Goal: Task Accomplishment & Management: Manage account settings

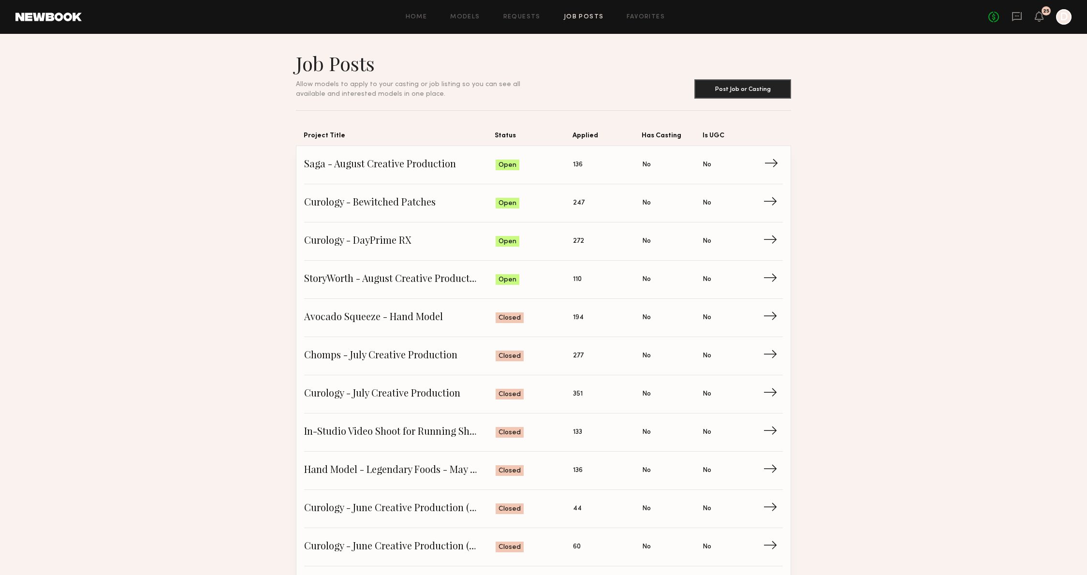
click at [394, 163] on span "Saga - August Creative Production" at bounding box center [400, 165] width 192 height 15
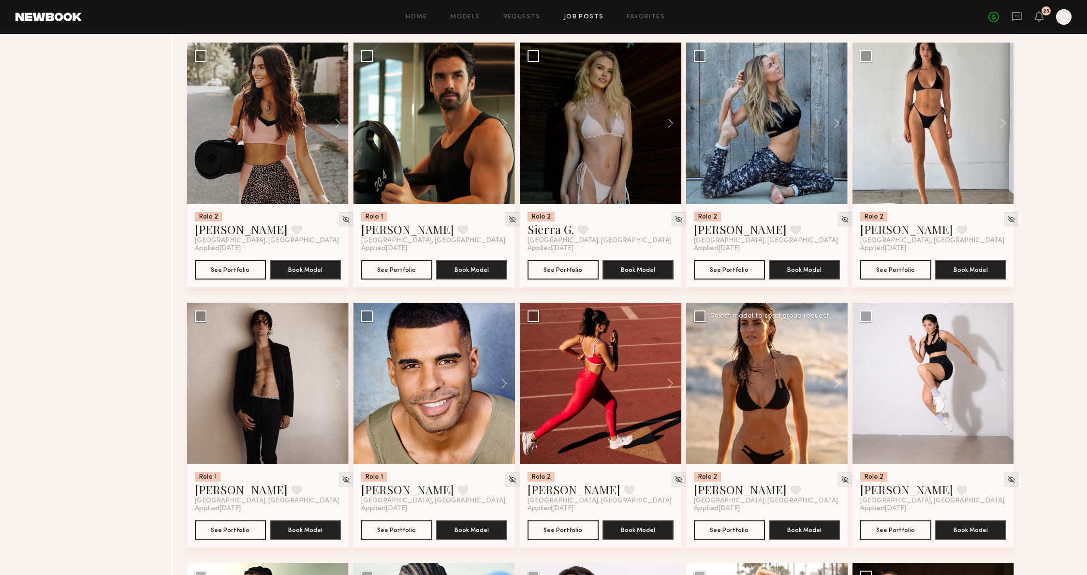
scroll to position [928, 0]
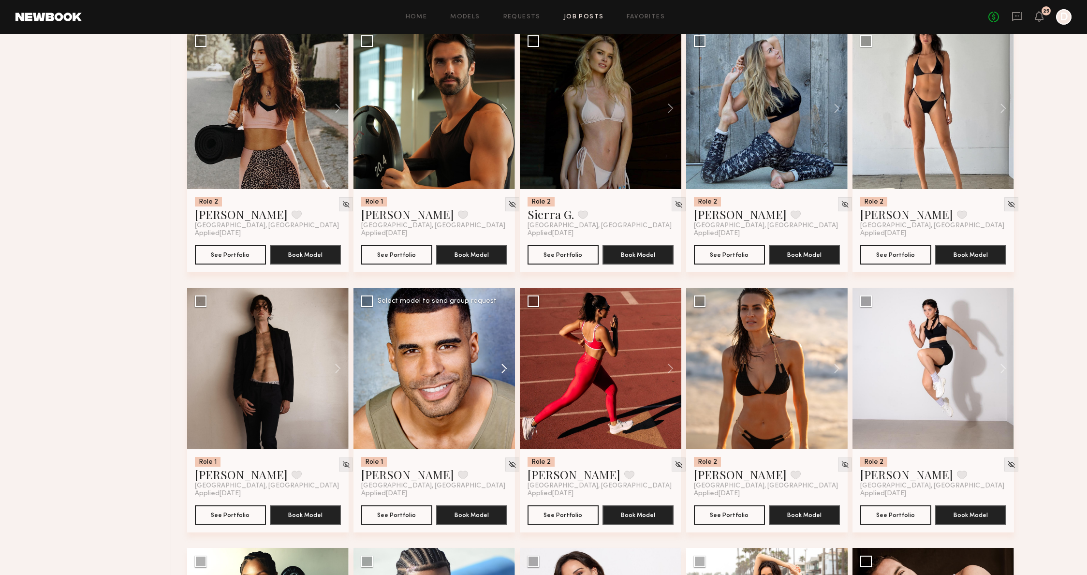
click at [484, 370] on button at bounding box center [499, 369] width 31 height 162
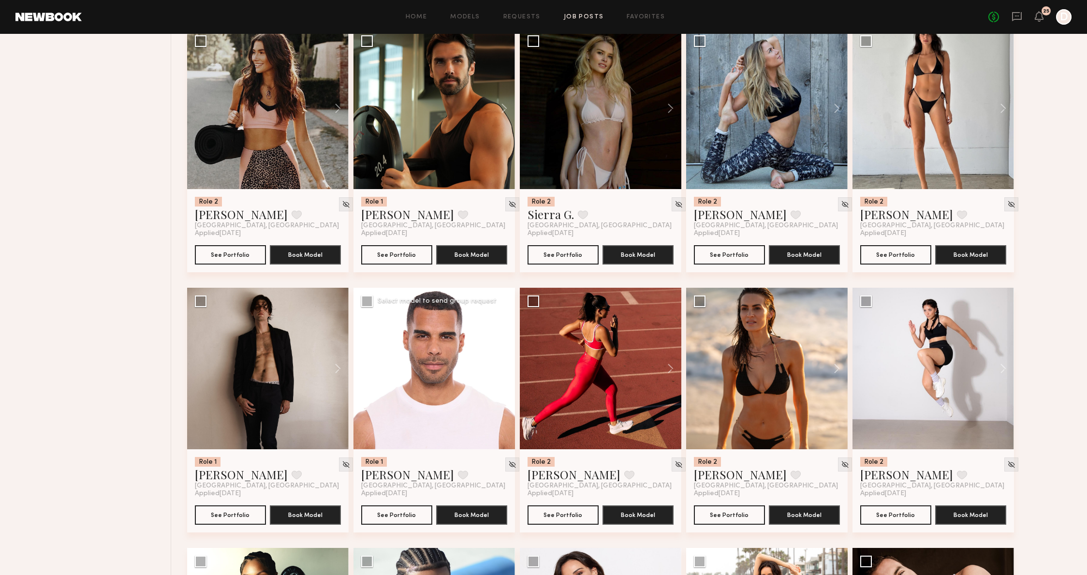
click at [488, 373] on button at bounding box center [499, 369] width 31 height 162
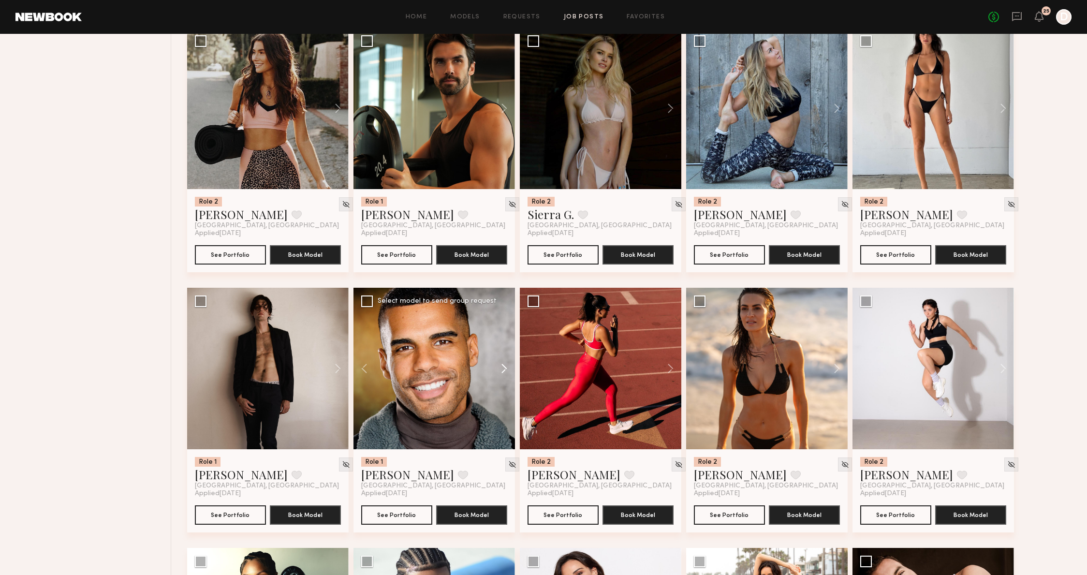
click at [488, 373] on button at bounding box center [499, 369] width 31 height 162
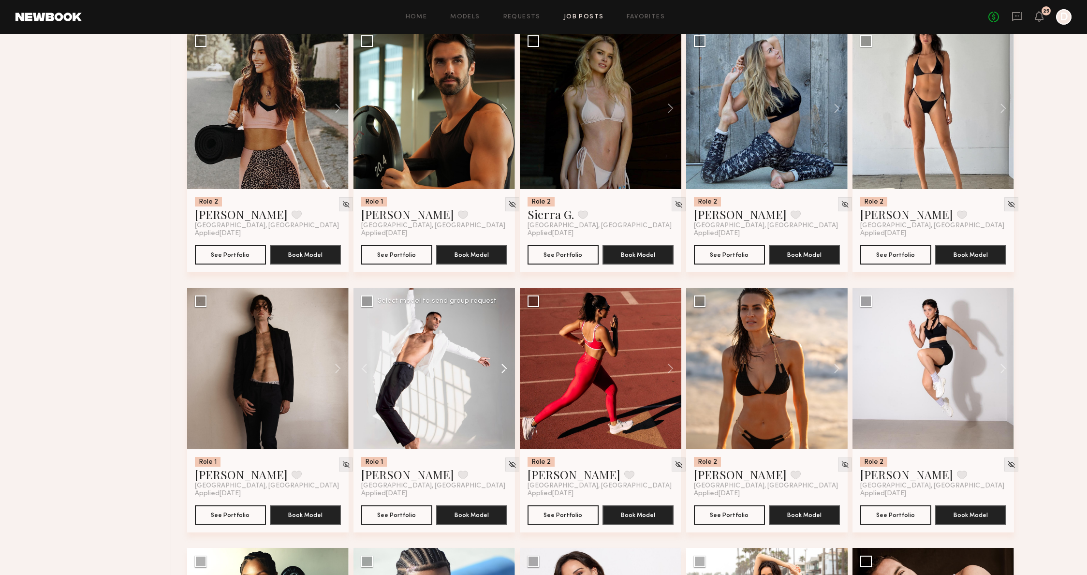
click at [488, 373] on button at bounding box center [499, 369] width 31 height 162
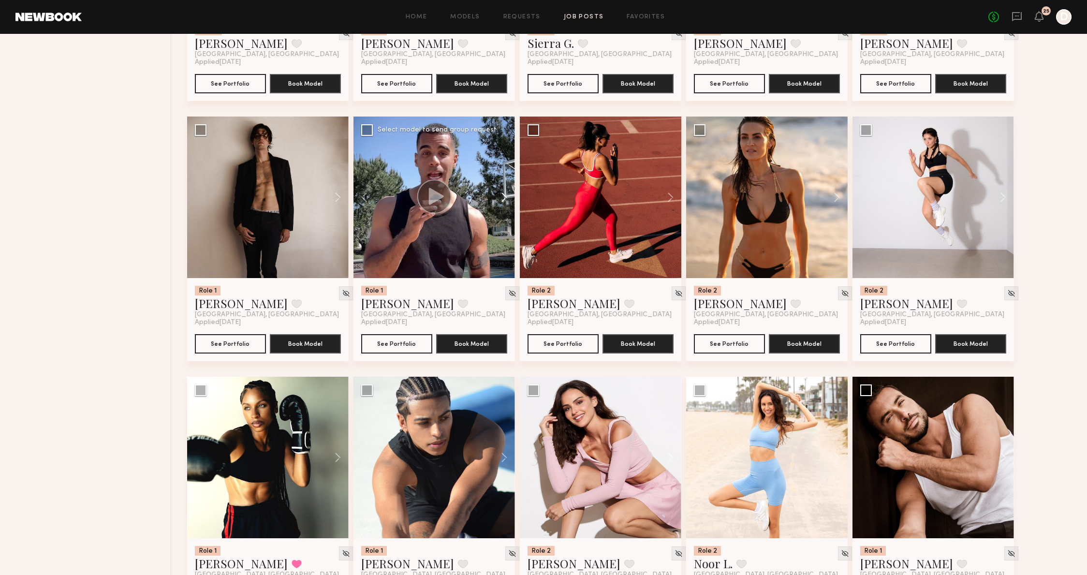
scroll to position [1192, 0]
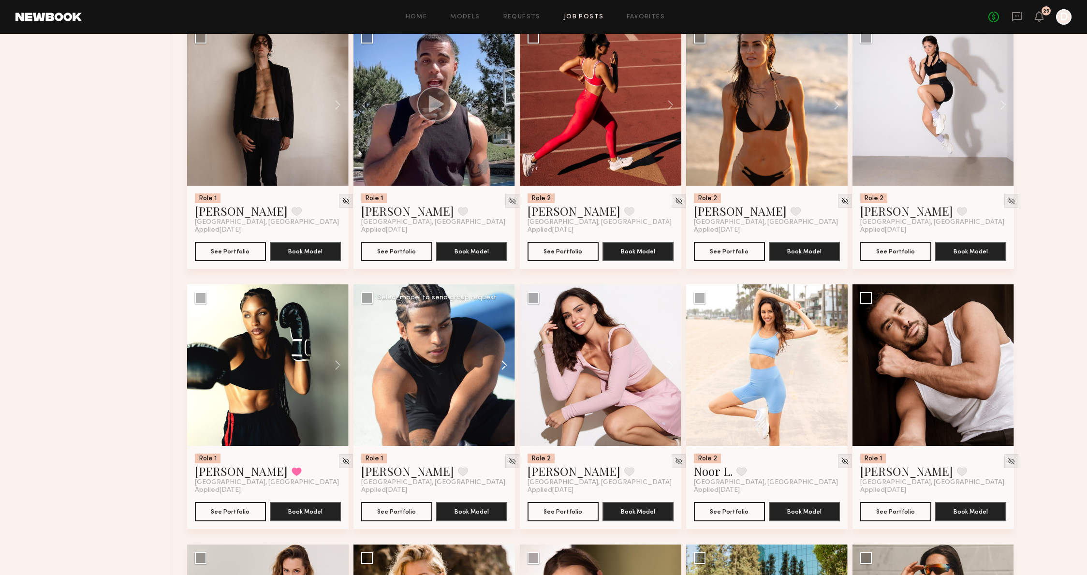
click at [512, 363] on button at bounding box center [499, 365] width 31 height 162
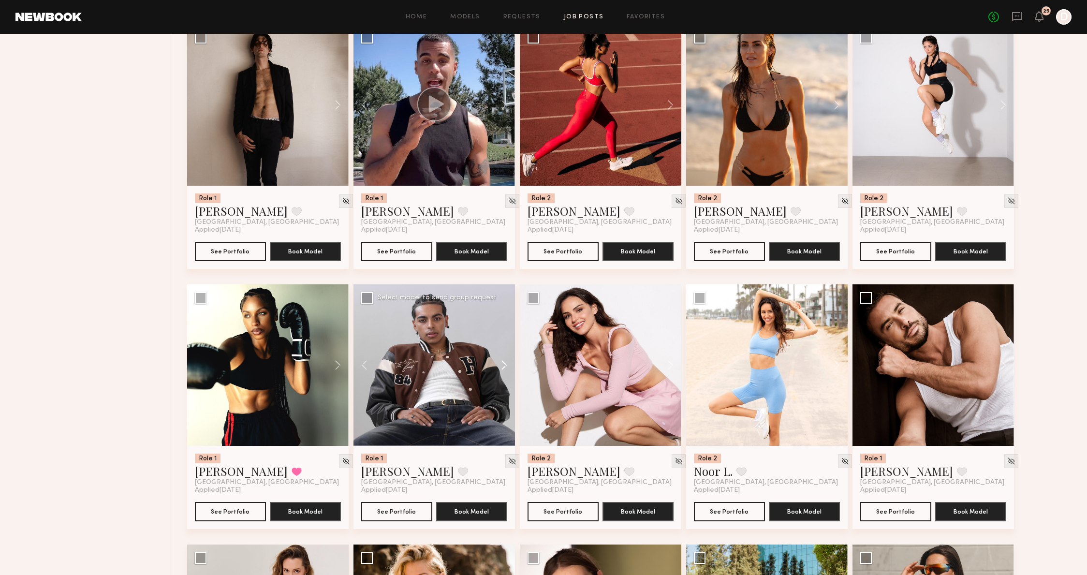
click at [510, 365] on button at bounding box center [499, 365] width 31 height 162
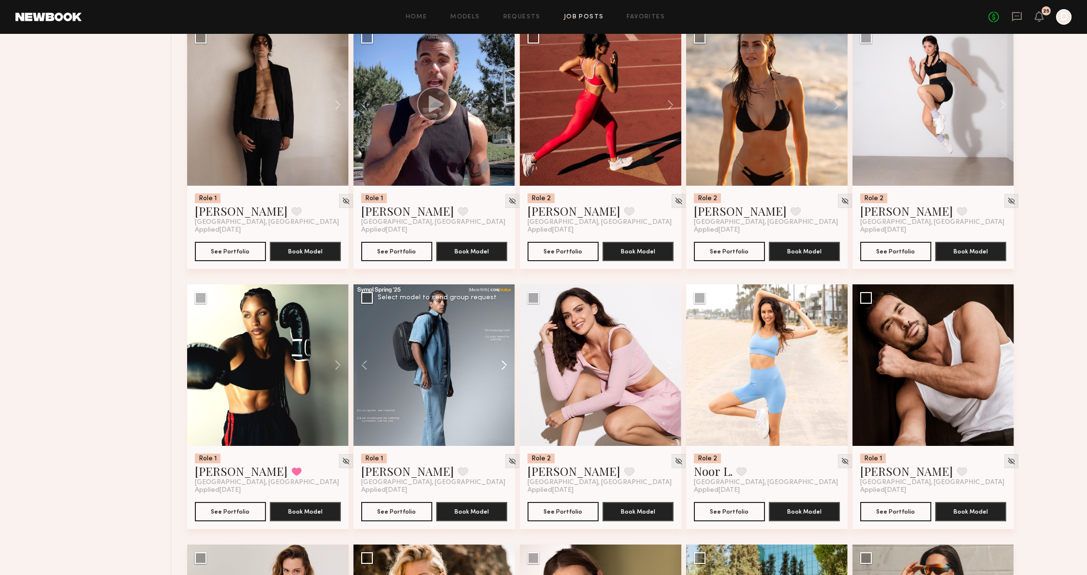
click at [510, 365] on button at bounding box center [499, 365] width 31 height 162
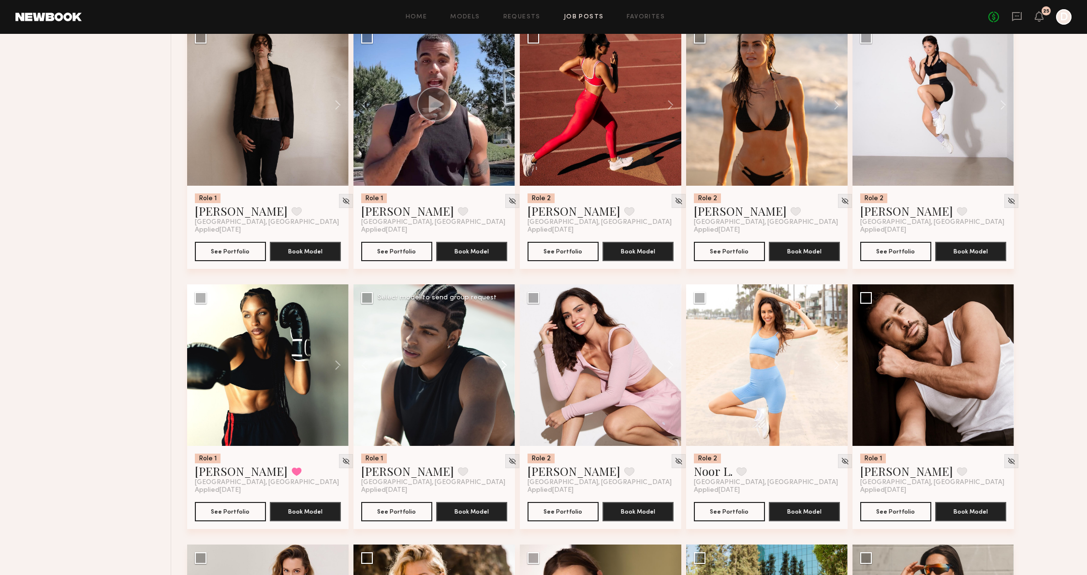
click at [510, 365] on button at bounding box center [499, 365] width 31 height 162
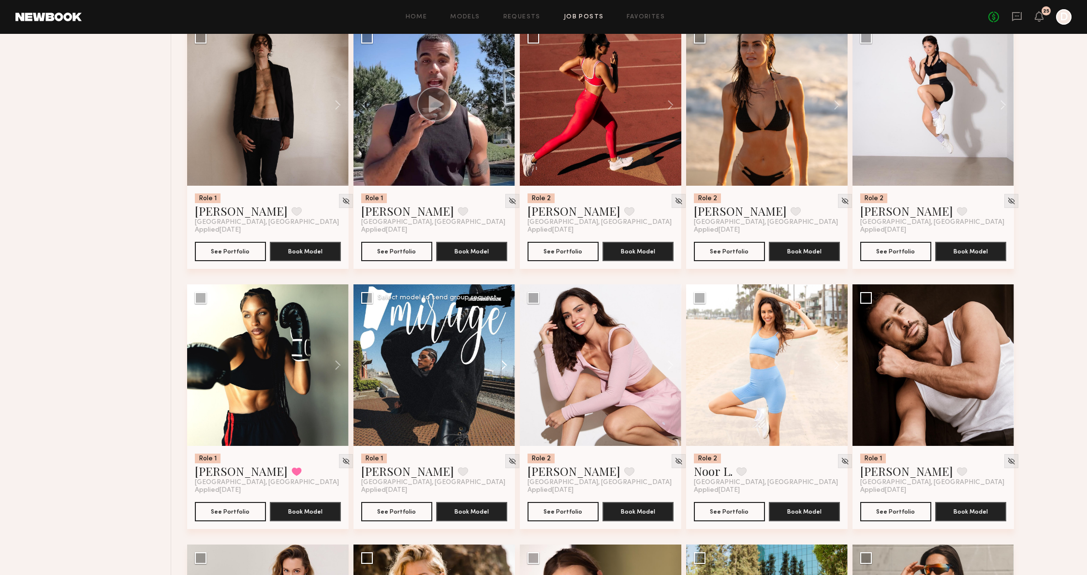
click at [510, 365] on button at bounding box center [499, 365] width 31 height 162
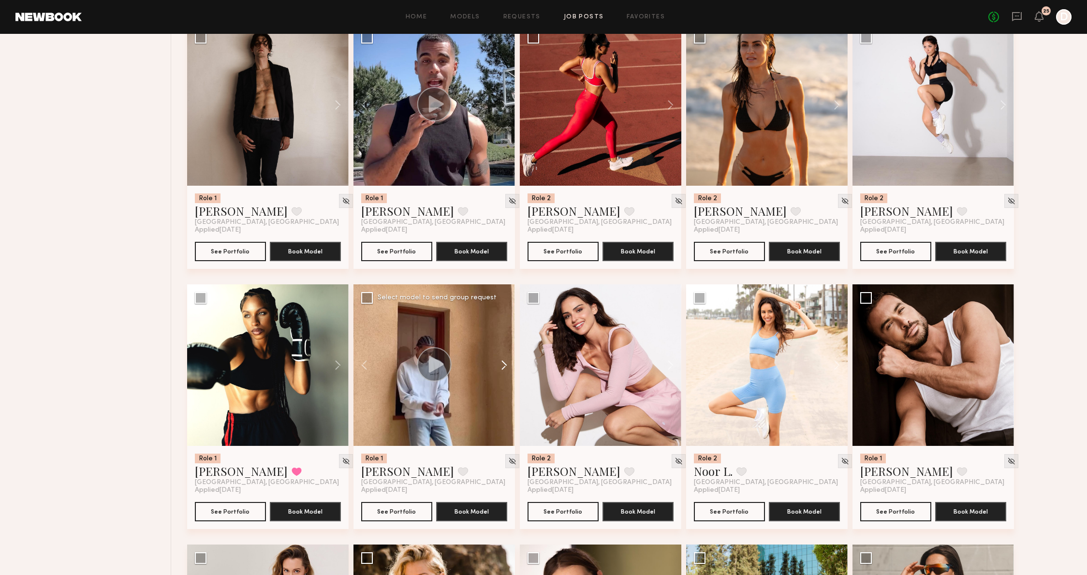
click at [510, 365] on button at bounding box center [499, 365] width 31 height 162
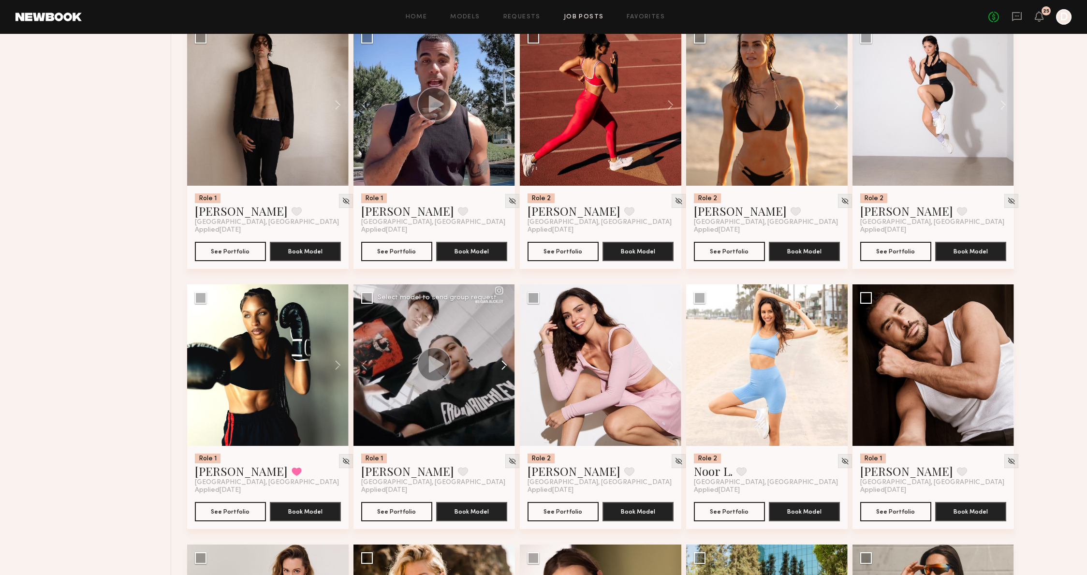
click at [510, 365] on button at bounding box center [499, 365] width 31 height 162
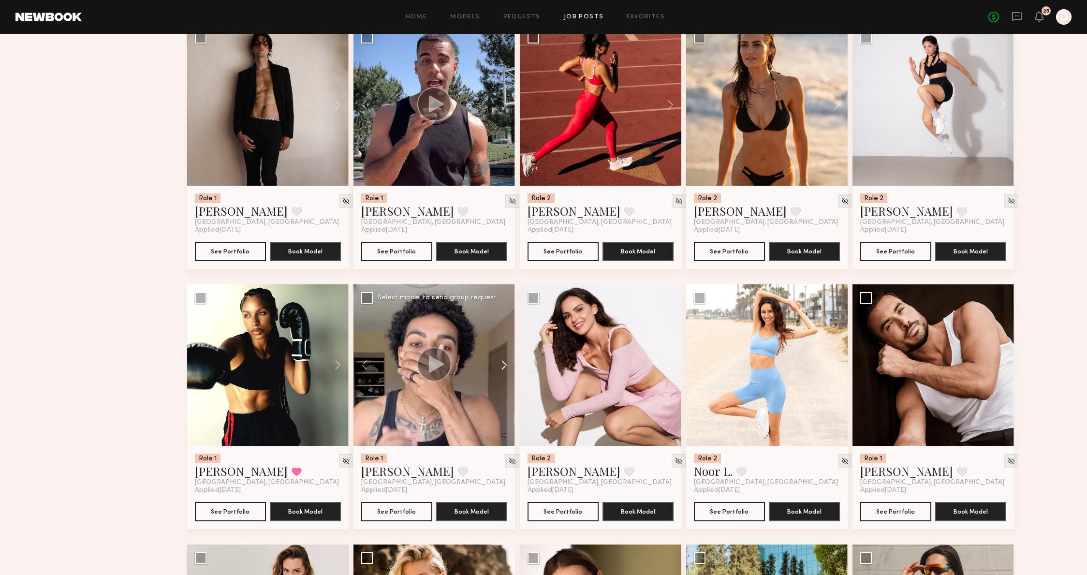
click at [510, 365] on button at bounding box center [499, 365] width 31 height 162
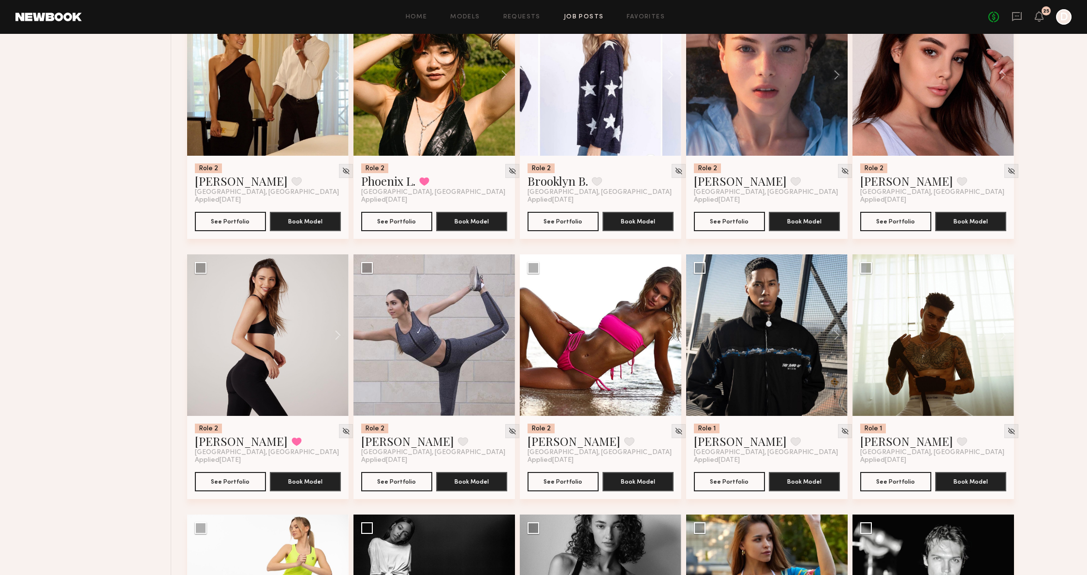
scroll to position [2001, 0]
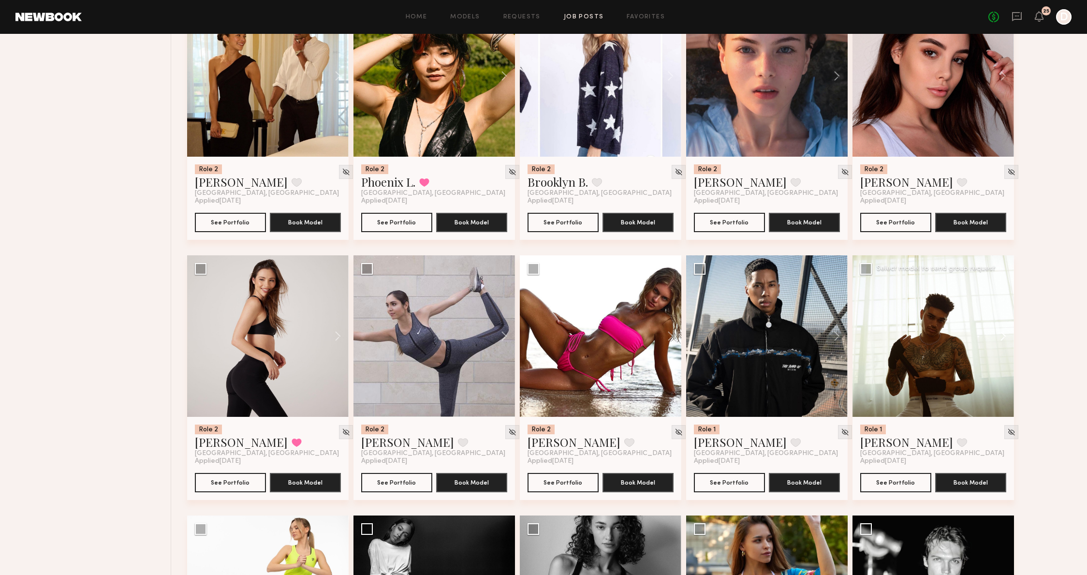
click at [1010, 349] on button at bounding box center [998, 336] width 31 height 162
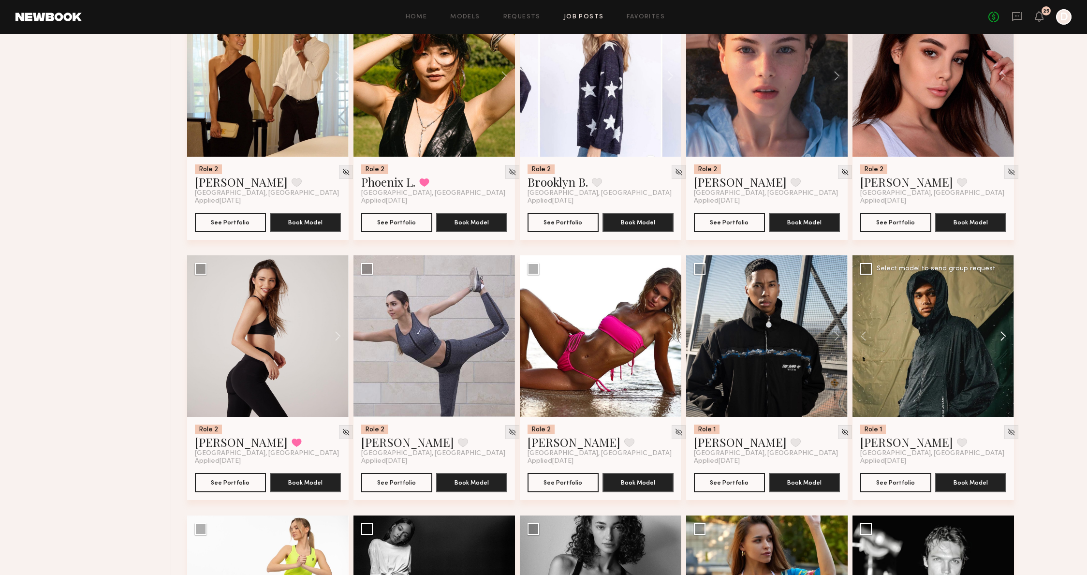
click at [1010, 349] on button at bounding box center [998, 336] width 31 height 162
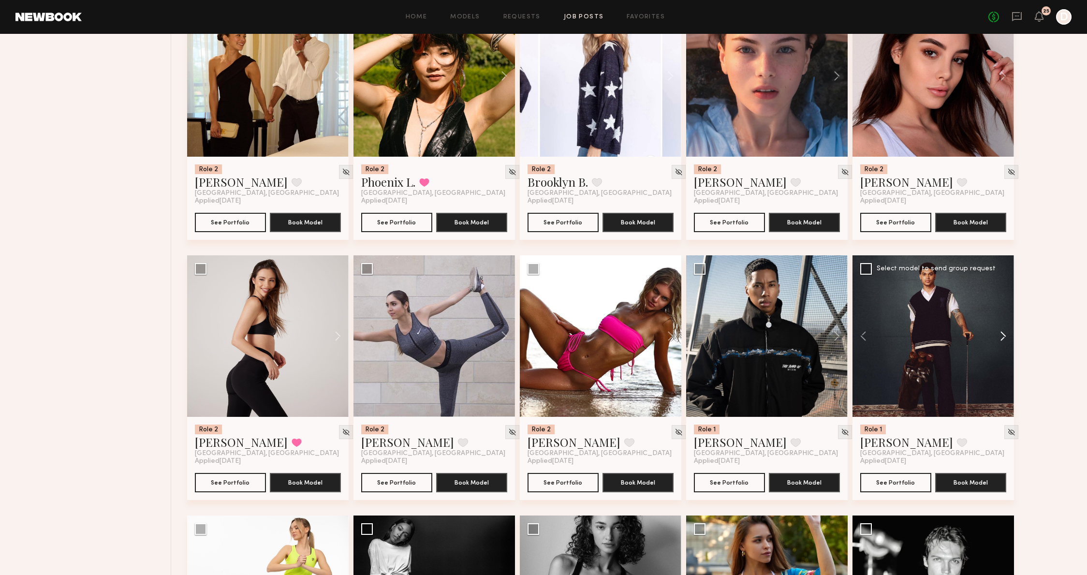
click at [1010, 349] on button at bounding box center [998, 336] width 31 height 162
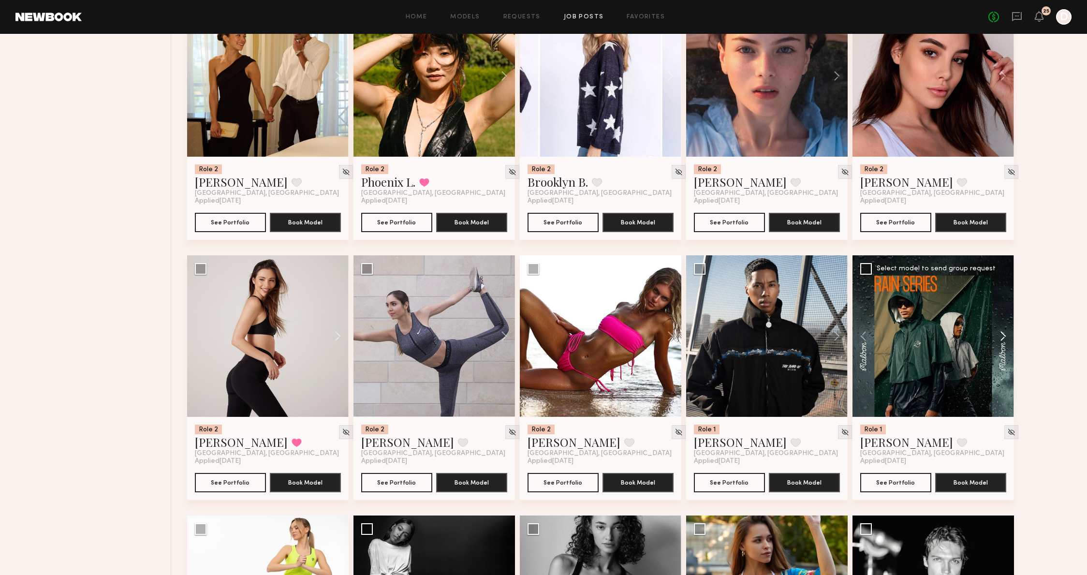
click at [1010, 349] on button at bounding box center [998, 336] width 31 height 162
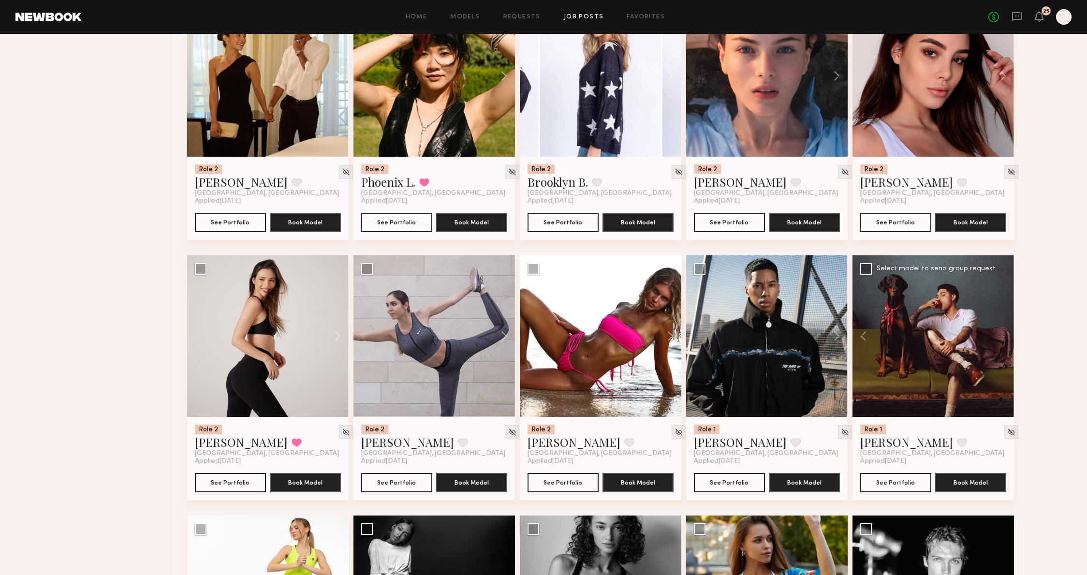
click at [1010, 349] on div at bounding box center [934, 336] width 162 height 162
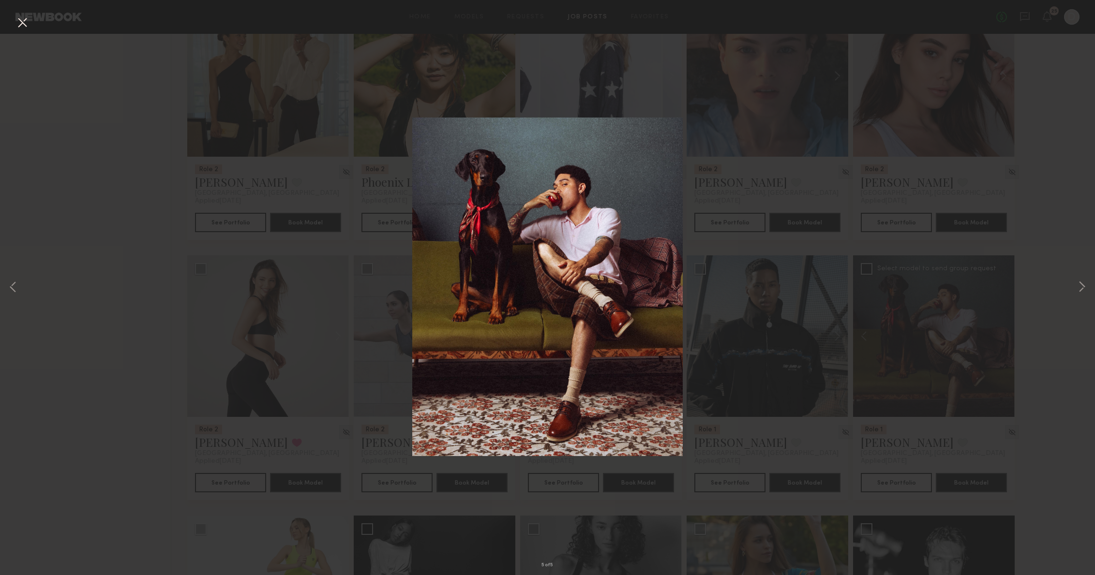
click at [1074, 282] on div "5 of 5" at bounding box center [547, 287] width 1095 height 575
click at [1084, 296] on button at bounding box center [1082, 288] width 12 height 460
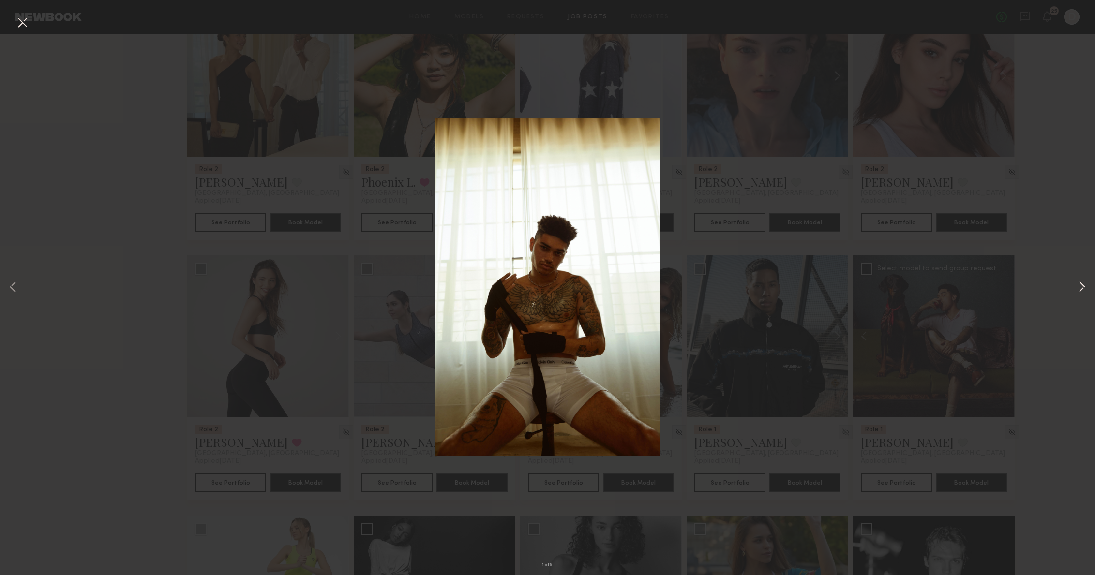
click at [1081, 286] on button at bounding box center [1082, 288] width 12 height 460
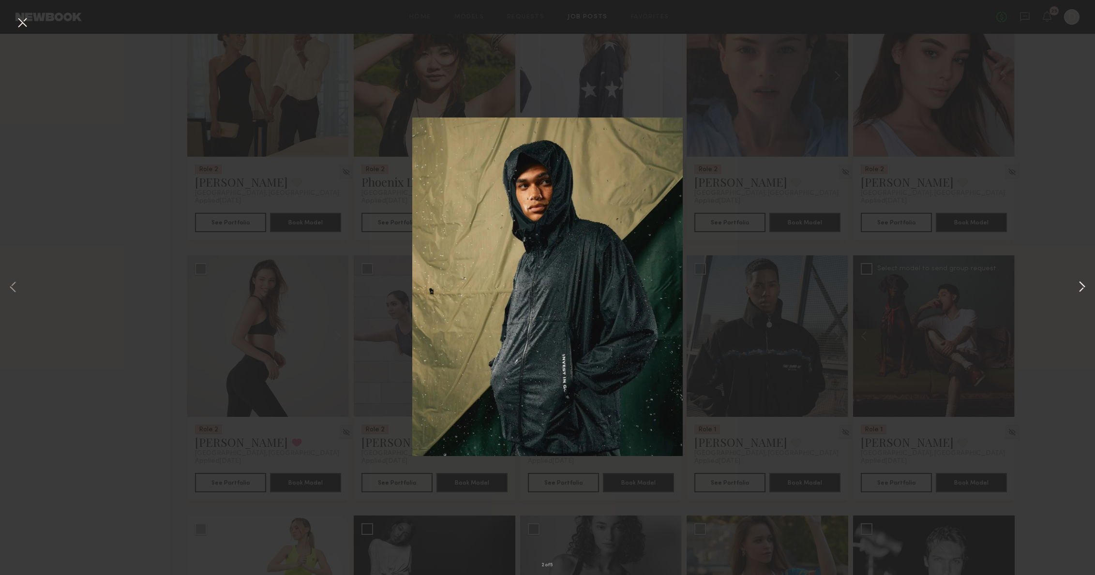
click at [1081, 286] on button at bounding box center [1082, 288] width 12 height 460
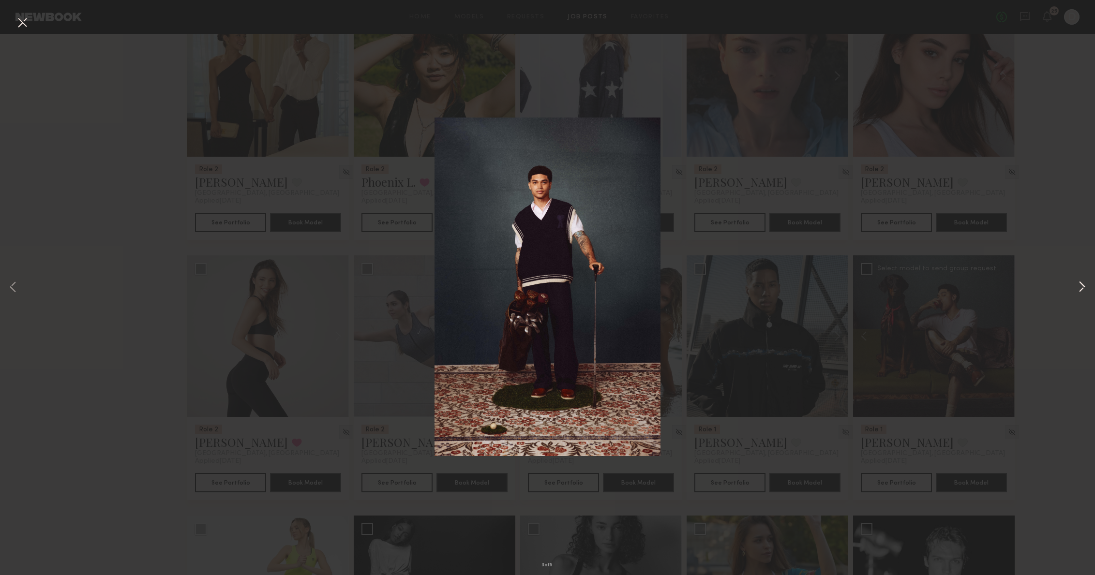
click at [1083, 281] on button at bounding box center [1082, 288] width 12 height 460
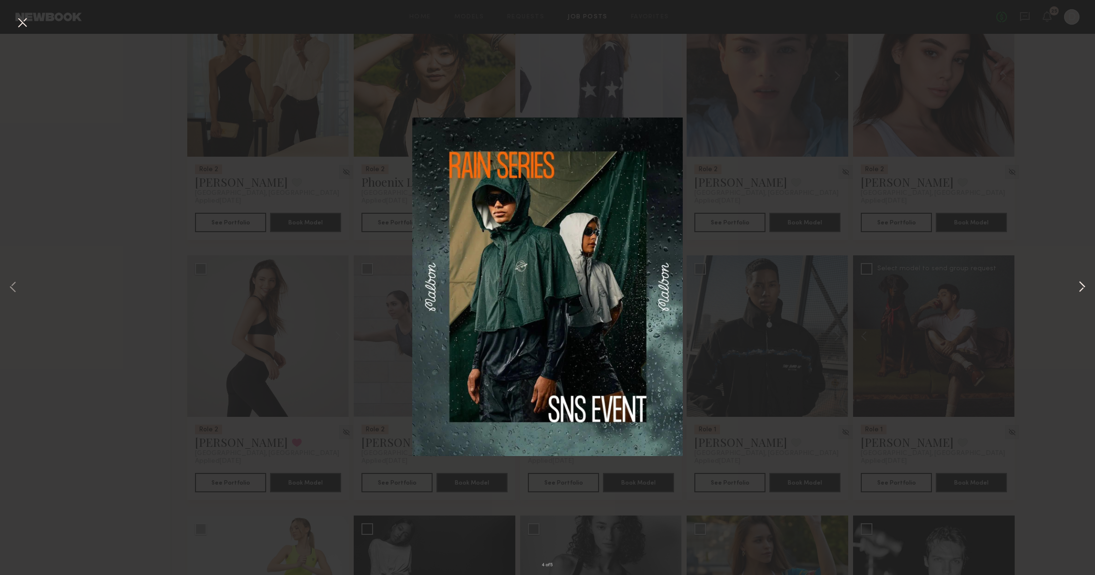
click at [1083, 281] on button at bounding box center [1082, 288] width 12 height 460
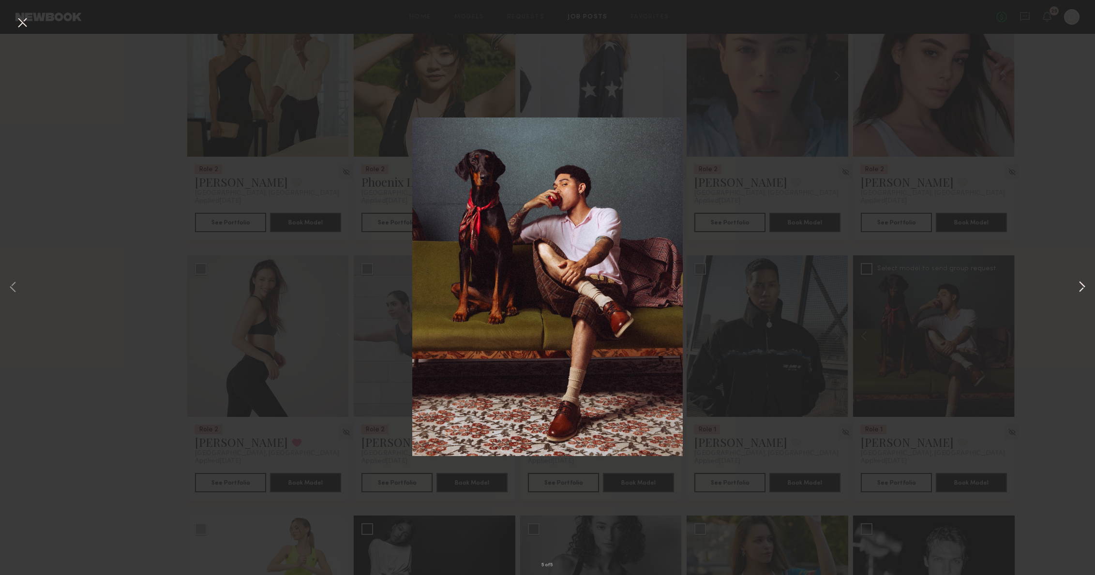
click at [1083, 281] on button at bounding box center [1082, 288] width 12 height 460
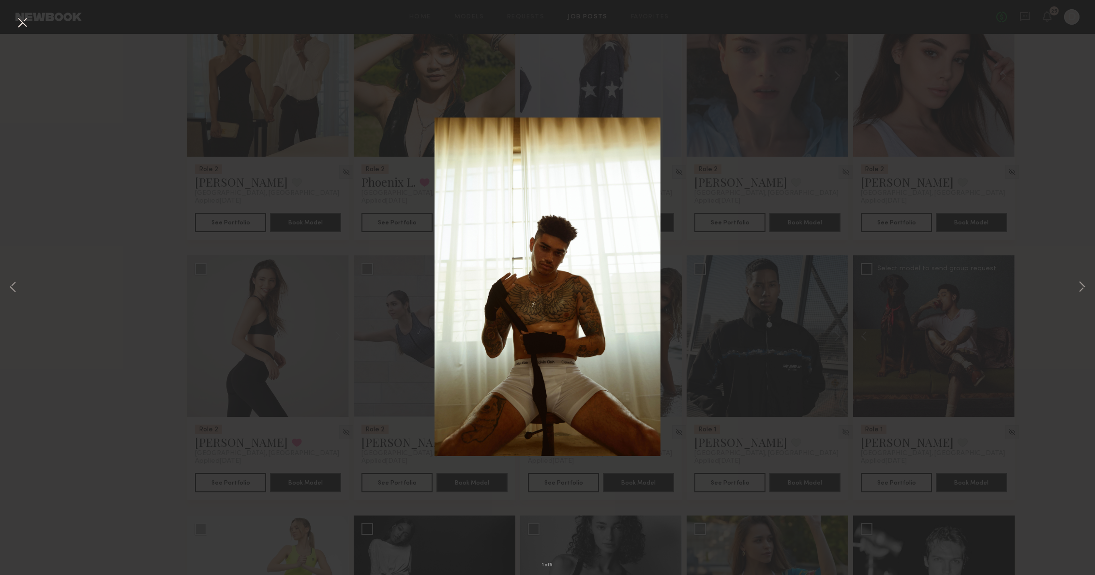
click at [1065, 233] on div "1 of 5" at bounding box center [547, 287] width 1095 height 575
click at [957, 357] on div "1 of 5" at bounding box center [547, 287] width 1095 height 575
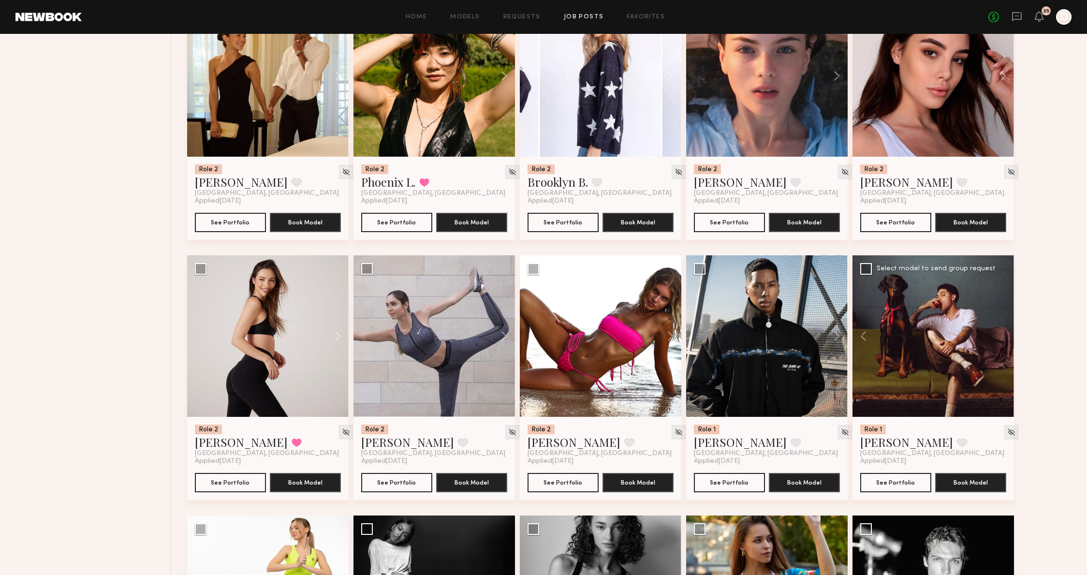
click at [956, 356] on div at bounding box center [934, 336] width 162 height 162
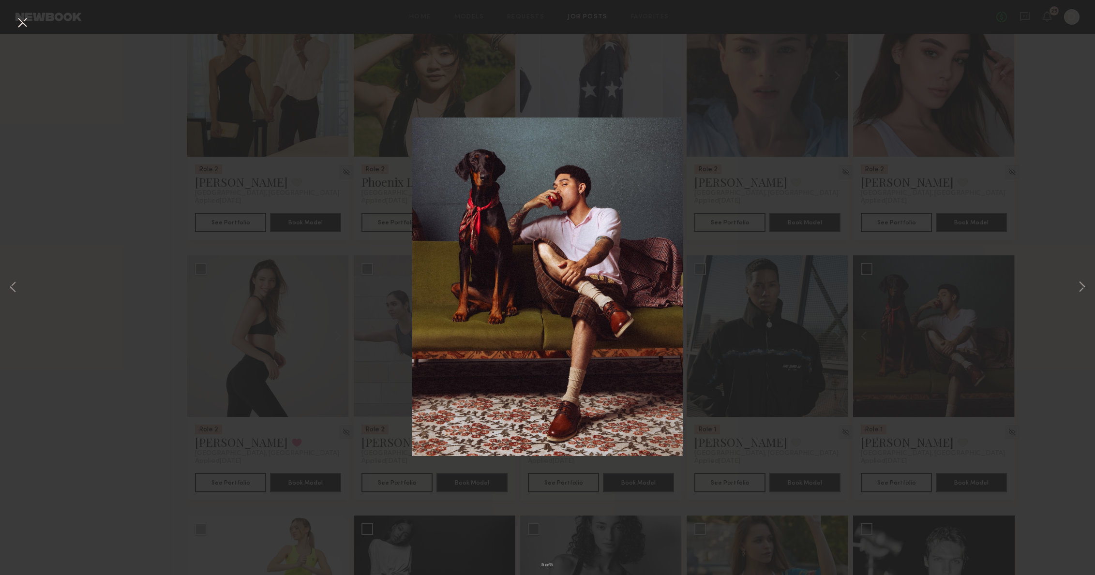
click at [956, 356] on div "5 of 5" at bounding box center [547, 287] width 1095 height 575
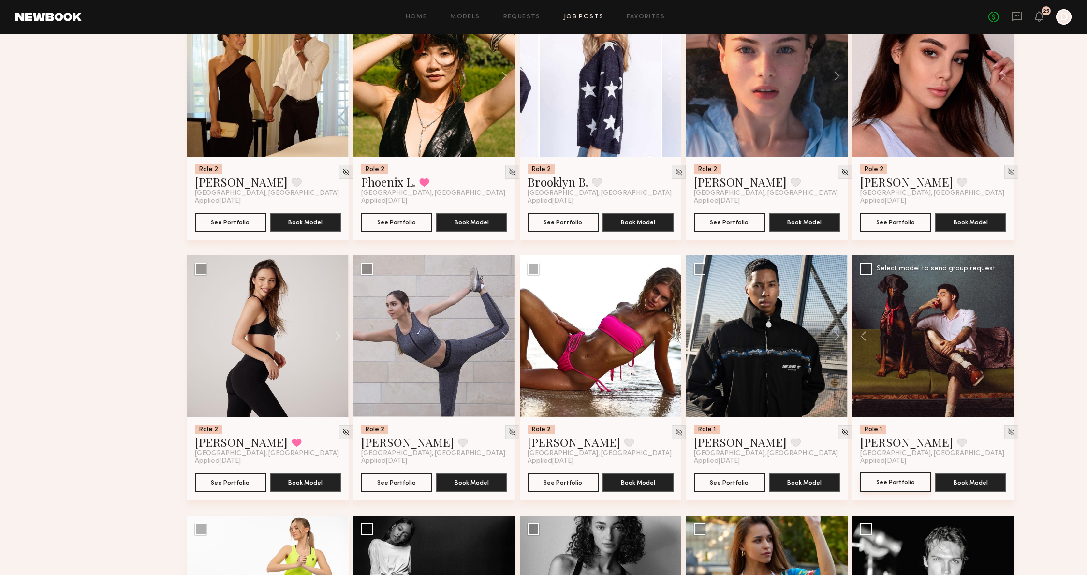
click at [889, 483] on button "See Portfolio" at bounding box center [895, 482] width 71 height 19
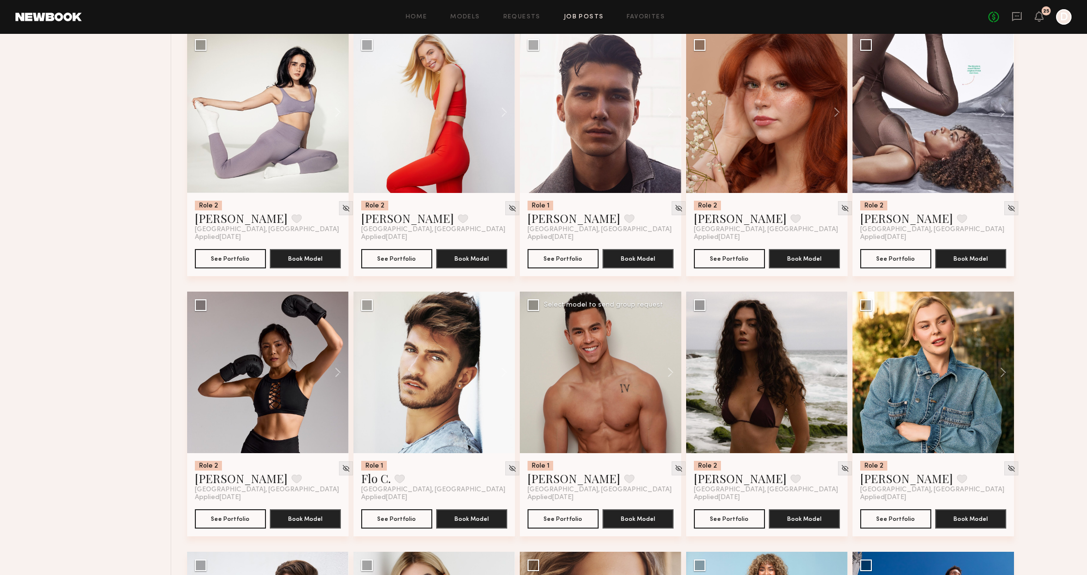
scroll to position [2799, 0]
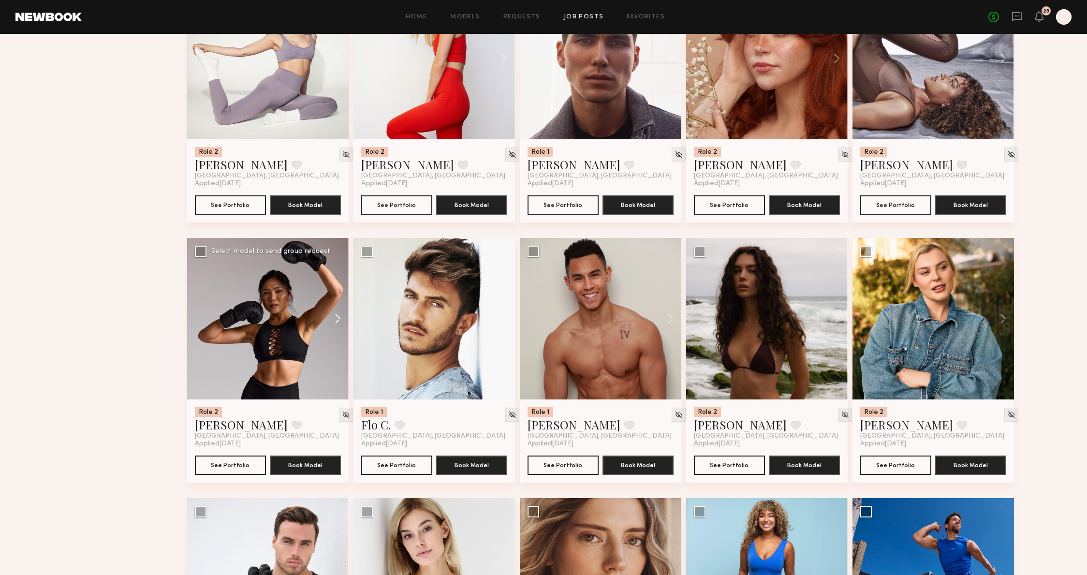
click at [339, 316] on button at bounding box center [333, 319] width 31 height 162
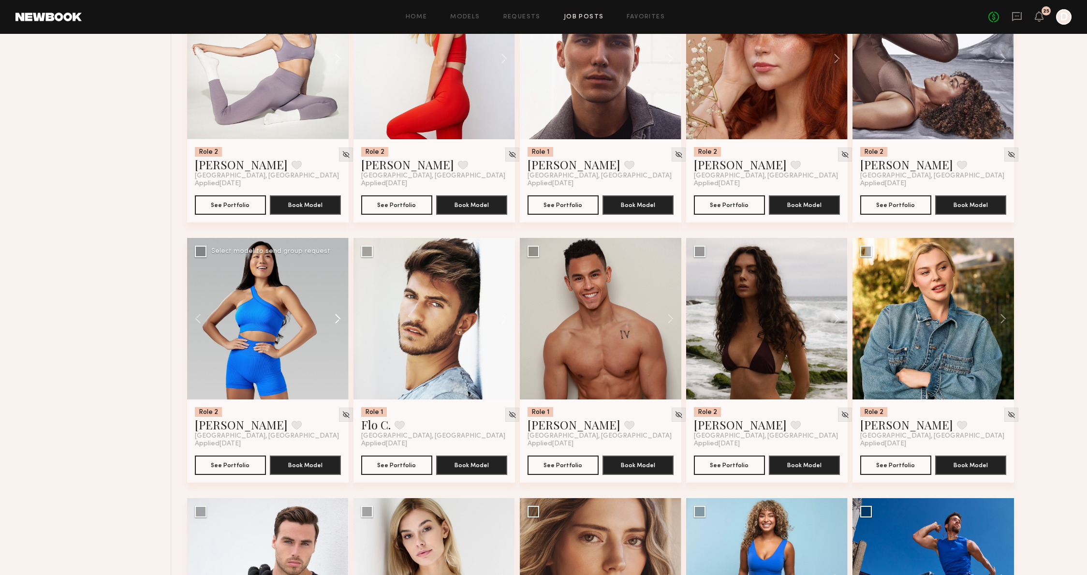
click at [339, 316] on button at bounding box center [333, 319] width 31 height 162
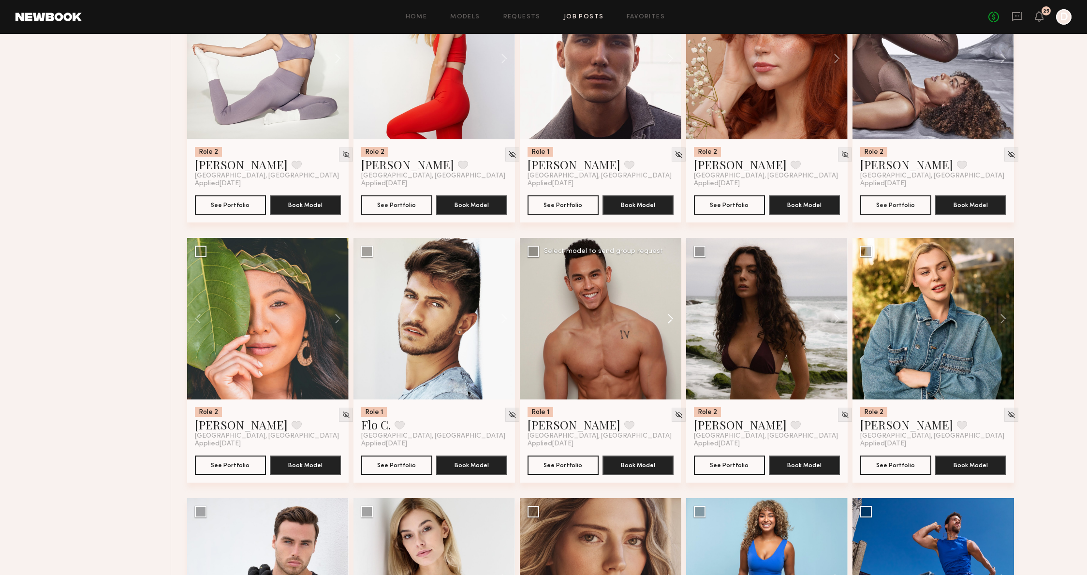
click at [671, 323] on button at bounding box center [666, 319] width 31 height 162
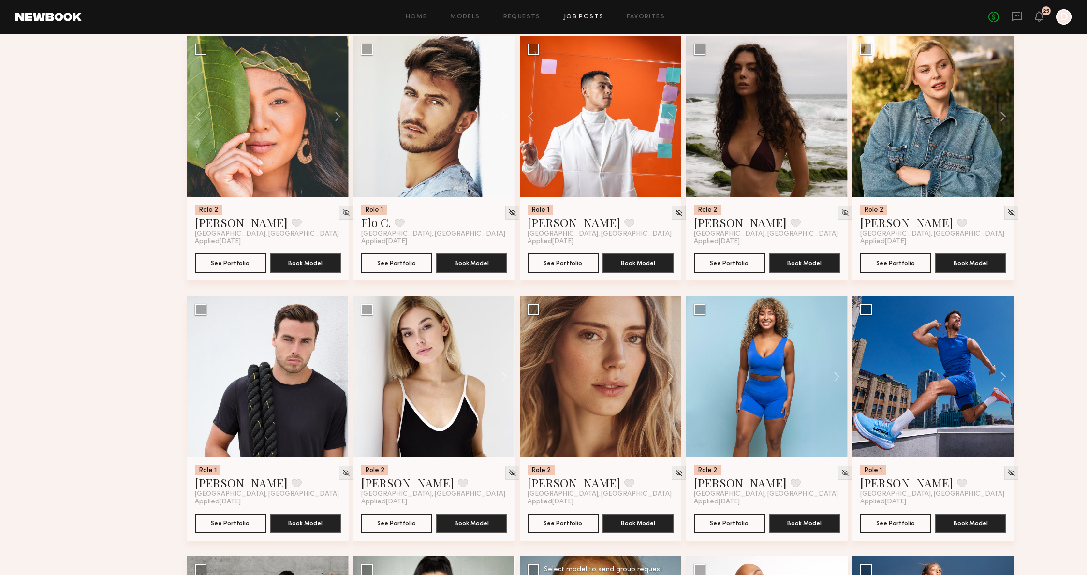
scroll to position [3245, 0]
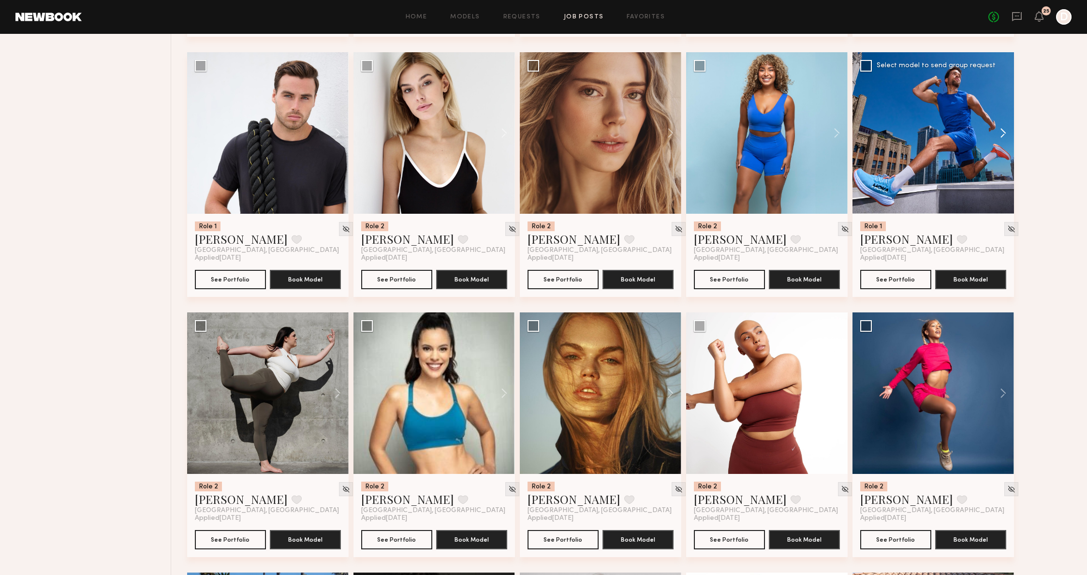
click at [1003, 131] on button at bounding box center [998, 133] width 31 height 162
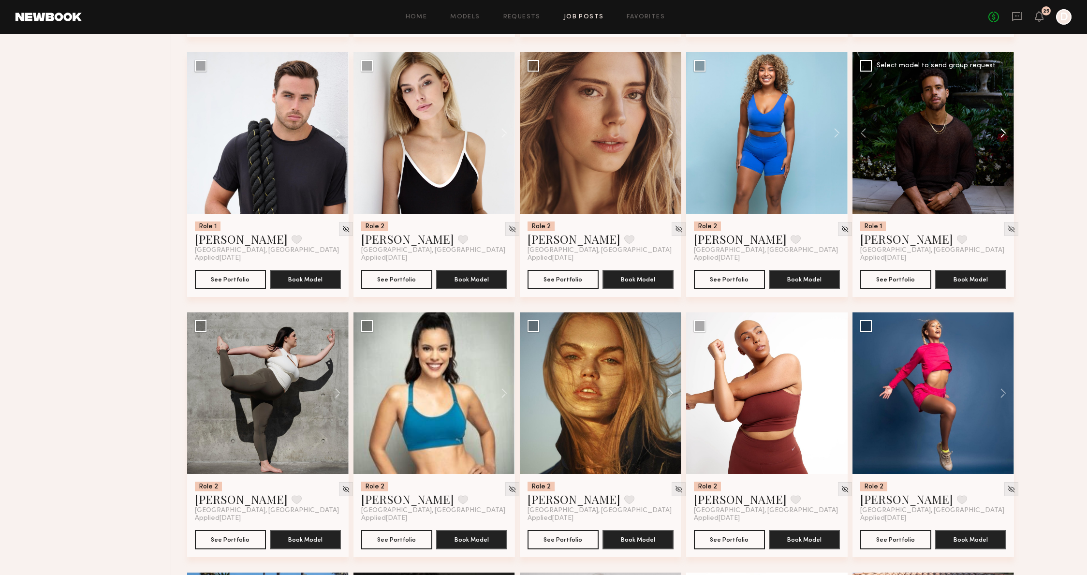
click at [1003, 131] on button at bounding box center [998, 133] width 31 height 162
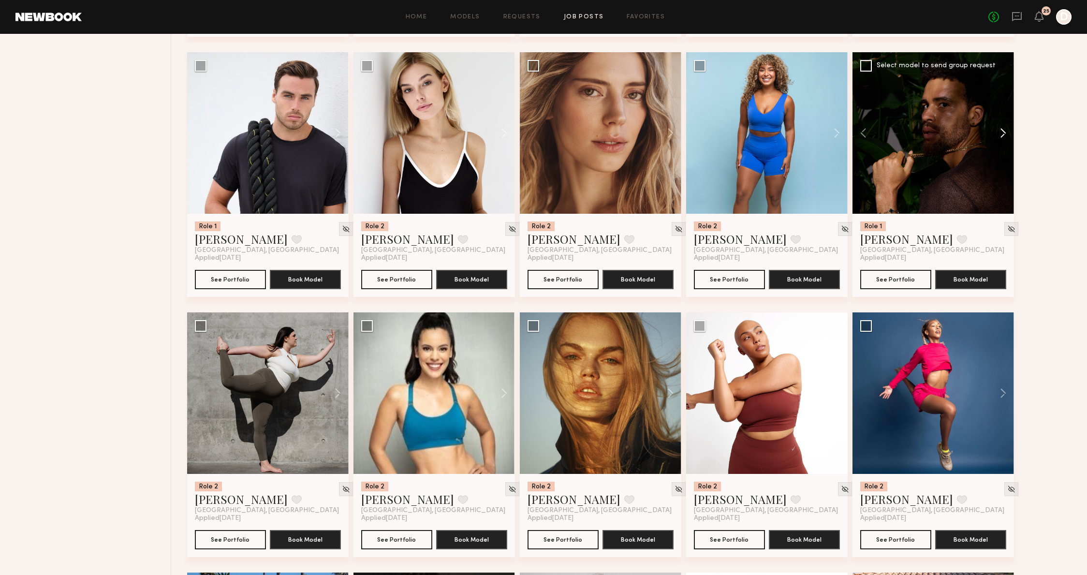
click at [1003, 131] on button at bounding box center [998, 133] width 31 height 162
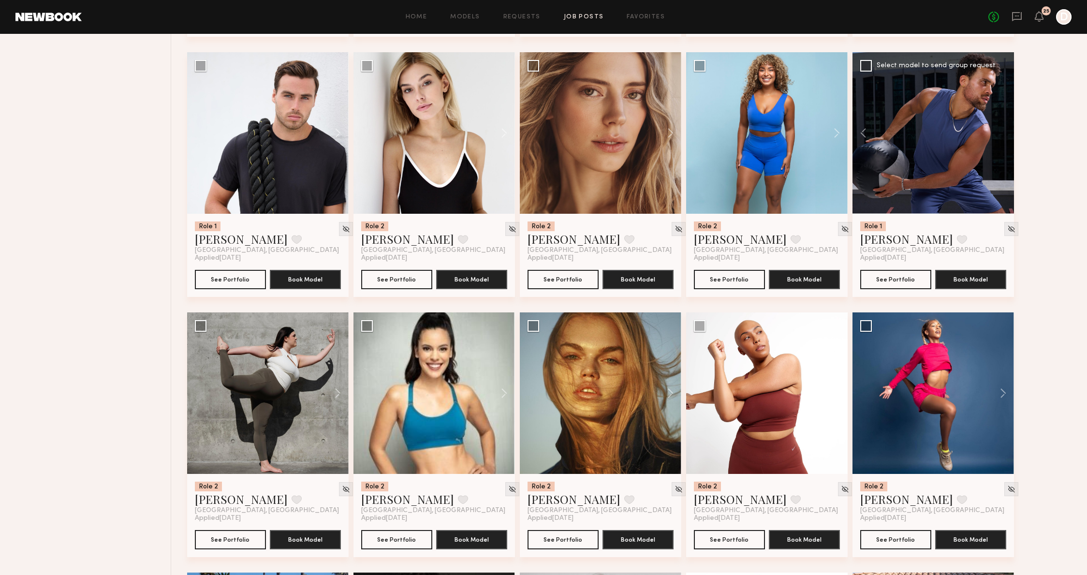
click at [1003, 131] on div at bounding box center [934, 133] width 162 height 162
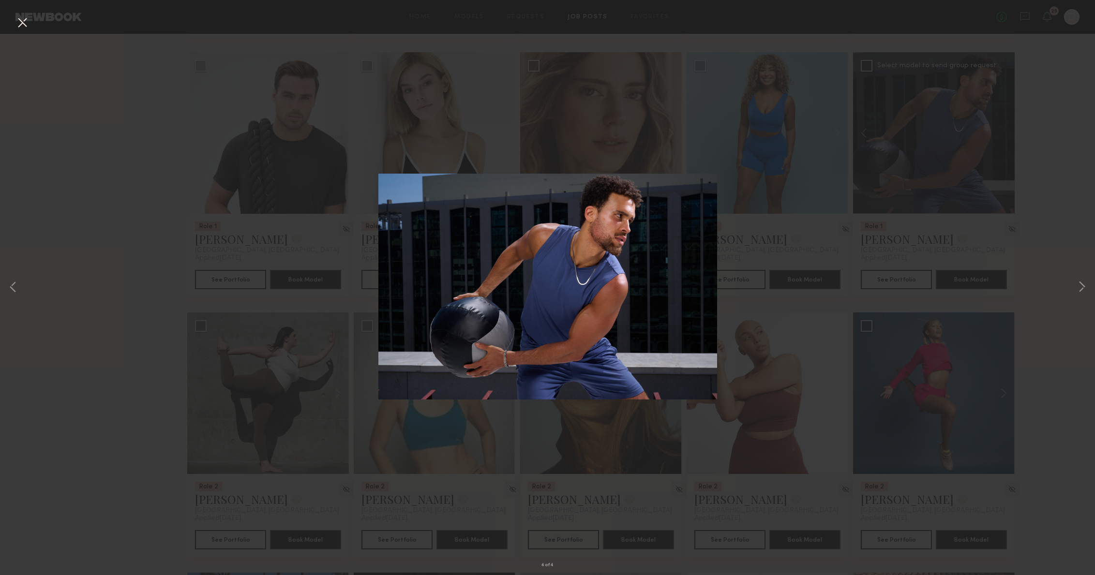
click at [829, 252] on div "4 of 4" at bounding box center [547, 287] width 1095 height 575
click at [934, 267] on div "4 of 4" at bounding box center [547, 287] width 1095 height 575
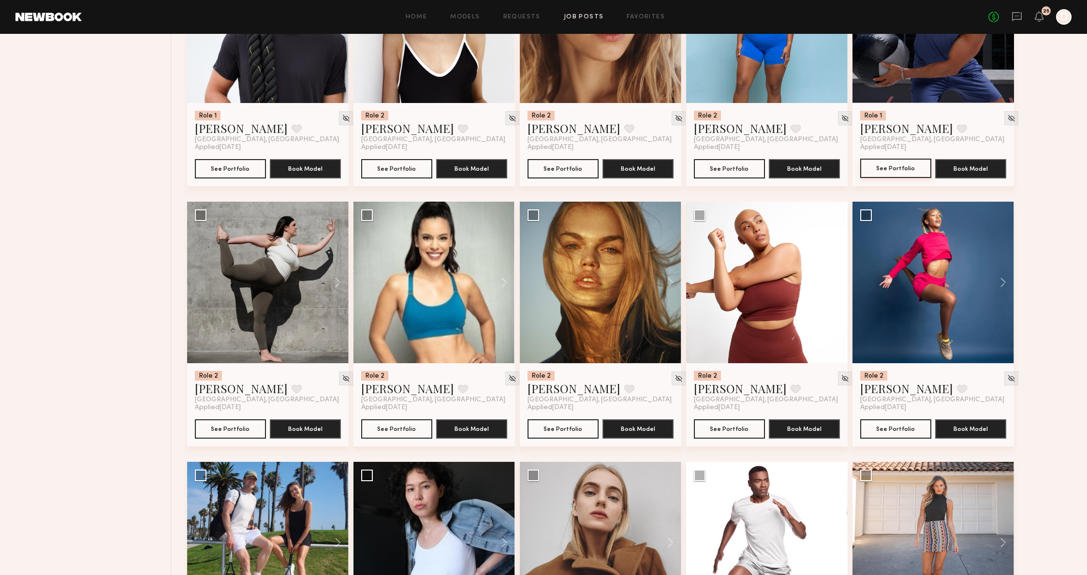
scroll to position [3387, 0]
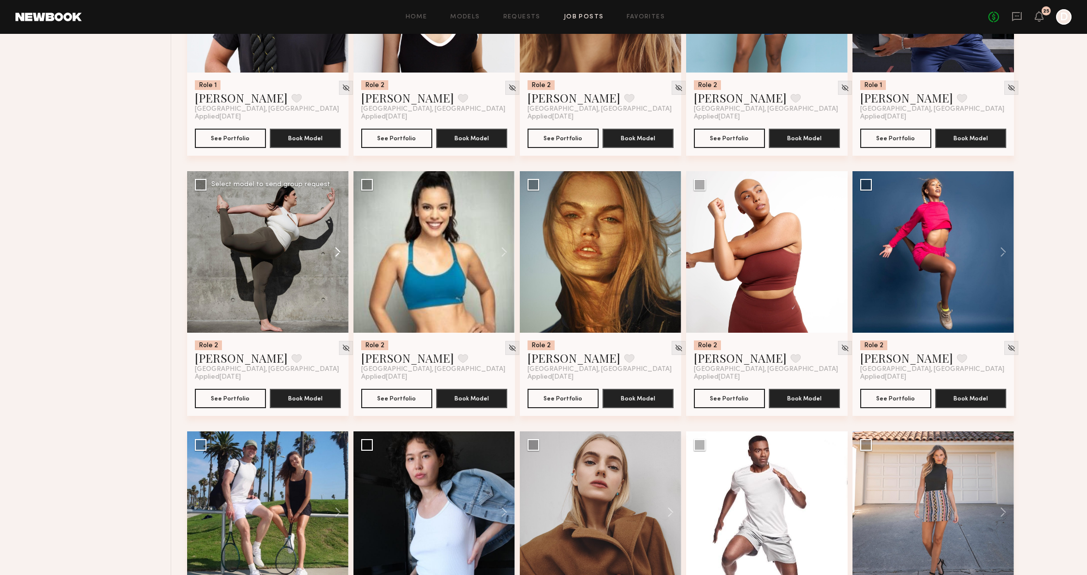
click at [341, 256] on button at bounding box center [333, 252] width 31 height 162
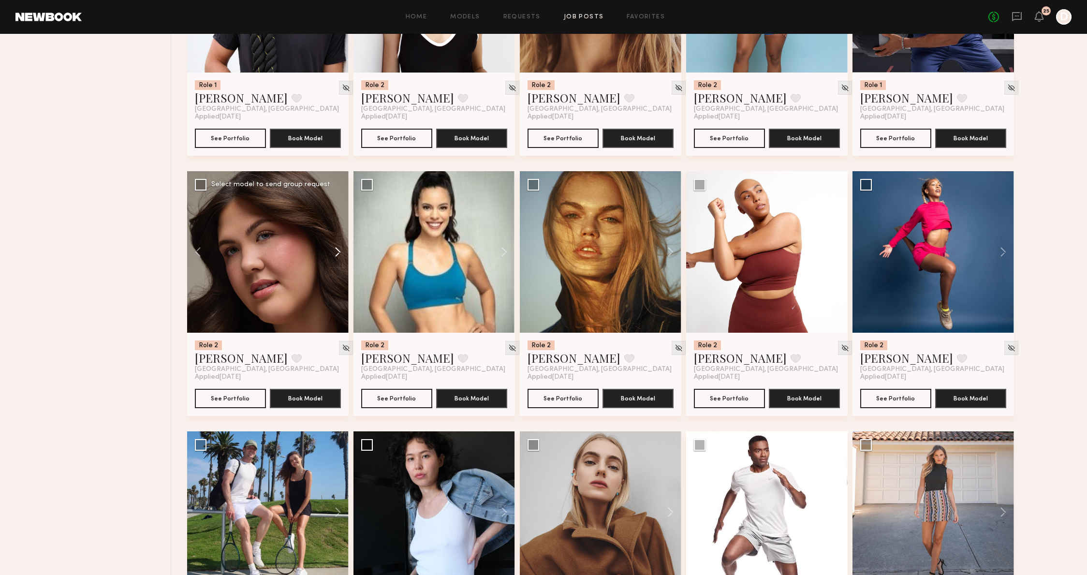
click at [341, 256] on button at bounding box center [333, 252] width 31 height 162
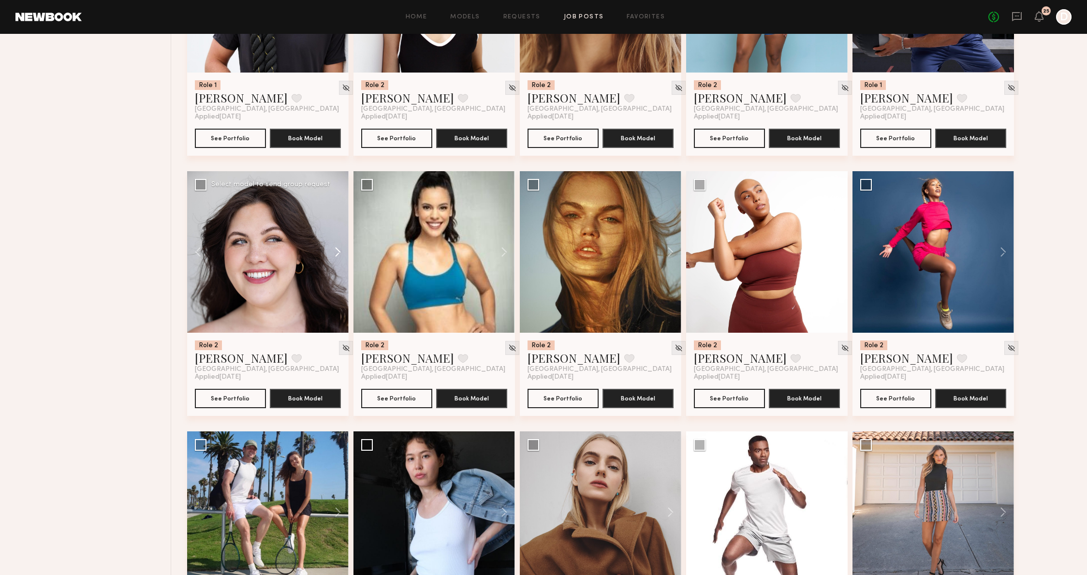
click at [341, 256] on button at bounding box center [333, 252] width 31 height 162
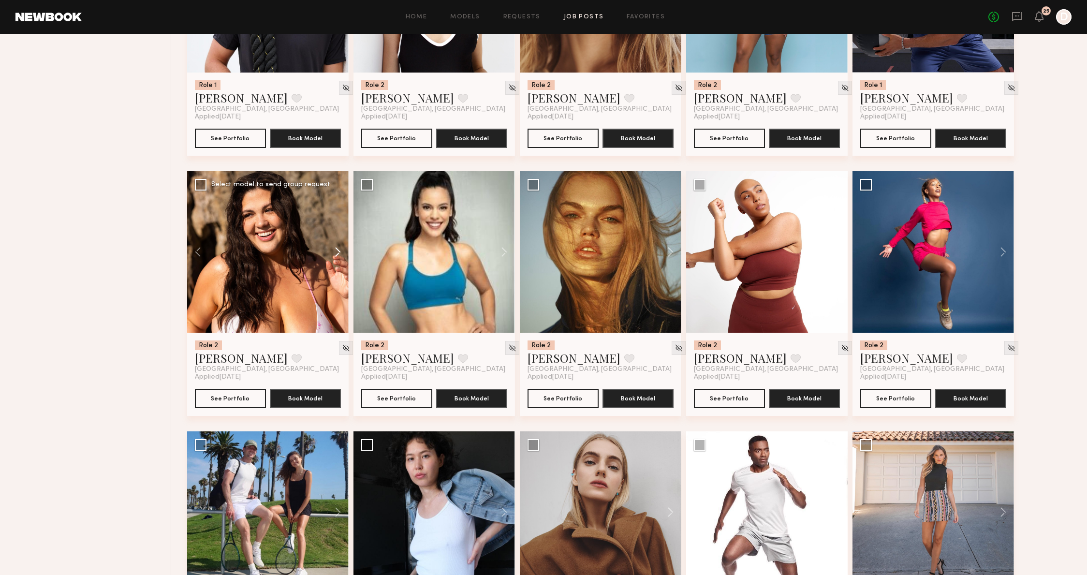
click at [341, 256] on button at bounding box center [333, 252] width 31 height 162
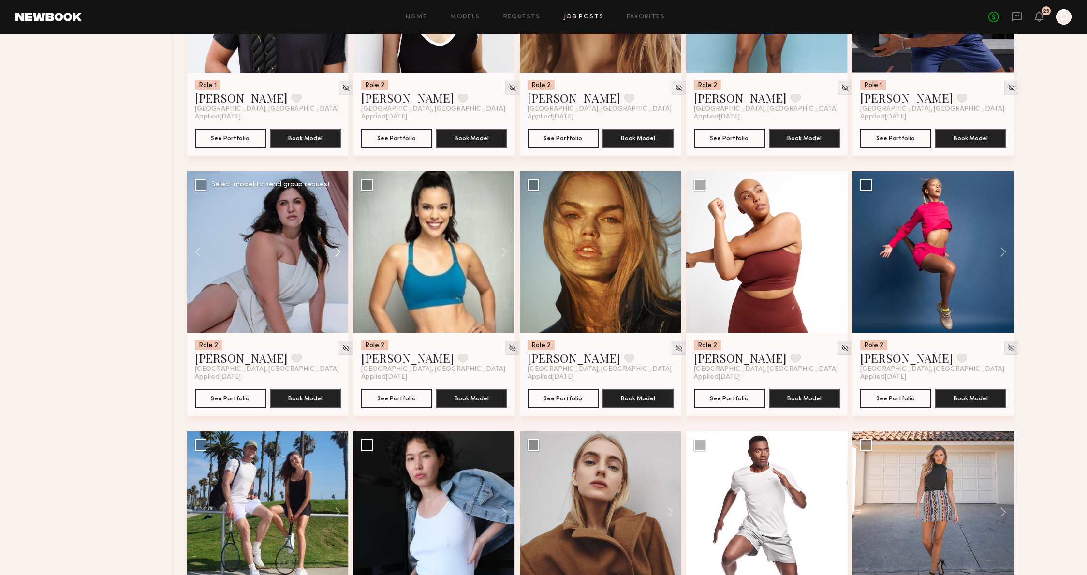
click at [341, 256] on button at bounding box center [333, 252] width 31 height 162
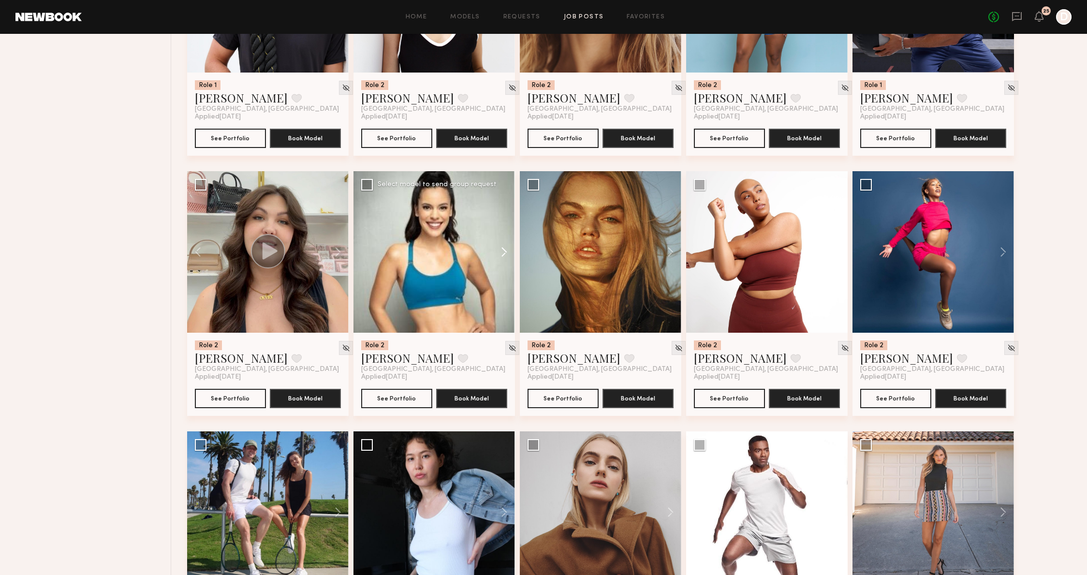
click at [500, 262] on button at bounding box center [499, 252] width 31 height 162
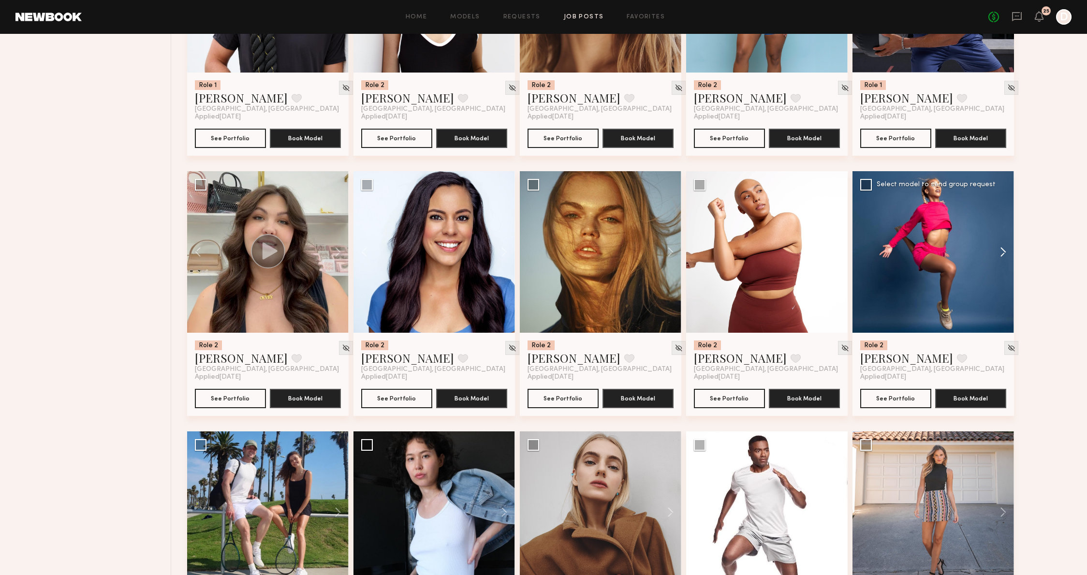
click at [1000, 249] on button at bounding box center [998, 252] width 31 height 162
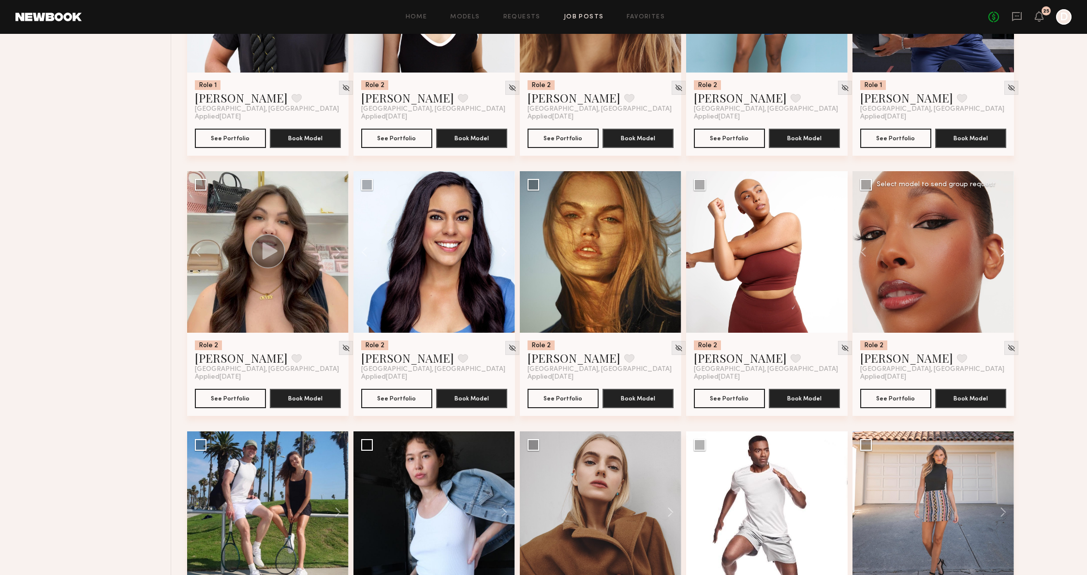
click at [1000, 249] on button at bounding box center [998, 252] width 31 height 162
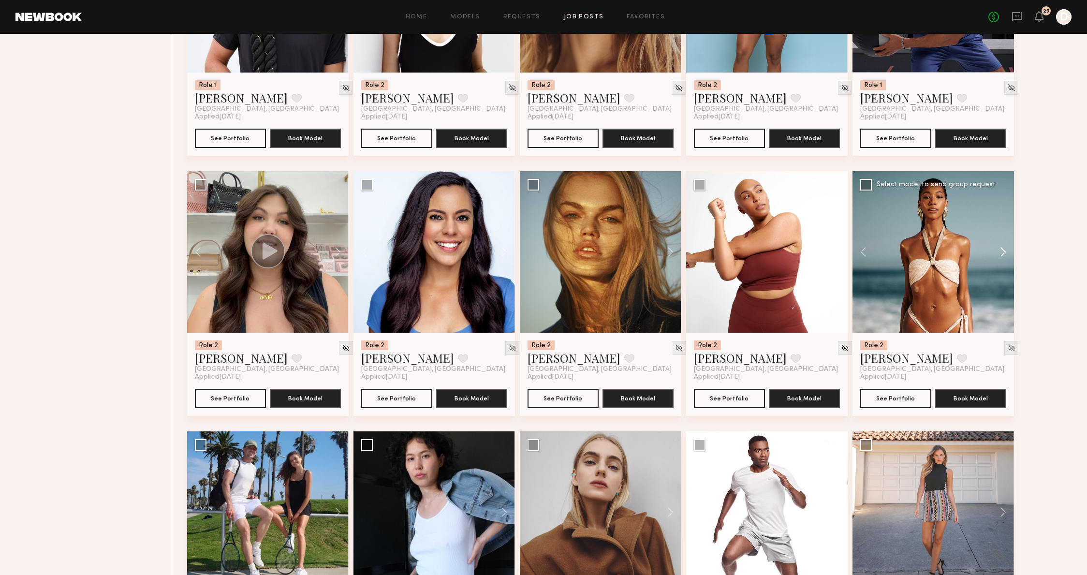
click at [1000, 249] on button at bounding box center [998, 252] width 31 height 162
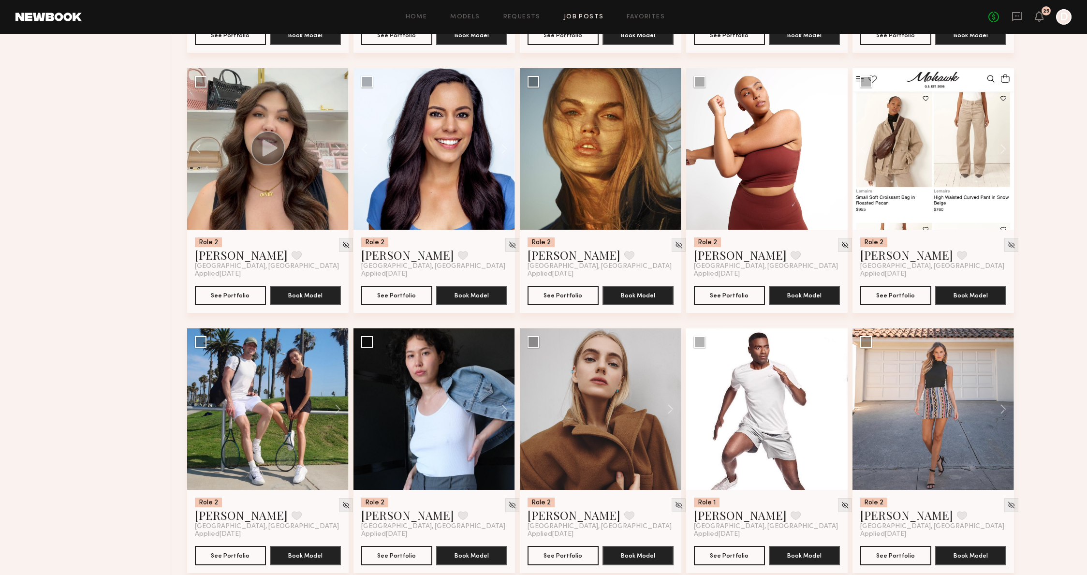
scroll to position [3501, 0]
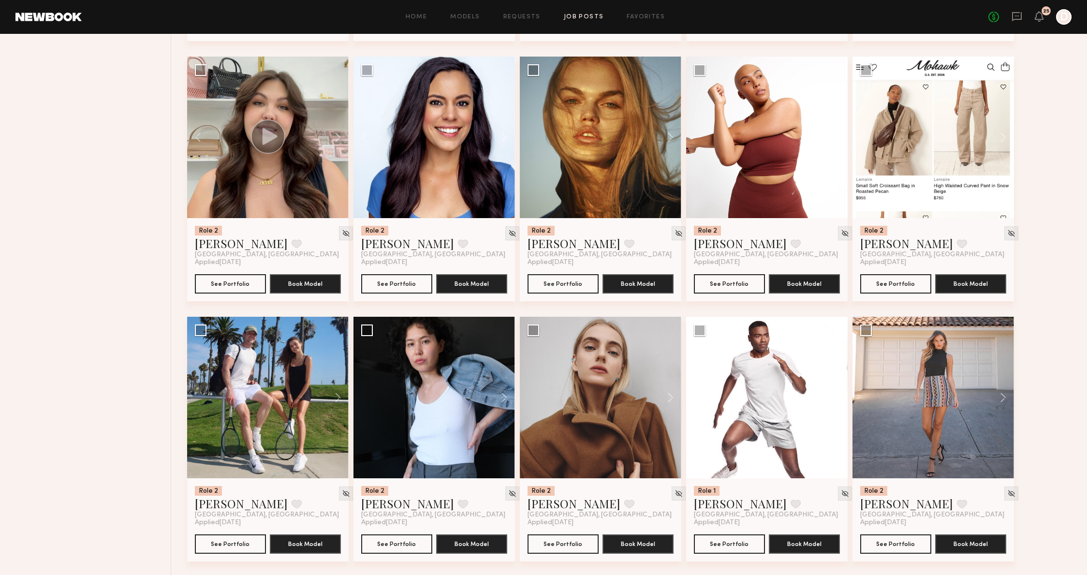
click at [343, 404] on button at bounding box center [333, 398] width 31 height 162
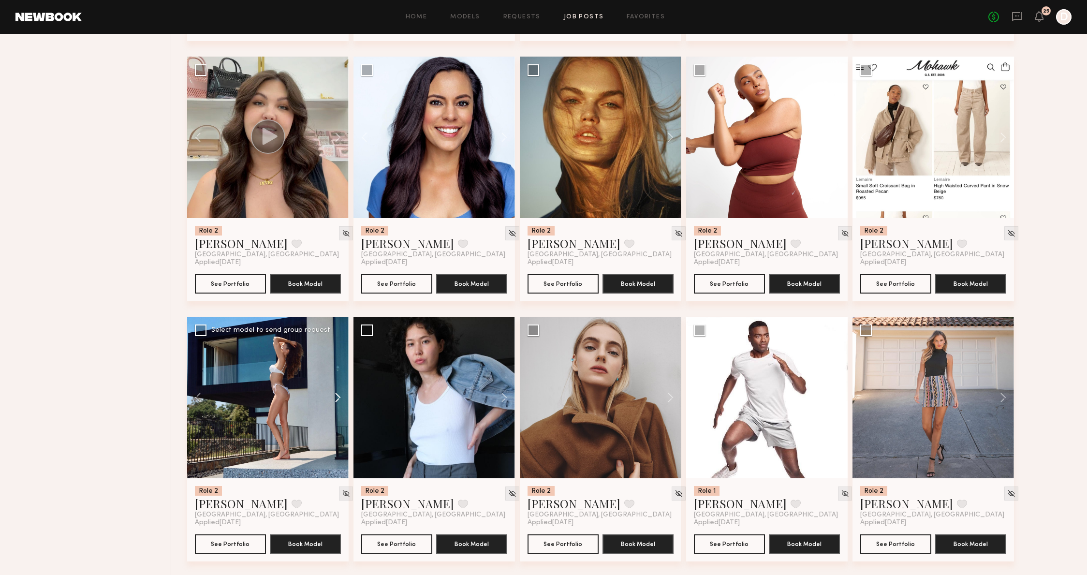
click at [343, 404] on button at bounding box center [333, 398] width 31 height 162
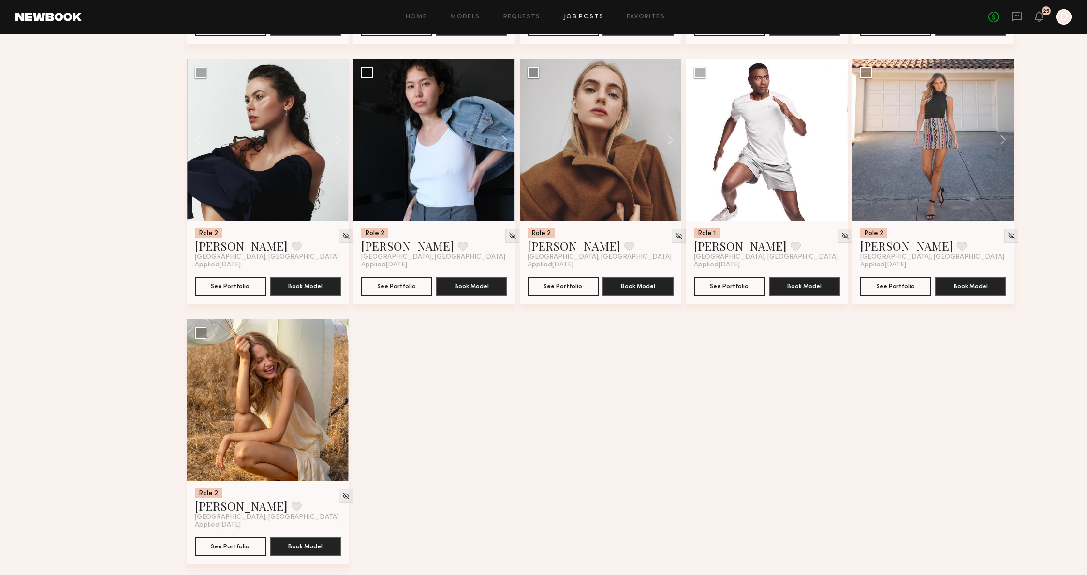
scroll to position [3767, 0]
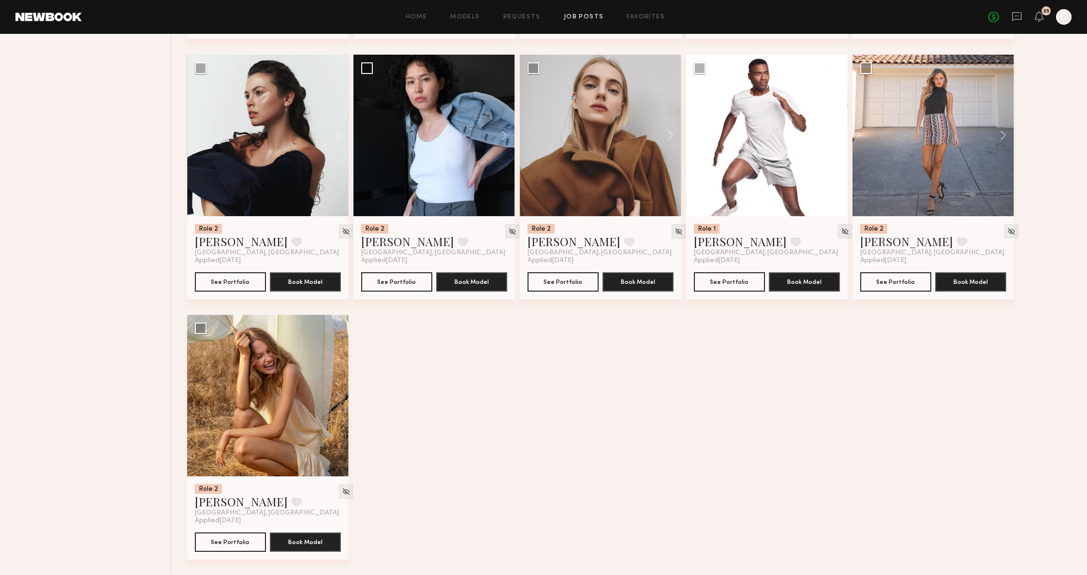
click at [328, 396] on button at bounding box center [333, 396] width 31 height 162
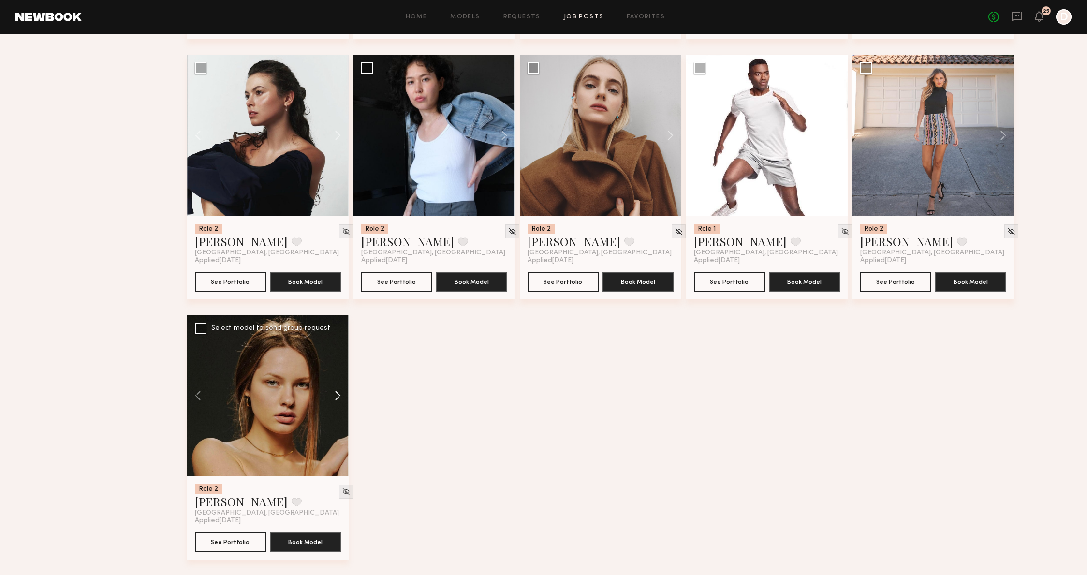
click at [333, 400] on button at bounding box center [333, 396] width 31 height 162
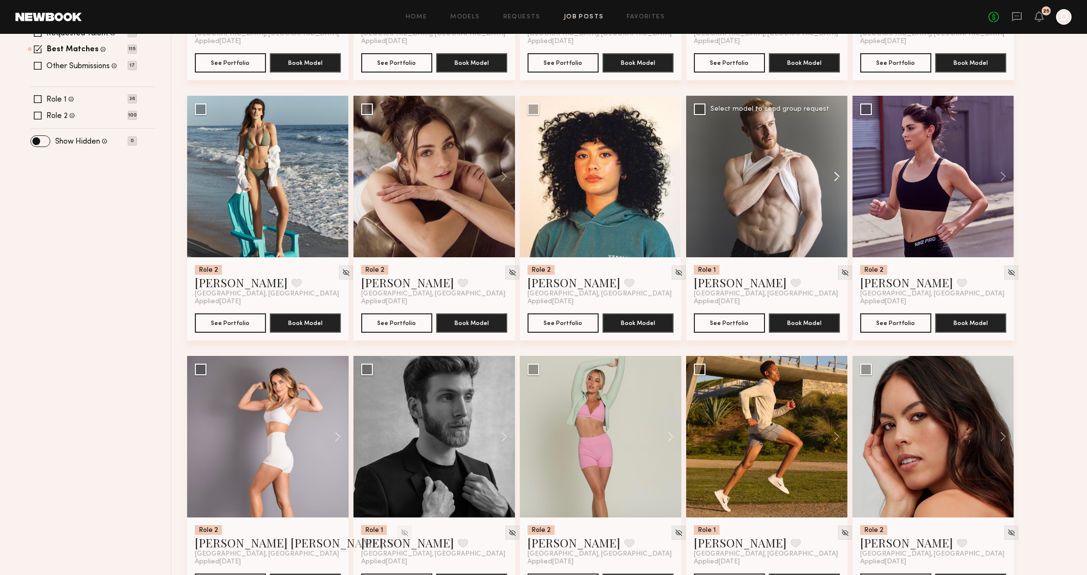
scroll to position [0, 0]
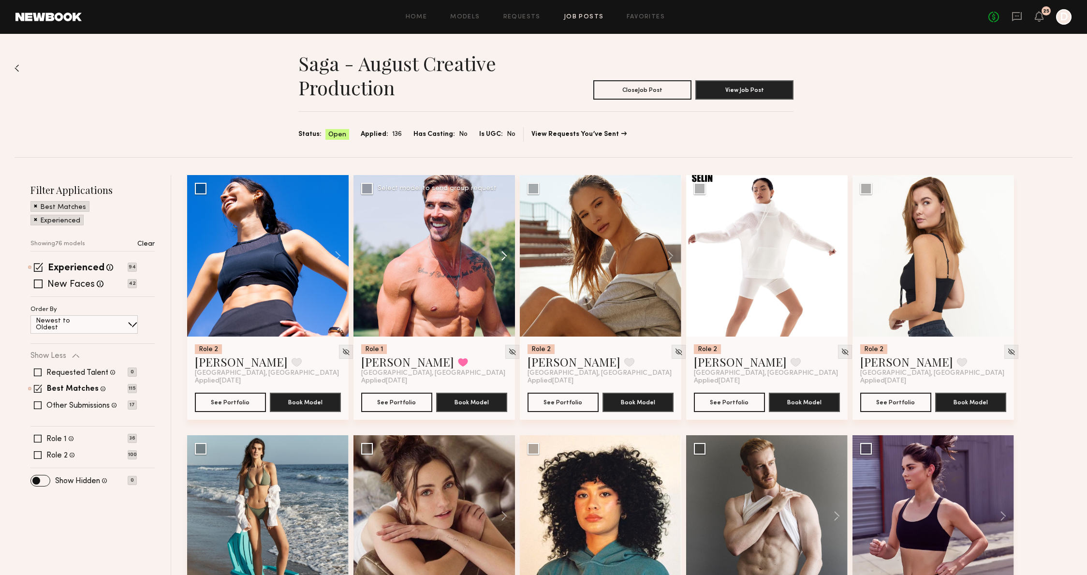
click at [513, 253] on button at bounding box center [499, 256] width 31 height 162
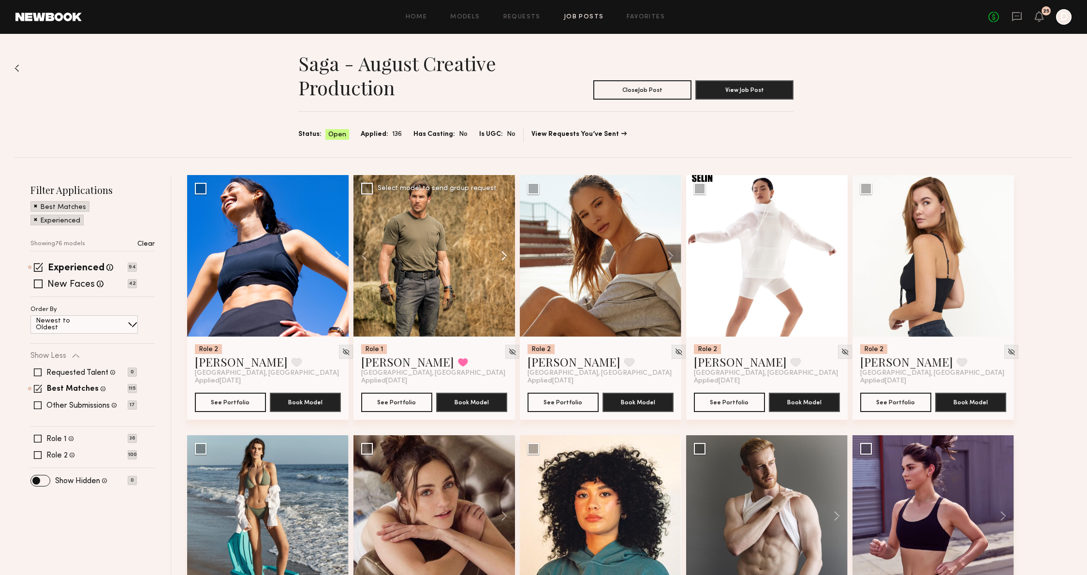
click at [513, 253] on button at bounding box center [499, 256] width 31 height 162
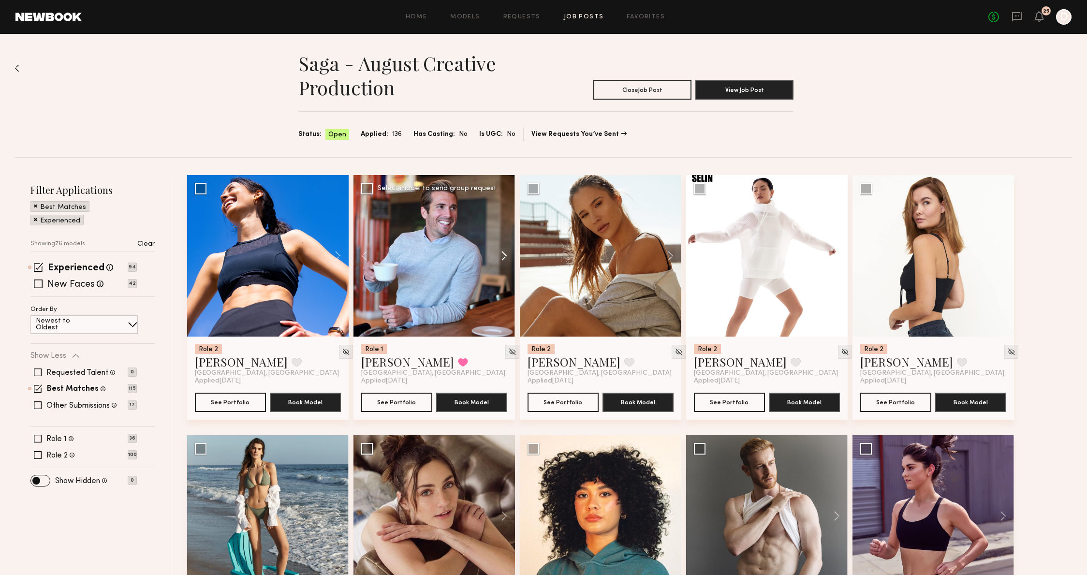
click at [513, 253] on button at bounding box center [499, 256] width 31 height 162
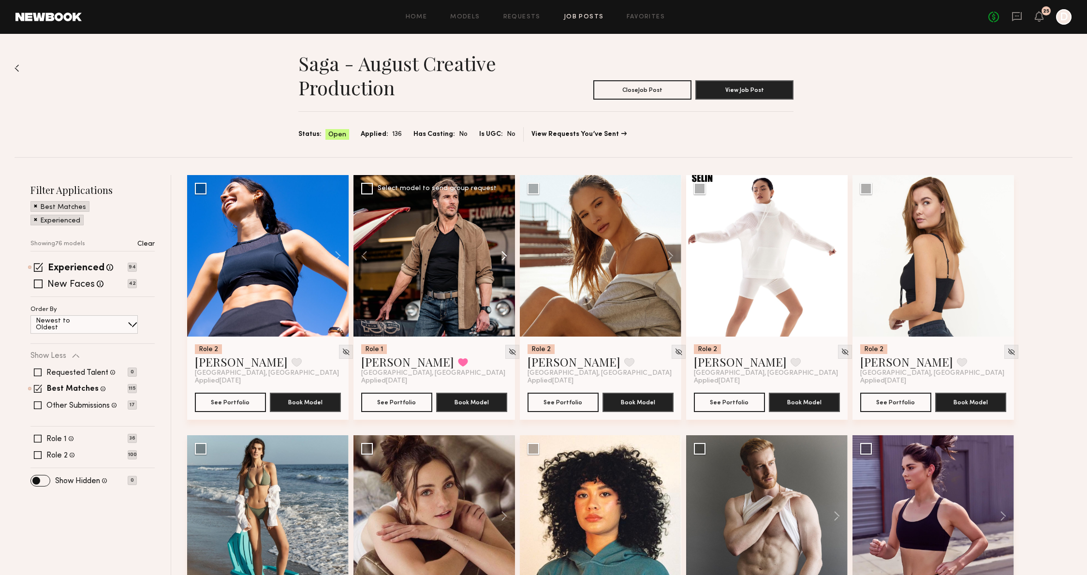
click at [513, 253] on button at bounding box center [499, 256] width 31 height 162
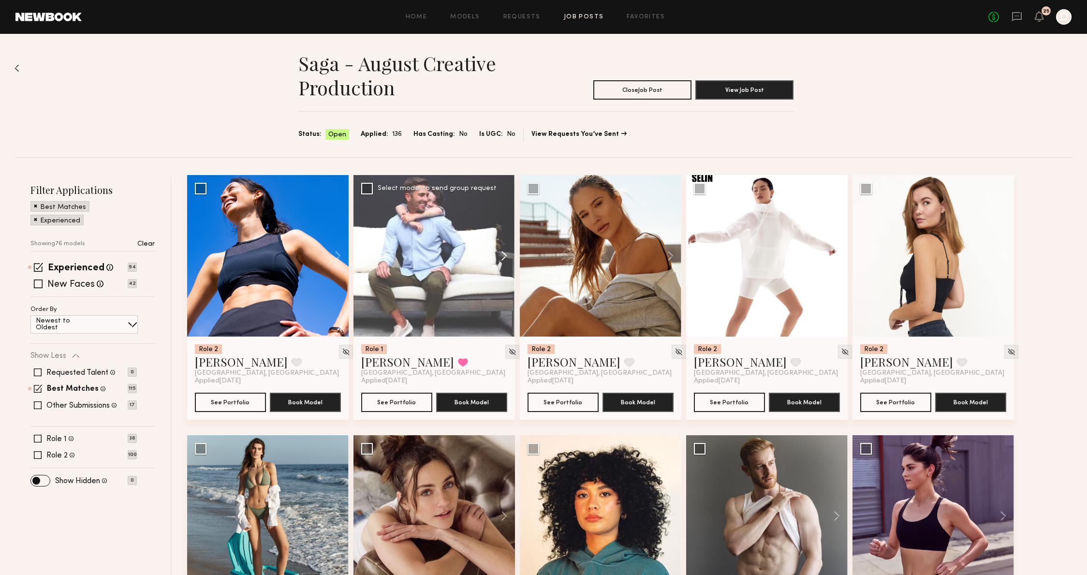
click at [513, 253] on button at bounding box center [499, 256] width 31 height 162
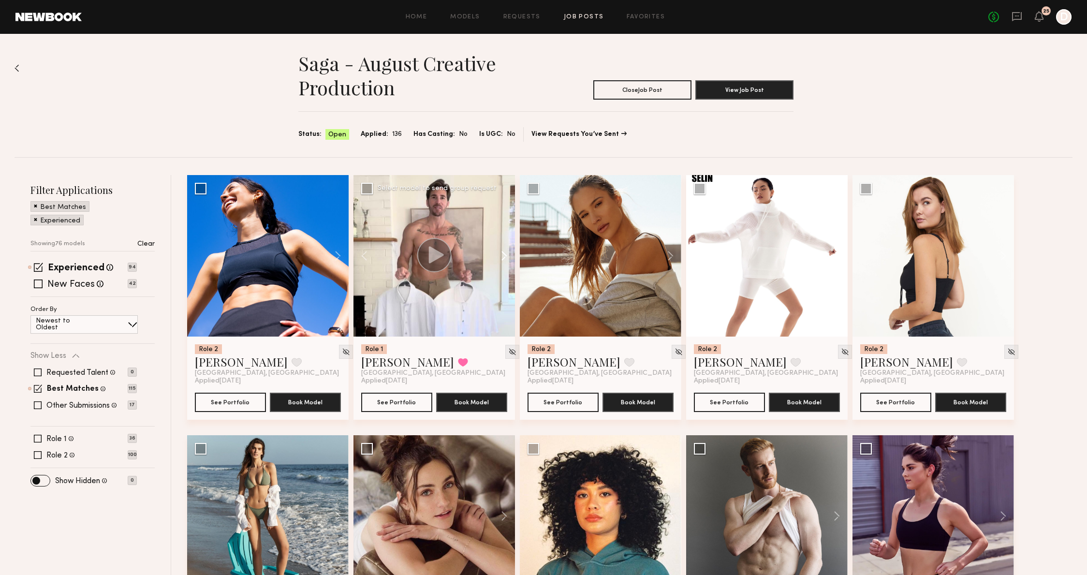
click at [513, 253] on button at bounding box center [499, 256] width 31 height 162
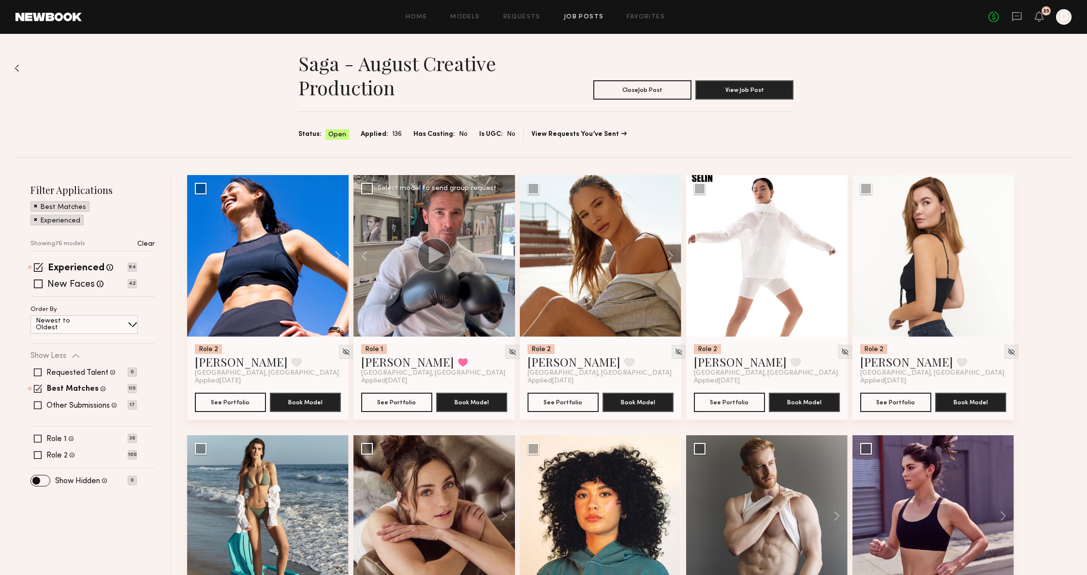
scroll to position [114, 0]
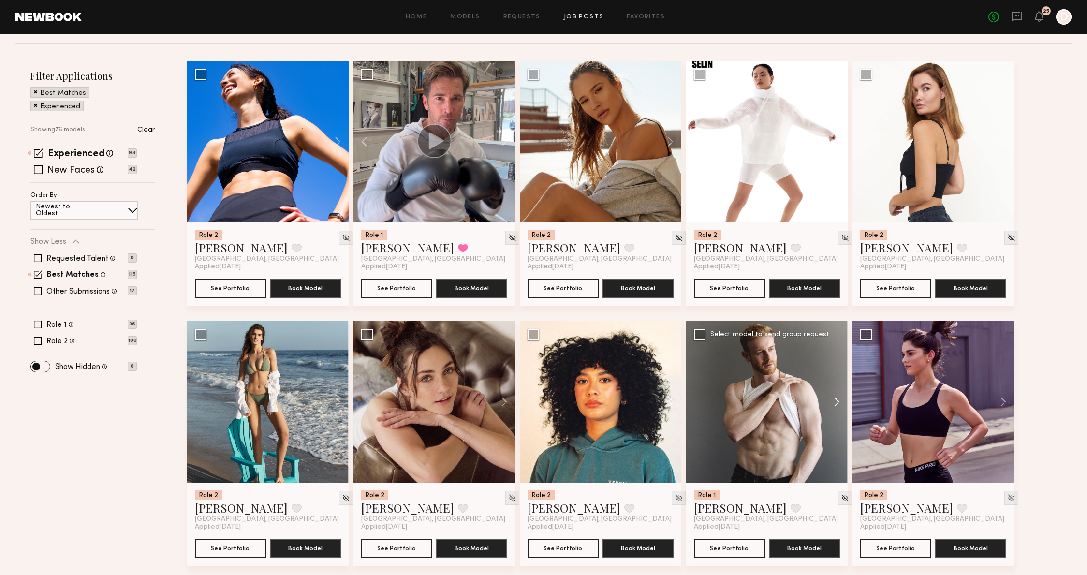
click at [841, 398] on button at bounding box center [832, 402] width 31 height 162
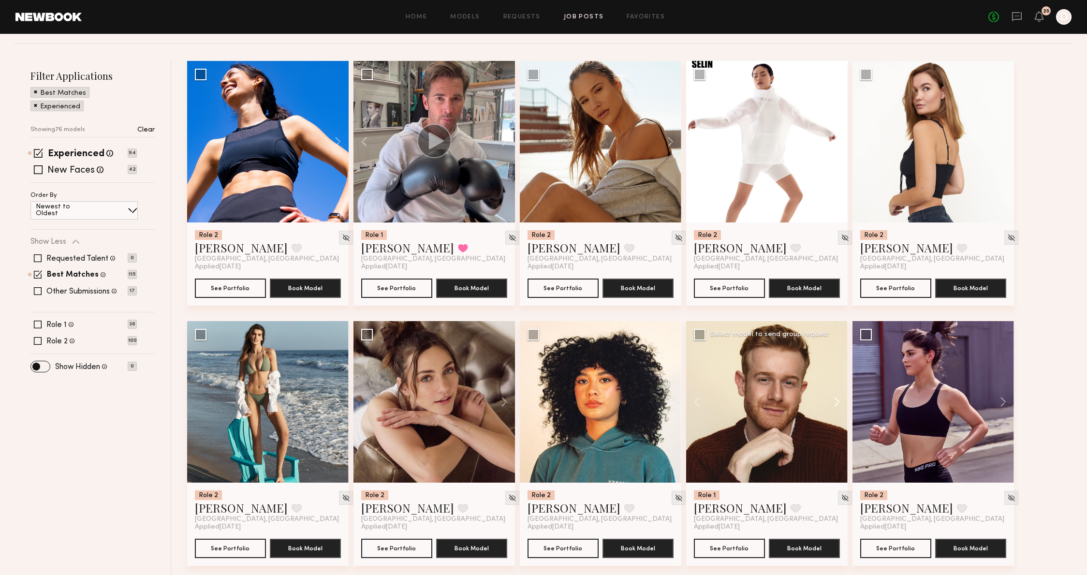
click at [841, 398] on button at bounding box center [832, 402] width 31 height 162
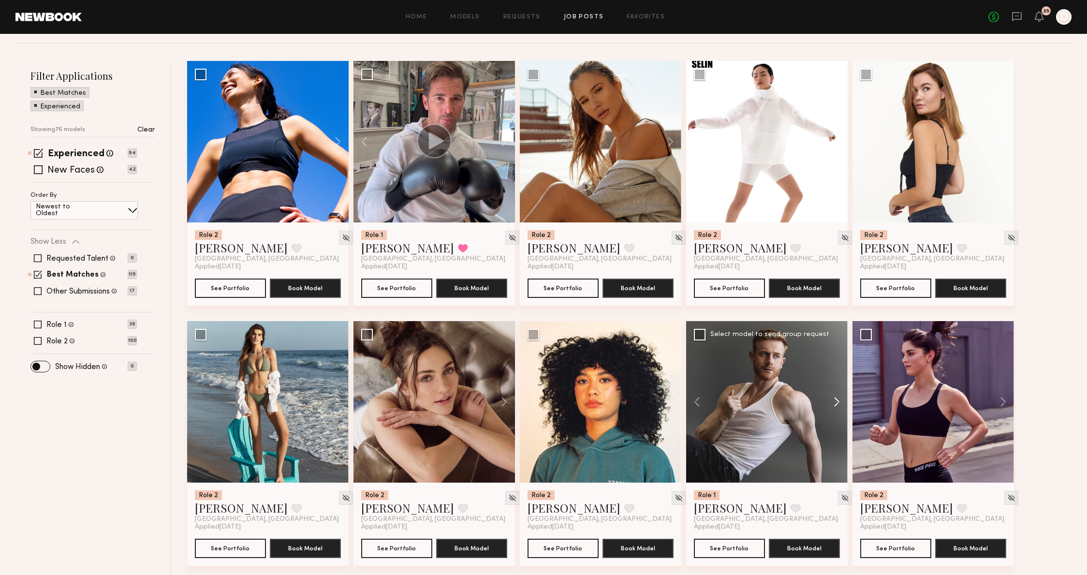
click at [841, 398] on button at bounding box center [832, 402] width 31 height 162
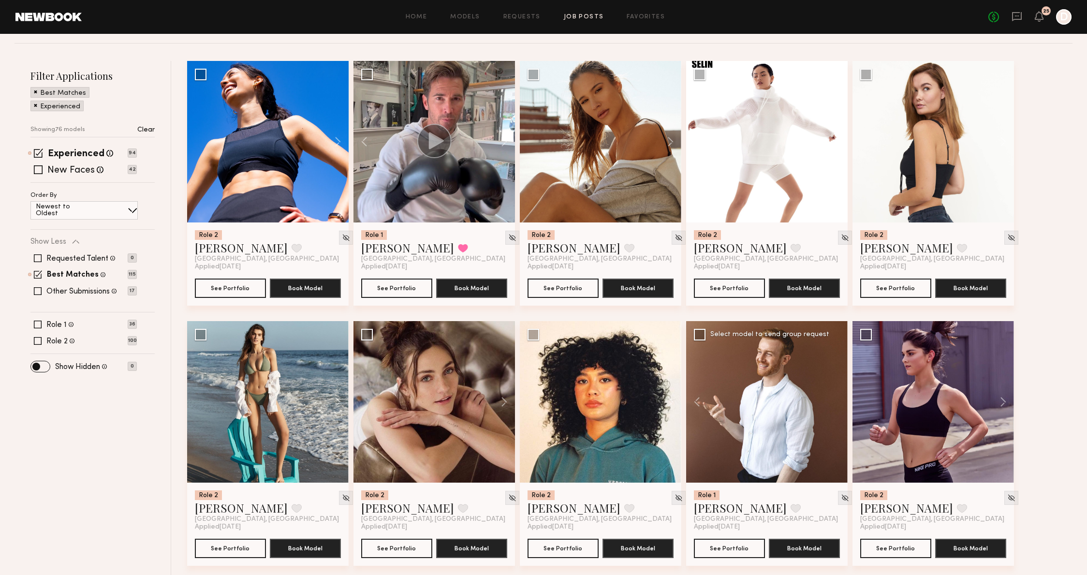
click at [841, 398] on div at bounding box center [767, 402] width 162 height 162
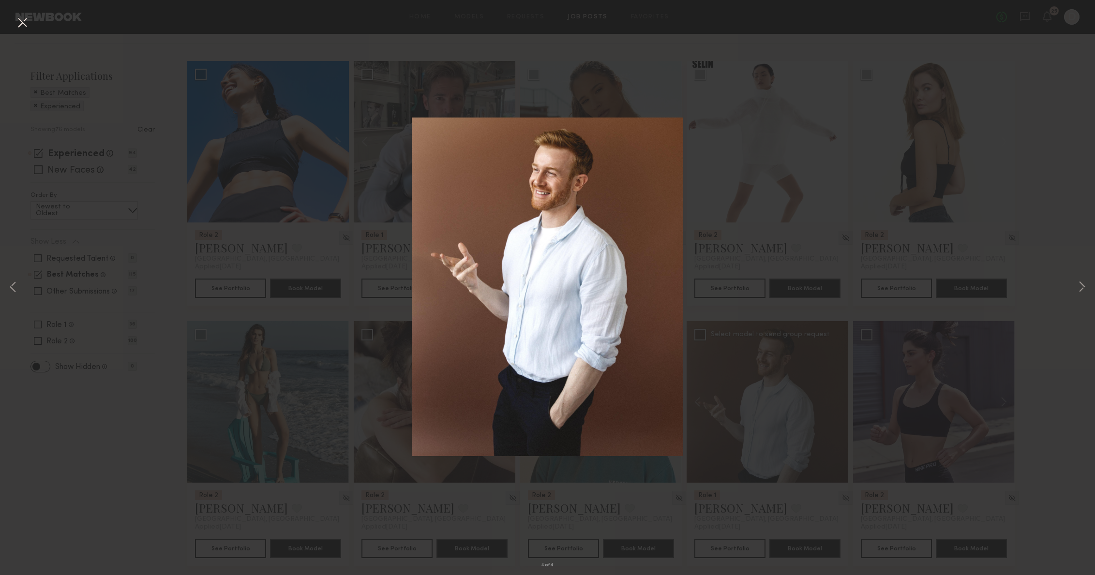
click at [1088, 290] on div "4 of 4" at bounding box center [547, 287] width 1095 height 575
click at [1082, 288] on button at bounding box center [1082, 288] width 12 height 460
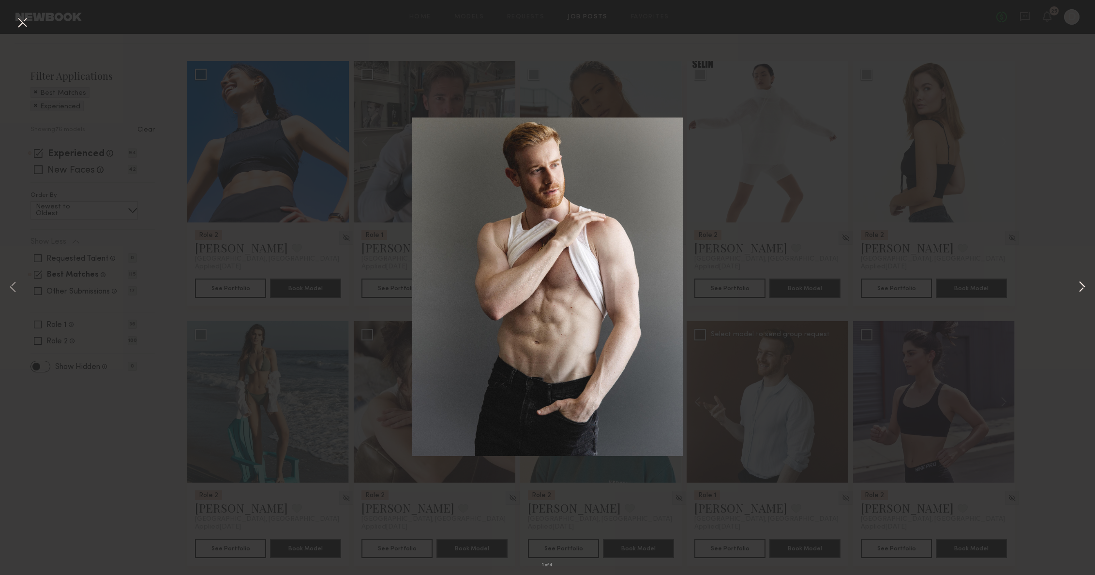
click at [1082, 288] on button at bounding box center [1082, 288] width 12 height 460
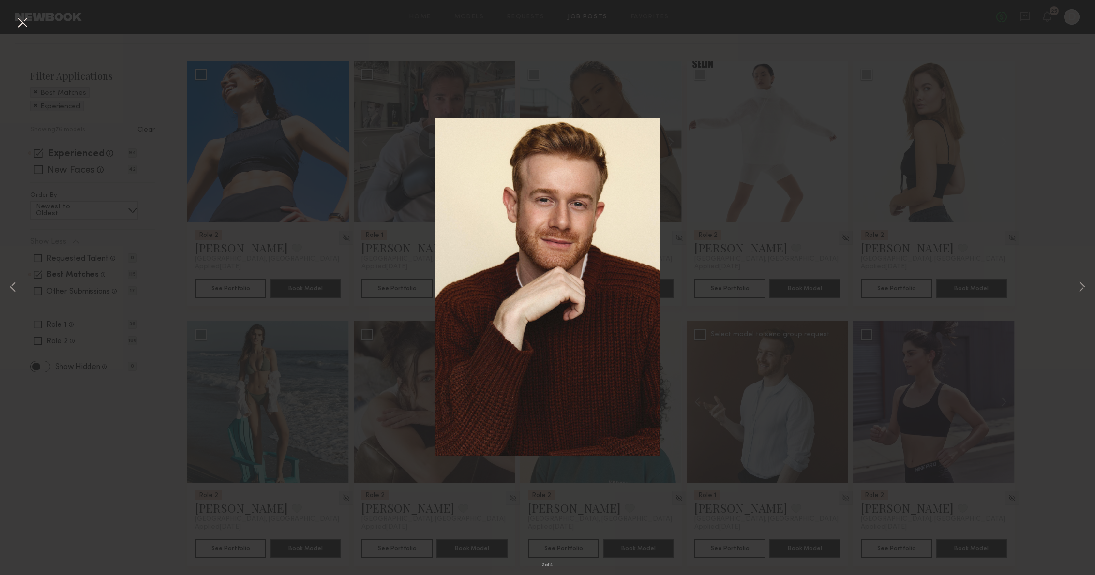
click at [1020, 343] on div "2 of 4" at bounding box center [547, 287] width 1095 height 575
click at [990, 221] on div "2 of 4" at bounding box center [547, 287] width 1095 height 575
click at [561, 78] on div "2 of 4" at bounding box center [547, 287] width 1095 height 575
click at [561, 79] on div "2 of 4" at bounding box center [547, 287] width 1095 height 575
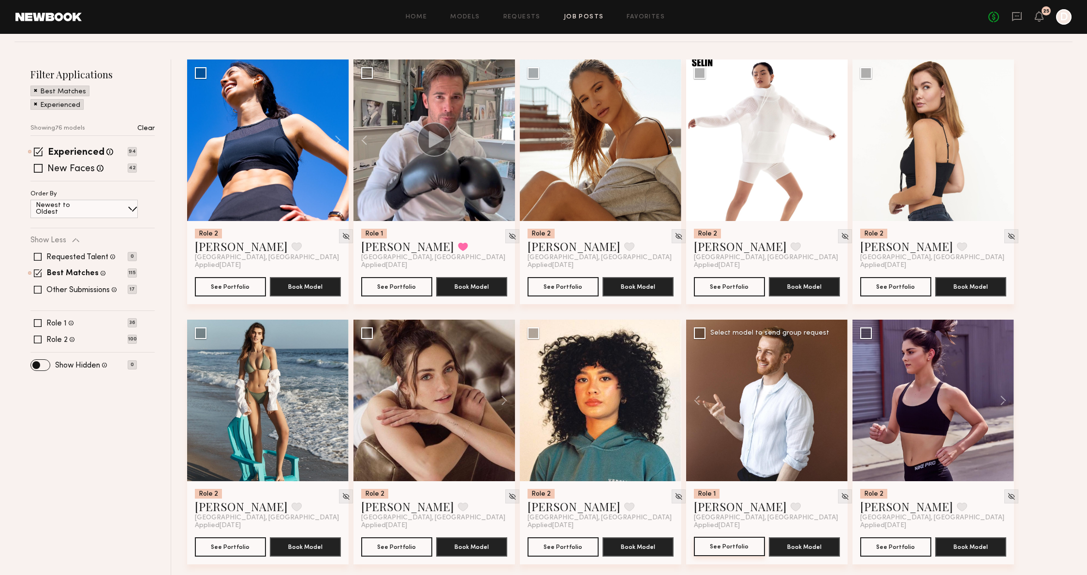
scroll to position [117, 0]
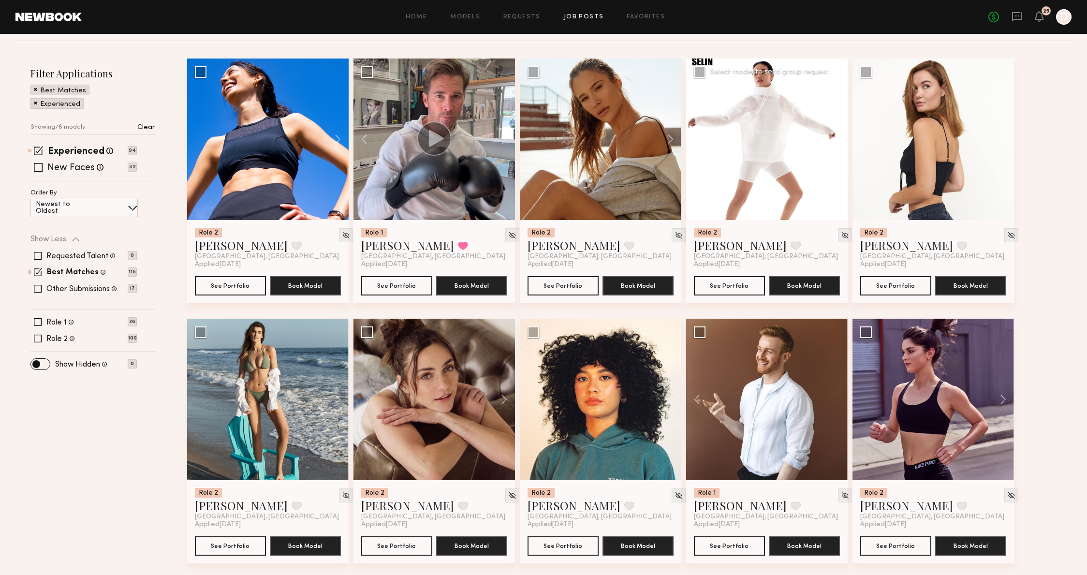
click at [838, 142] on button at bounding box center [832, 140] width 31 height 162
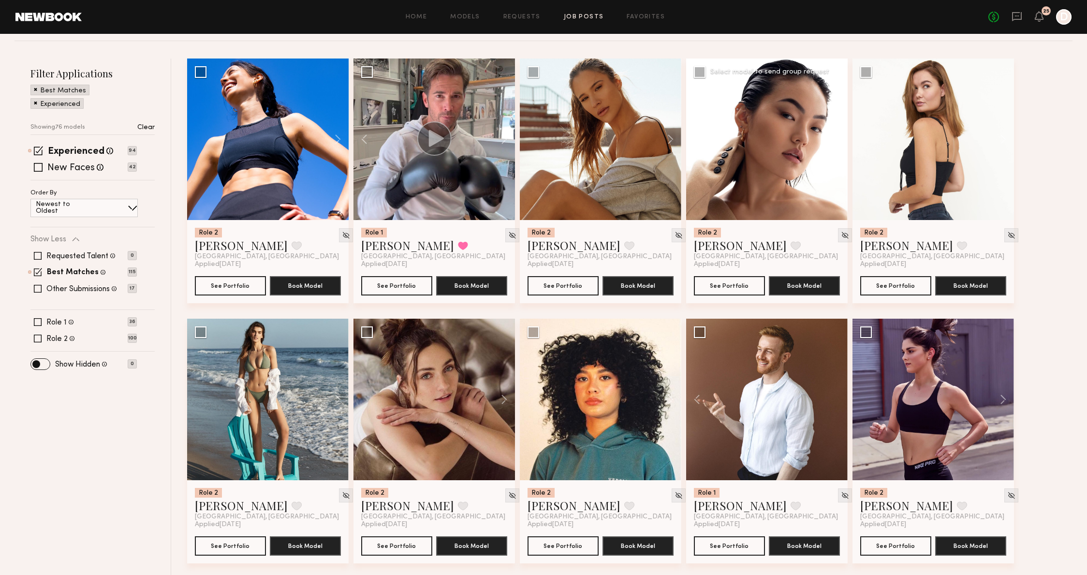
click at [838, 142] on button at bounding box center [832, 140] width 31 height 162
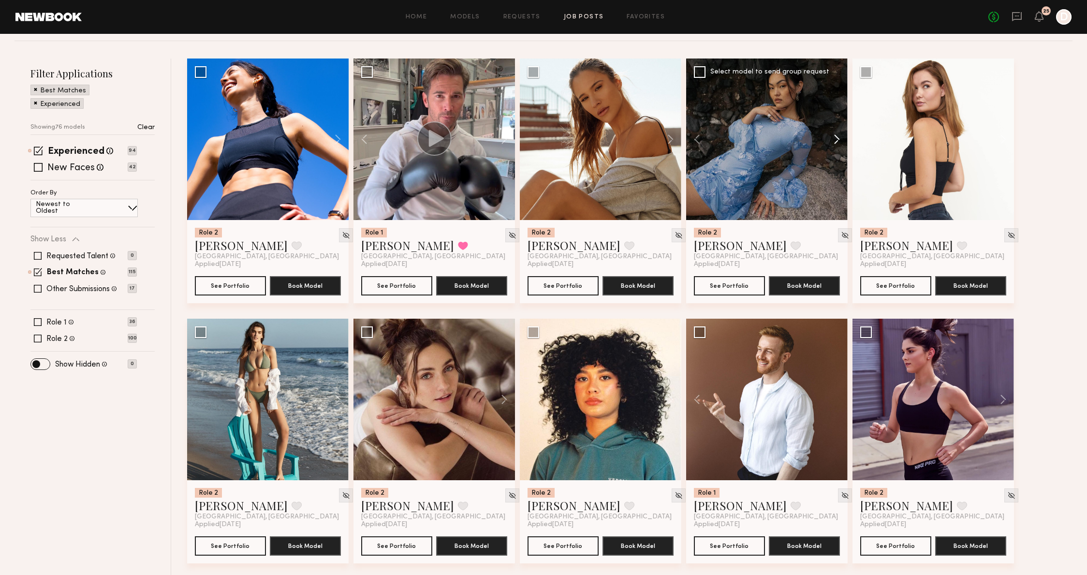
click at [838, 142] on button at bounding box center [832, 140] width 31 height 162
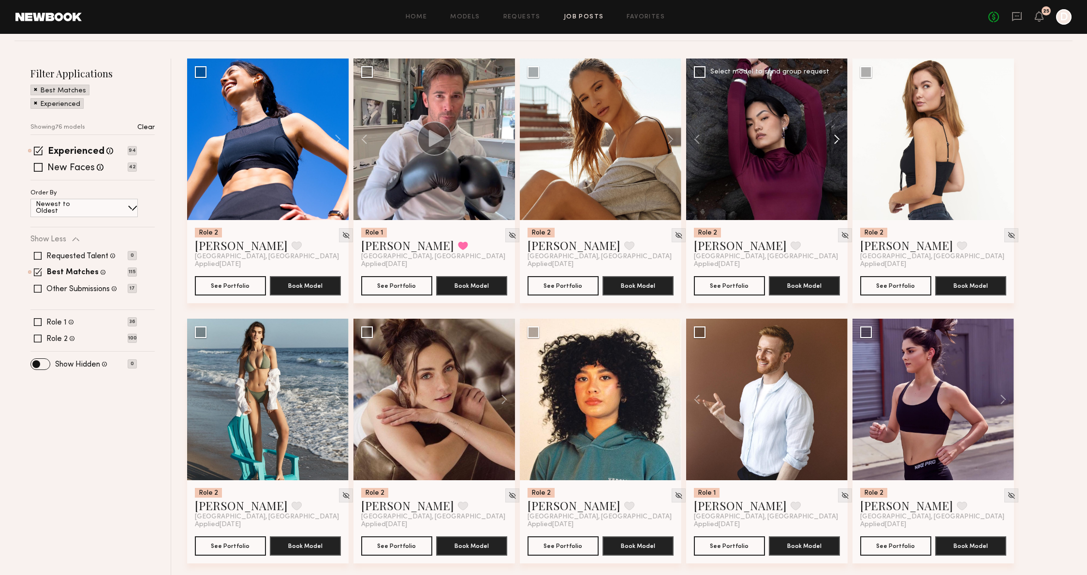
click at [838, 142] on button at bounding box center [832, 140] width 31 height 162
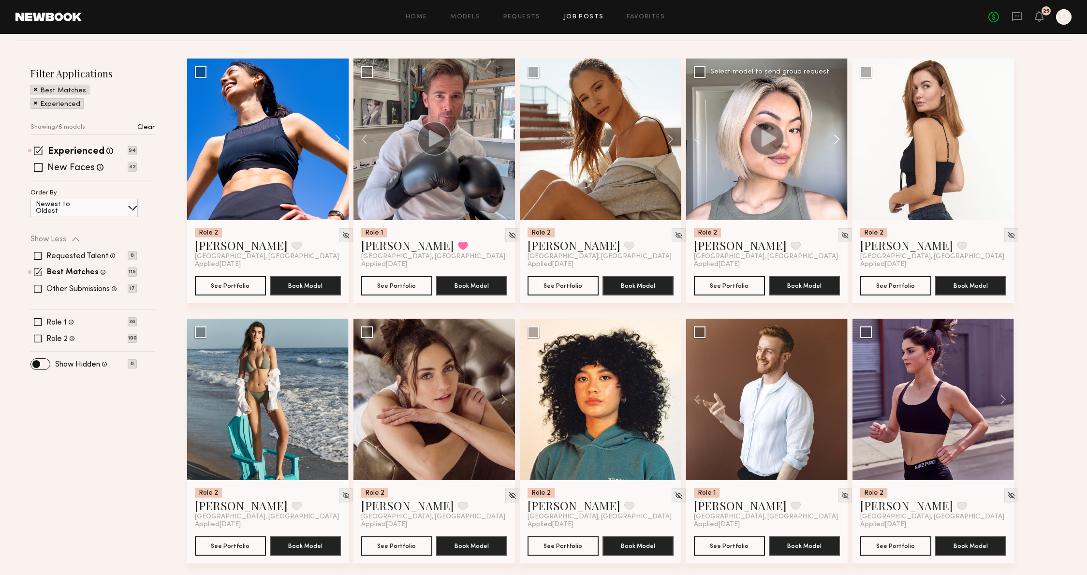
click at [838, 142] on button at bounding box center [832, 140] width 31 height 162
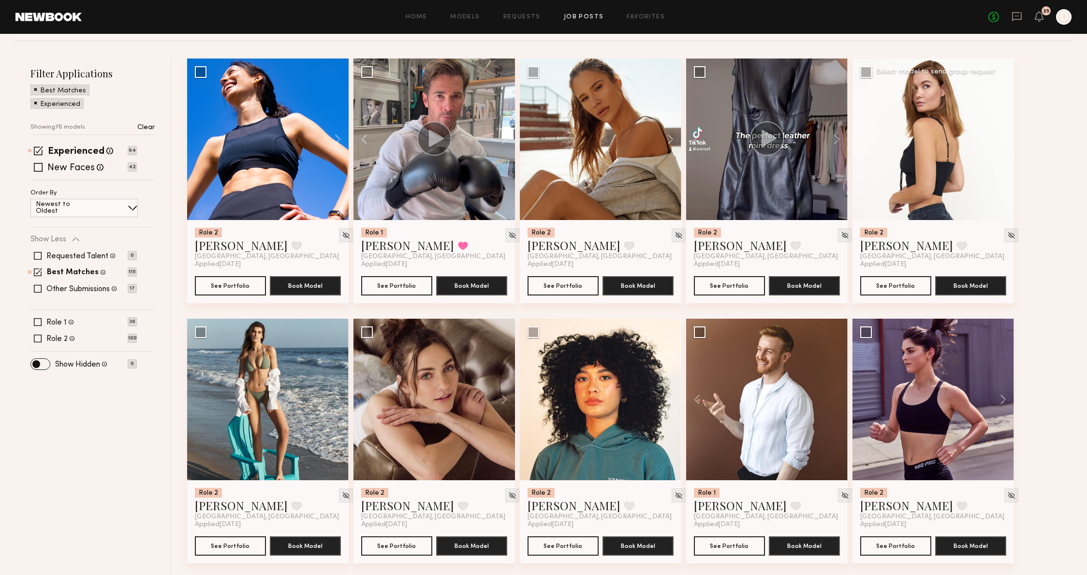
click at [1003, 136] on button at bounding box center [998, 140] width 31 height 162
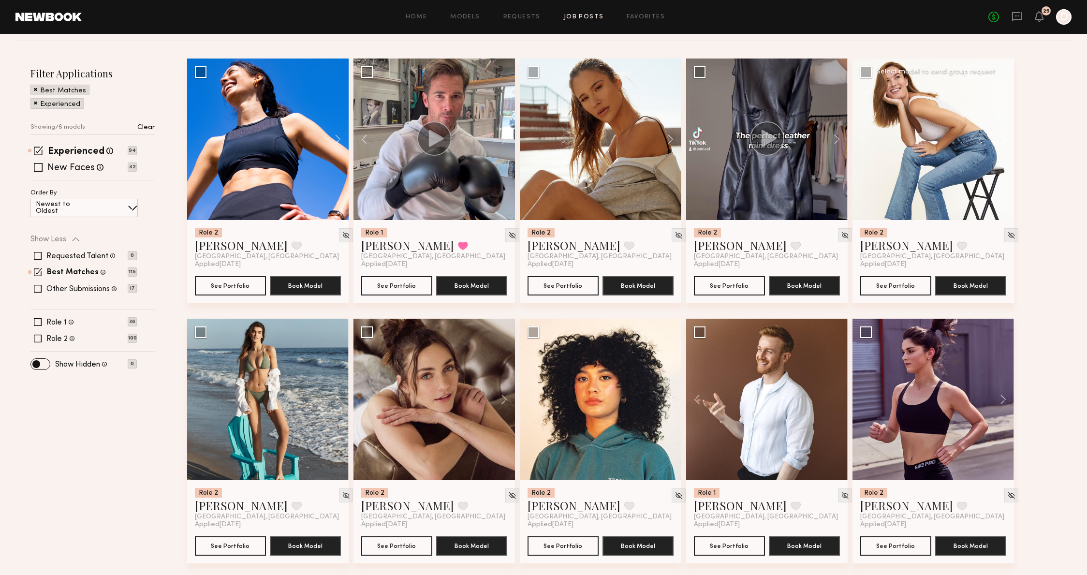
click at [1003, 136] on button at bounding box center [998, 140] width 31 height 162
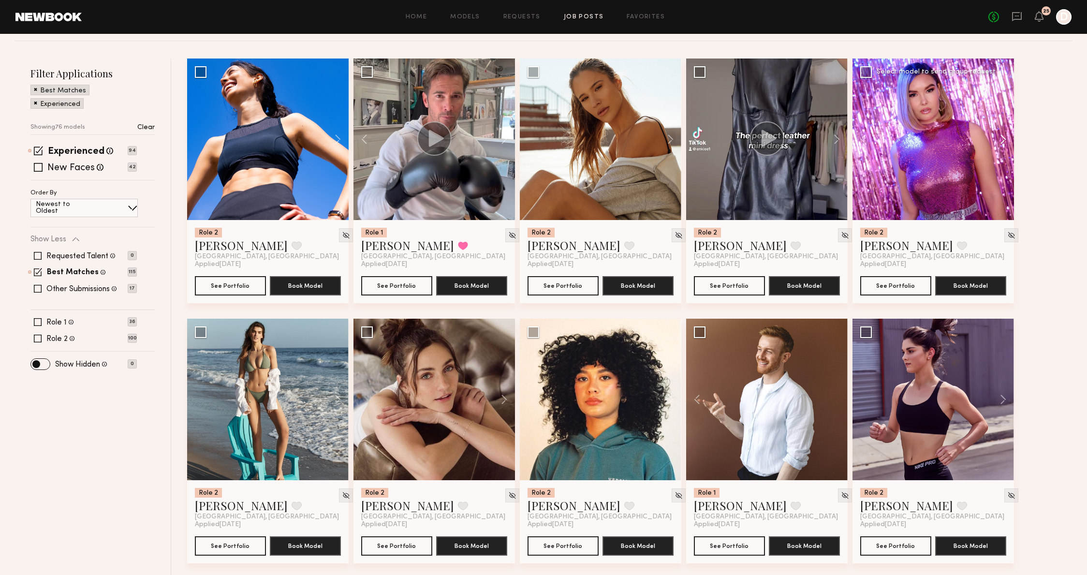
click at [1003, 136] on button at bounding box center [998, 140] width 31 height 162
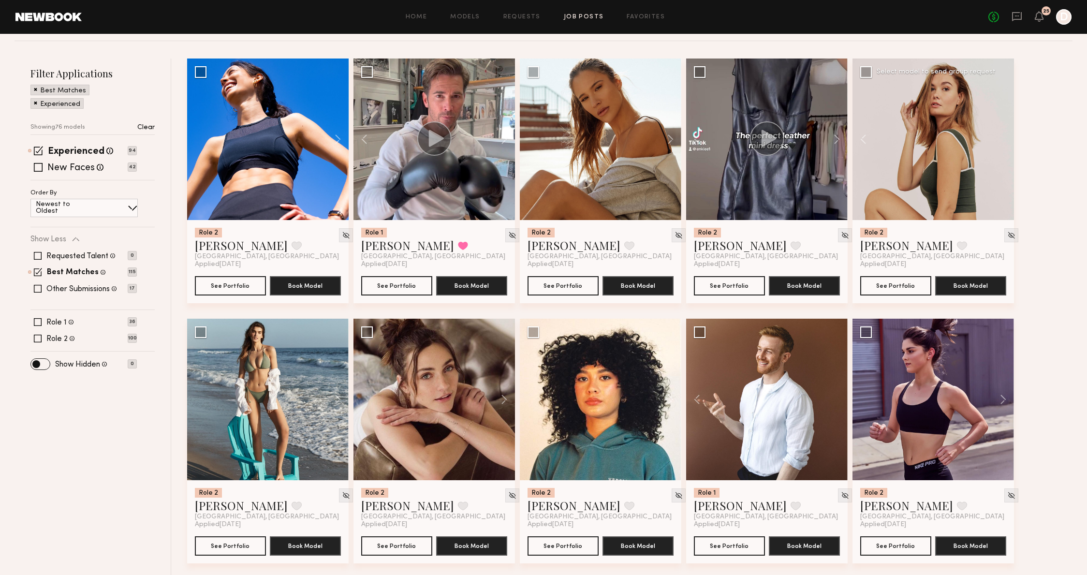
click at [1003, 136] on div at bounding box center [934, 140] width 162 height 162
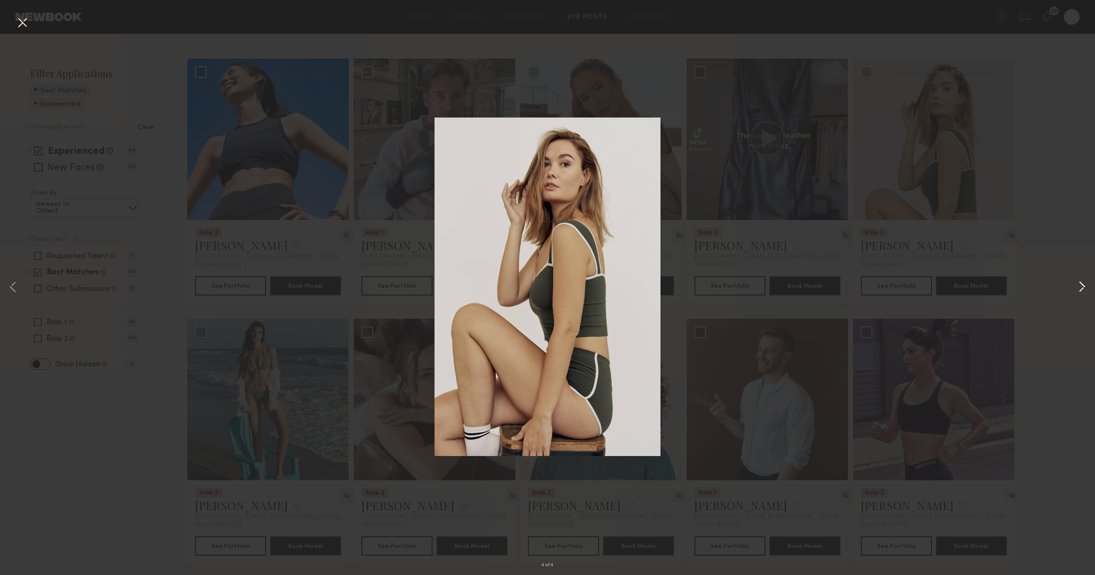
click at [1086, 283] on button at bounding box center [1082, 288] width 12 height 460
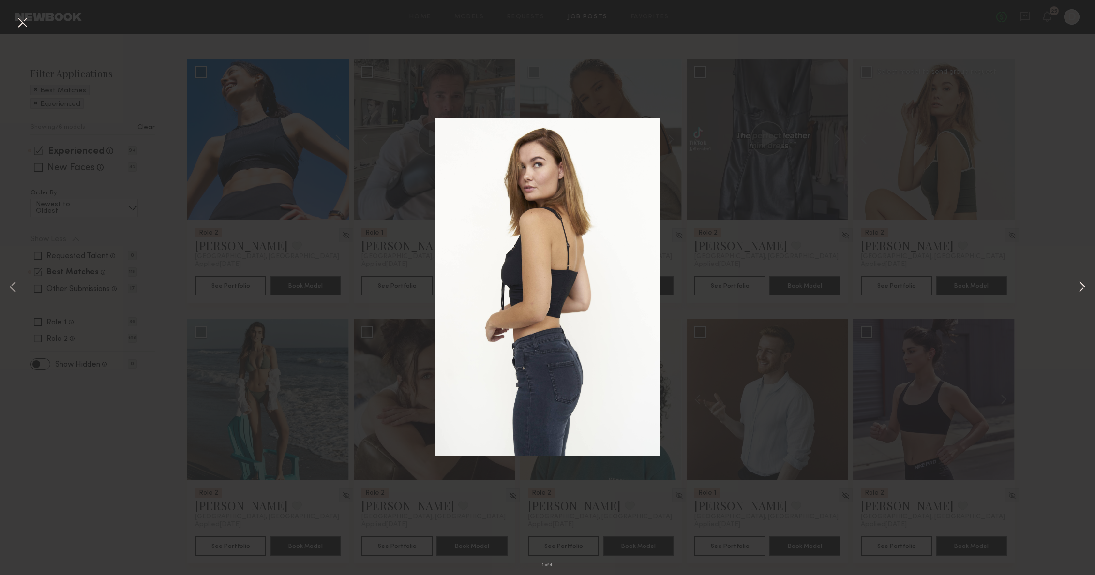
click at [1085, 284] on button at bounding box center [1082, 288] width 12 height 460
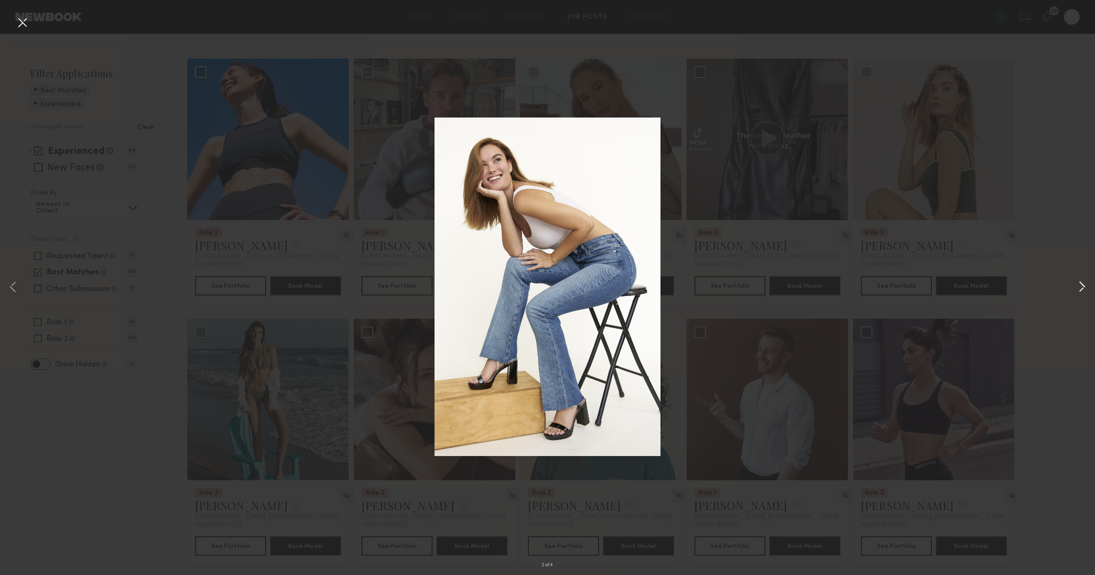
click at [1085, 284] on button at bounding box center [1082, 288] width 12 height 460
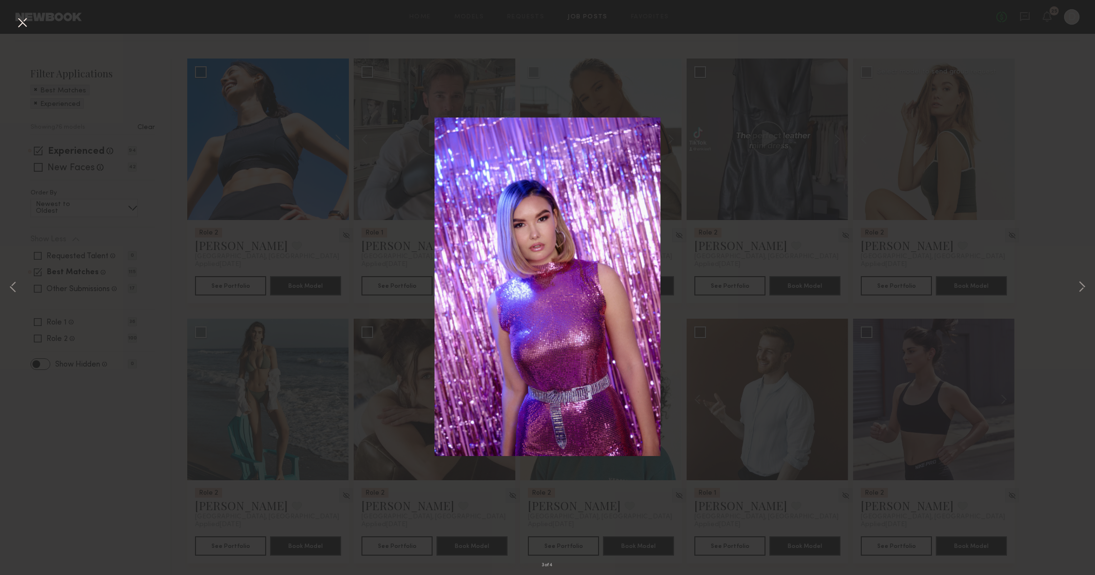
click at [894, 459] on div "3 of 4" at bounding box center [547, 287] width 1095 height 575
click at [1003, 63] on div "3 of 4" at bounding box center [547, 287] width 1095 height 575
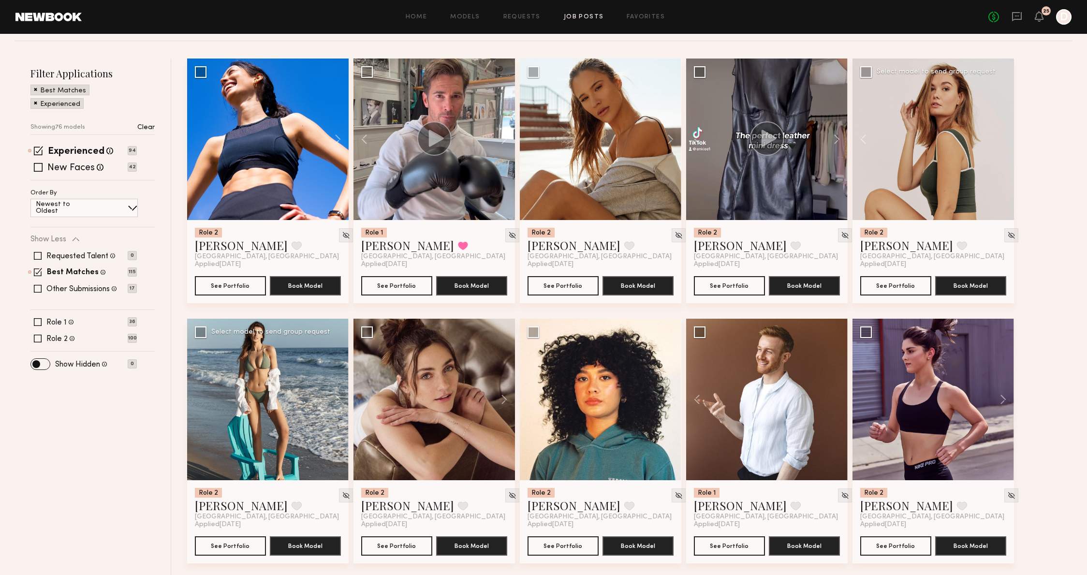
click at [296, 405] on div at bounding box center [268, 400] width 162 height 162
click at [498, 388] on button at bounding box center [499, 400] width 31 height 162
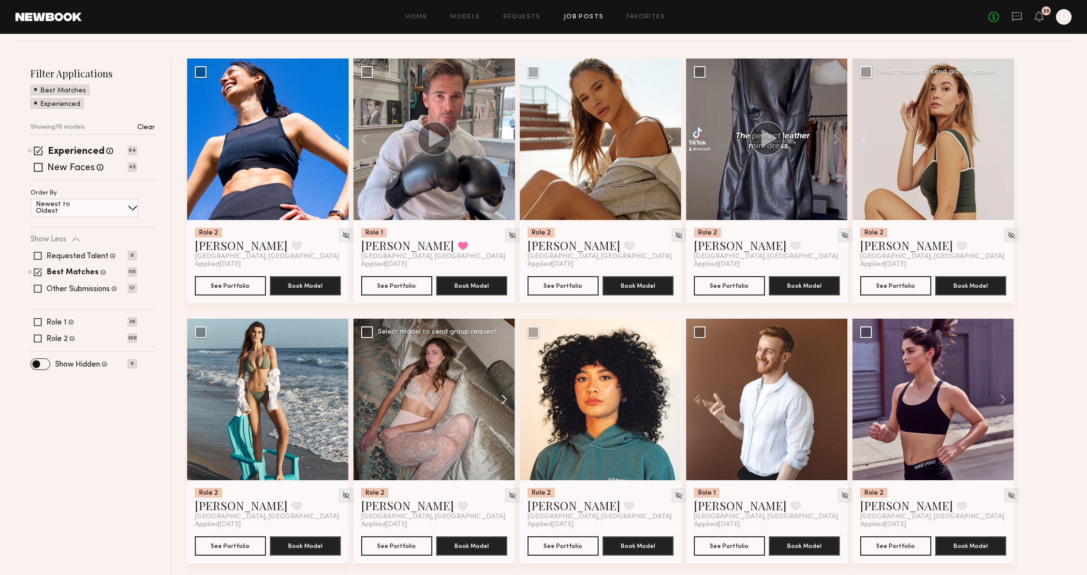
click at [497, 390] on button at bounding box center [499, 400] width 31 height 162
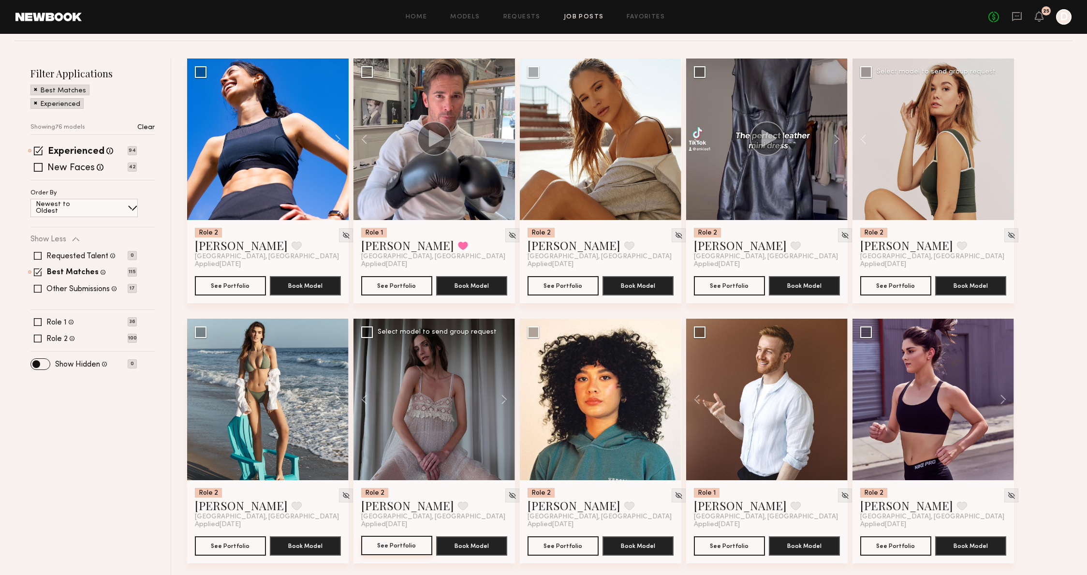
click at [392, 545] on button "See Portfolio" at bounding box center [396, 545] width 71 height 19
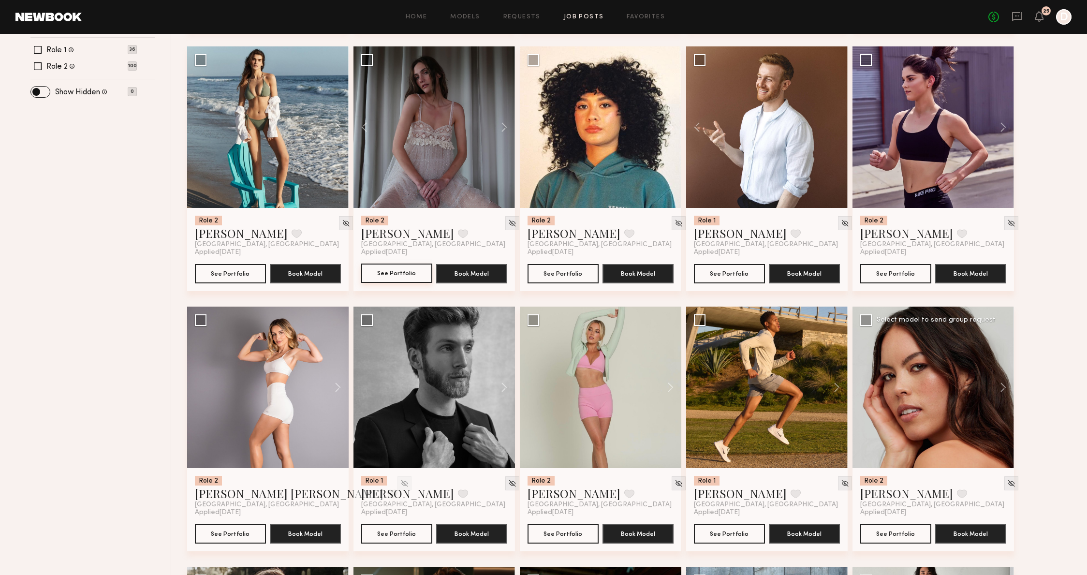
scroll to position [466, 0]
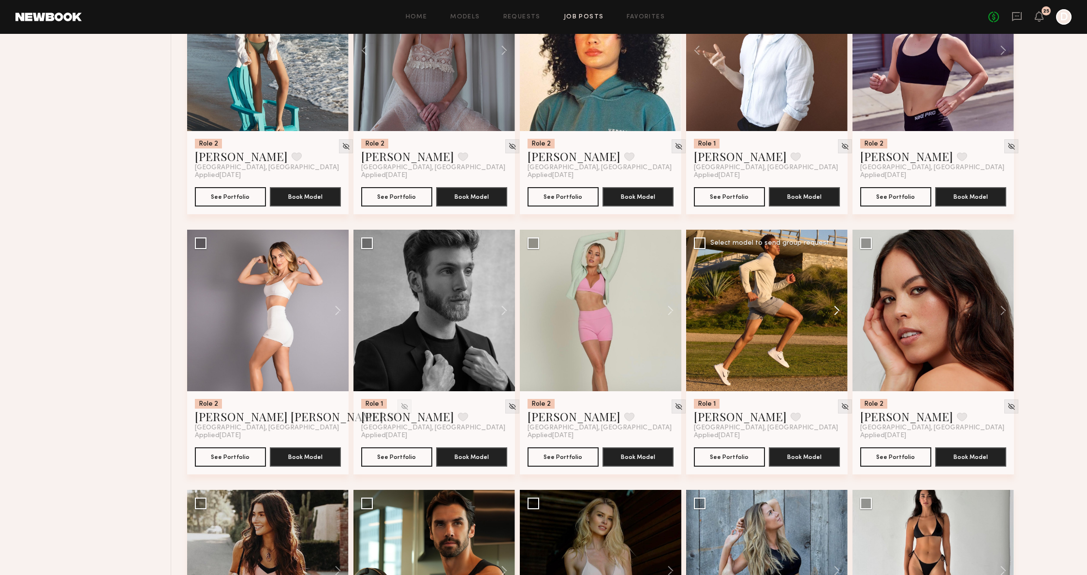
click at [835, 308] on button at bounding box center [832, 311] width 31 height 162
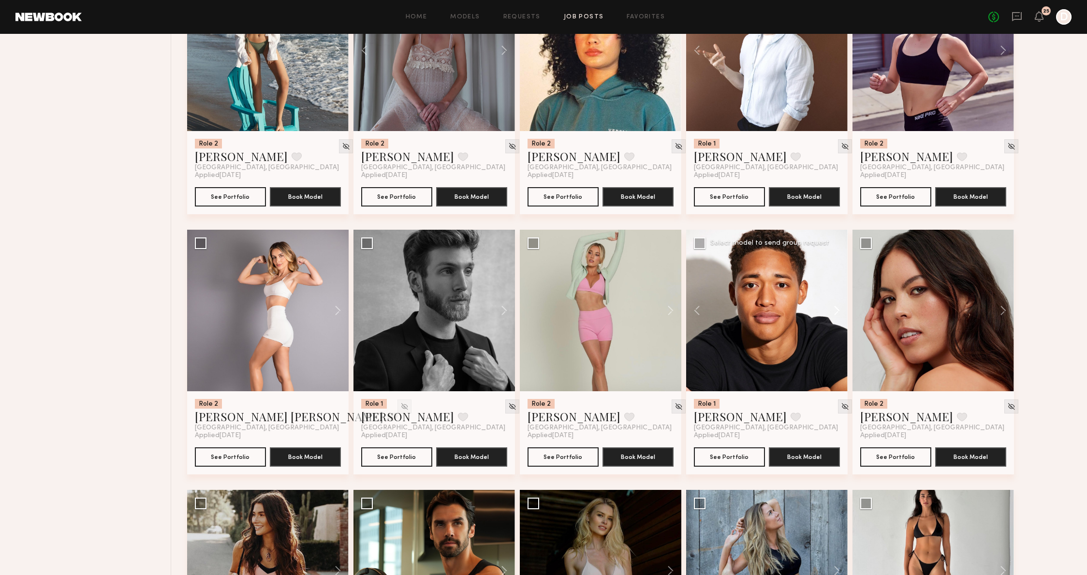
click at [835, 308] on button at bounding box center [832, 311] width 31 height 162
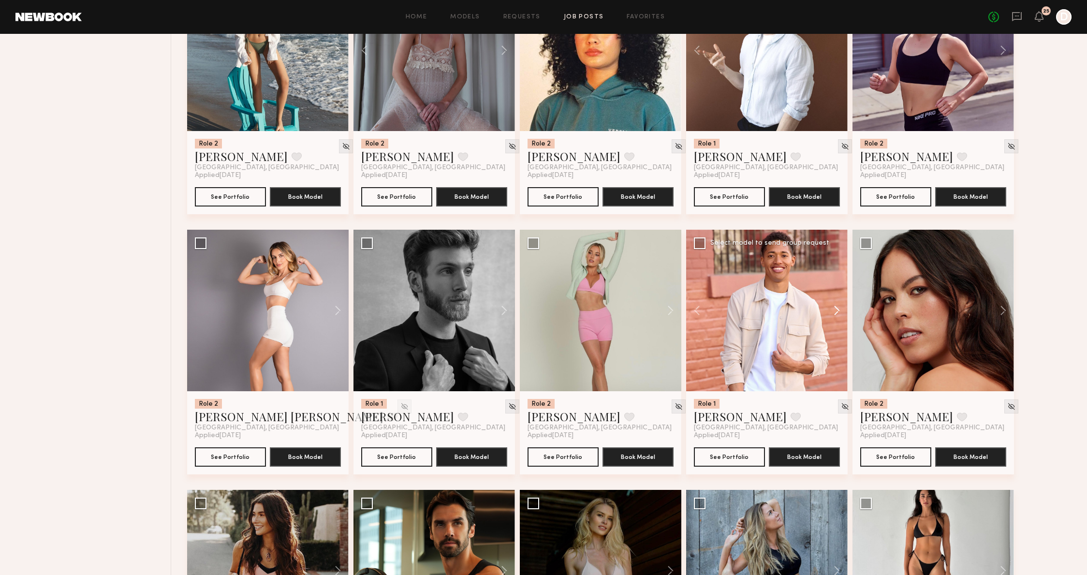
click at [835, 308] on button at bounding box center [832, 311] width 31 height 162
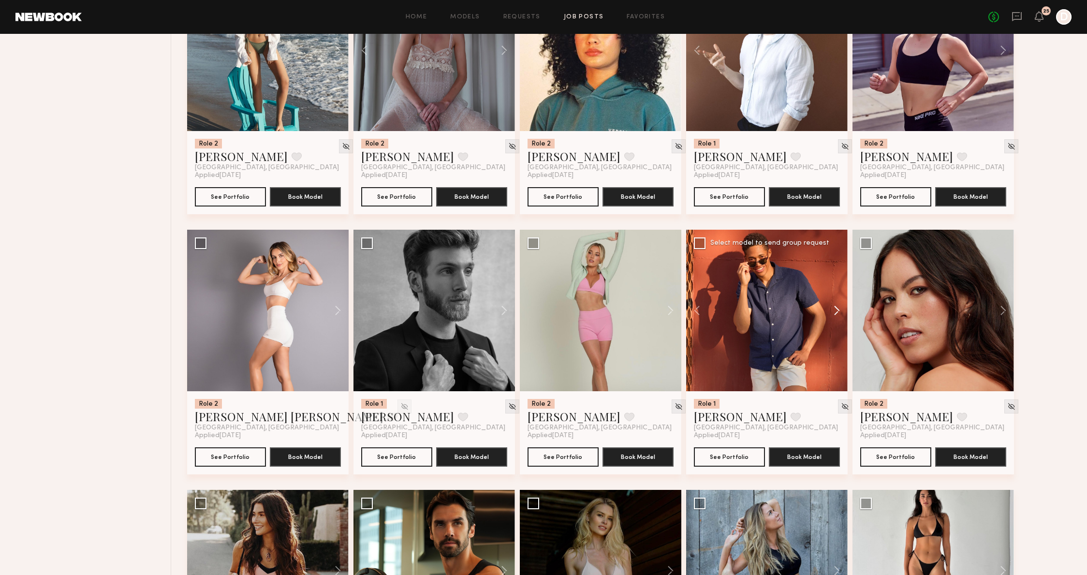
click at [835, 308] on button at bounding box center [832, 311] width 31 height 162
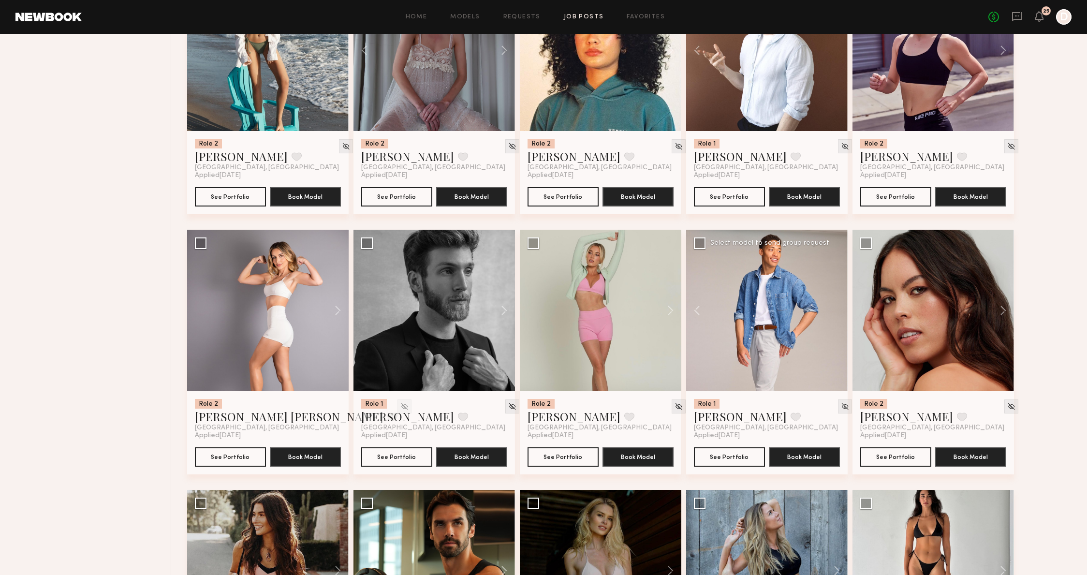
click at [835, 308] on div at bounding box center [767, 311] width 162 height 162
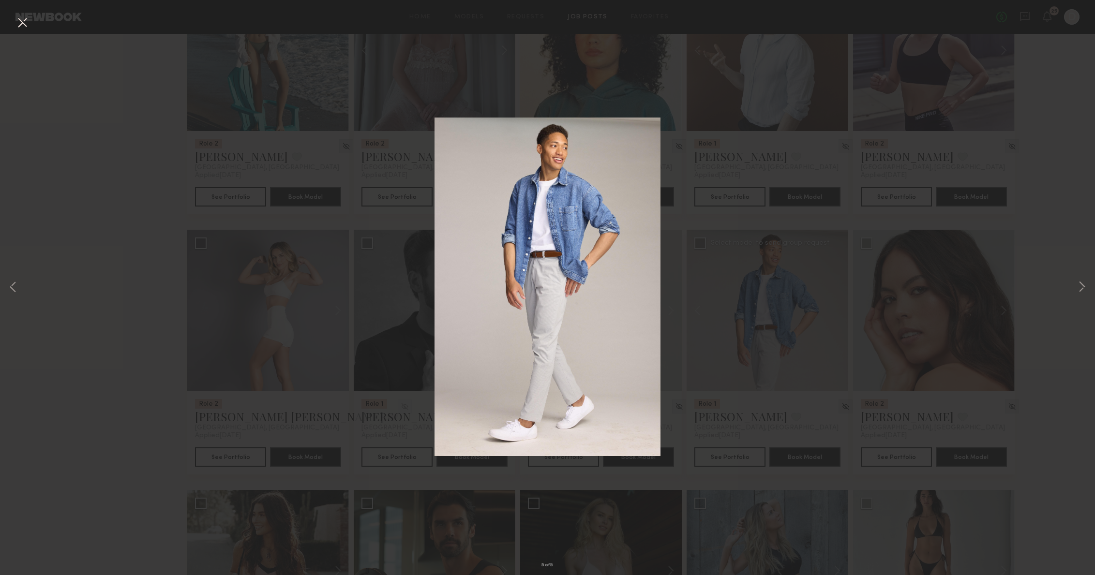
click at [843, 250] on div "5 of 5" at bounding box center [547, 287] width 1095 height 575
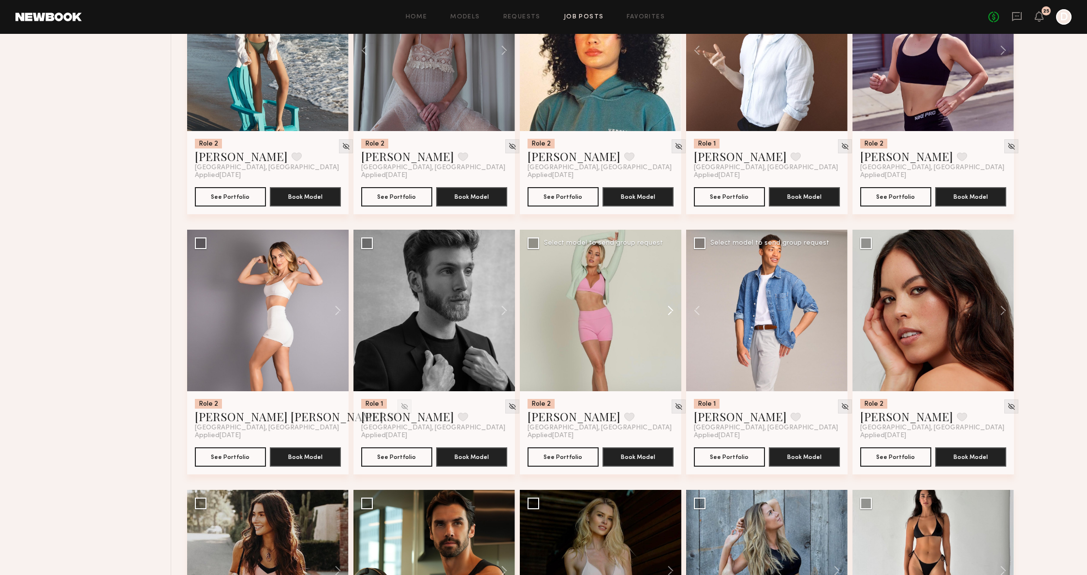
click at [674, 316] on button at bounding box center [666, 311] width 31 height 162
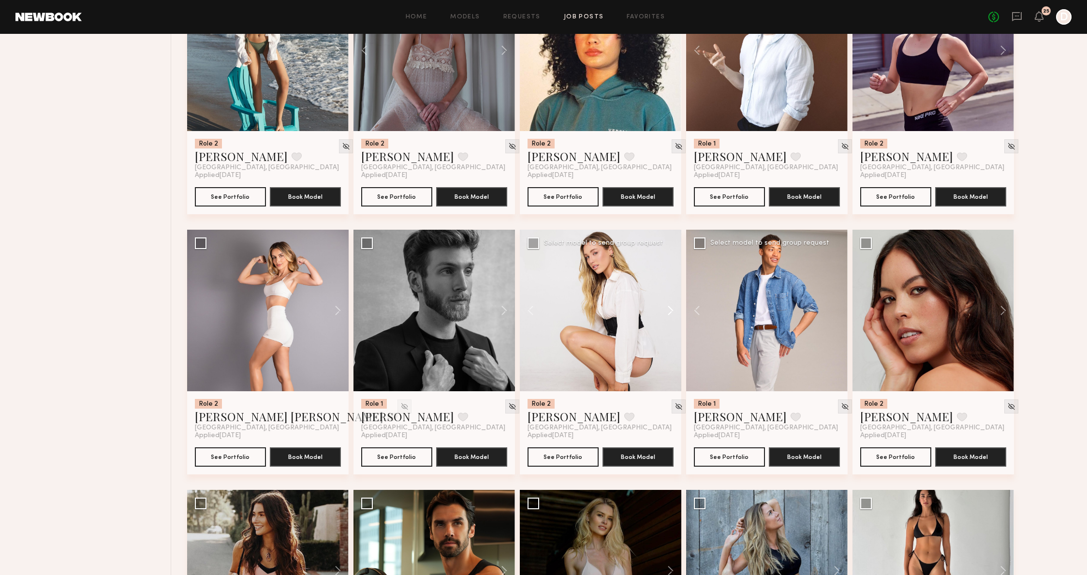
click at [674, 316] on button at bounding box center [666, 311] width 31 height 162
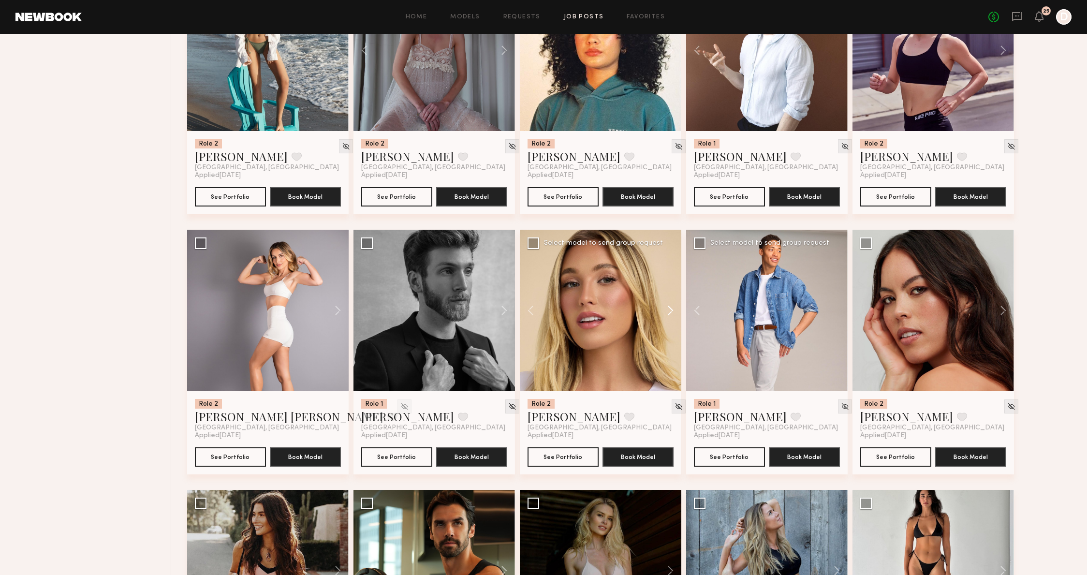
click at [674, 316] on button at bounding box center [666, 311] width 31 height 162
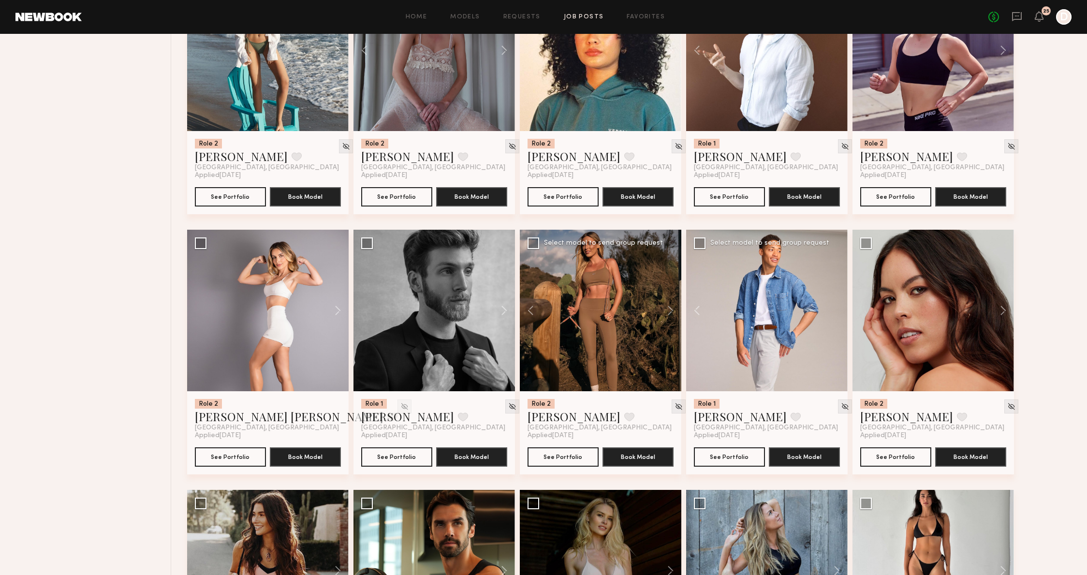
click at [632, 322] on div at bounding box center [601, 311] width 162 height 162
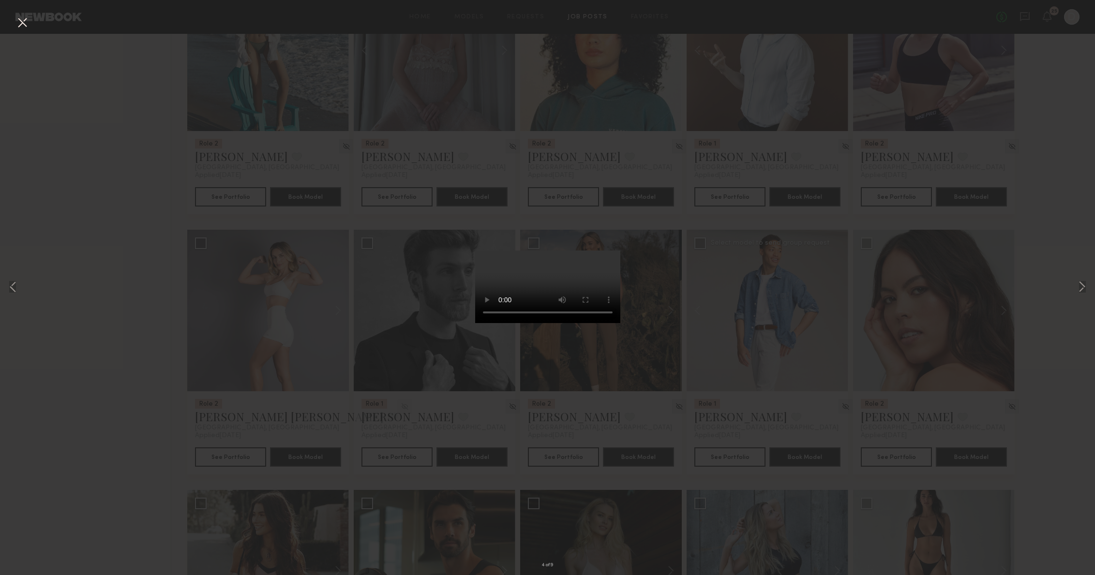
click at [1074, 280] on div "4 of 9" at bounding box center [547, 287] width 1095 height 575
click at [1080, 281] on button at bounding box center [1082, 288] width 12 height 460
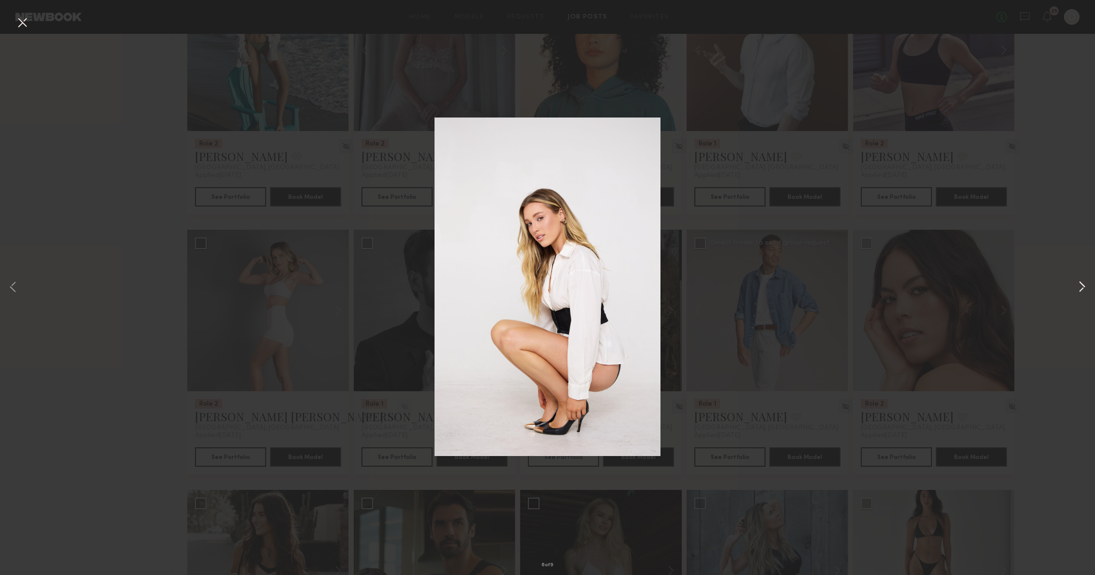
click at [1080, 281] on button at bounding box center [1082, 288] width 12 height 460
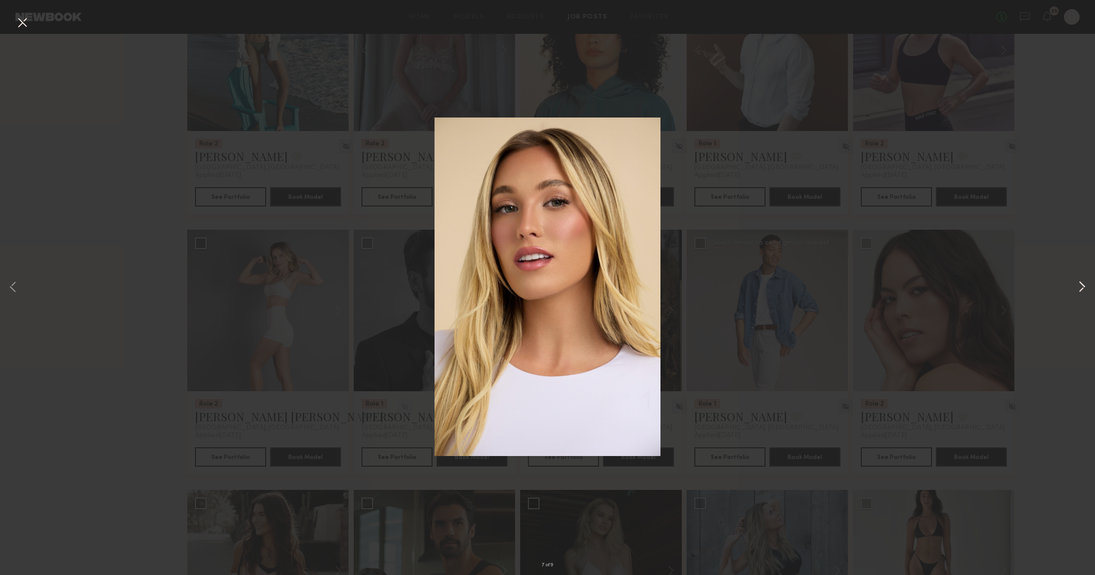
click at [1080, 281] on button at bounding box center [1082, 288] width 12 height 460
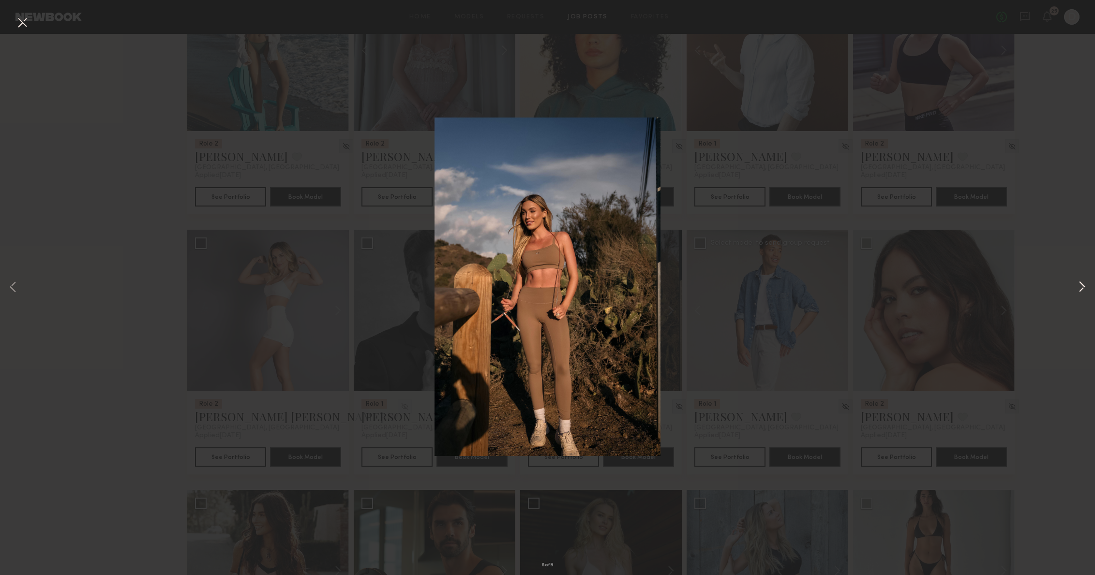
click at [1080, 281] on button at bounding box center [1082, 288] width 12 height 460
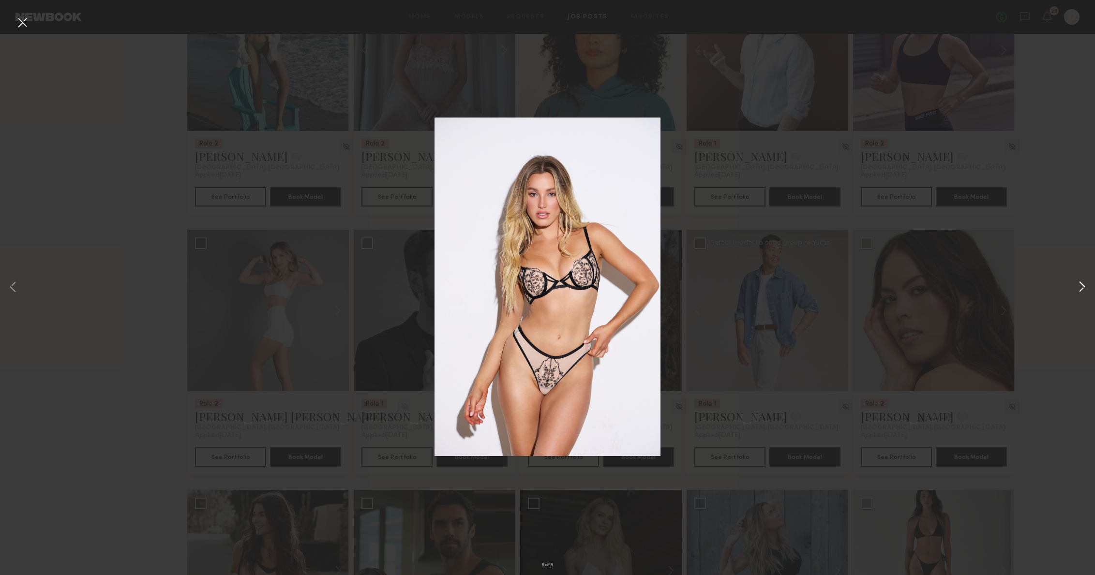
click at [1080, 281] on button at bounding box center [1082, 288] width 12 height 460
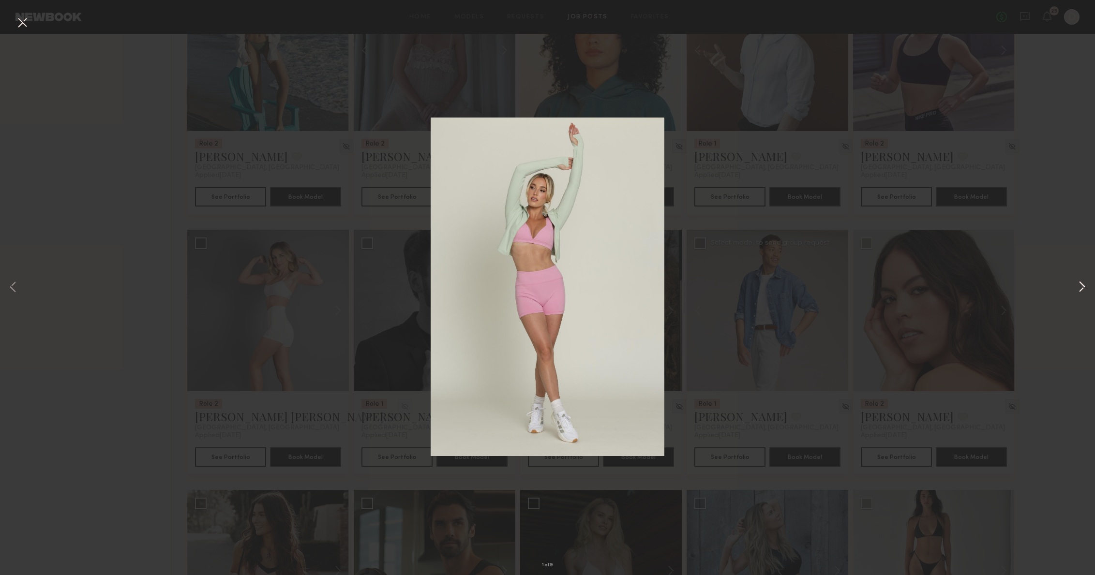
click at [1080, 281] on button at bounding box center [1082, 288] width 12 height 460
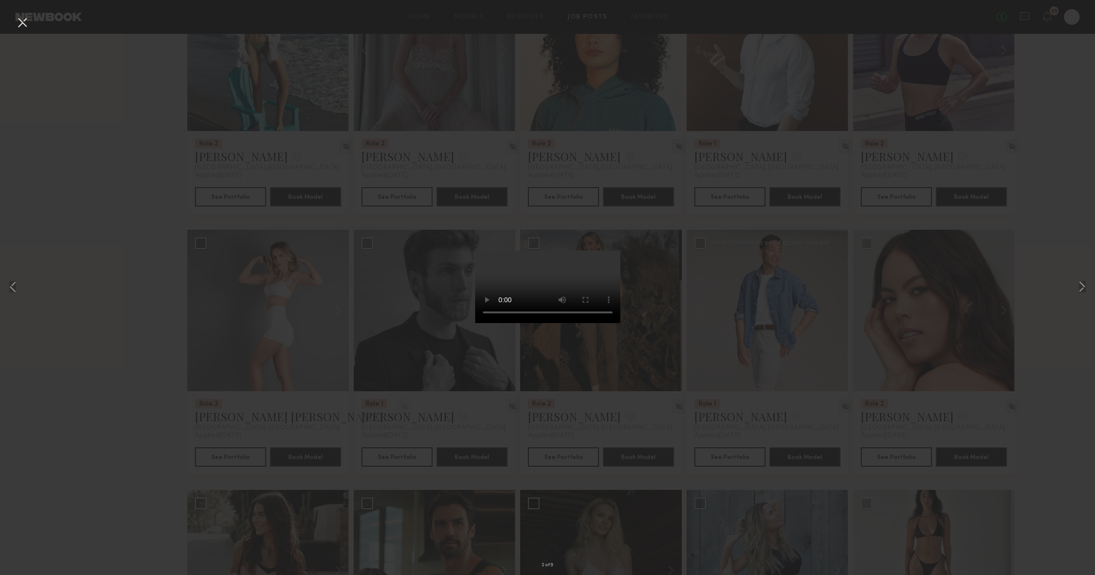
click at [952, 233] on div "2 of 9" at bounding box center [547, 287] width 1095 height 575
click at [1084, 293] on button at bounding box center [1082, 288] width 12 height 460
click at [1082, 288] on button at bounding box center [1082, 288] width 12 height 460
click at [936, 270] on div "5 of 9" at bounding box center [547, 287] width 1095 height 575
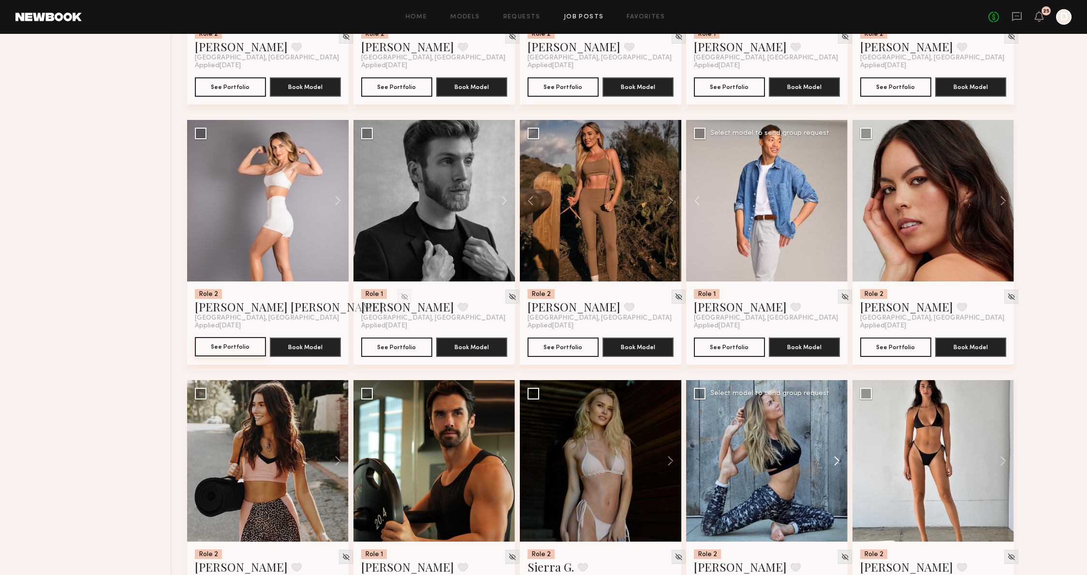
scroll to position [733, 0]
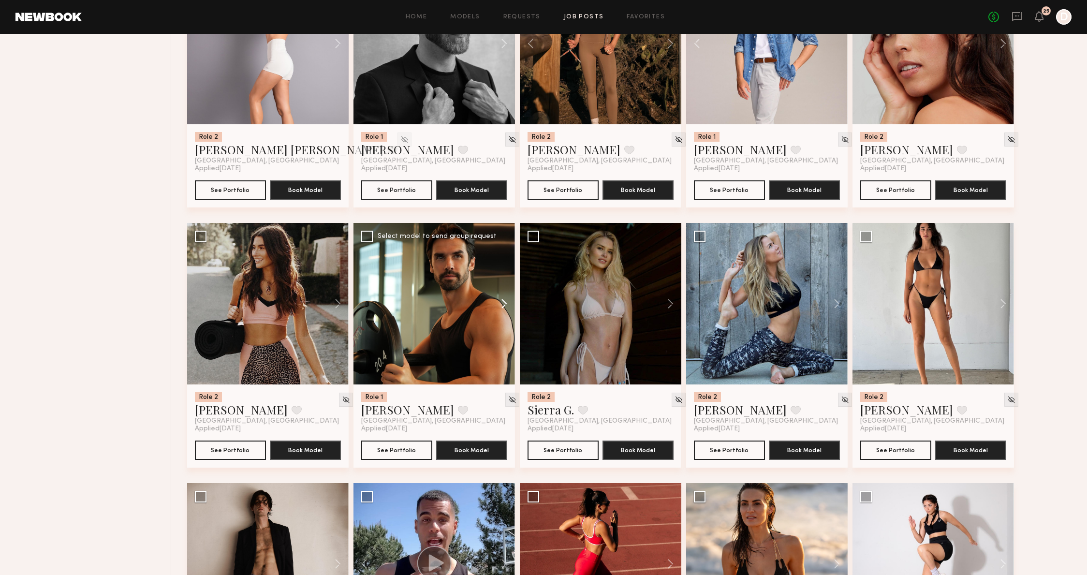
click at [505, 312] on button at bounding box center [499, 304] width 31 height 162
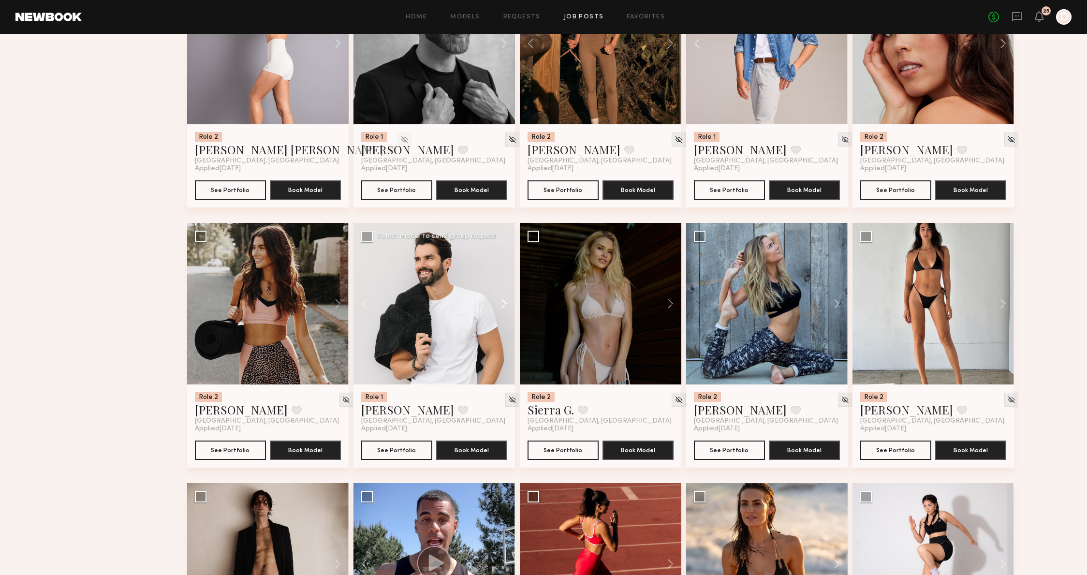
click at [505, 312] on button at bounding box center [499, 304] width 31 height 162
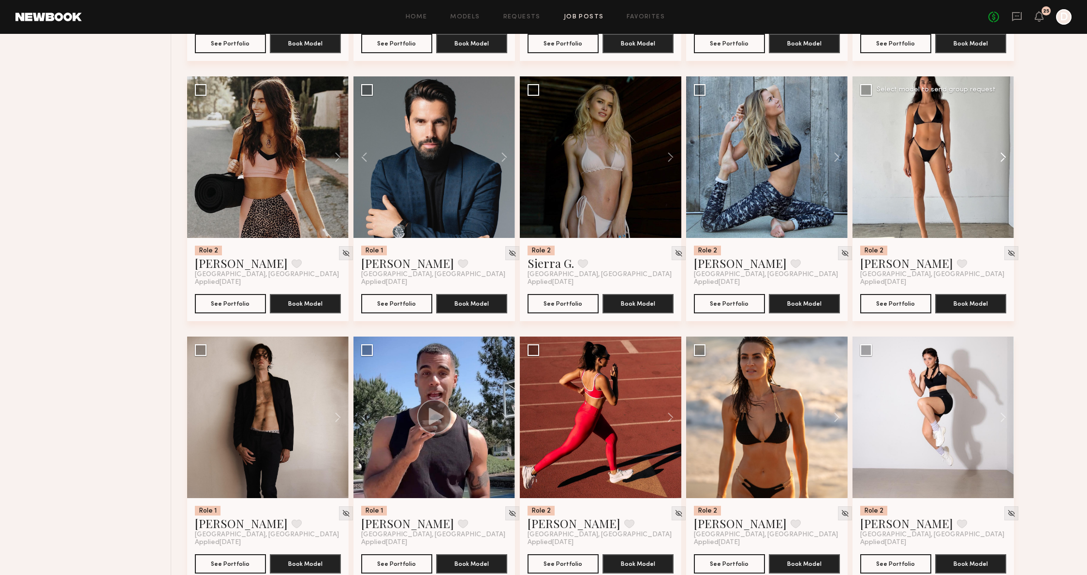
scroll to position [872, 0]
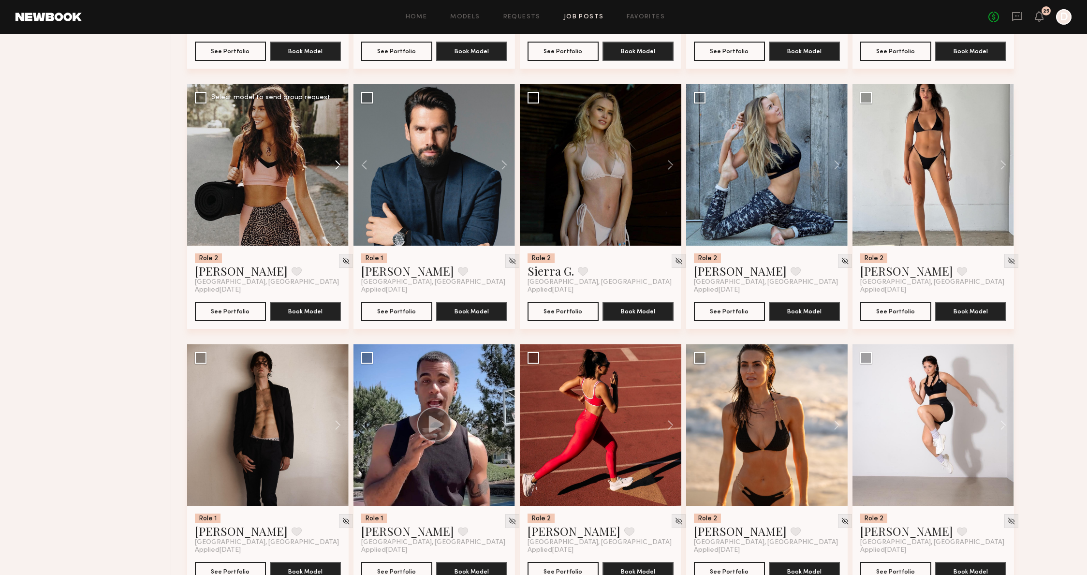
click at [333, 164] on button at bounding box center [333, 165] width 31 height 162
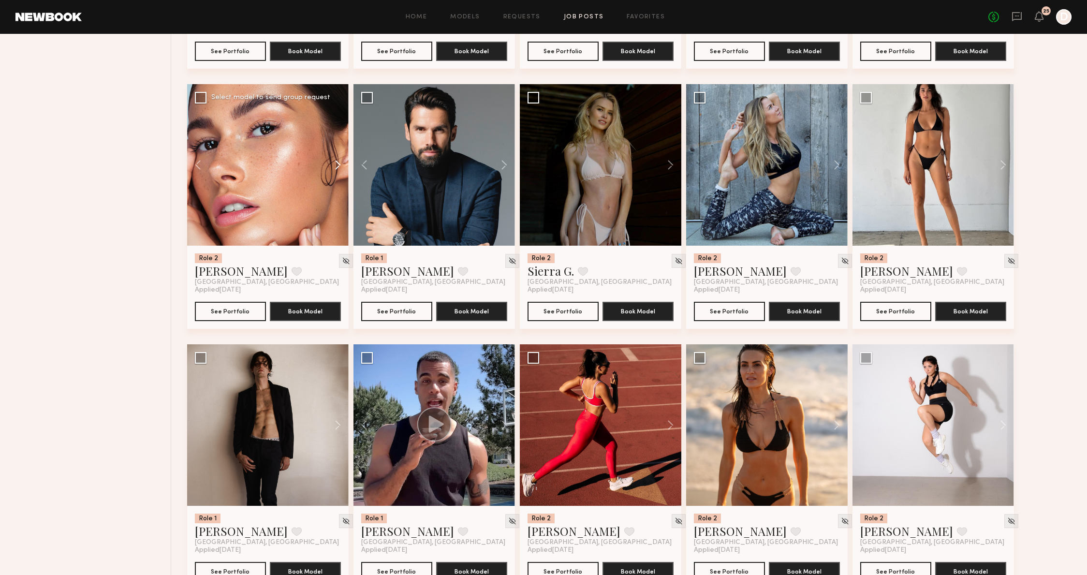
click at [334, 163] on button at bounding box center [333, 165] width 31 height 162
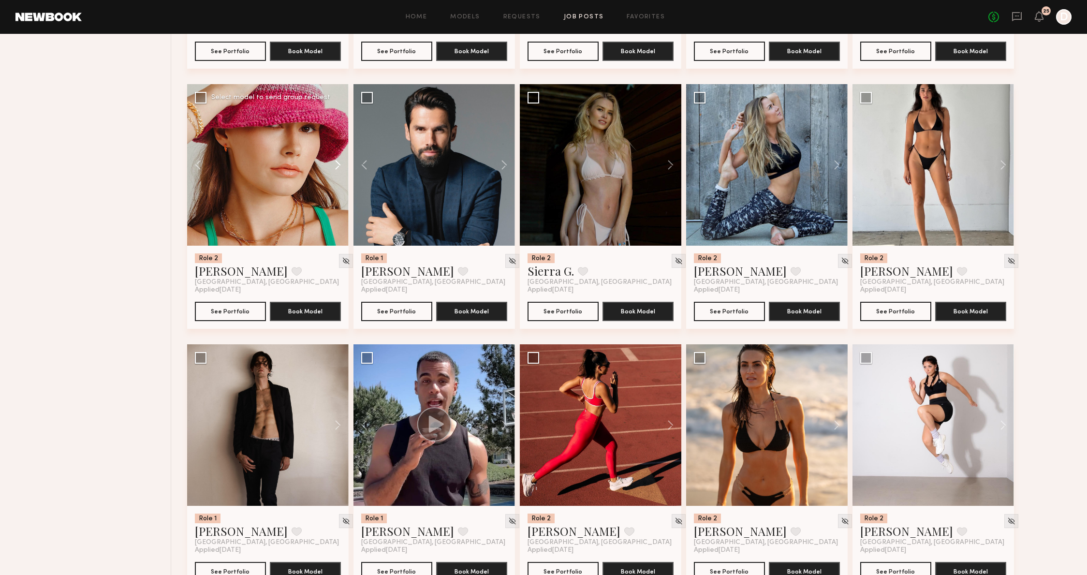
click at [334, 163] on button at bounding box center [333, 165] width 31 height 162
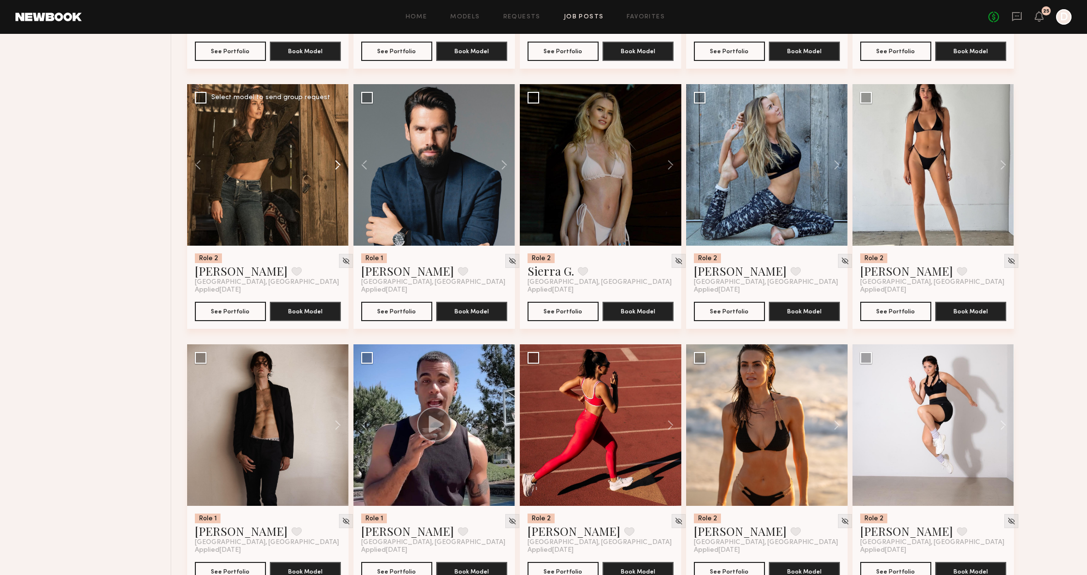
click at [334, 163] on button at bounding box center [333, 165] width 31 height 162
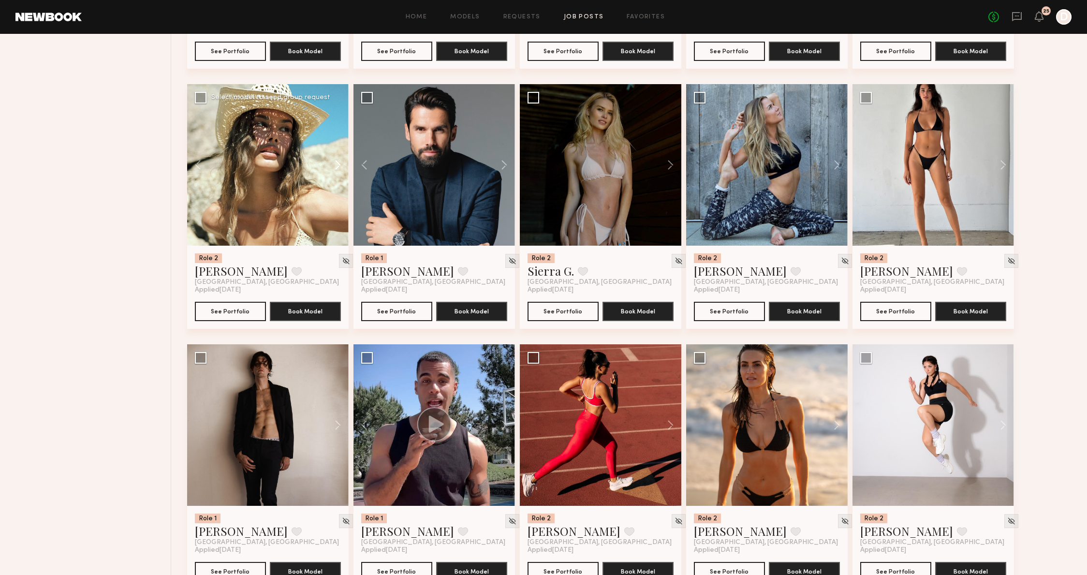
click at [334, 163] on button at bounding box center [333, 165] width 31 height 162
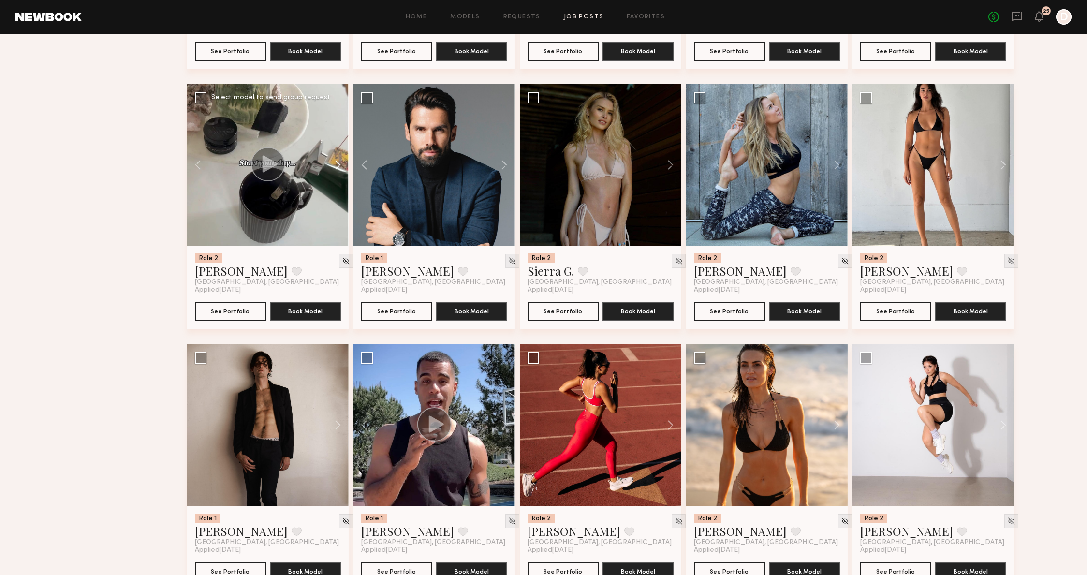
click at [334, 163] on button at bounding box center [333, 165] width 31 height 162
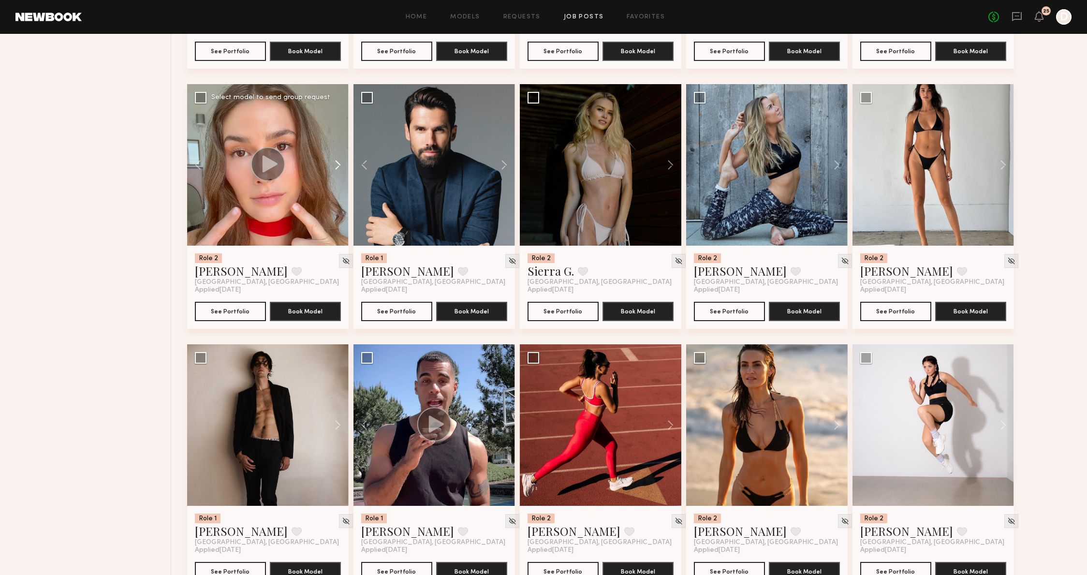
click at [334, 162] on button at bounding box center [333, 165] width 31 height 162
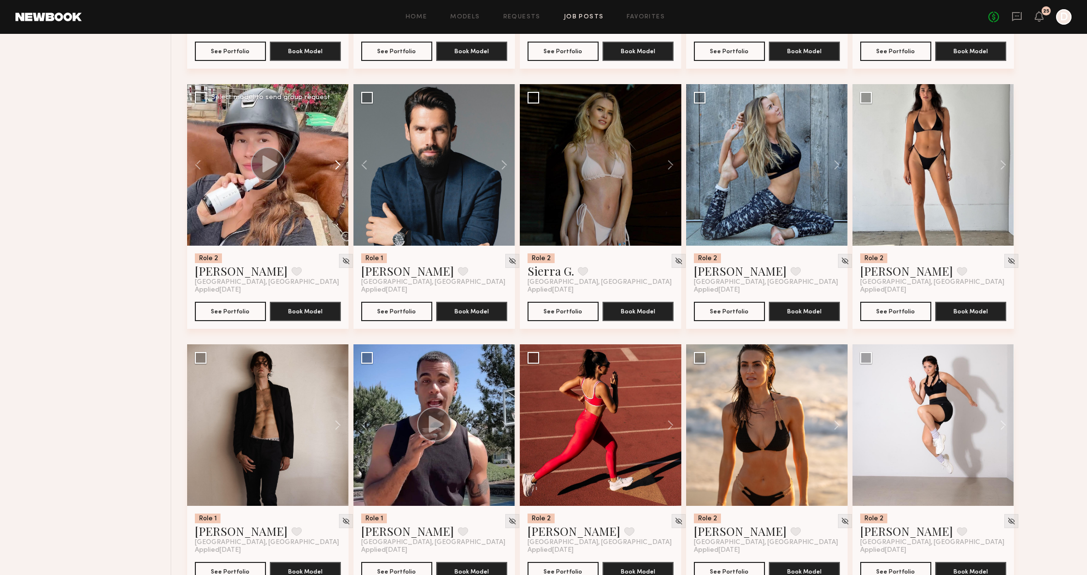
click at [334, 162] on button at bounding box center [333, 165] width 31 height 162
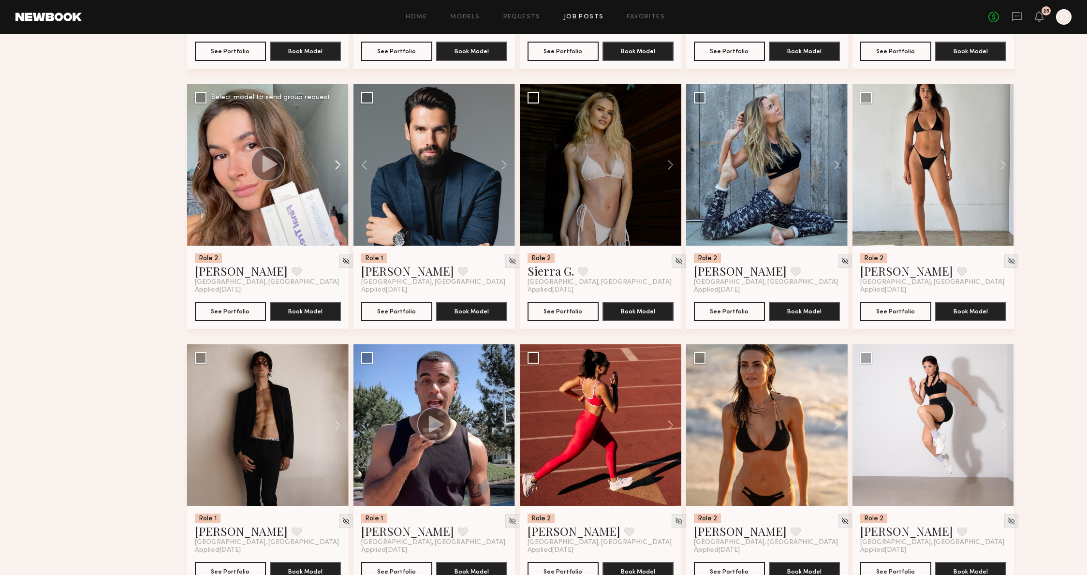
click at [334, 162] on button at bounding box center [333, 165] width 31 height 162
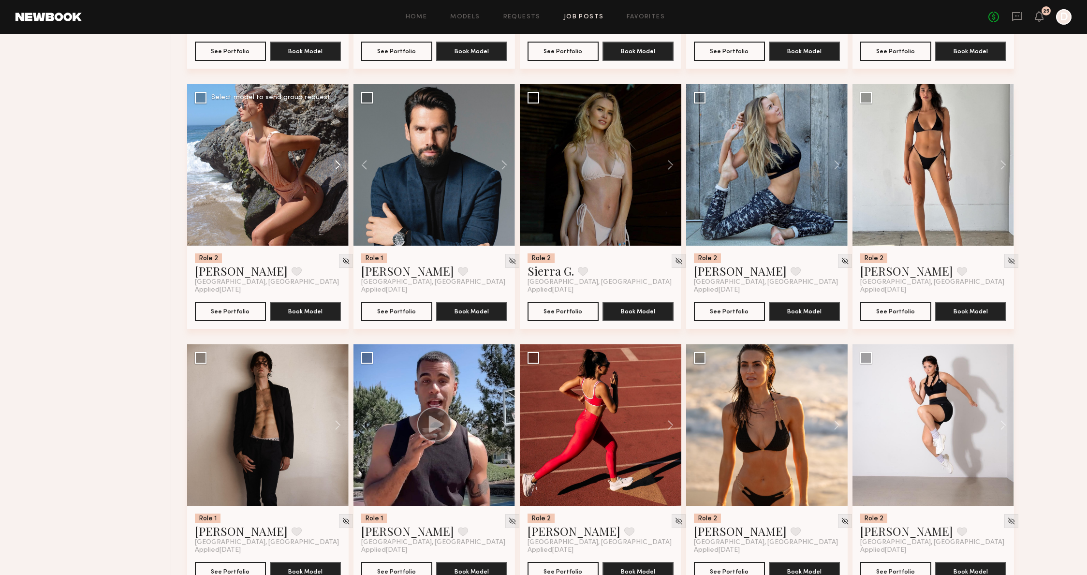
click at [334, 162] on button at bounding box center [333, 165] width 31 height 162
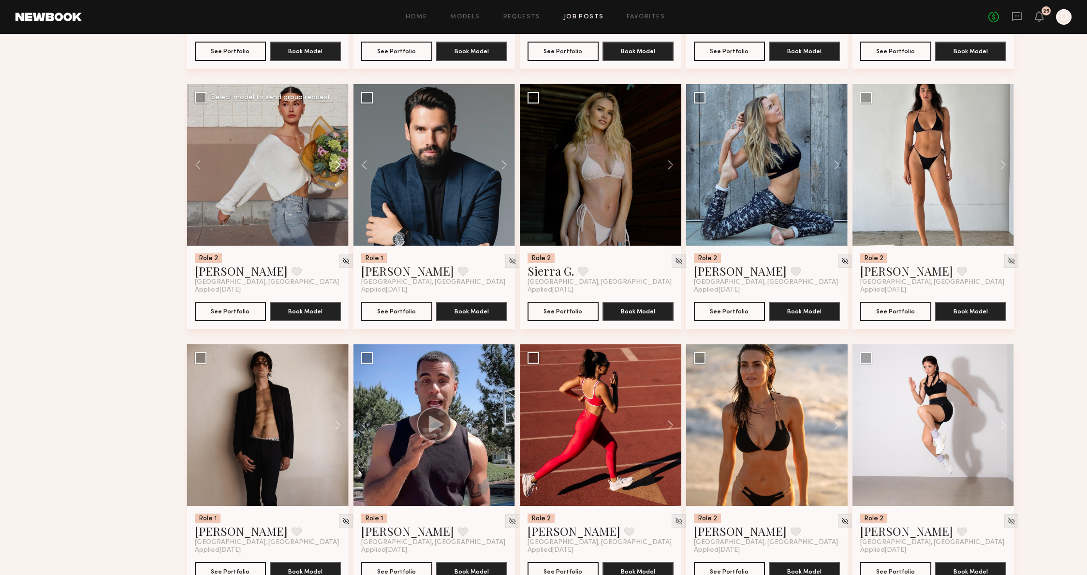
click at [334, 162] on button at bounding box center [333, 165] width 31 height 162
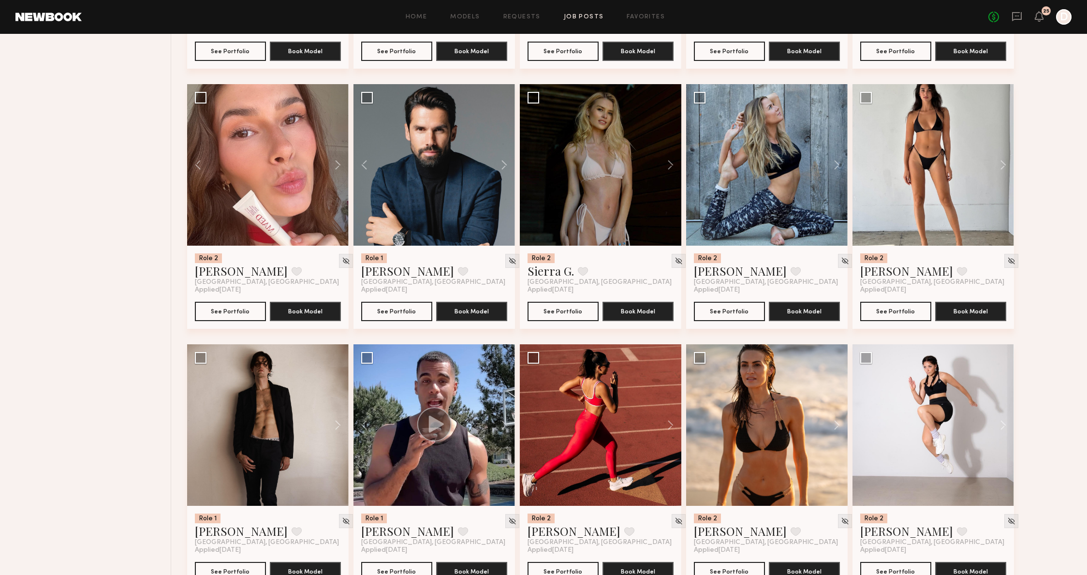
click at [669, 435] on button at bounding box center [666, 425] width 31 height 162
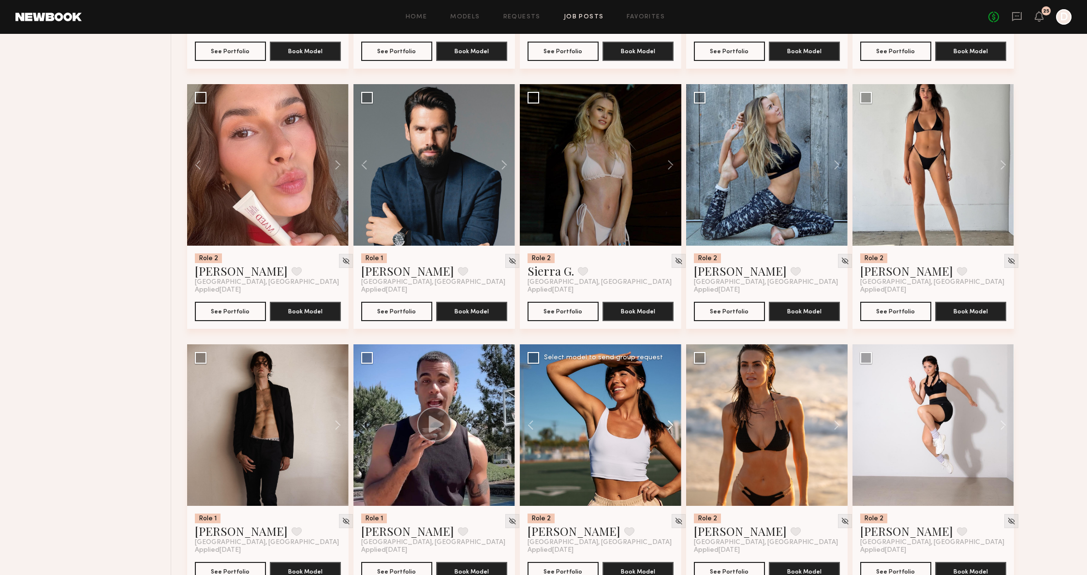
click at [669, 435] on button at bounding box center [666, 425] width 31 height 162
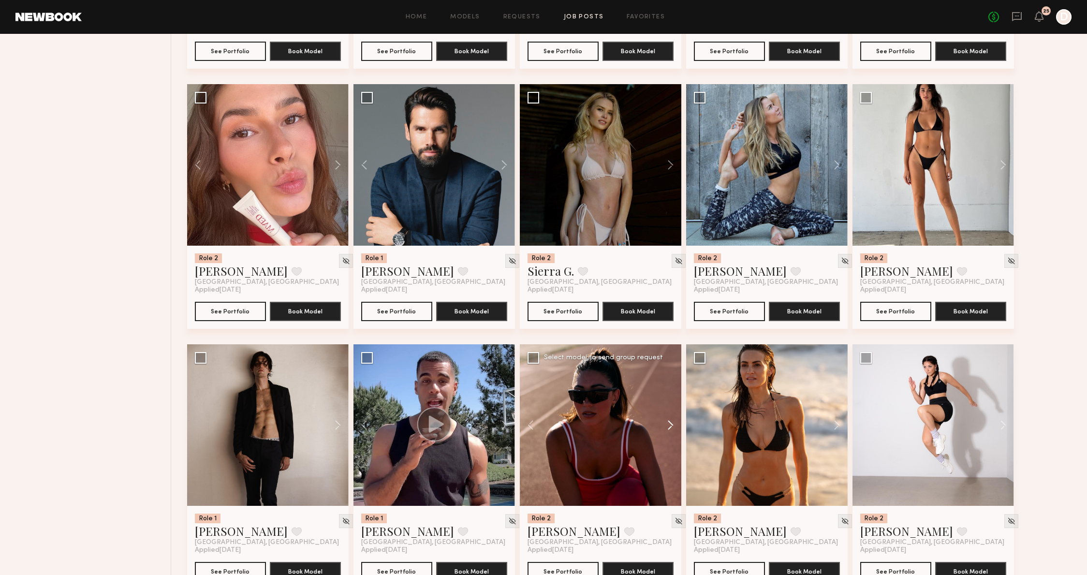
click at [669, 435] on button at bounding box center [666, 425] width 31 height 162
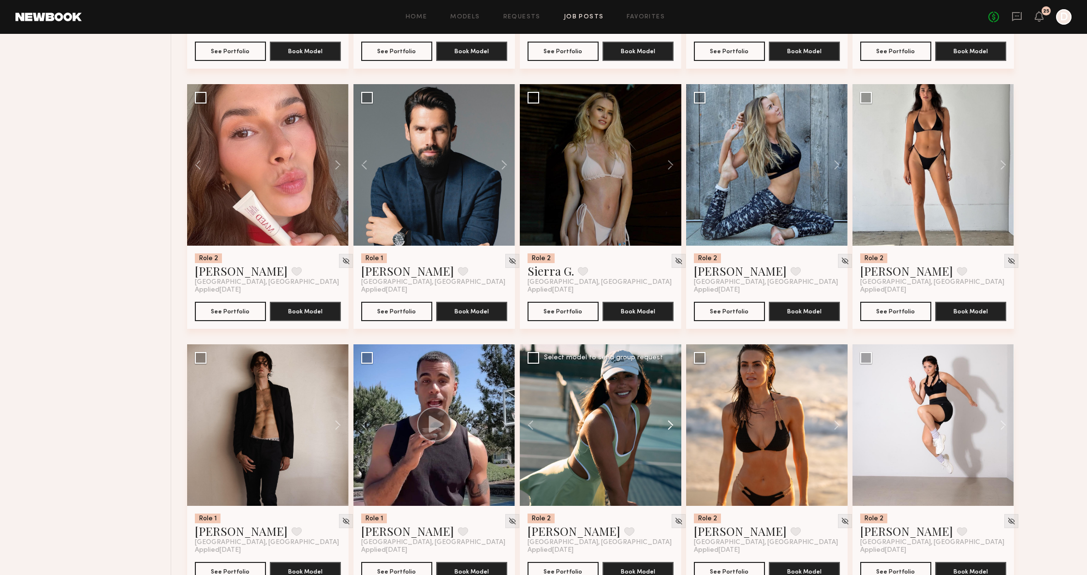
click at [669, 435] on button at bounding box center [666, 425] width 31 height 162
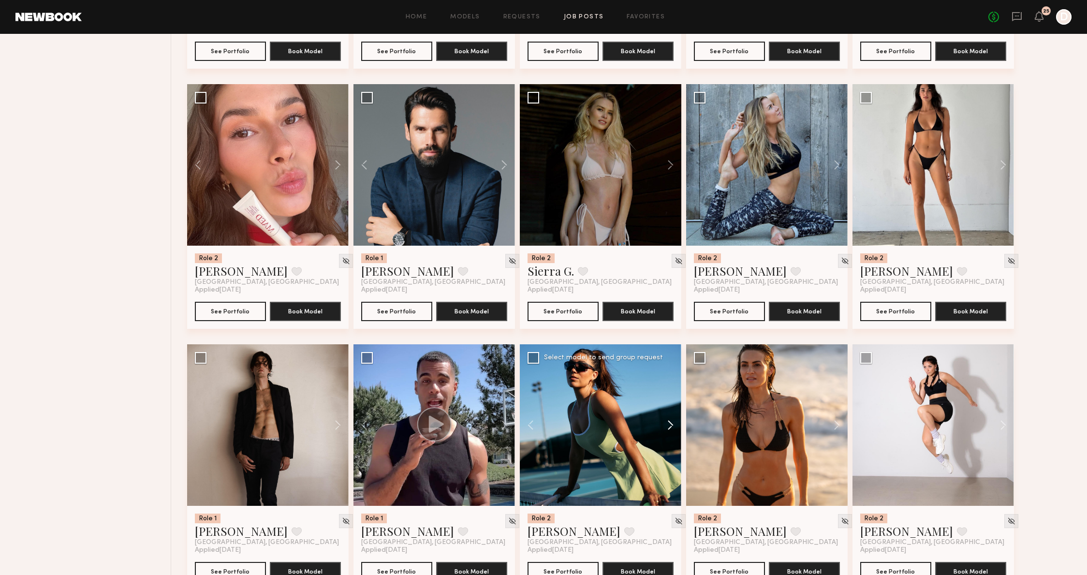
click at [669, 435] on button at bounding box center [666, 425] width 31 height 162
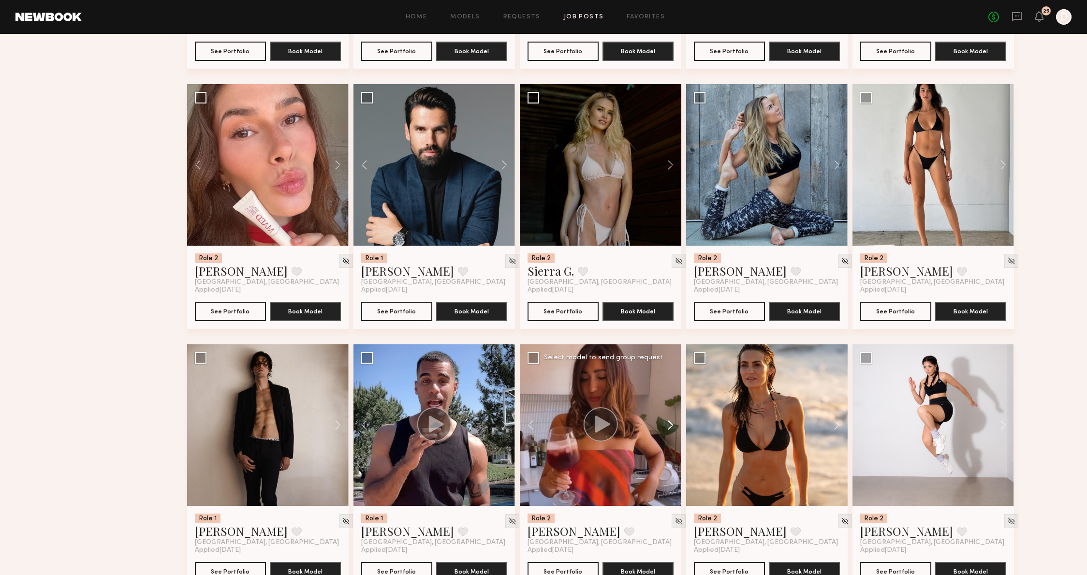
click at [669, 435] on button at bounding box center [666, 425] width 31 height 162
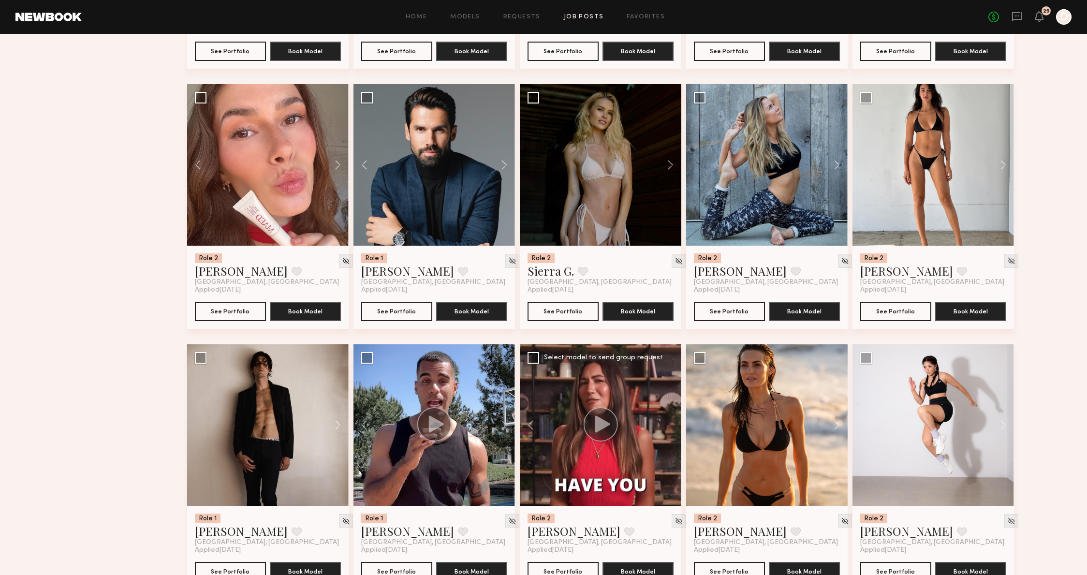
click at [669, 435] on div at bounding box center [601, 425] width 162 height 162
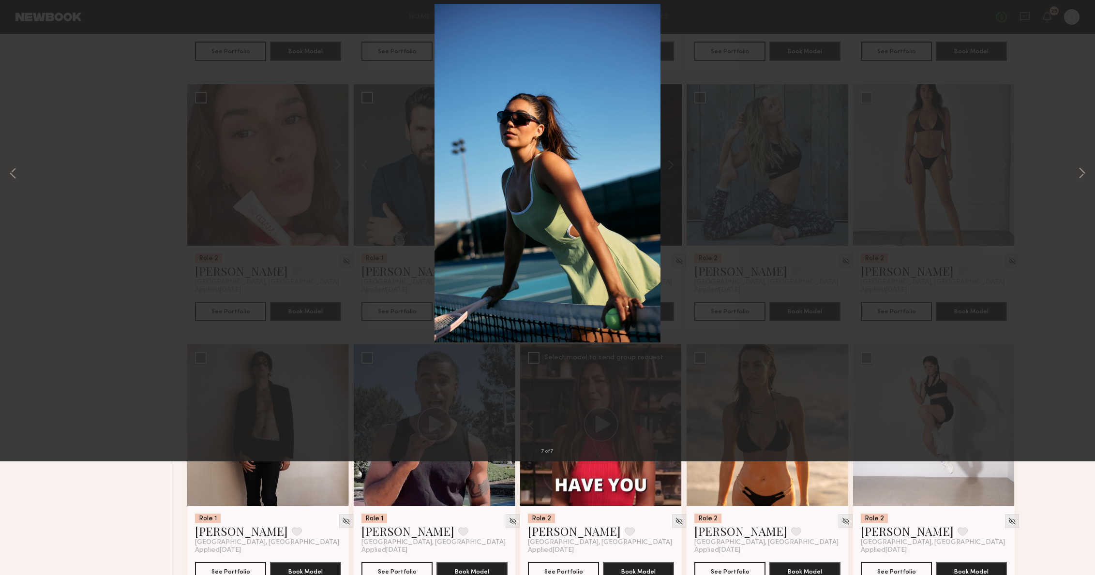
click at [783, 336] on div "7 of 7" at bounding box center [547, 287] width 1095 height 575
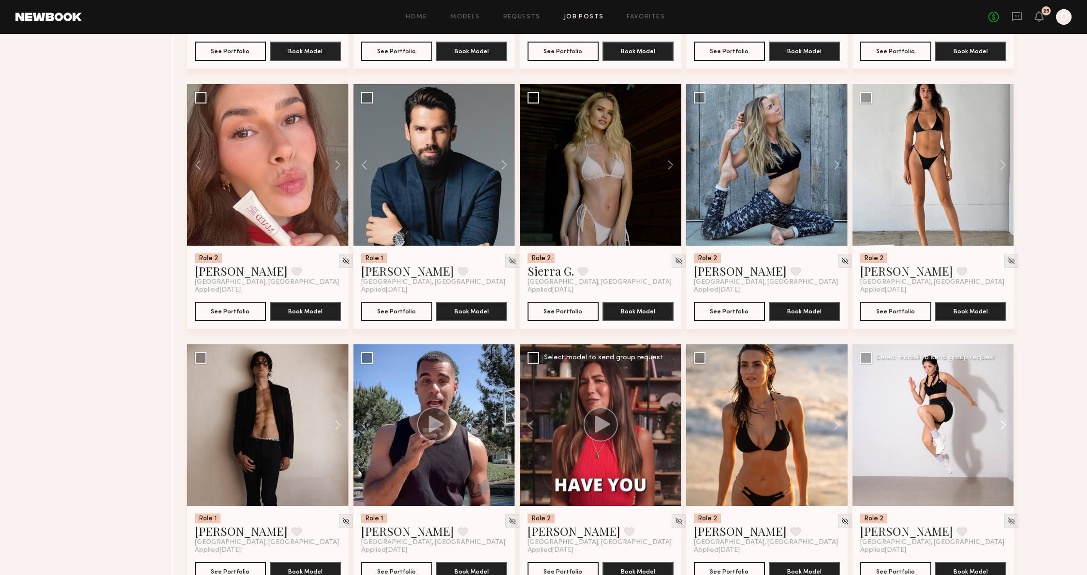
click at [1002, 425] on button at bounding box center [998, 425] width 31 height 162
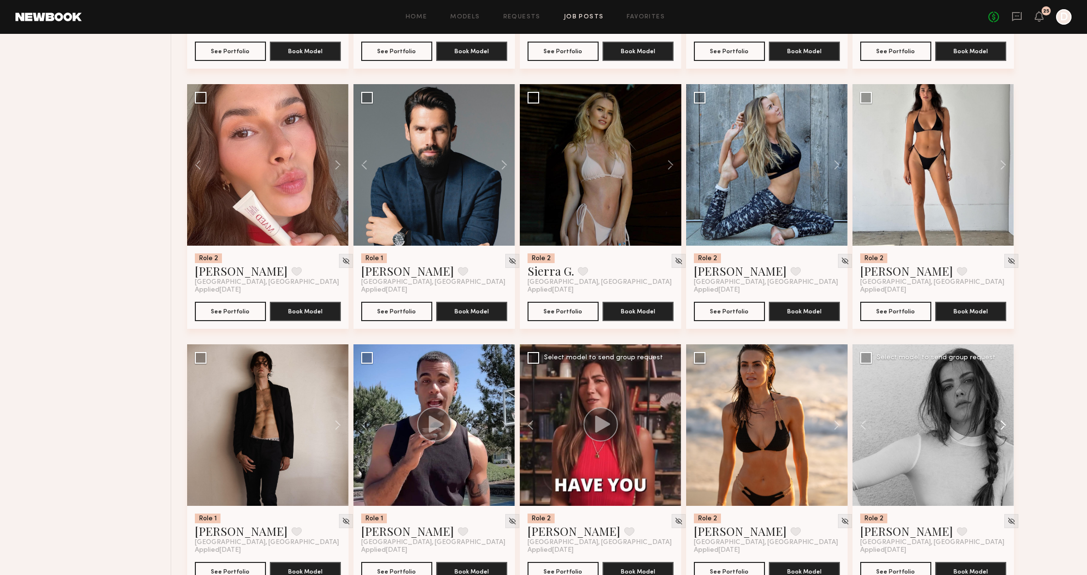
click at [1002, 425] on button at bounding box center [998, 425] width 31 height 162
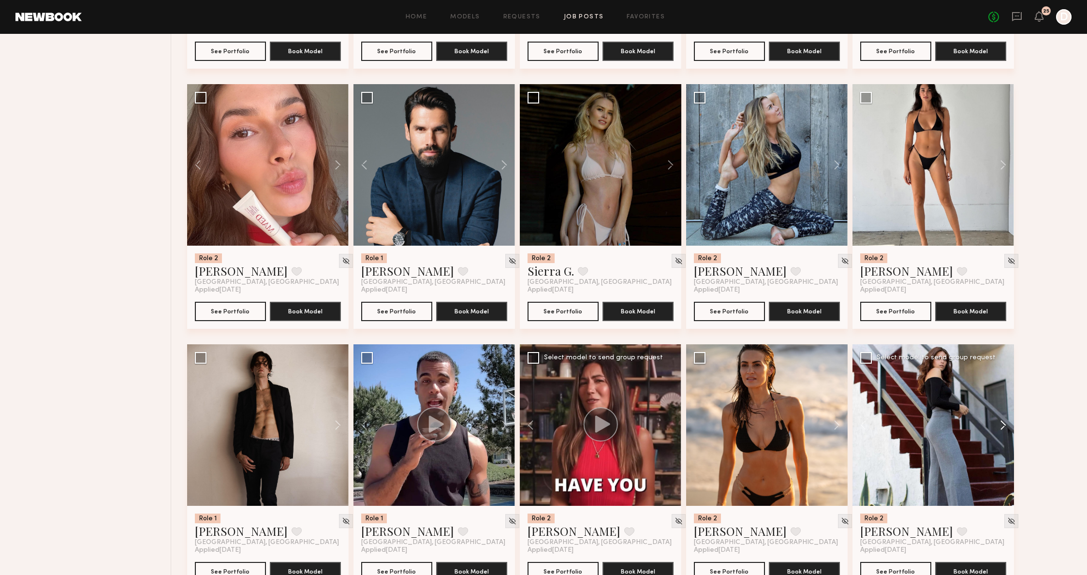
click at [1002, 425] on button at bounding box center [998, 425] width 31 height 162
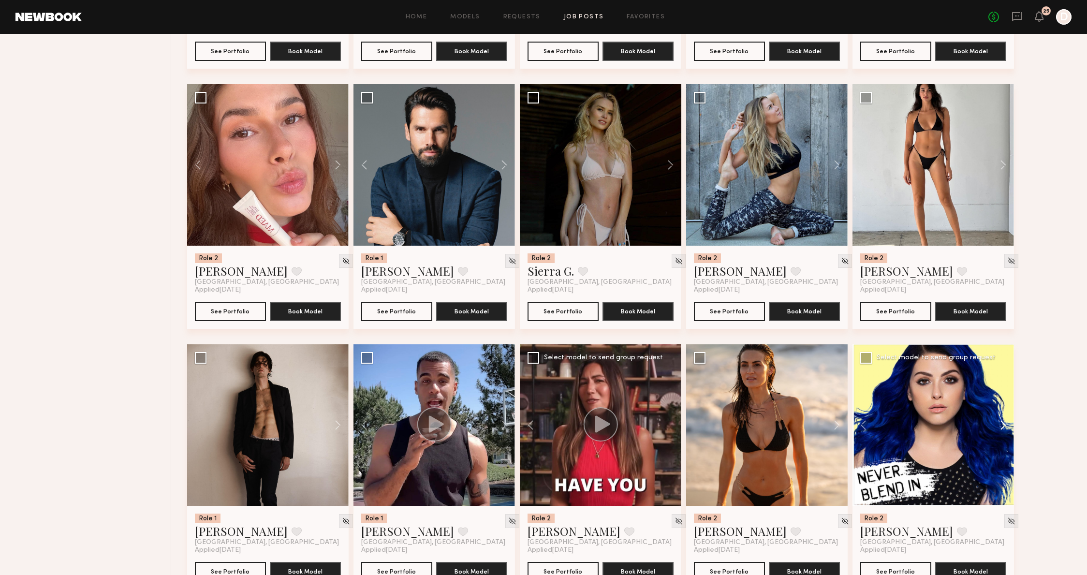
click at [1002, 425] on button at bounding box center [998, 425] width 31 height 162
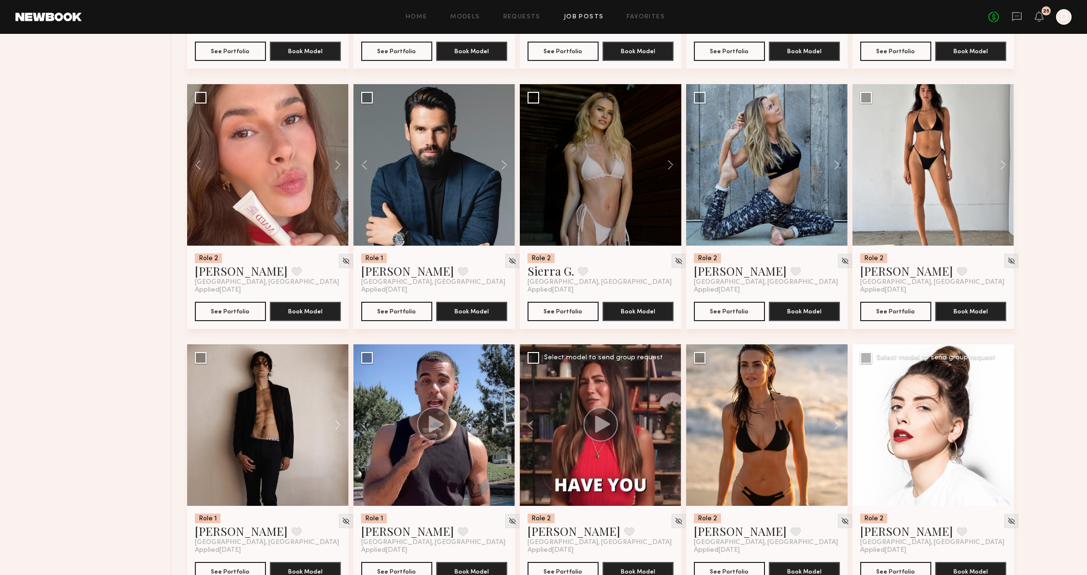
click at [1002, 425] on button at bounding box center [998, 425] width 31 height 162
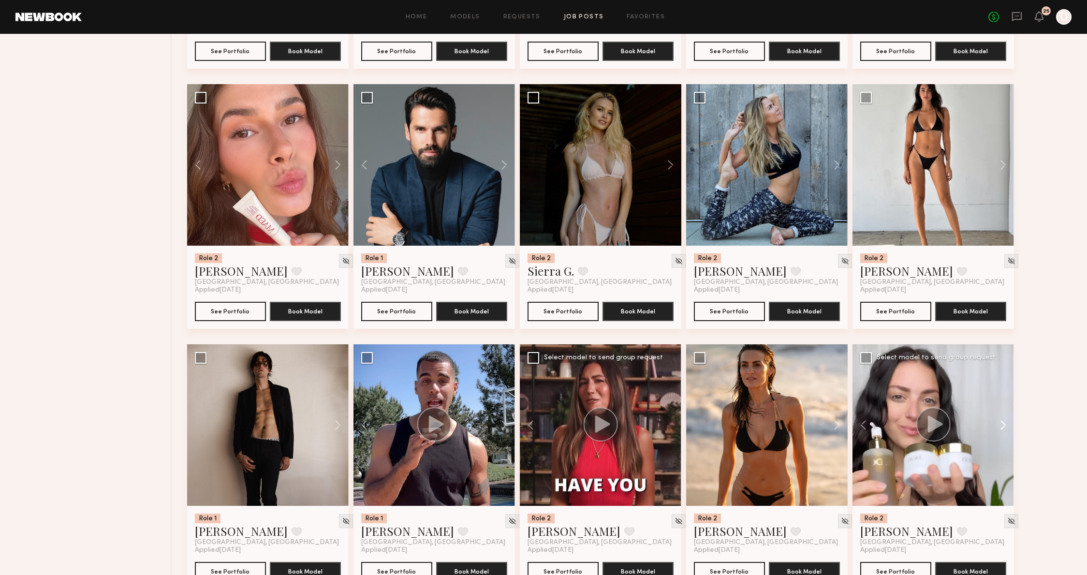
click at [1002, 425] on button at bounding box center [998, 425] width 31 height 162
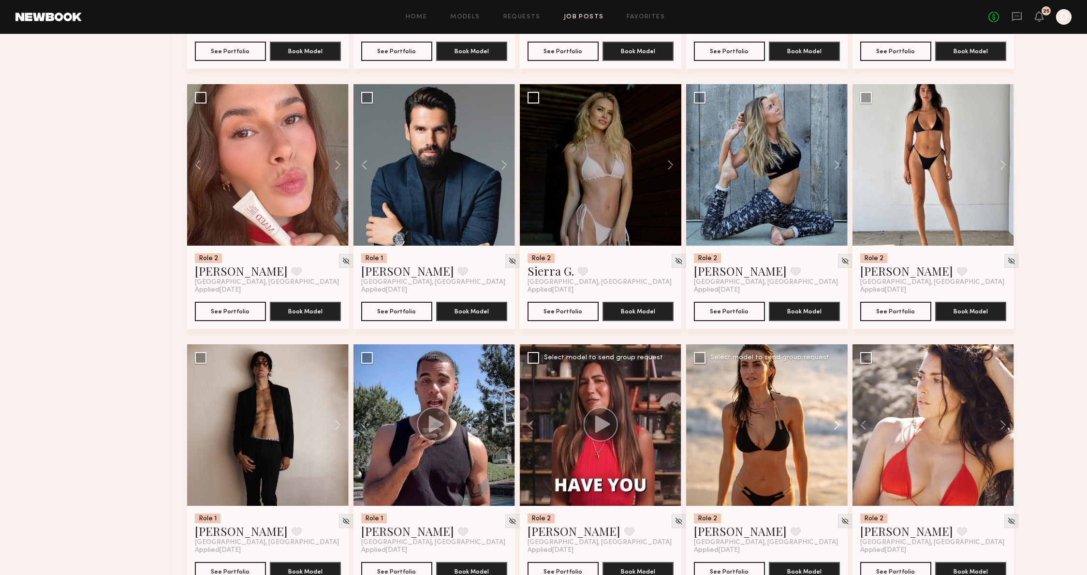
click at [839, 426] on button at bounding box center [832, 425] width 31 height 162
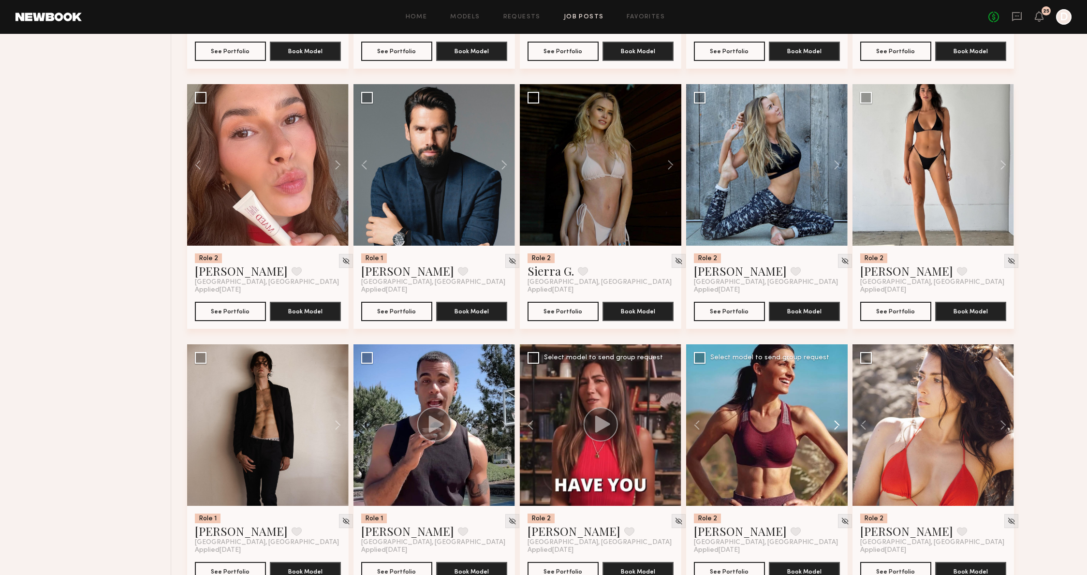
click at [839, 426] on button at bounding box center [832, 425] width 31 height 162
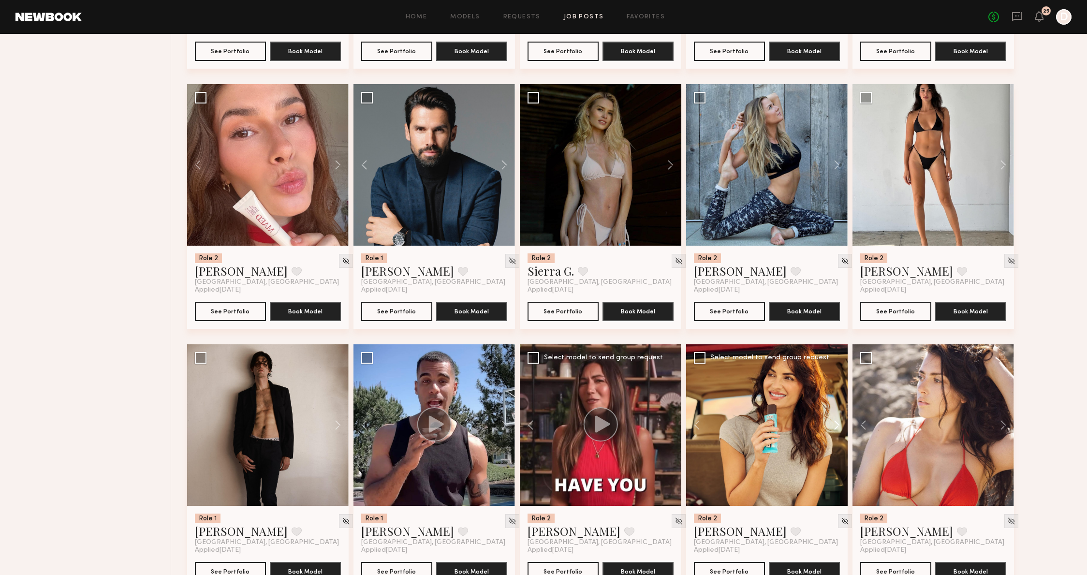
click at [839, 426] on button at bounding box center [832, 425] width 31 height 162
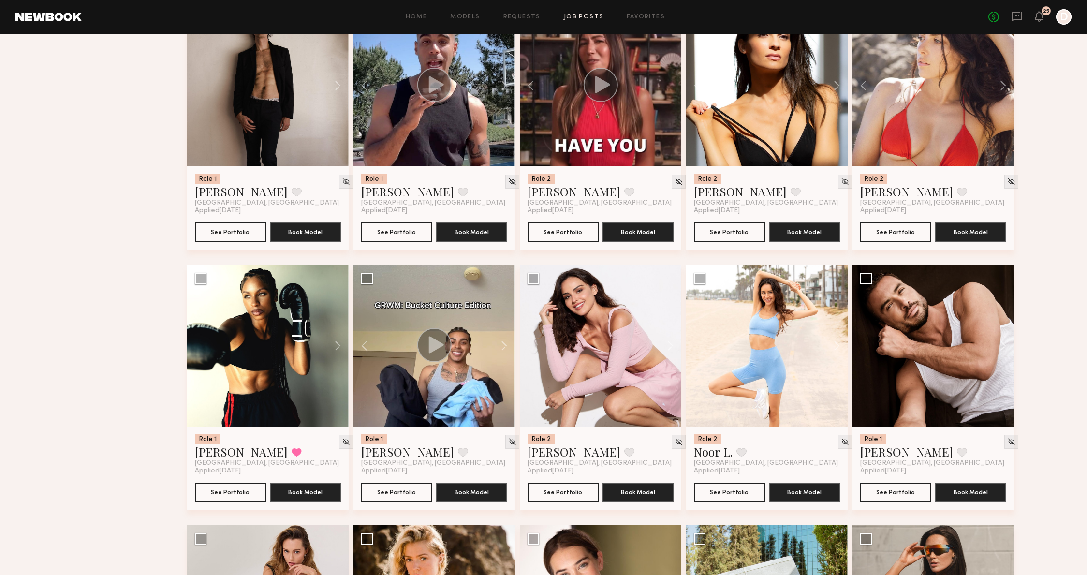
scroll to position [1219, 0]
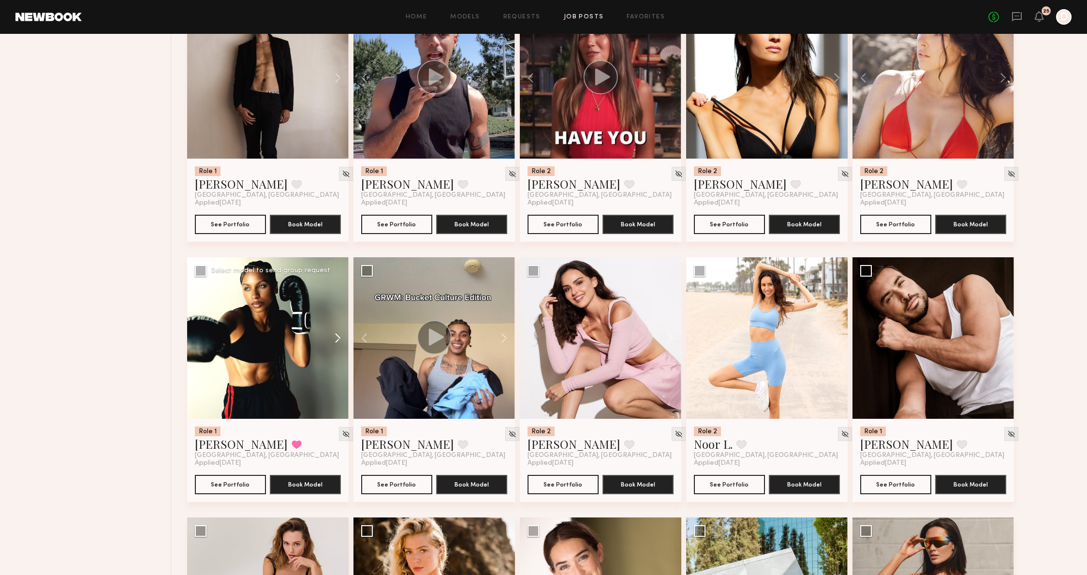
click at [341, 337] on button at bounding box center [333, 338] width 31 height 162
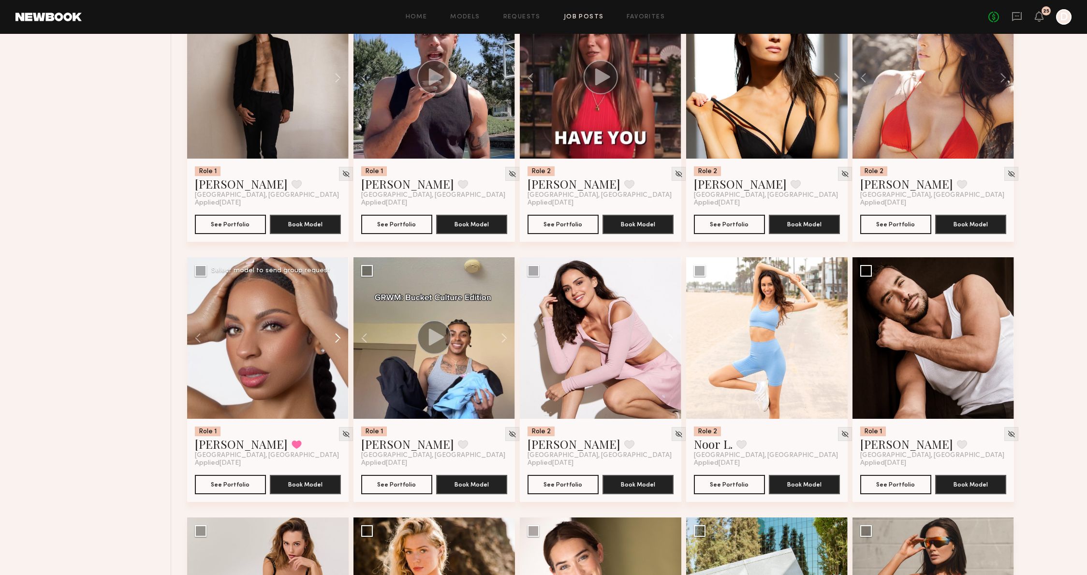
click at [340, 339] on button at bounding box center [333, 338] width 31 height 162
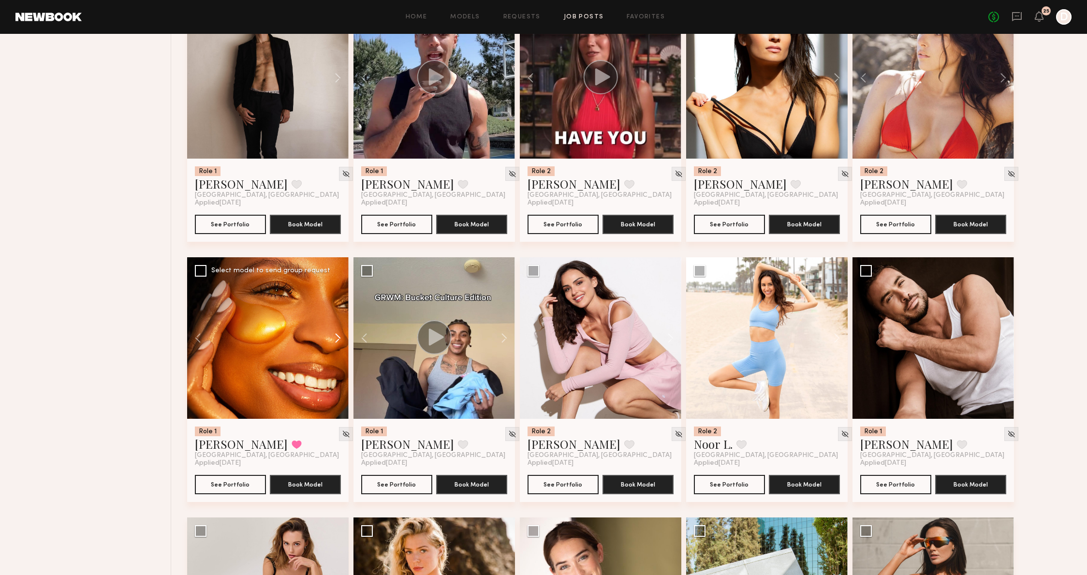
click at [340, 339] on button at bounding box center [333, 338] width 31 height 162
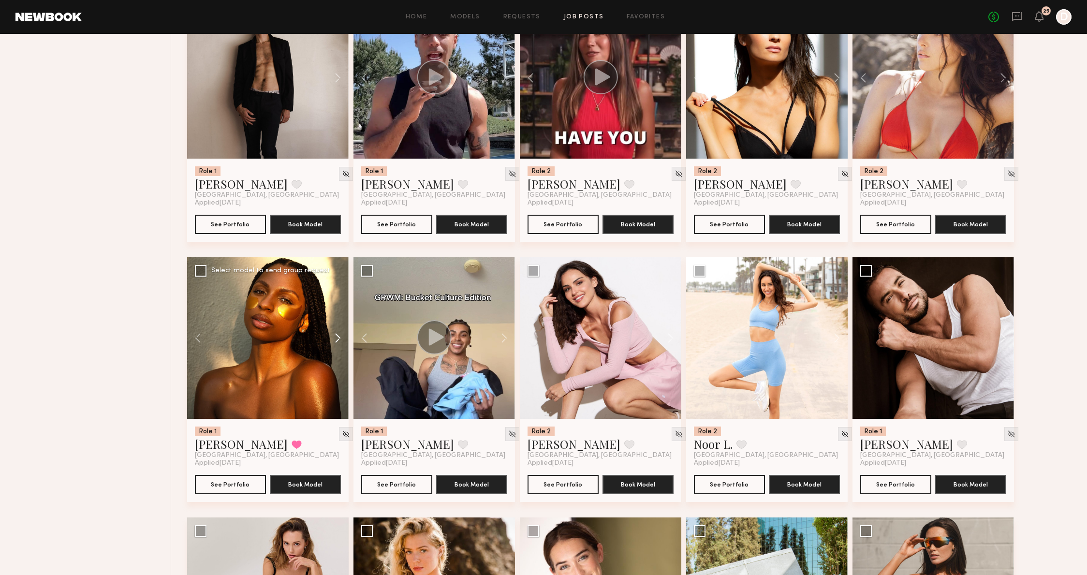
click at [340, 339] on button at bounding box center [333, 338] width 31 height 162
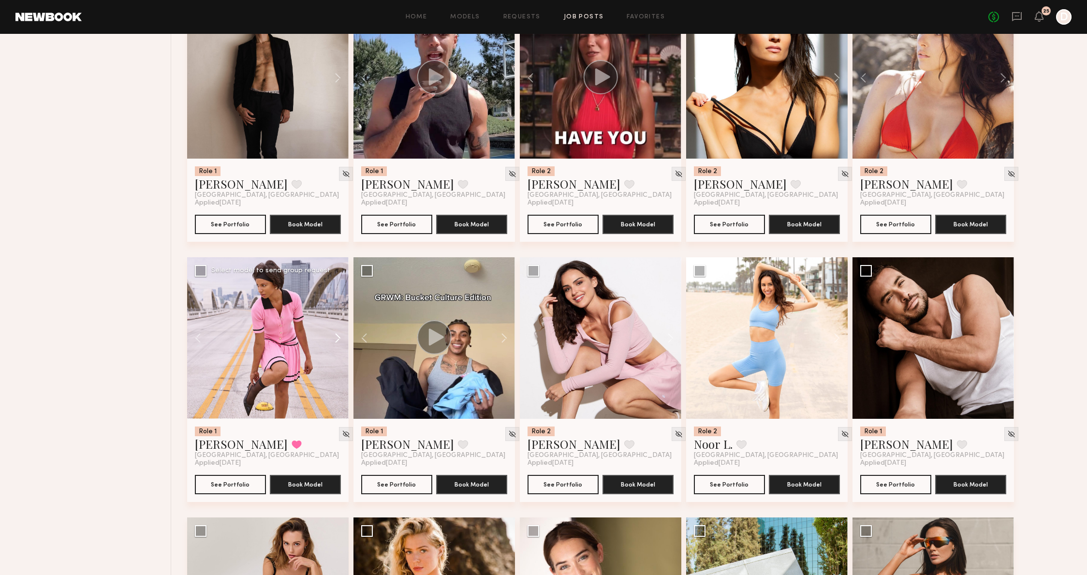
click at [340, 339] on button at bounding box center [333, 338] width 31 height 162
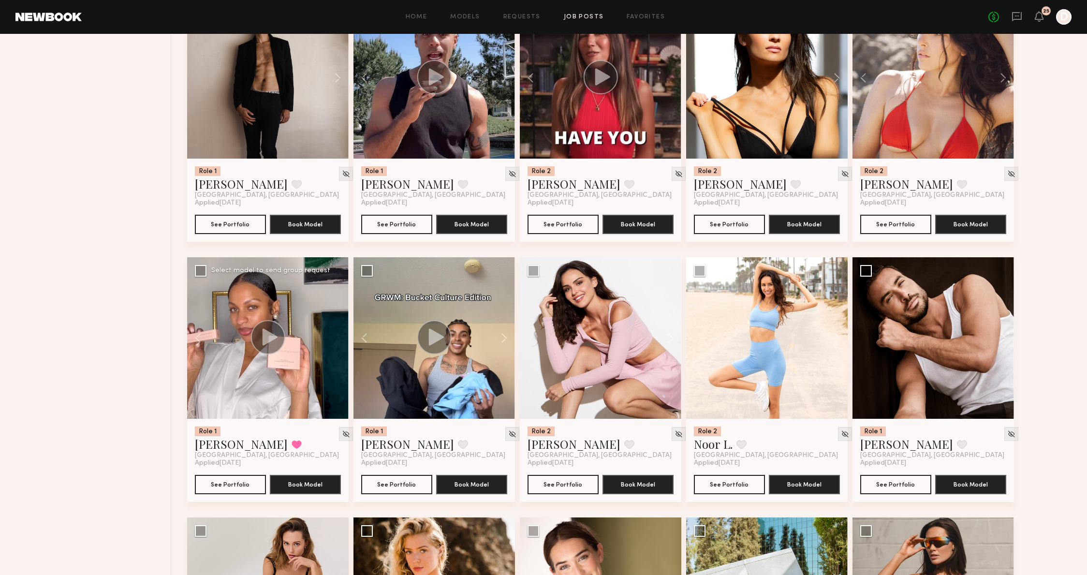
click at [340, 339] on div at bounding box center [268, 338] width 162 height 162
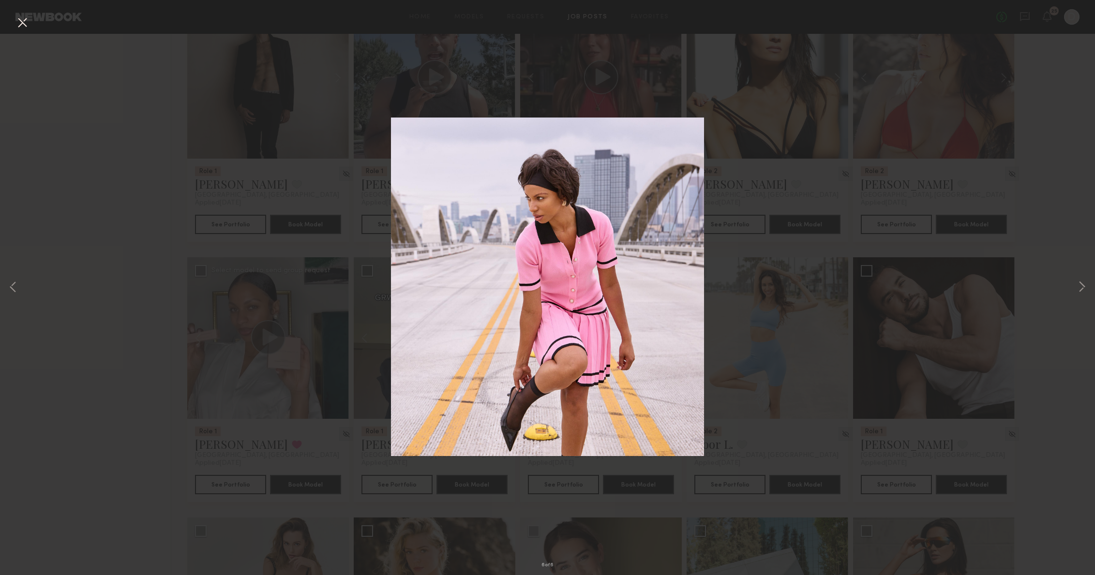
click at [853, 264] on div "6 of 6" at bounding box center [547, 287] width 1095 height 575
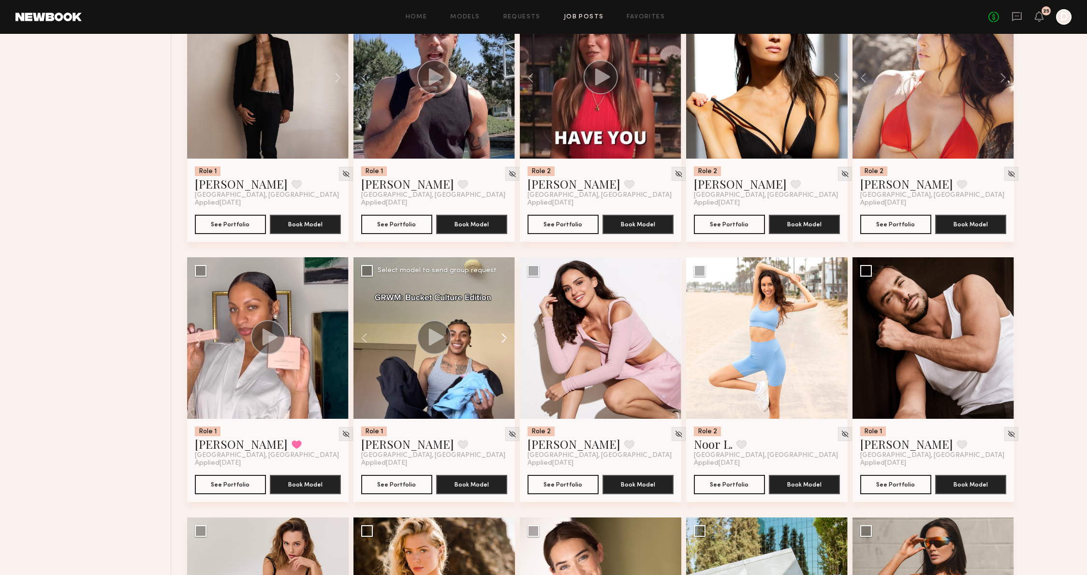
click at [495, 341] on button at bounding box center [499, 338] width 31 height 162
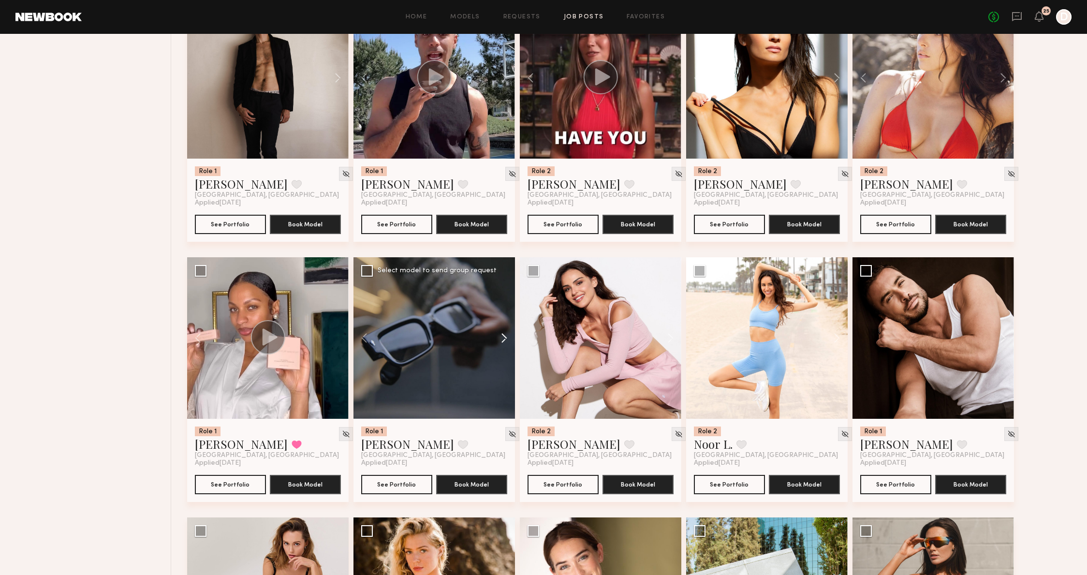
click at [495, 341] on button at bounding box center [499, 338] width 31 height 162
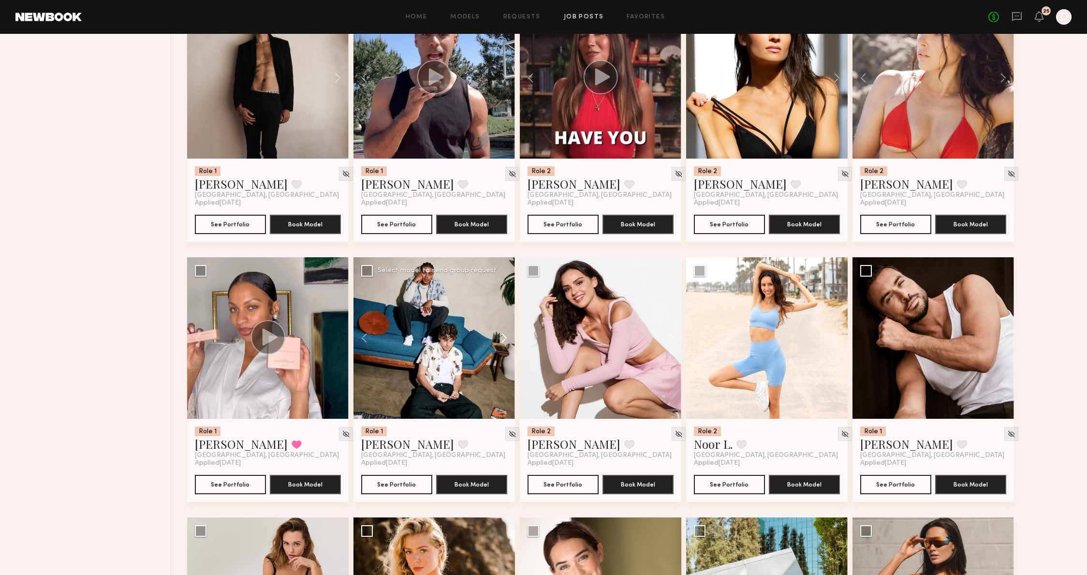
click at [495, 341] on button at bounding box center [499, 338] width 31 height 162
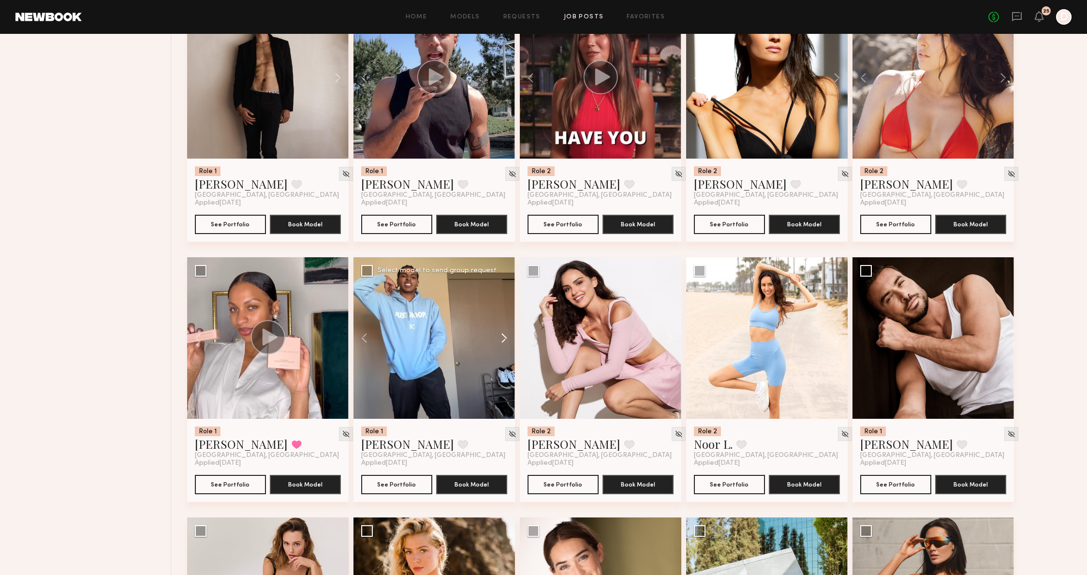
click at [495, 341] on button at bounding box center [499, 338] width 31 height 162
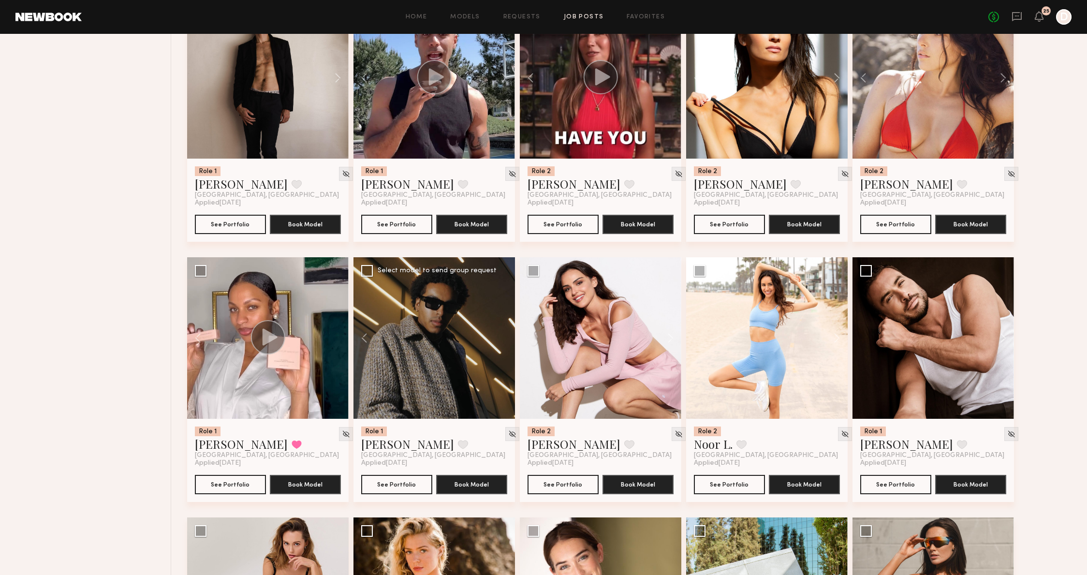
click at [495, 341] on div at bounding box center [435, 338] width 162 height 162
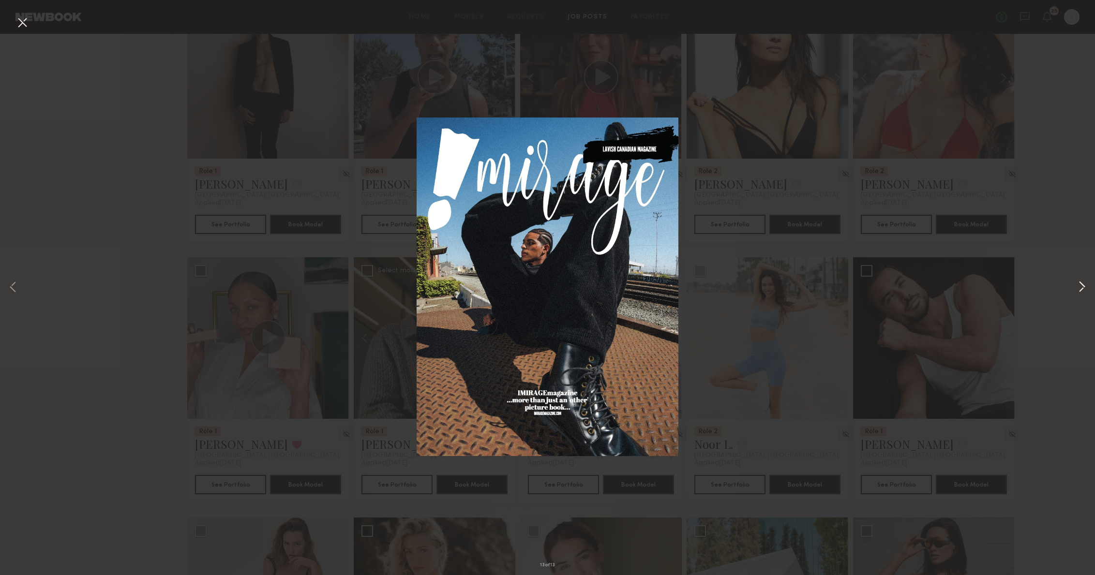
click at [1085, 297] on button at bounding box center [1082, 288] width 12 height 460
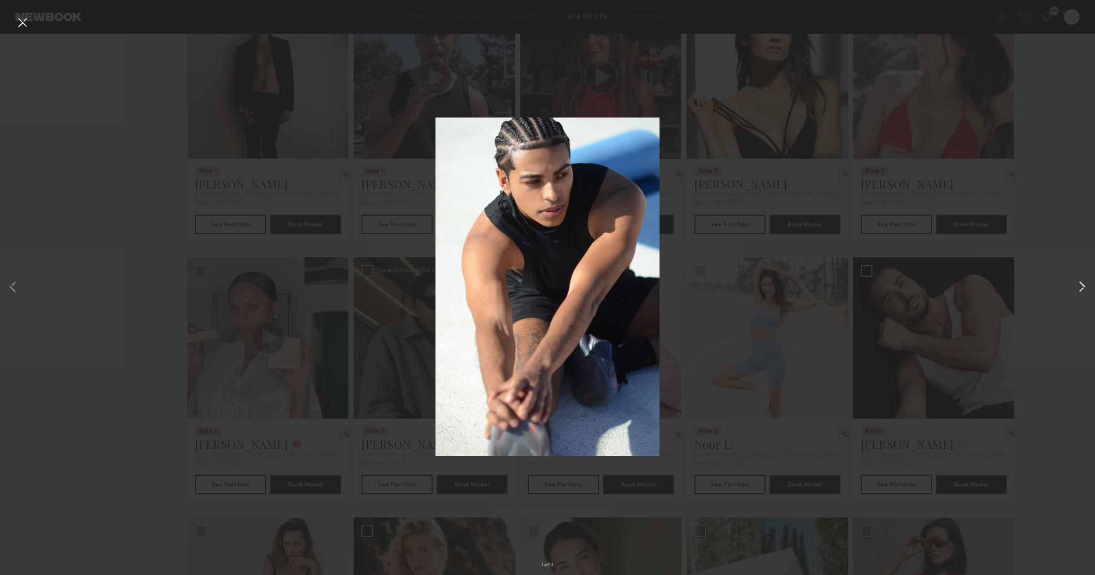
click at [1078, 298] on button at bounding box center [1082, 288] width 12 height 460
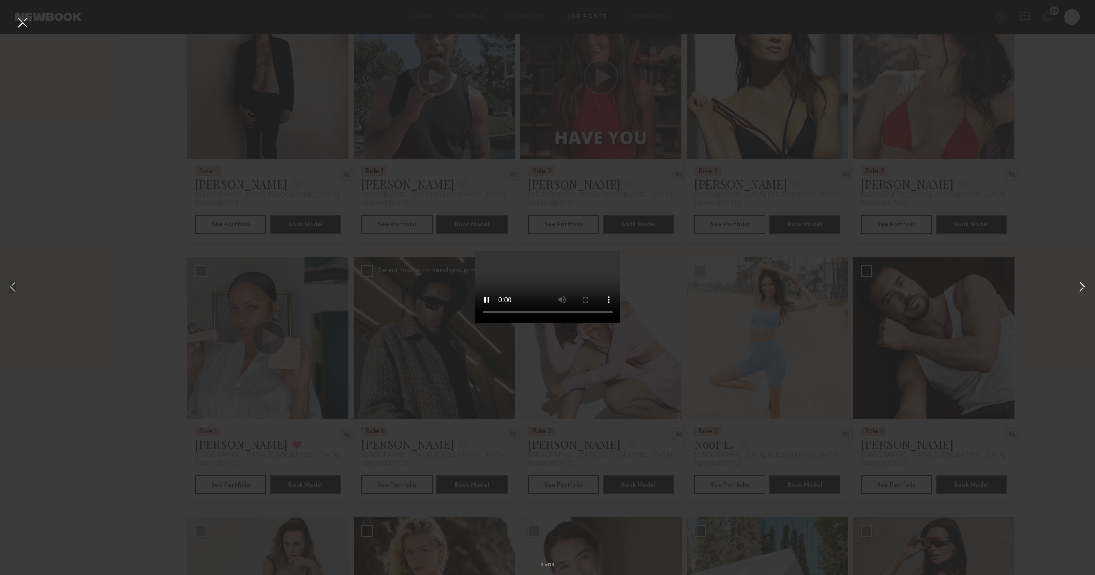
click at [1078, 298] on button at bounding box center [1082, 288] width 12 height 460
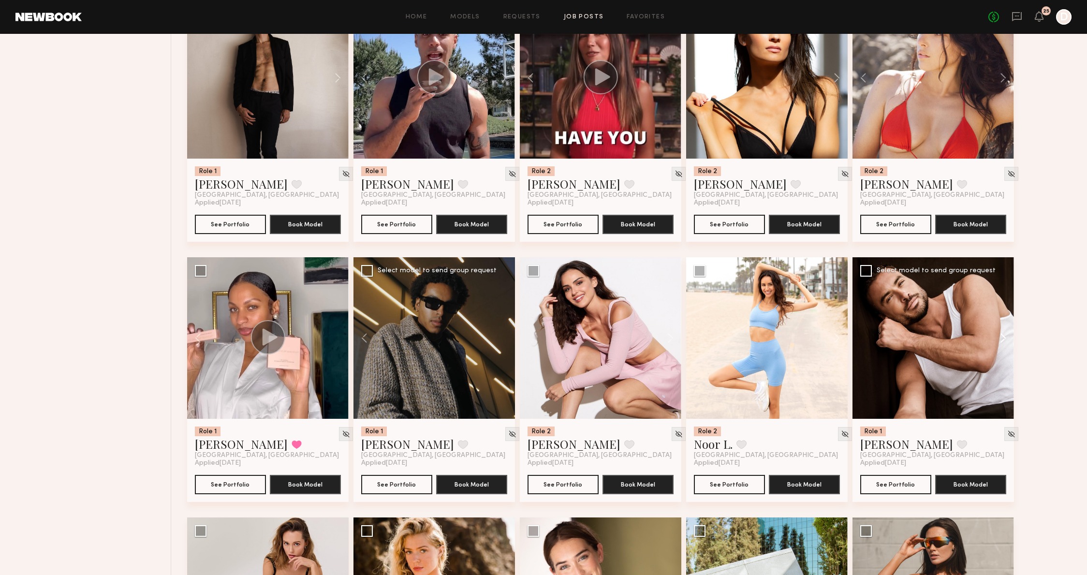
click at [1007, 331] on button at bounding box center [998, 338] width 31 height 162
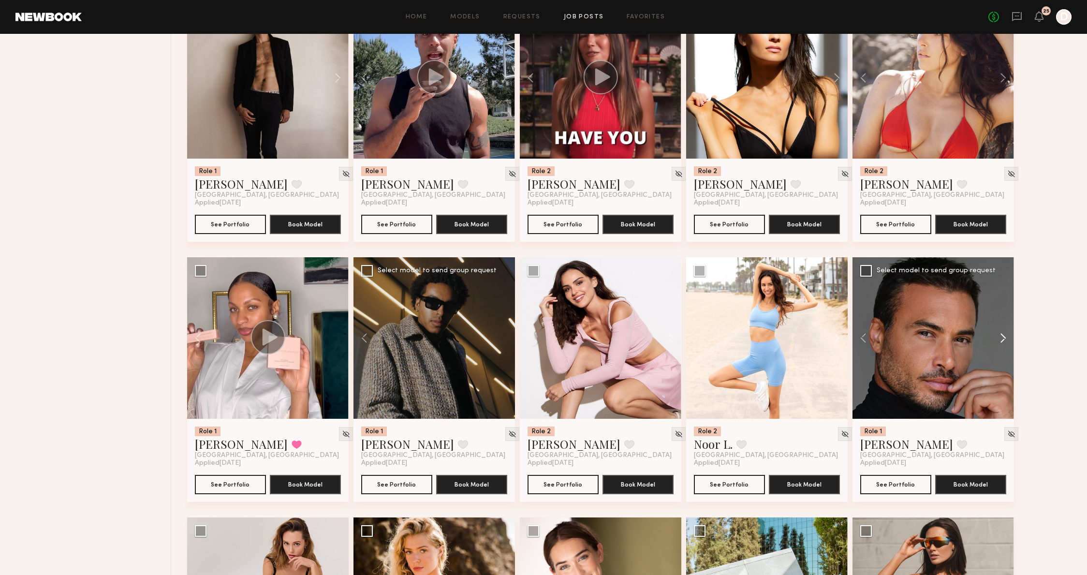
click at [1007, 331] on button at bounding box center [998, 338] width 31 height 162
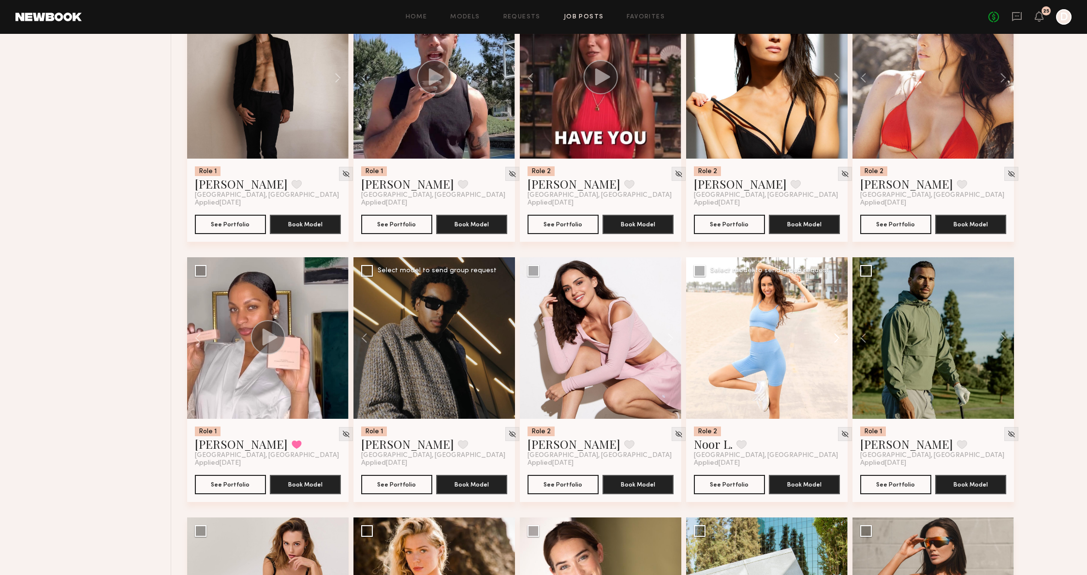
click at [827, 326] on button at bounding box center [832, 338] width 31 height 162
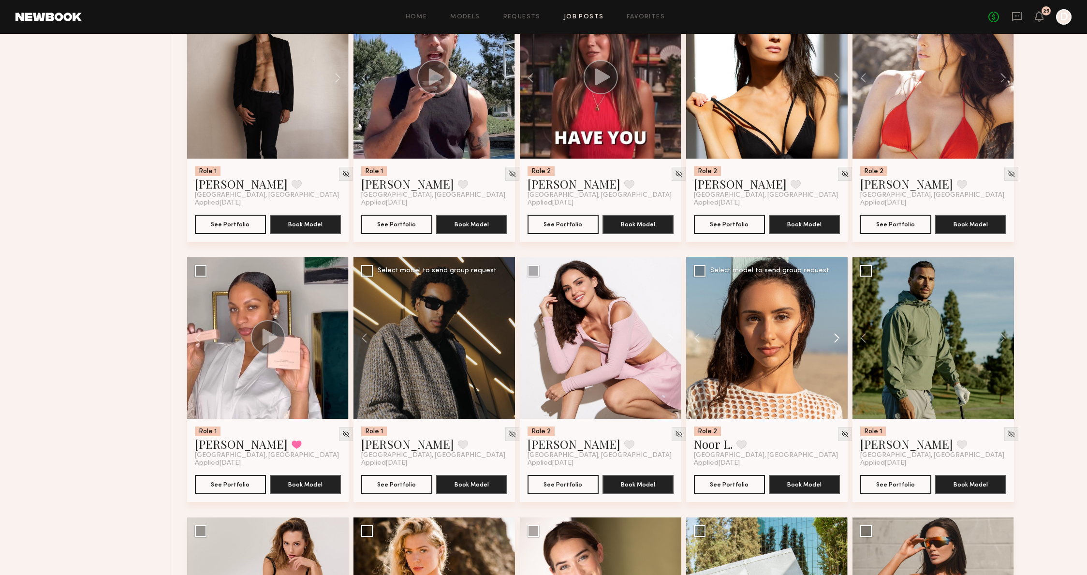
click at [827, 326] on button at bounding box center [832, 338] width 31 height 162
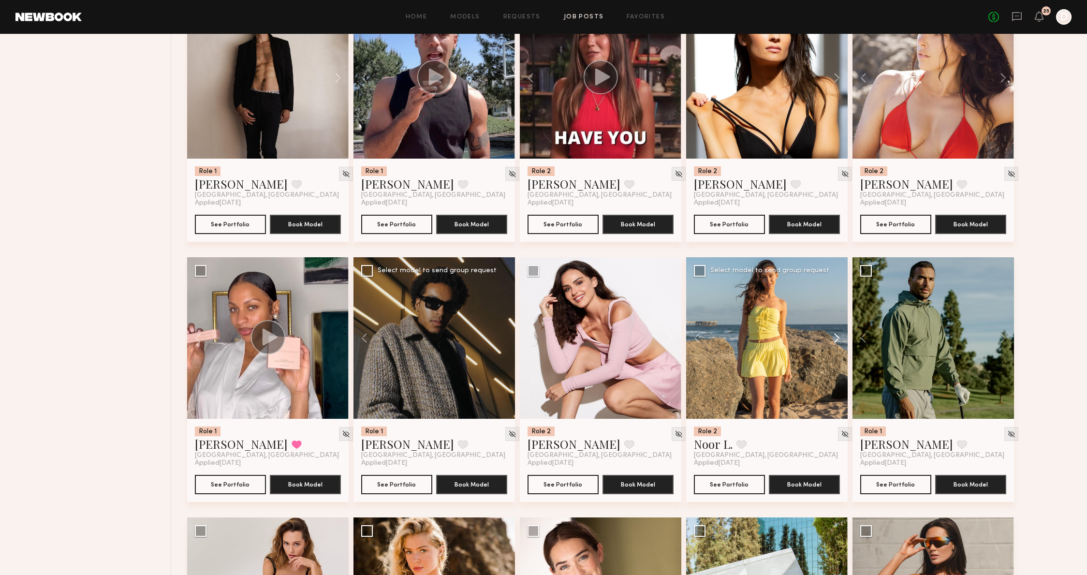
click at [827, 326] on button at bounding box center [832, 338] width 31 height 162
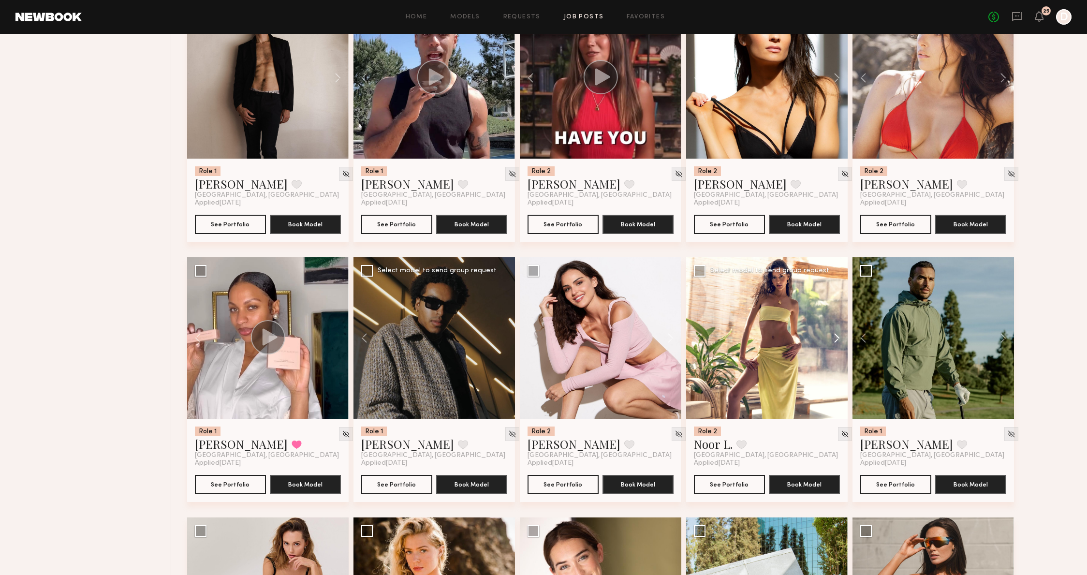
click at [827, 326] on button at bounding box center [832, 338] width 31 height 162
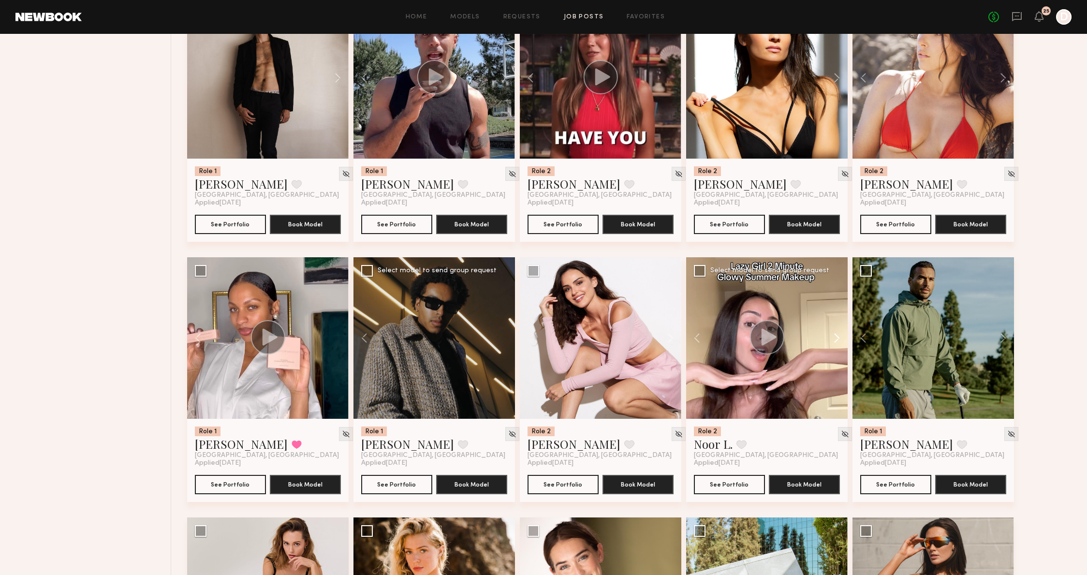
click at [827, 326] on button at bounding box center [832, 338] width 31 height 162
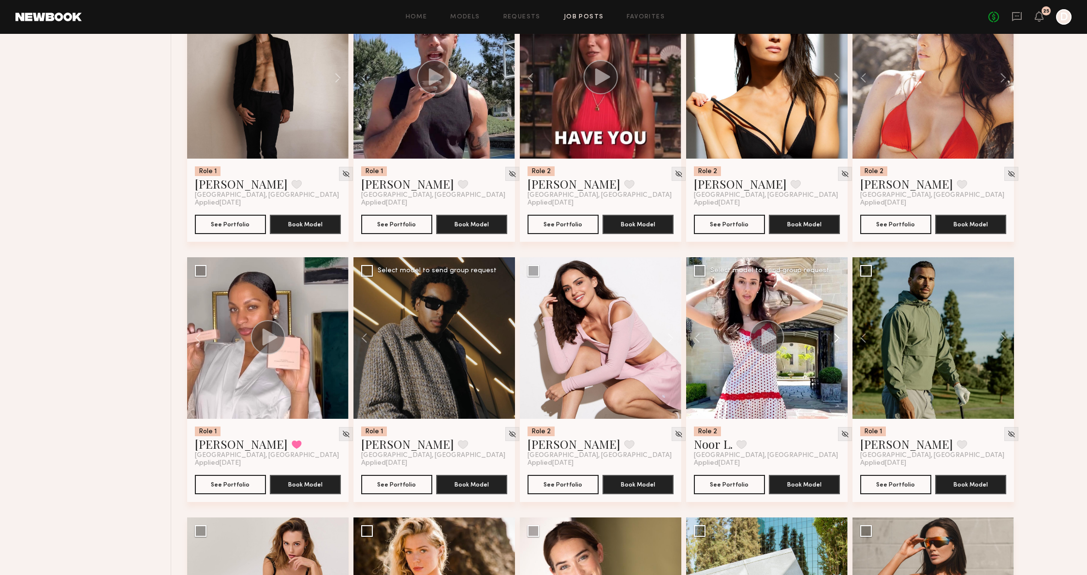
click at [827, 326] on button at bounding box center [832, 338] width 31 height 162
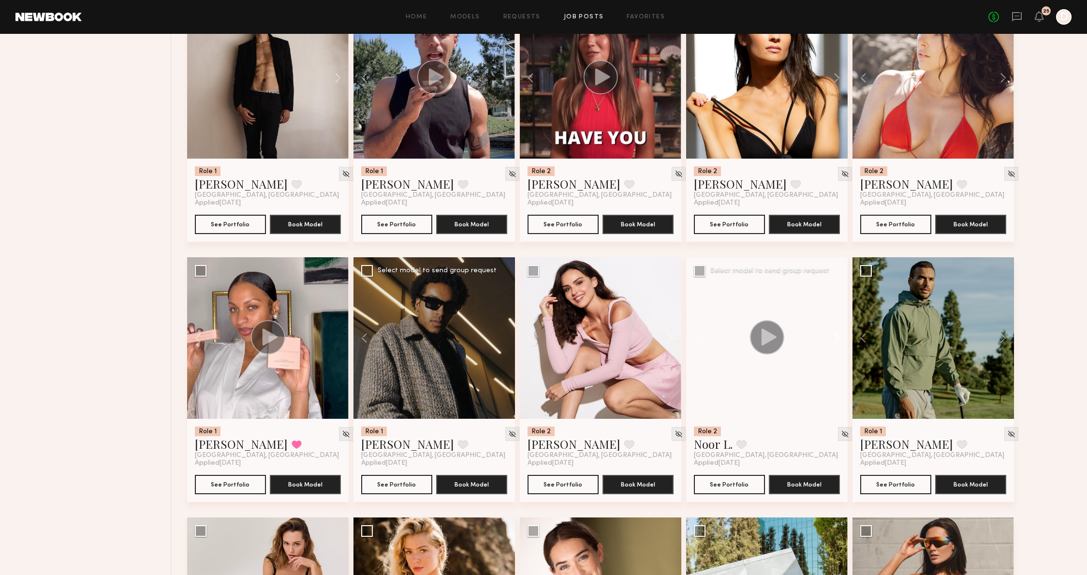
click at [827, 326] on button at bounding box center [832, 338] width 31 height 162
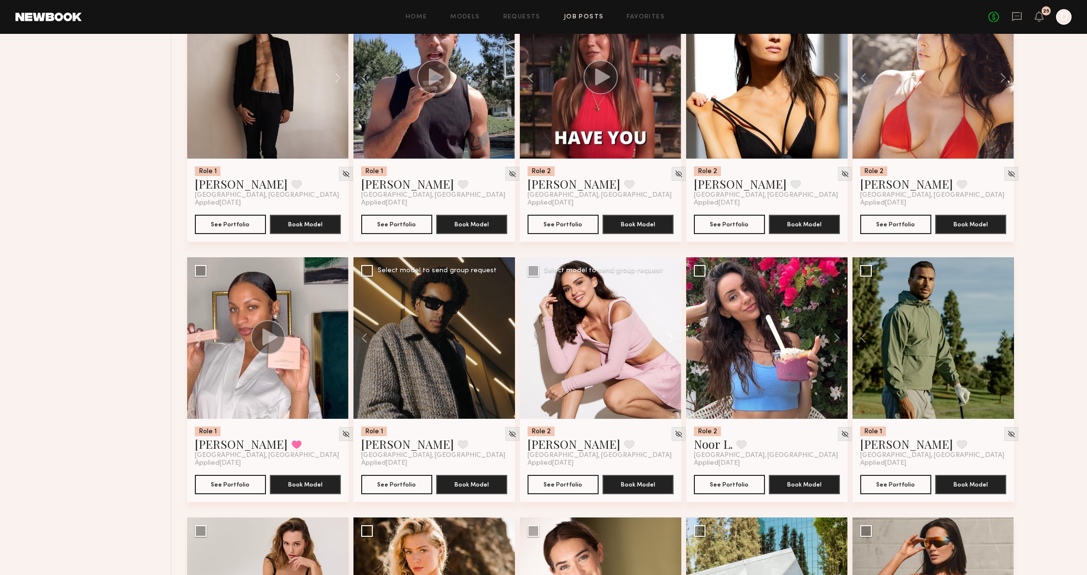
click at [668, 343] on button at bounding box center [666, 338] width 31 height 162
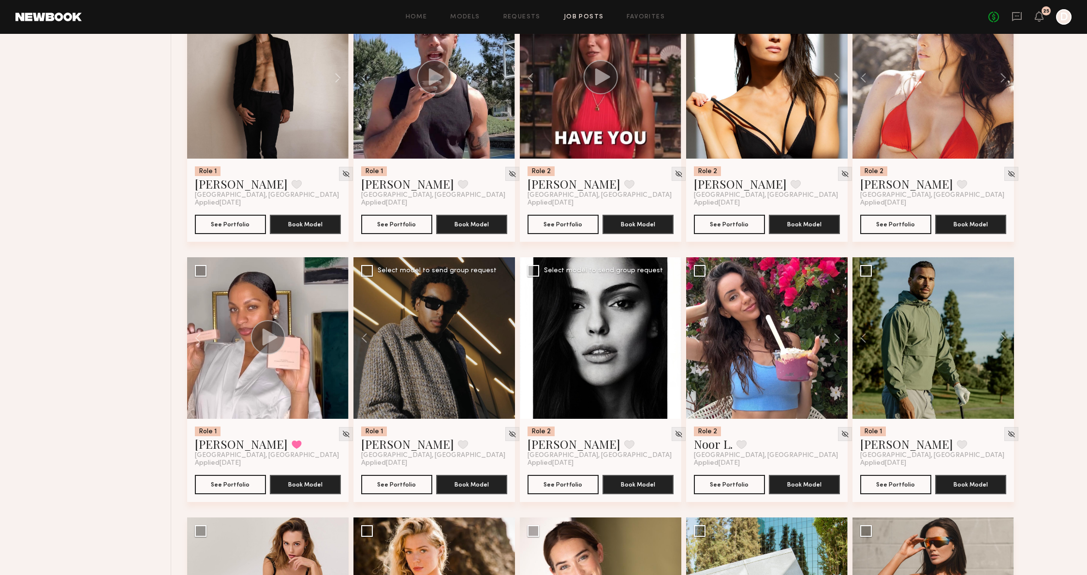
click at [668, 343] on button at bounding box center [666, 338] width 31 height 162
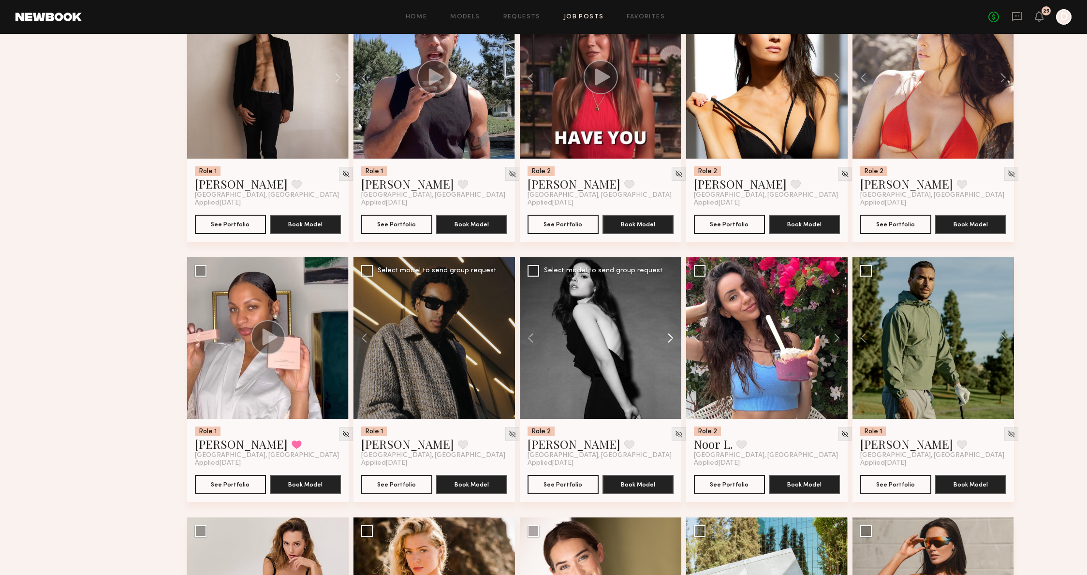
click at [668, 343] on button at bounding box center [666, 338] width 31 height 162
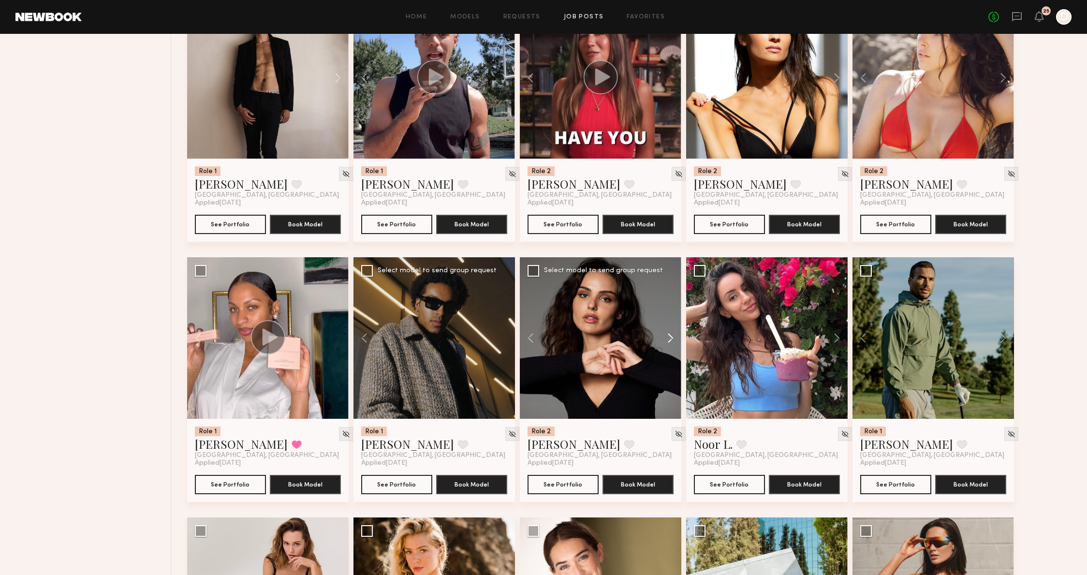
click at [668, 343] on button at bounding box center [666, 338] width 31 height 162
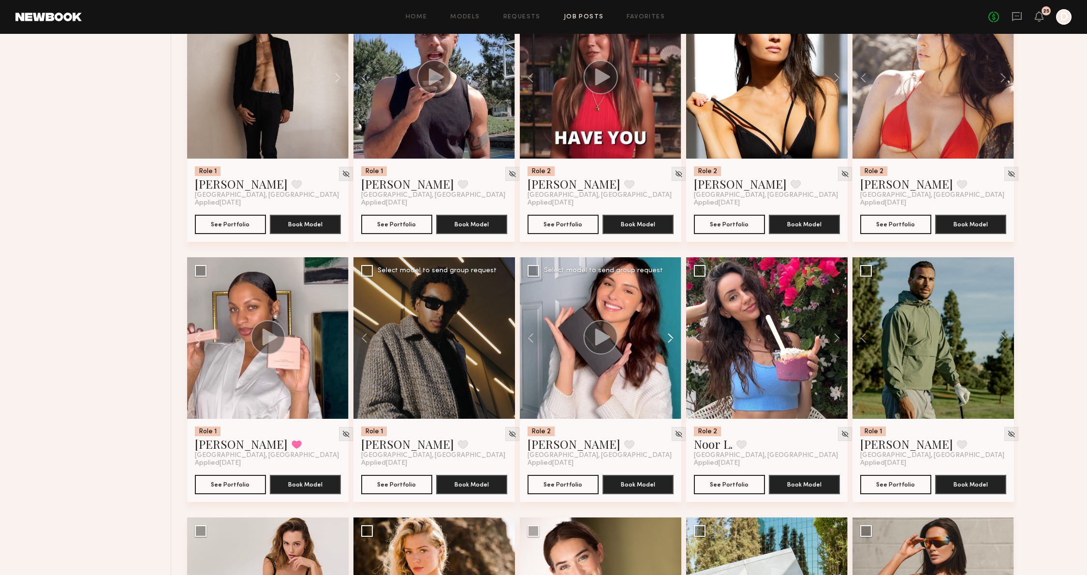
click at [668, 343] on button at bounding box center [666, 338] width 31 height 162
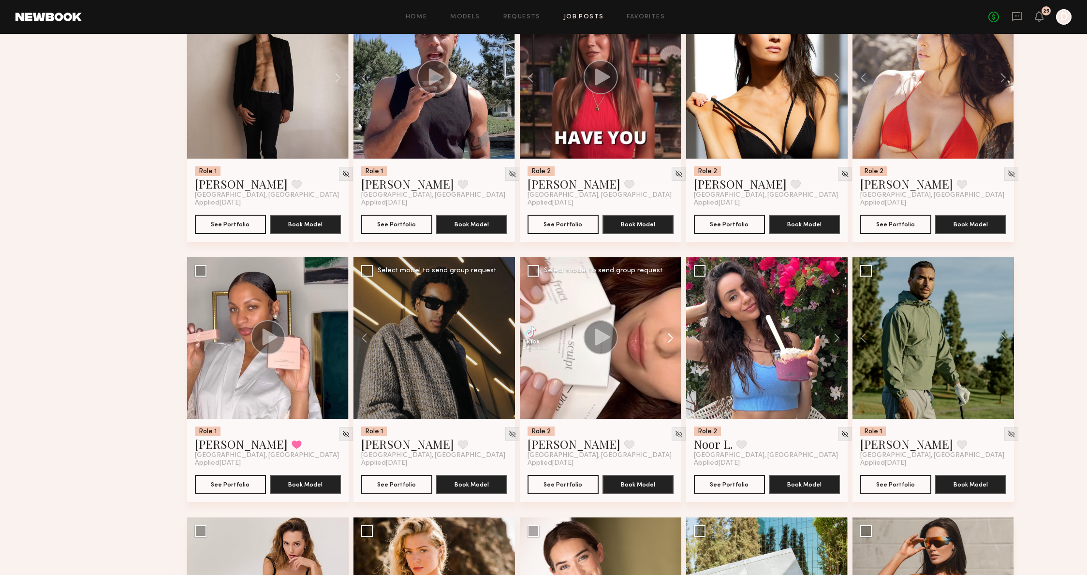
click at [668, 343] on button at bounding box center [666, 338] width 31 height 162
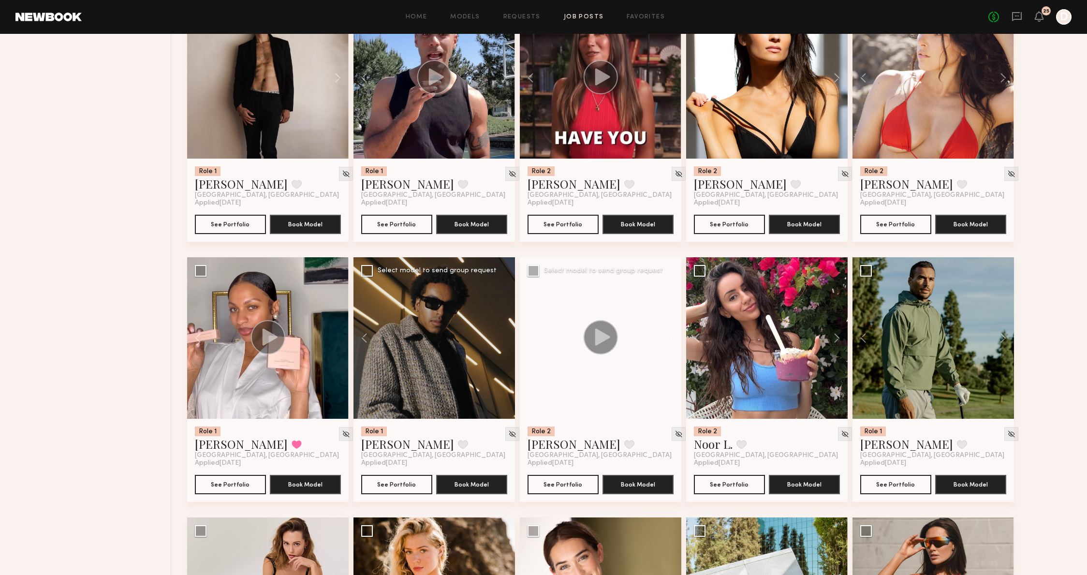
click at [668, 343] on button at bounding box center [666, 338] width 31 height 162
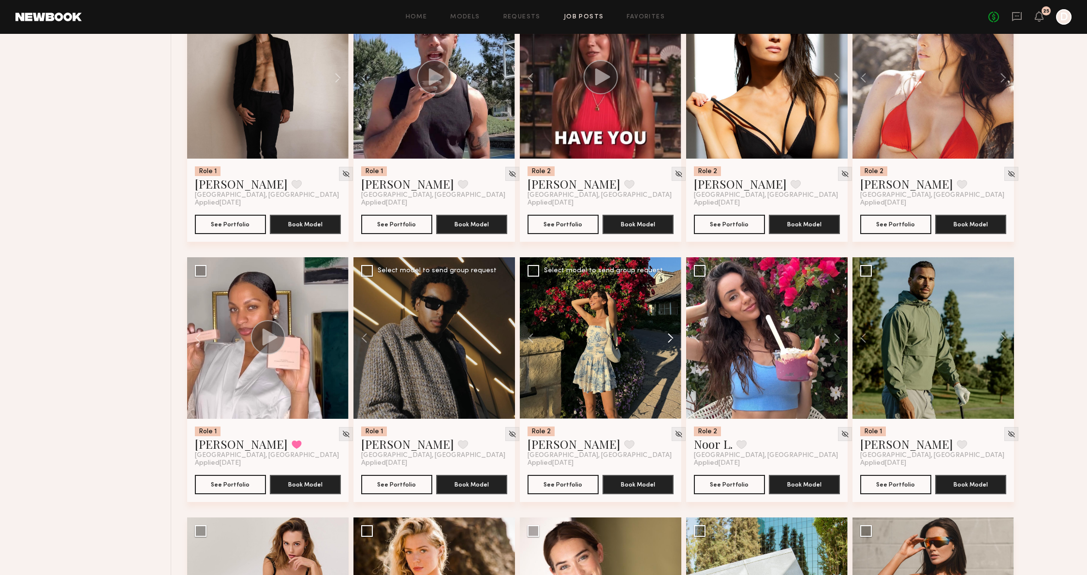
click at [668, 343] on button at bounding box center [666, 338] width 31 height 162
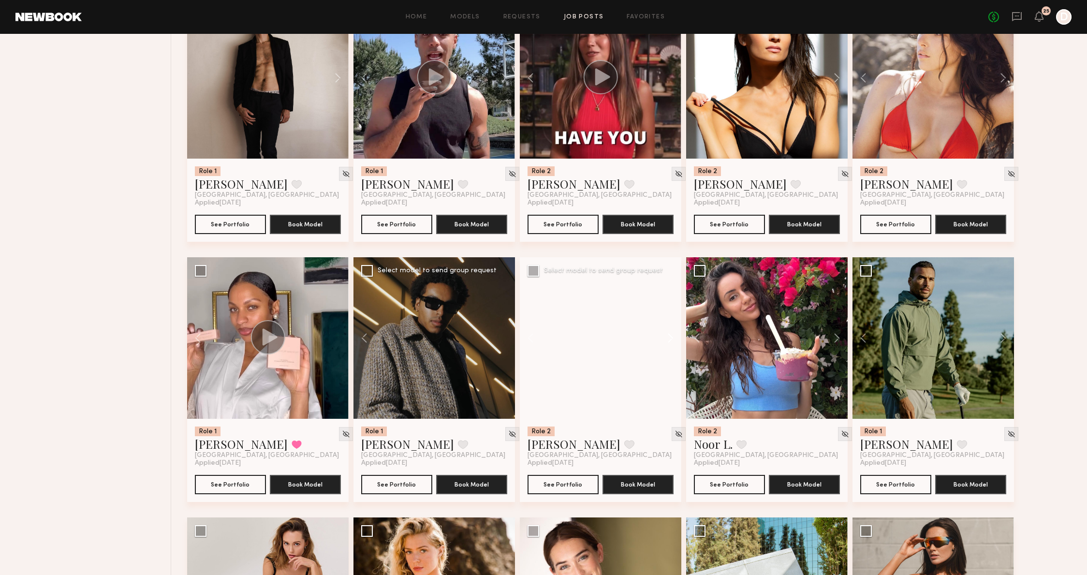
scroll to position [1568, 0]
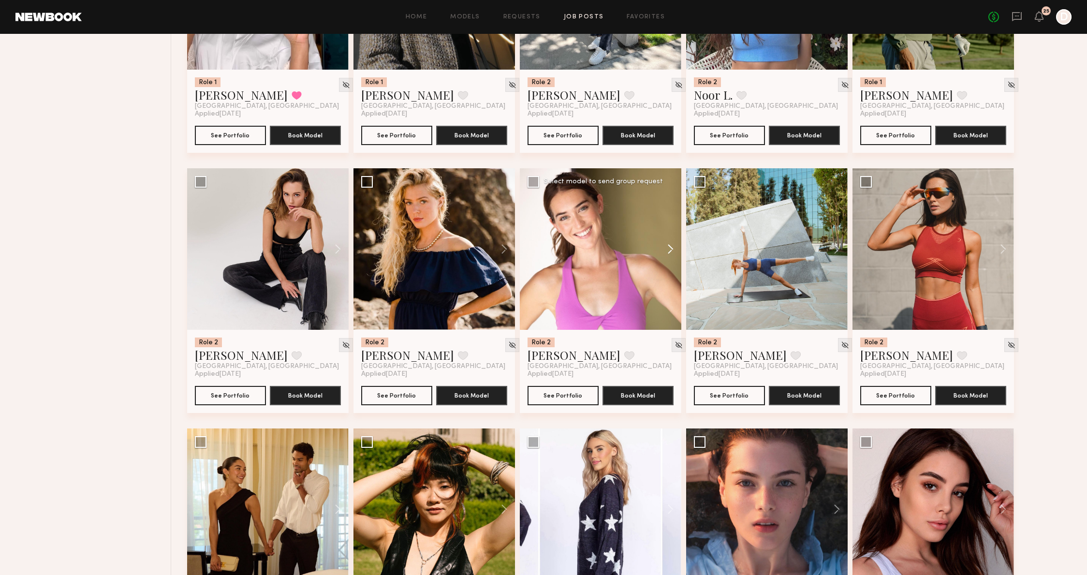
click at [658, 246] on button at bounding box center [666, 249] width 31 height 162
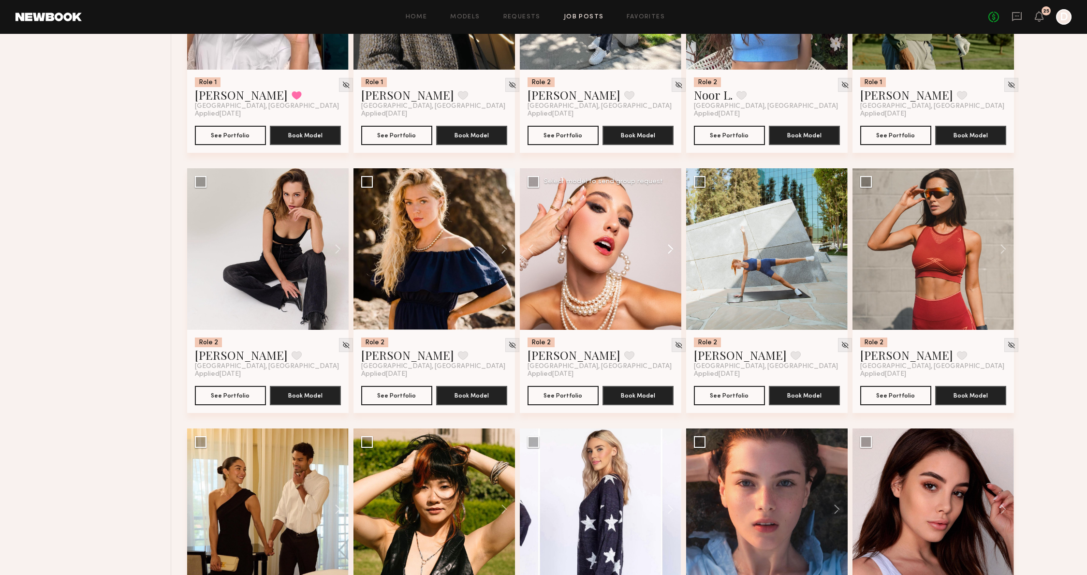
click at [658, 245] on button at bounding box center [666, 249] width 31 height 162
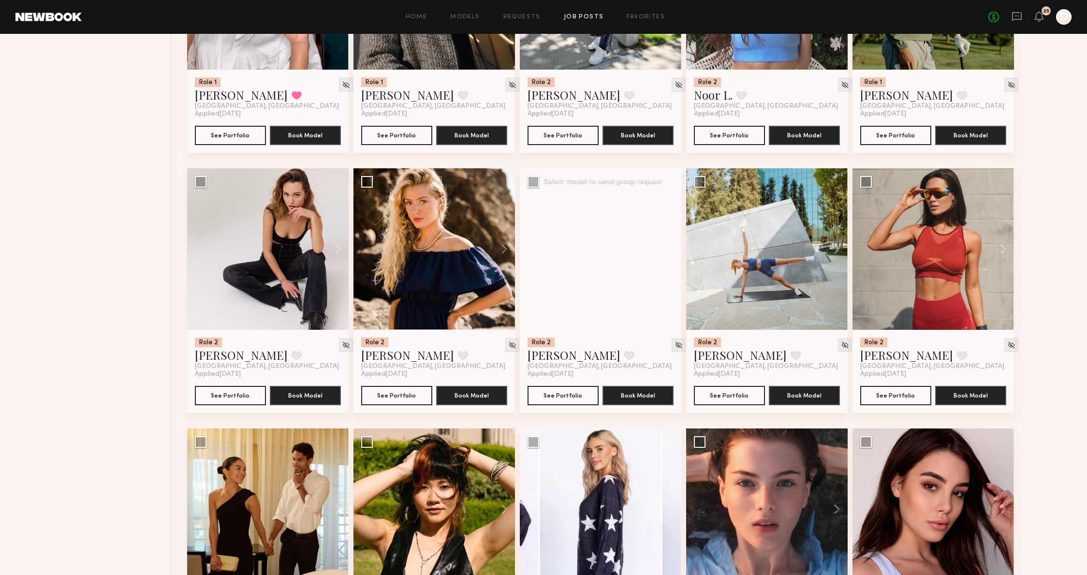
click at [658, 245] on button at bounding box center [666, 249] width 31 height 162
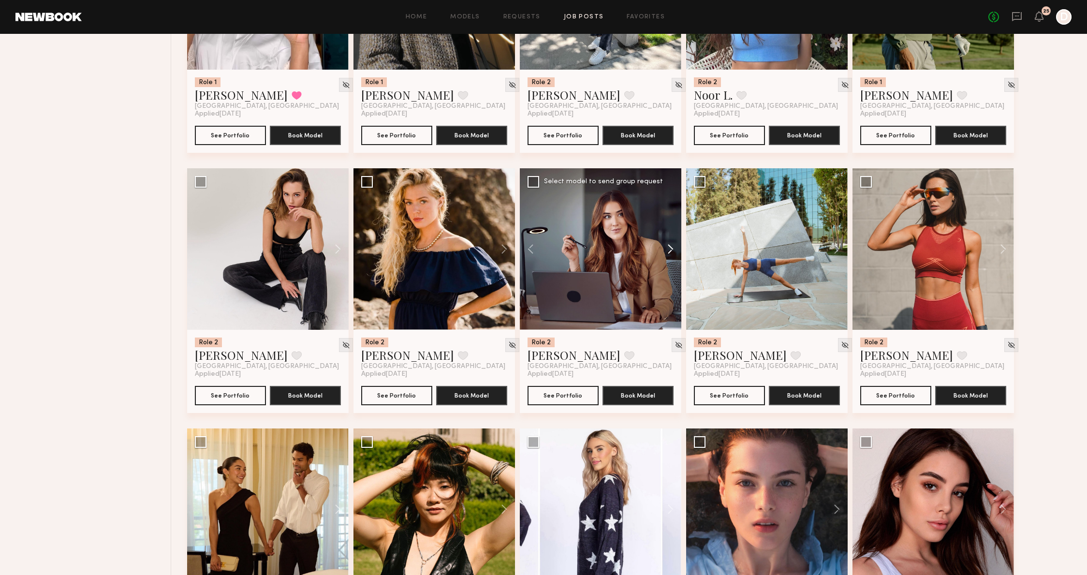
click at [658, 245] on button at bounding box center [666, 249] width 31 height 162
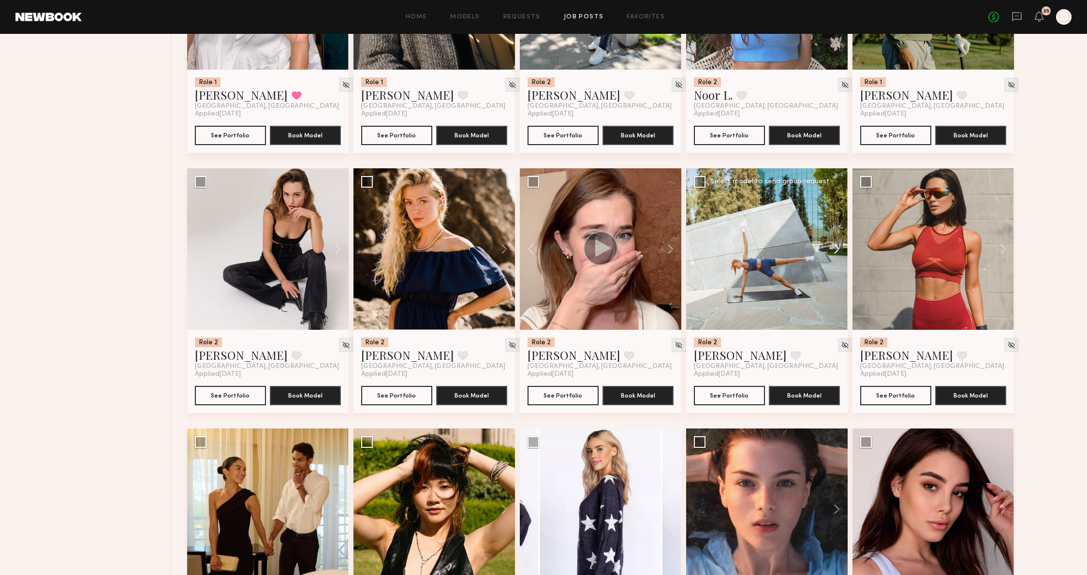
click at [840, 253] on button at bounding box center [832, 249] width 31 height 162
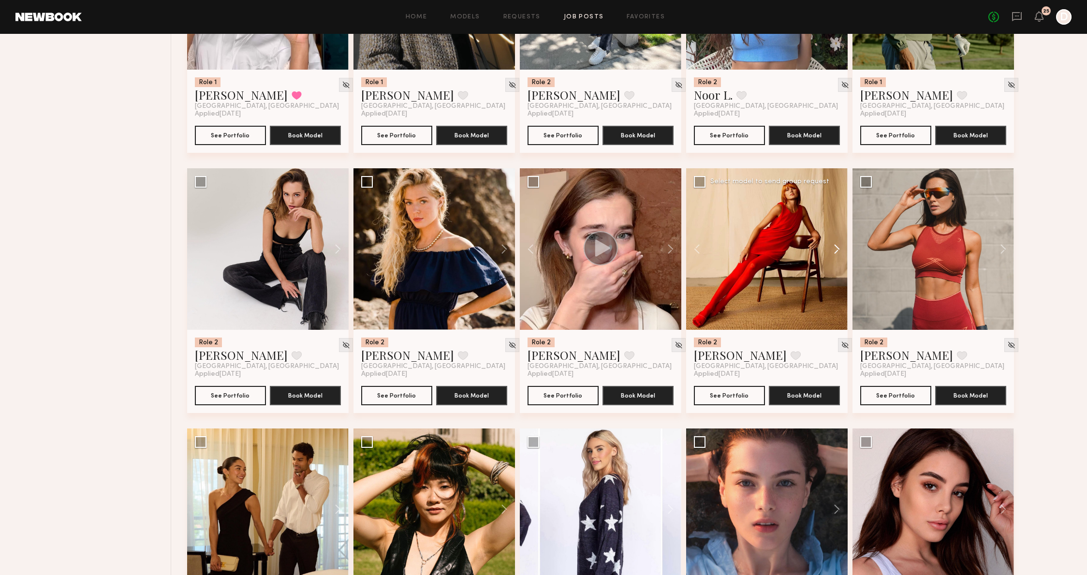
click at [840, 253] on button at bounding box center [832, 249] width 31 height 162
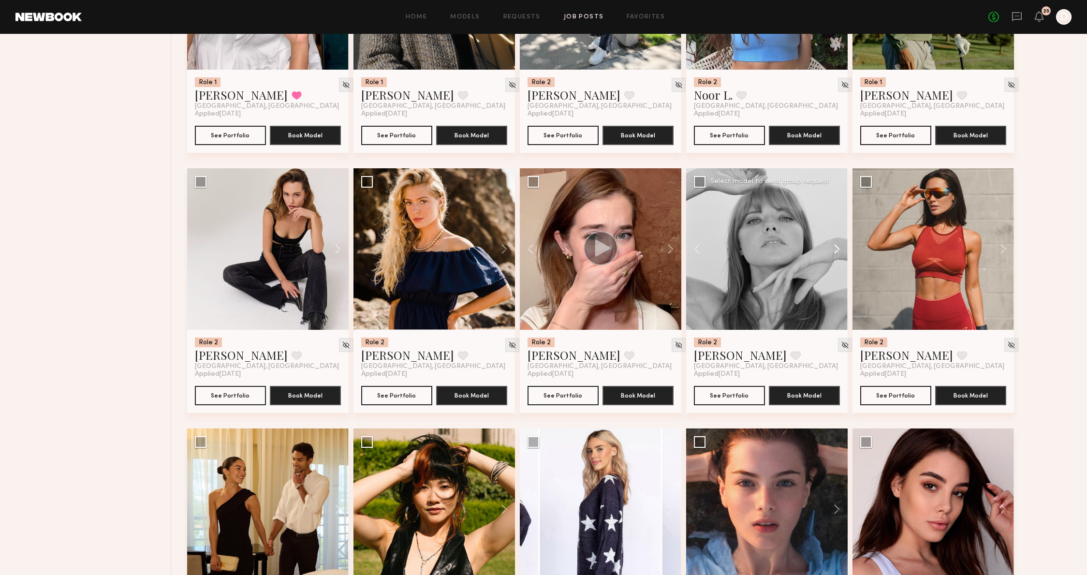
click at [840, 253] on button at bounding box center [832, 249] width 31 height 162
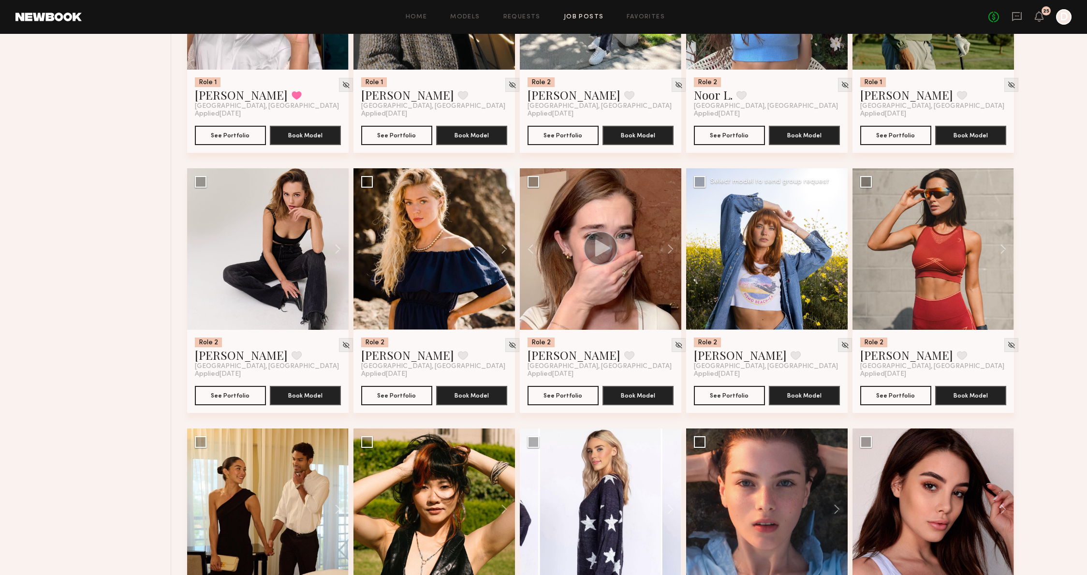
click at [840, 253] on button at bounding box center [832, 249] width 31 height 162
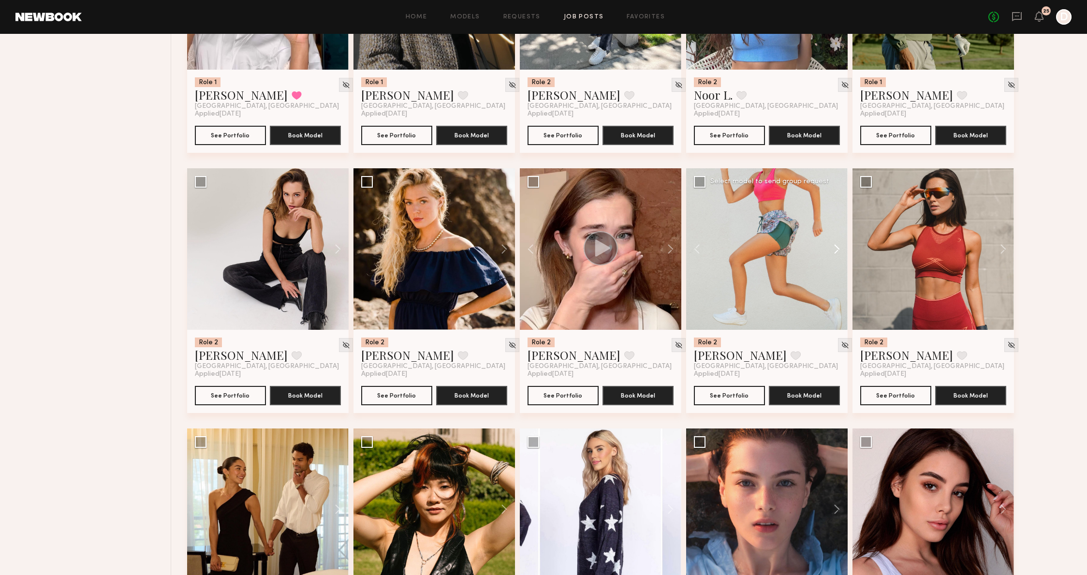
click at [840, 253] on button at bounding box center [832, 249] width 31 height 162
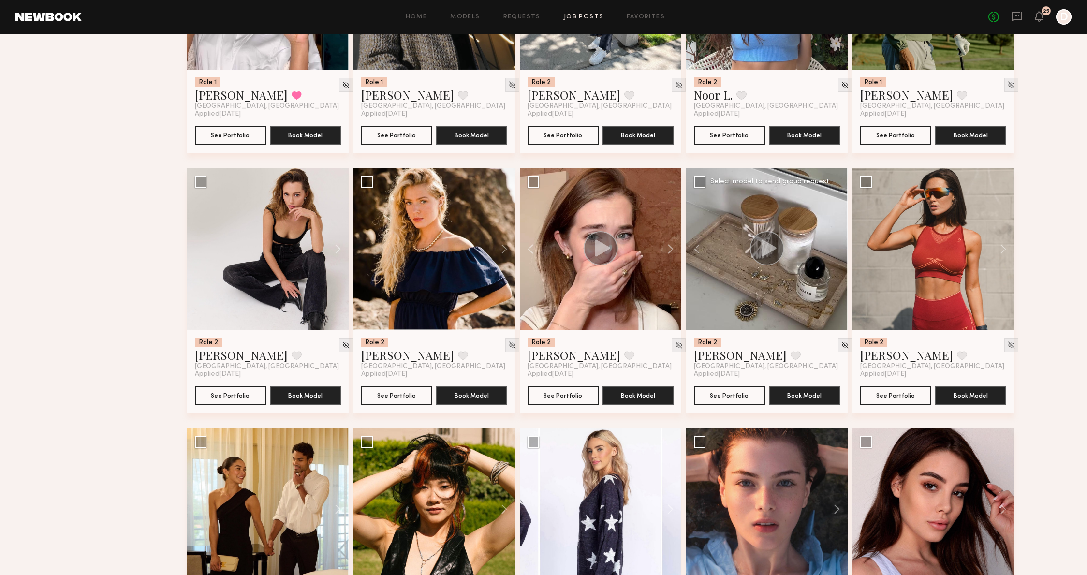
click at [840, 253] on div at bounding box center [767, 249] width 162 height 162
click at [1000, 257] on button at bounding box center [998, 249] width 31 height 162
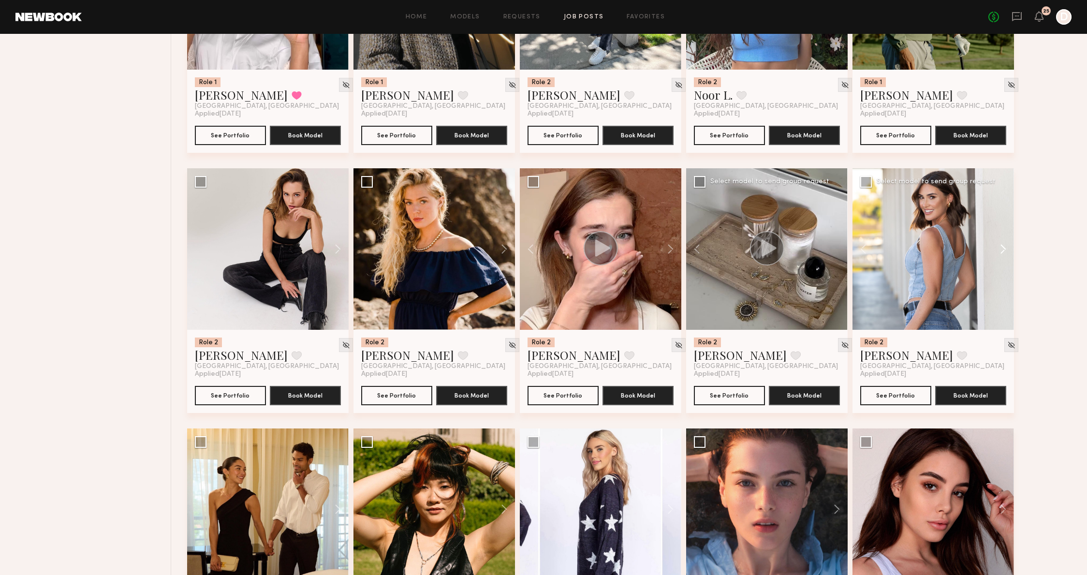
click at [1000, 257] on button at bounding box center [998, 249] width 31 height 162
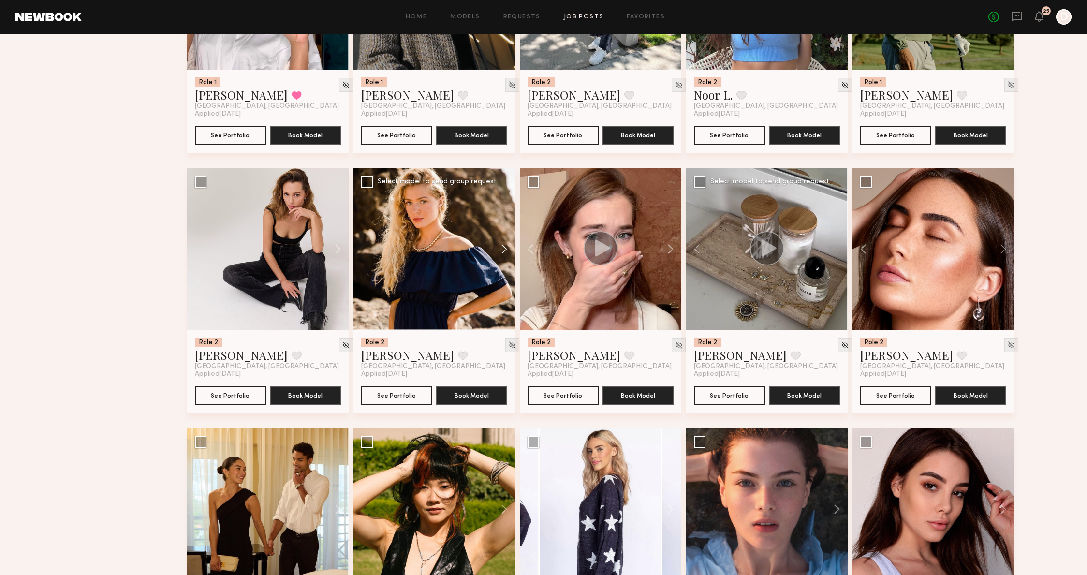
click at [508, 237] on button at bounding box center [499, 249] width 31 height 162
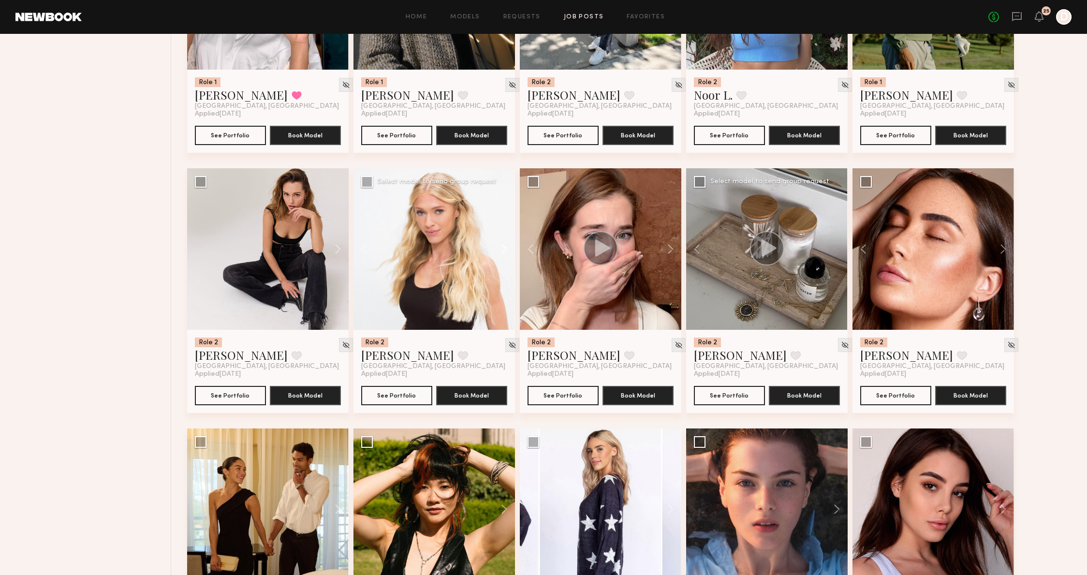
click at [508, 237] on button at bounding box center [499, 249] width 31 height 162
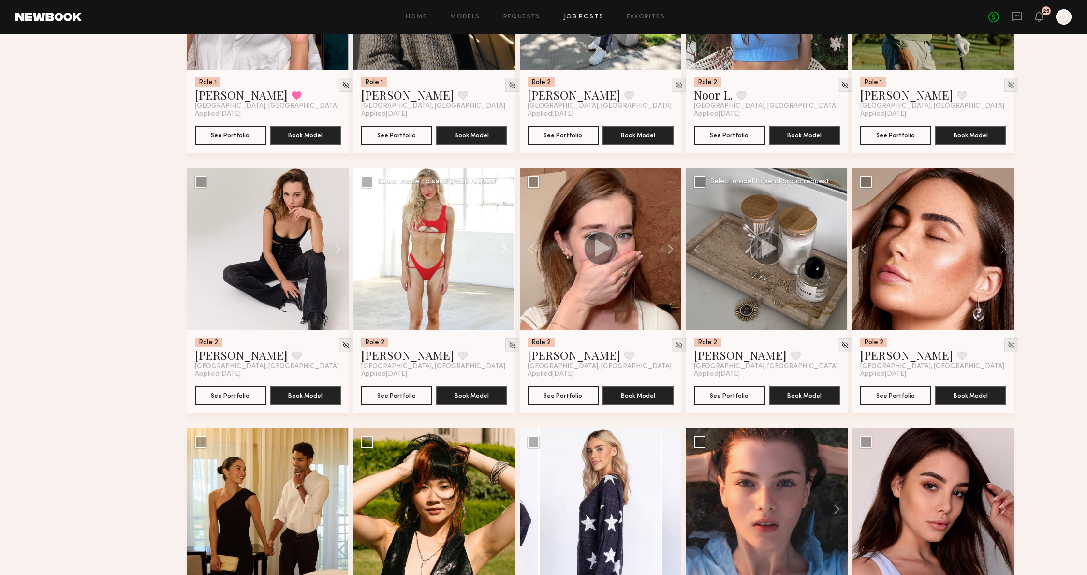
click at [508, 237] on button at bounding box center [499, 249] width 31 height 162
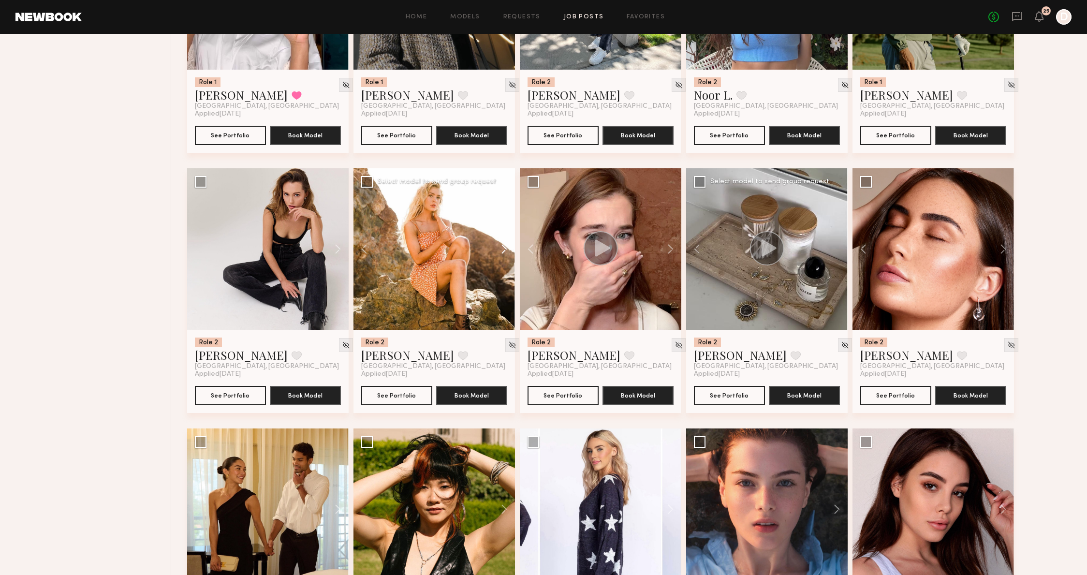
click at [508, 237] on button at bounding box center [499, 249] width 31 height 162
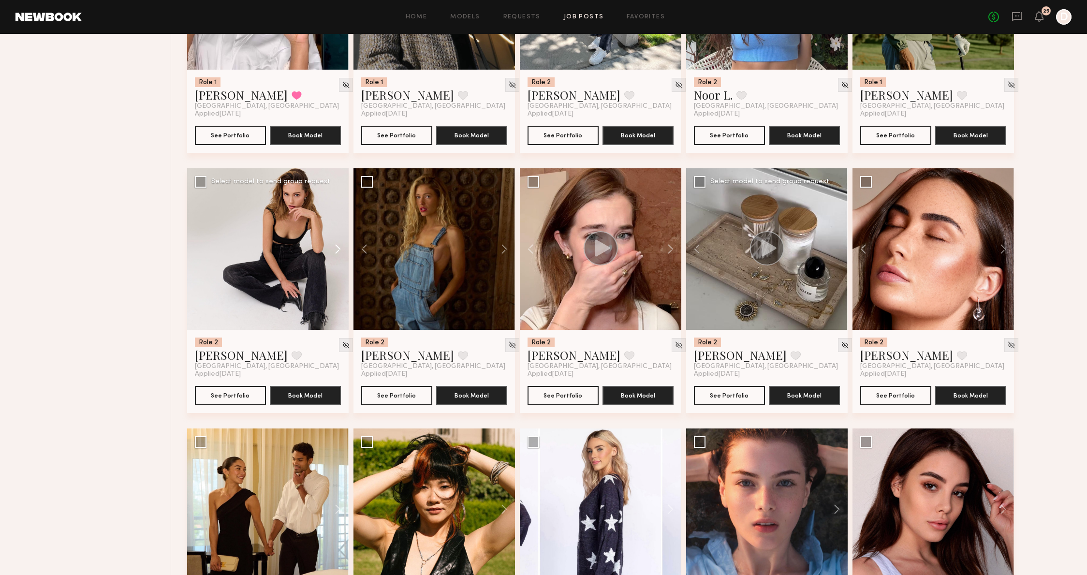
click at [333, 255] on button at bounding box center [333, 249] width 31 height 162
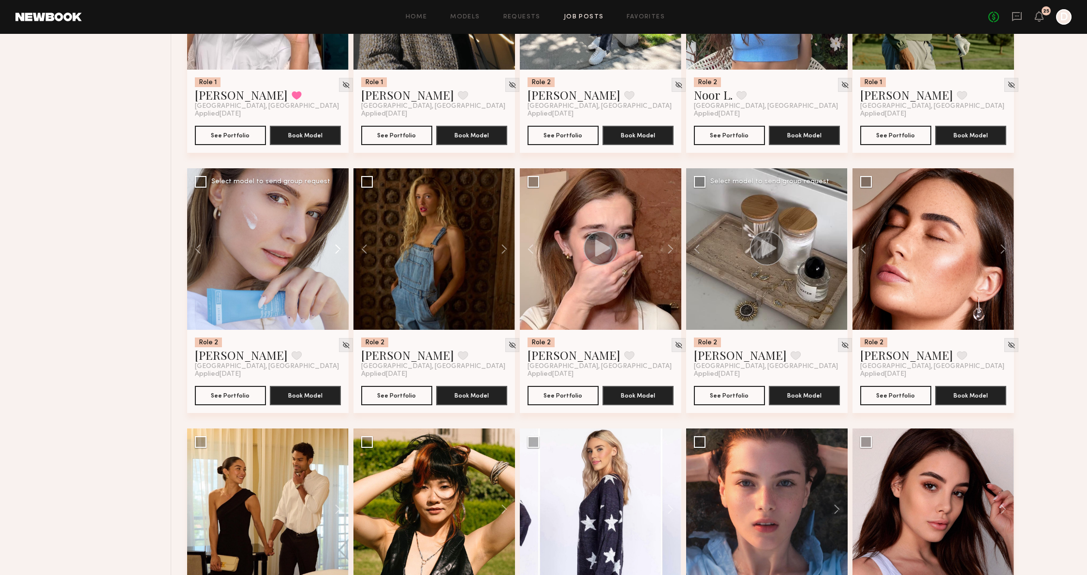
click at [333, 255] on button at bounding box center [333, 249] width 31 height 162
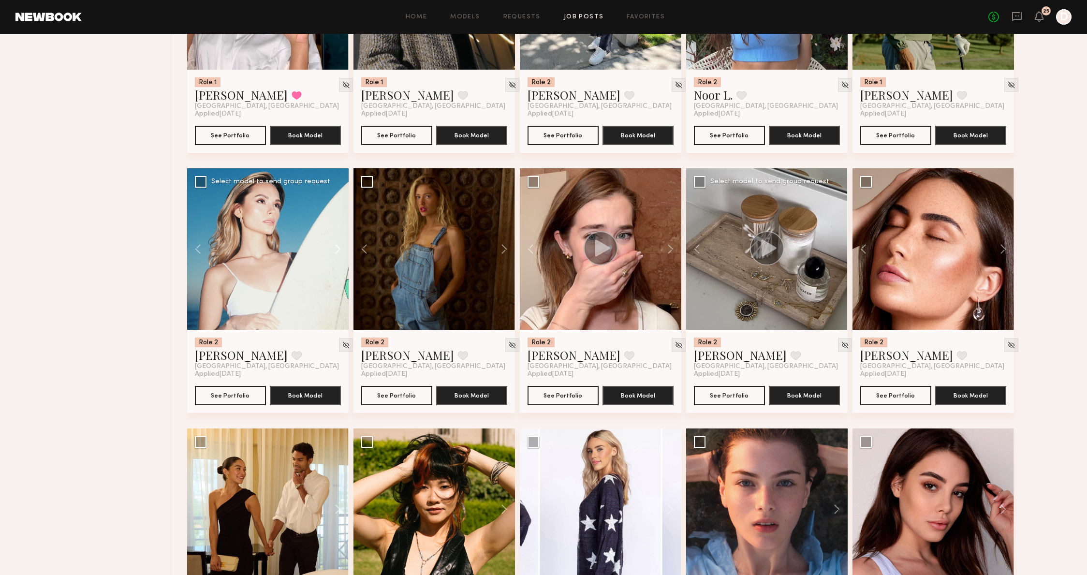
click at [333, 255] on button at bounding box center [333, 249] width 31 height 162
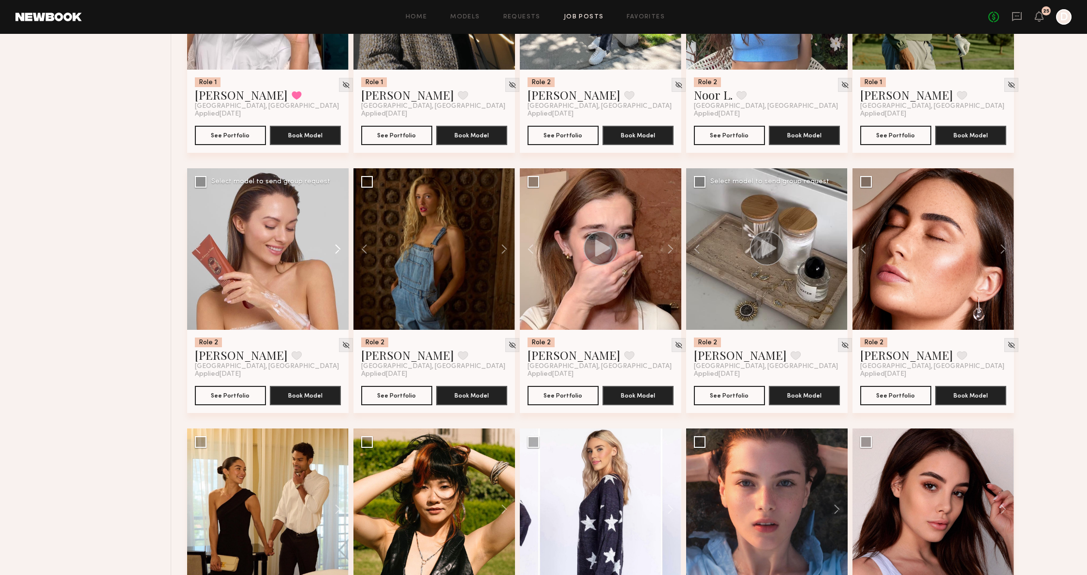
click at [333, 255] on button at bounding box center [333, 249] width 31 height 162
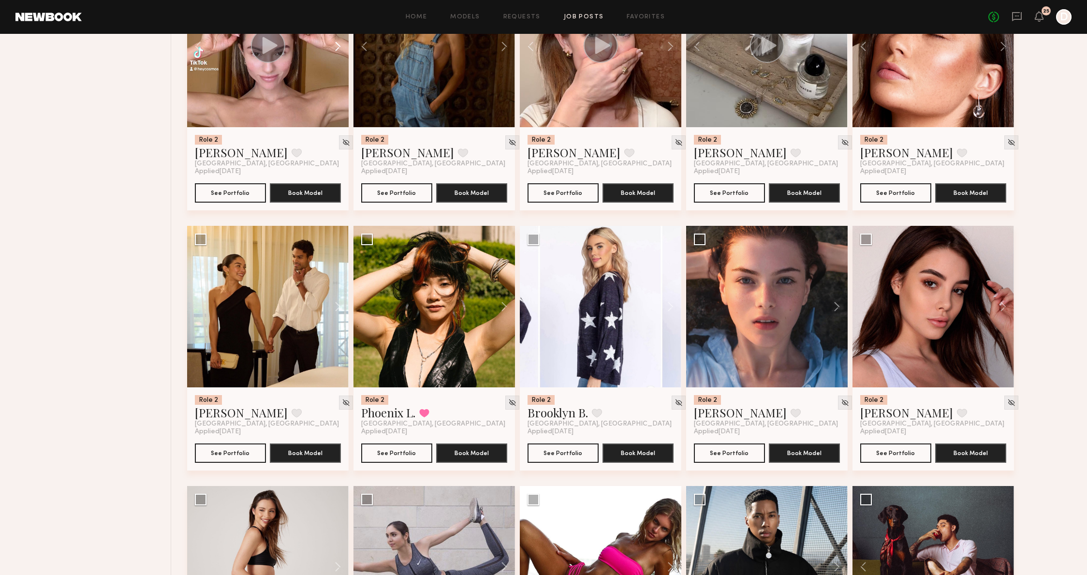
scroll to position [1778, 0]
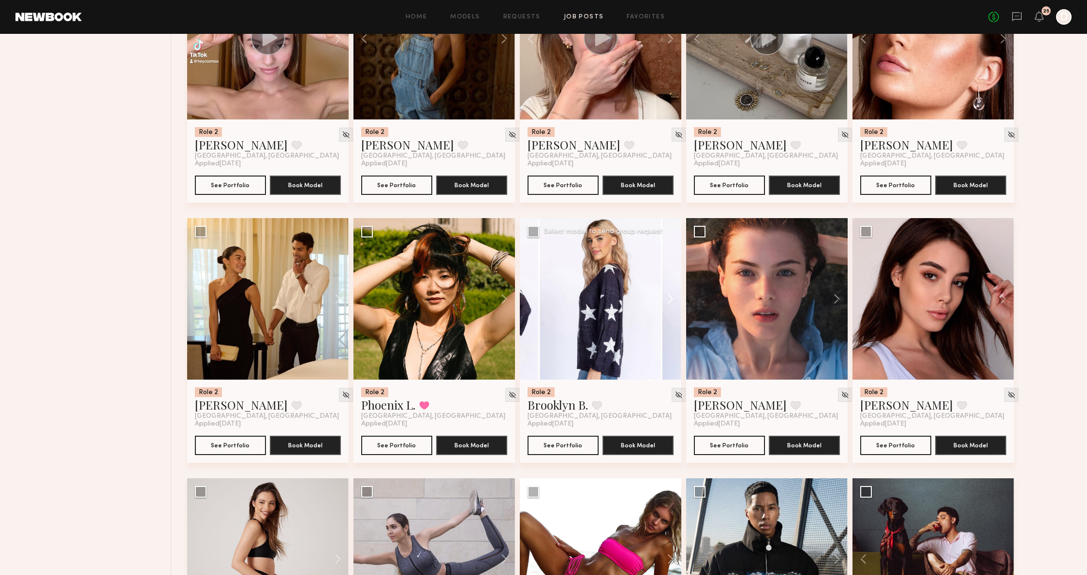
click at [671, 304] on button at bounding box center [666, 299] width 31 height 162
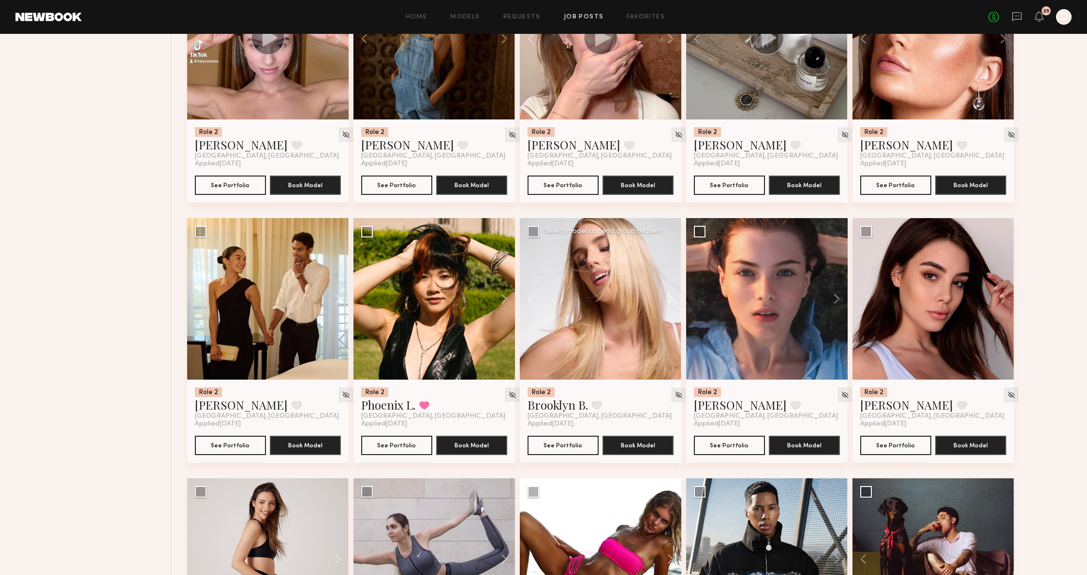
click at [671, 304] on button at bounding box center [666, 299] width 31 height 162
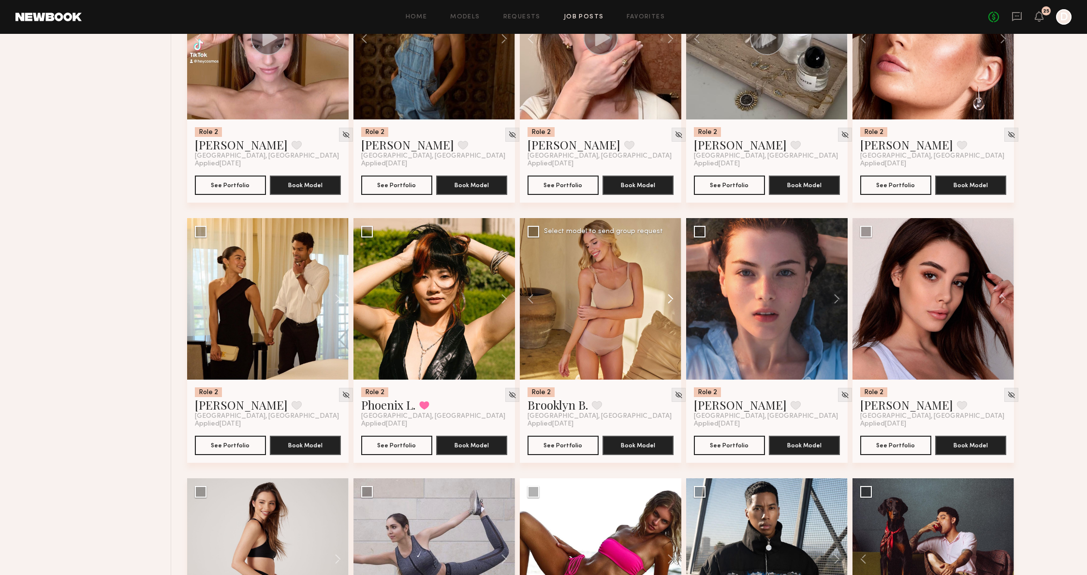
click at [671, 304] on button at bounding box center [666, 299] width 31 height 162
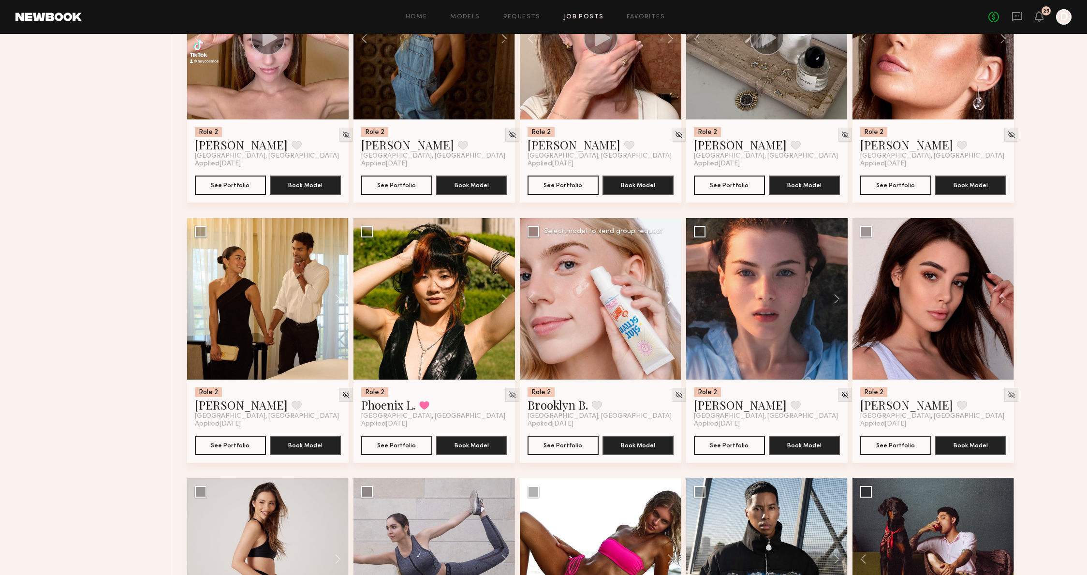
click at [671, 304] on button at bounding box center [666, 299] width 31 height 162
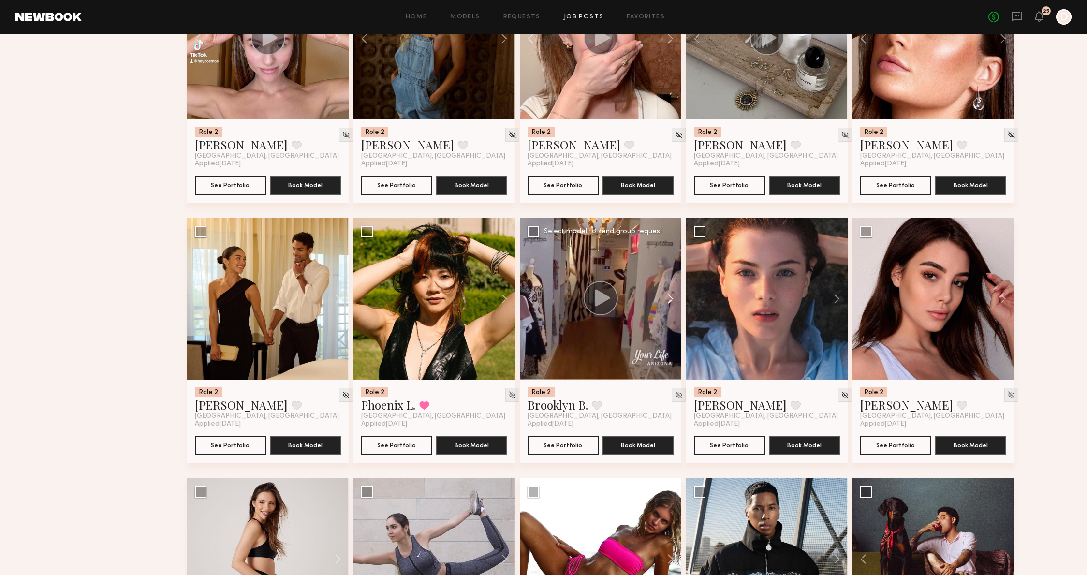
click at [671, 304] on button at bounding box center [666, 299] width 31 height 162
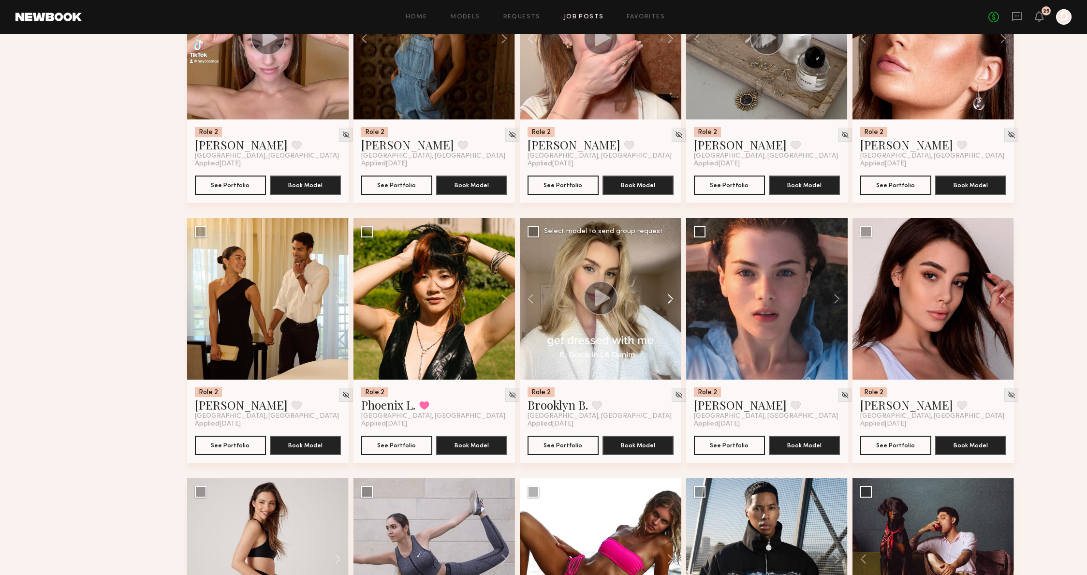
click at [671, 304] on button at bounding box center [666, 299] width 31 height 162
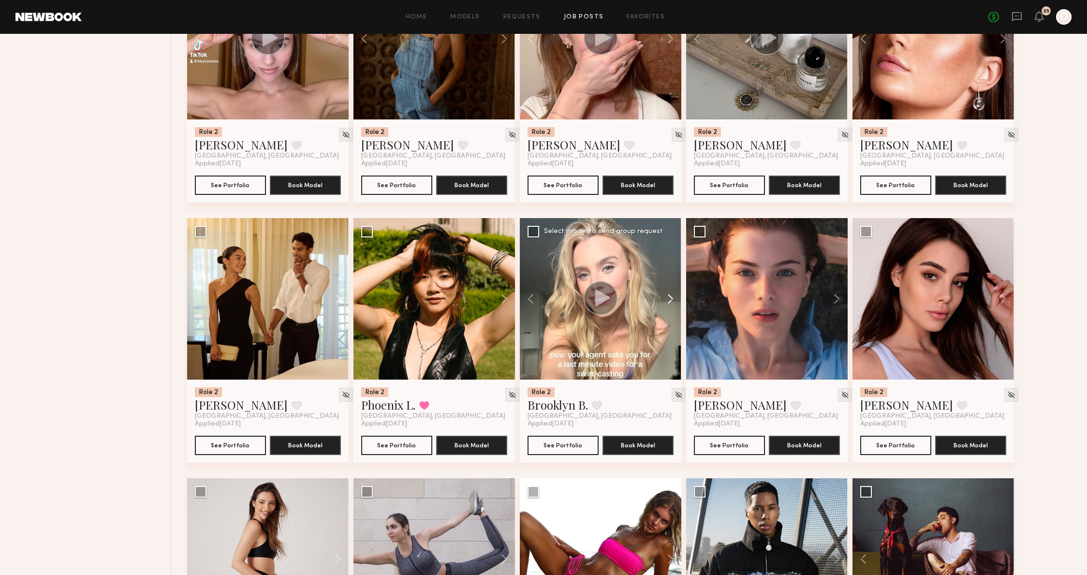
click at [671, 304] on button at bounding box center [666, 299] width 31 height 162
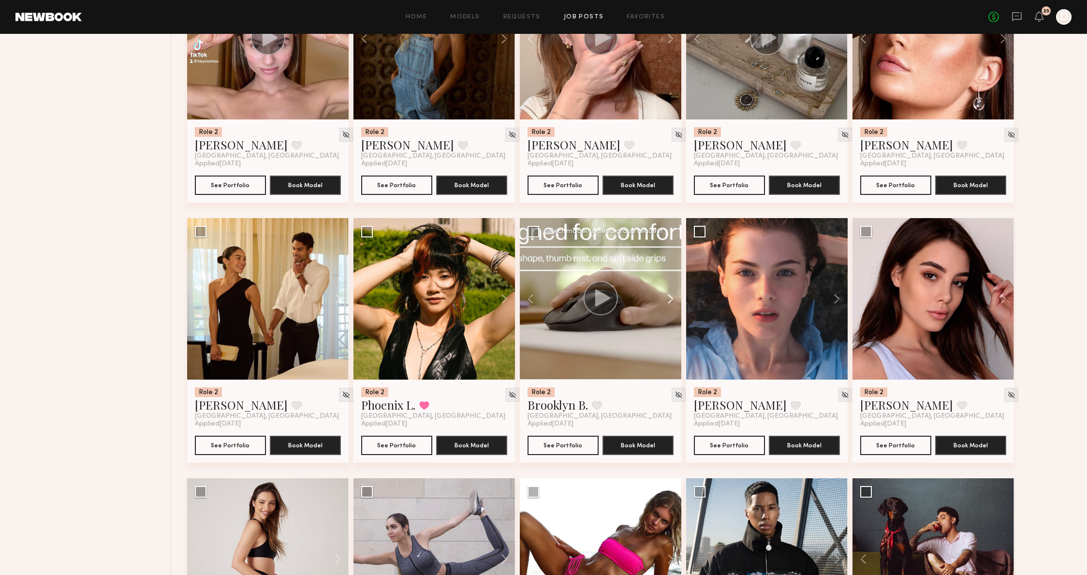
click at [671, 304] on button at bounding box center [666, 299] width 31 height 162
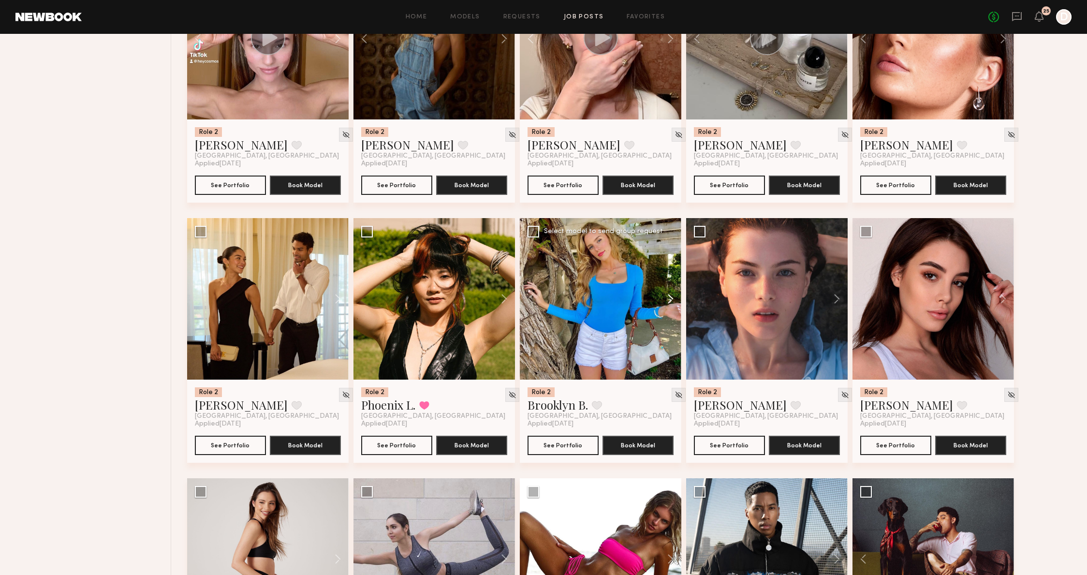
click at [671, 304] on button at bounding box center [666, 299] width 31 height 162
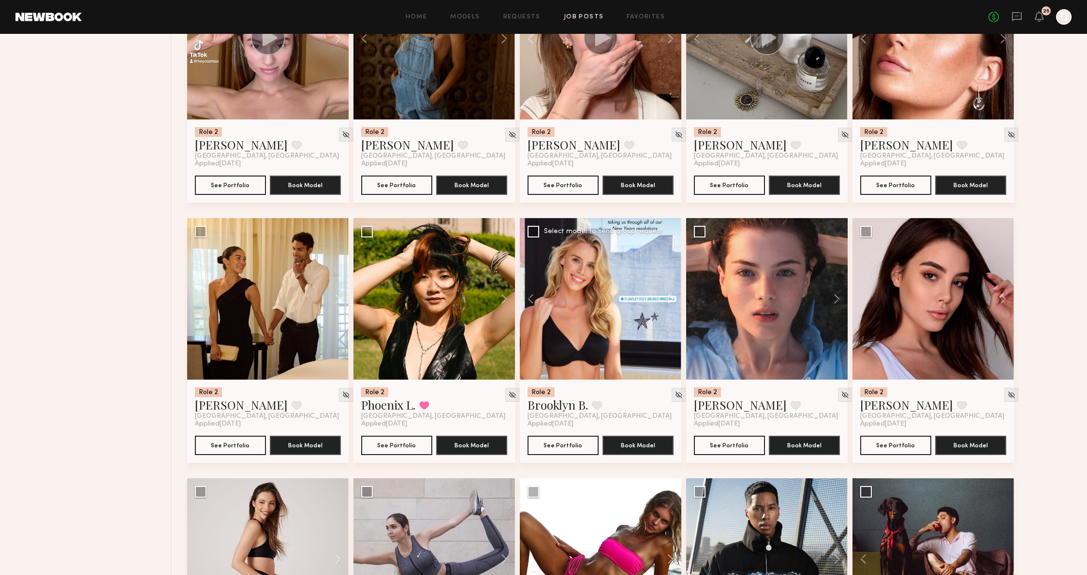
click at [671, 304] on button at bounding box center [666, 299] width 31 height 162
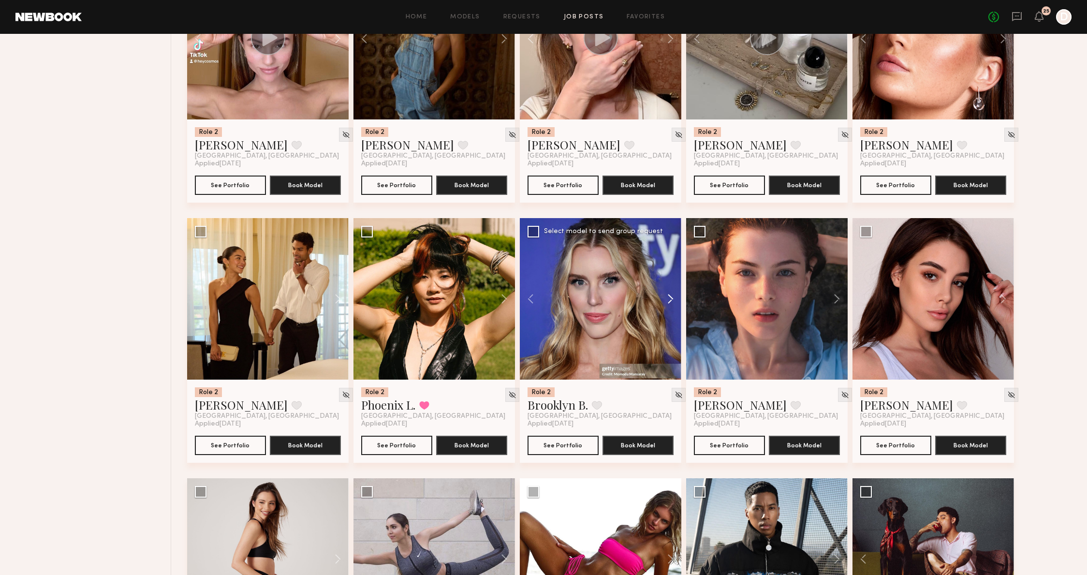
click at [671, 304] on button at bounding box center [666, 299] width 31 height 162
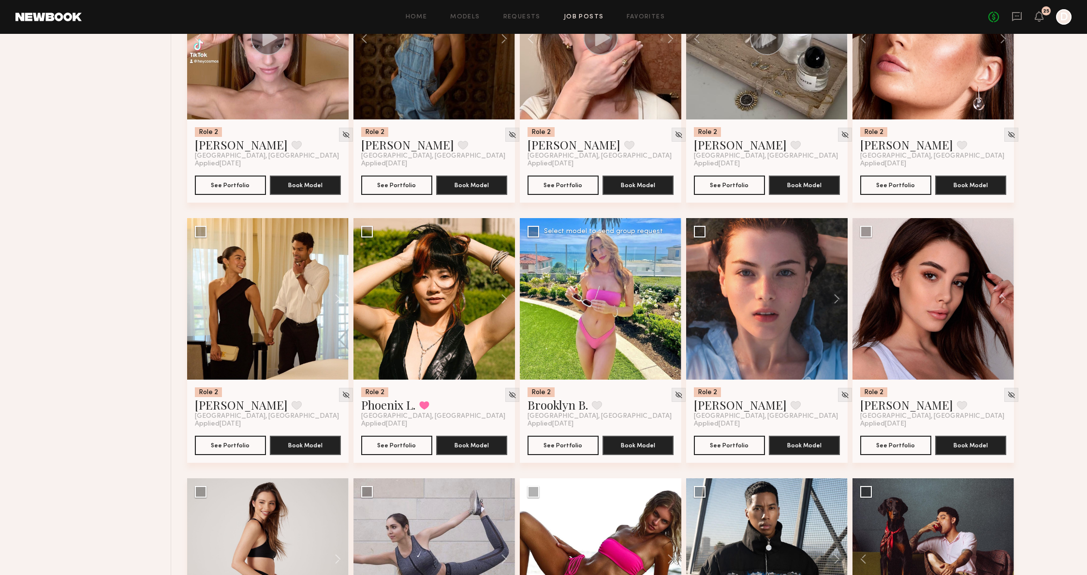
click at [671, 304] on div at bounding box center [601, 299] width 162 height 162
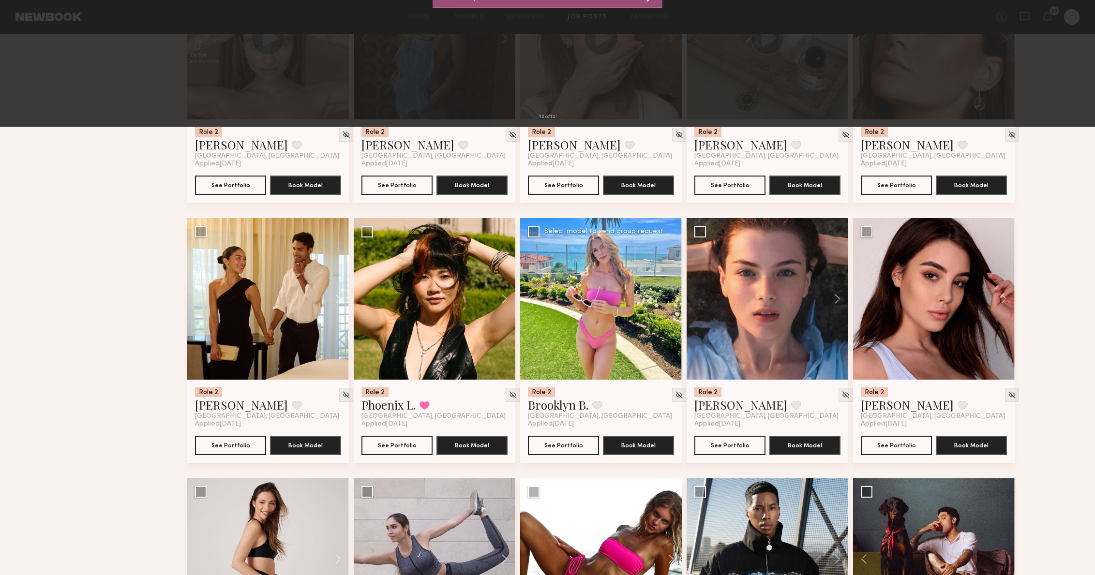
click at [836, 269] on div "12 of 12" at bounding box center [547, 287] width 1095 height 575
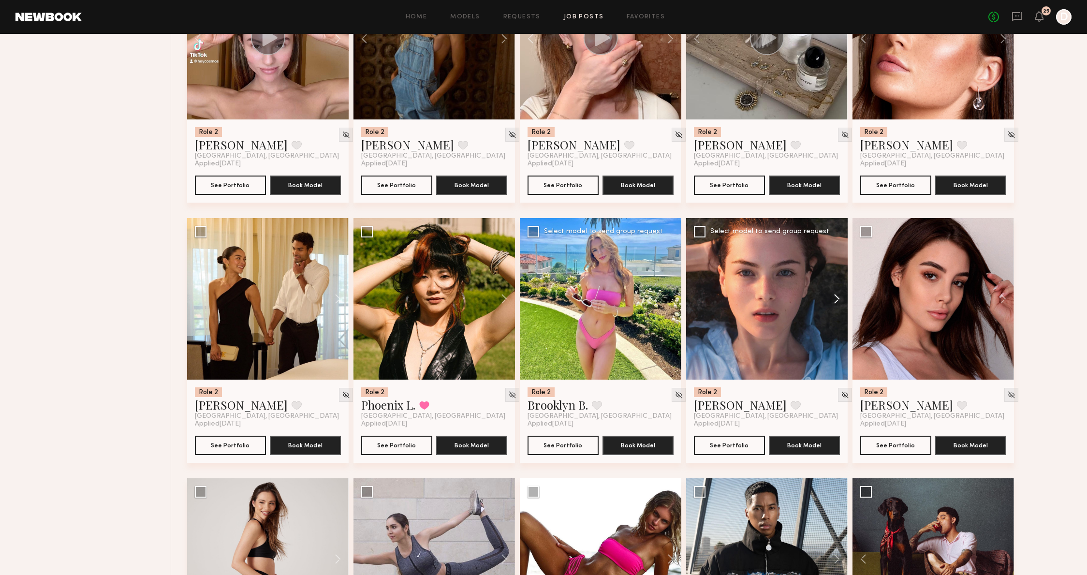
click at [832, 300] on button at bounding box center [832, 299] width 31 height 162
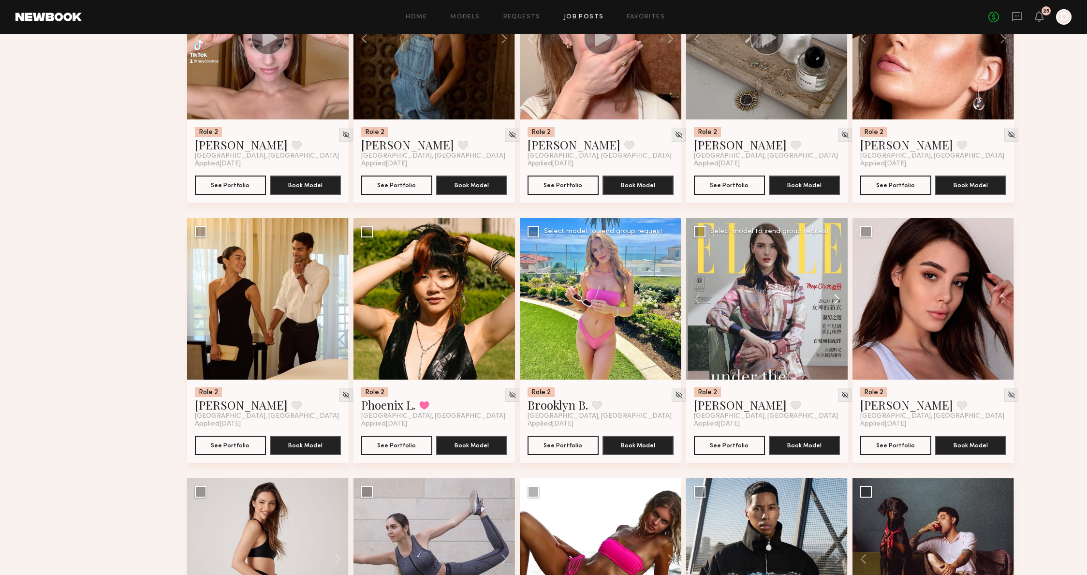
click at [832, 300] on button at bounding box center [832, 299] width 31 height 162
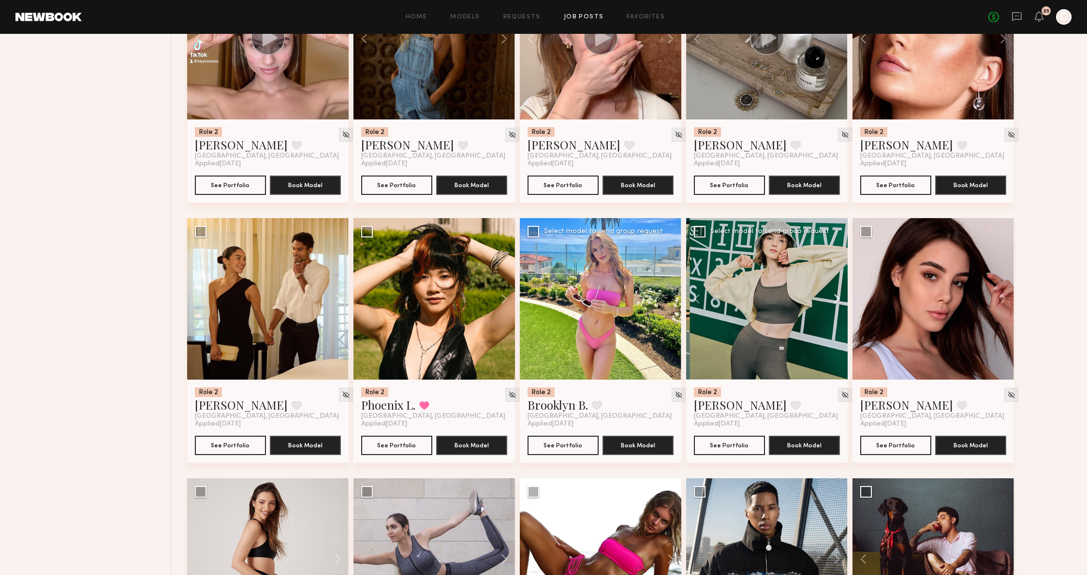
click at [832, 300] on button at bounding box center [832, 299] width 31 height 162
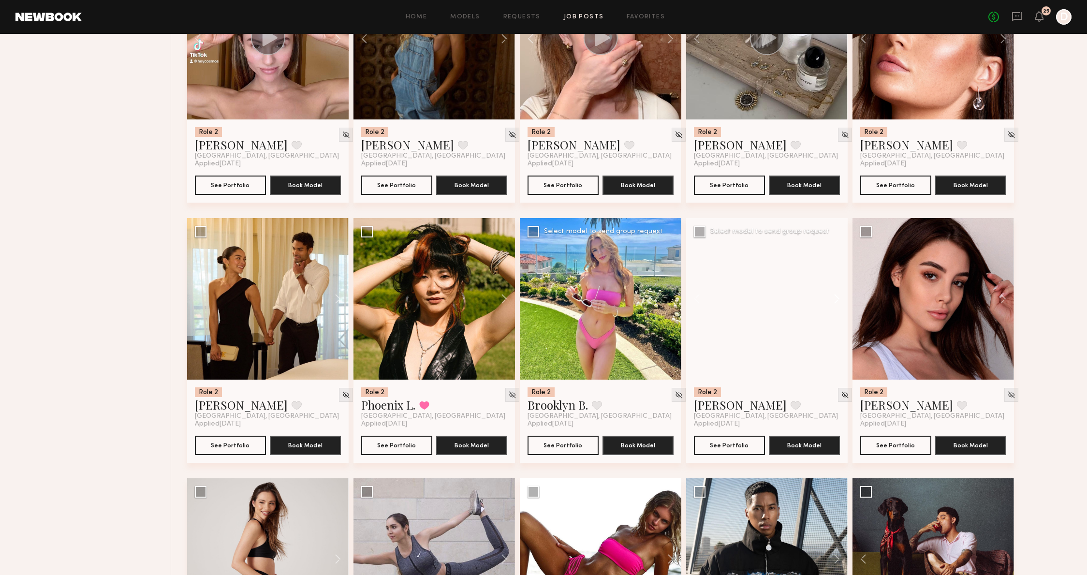
click at [832, 300] on button at bounding box center [832, 299] width 31 height 162
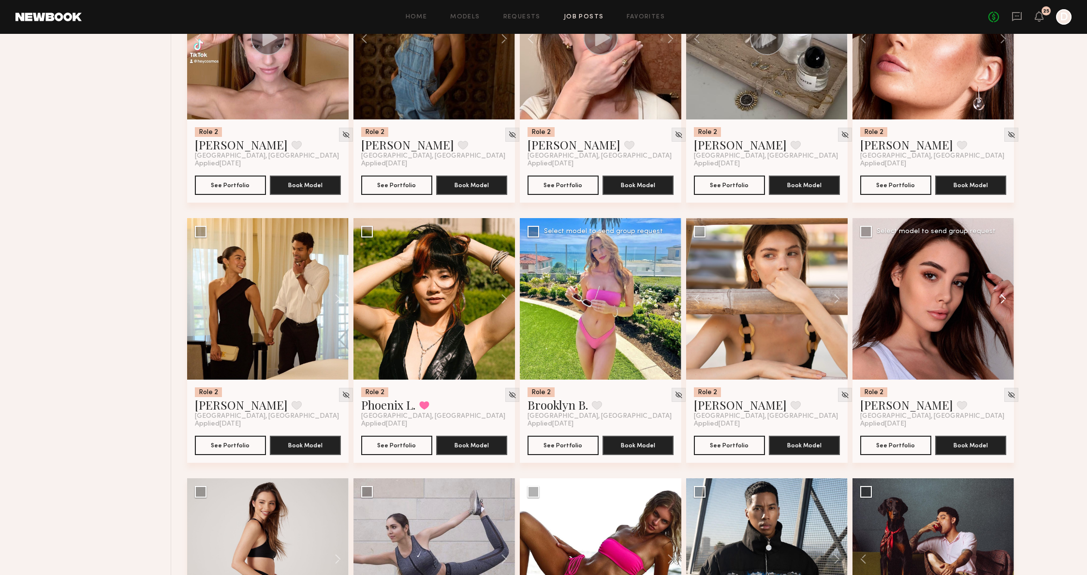
click at [1003, 309] on button at bounding box center [998, 299] width 31 height 162
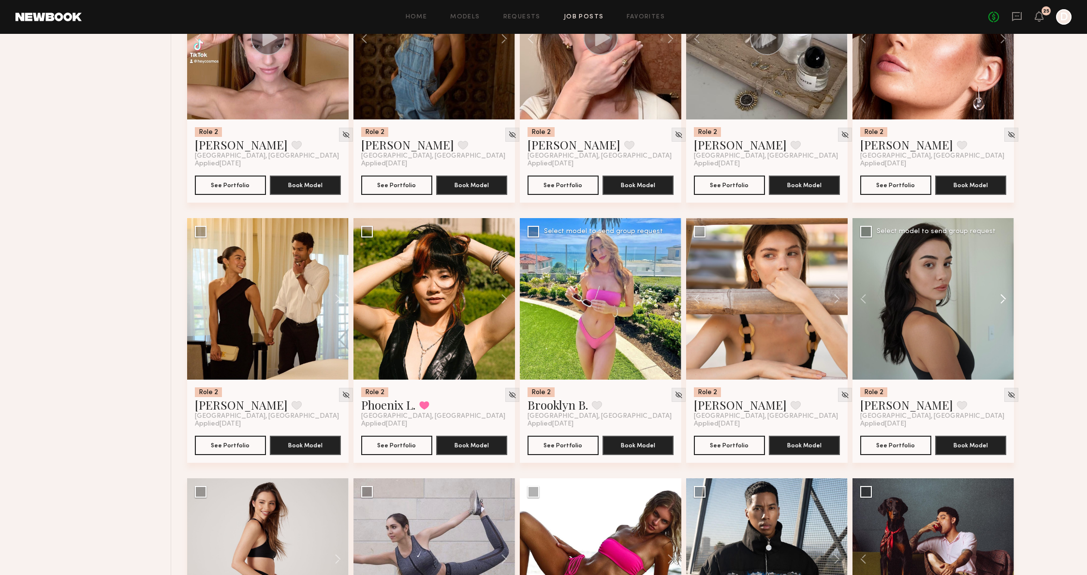
click at [1003, 309] on button at bounding box center [998, 299] width 31 height 162
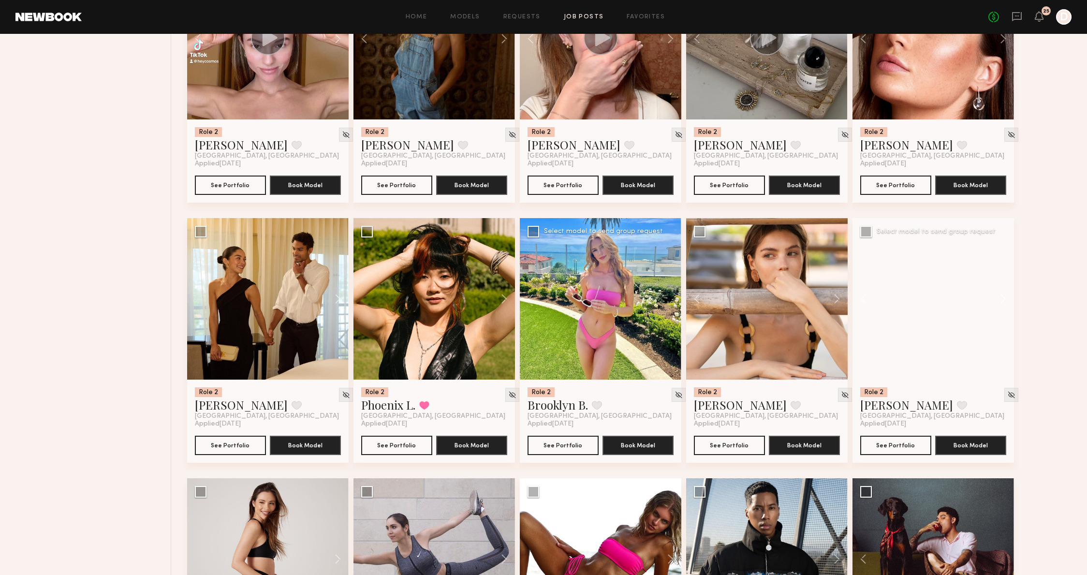
click at [1003, 309] on button at bounding box center [998, 299] width 31 height 162
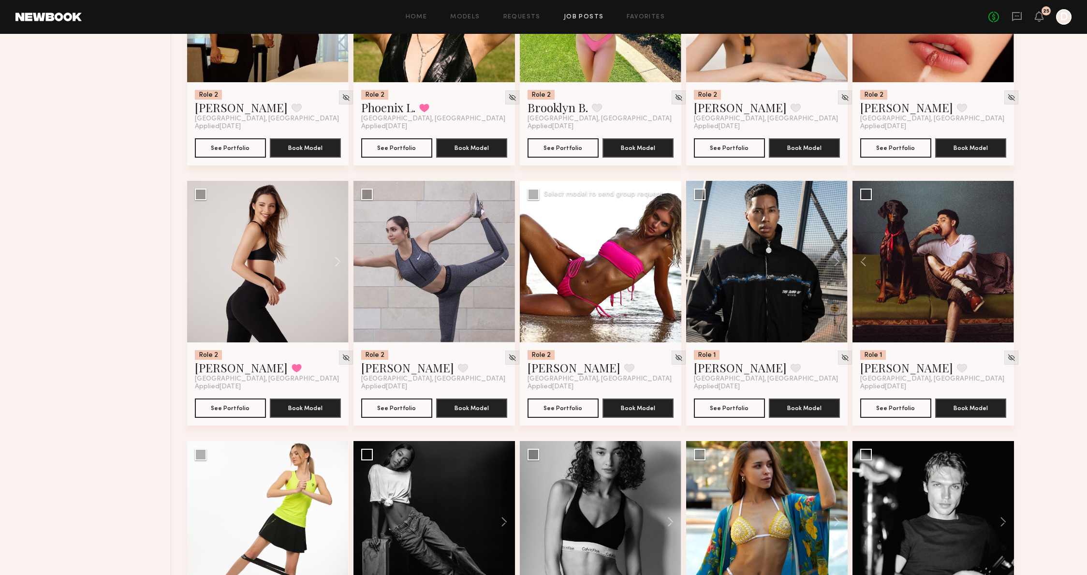
scroll to position [2076, 0]
click at [669, 261] on button at bounding box center [666, 261] width 31 height 162
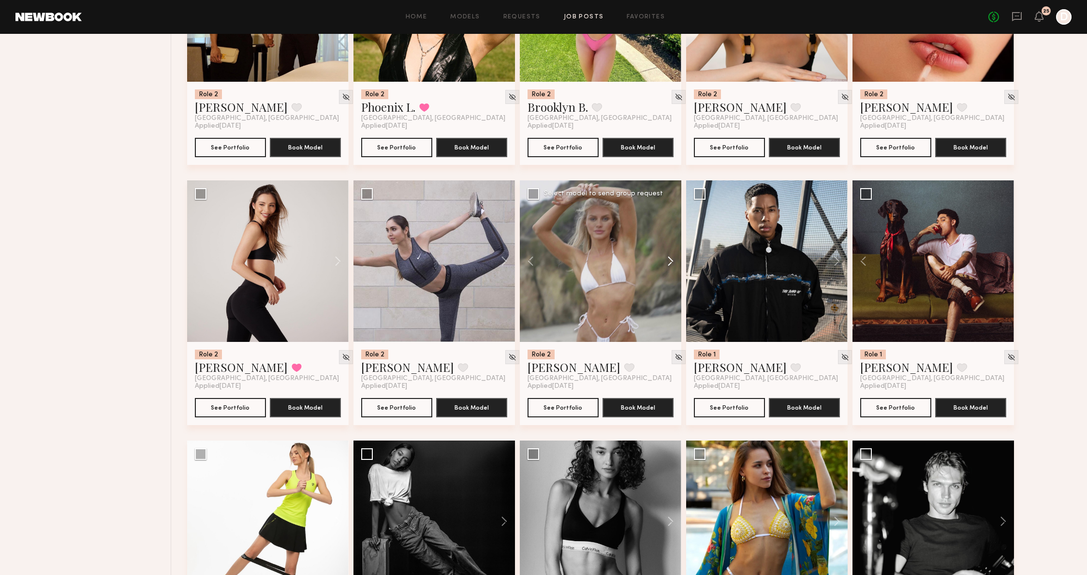
click at [669, 261] on button at bounding box center [666, 261] width 31 height 162
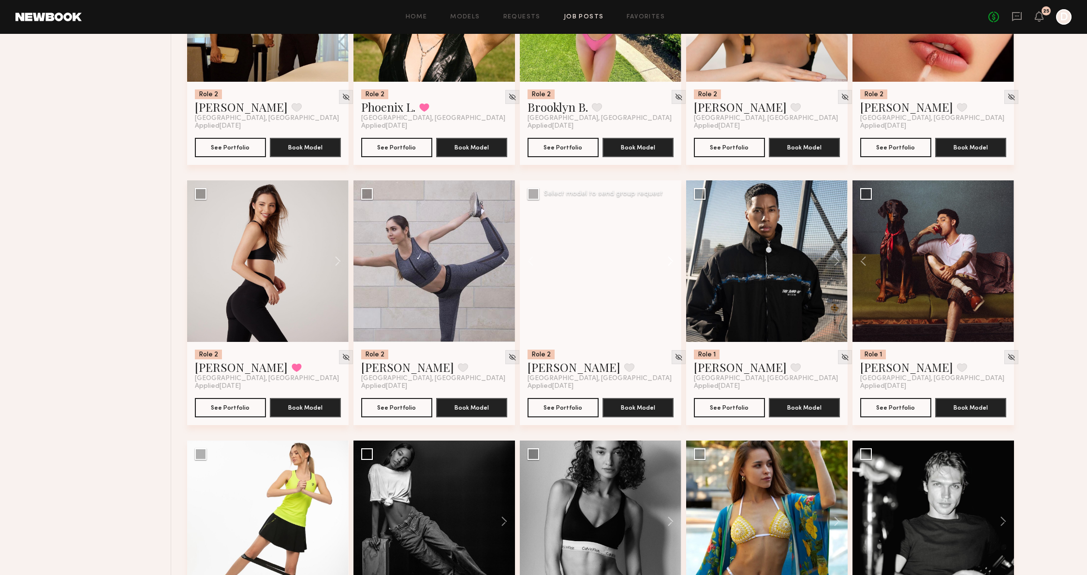
click at [669, 261] on button at bounding box center [666, 261] width 31 height 162
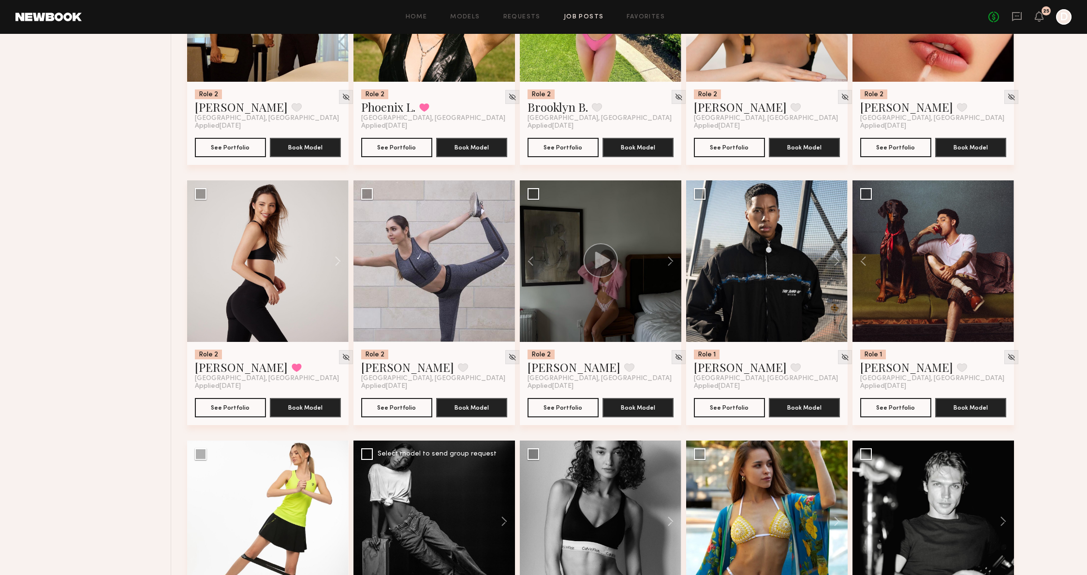
scroll to position [2341, 0]
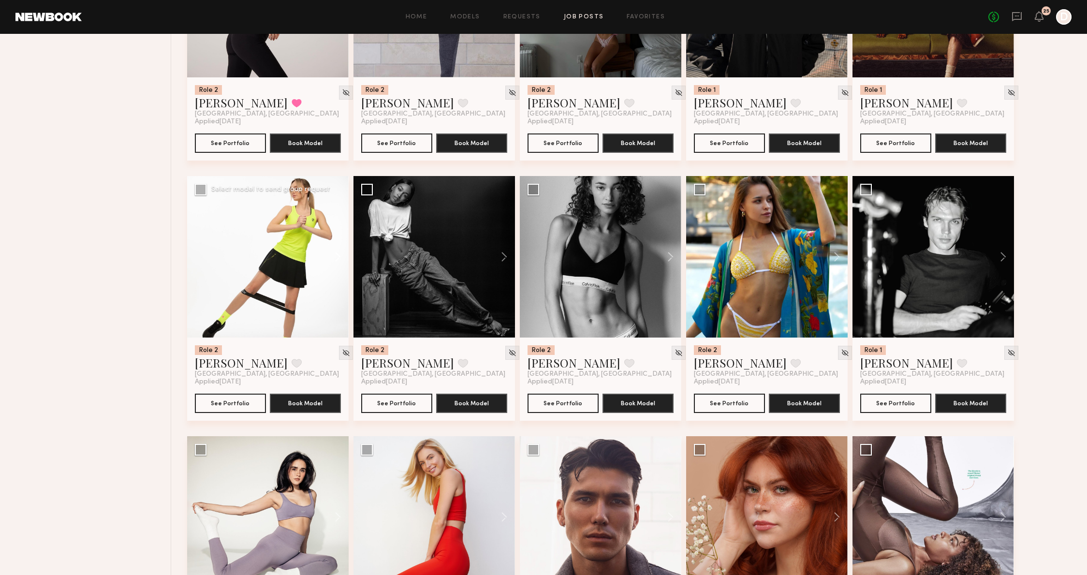
click at [335, 254] on button at bounding box center [333, 257] width 31 height 162
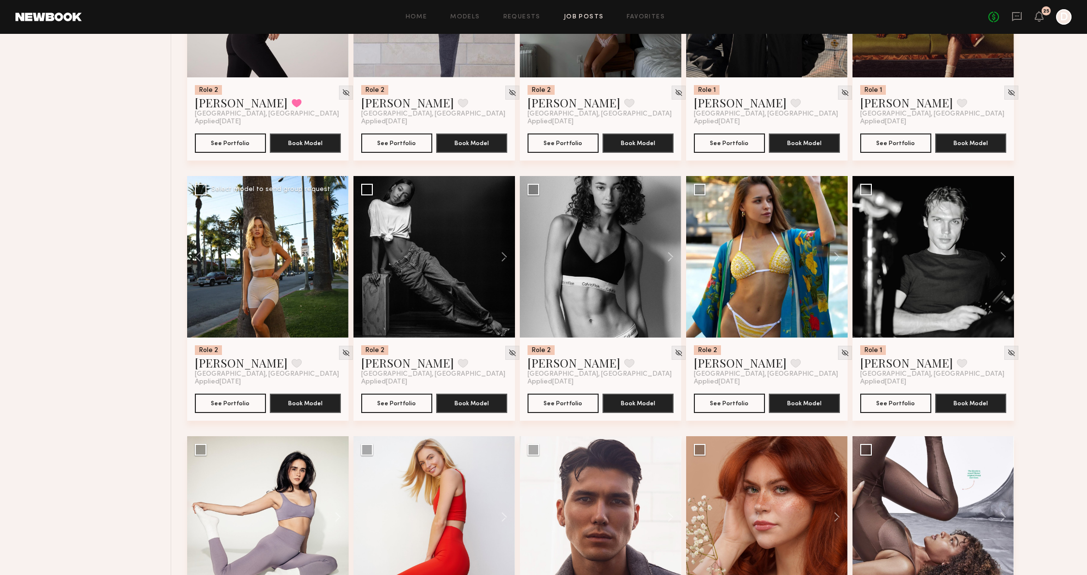
click at [335, 254] on button at bounding box center [333, 257] width 31 height 162
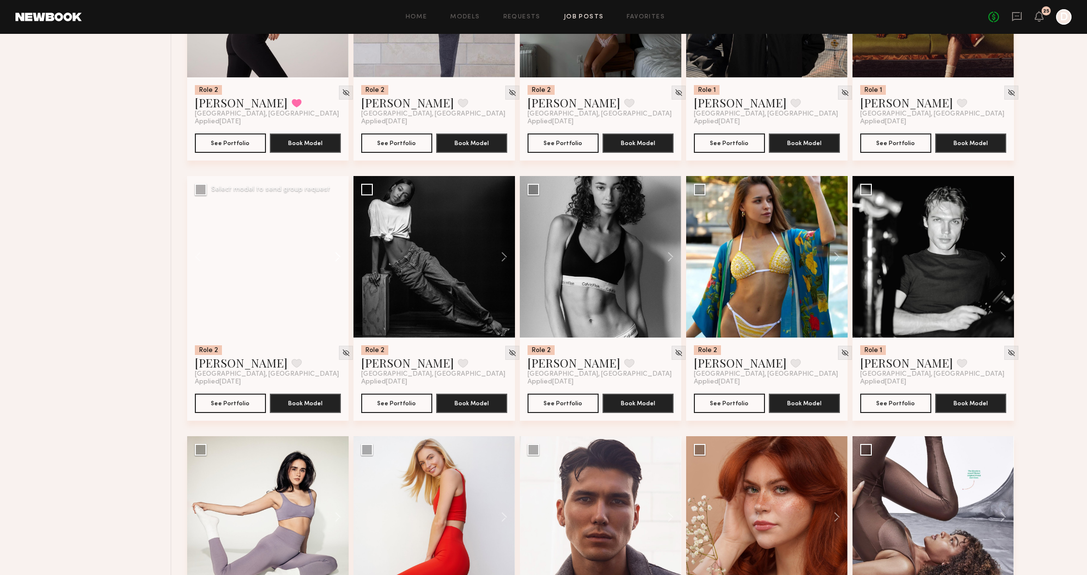
click at [335, 254] on button at bounding box center [333, 257] width 31 height 162
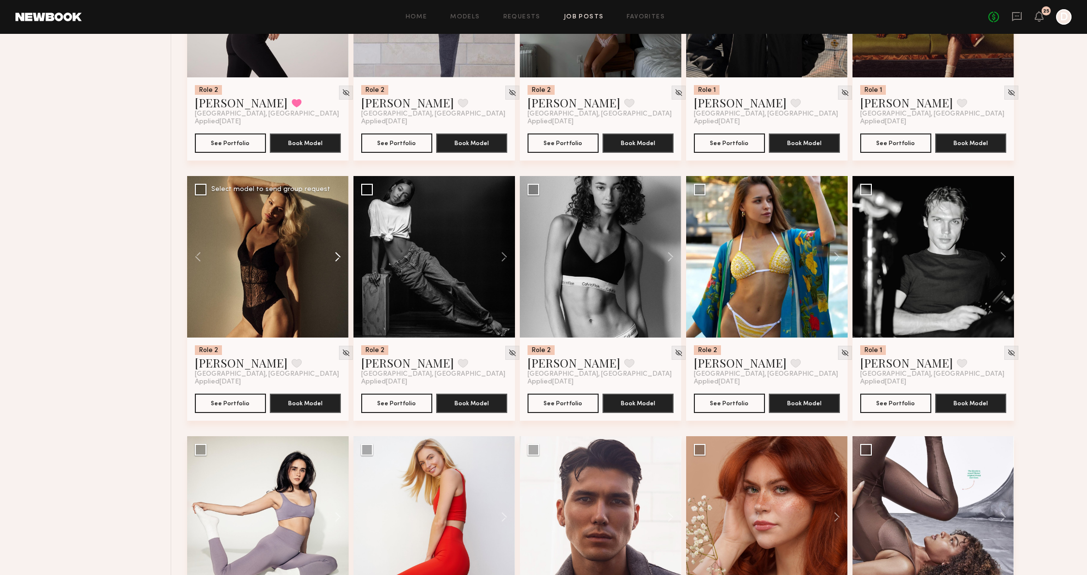
click at [335, 254] on button at bounding box center [333, 257] width 31 height 162
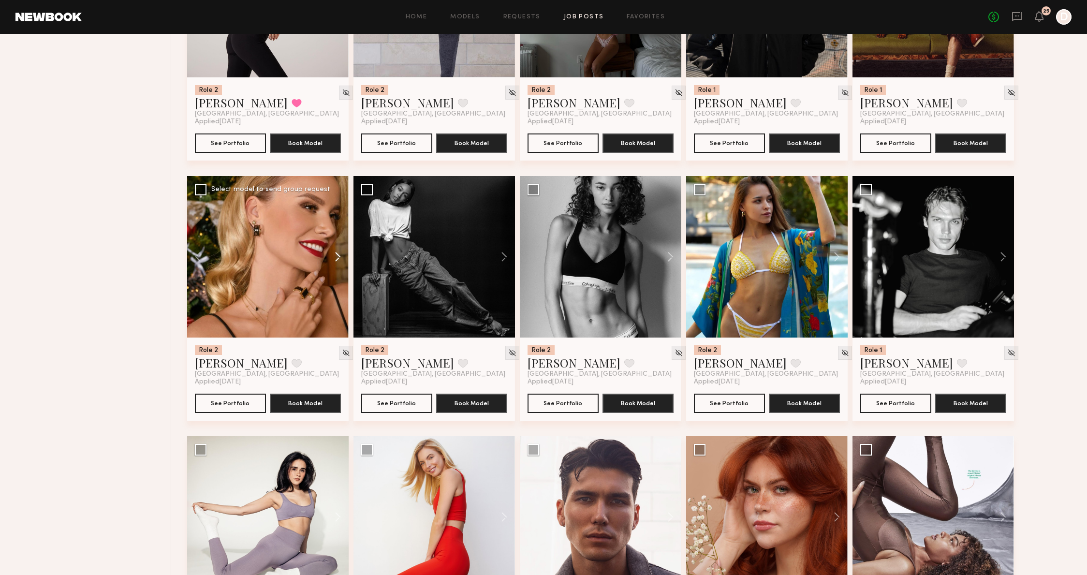
click at [335, 254] on button at bounding box center [333, 257] width 31 height 162
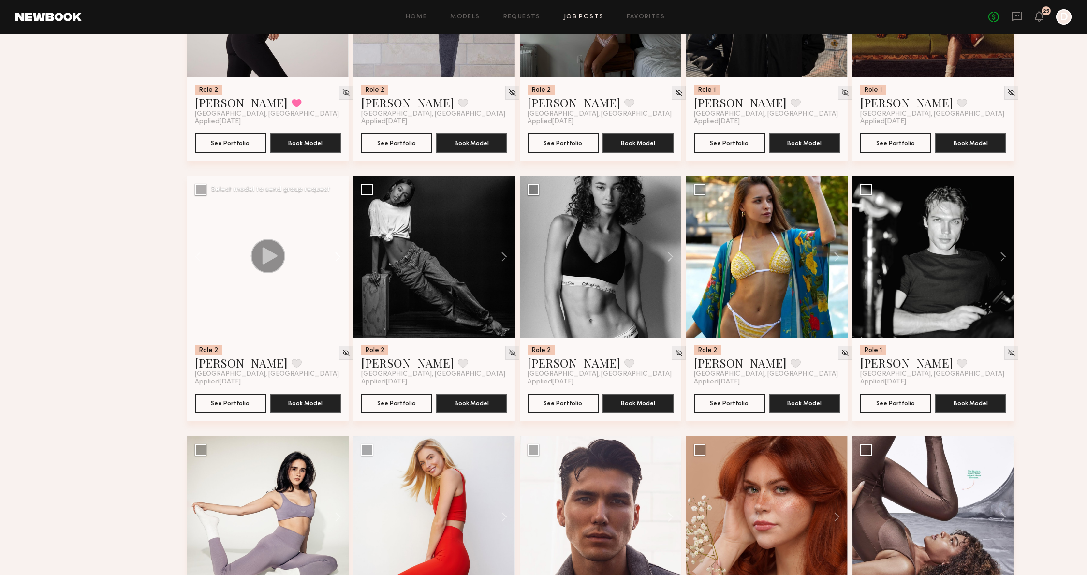
click at [335, 254] on button at bounding box center [333, 257] width 31 height 162
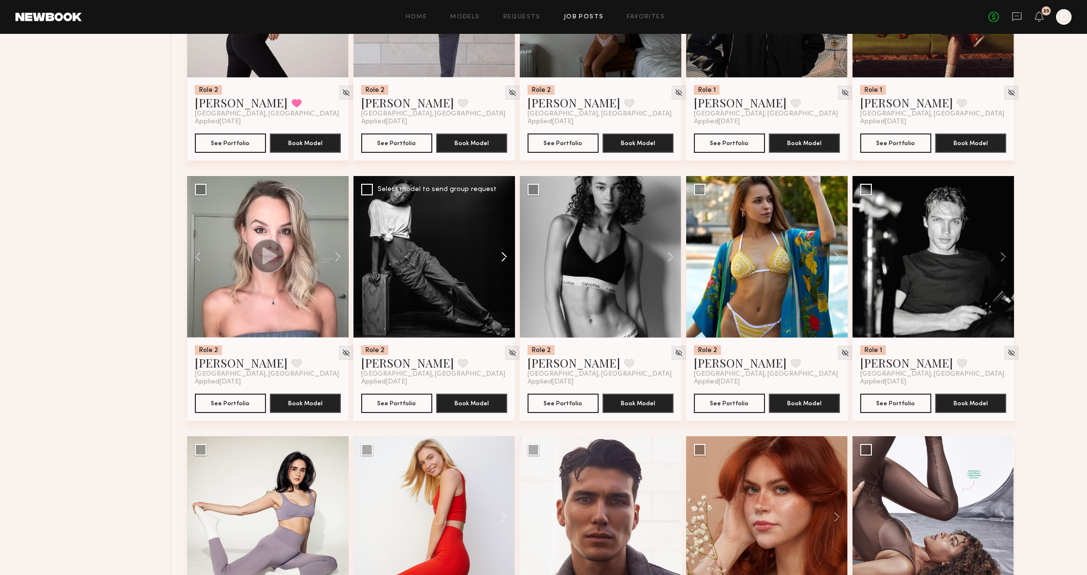
click at [502, 255] on button at bounding box center [499, 257] width 31 height 162
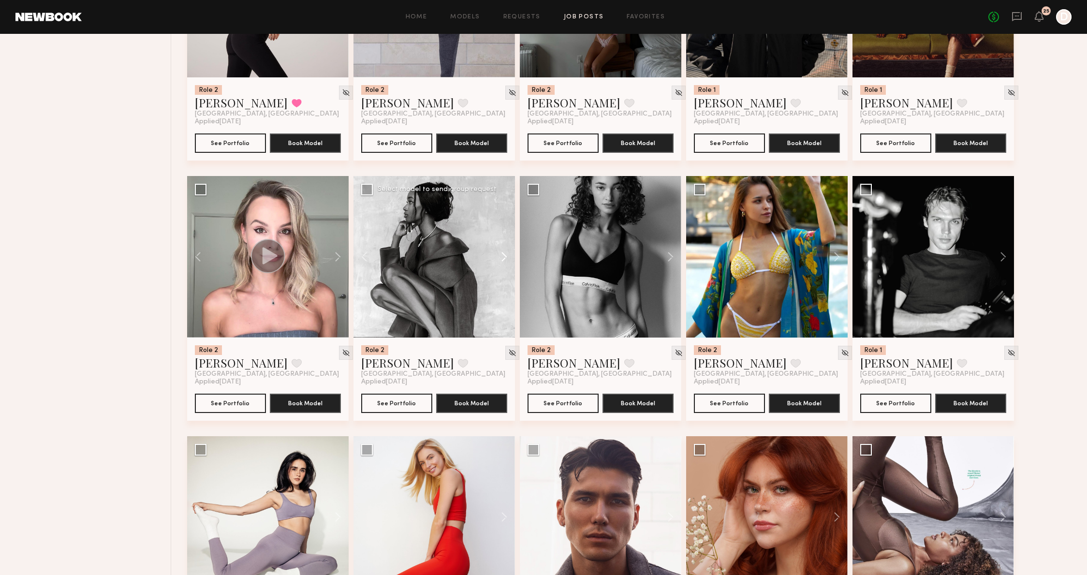
click at [502, 255] on button at bounding box center [499, 257] width 31 height 162
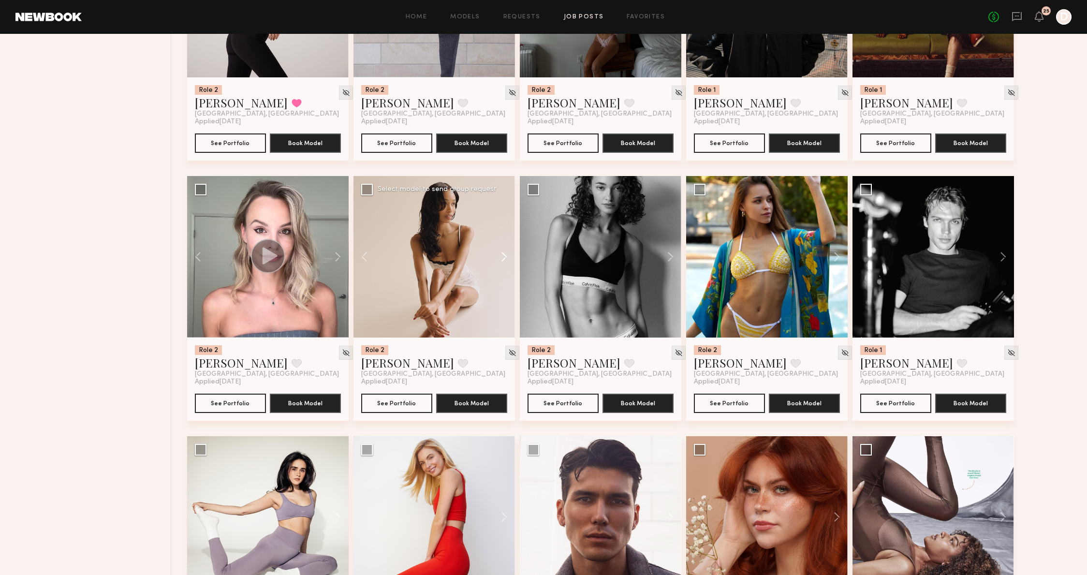
click at [502, 255] on button at bounding box center [499, 257] width 31 height 162
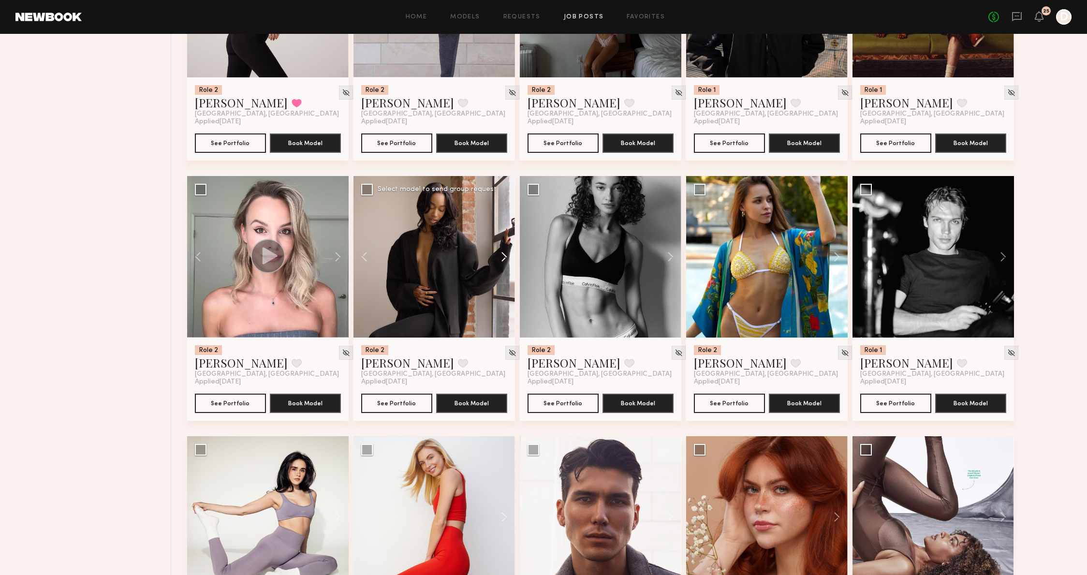
click at [502, 255] on button at bounding box center [499, 257] width 31 height 162
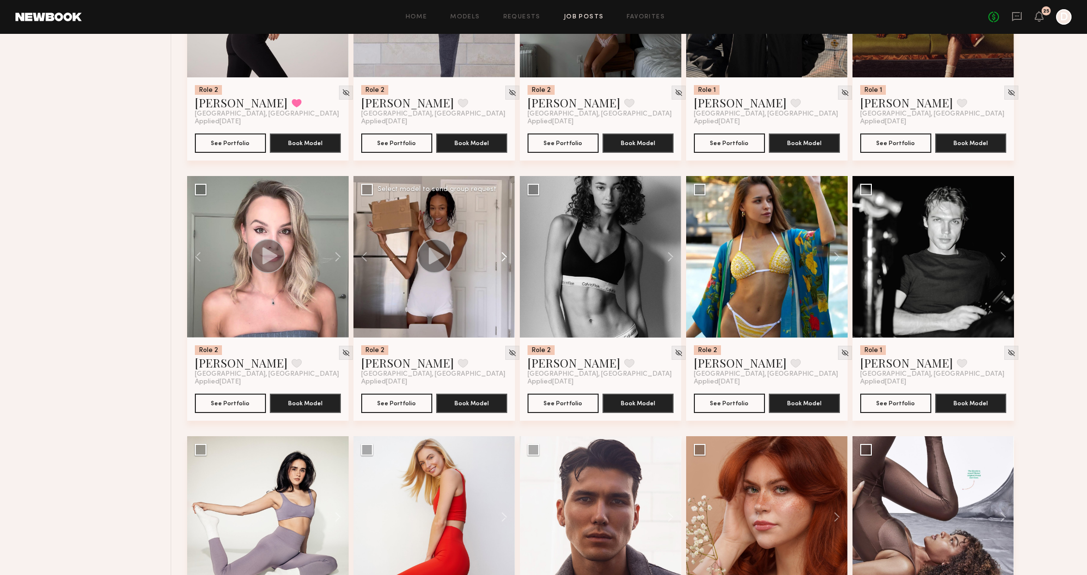
click at [502, 255] on button at bounding box center [499, 257] width 31 height 162
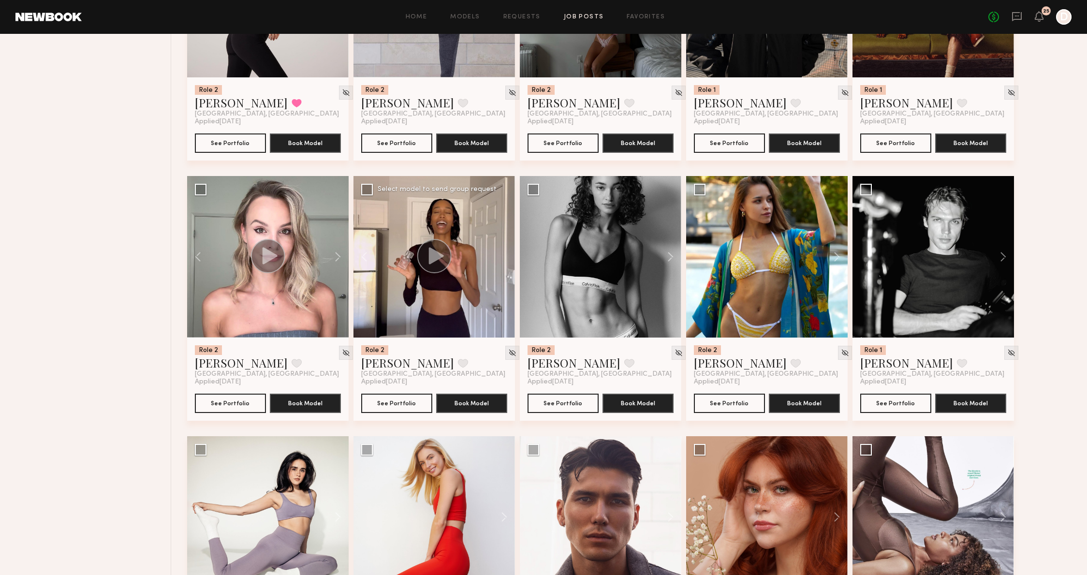
click at [502, 255] on div at bounding box center [435, 257] width 162 height 162
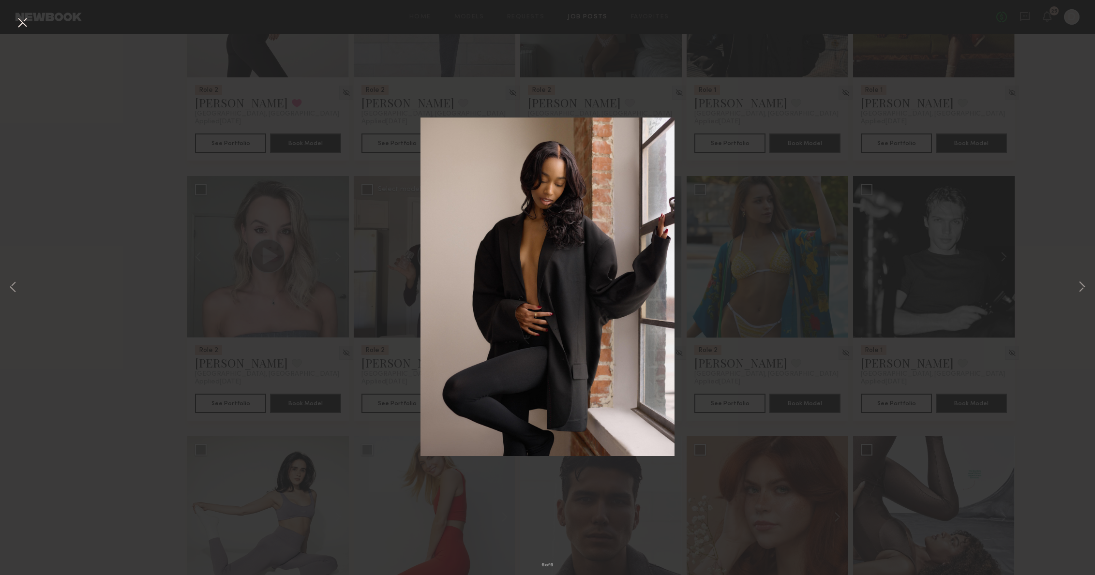
click at [502, 255] on img at bounding box center [547, 287] width 254 height 339
click at [879, 207] on div "6 of 6" at bounding box center [547, 287] width 1095 height 575
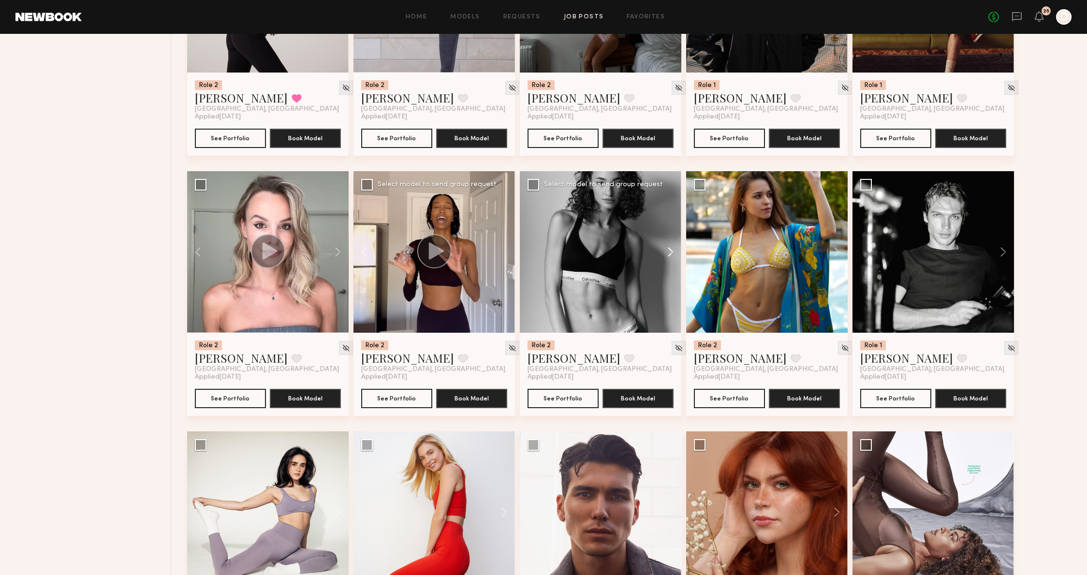
scroll to position [2347, 0]
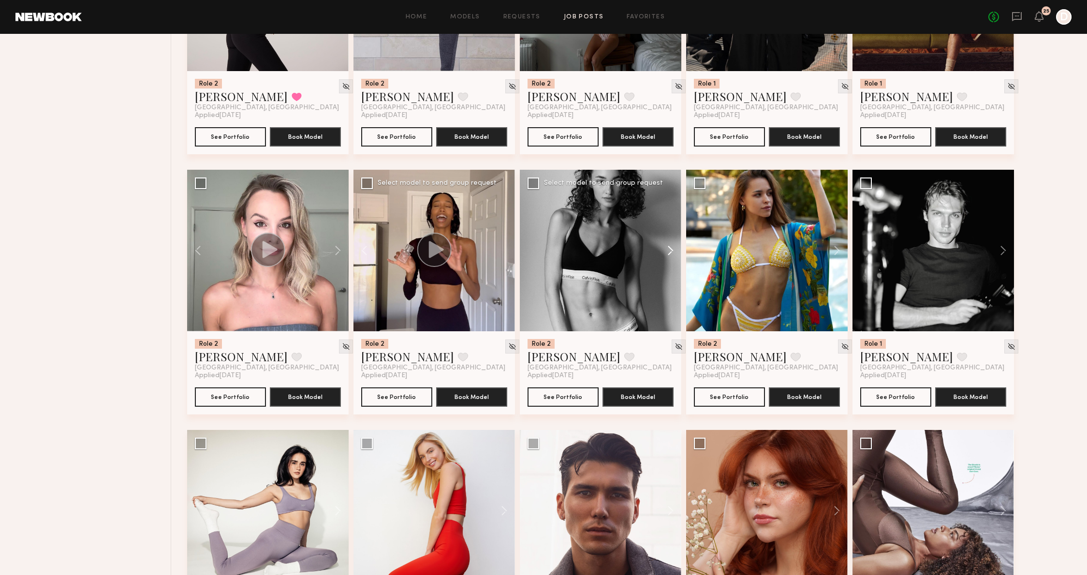
click at [666, 251] on button at bounding box center [666, 251] width 31 height 162
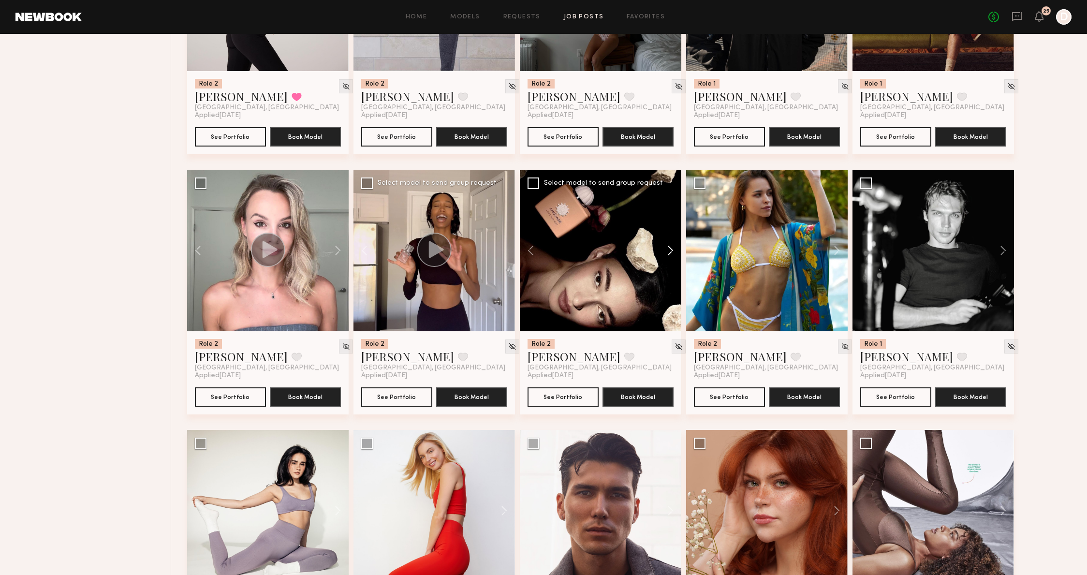
click at [666, 251] on button at bounding box center [666, 251] width 31 height 162
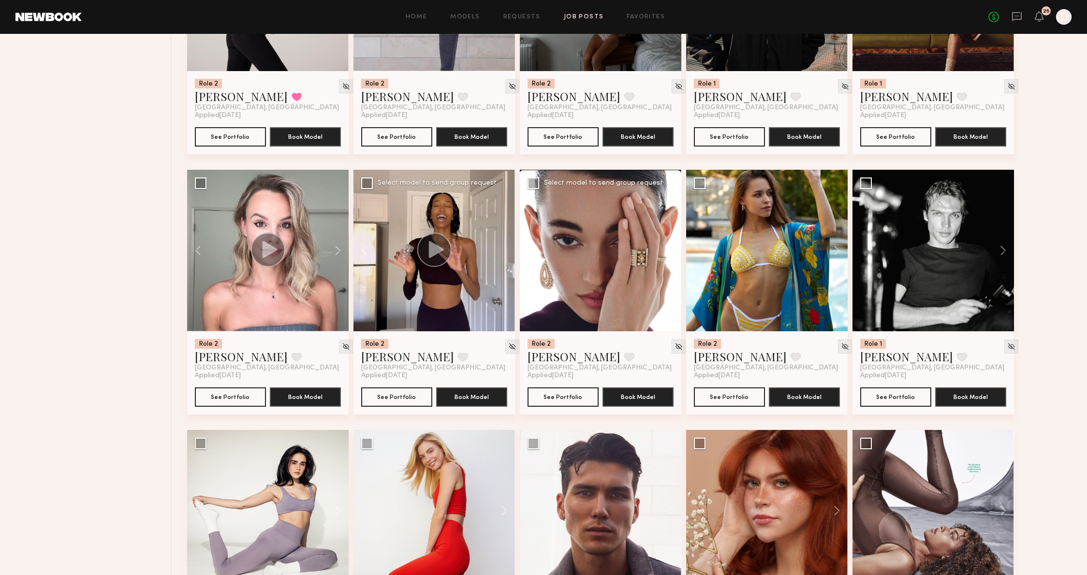
click at [666, 251] on button at bounding box center [666, 251] width 31 height 162
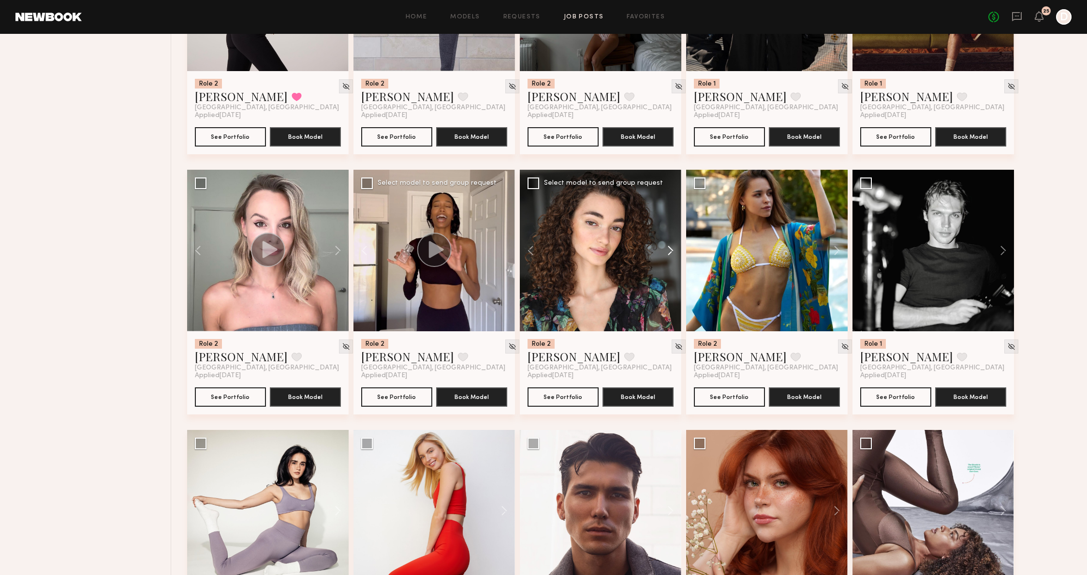
click at [666, 251] on button at bounding box center [666, 251] width 31 height 162
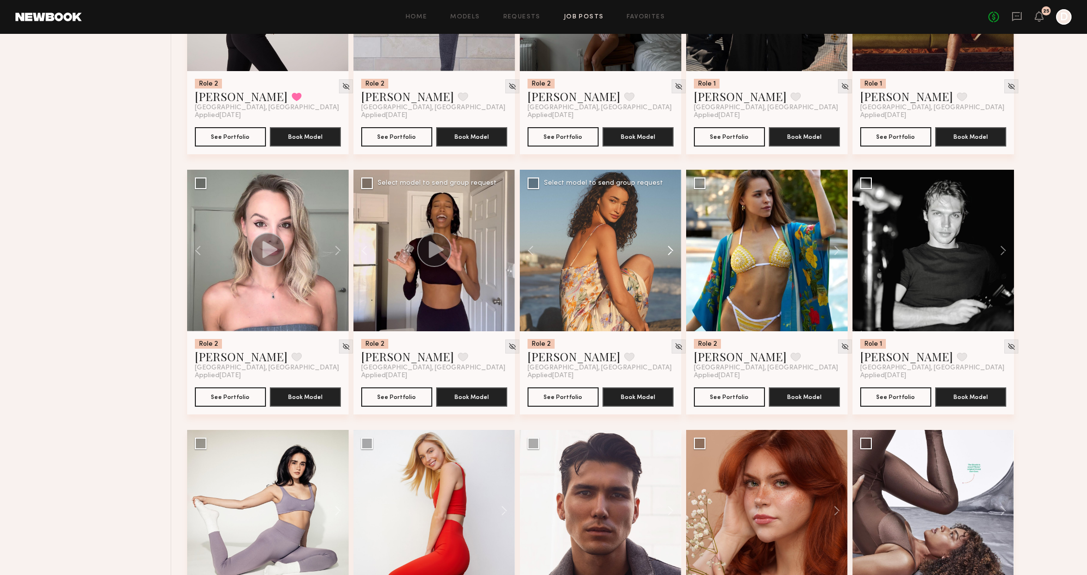
click at [666, 251] on button at bounding box center [666, 251] width 31 height 162
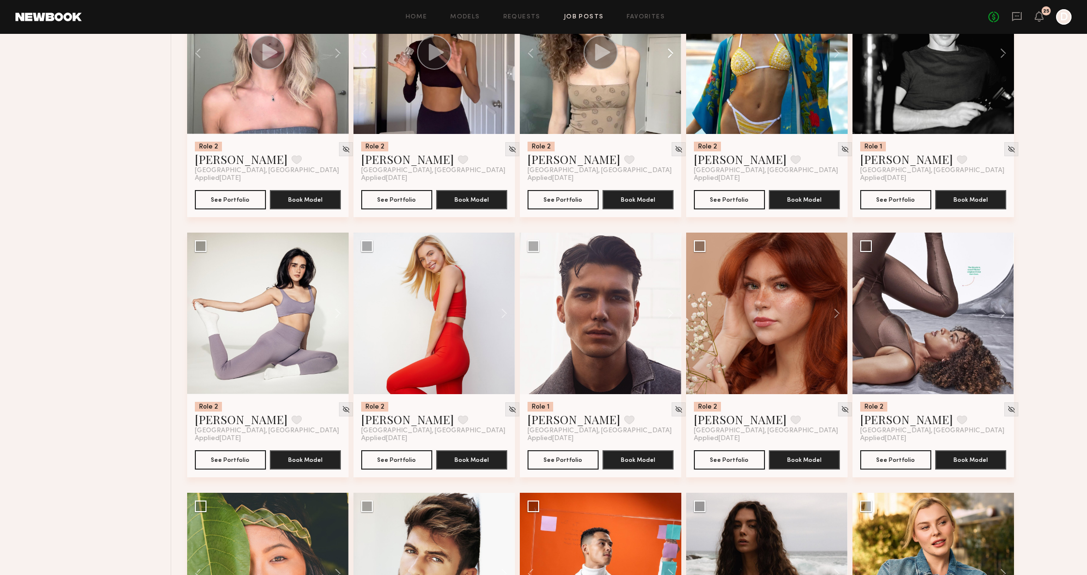
scroll to position [2541, 0]
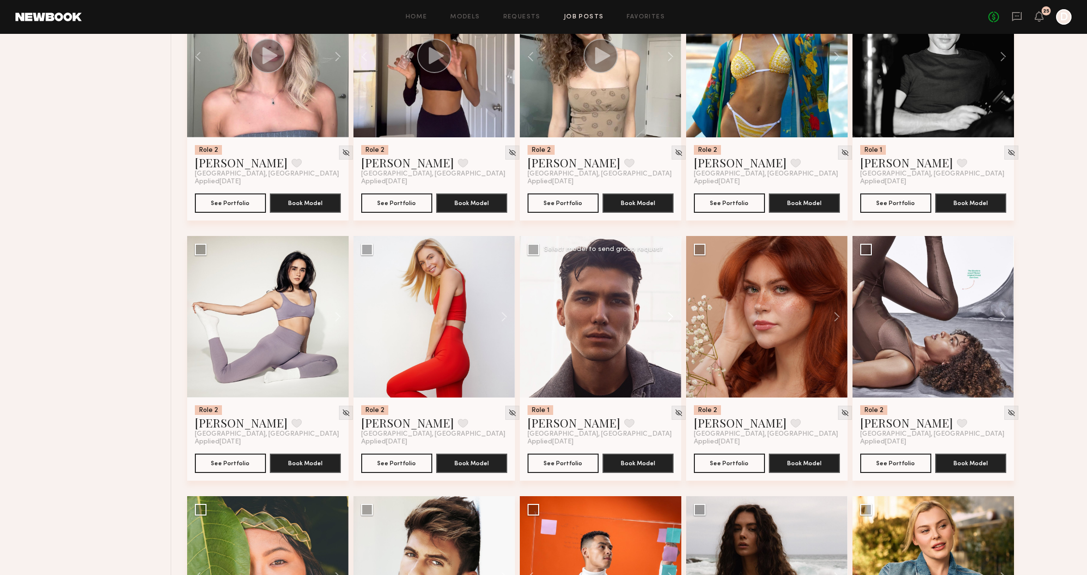
click at [668, 321] on button at bounding box center [666, 317] width 31 height 162
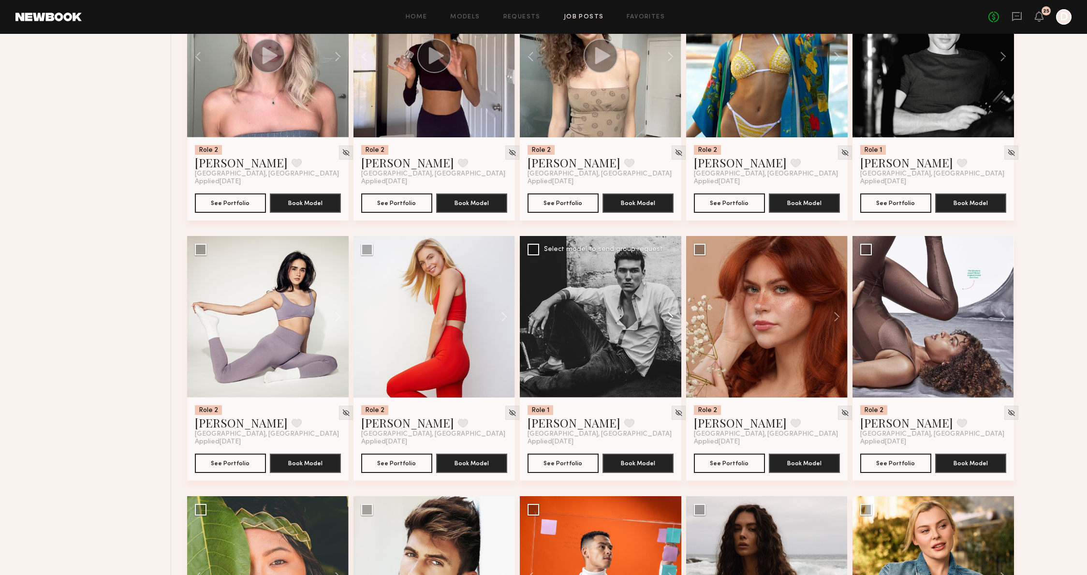
click at [668, 321] on button at bounding box center [666, 317] width 31 height 162
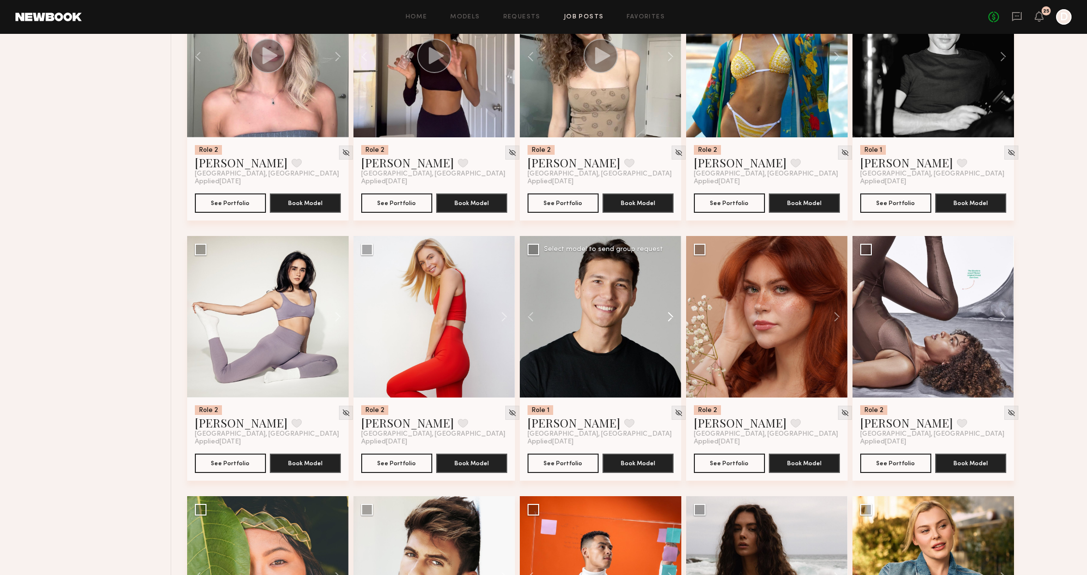
click at [668, 321] on button at bounding box center [666, 317] width 31 height 162
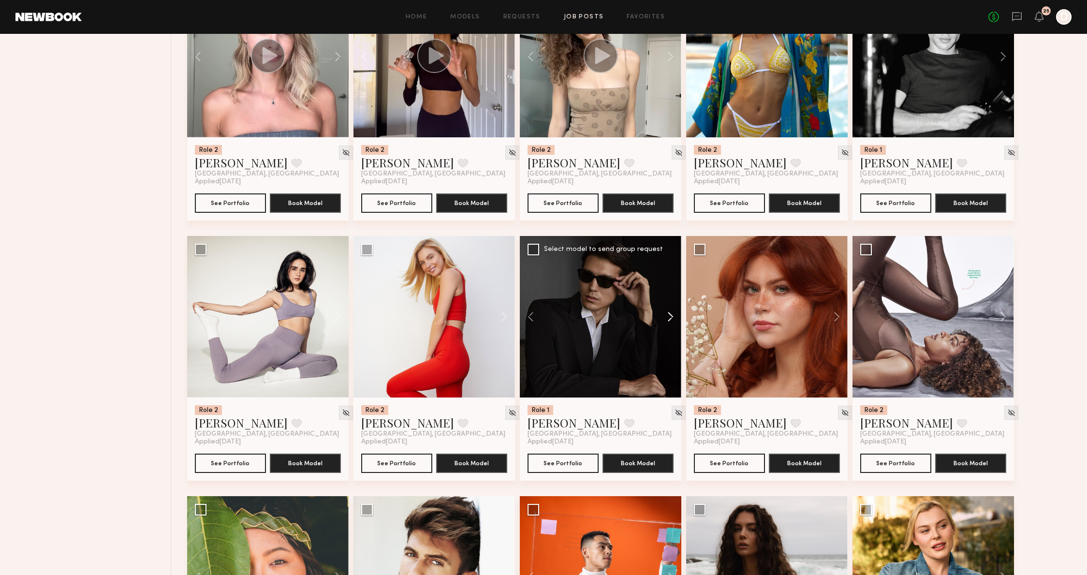
click at [668, 321] on button at bounding box center [666, 317] width 31 height 162
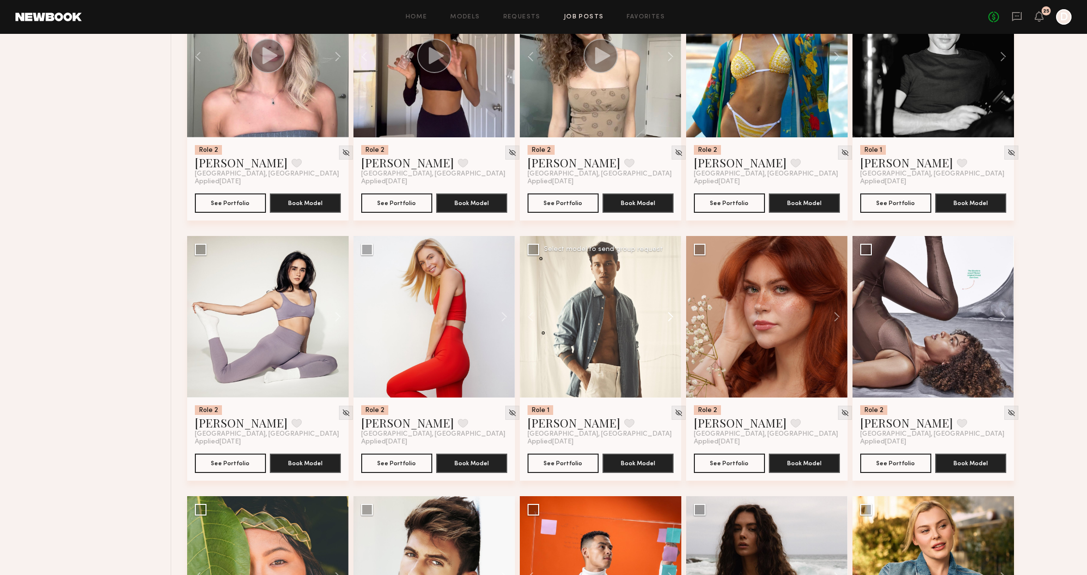
click at [668, 321] on button at bounding box center [666, 317] width 31 height 162
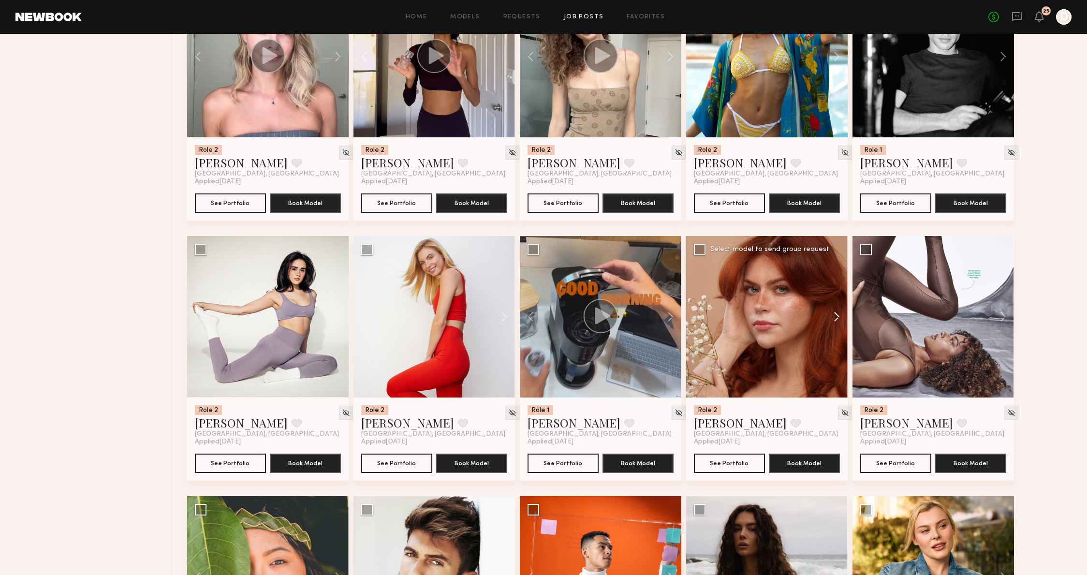
click at [835, 320] on button at bounding box center [832, 317] width 31 height 162
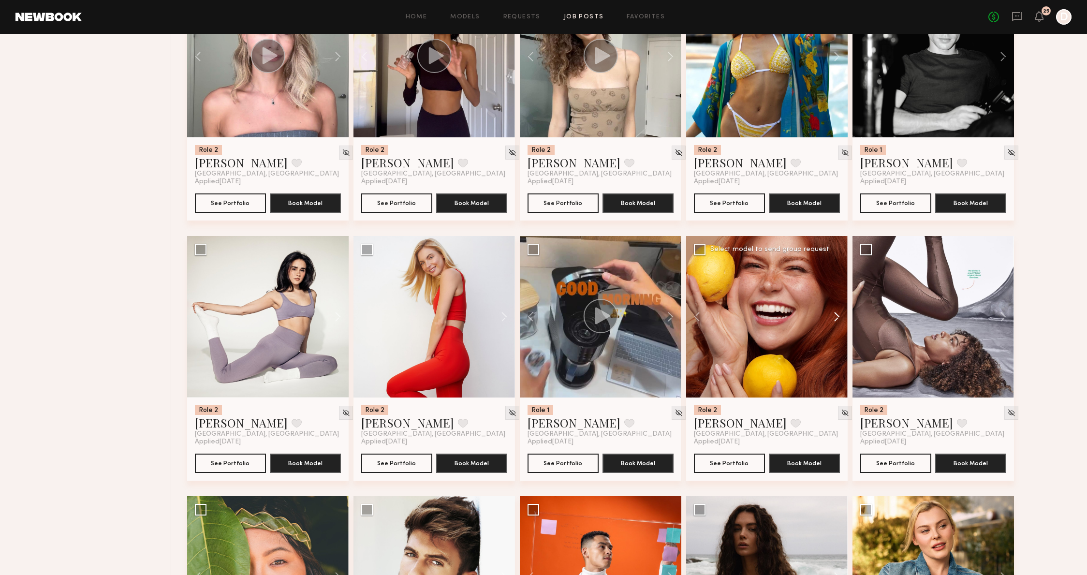
click at [835, 320] on button at bounding box center [832, 317] width 31 height 162
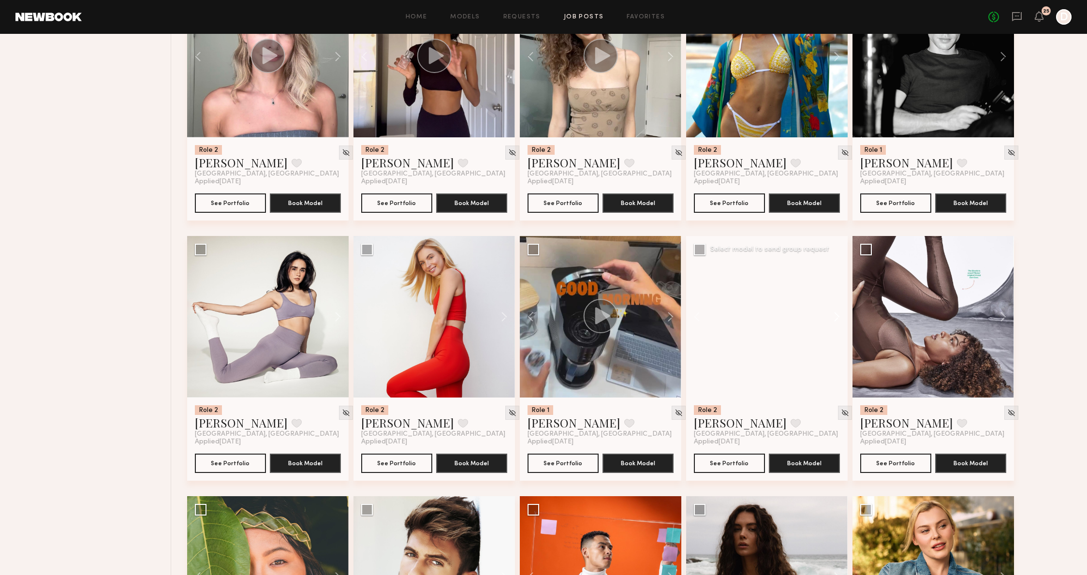
click at [835, 320] on button at bounding box center [832, 317] width 31 height 162
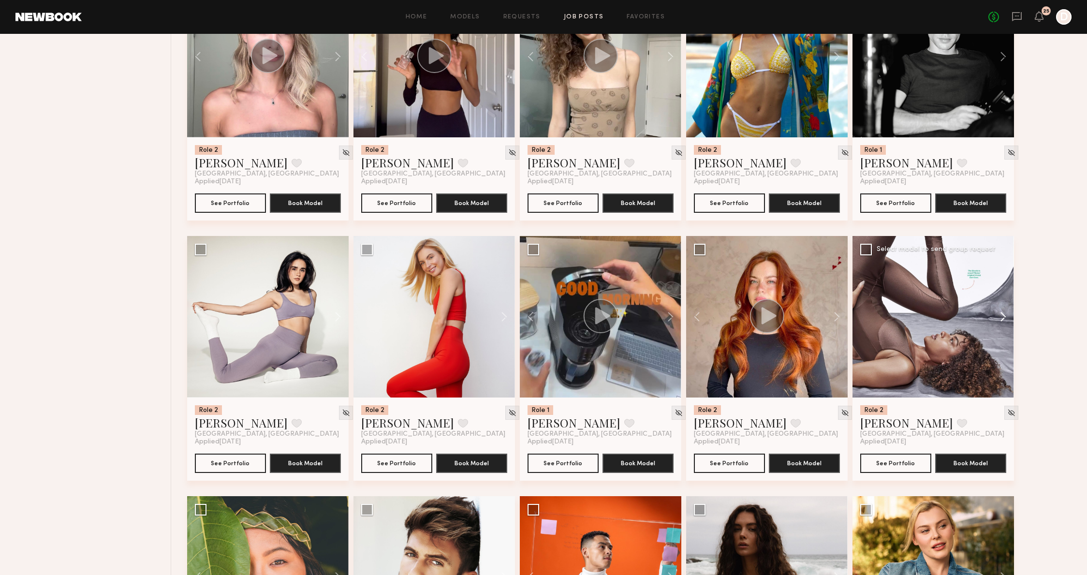
click at [1005, 315] on button at bounding box center [998, 317] width 31 height 162
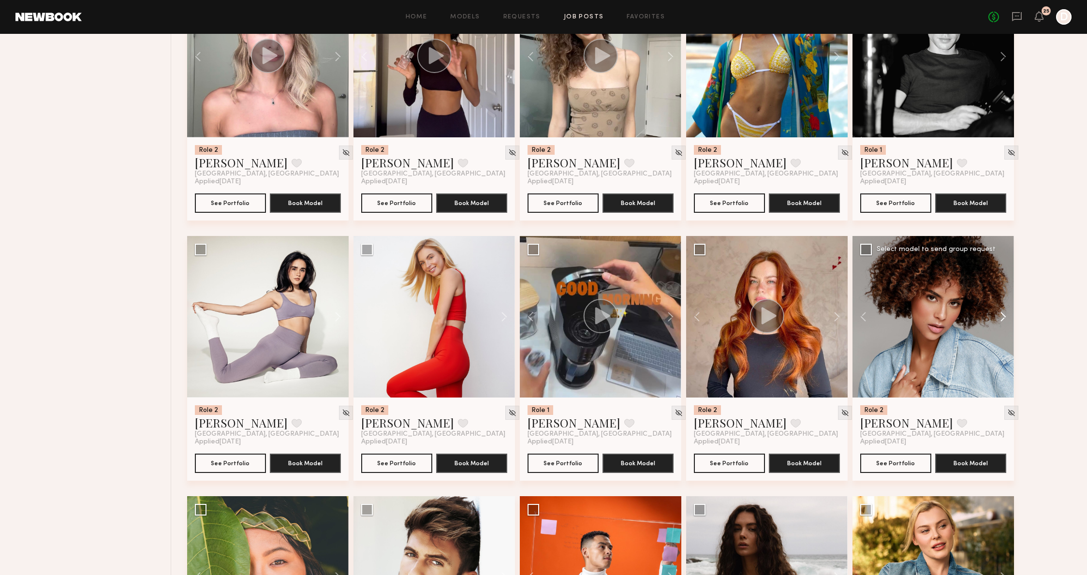
click at [1005, 315] on button at bounding box center [998, 317] width 31 height 162
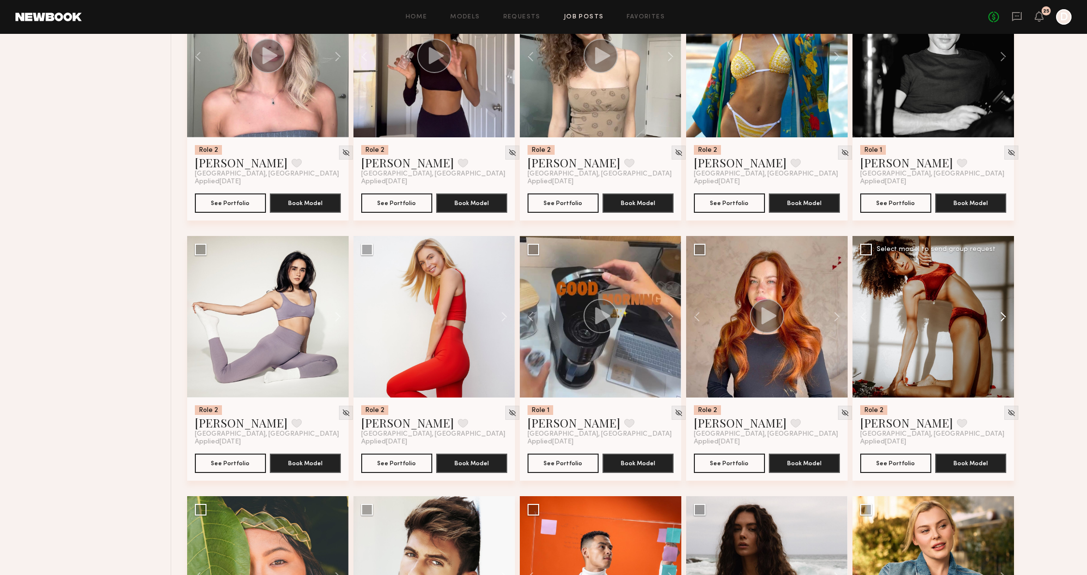
click at [1005, 315] on button at bounding box center [998, 317] width 31 height 162
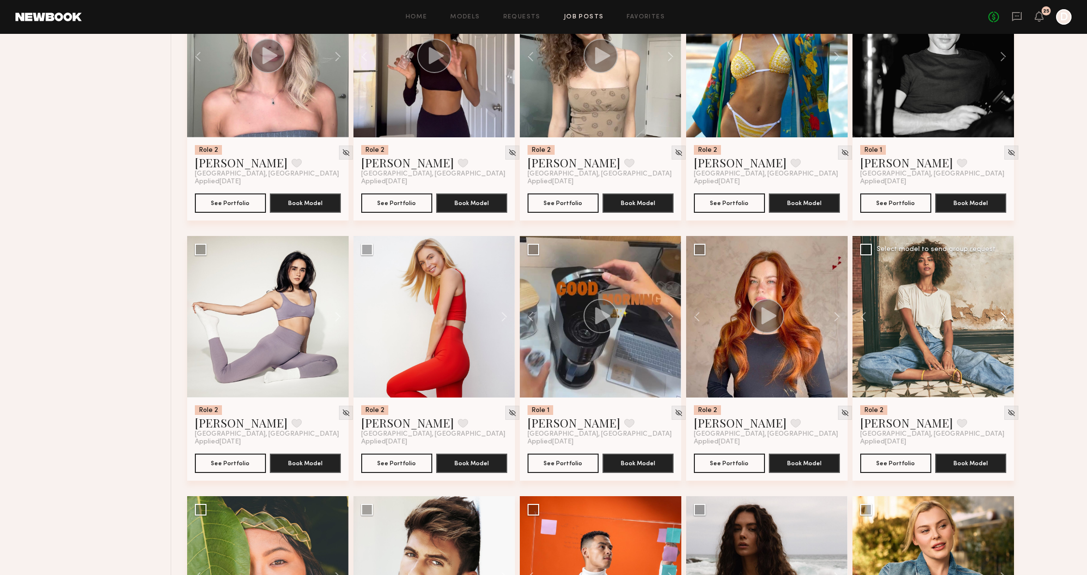
click at [1005, 315] on button at bounding box center [998, 317] width 31 height 162
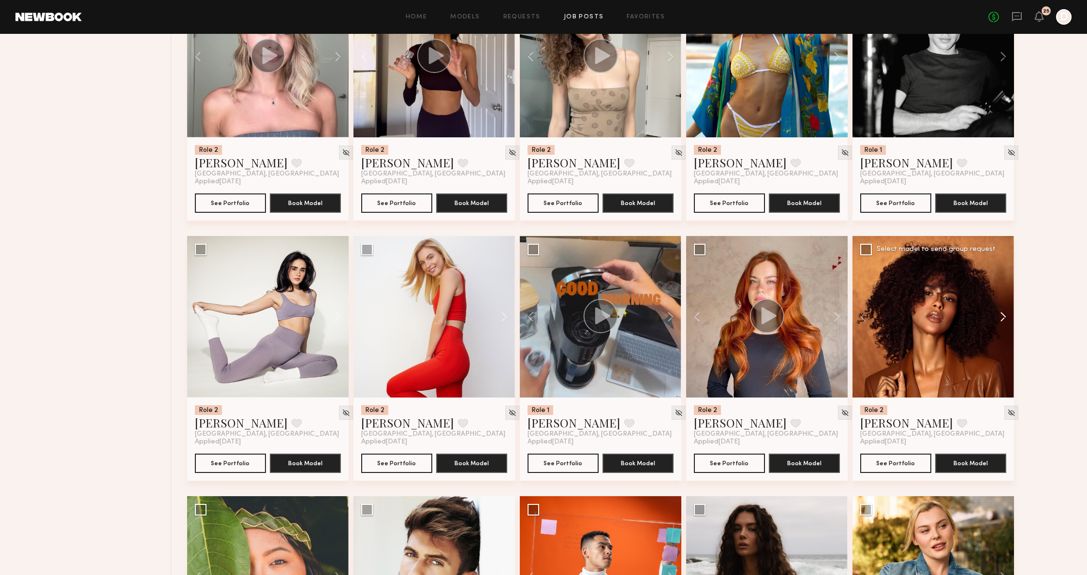
click at [1005, 315] on button at bounding box center [998, 317] width 31 height 162
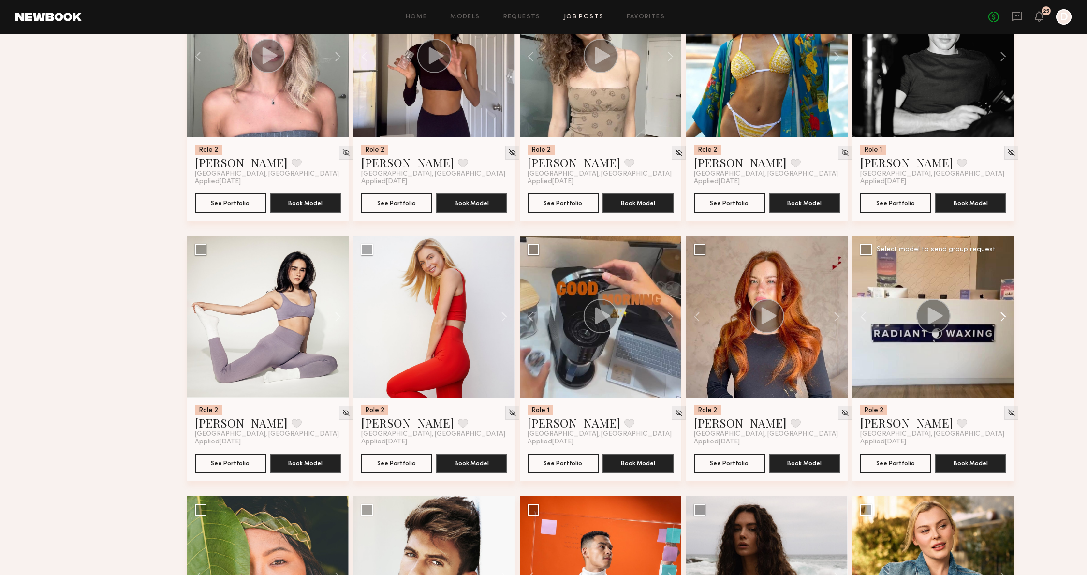
click at [1005, 315] on button at bounding box center [998, 317] width 31 height 162
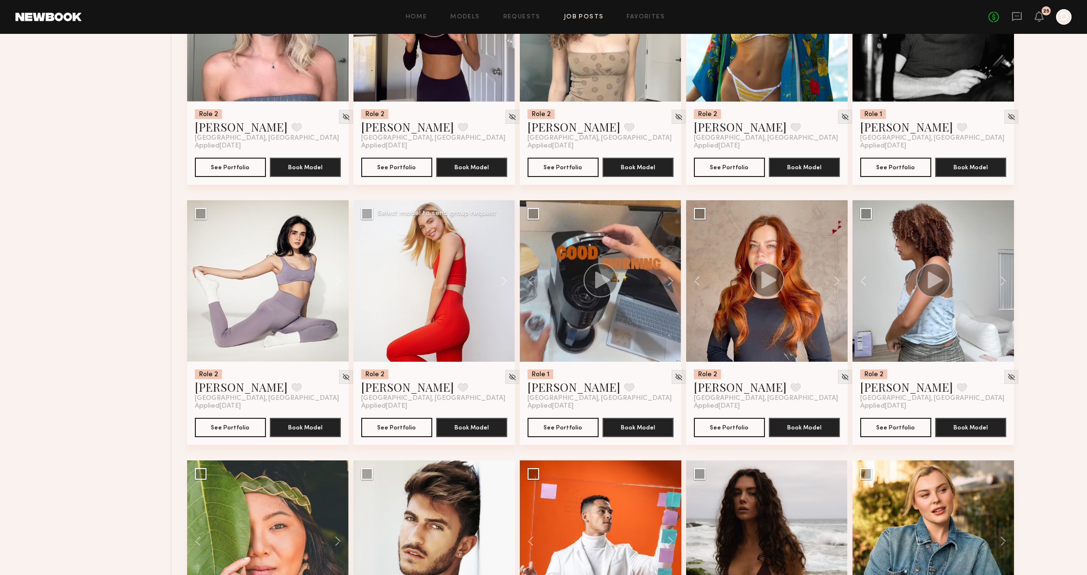
scroll to position [2576, 0]
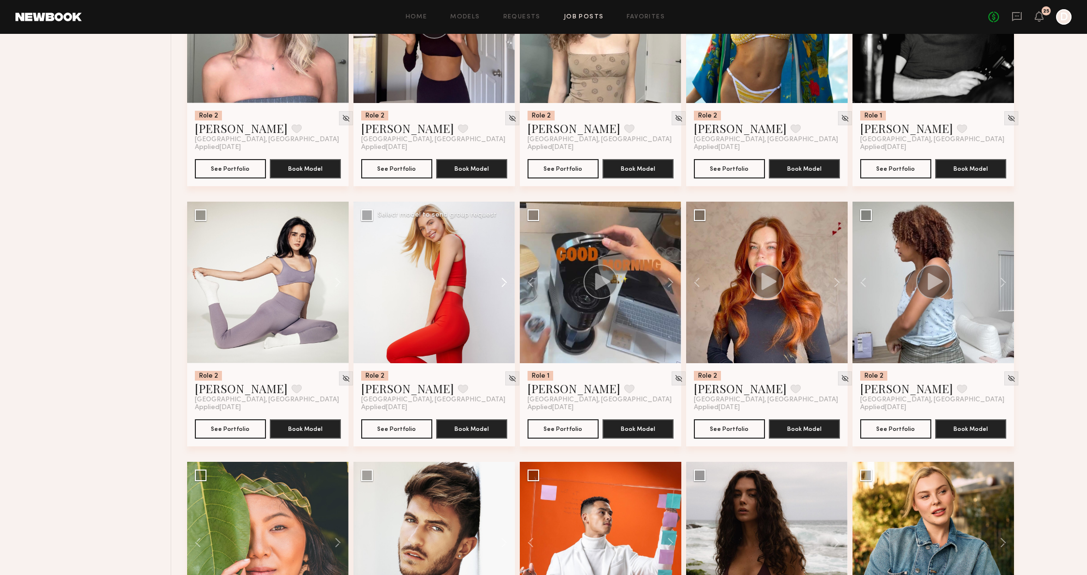
click at [495, 282] on button at bounding box center [499, 283] width 31 height 162
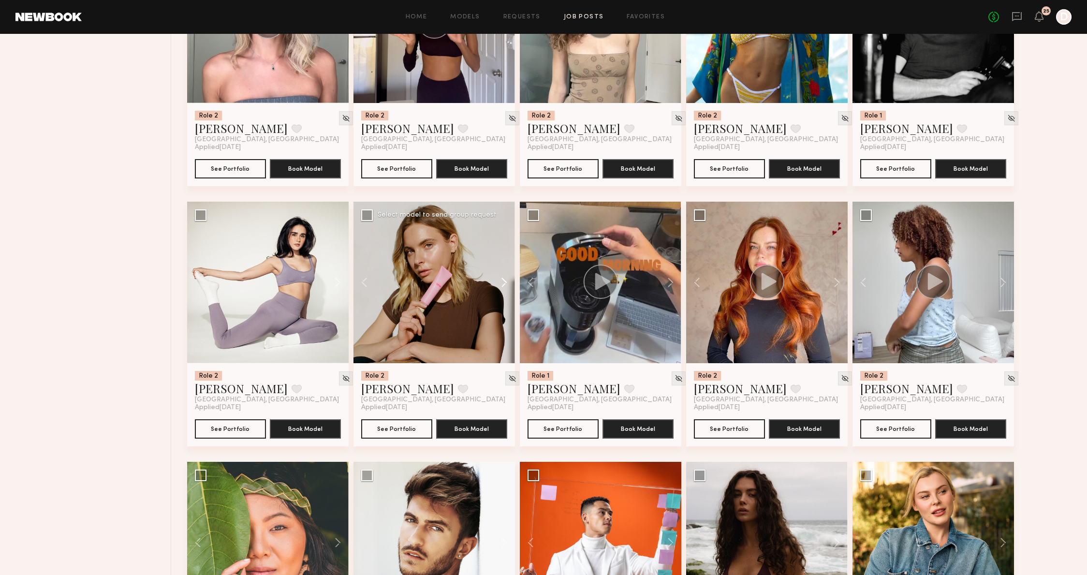
click at [496, 282] on button at bounding box center [499, 283] width 31 height 162
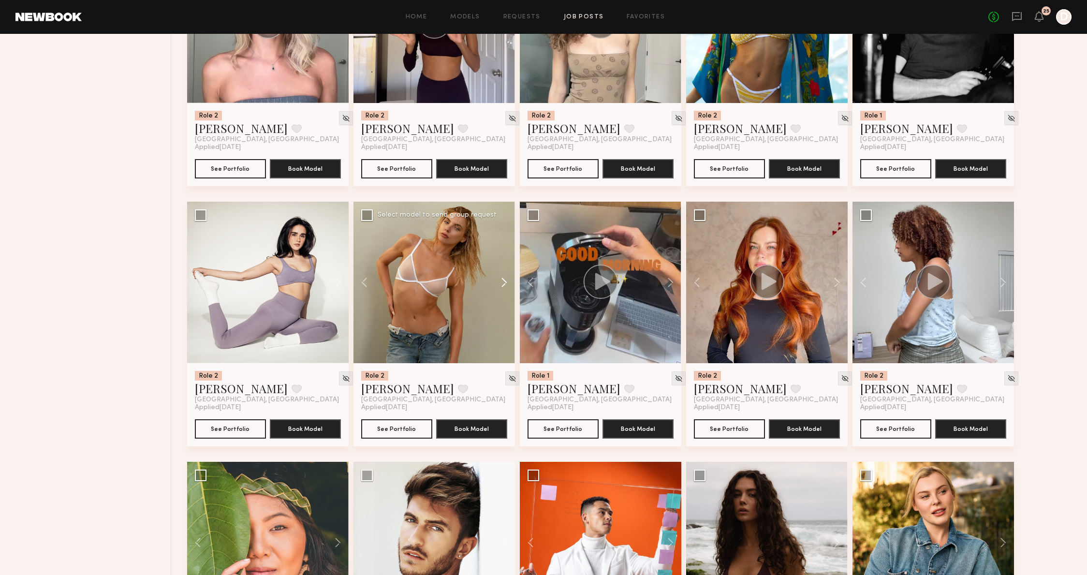
click at [498, 280] on button at bounding box center [499, 283] width 31 height 162
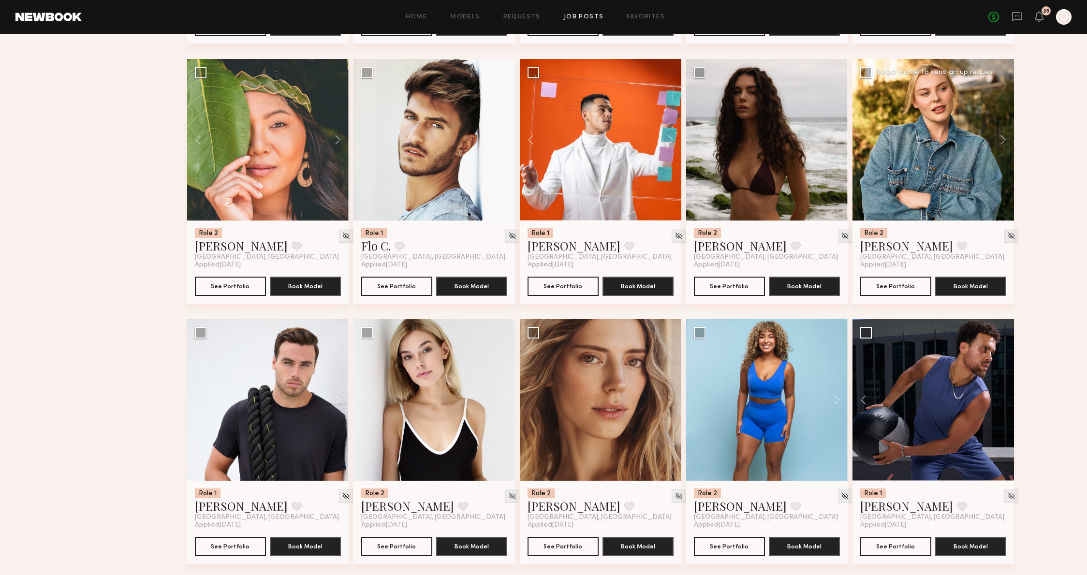
scroll to position [3005, 0]
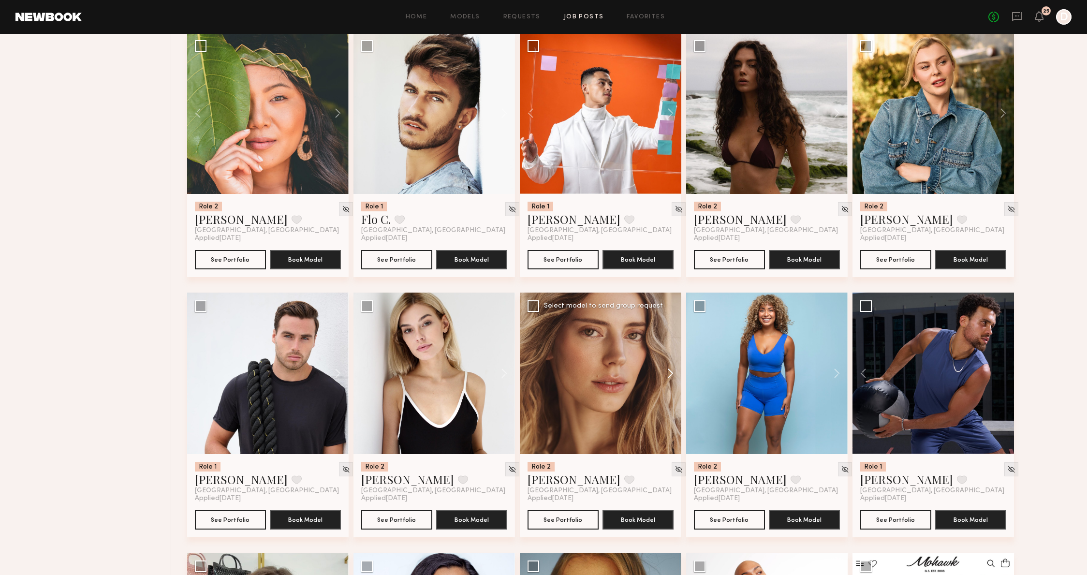
click at [667, 379] on button at bounding box center [666, 374] width 31 height 162
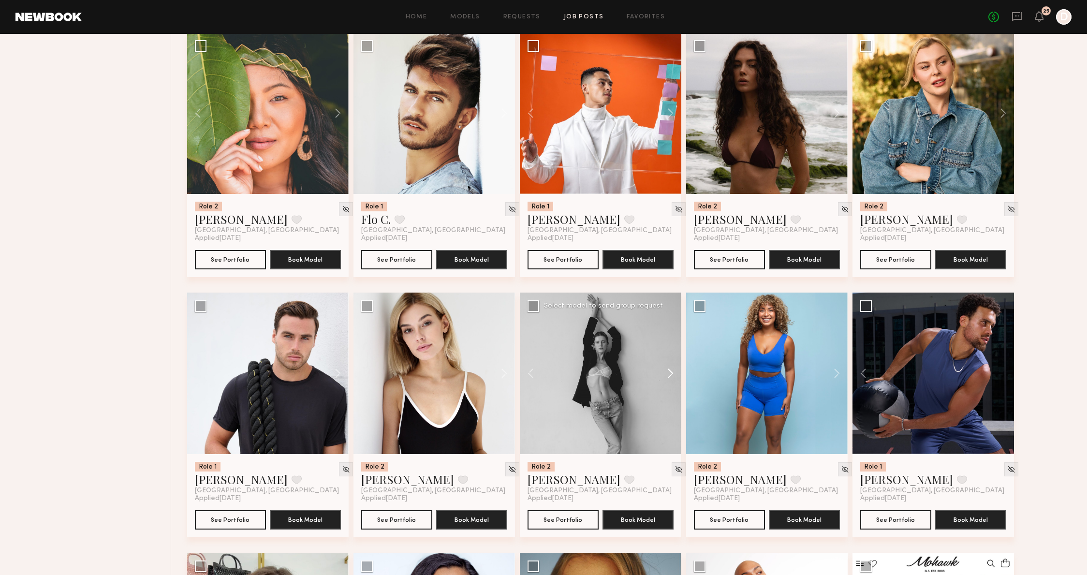
click at [667, 379] on button at bounding box center [666, 374] width 31 height 162
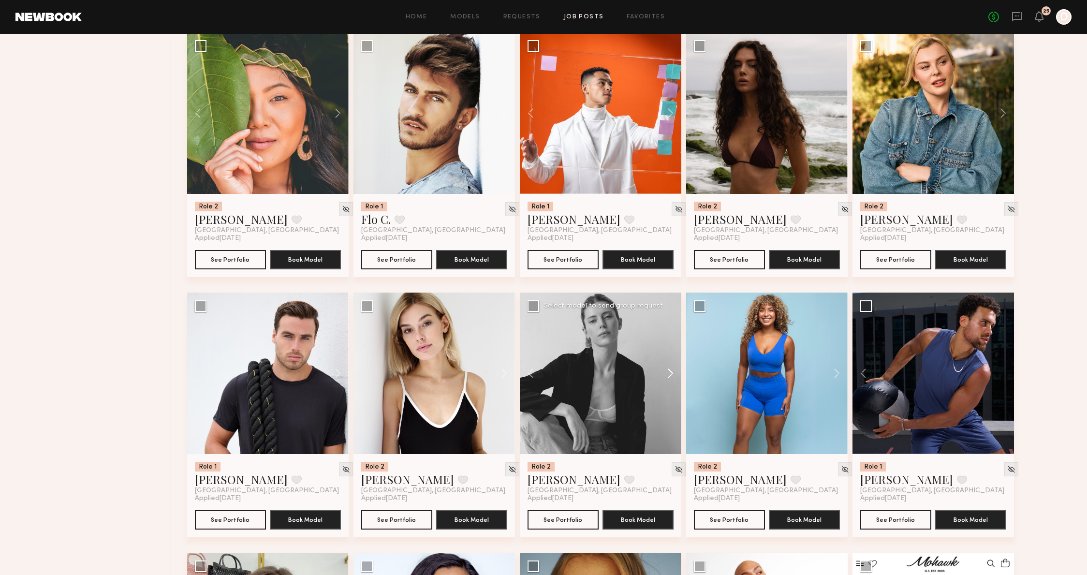
click at [667, 379] on button at bounding box center [666, 374] width 31 height 162
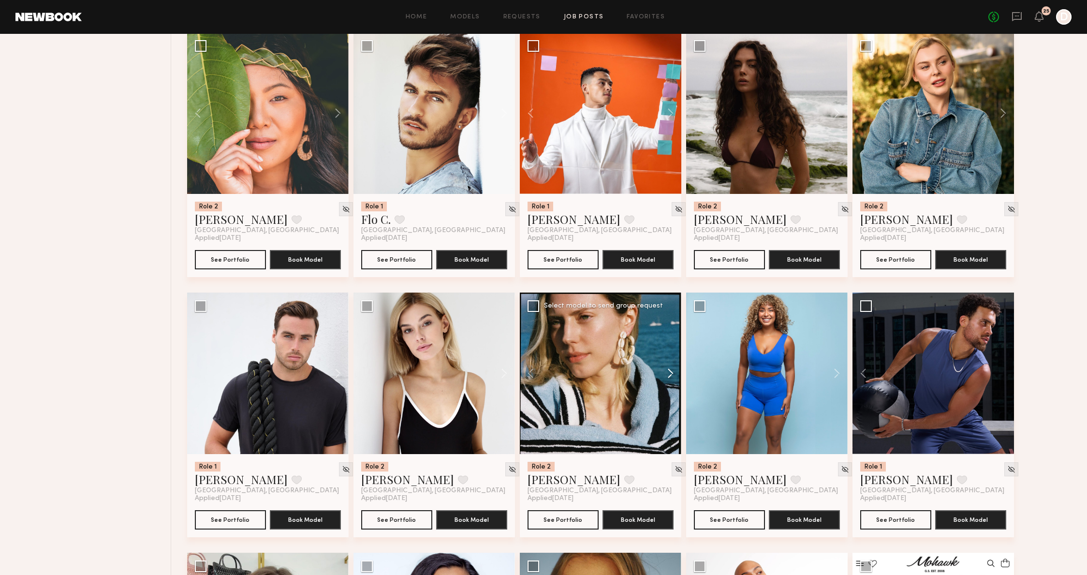
click at [667, 379] on button at bounding box center [666, 374] width 31 height 162
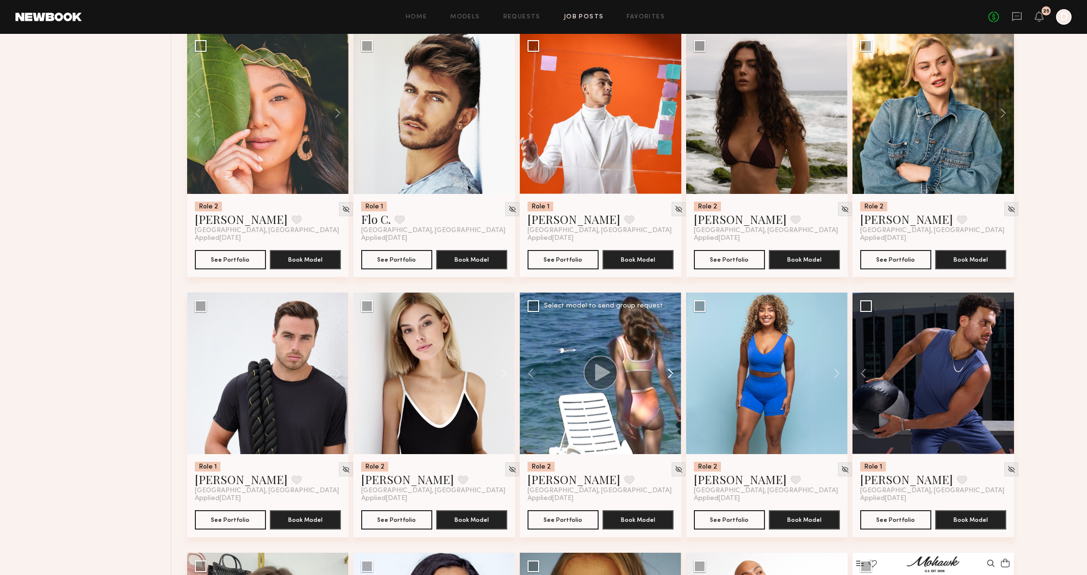
click at [667, 379] on button at bounding box center [666, 374] width 31 height 162
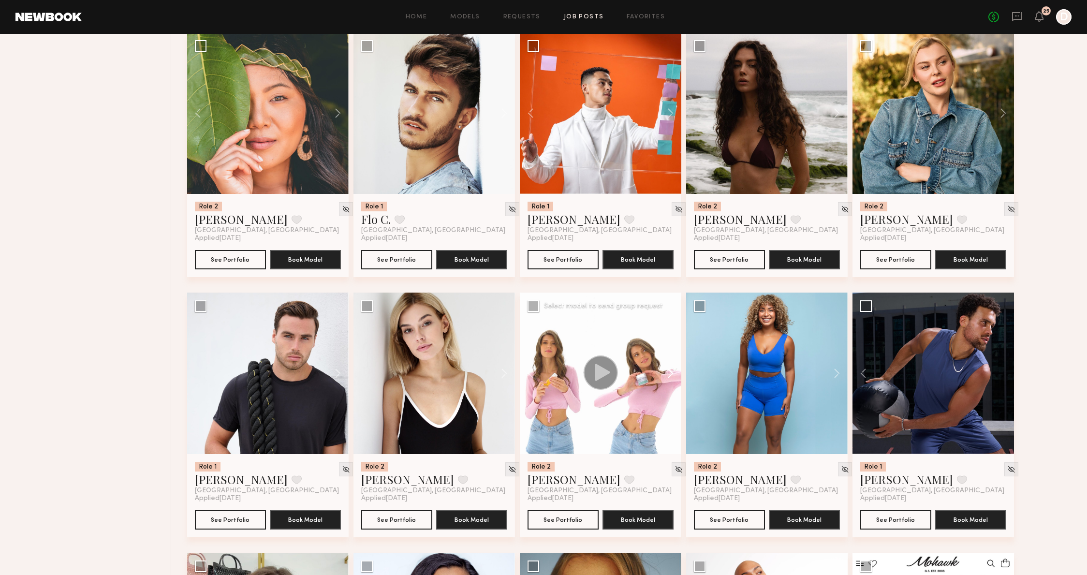
click at [667, 379] on button at bounding box center [666, 374] width 31 height 162
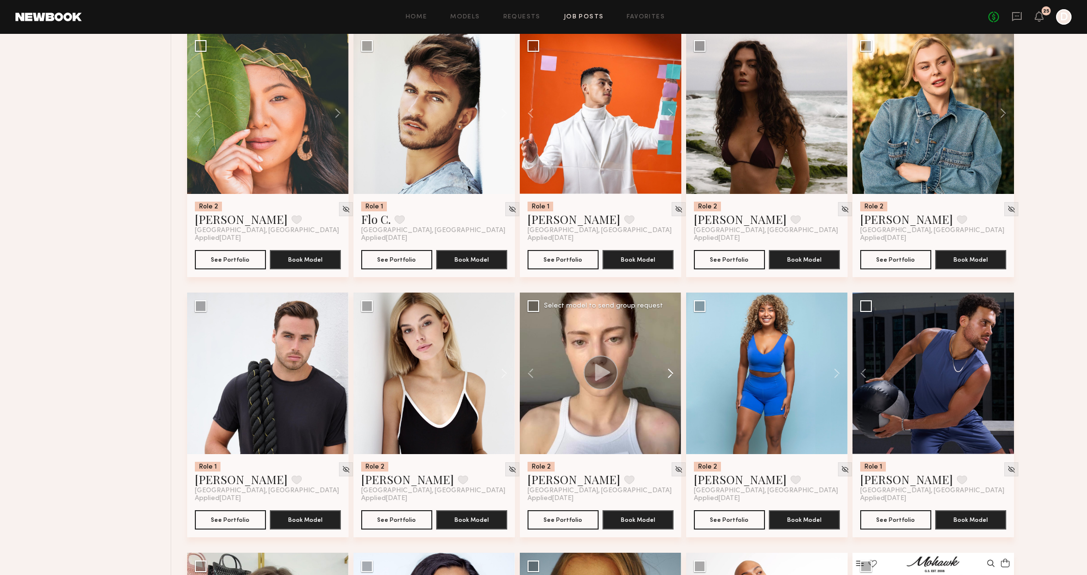
click at [667, 379] on button at bounding box center [666, 374] width 31 height 162
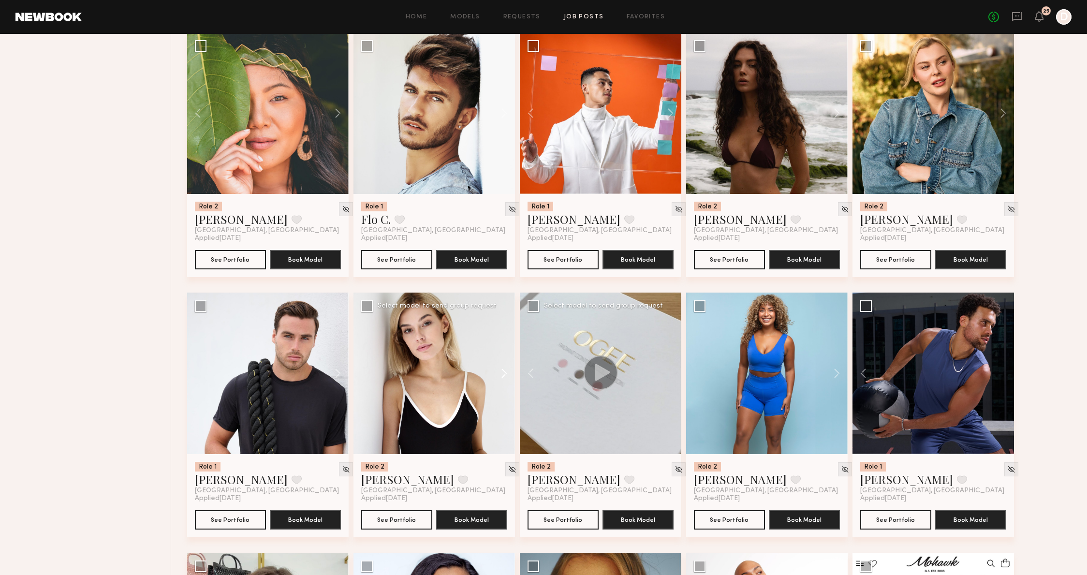
click at [512, 376] on button at bounding box center [499, 374] width 31 height 162
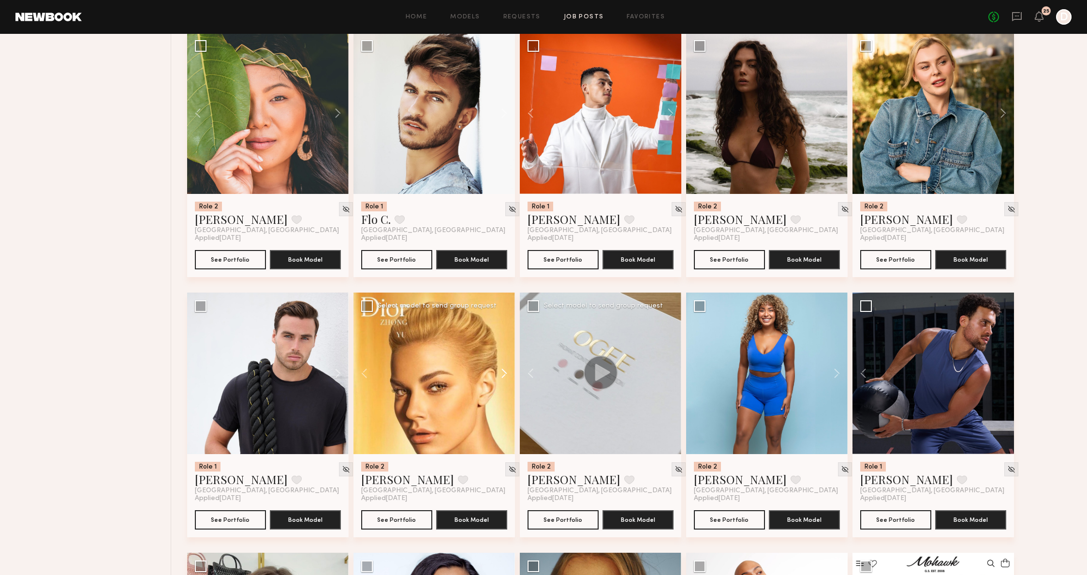
click at [512, 376] on button at bounding box center [499, 374] width 31 height 162
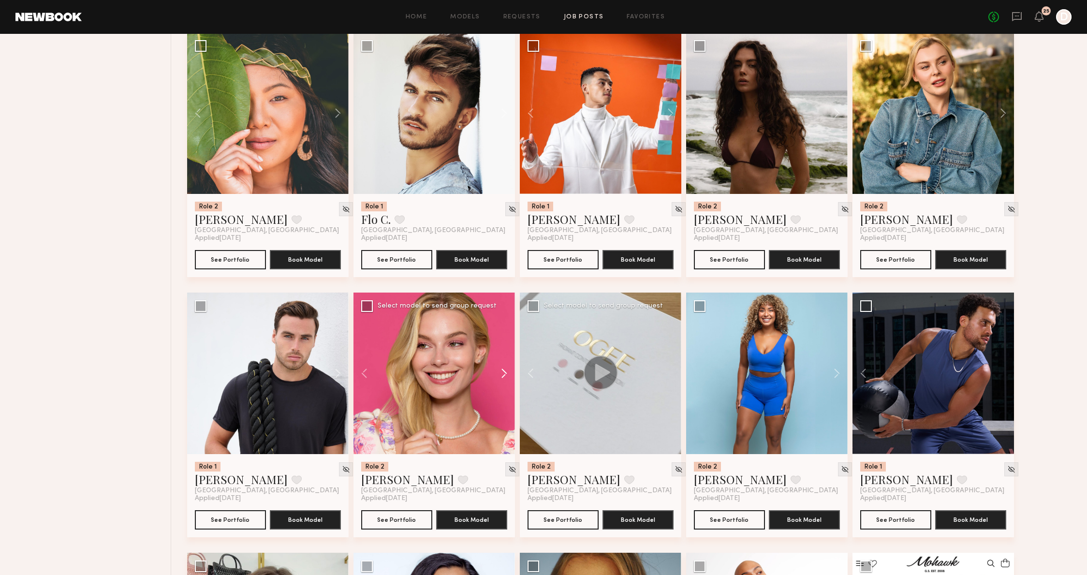
click at [512, 376] on button at bounding box center [499, 374] width 31 height 162
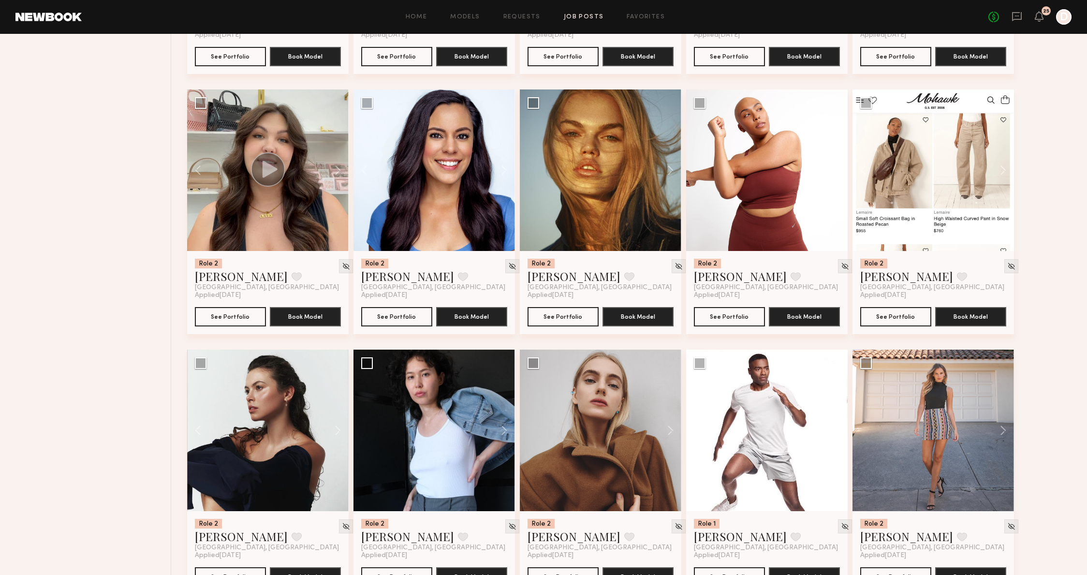
scroll to position [3662, 0]
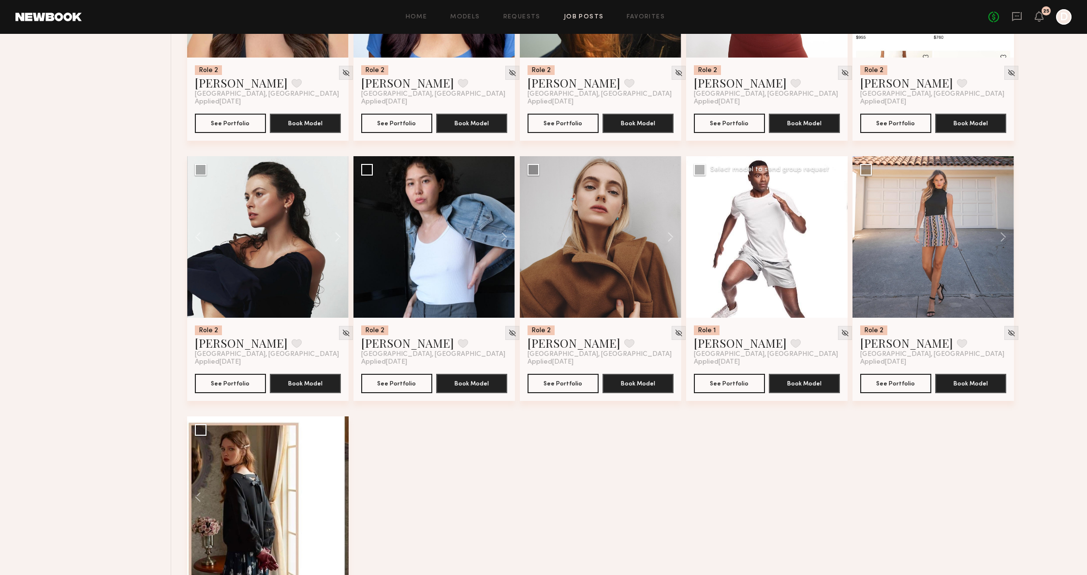
click at [834, 243] on button at bounding box center [832, 237] width 31 height 162
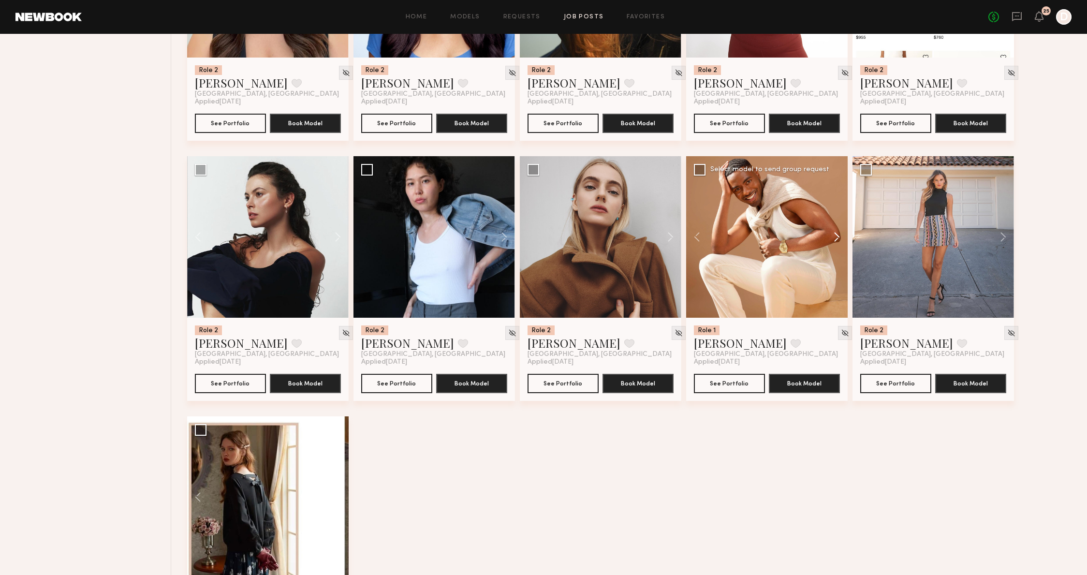
click at [834, 243] on button at bounding box center [832, 237] width 31 height 162
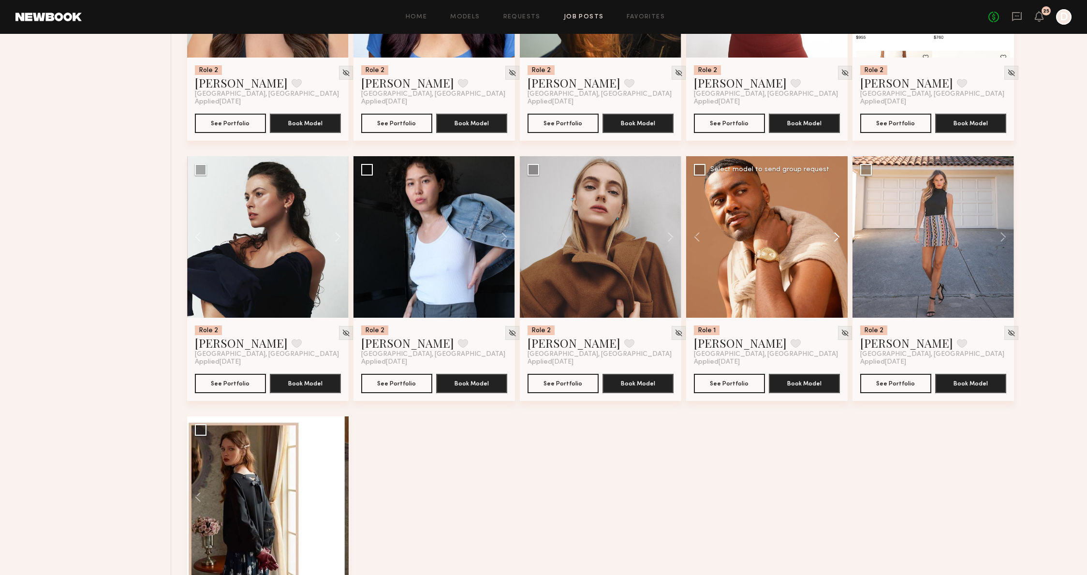
click at [834, 243] on button at bounding box center [832, 237] width 31 height 162
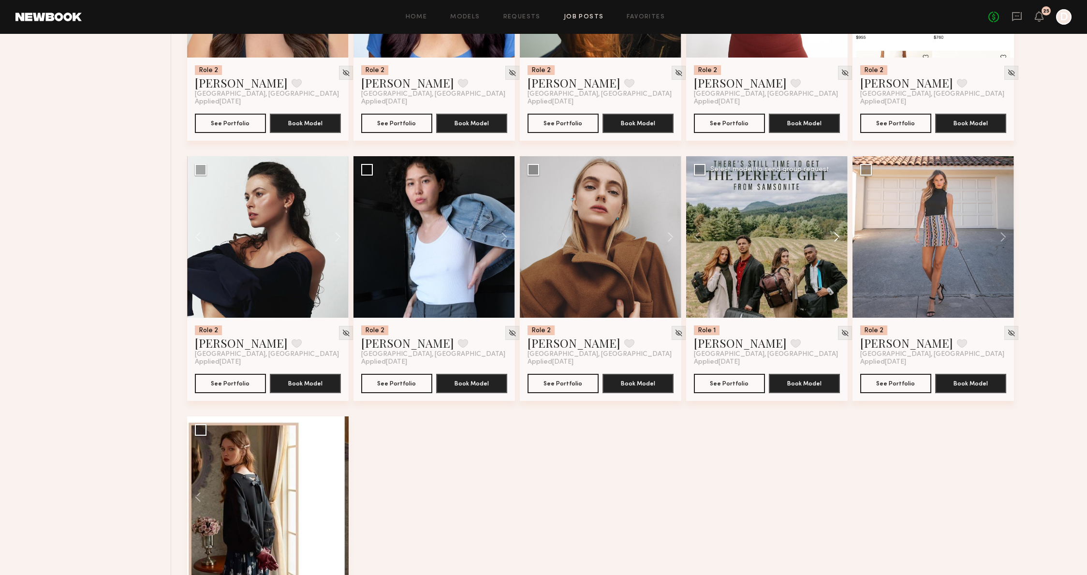
click at [834, 243] on button at bounding box center [832, 237] width 31 height 162
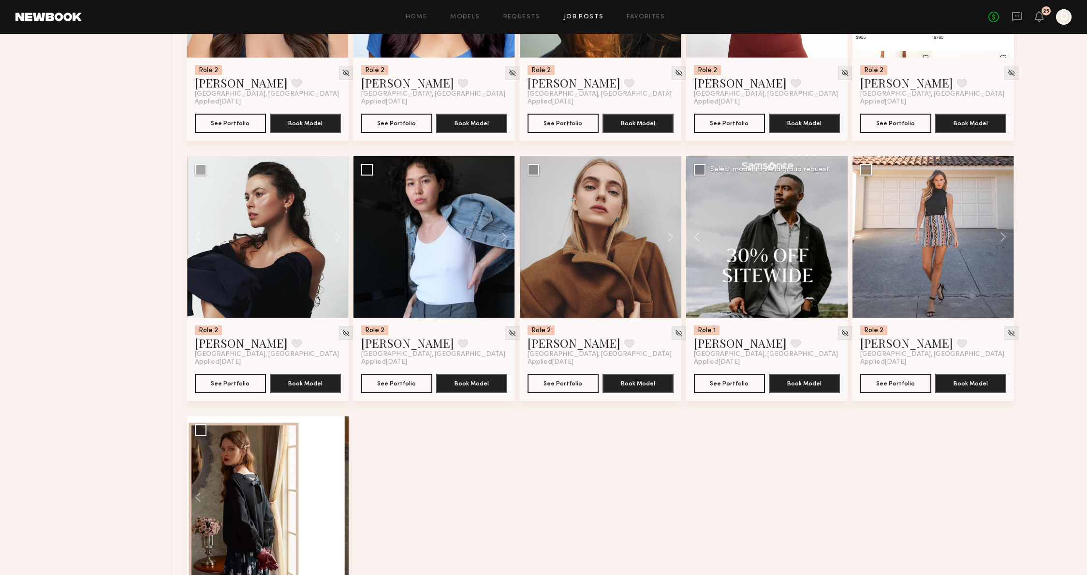
click at [834, 243] on div at bounding box center [767, 237] width 162 height 162
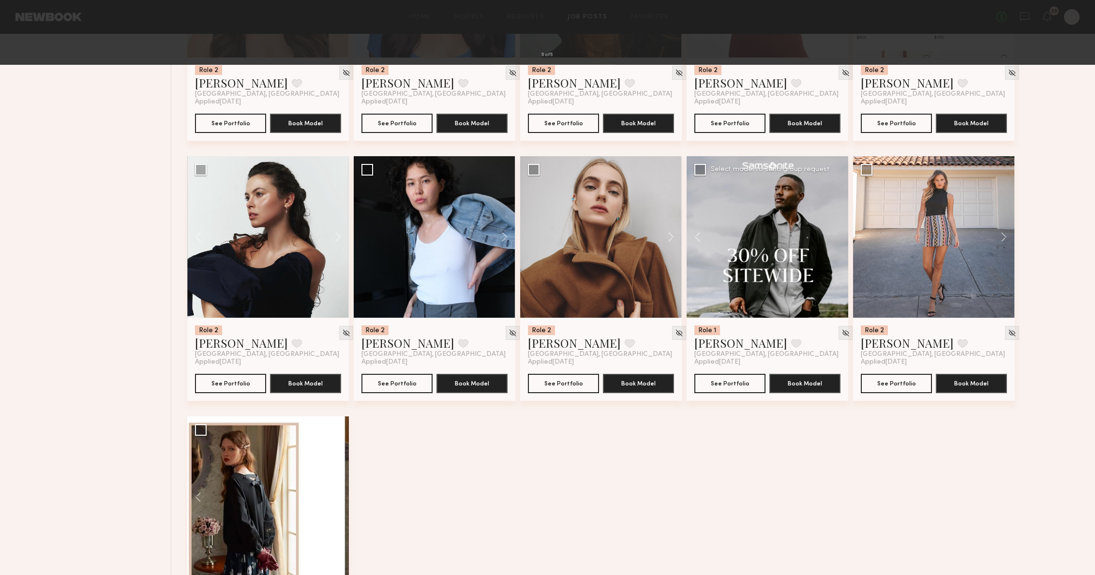
drag, startPoint x: 840, startPoint y: 276, endPoint x: 785, endPoint y: 265, distance: 55.8
click at [840, 276] on div "5 of 5" at bounding box center [547, 287] width 1095 height 575
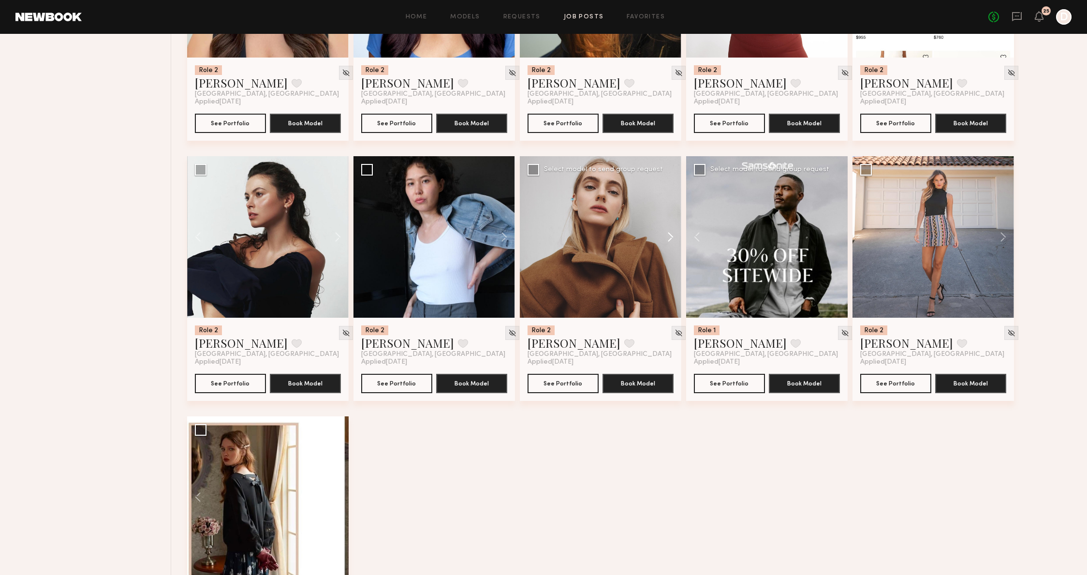
click at [673, 239] on button at bounding box center [666, 237] width 31 height 162
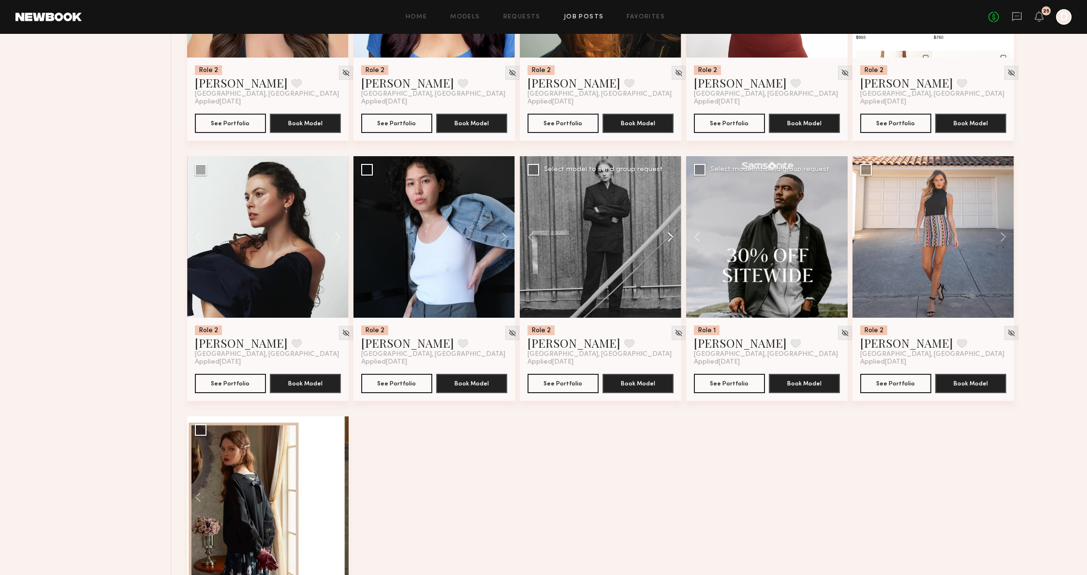
click at [673, 239] on button at bounding box center [666, 237] width 31 height 162
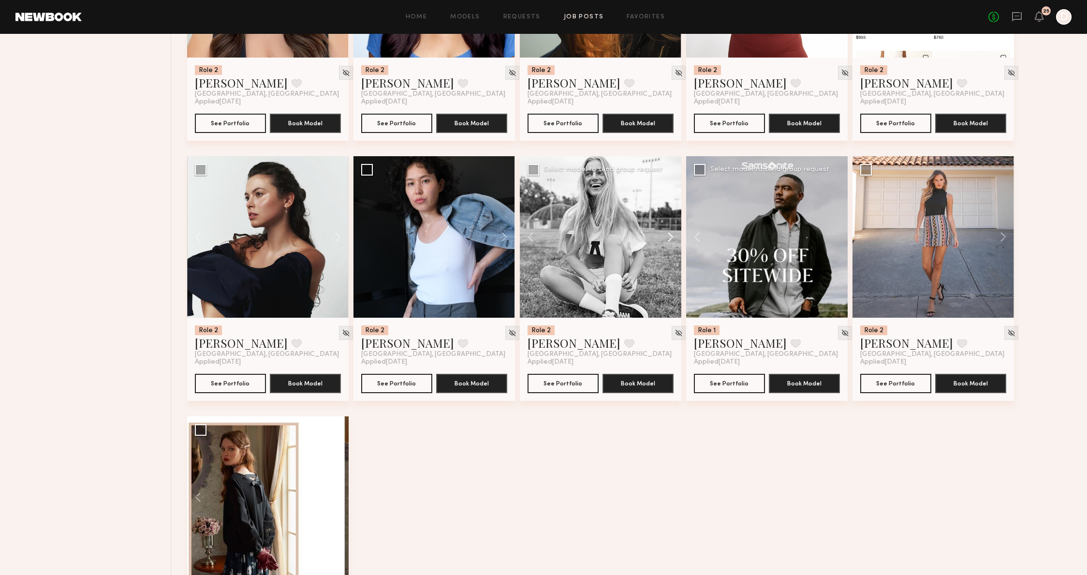
click at [673, 239] on button at bounding box center [666, 237] width 31 height 162
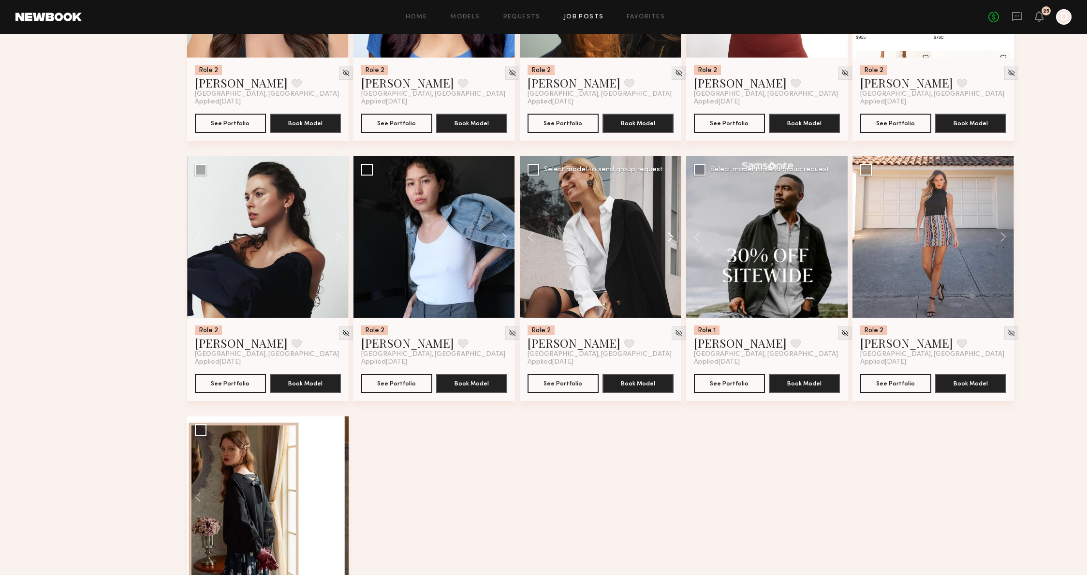
click at [673, 239] on button at bounding box center [666, 237] width 31 height 162
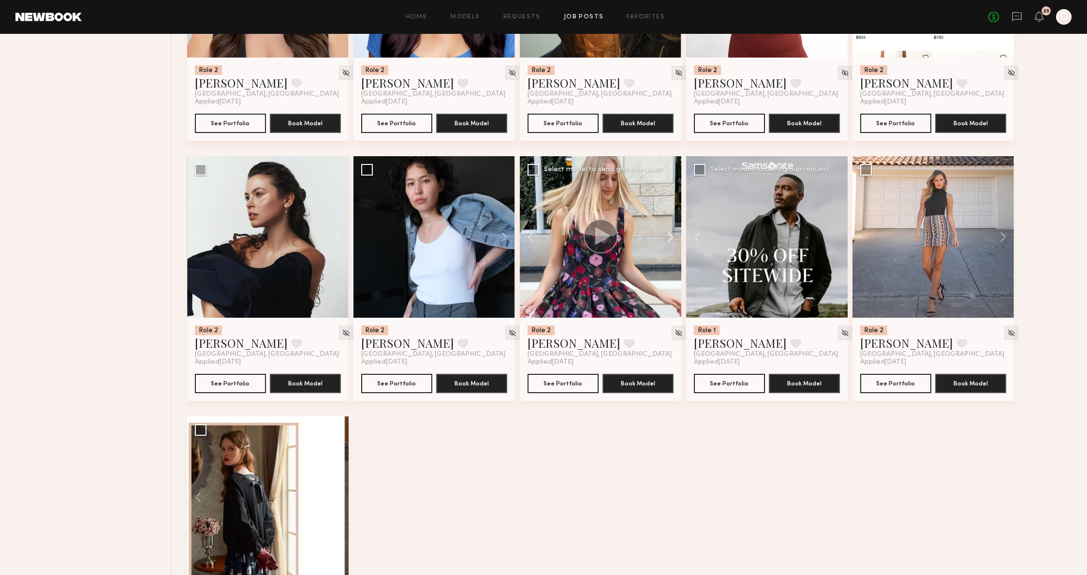
click at [673, 239] on button at bounding box center [666, 237] width 31 height 162
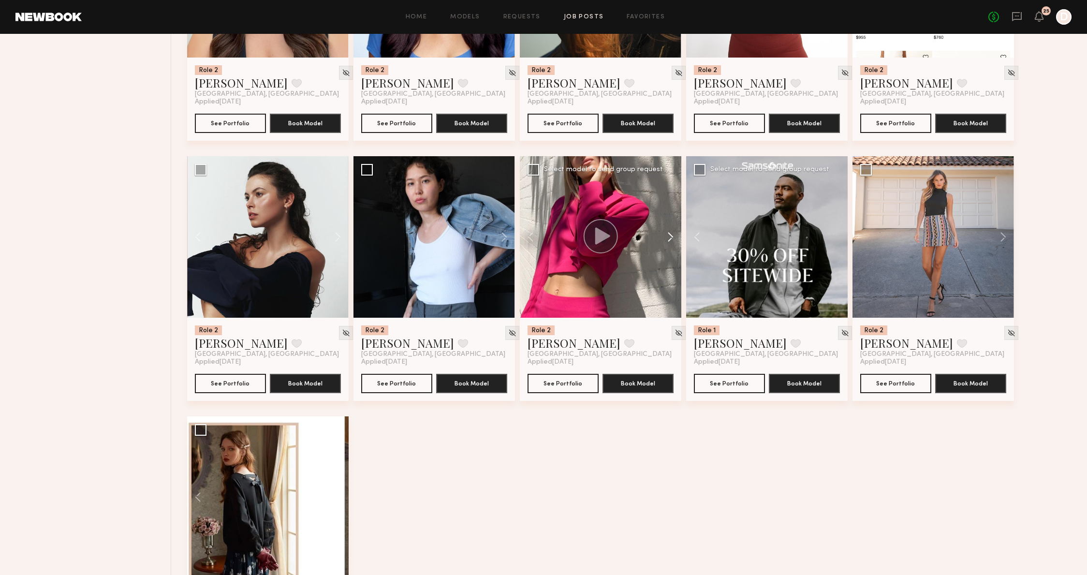
click at [673, 239] on button at bounding box center [666, 237] width 31 height 162
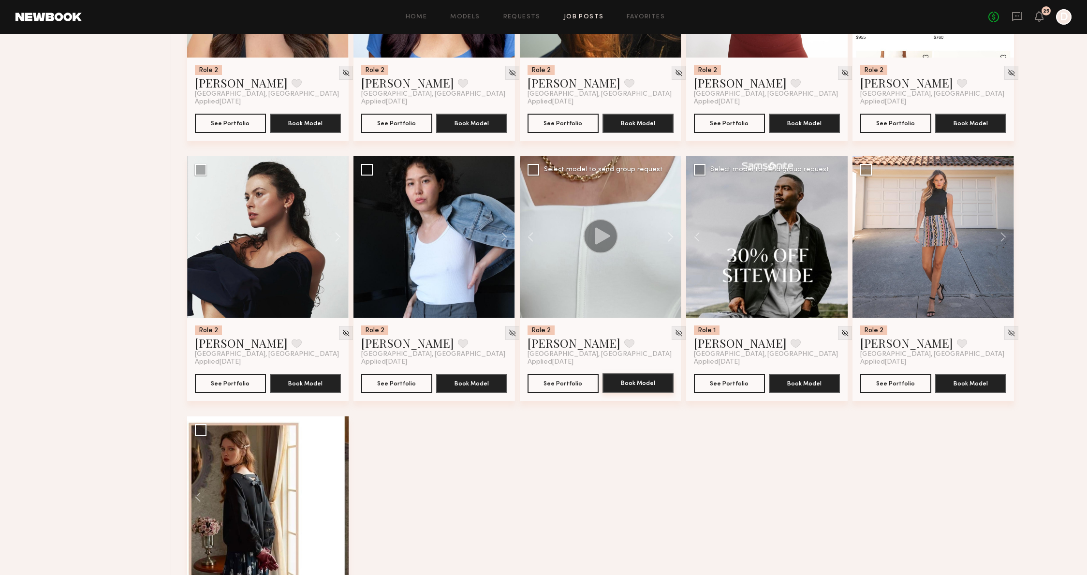
scroll to position [3767, 0]
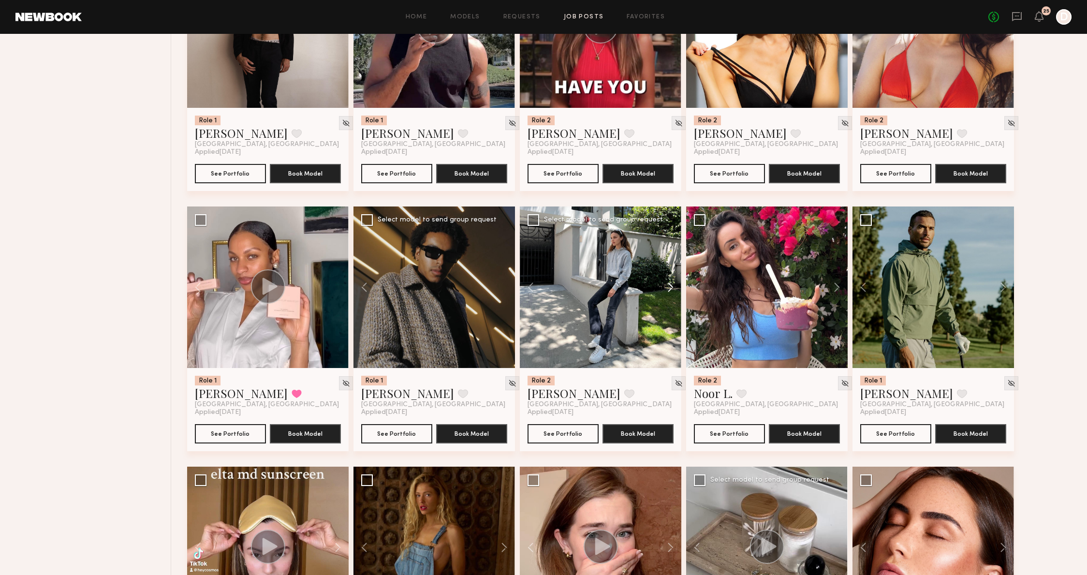
scroll to position [0, 0]
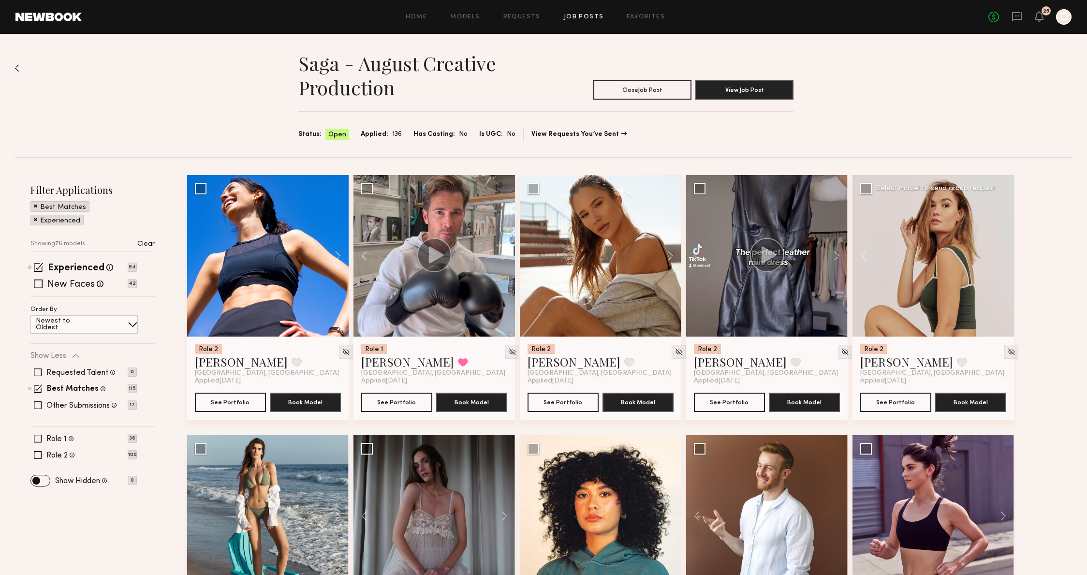
click at [483, 18] on div "Home Models Requests Job Posts Favorites Sign Out" at bounding box center [535, 17] width 907 height 6
click at [456, 13] on div "Home Models Requests Job Posts Favorites Sign Out No fees up to $5,000 25 D" at bounding box center [577, 16] width 990 height 15
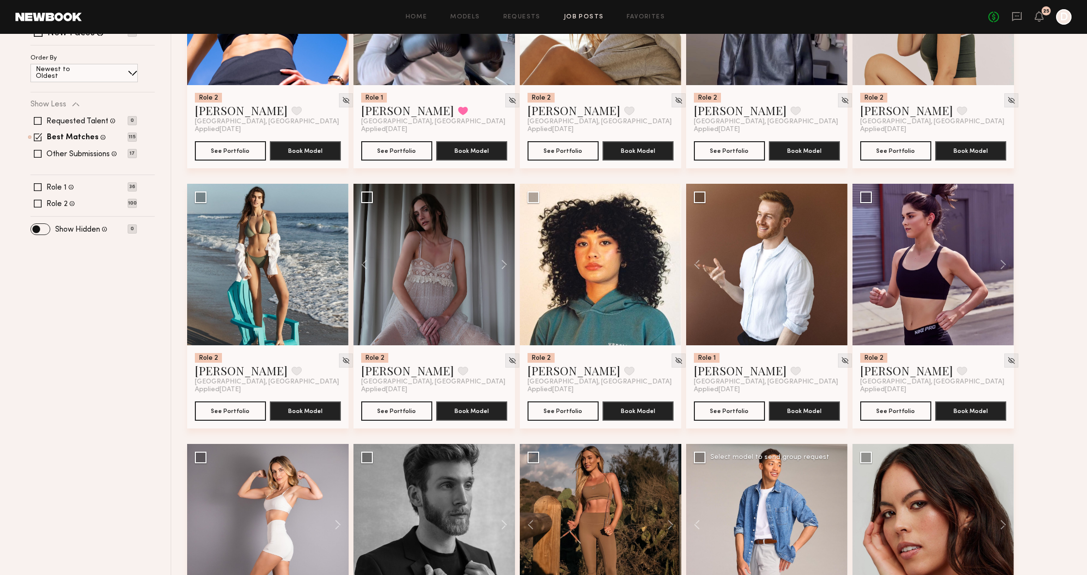
scroll to position [339, 0]
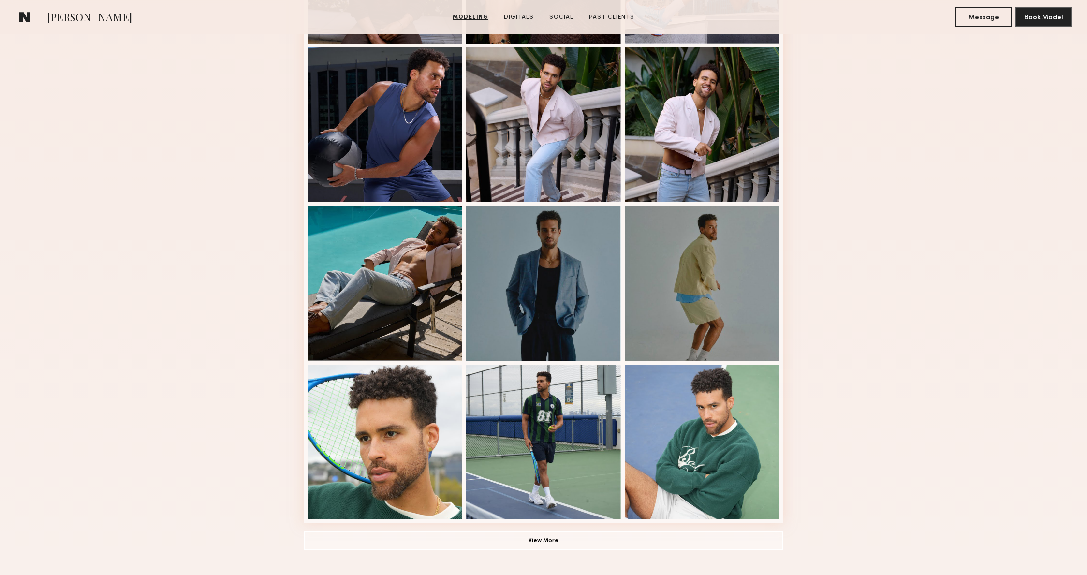
scroll to position [466, 0]
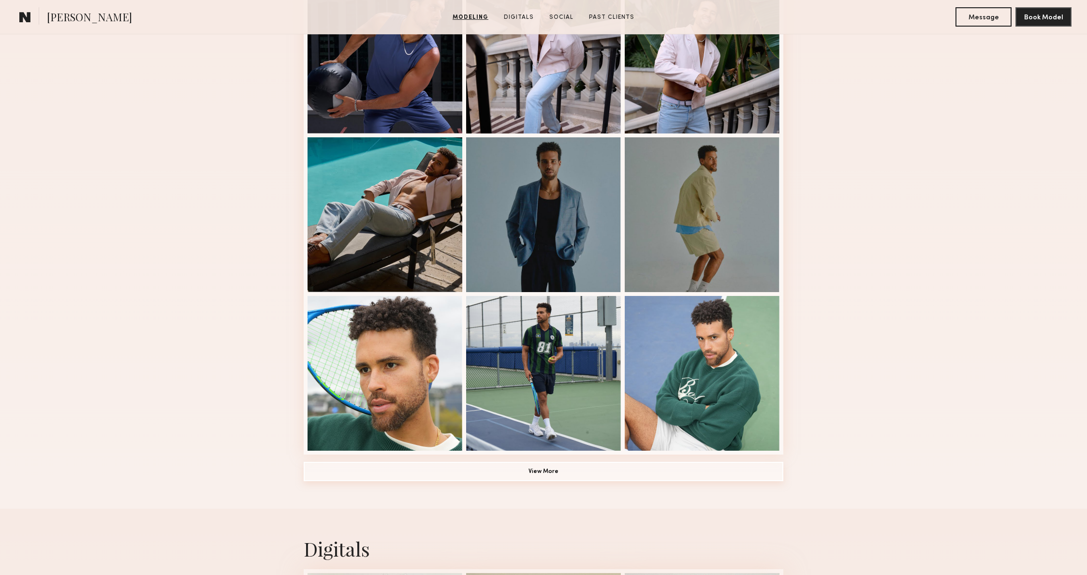
click at [540, 473] on button "View More" at bounding box center [544, 471] width 480 height 19
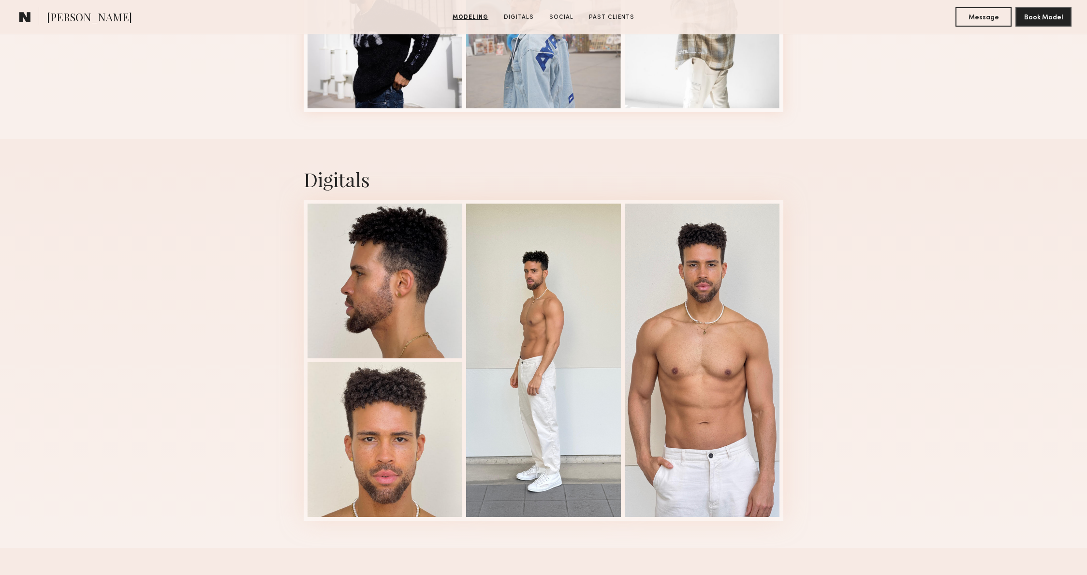
scroll to position [1493, 0]
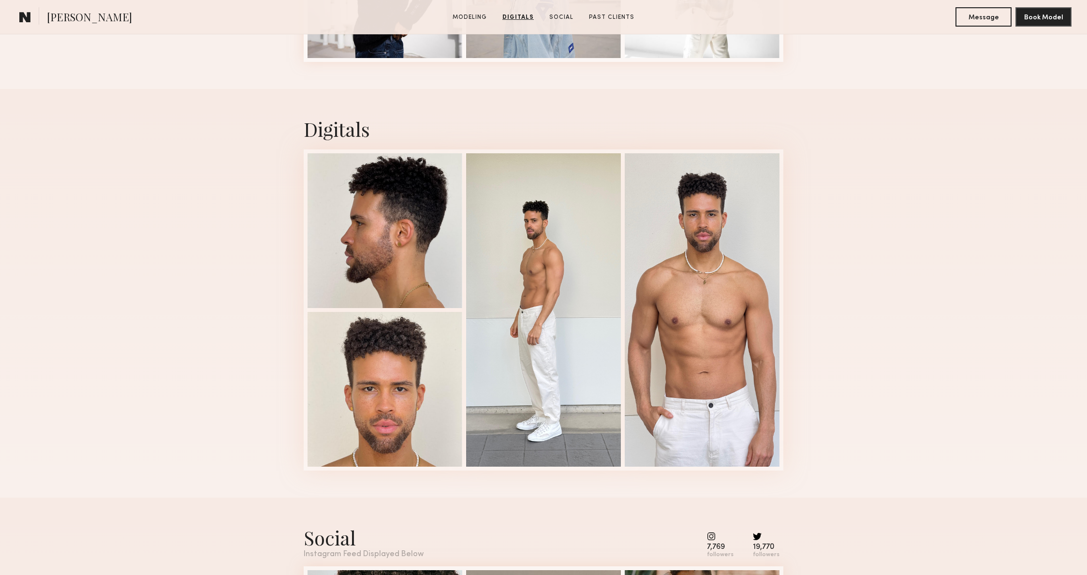
click at [862, 286] on div "Digitals 1 of 4" at bounding box center [543, 293] width 1087 height 409
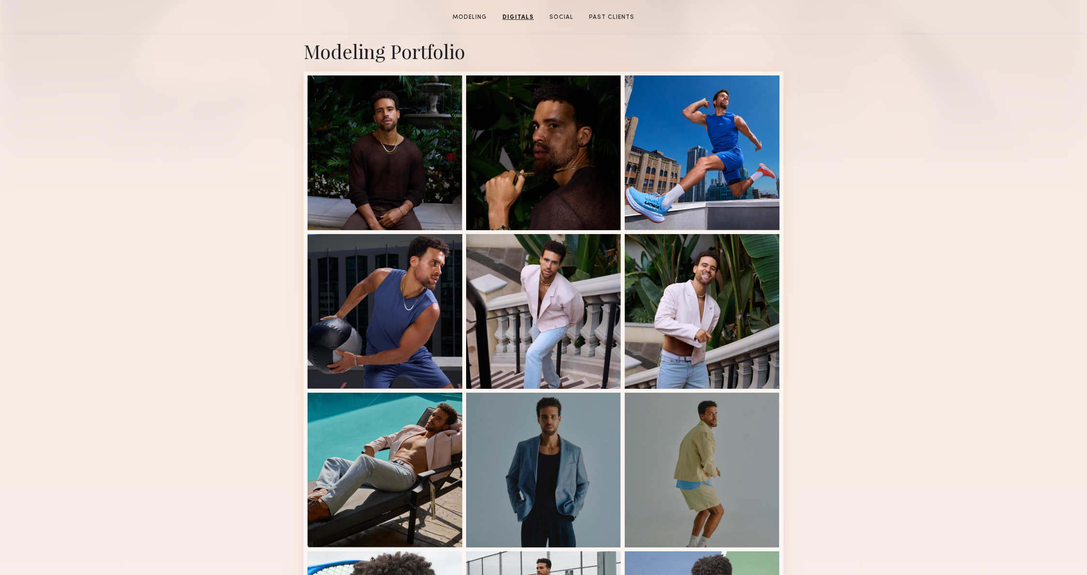
scroll to position [0, 0]
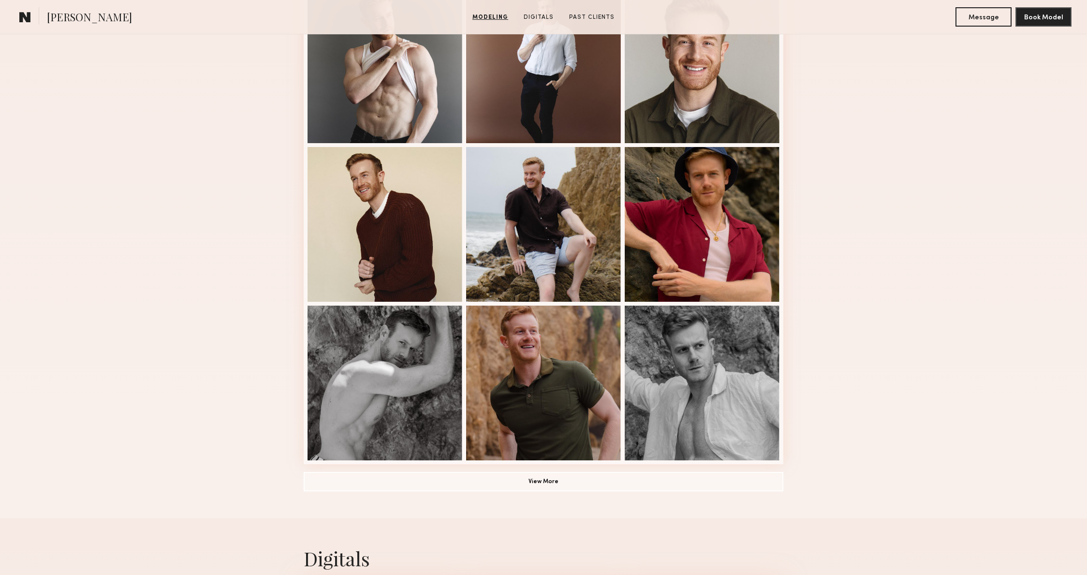
scroll to position [621, 0]
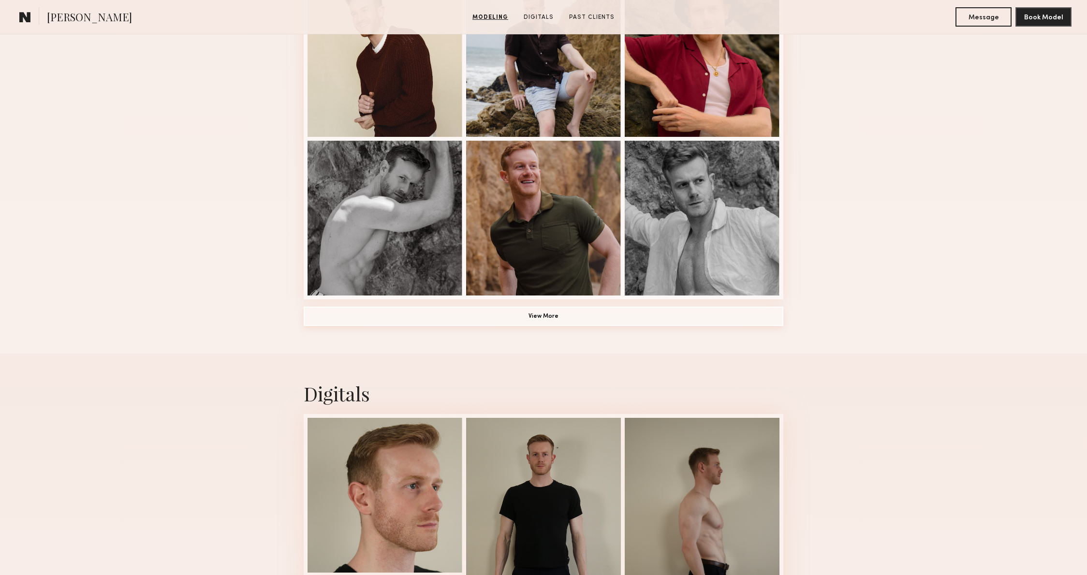
click at [551, 324] on button "View More" at bounding box center [544, 316] width 480 height 19
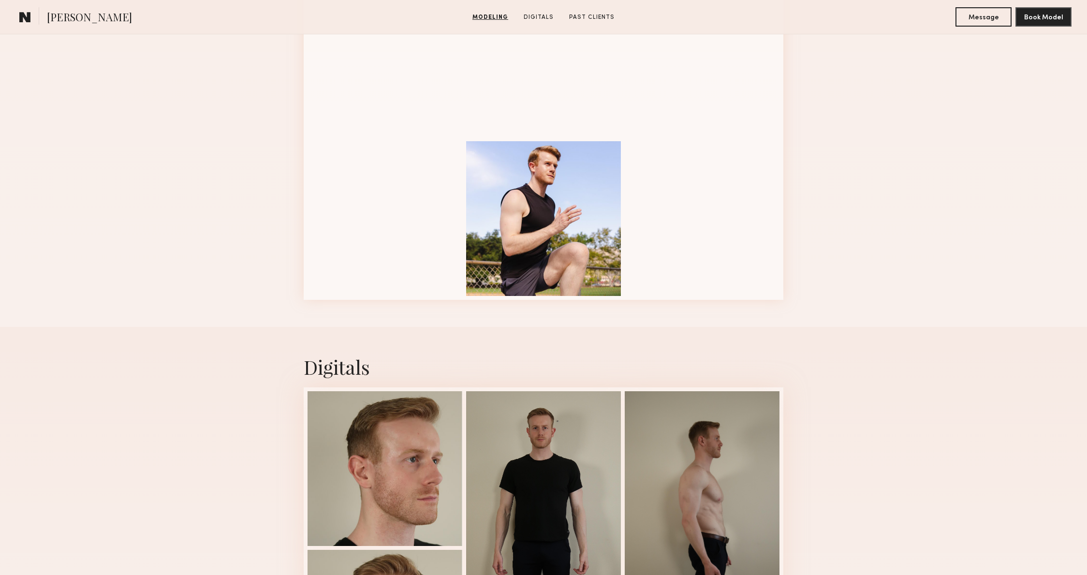
scroll to position [1416, 0]
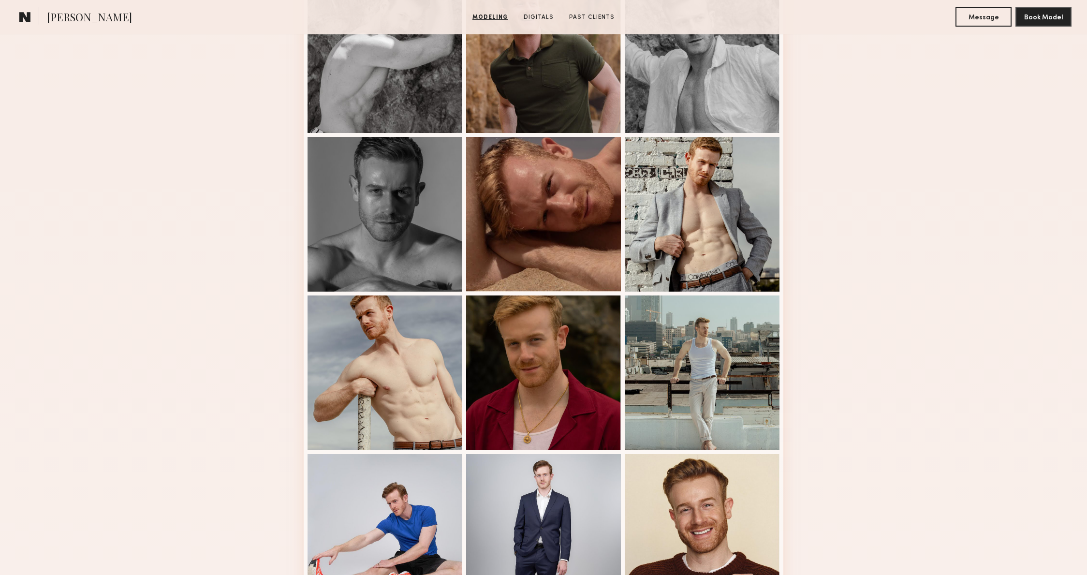
scroll to position [0, 0]
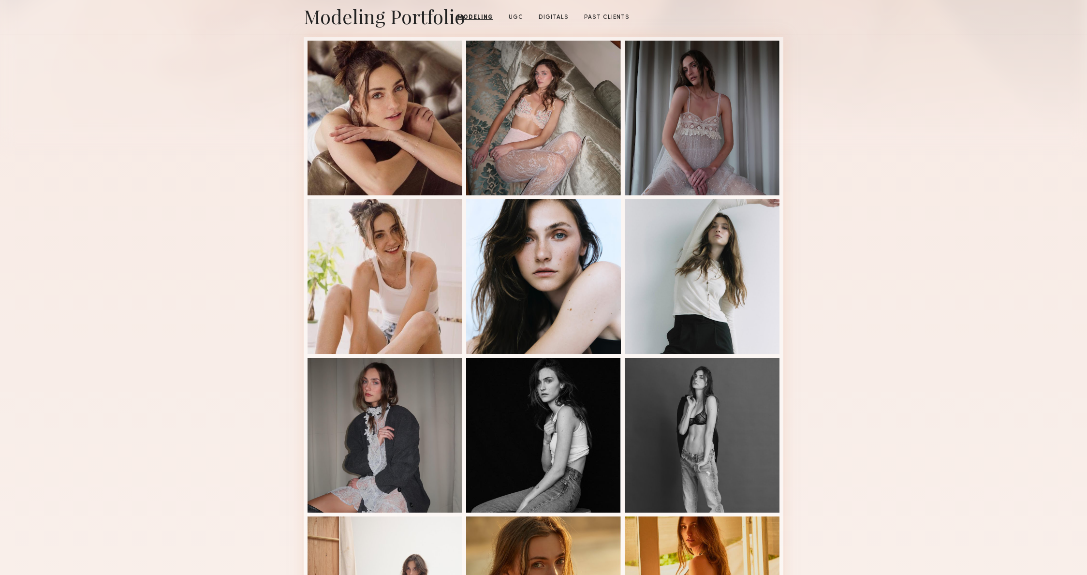
scroll to position [261, 0]
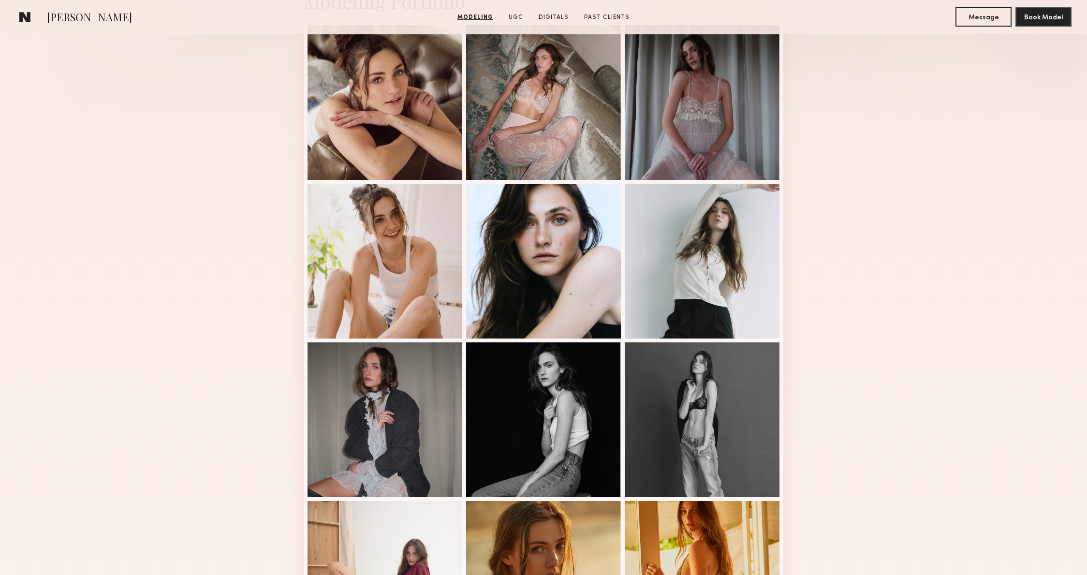
click at [849, 308] on div "Modeling Portfolio View More" at bounding box center [543, 337] width 1087 height 753
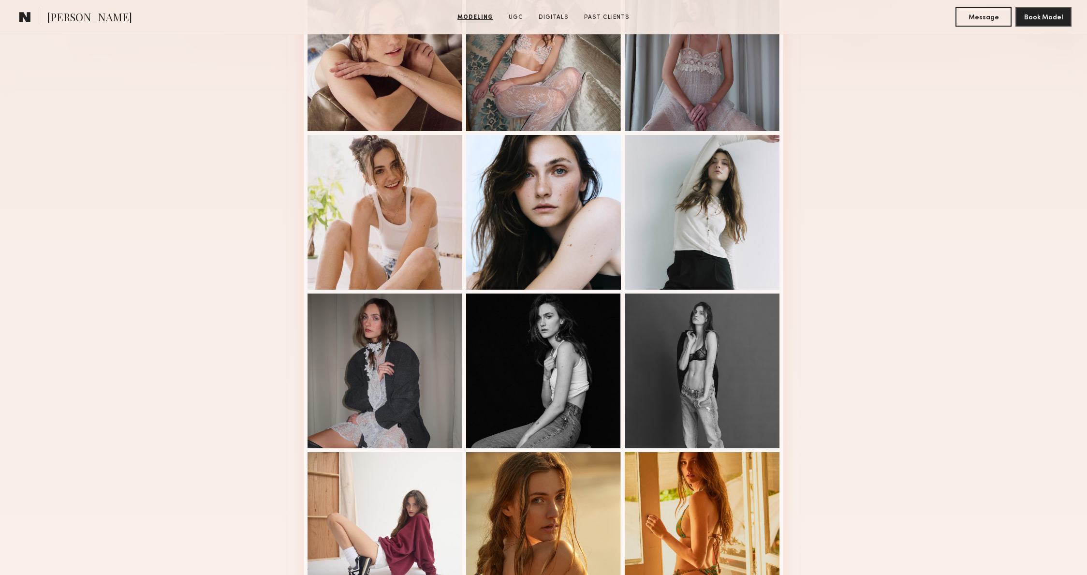
scroll to position [341, 0]
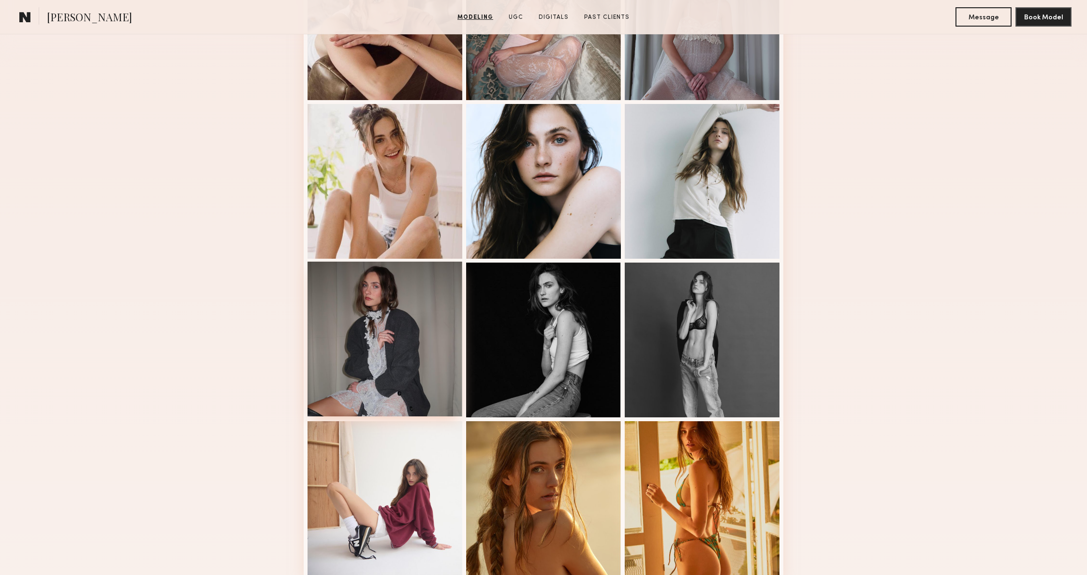
click at [430, 385] on div at bounding box center [385, 339] width 155 height 155
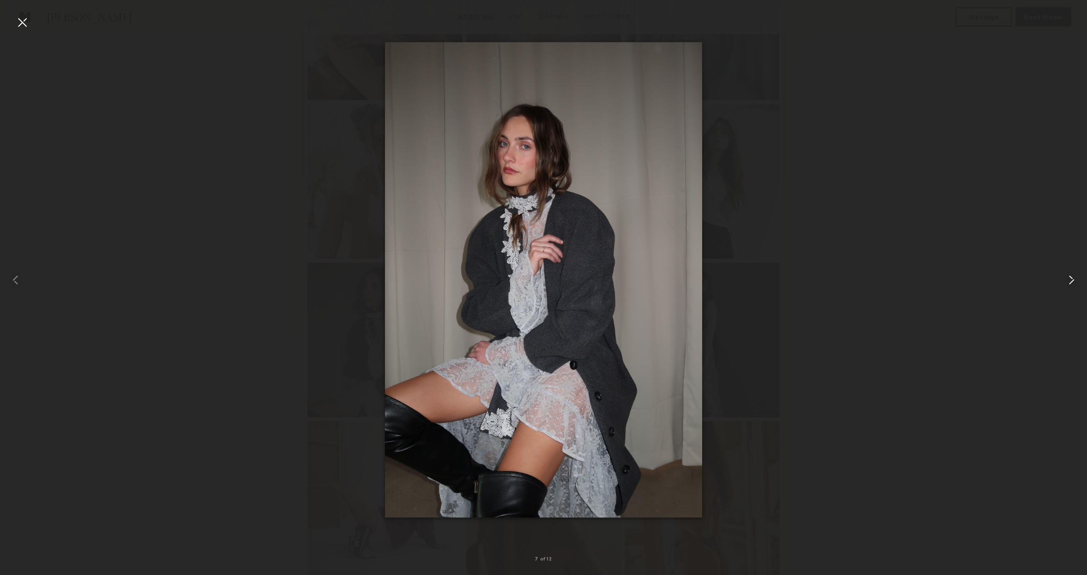
click at [1064, 271] on div at bounding box center [1066, 279] width 44 height 529
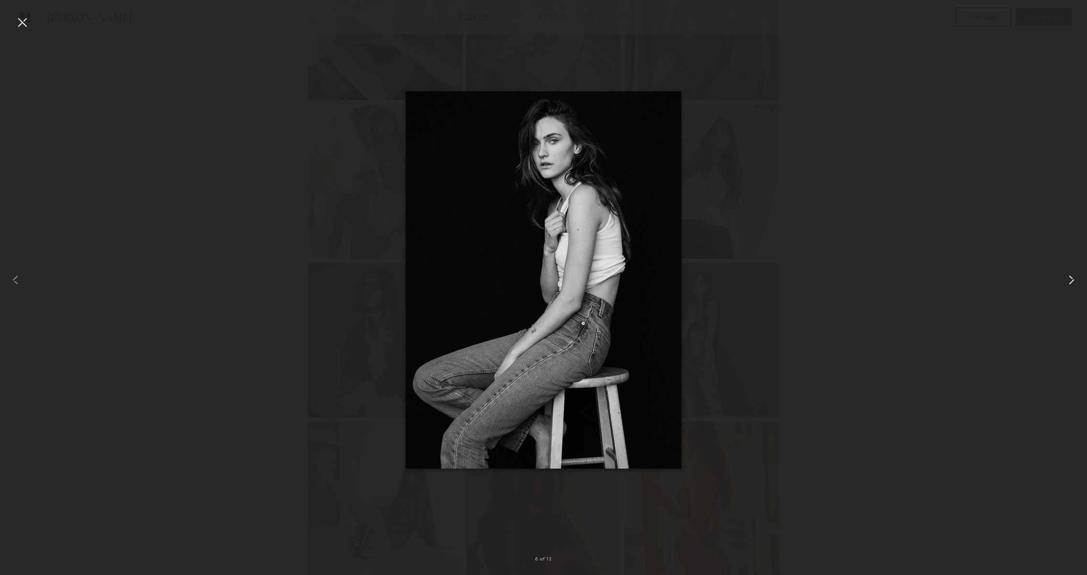
click at [1064, 271] on div at bounding box center [1066, 279] width 44 height 529
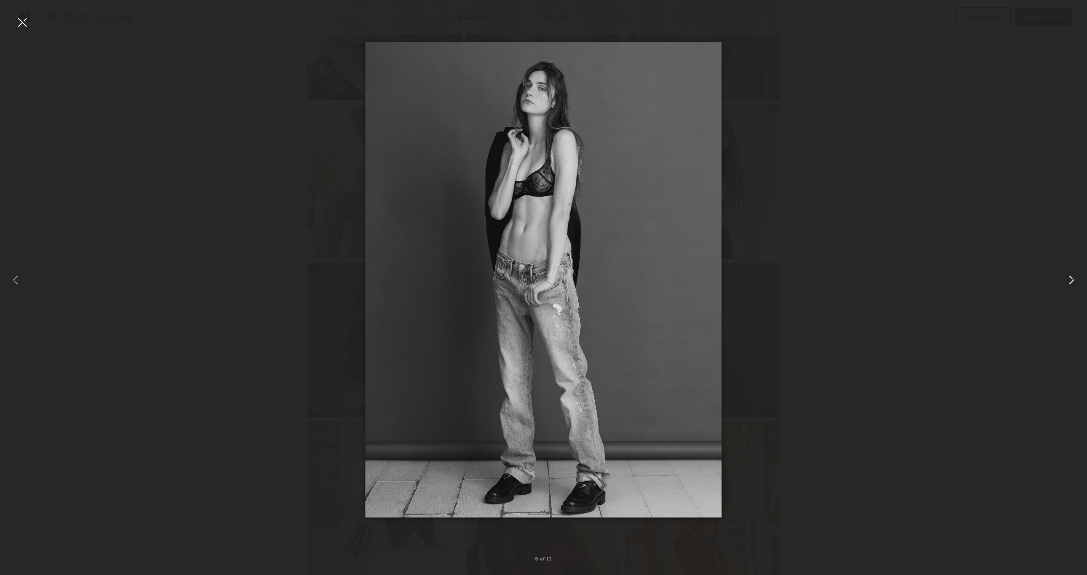
click at [1064, 271] on div at bounding box center [1066, 279] width 44 height 529
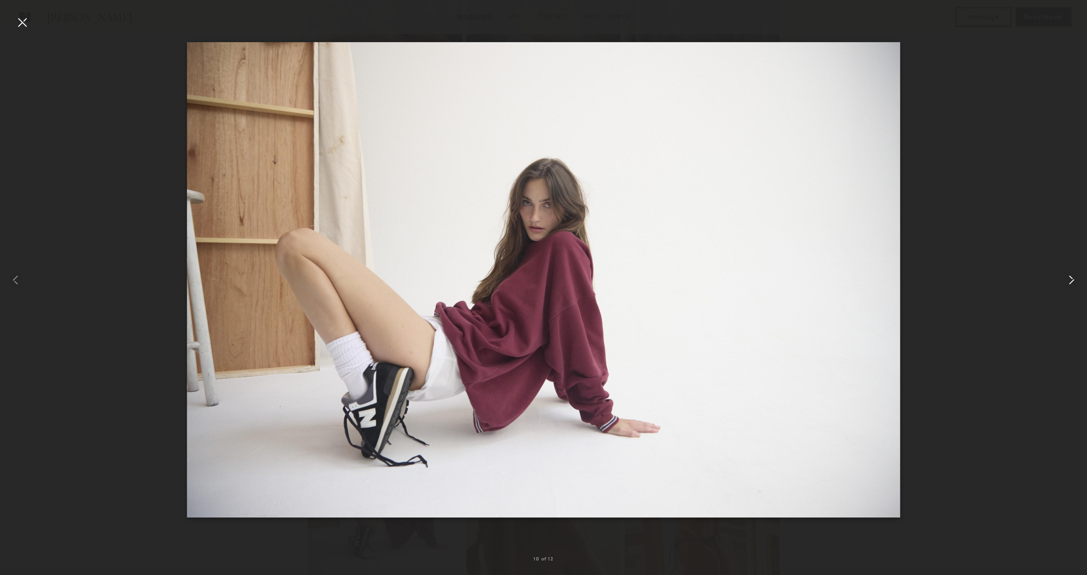
click at [1064, 271] on div at bounding box center [1066, 279] width 44 height 529
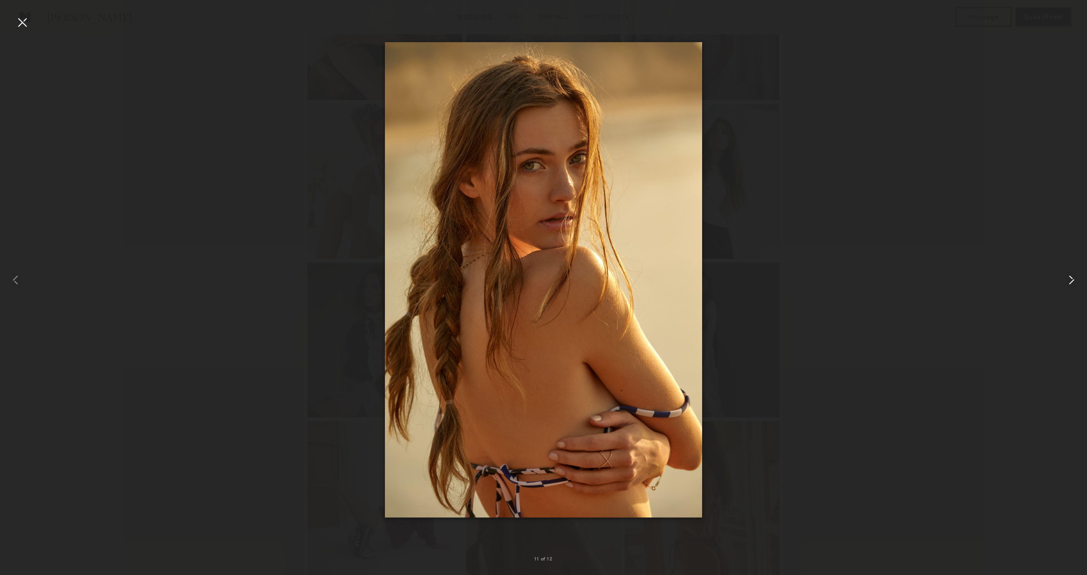
click at [1064, 271] on div at bounding box center [1066, 279] width 44 height 529
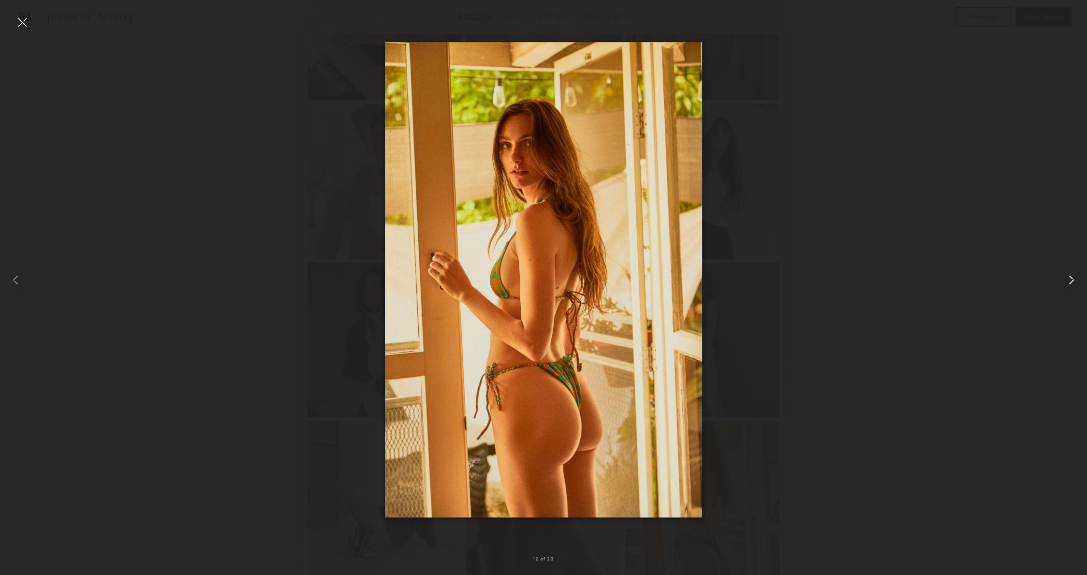
click at [1064, 271] on div at bounding box center [1066, 279] width 44 height 529
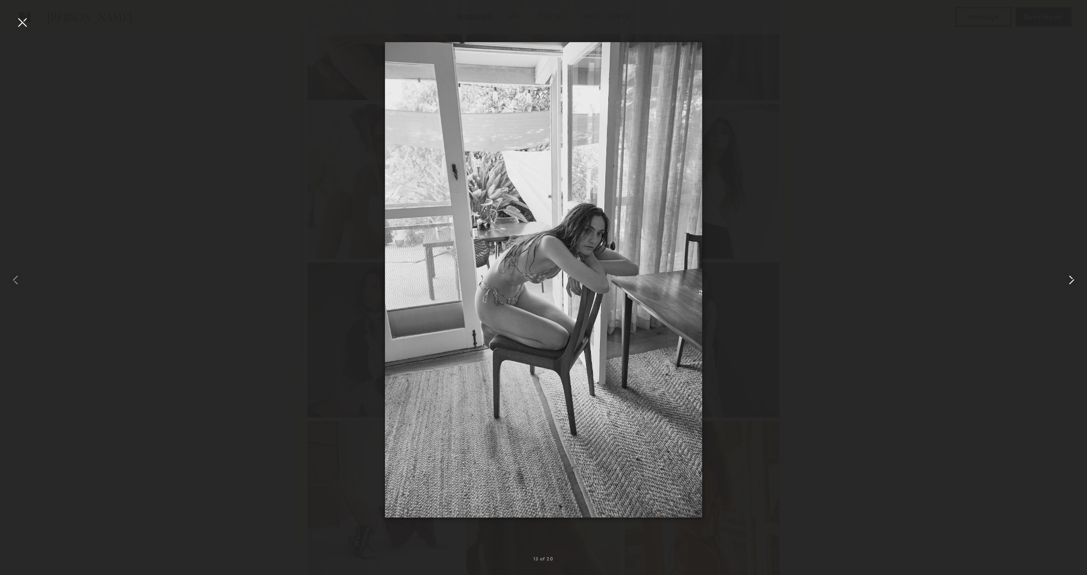
click at [1064, 271] on div at bounding box center [1066, 279] width 44 height 529
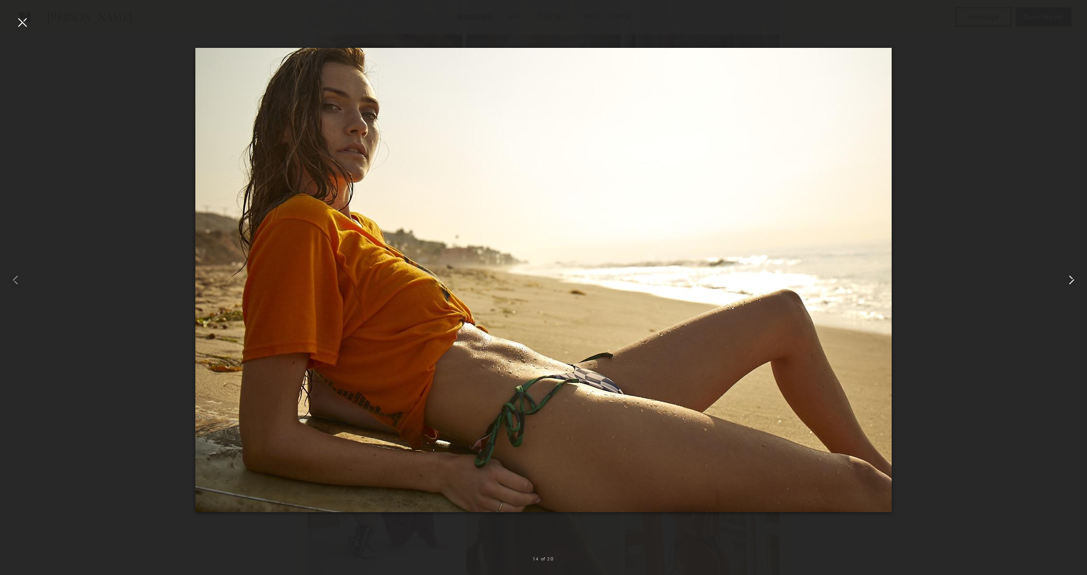
click at [1064, 271] on div at bounding box center [1066, 279] width 44 height 529
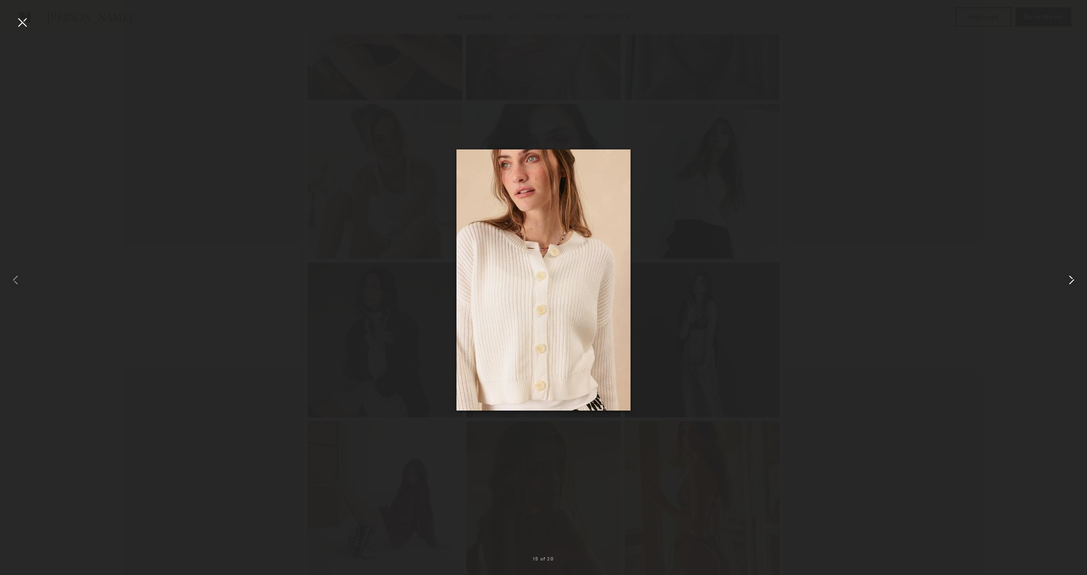
click at [1064, 271] on div at bounding box center [1066, 279] width 44 height 529
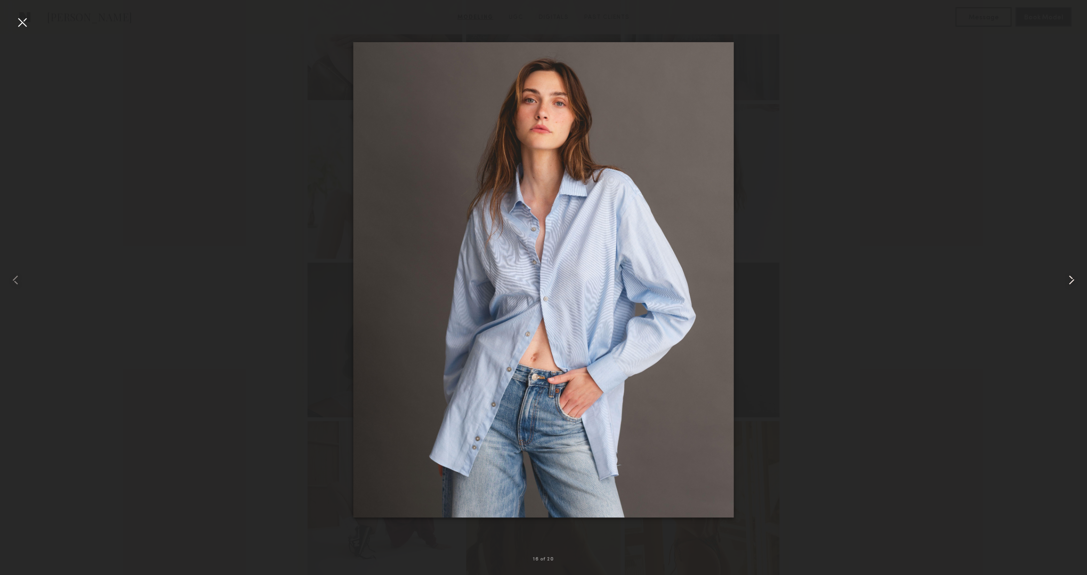
click at [1064, 271] on div at bounding box center [1066, 279] width 44 height 529
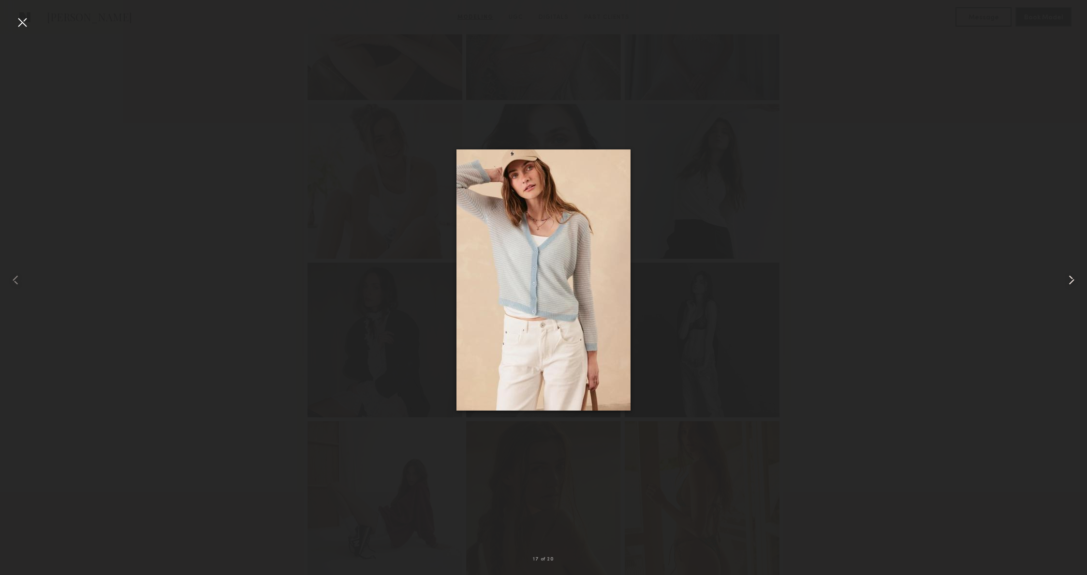
click at [1064, 271] on div at bounding box center [1066, 279] width 44 height 529
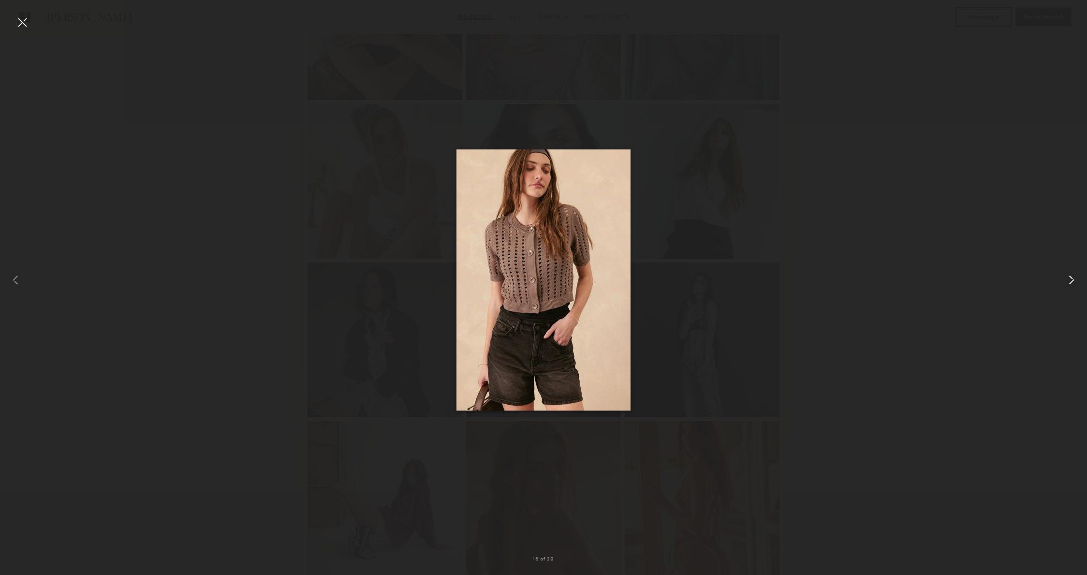
click at [1064, 271] on div at bounding box center [1066, 279] width 44 height 529
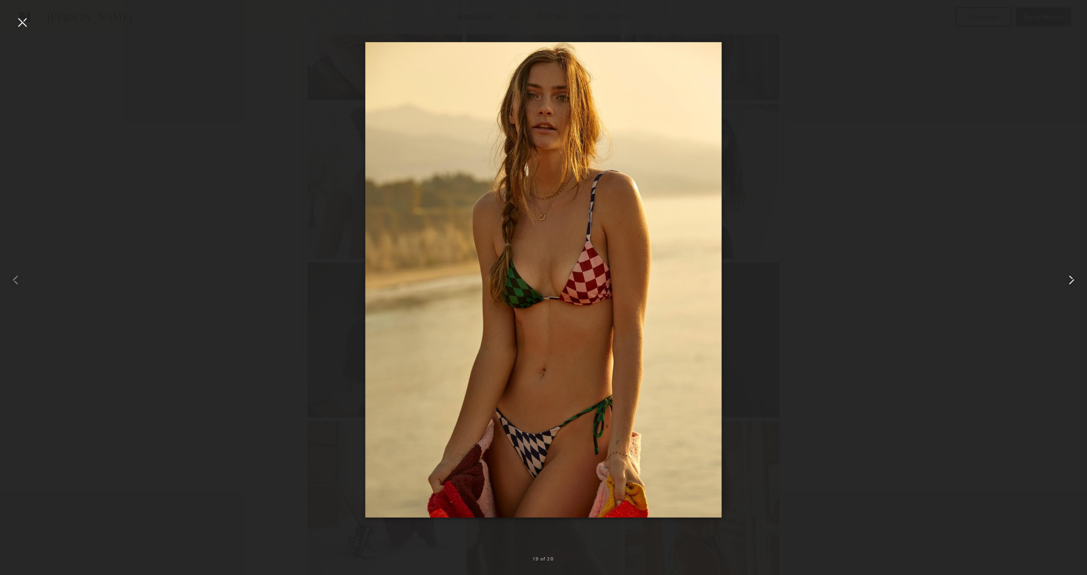
click at [1064, 271] on div at bounding box center [1066, 279] width 44 height 529
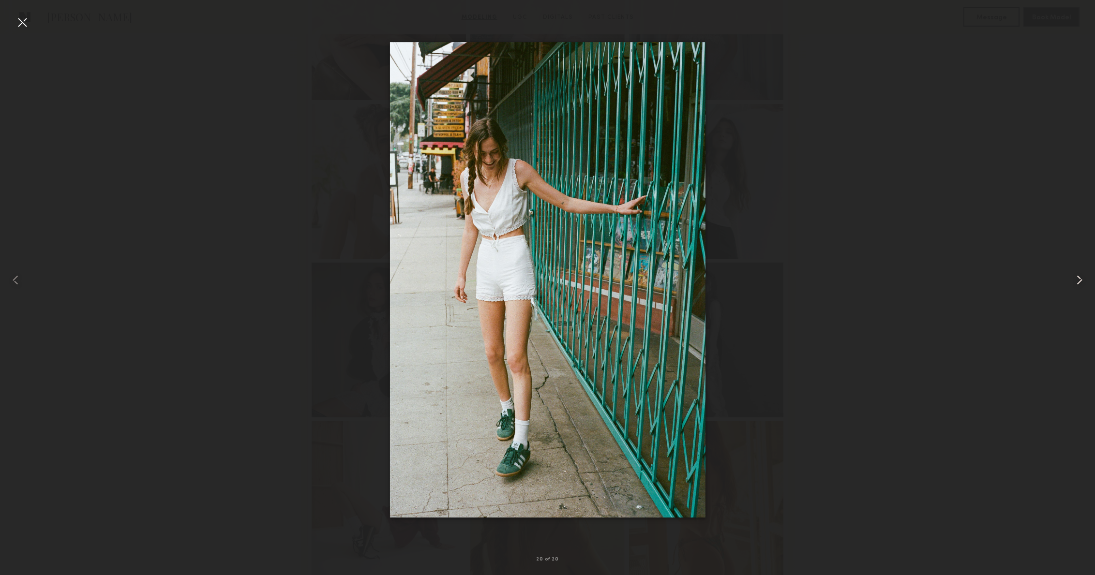
click at [1064, 271] on div at bounding box center [1073, 279] width 44 height 529
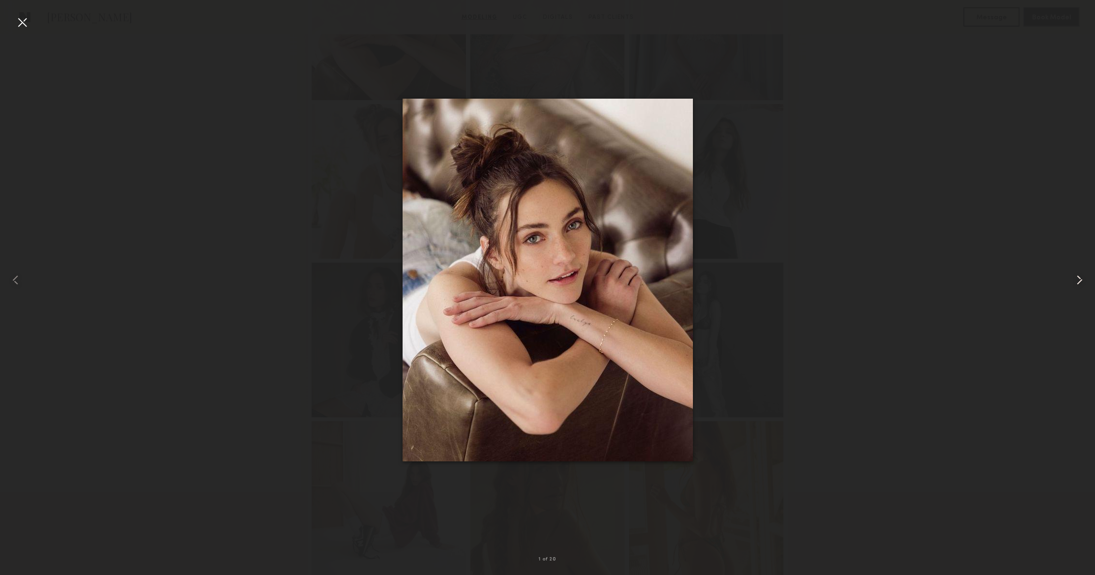
click at [1064, 271] on div at bounding box center [1073, 279] width 44 height 529
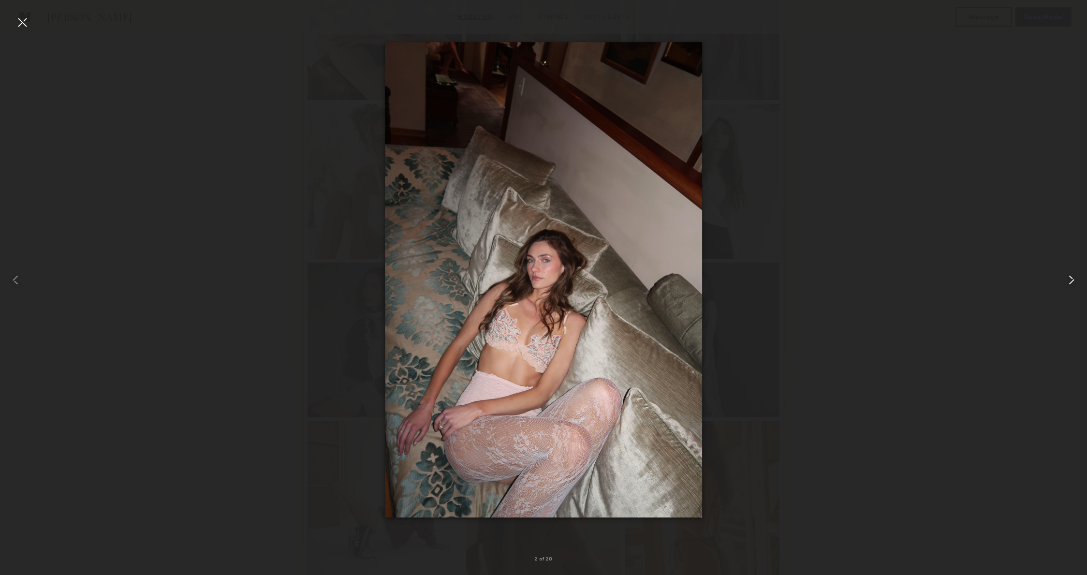
click at [1064, 271] on div at bounding box center [1066, 279] width 44 height 529
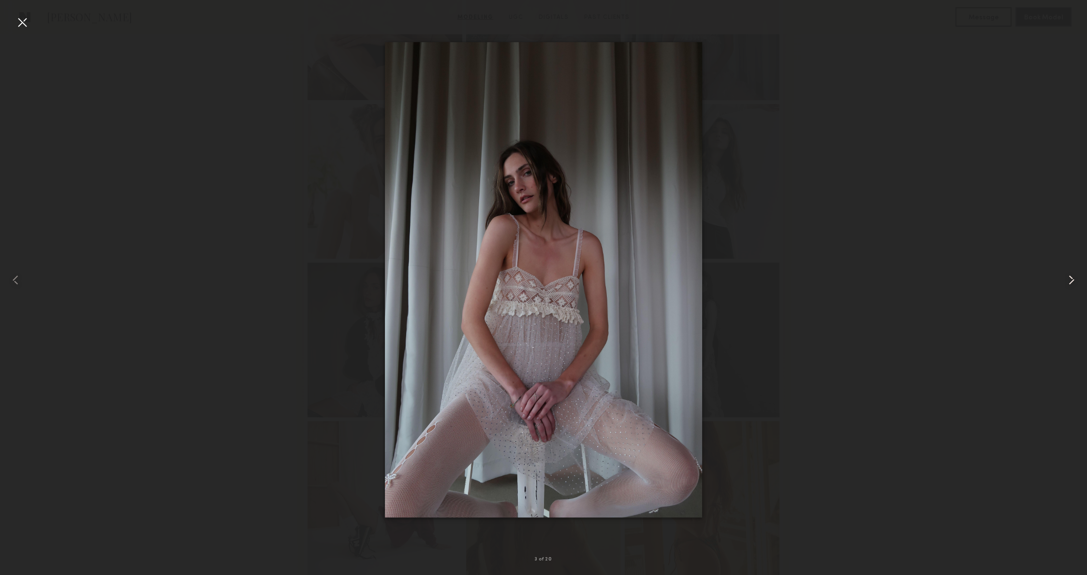
click at [1064, 271] on div at bounding box center [1066, 279] width 44 height 529
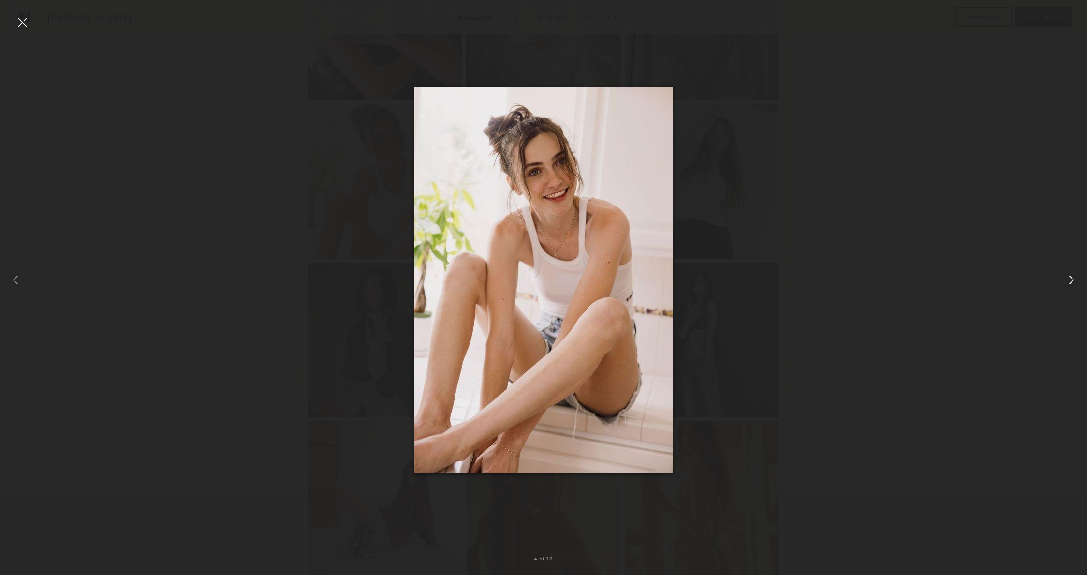
click at [1064, 271] on div at bounding box center [1066, 279] width 44 height 529
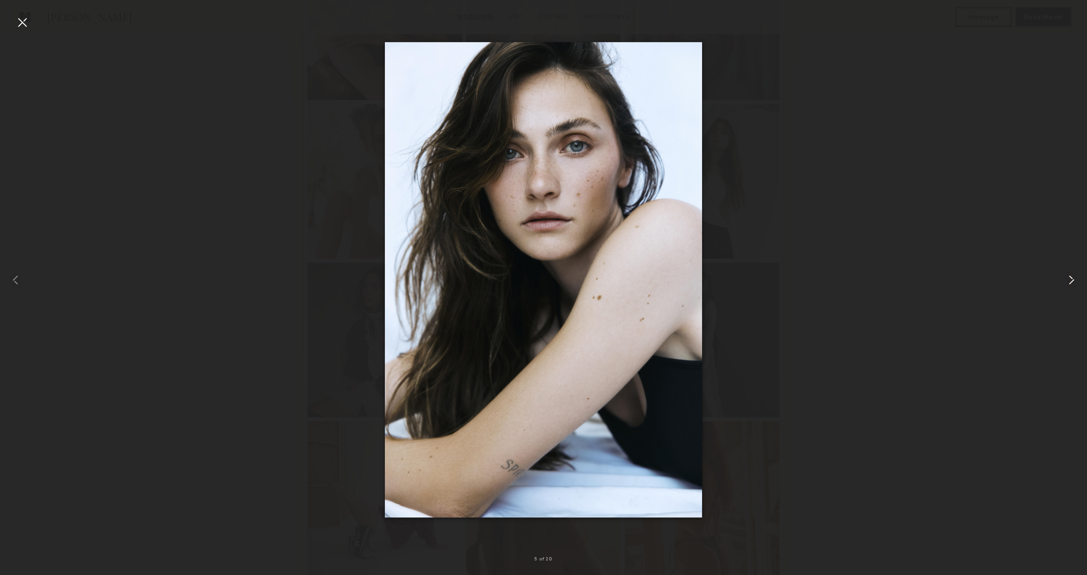
click at [1064, 271] on div at bounding box center [1066, 279] width 44 height 529
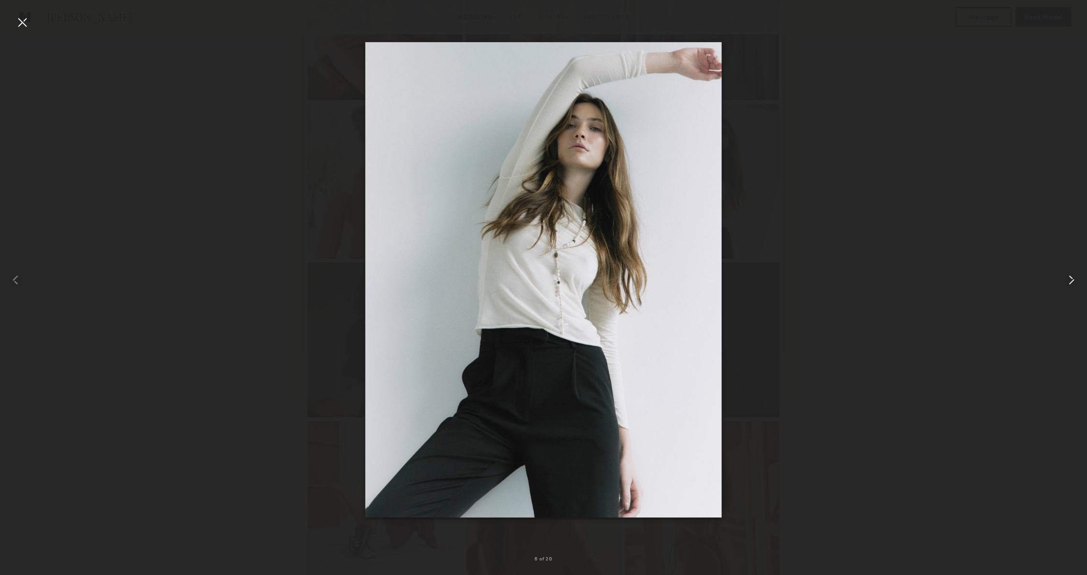
click at [1064, 271] on div at bounding box center [1066, 279] width 44 height 529
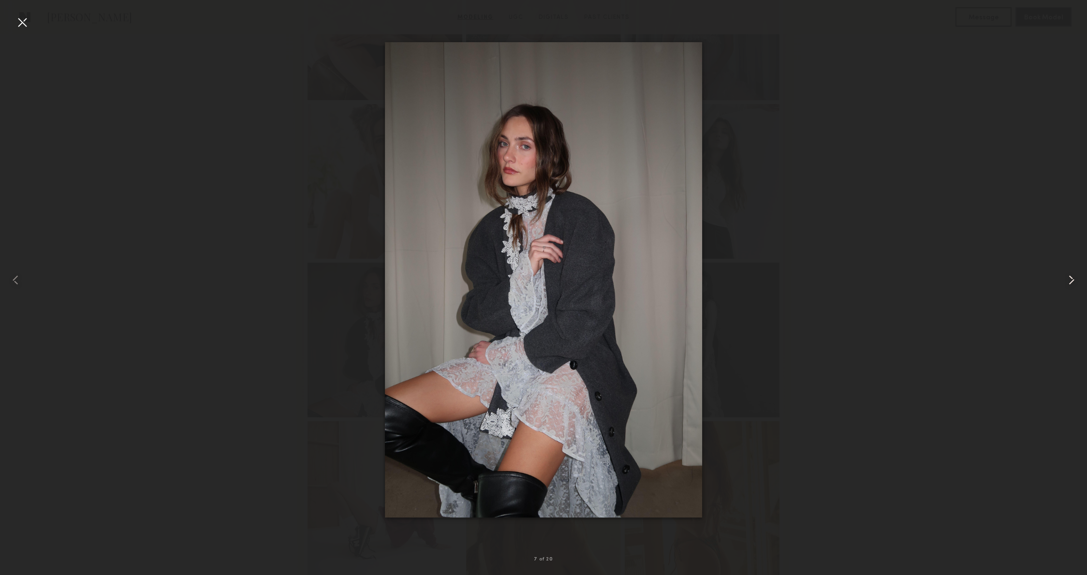
click at [1064, 271] on div at bounding box center [1066, 279] width 44 height 529
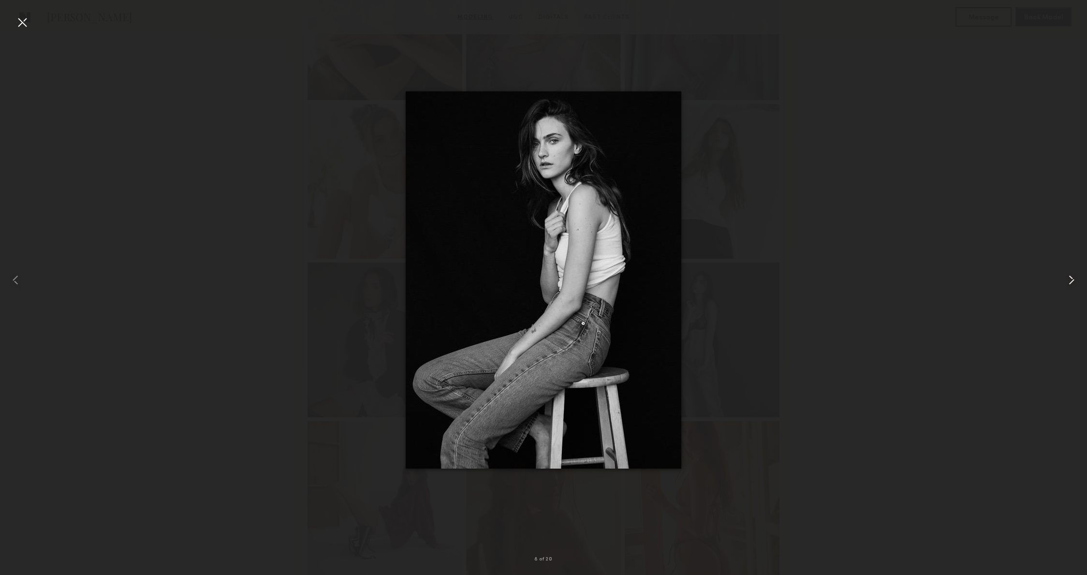
click at [1064, 271] on div at bounding box center [1066, 279] width 44 height 529
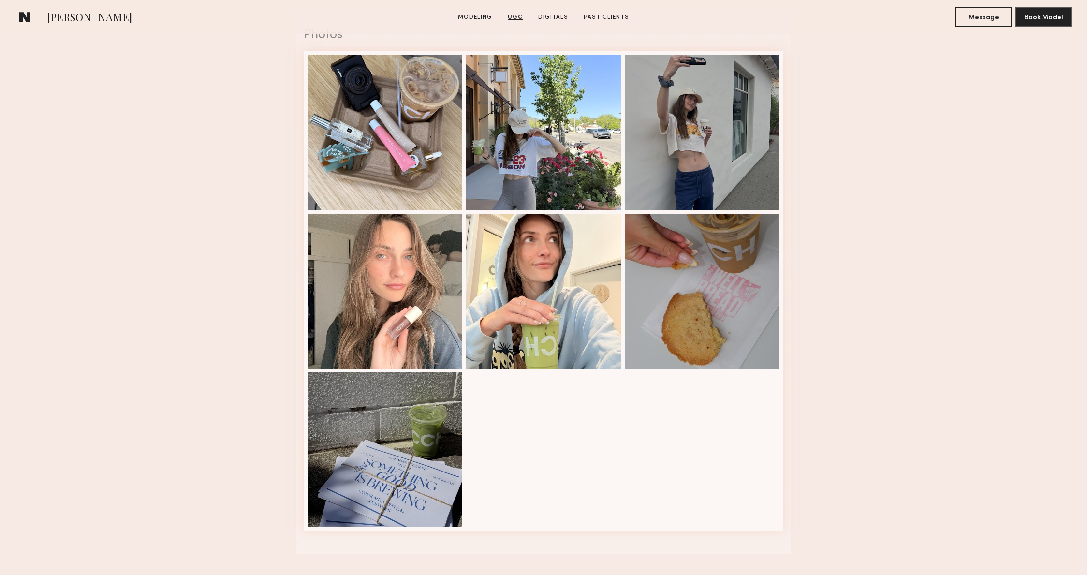
scroll to position [1870, 0]
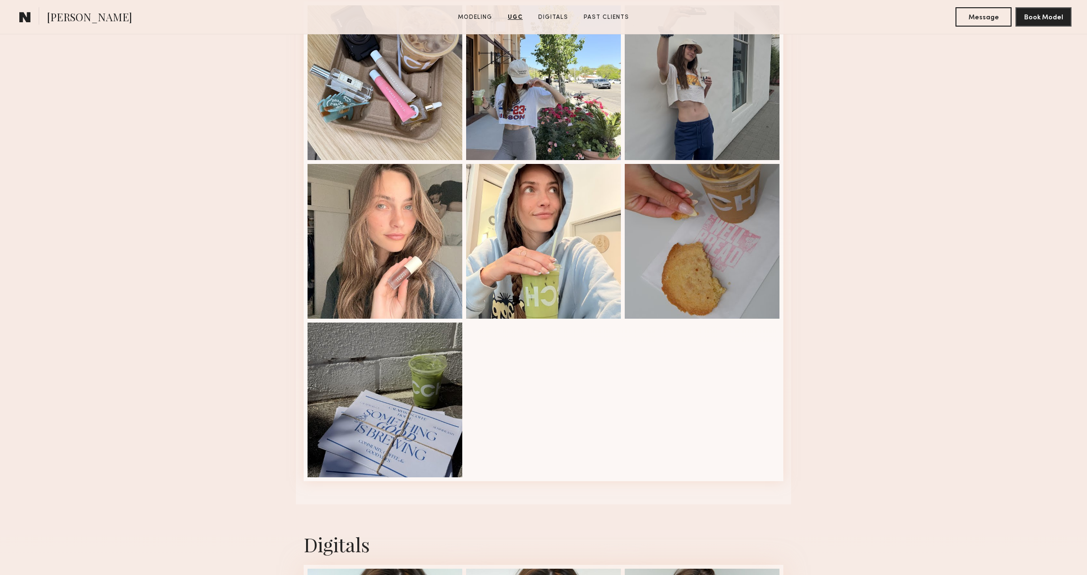
click at [843, 234] on nb-model-profile-ugc-container "User Generated Content Videos 1 of 6 Photos 1 of 7" at bounding box center [543, 29] width 1087 height 951
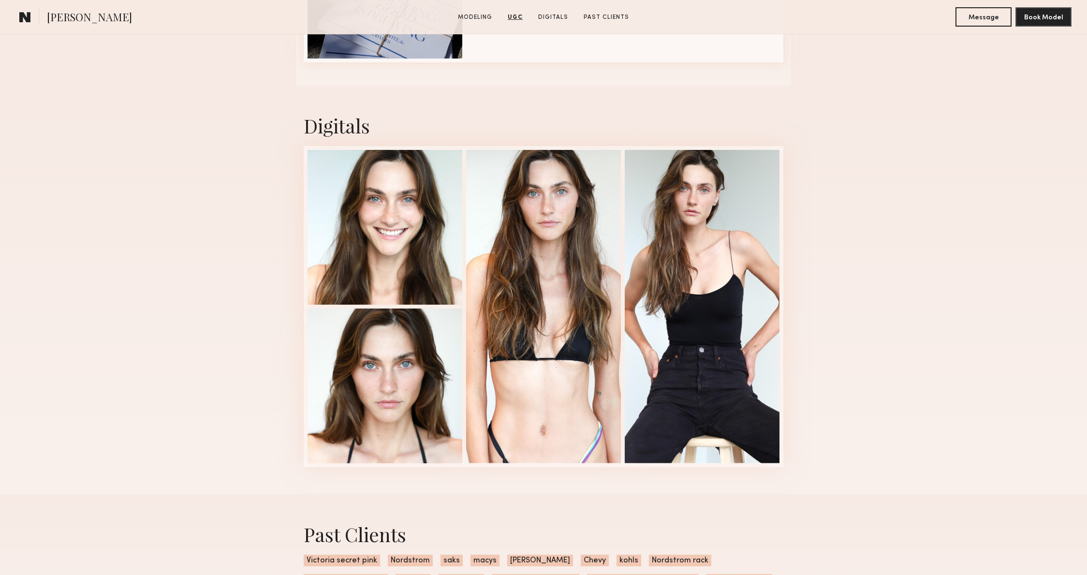
scroll to position [2327, 0]
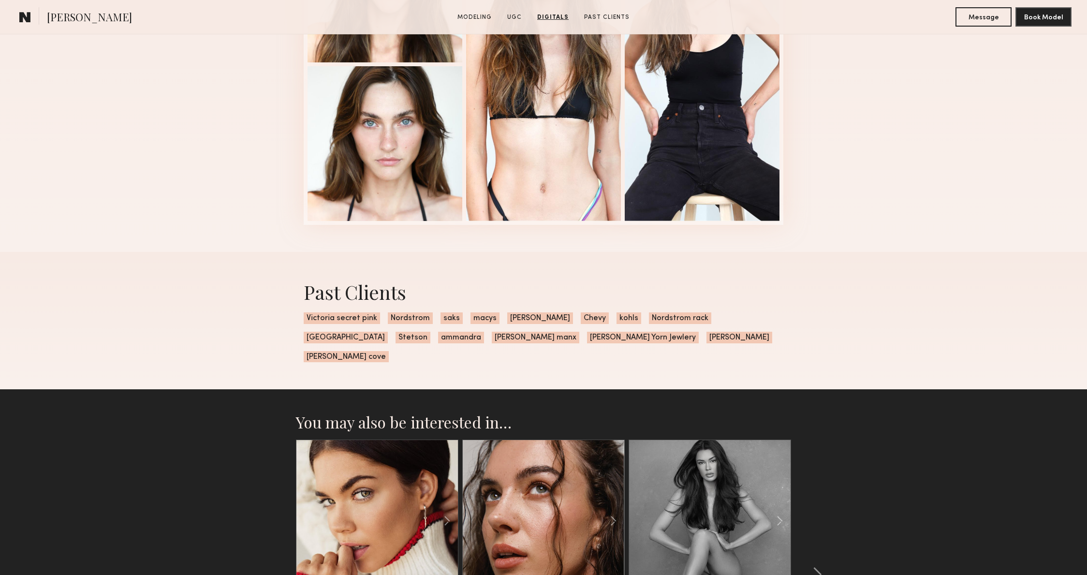
click at [854, 182] on div "Digitals 1 of 4" at bounding box center [543, 47] width 1087 height 409
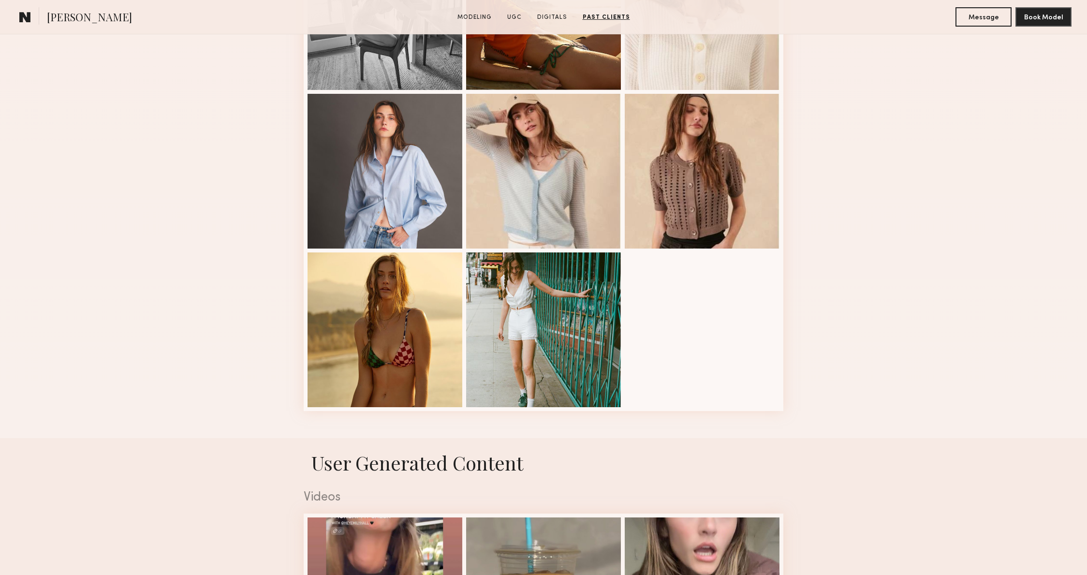
scroll to position [0, 0]
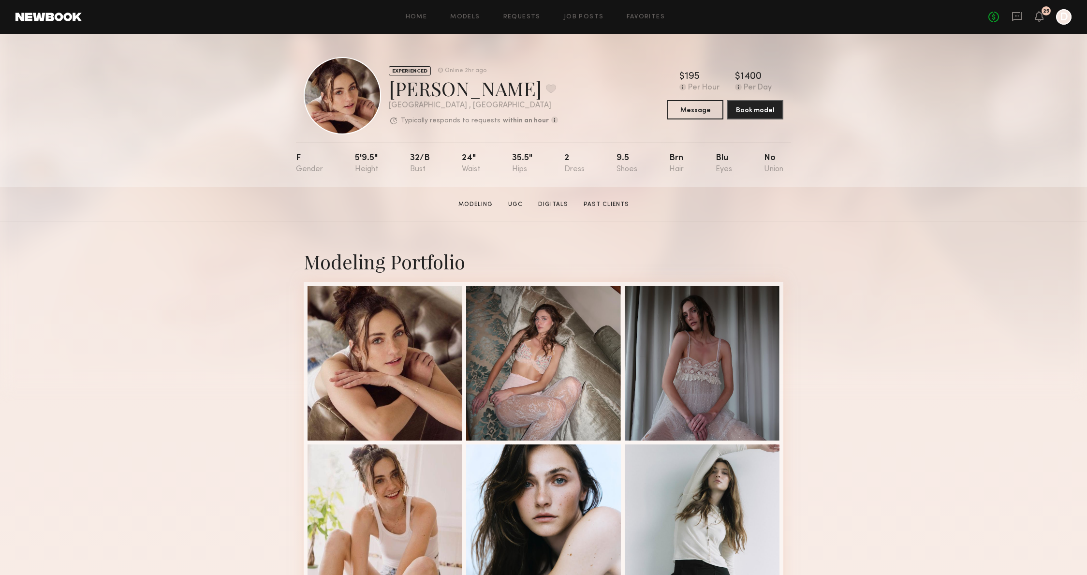
click at [864, 174] on div "EXPERIENCED Online 2hr ago Emily H. Favorite Los Angeles , CA Typically respond…" at bounding box center [543, 110] width 1087 height 153
click at [850, 190] on section "Emily H. Modeling UGC Digitals Past Clients Message Book Model" at bounding box center [543, 204] width 1087 height 34
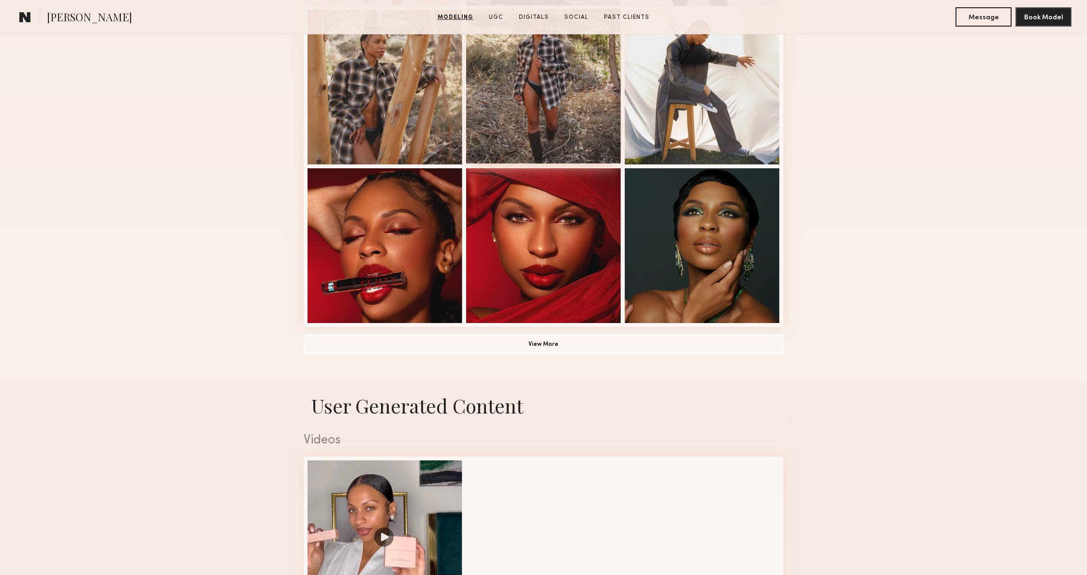
scroll to position [582, 0]
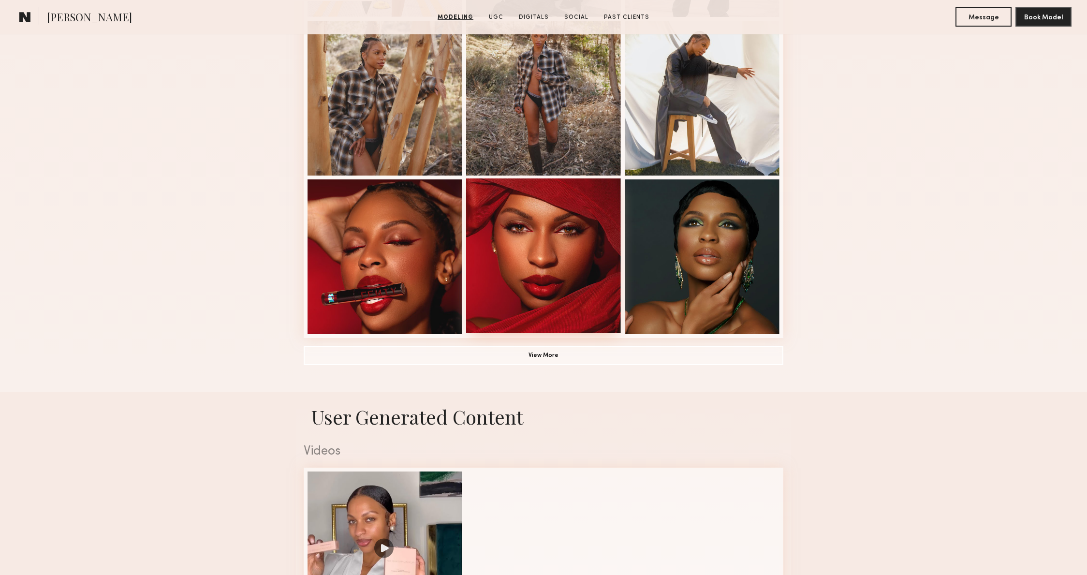
click at [565, 331] on div at bounding box center [543, 255] width 155 height 155
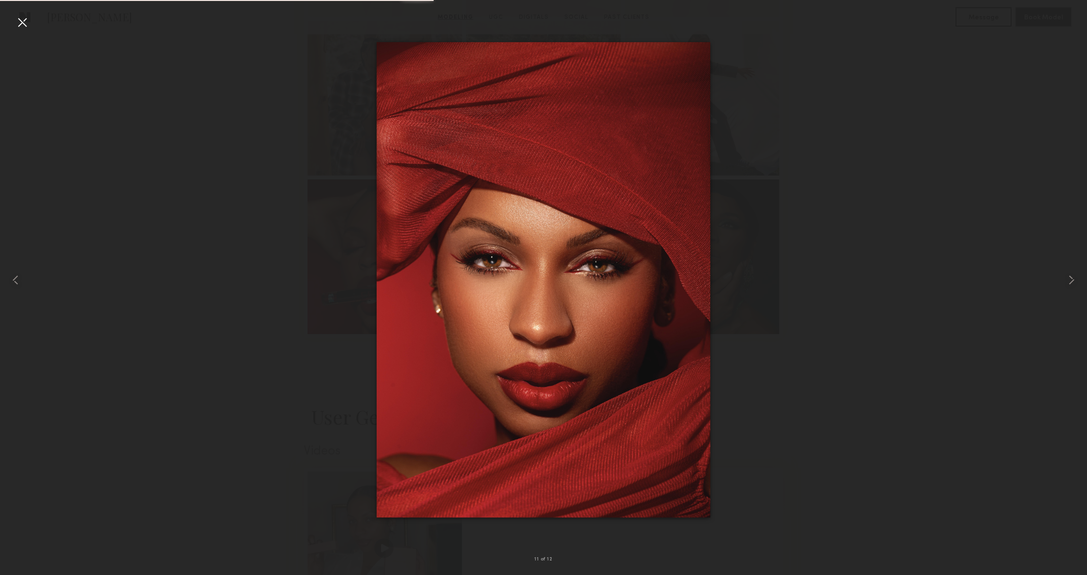
click at [793, 196] on div at bounding box center [543, 279] width 1087 height 529
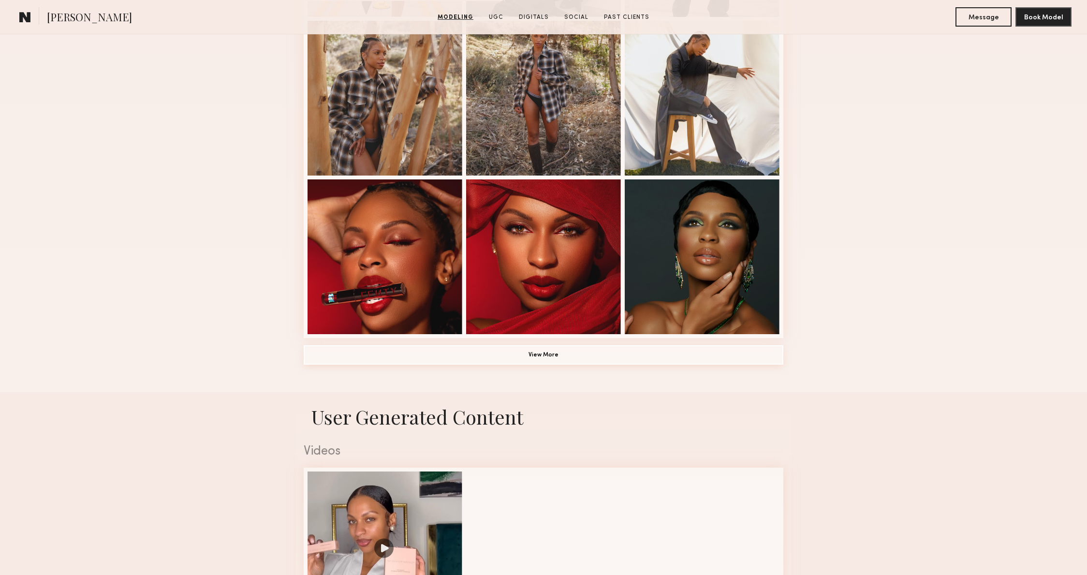
click at [623, 357] on button "View More" at bounding box center [544, 354] width 480 height 19
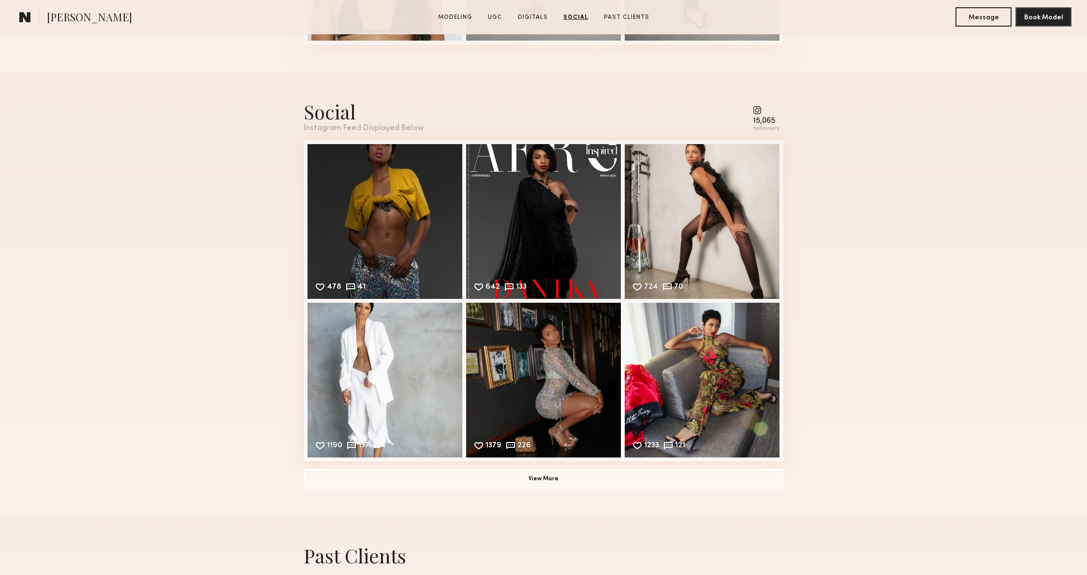
scroll to position [2198, 0]
click at [846, 294] on div "Social Instagram Feed Displayed Below 15,065 followers 478 41 Likes & comments …" at bounding box center [543, 293] width 1087 height 444
click at [844, 296] on div "Social Instagram Feed Displayed Below 15,065 followers 478 41 Likes & comments …" at bounding box center [543, 293] width 1087 height 444
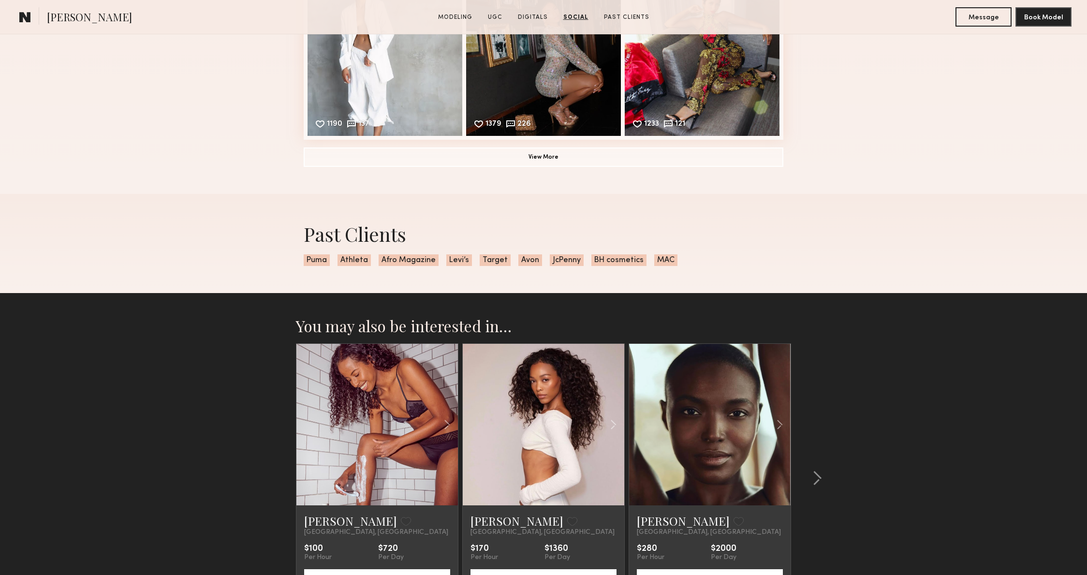
scroll to position [2629, 0]
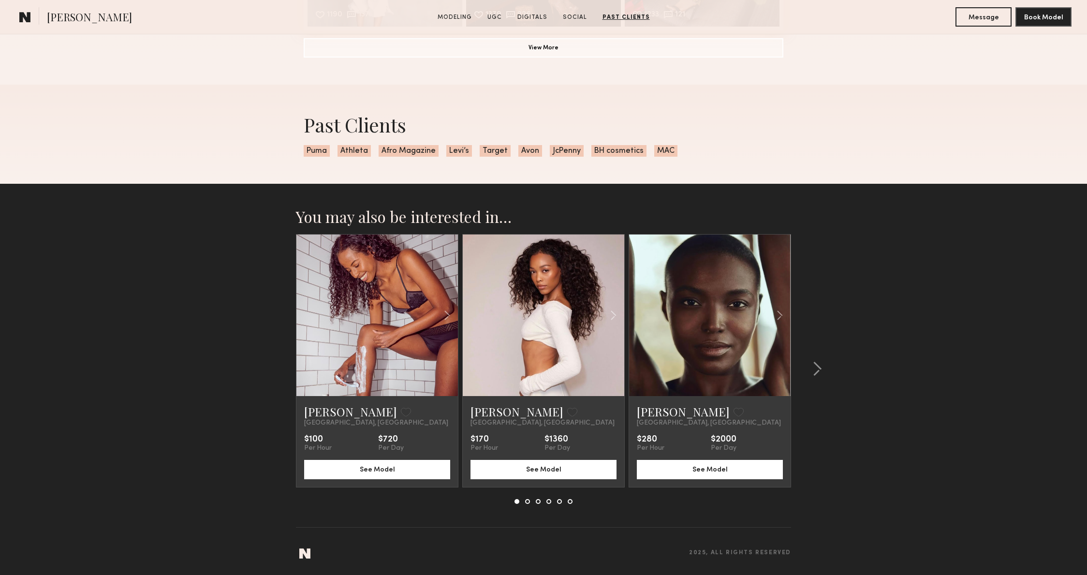
click at [937, 280] on section "You may also be interested in… Meklit G. Favorite Los Angeles, CA $100 Per Hour…" at bounding box center [543, 379] width 1087 height 391
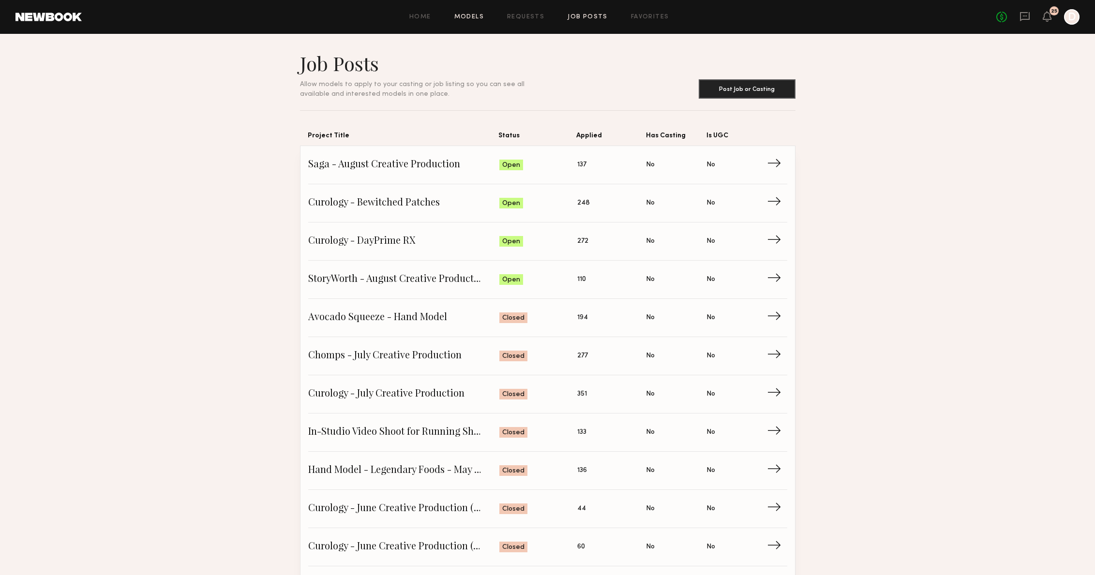
click at [475, 15] on link "Models" at bounding box center [469, 17] width 30 height 6
click at [562, 282] on span "Status: Open" at bounding box center [538, 279] width 78 height 15
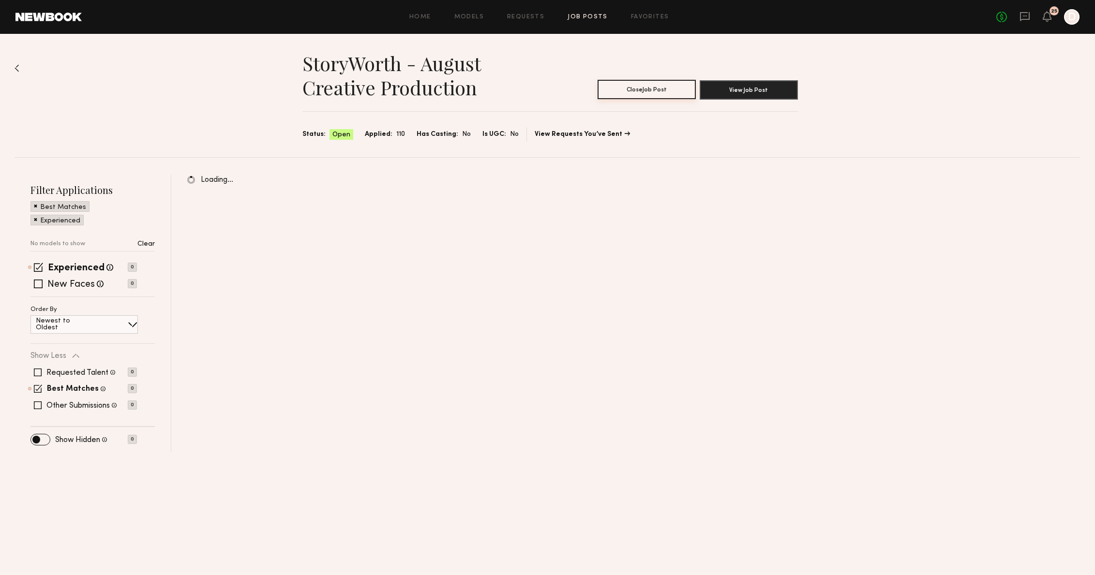
click at [694, 91] on button "Close Job Post" at bounding box center [646, 89] width 98 height 19
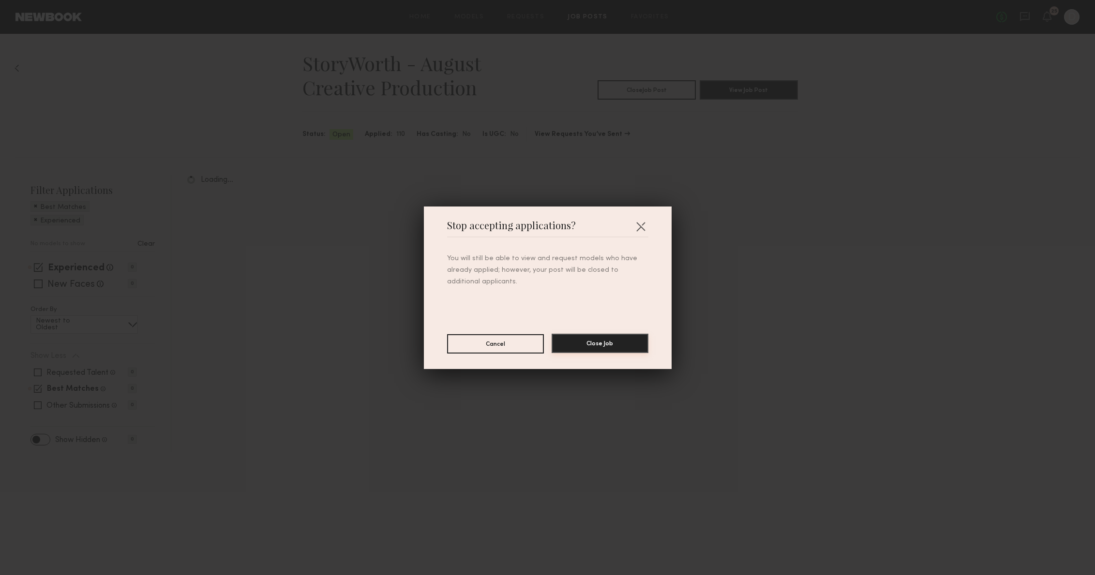
click at [594, 343] on button "Close Job" at bounding box center [599, 343] width 97 height 19
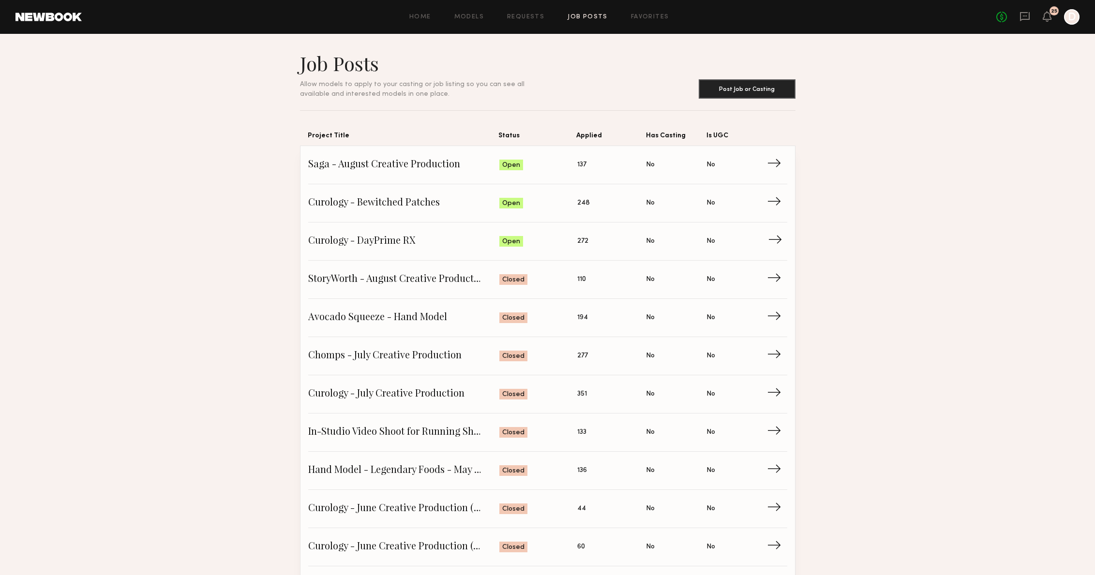
click at [424, 238] on span "Curology - DayPrime RX" at bounding box center [404, 241] width 192 height 15
click at [411, 195] on link "Curology - Bewitched Patches Status: Open Applied: 248 Has Casting: No Is UGC: …" at bounding box center [547, 203] width 479 height 38
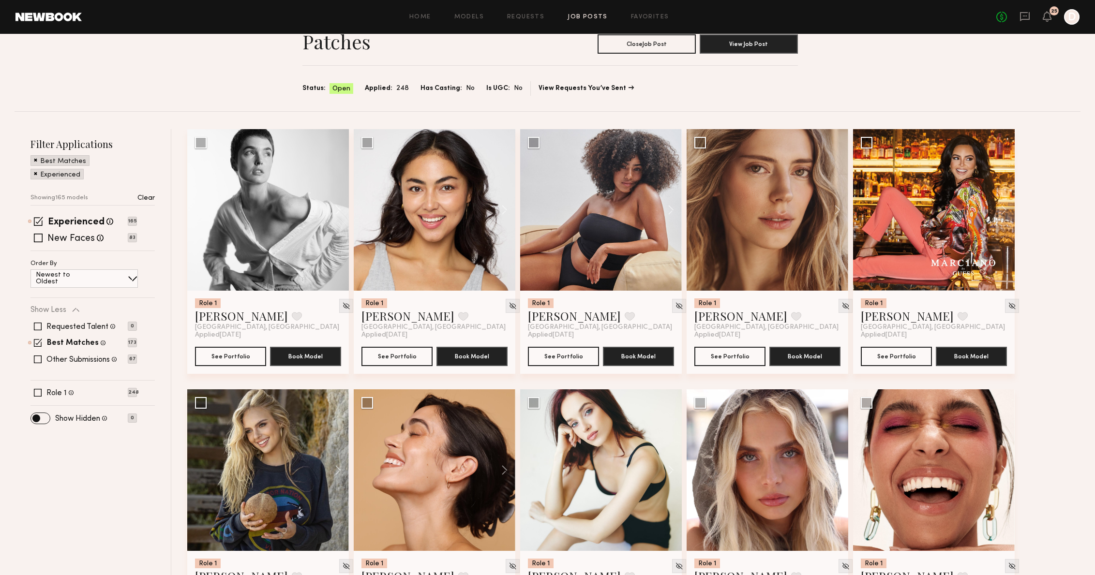
scroll to position [92, 0]
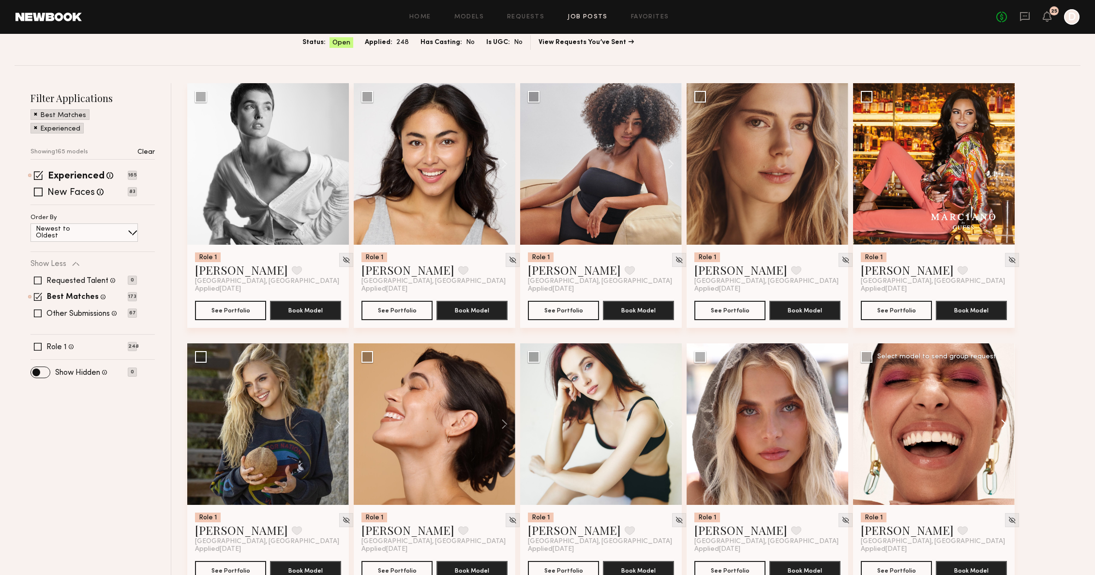
click at [1000, 430] on button at bounding box center [998, 424] width 31 height 162
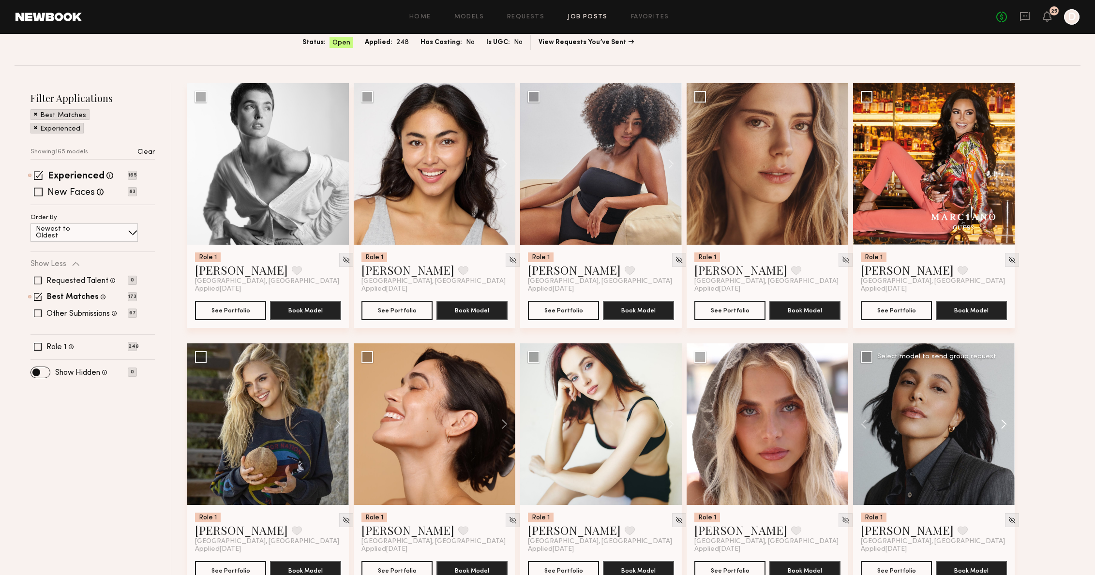
click at [1000, 430] on button at bounding box center [998, 424] width 31 height 162
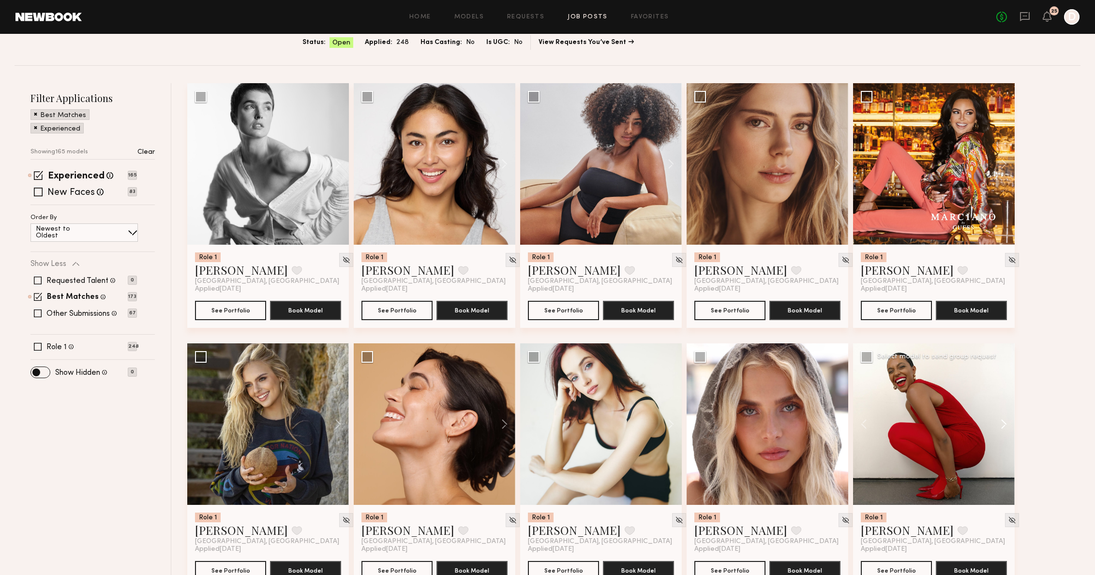
click at [1000, 430] on button at bounding box center [998, 424] width 31 height 162
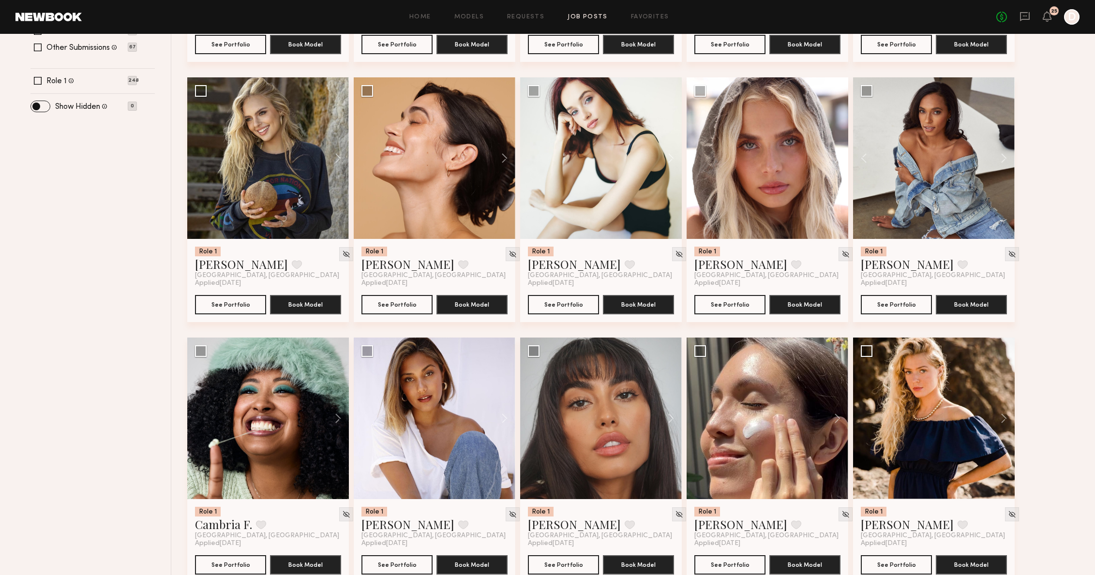
scroll to position [362, 0]
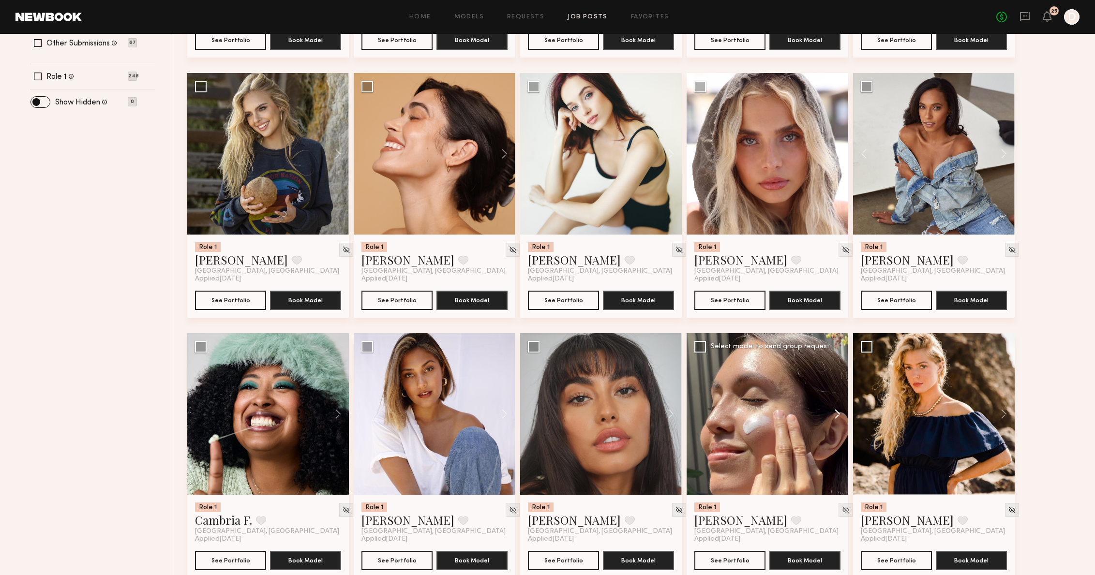
click at [842, 408] on button at bounding box center [832, 414] width 31 height 162
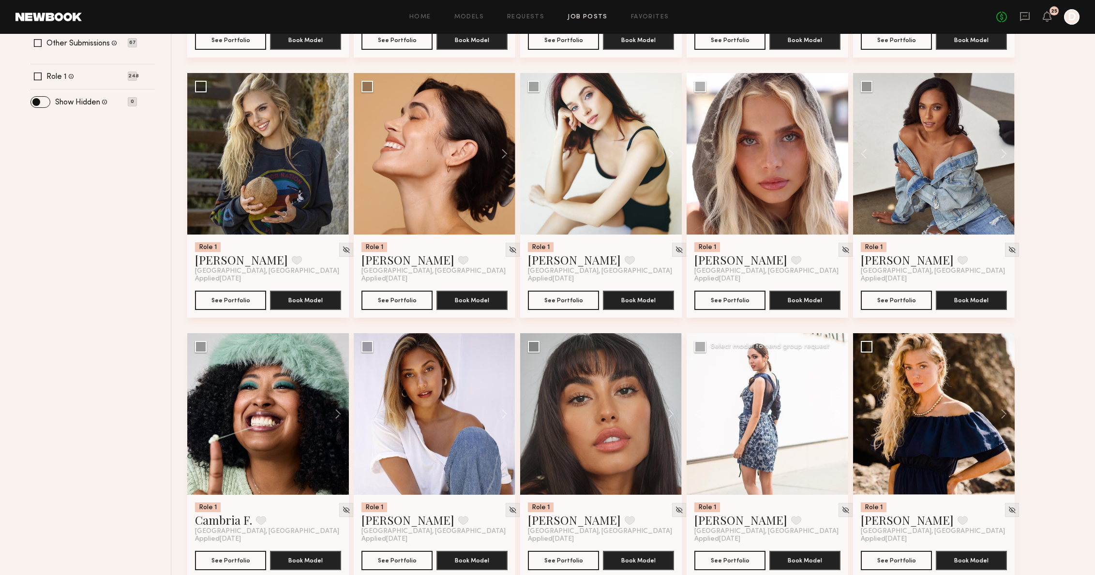
click at [842, 408] on button at bounding box center [832, 414] width 31 height 162
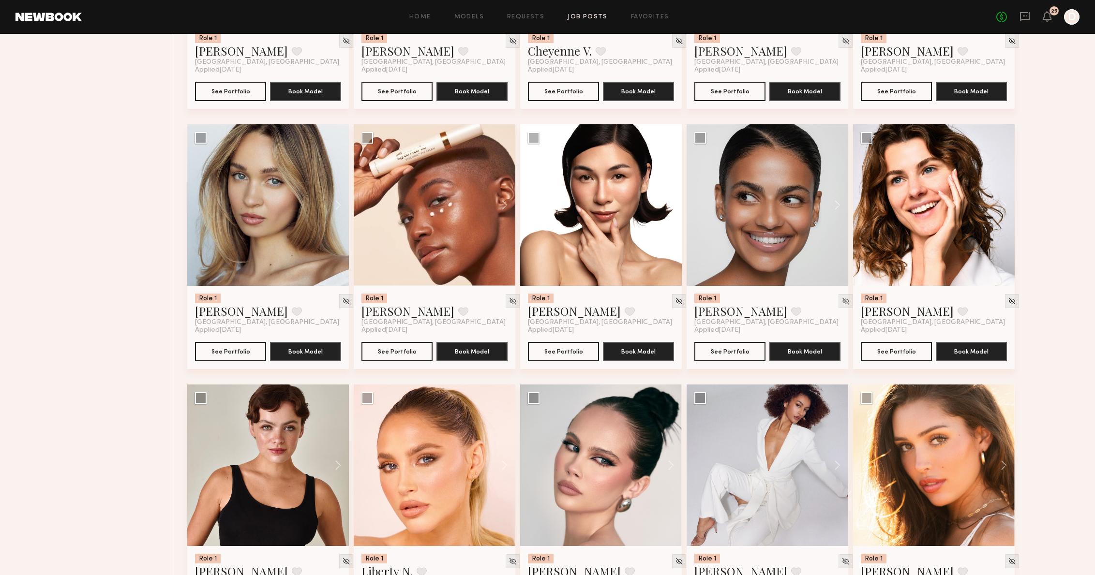
scroll to position [0, 0]
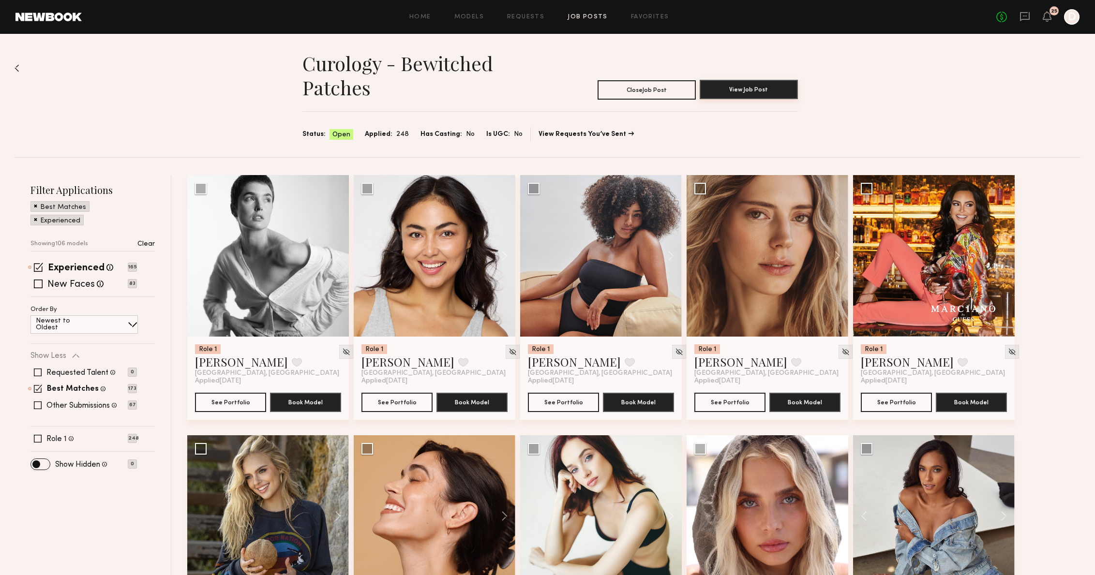
click at [762, 92] on button "View Job Post" at bounding box center [748, 89] width 98 height 19
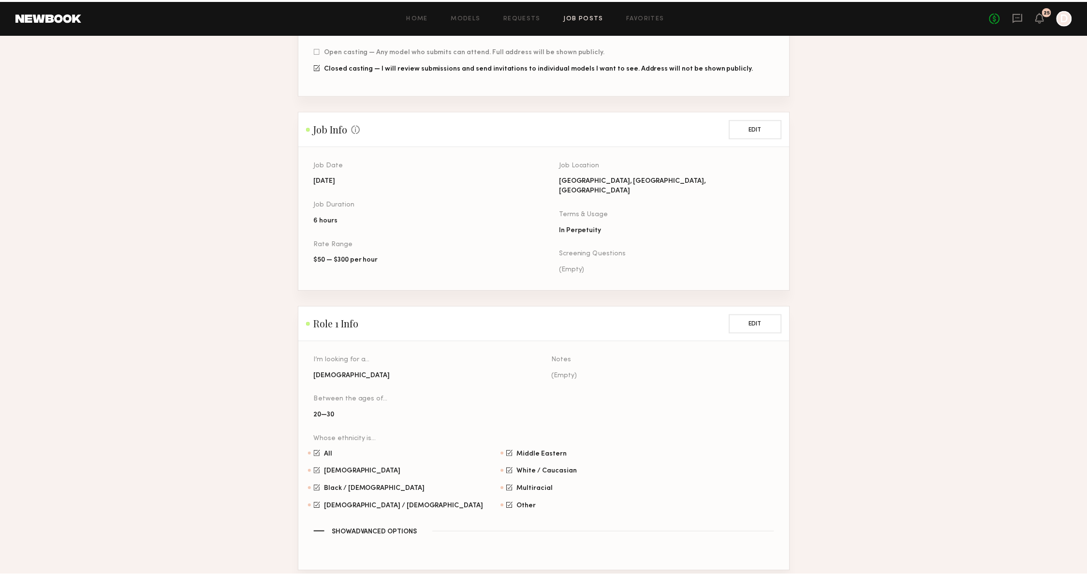
scroll to position [331, 0]
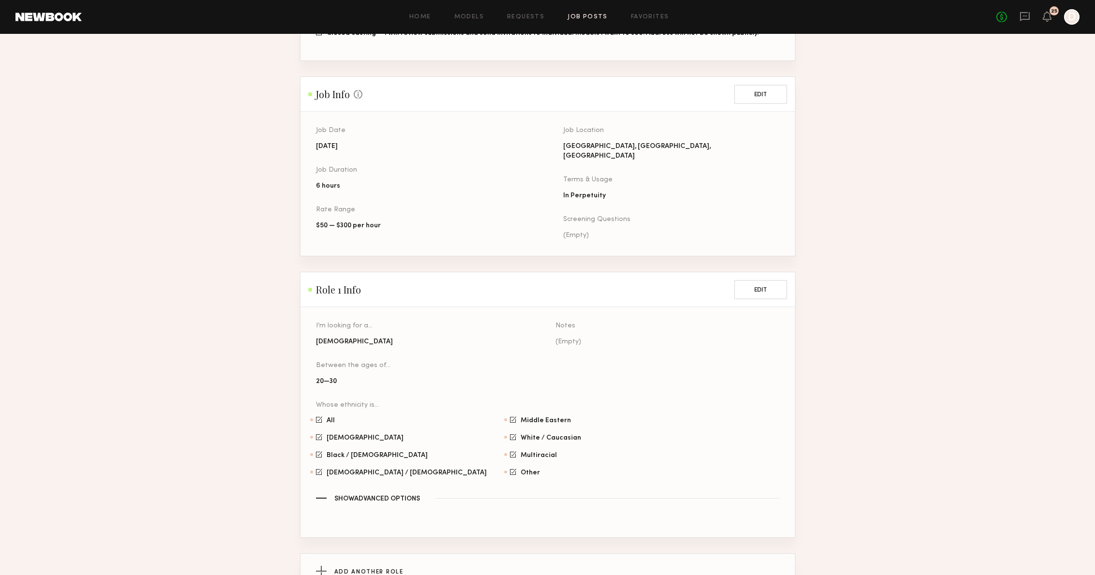
click at [877, 220] on section "Curology - Bewitched Patches Project Info This information can no longer be edi…" at bounding box center [547, 154] width 1095 height 869
drag, startPoint x: 877, startPoint y: 220, endPoint x: 882, endPoint y: 217, distance: 6.3
click at [882, 217] on section "Curology - Bewitched Patches Project Info This information can no longer be edi…" at bounding box center [547, 154] width 1095 height 869
click at [882, 216] on section "Curology - Bewitched Patches Project Info This information can no longer be edi…" at bounding box center [547, 154] width 1095 height 869
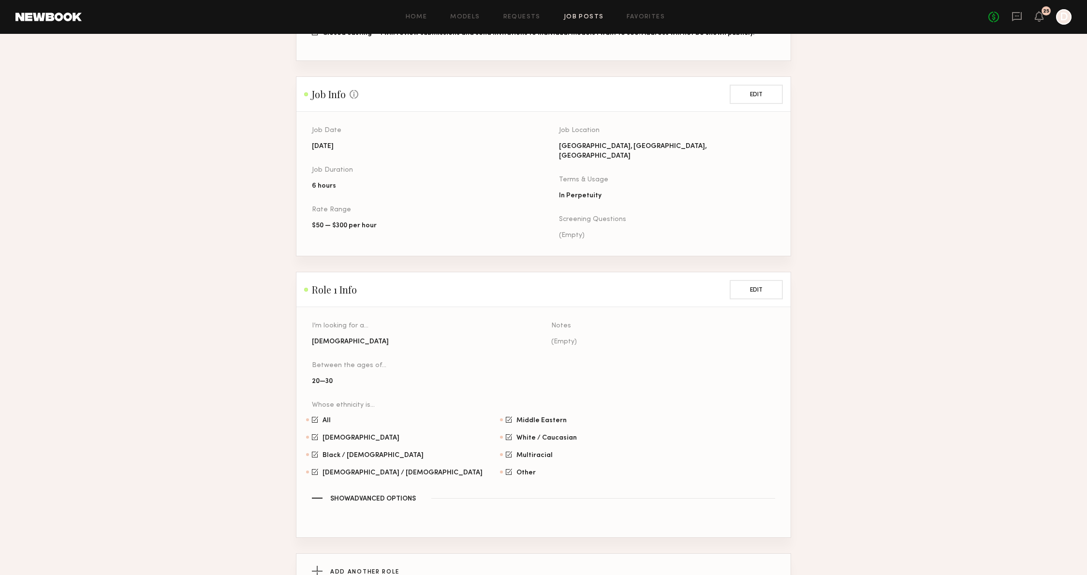
click at [894, 149] on section "Curology - Bewitched Patches Project Info This information can no longer be edi…" at bounding box center [543, 154] width 1087 height 869
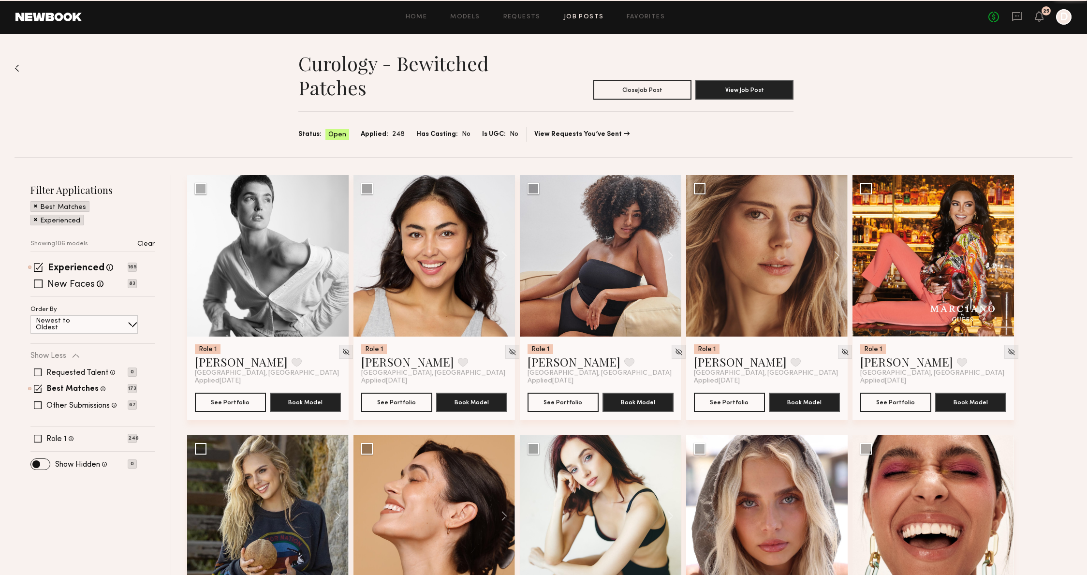
click at [894, 149] on div "Curology - Bewitched Patches Close Job Post View Job Post Status: Open Applied:…" at bounding box center [544, 95] width 1058 height 123
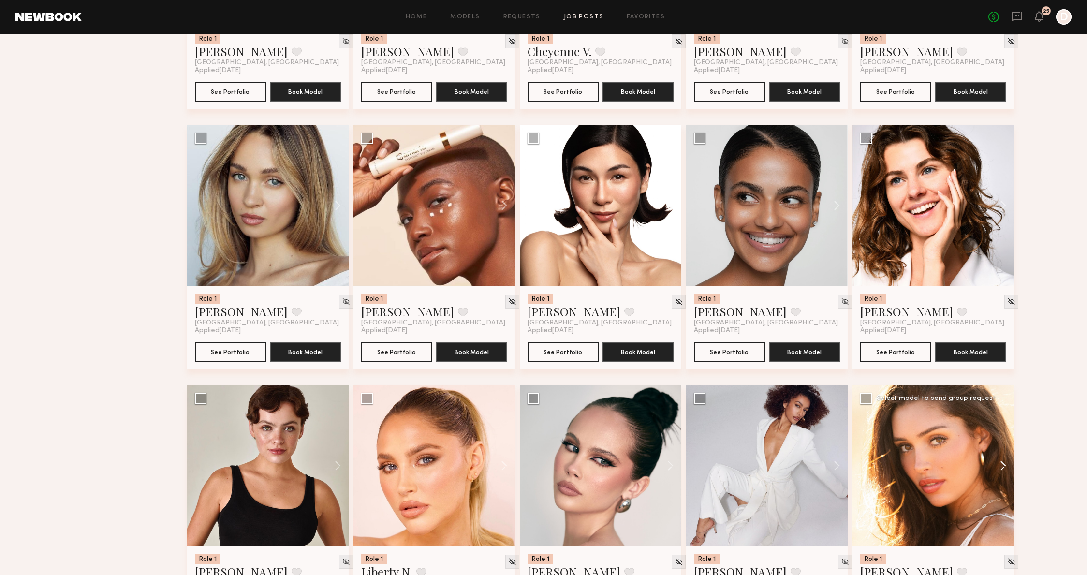
scroll to position [1137, 0]
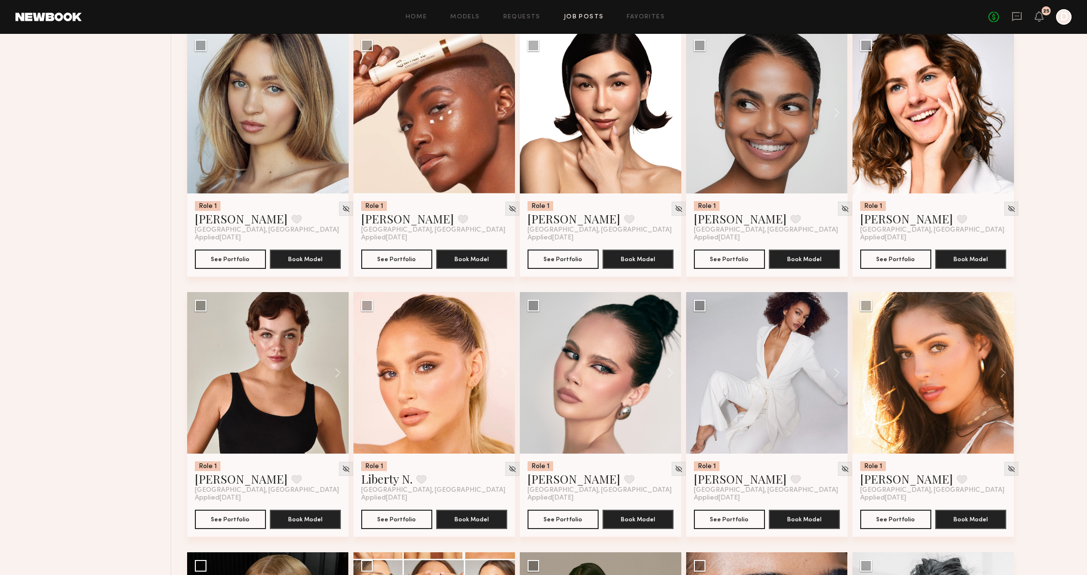
scroll to position [1187, 0]
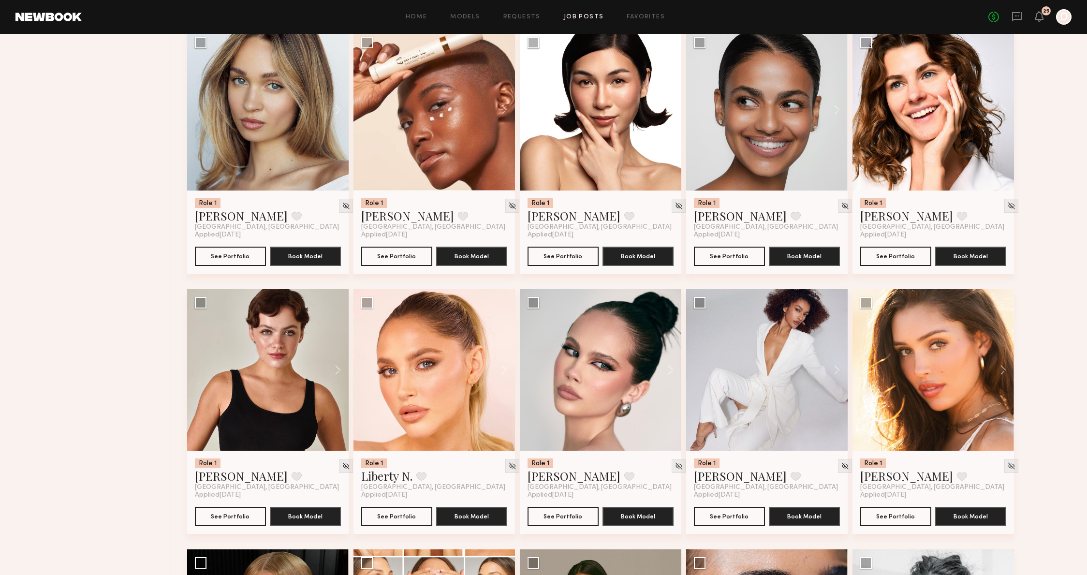
click at [1042, 355] on div "Role 1 Jessica W. Favorite Los Angeles, CA Applied 08/12/2025 See Portfolio Boo…" at bounding box center [632, 549] width 890 height 3123
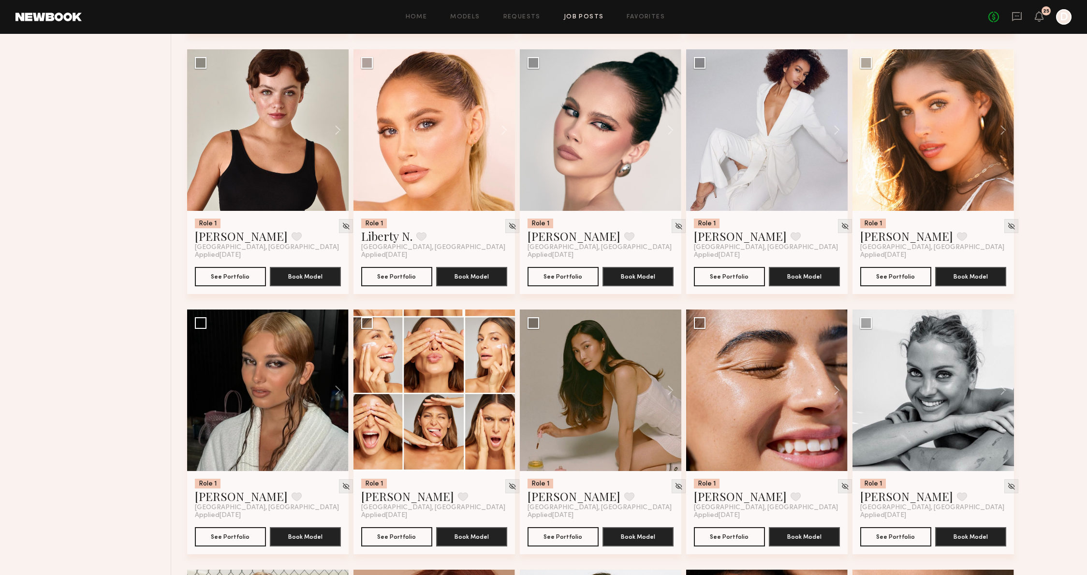
scroll to position [1435, 0]
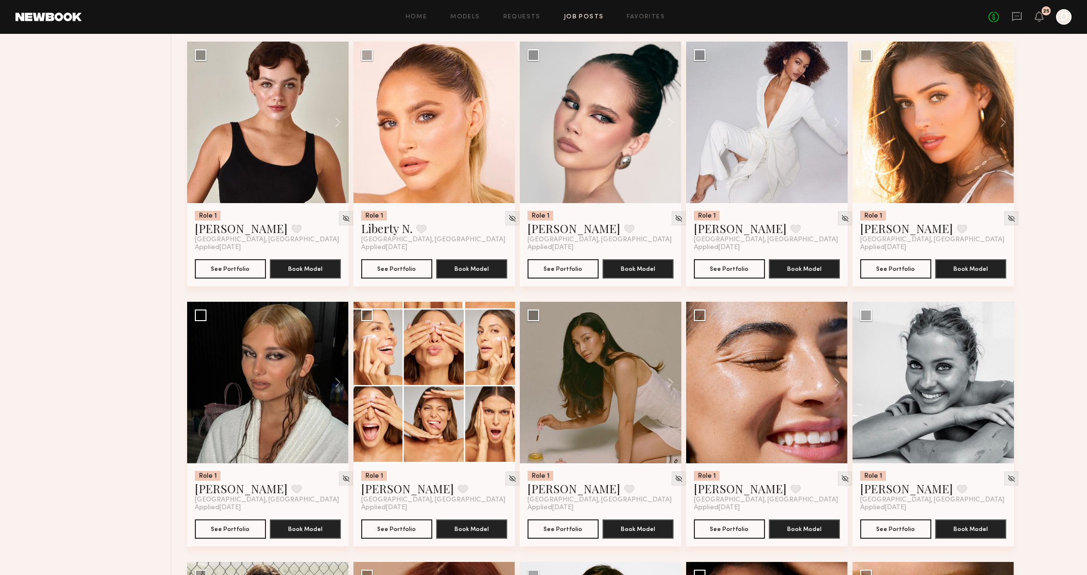
click at [1051, 296] on div "Role 1 Jessica W. Favorite Los Angeles, CA Applied 08/12/2025 See Portfolio Boo…" at bounding box center [632, 302] width 890 height 3123
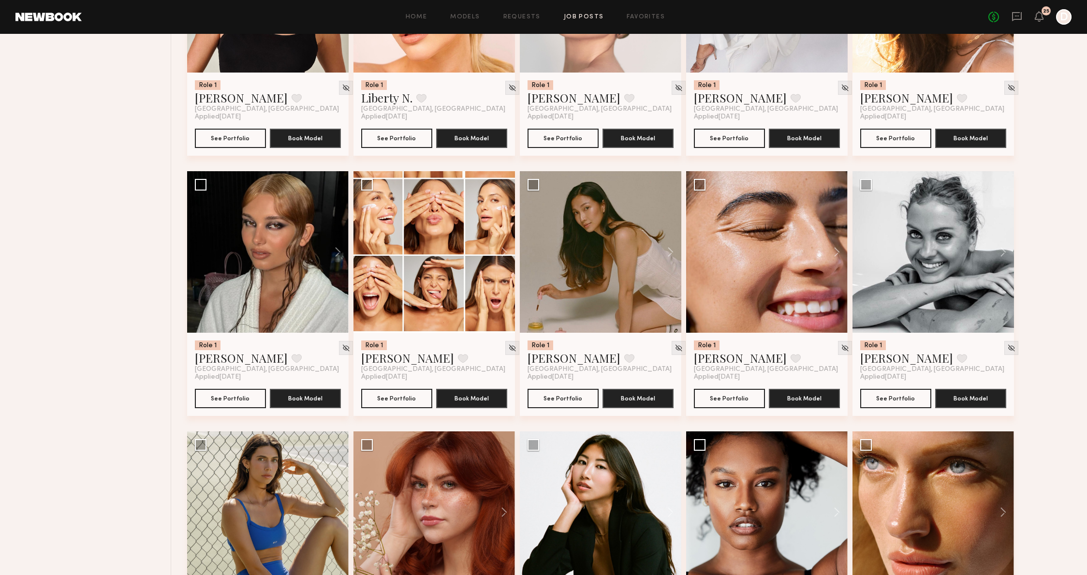
scroll to position [1585, 0]
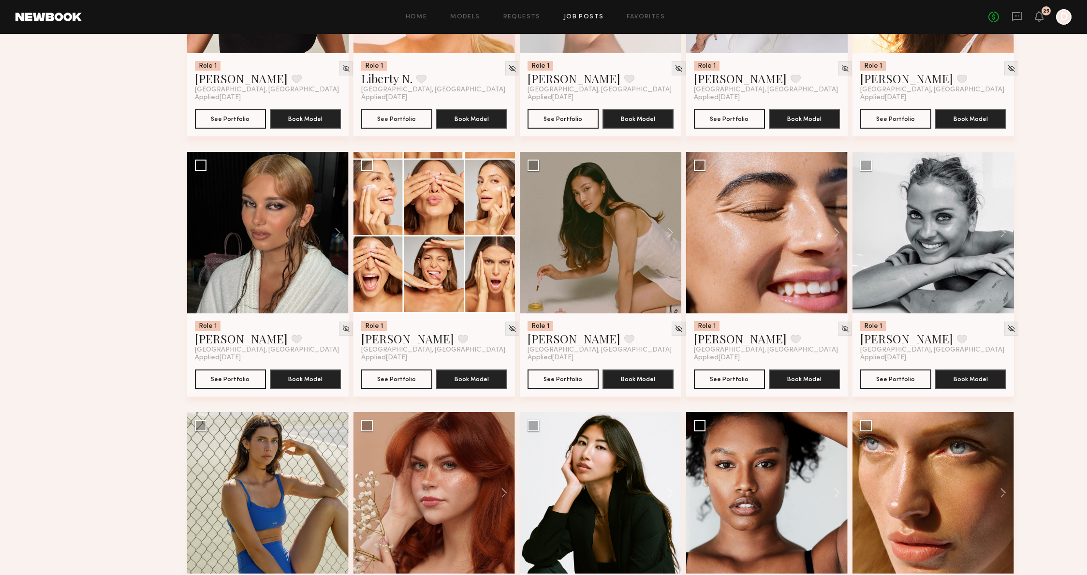
click at [1058, 200] on div "Role 1 Jessica W. Favorite Los Angeles, CA Applied 08/12/2025 See Portfolio Boo…" at bounding box center [632, 152] width 890 height 3123
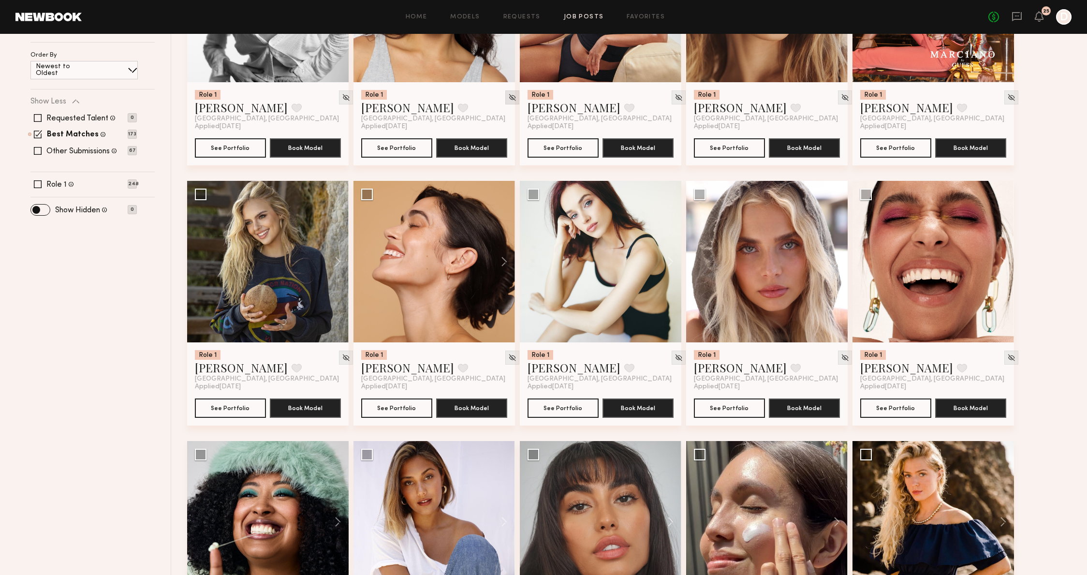
scroll to position [0, 0]
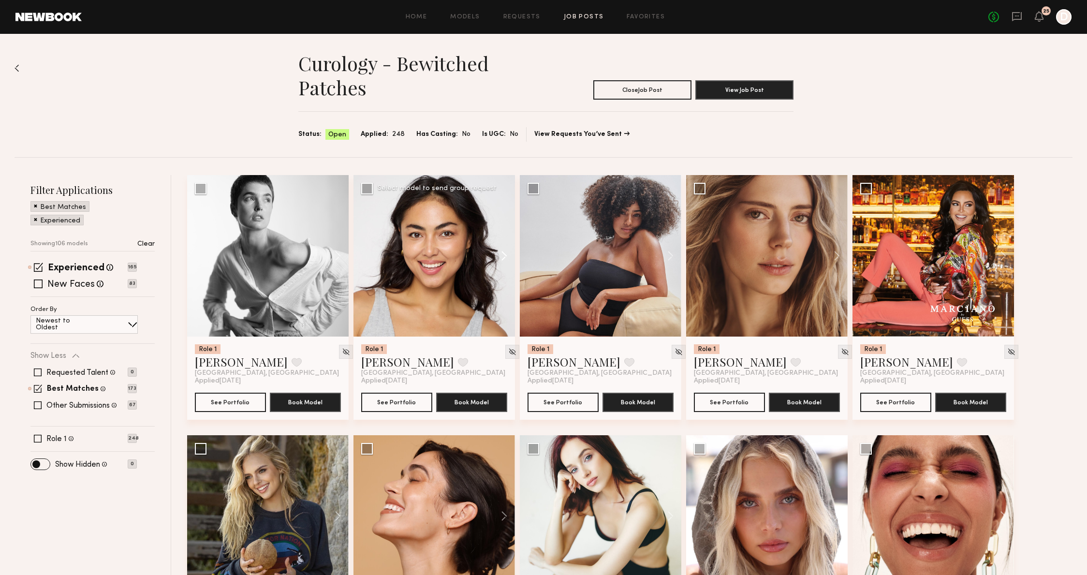
click at [501, 261] on button at bounding box center [499, 256] width 31 height 162
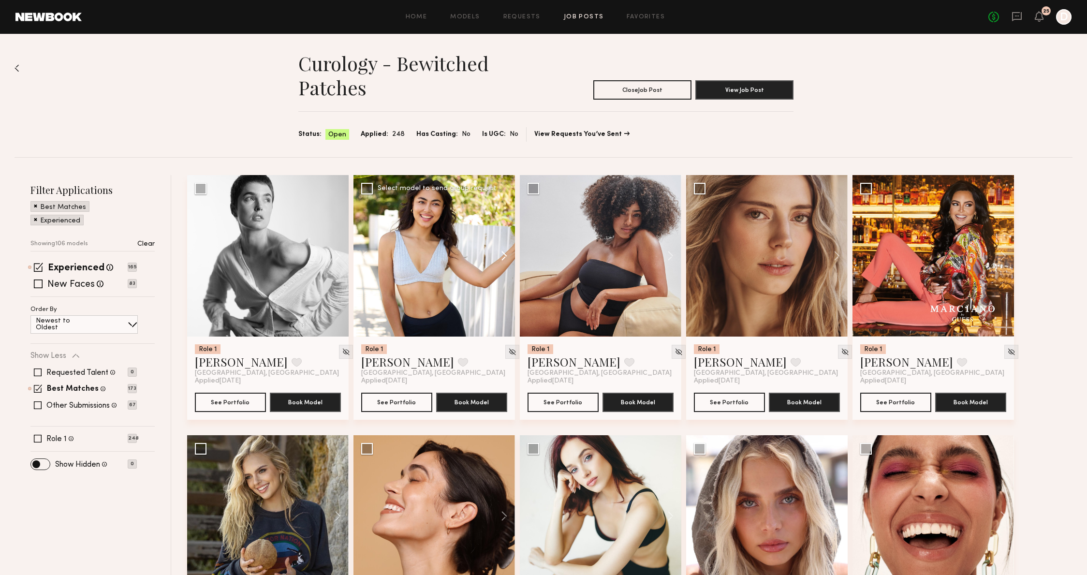
click at [501, 261] on button at bounding box center [499, 256] width 31 height 162
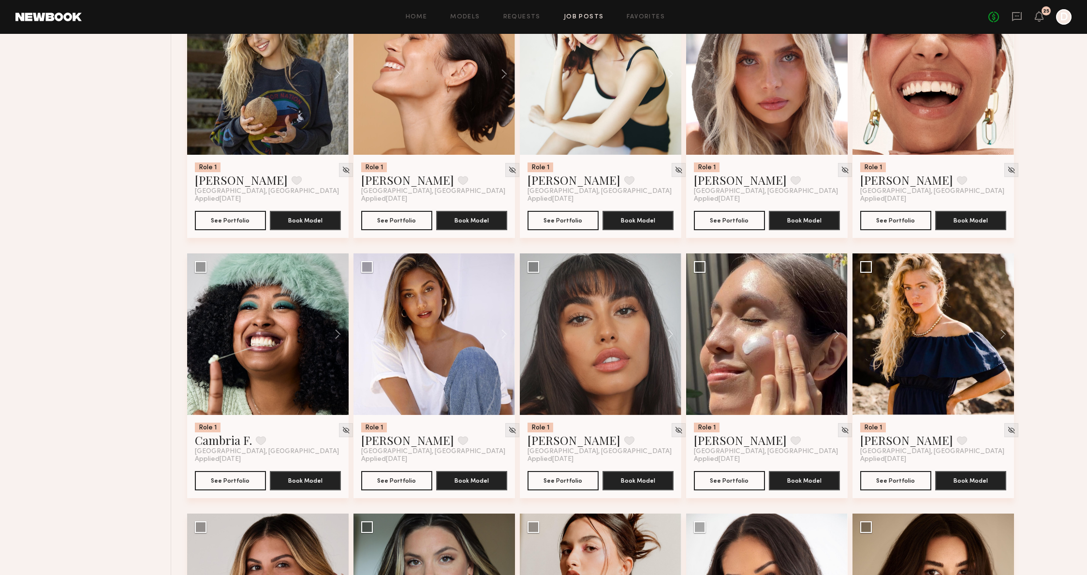
scroll to position [339, 0]
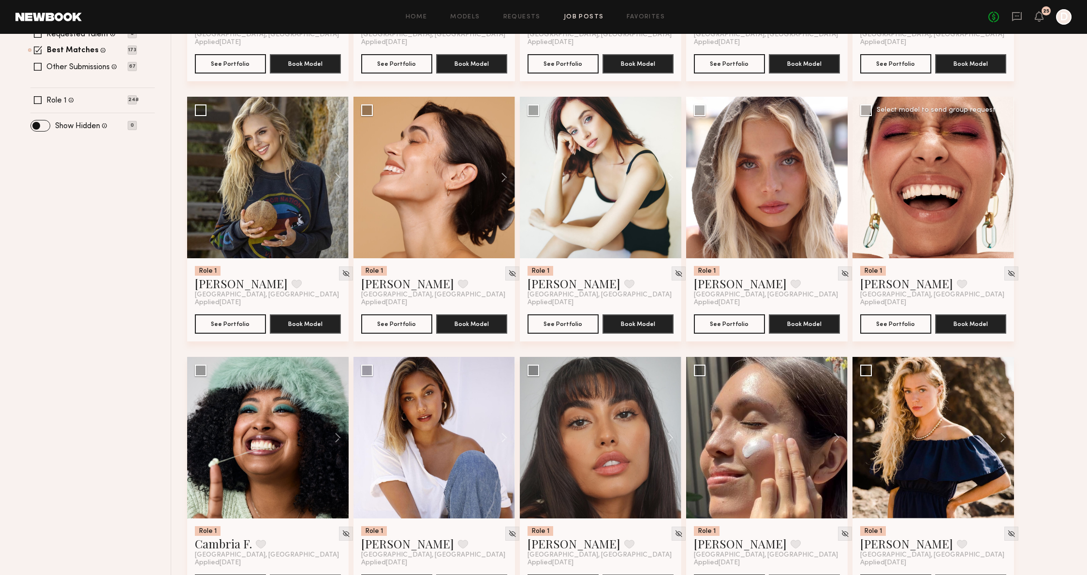
click at [997, 186] on button at bounding box center [998, 178] width 31 height 162
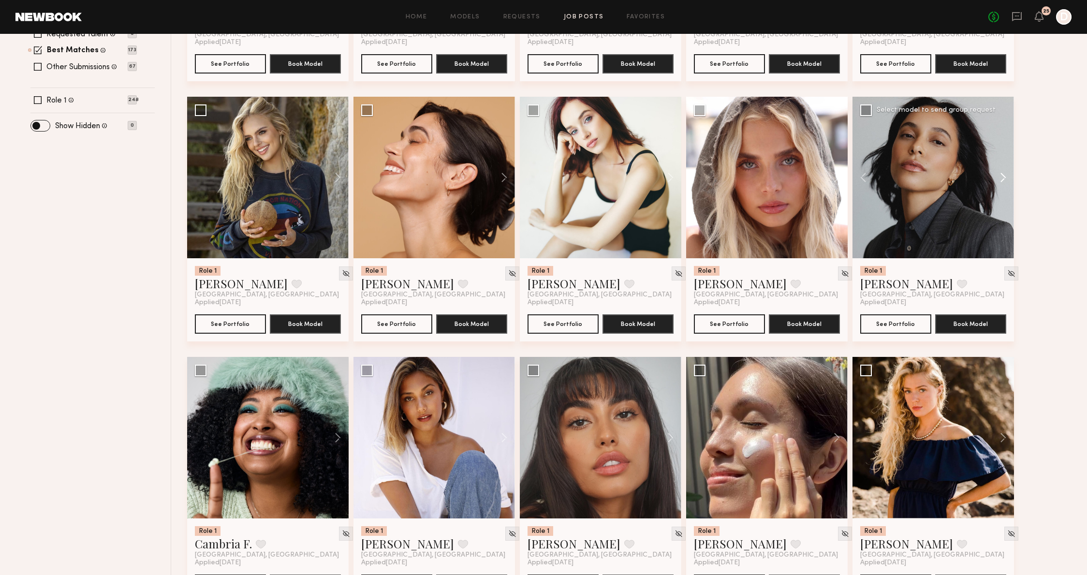
click at [997, 186] on button at bounding box center [998, 178] width 31 height 162
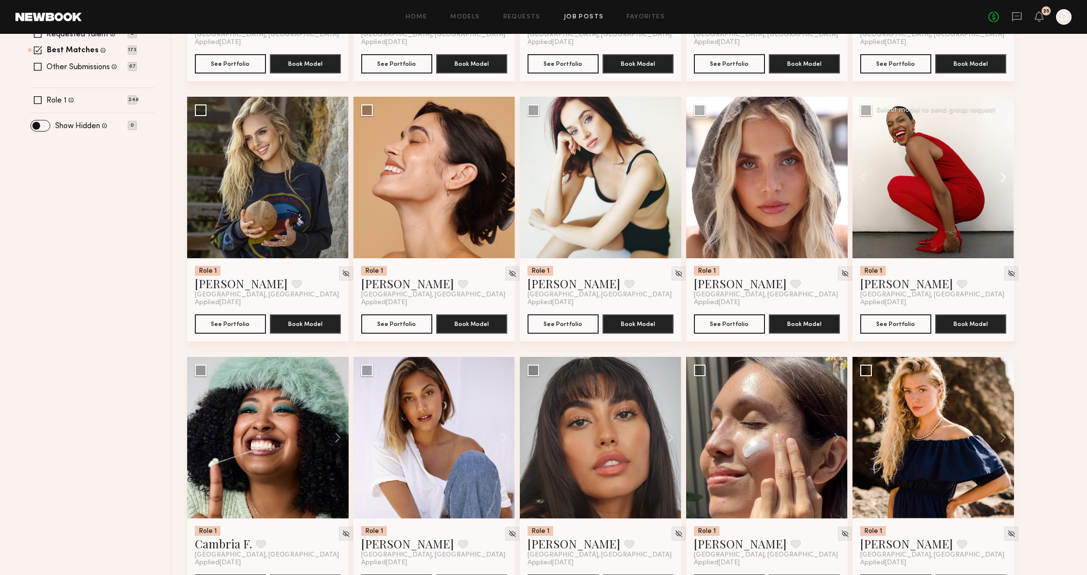
drag, startPoint x: 996, startPoint y: 186, endPoint x: 996, endPoint y: 203, distance: 16.9
click at [996, 186] on button at bounding box center [998, 178] width 31 height 162
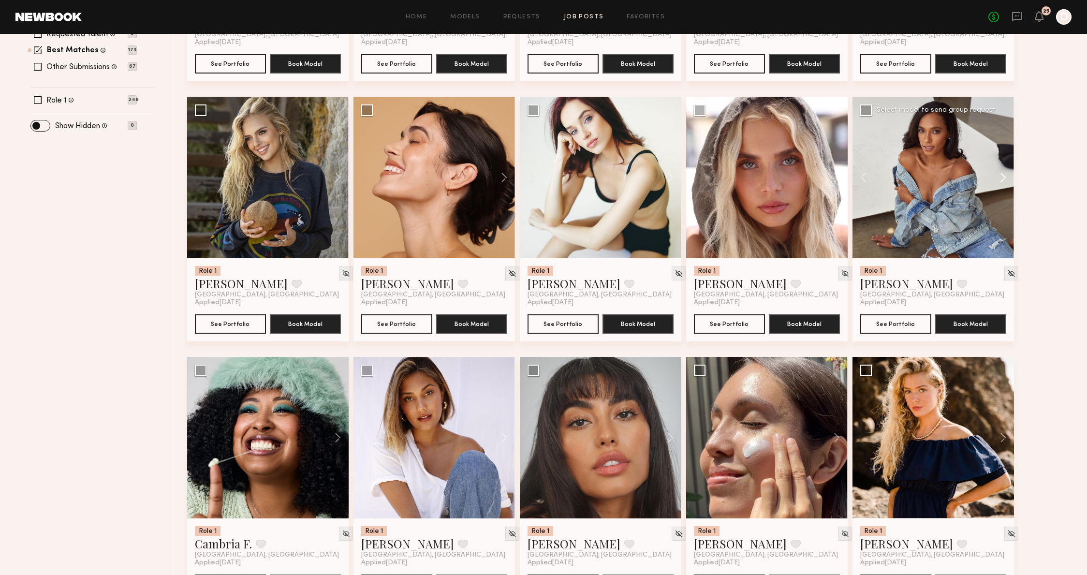
click at [998, 207] on button at bounding box center [998, 178] width 31 height 162
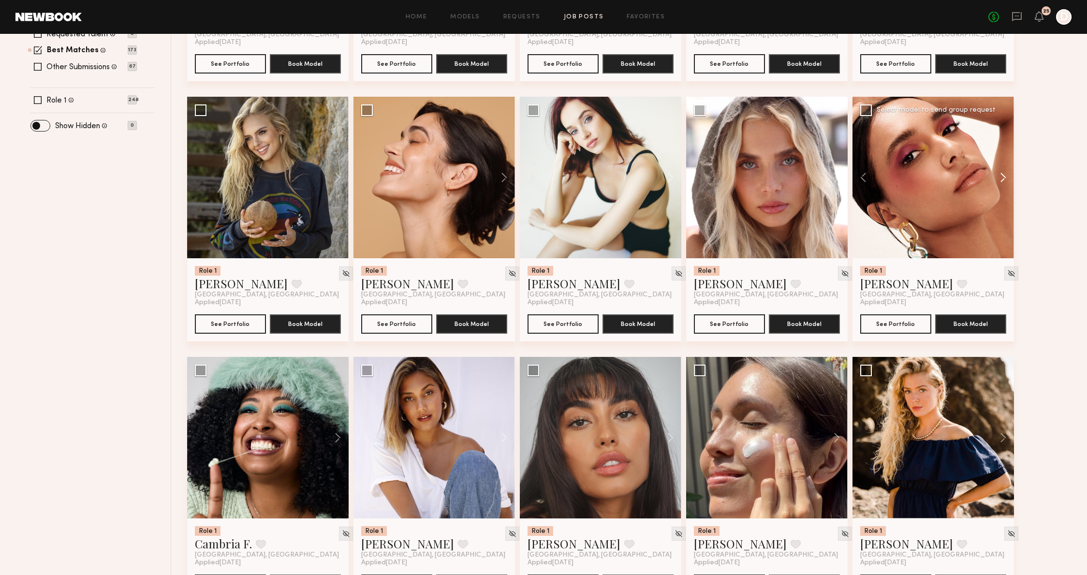
click at [998, 207] on button at bounding box center [998, 178] width 31 height 162
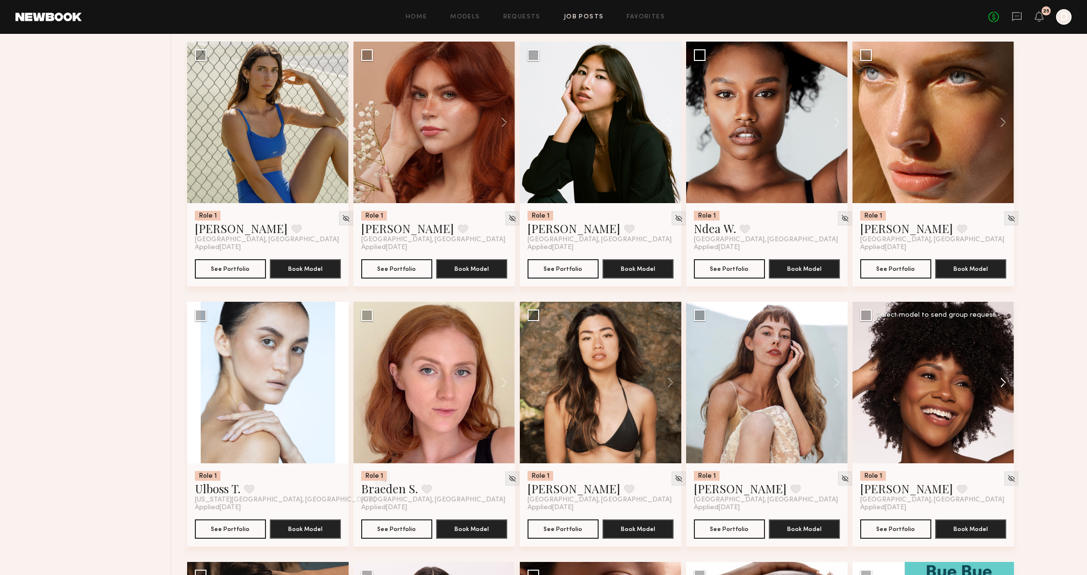
scroll to position [1948, 0]
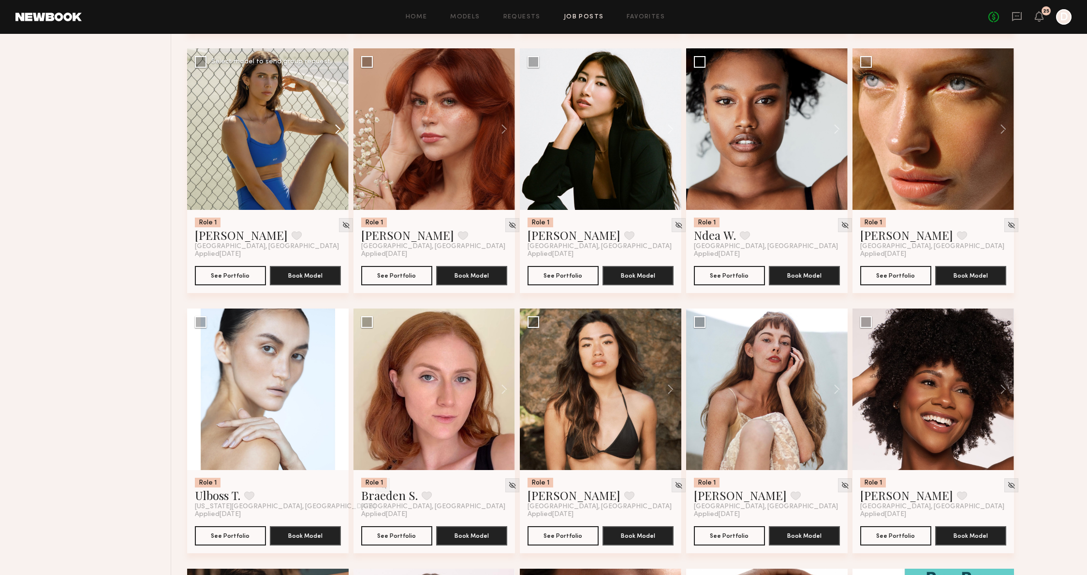
click at [334, 126] on button at bounding box center [333, 129] width 31 height 162
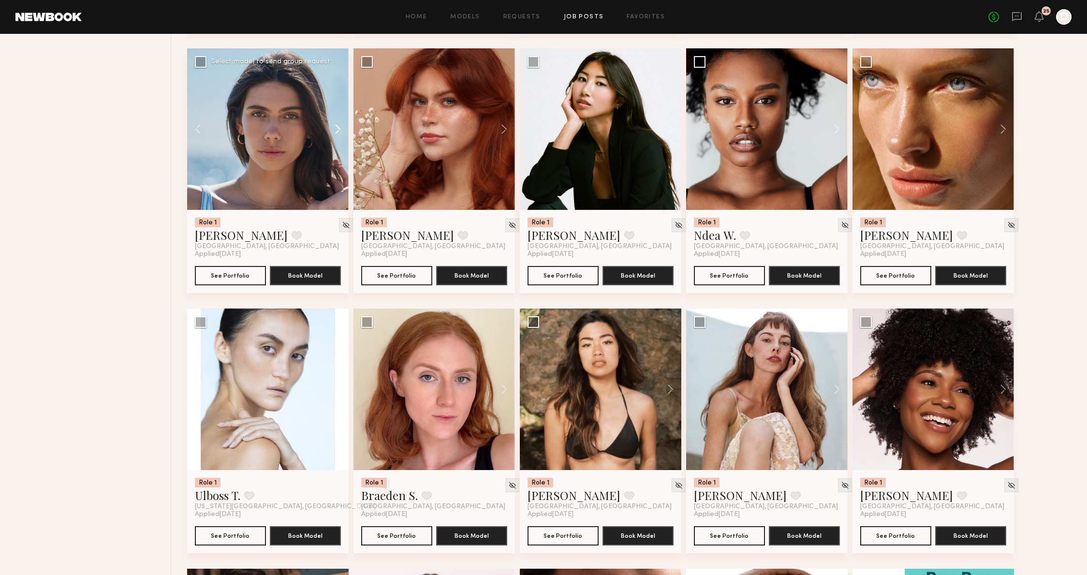
click at [334, 126] on button at bounding box center [333, 129] width 31 height 162
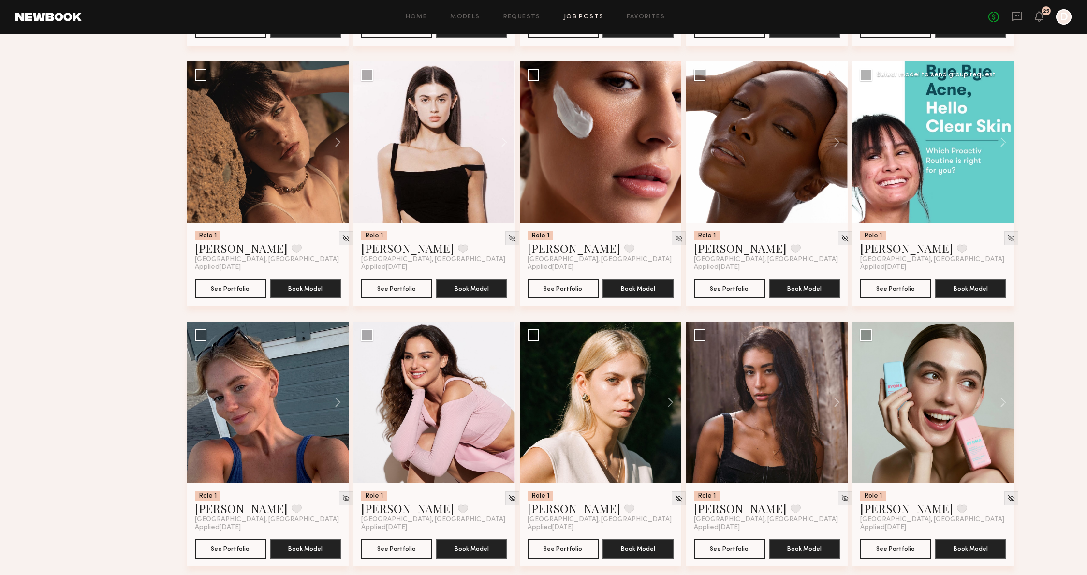
scroll to position [2487, 0]
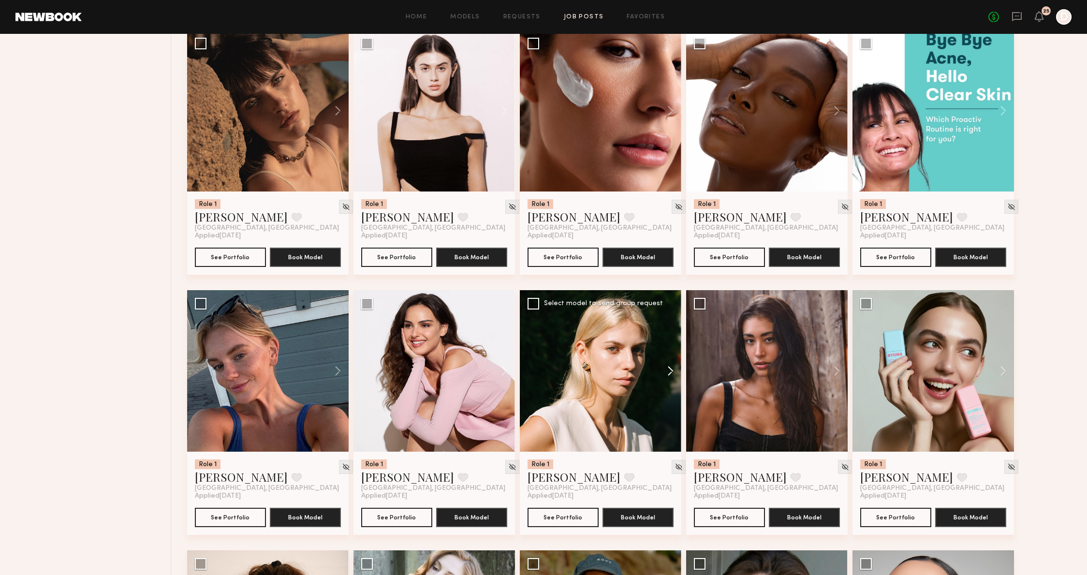
click at [667, 375] on button at bounding box center [666, 371] width 31 height 162
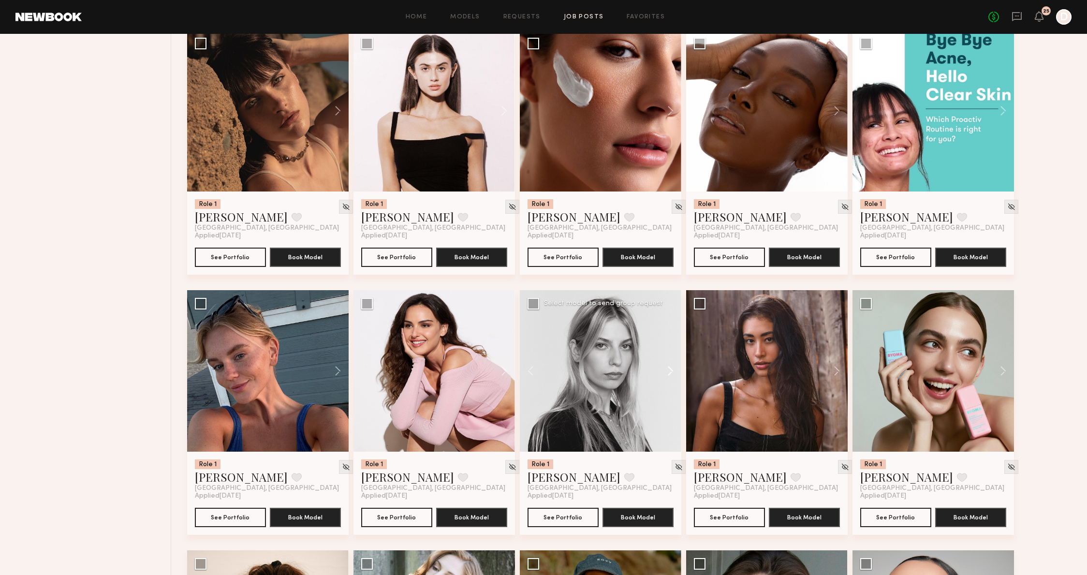
click at [667, 375] on button at bounding box center [666, 371] width 31 height 162
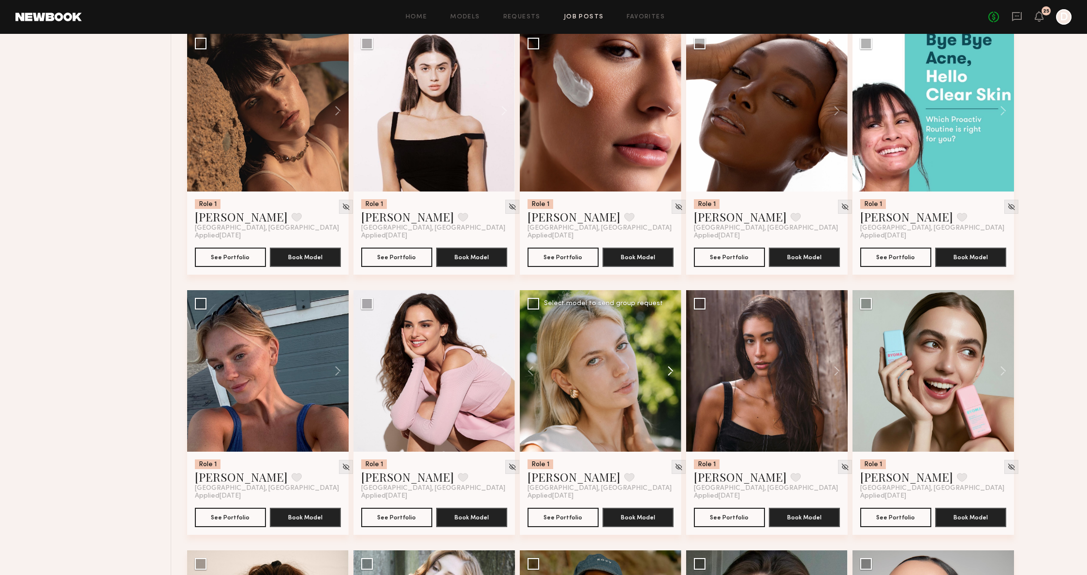
click at [667, 375] on button at bounding box center [666, 371] width 31 height 162
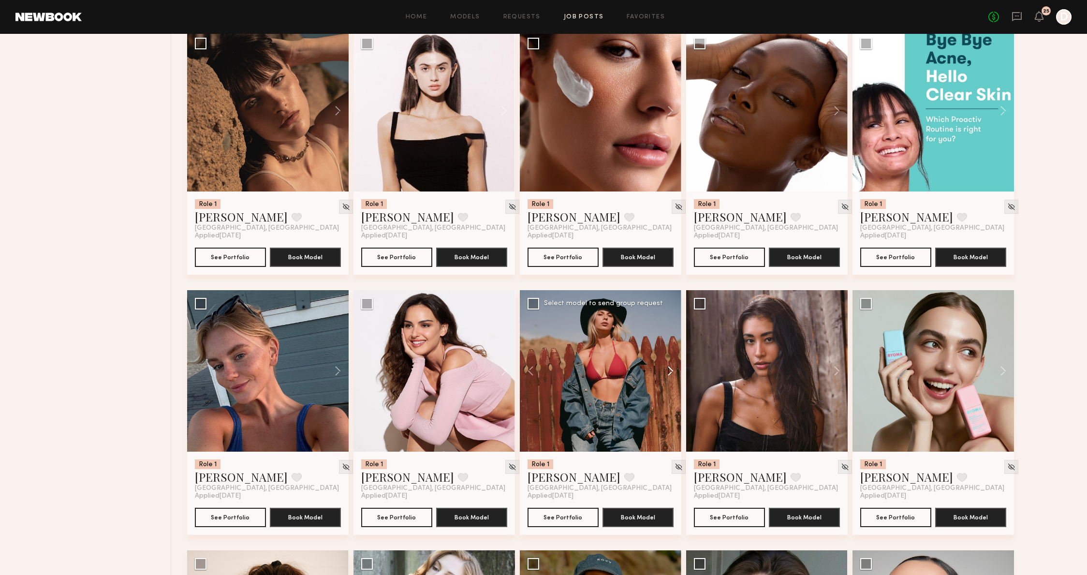
click at [671, 377] on button at bounding box center [666, 371] width 31 height 162
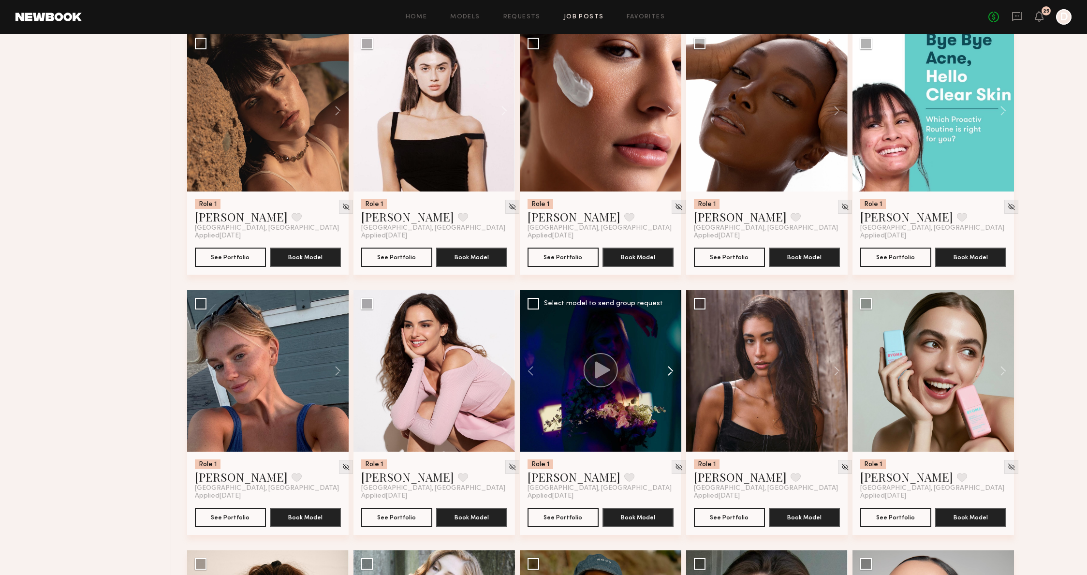
click at [672, 377] on button at bounding box center [666, 371] width 31 height 162
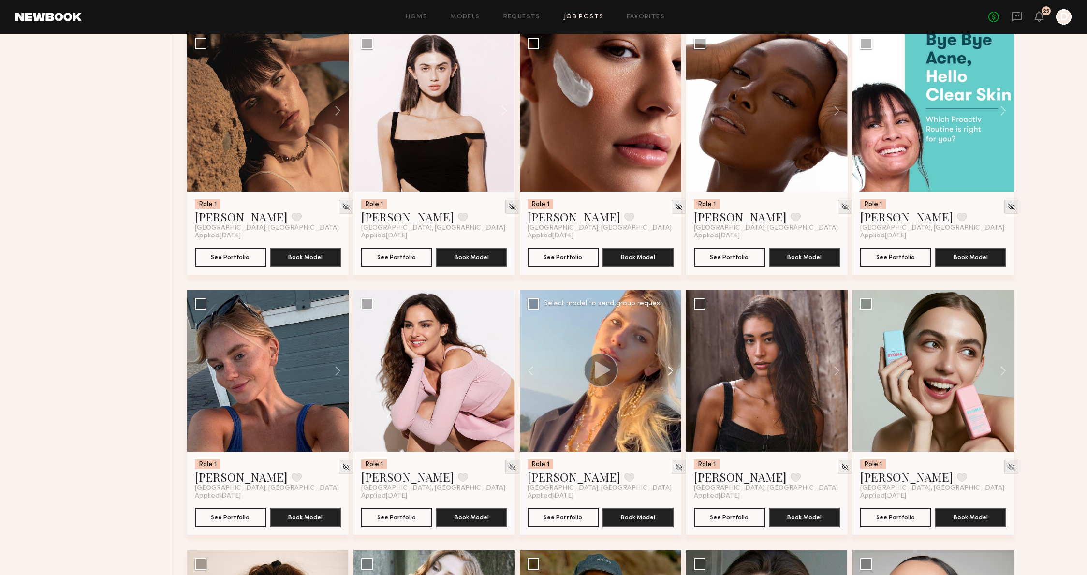
click at [672, 377] on button at bounding box center [666, 371] width 31 height 162
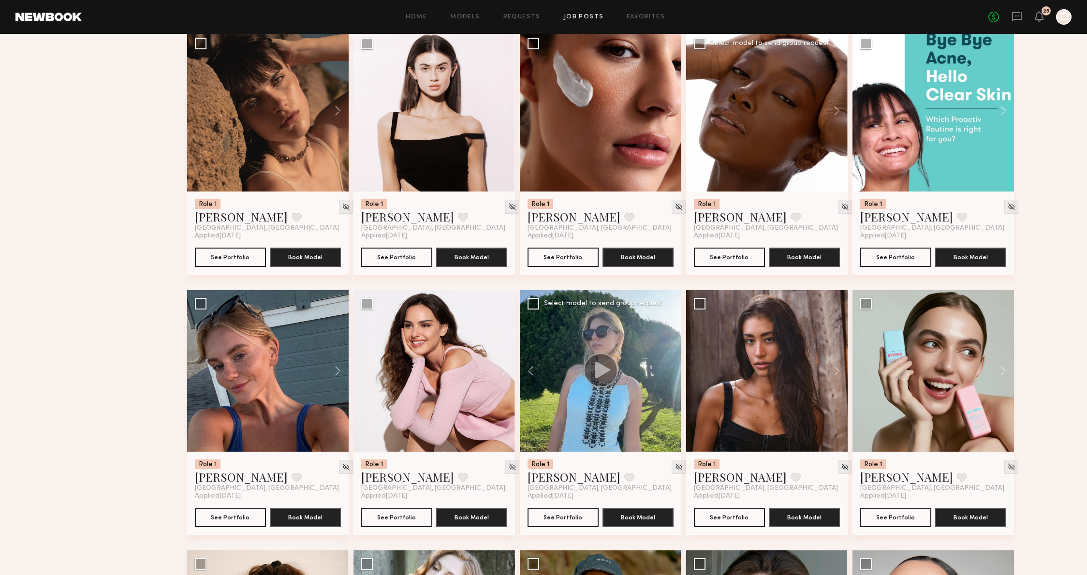
scroll to position [2476, 0]
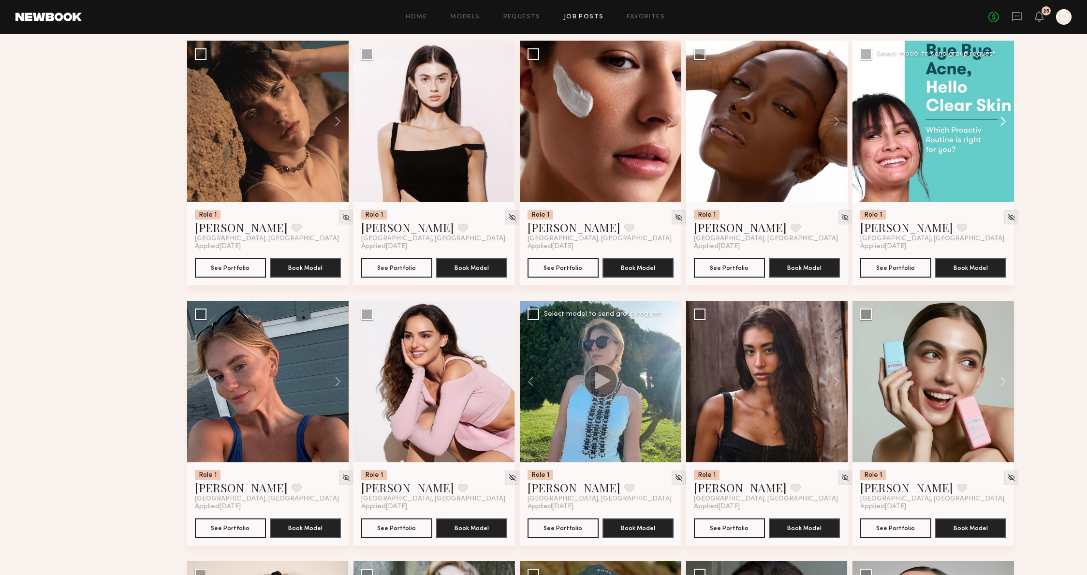
click at [996, 119] on button at bounding box center [998, 122] width 31 height 162
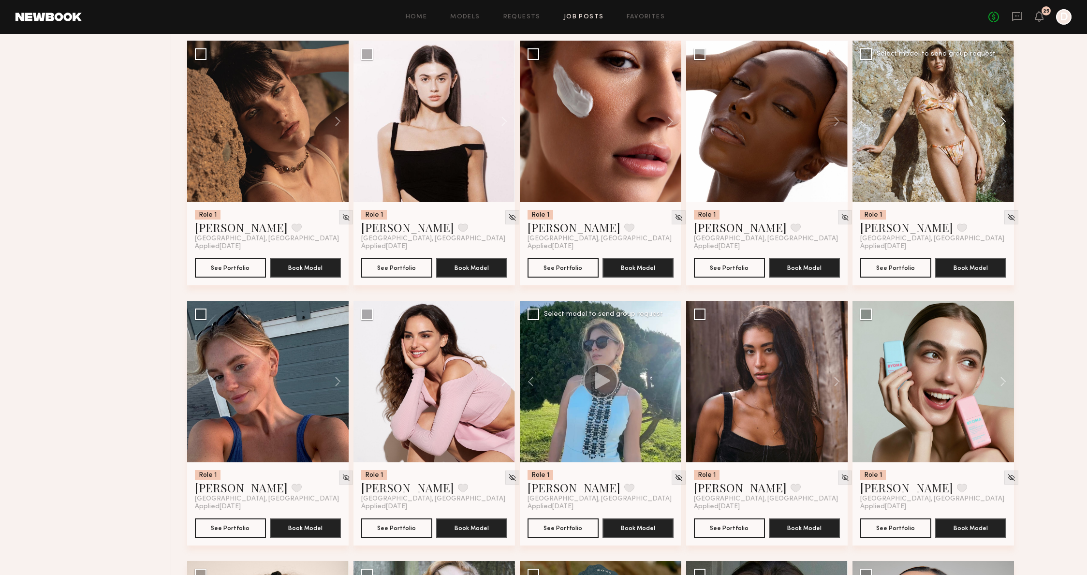
click at [998, 119] on button at bounding box center [998, 122] width 31 height 162
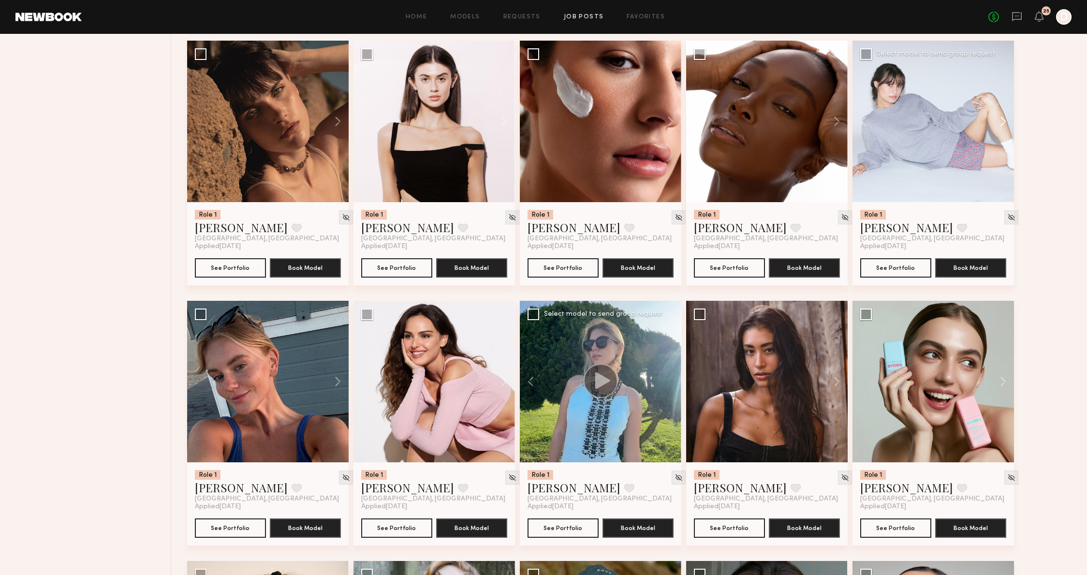
click at [999, 118] on button at bounding box center [998, 122] width 31 height 162
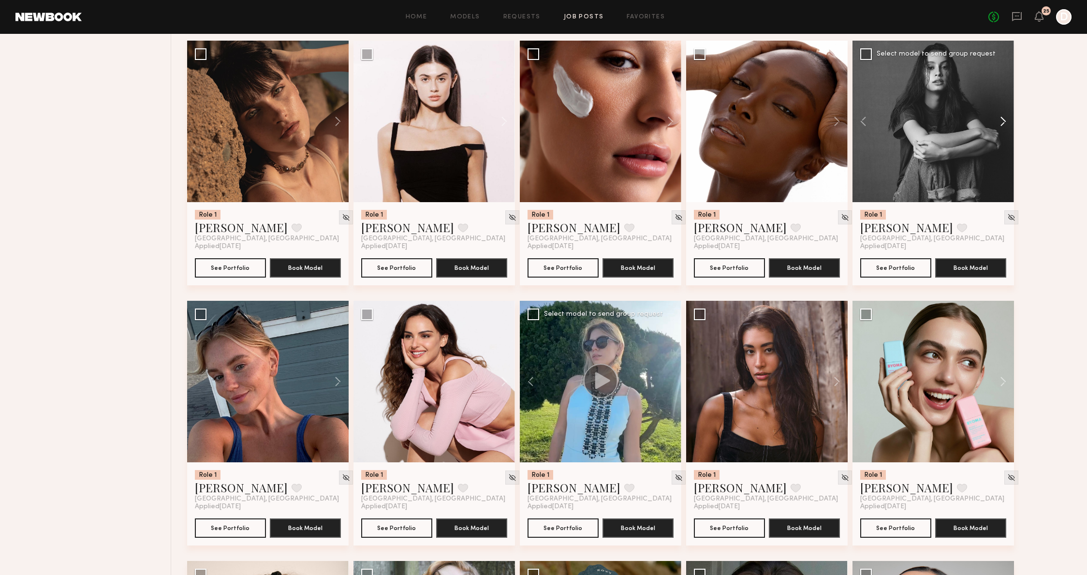
click at [999, 117] on button at bounding box center [998, 122] width 31 height 162
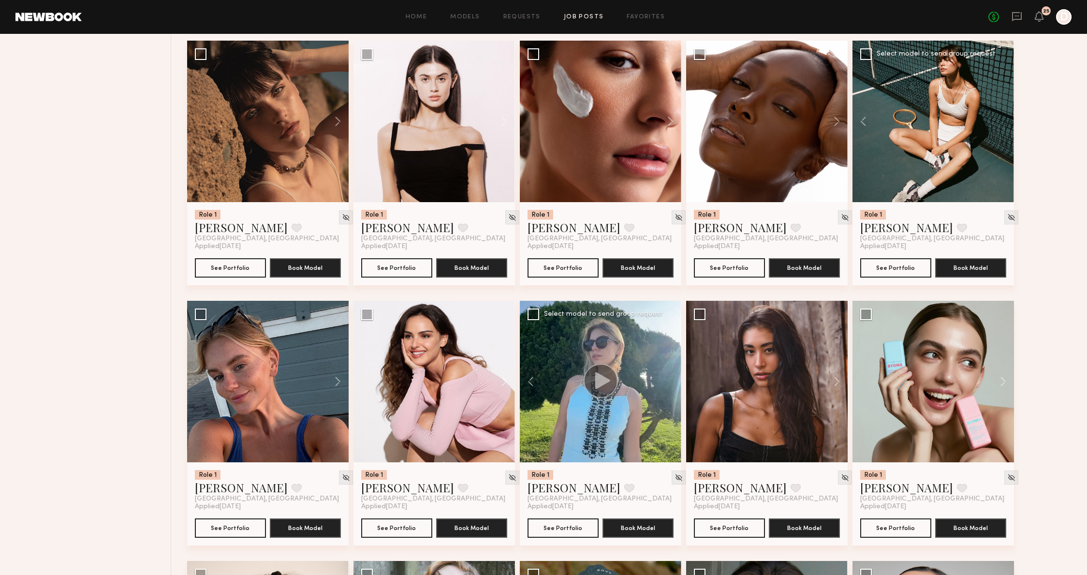
click at [1010, 118] on div at bounding box center [934, 122] width 162 height 162
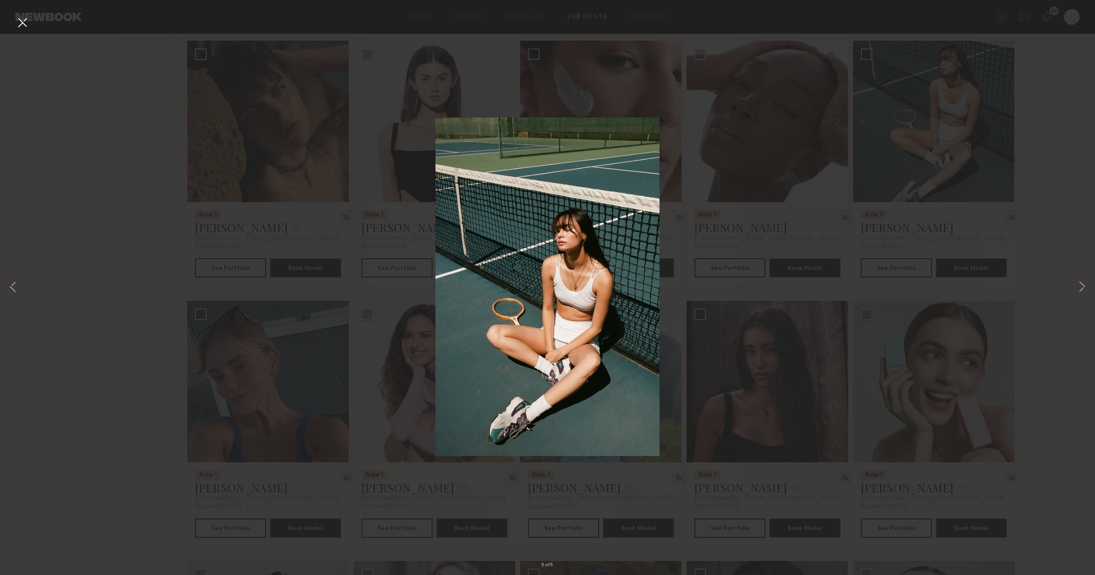
click at [1022, 117] on div "5 of 5" at bounding box center [547, 287] width 1095 height 575
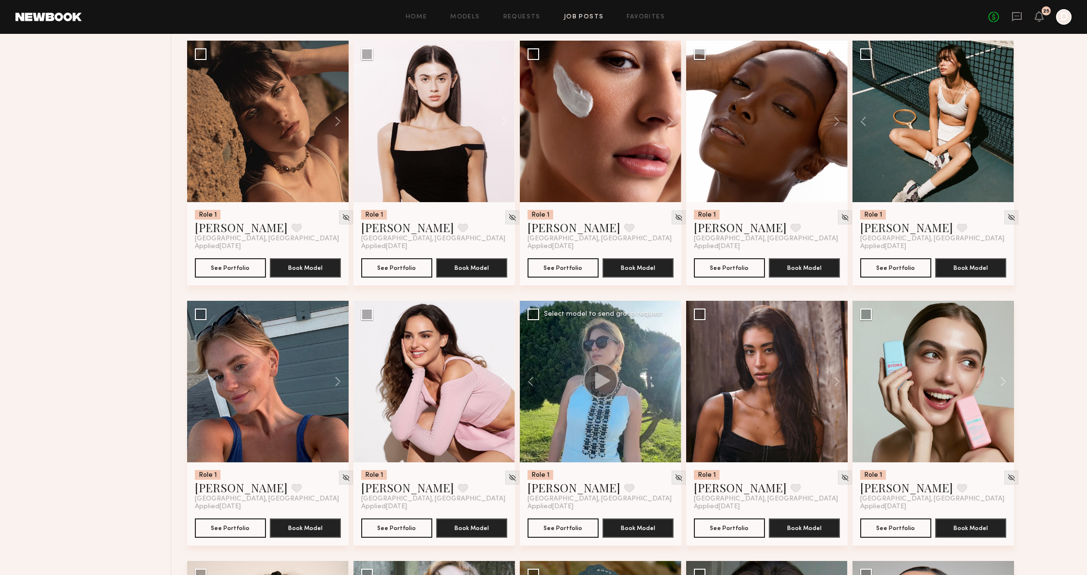
click at [1054, 129] on div "Role 1 Jessica W. Favorite Los Angeles, CA Applied 08/12/2025 See Portfolio Boo…" at bounding box center [632, 41] width 890 height 4684
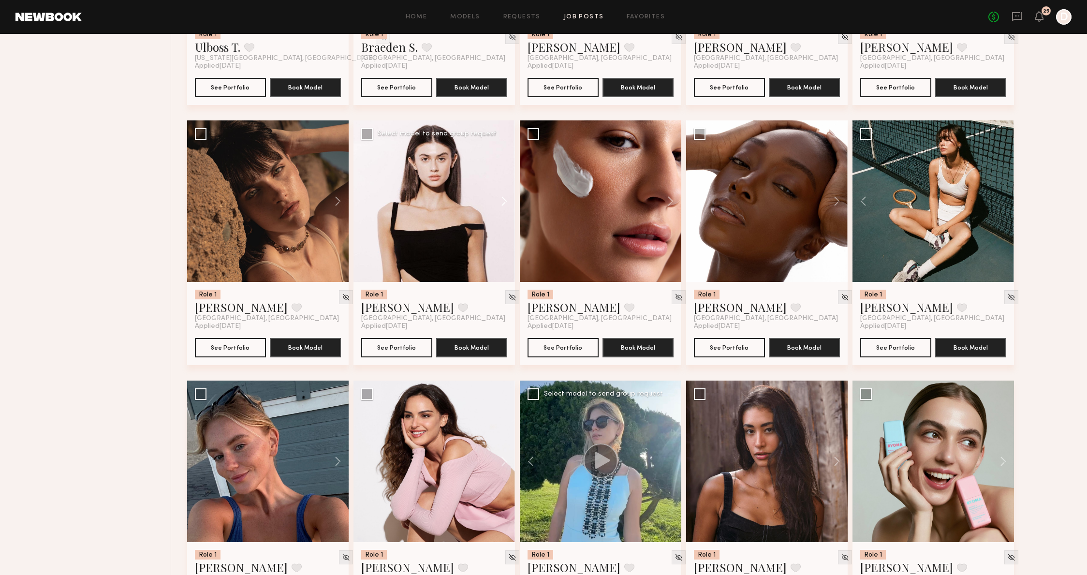
scroll to position [2400, 0]
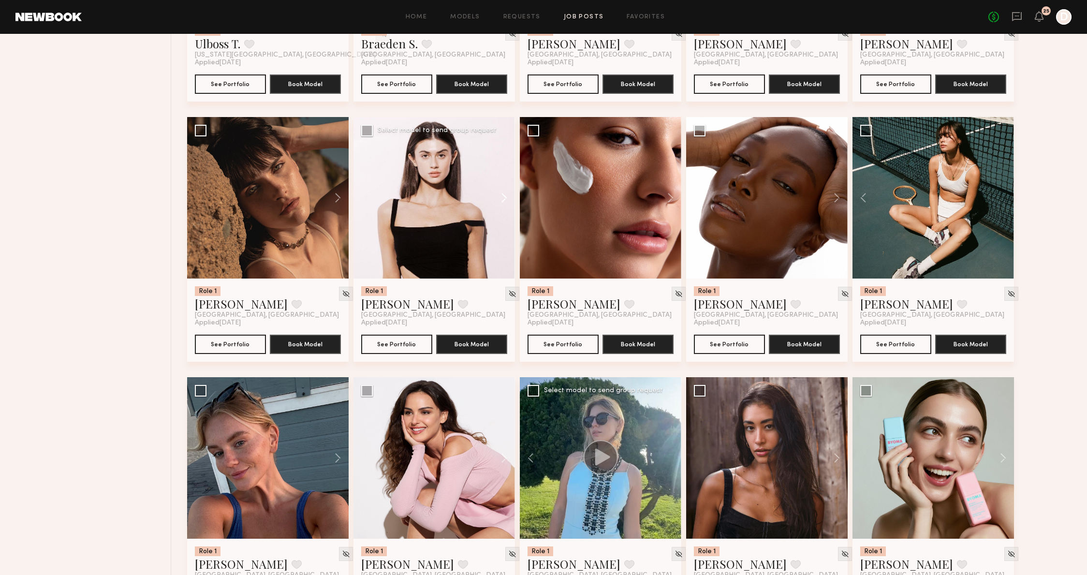
click at [505, 195] on button at bounding box center [499, 198] width 31 height 162
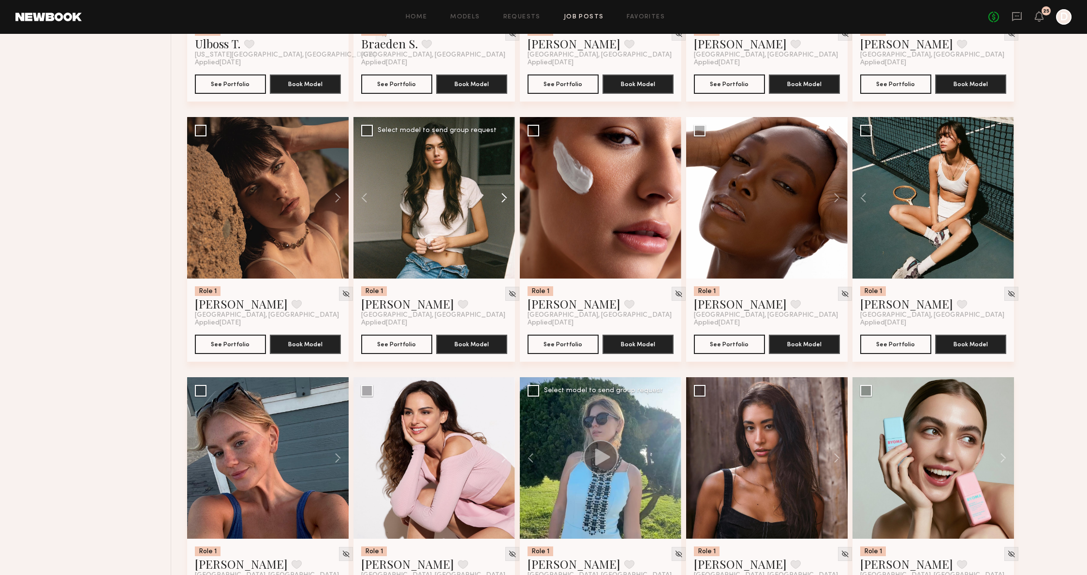
click at [505, 195] on button at bounding box center [499, 198] width 31 height 162
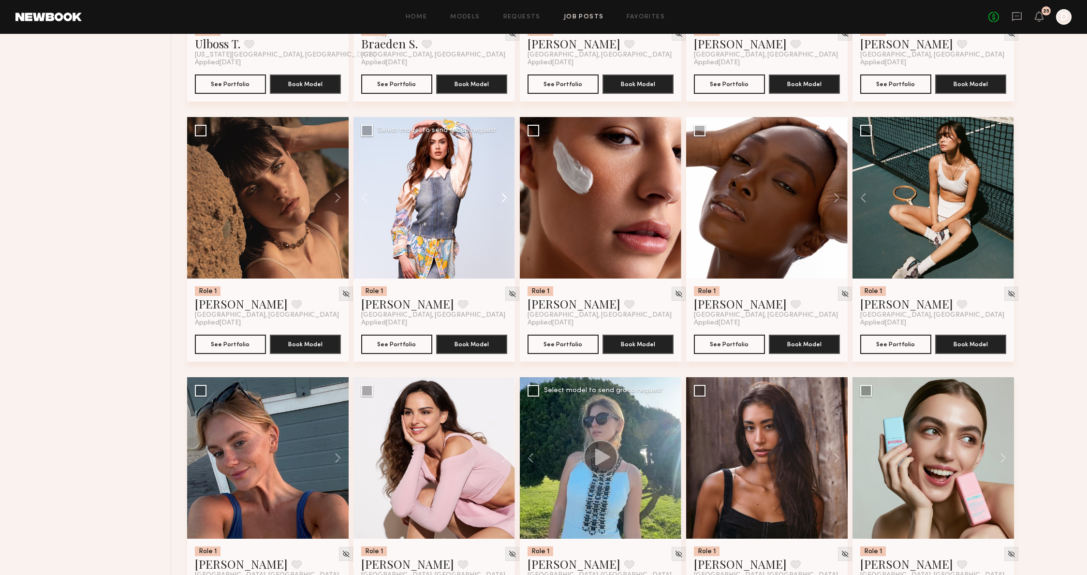
click at [505, 195] on button at bounding box center [499, 198] width 31 height 162
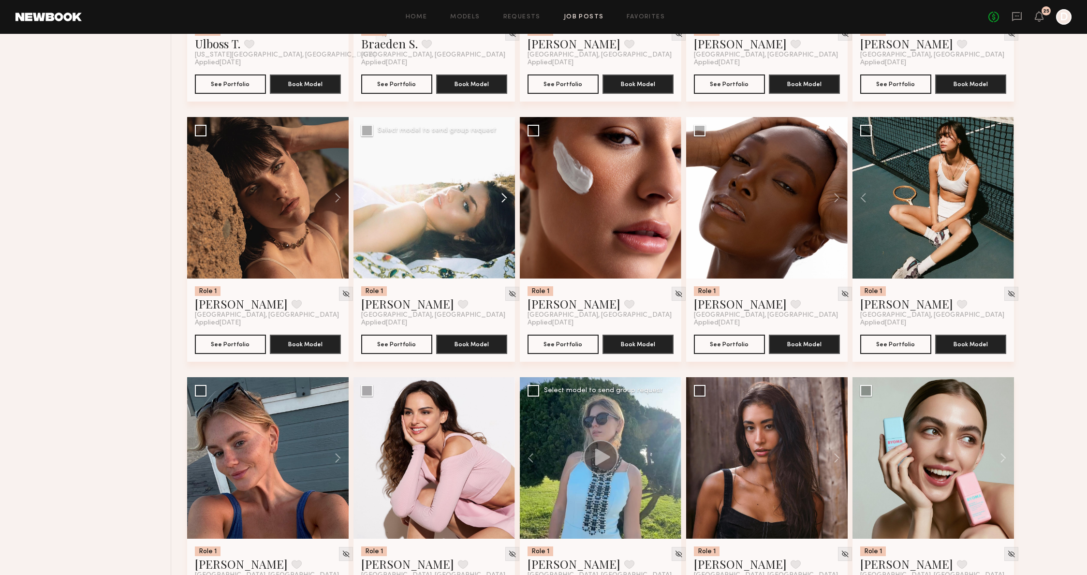
click at [505, 195] on button at bounding box center [499, 198] width 31 height 162
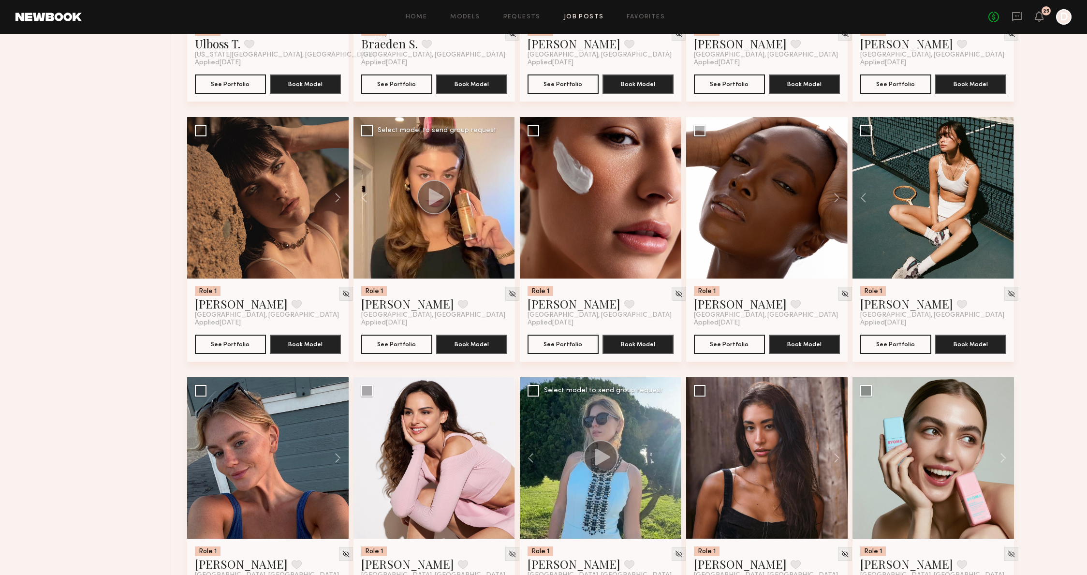
click at [497, 186] on div at bounding box center [435, 198] width 162 height 162
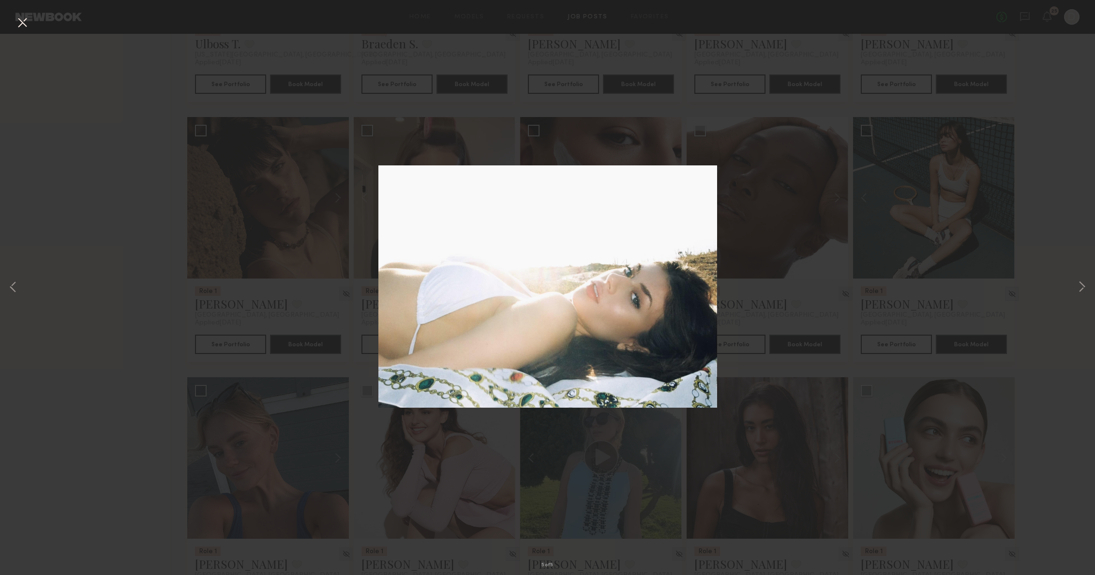
click at [744, 132] on div "5 of 5" at bounding box center [547, 287] width 1095 height 575
click at [780, 123] on div "5 of 5" at bounding box center [547, 287] width 1095 height 575
drag, startPoint x: 1001, startPoint y: 174, endPoint x: 984, endPoint y: 176, distance: 17.0
click at [984, 179] on div "5 of 5" at bounding box center [547, 287] width 1095 height 575
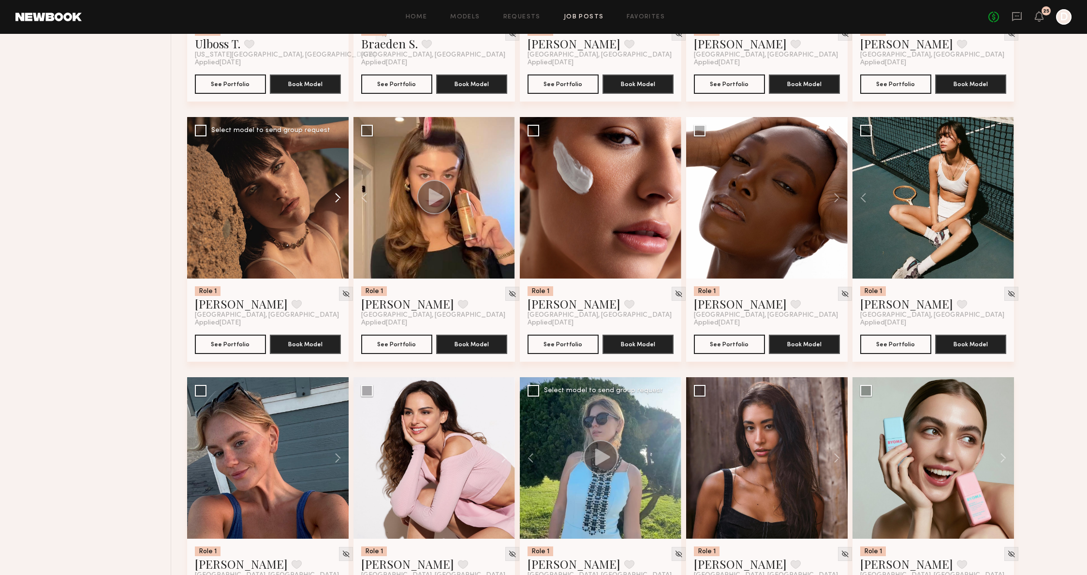
click at [337, 197] on button at bounding box center [333, 198] width 31 height 162
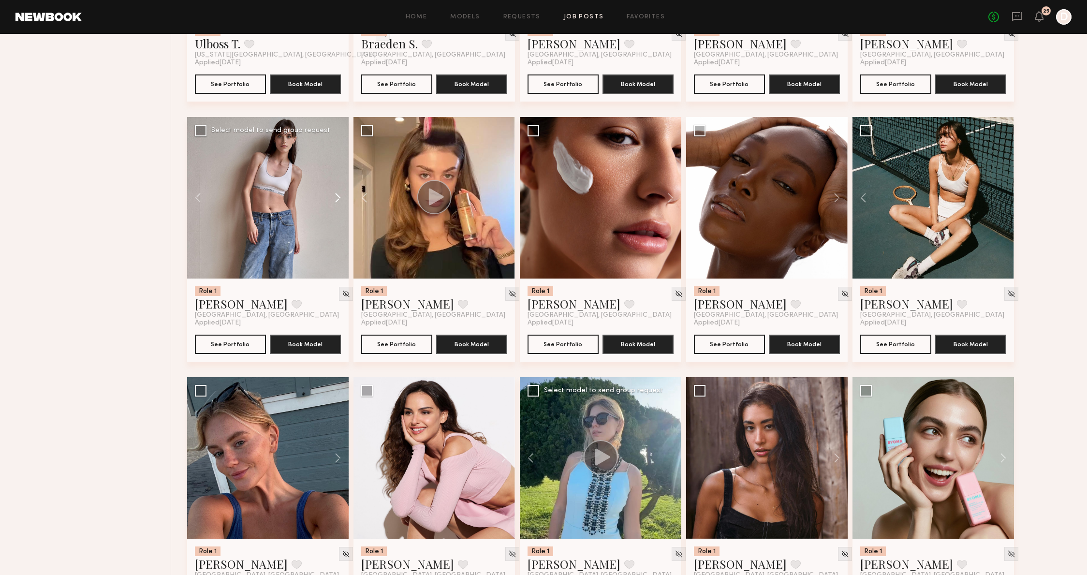
click at [337, 197] on button at bounding box center [333, 198] width 31 height 162
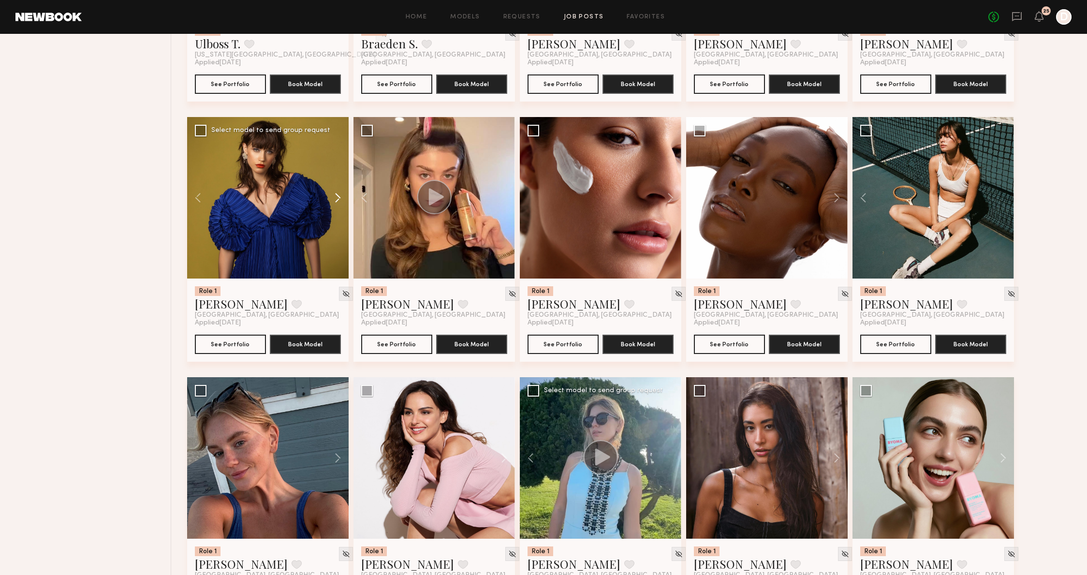
click at [337, 197] on button at bounding box center [333, 198] width 31 height 162
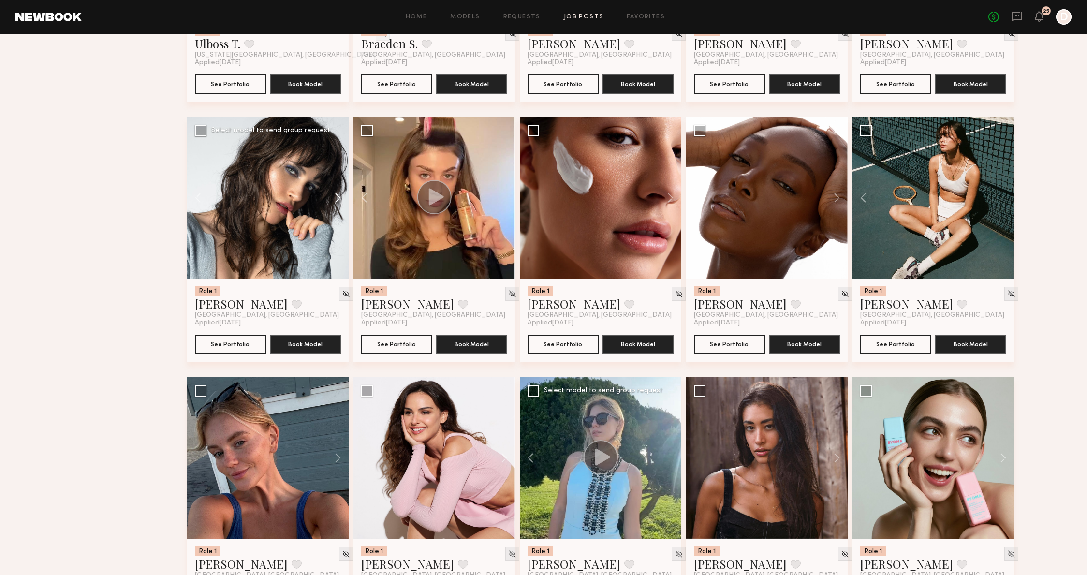
click at [337, 198] on button at bounding box center [333, 198] width 31 height 162
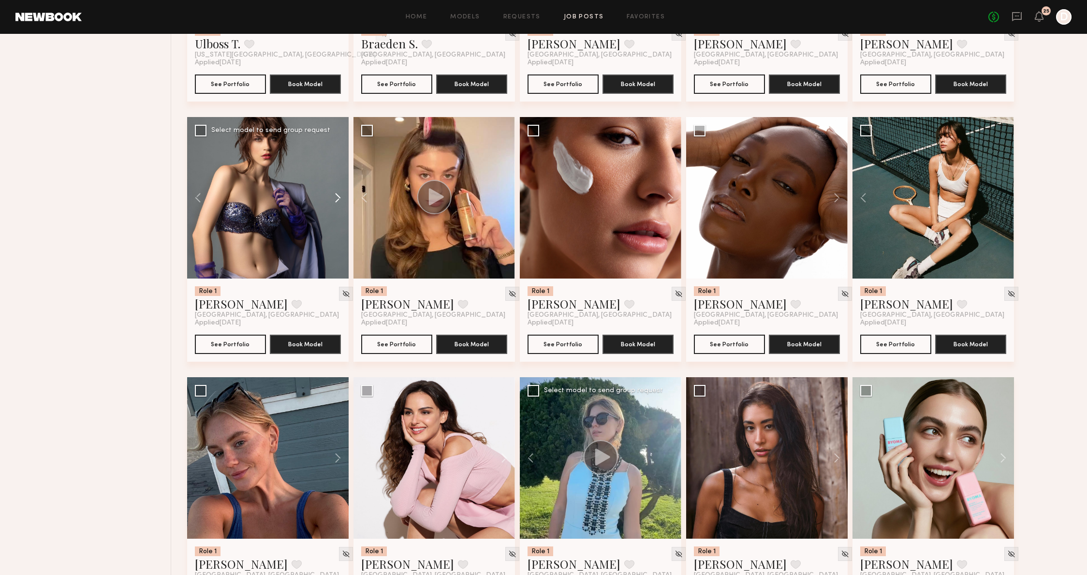
click at [337, 197] on button at bounding box center [333, 198] width 31 height 162
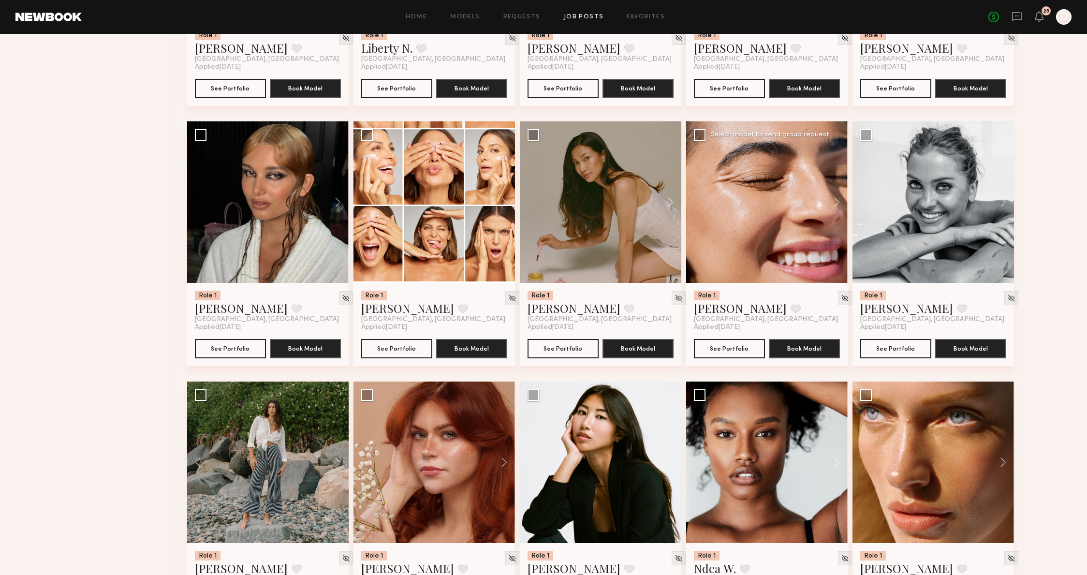
scroll to position [1638, 0]
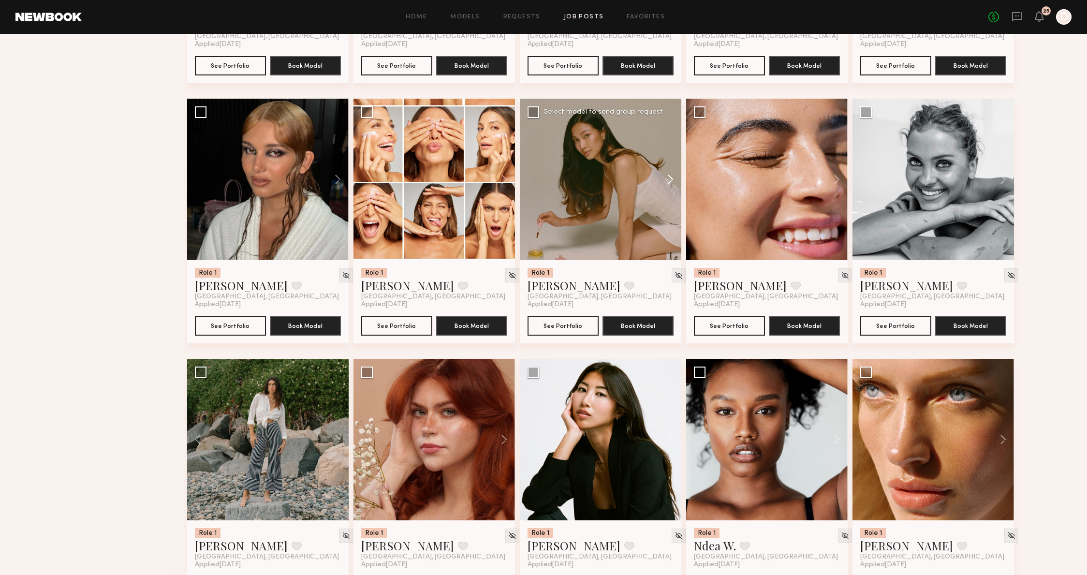
click at [676, 181] on button at bounding box center [666, 180] width 31 height 162
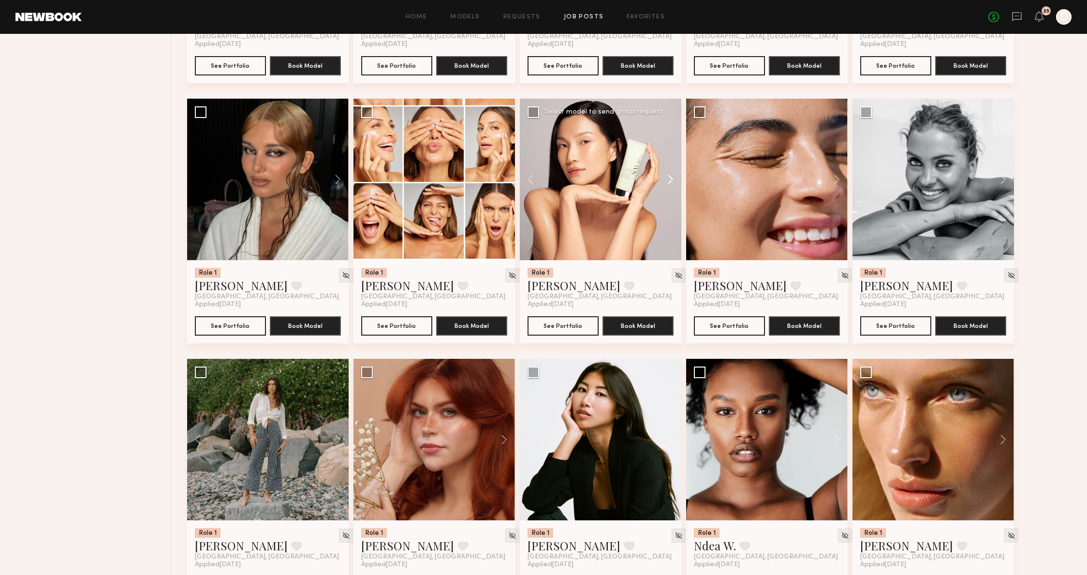
click at [676, 181] on button at bounding box center [666, 180] width 31 height 162
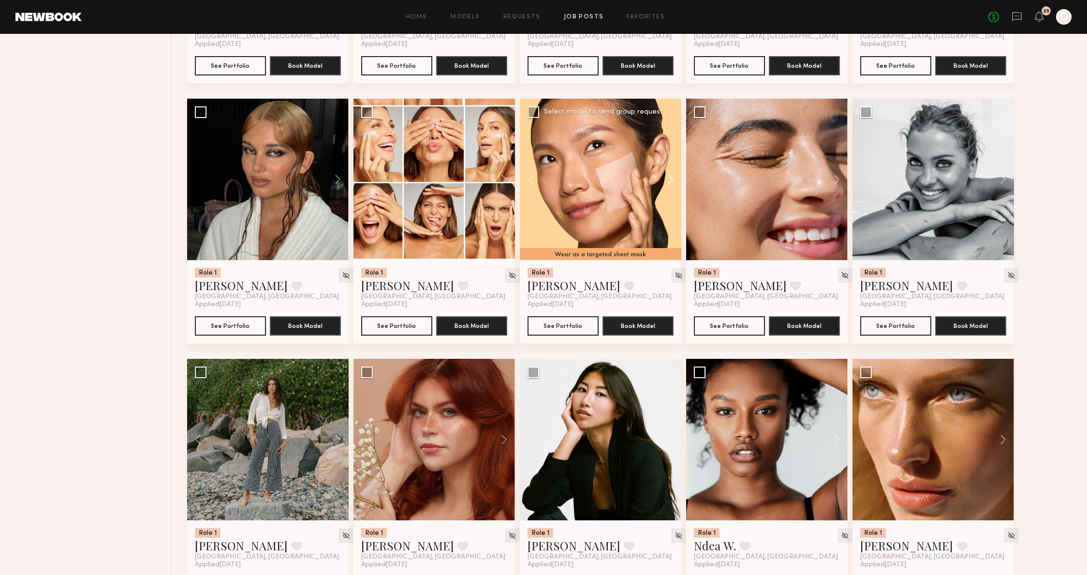
click at [676, 181] on button at bounding box center [666, 180] width 31 height 162
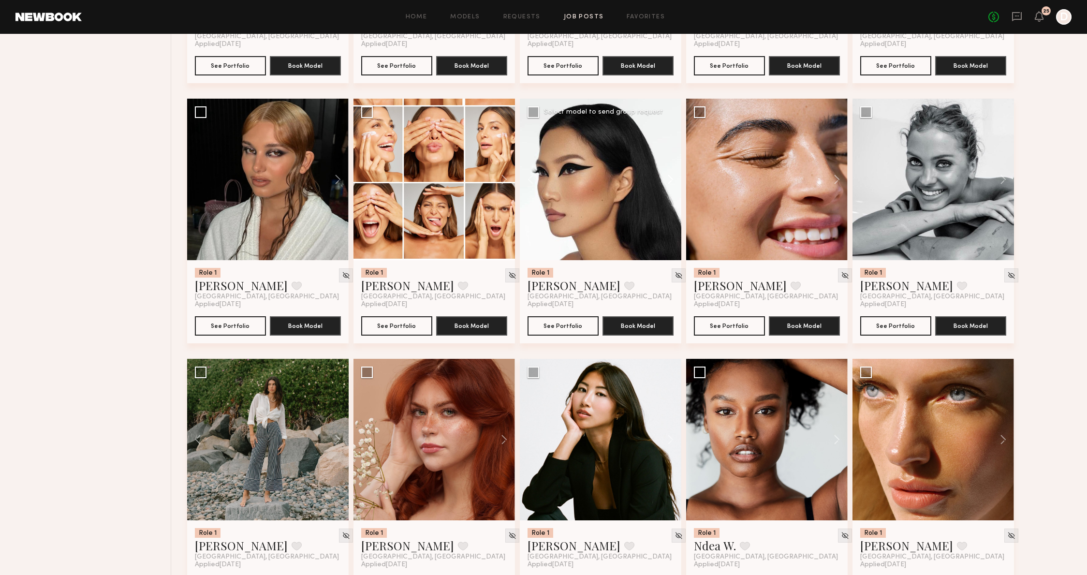
click at [676, 181] on button at bounding box center [666, 180] width 31 height 162
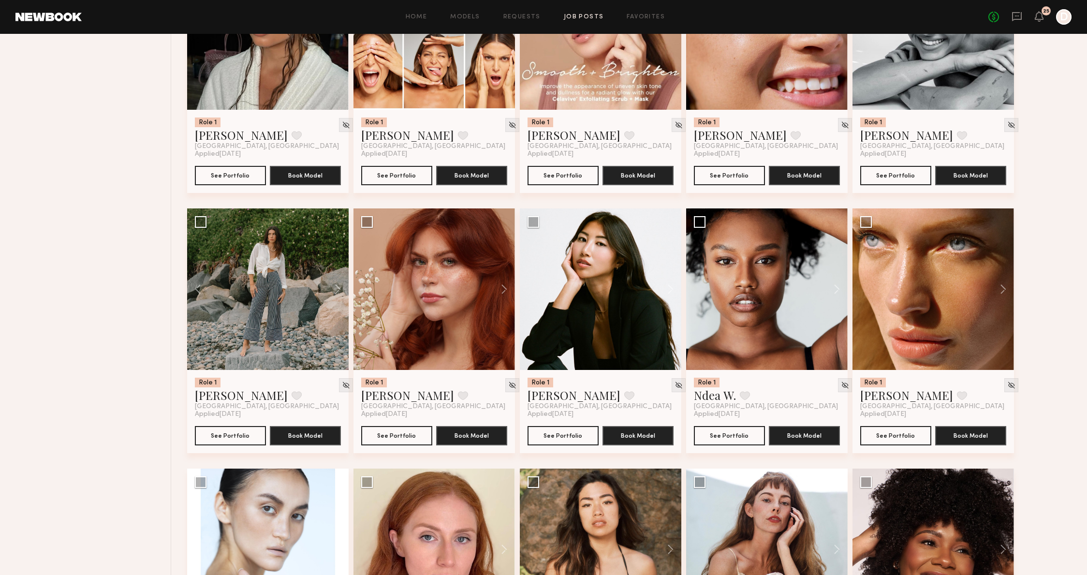
scroll to position [1781, 0]
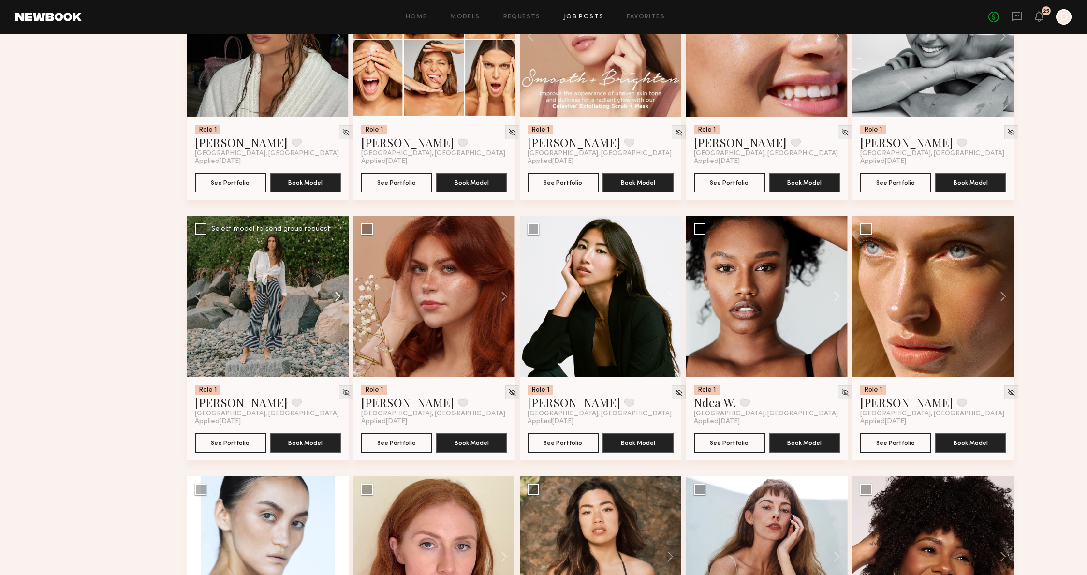
click at [329, 301] on button at bounding box center [333, 297] width 31 height 162
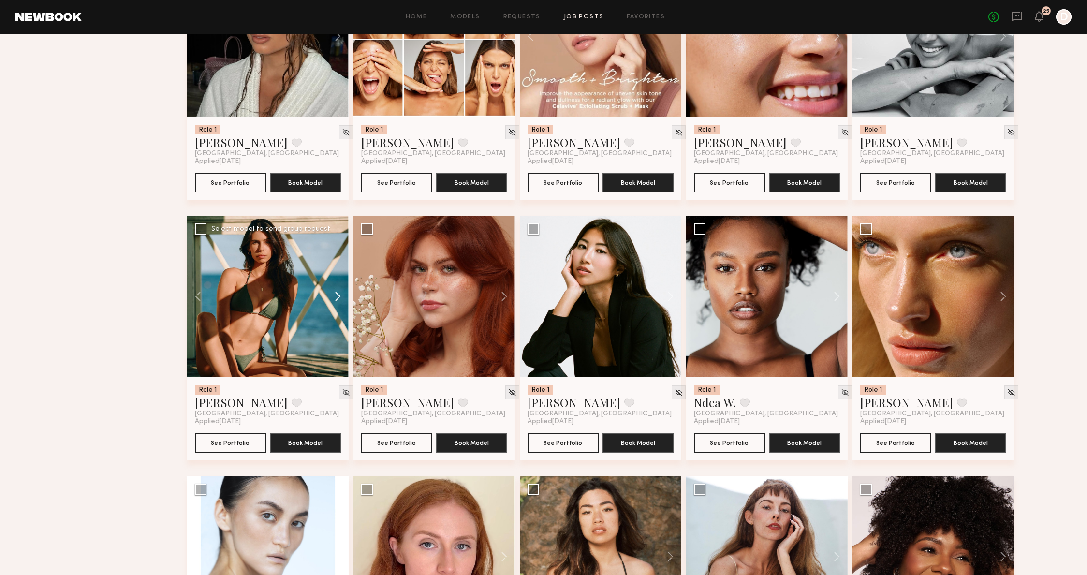
click at [329, 301] on button at bounding box center [333, 297] width 31 height 162
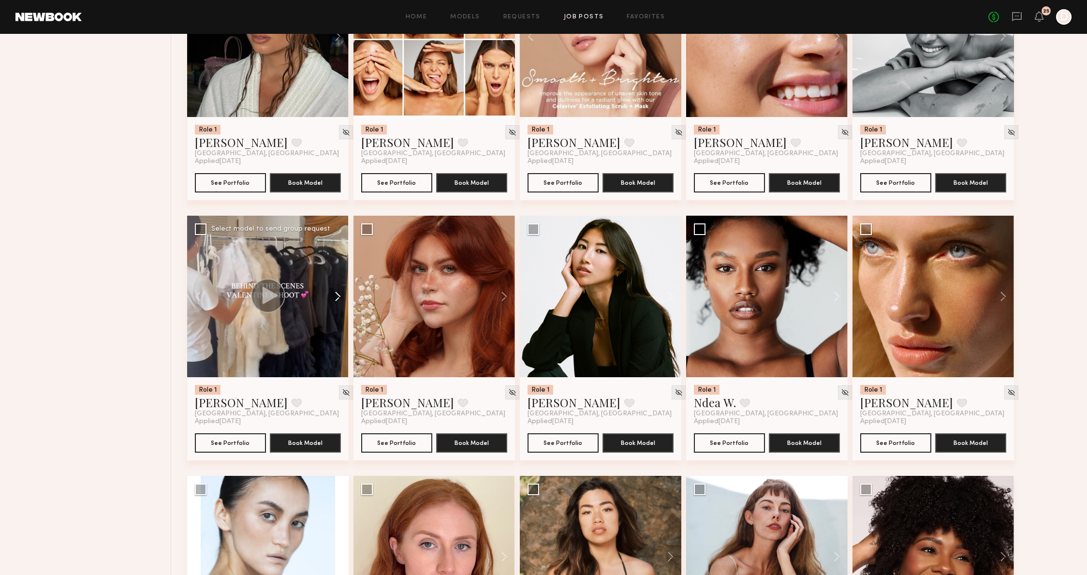
click at [329, 301] on button at bounding box center [333, 297] width 31 height 162
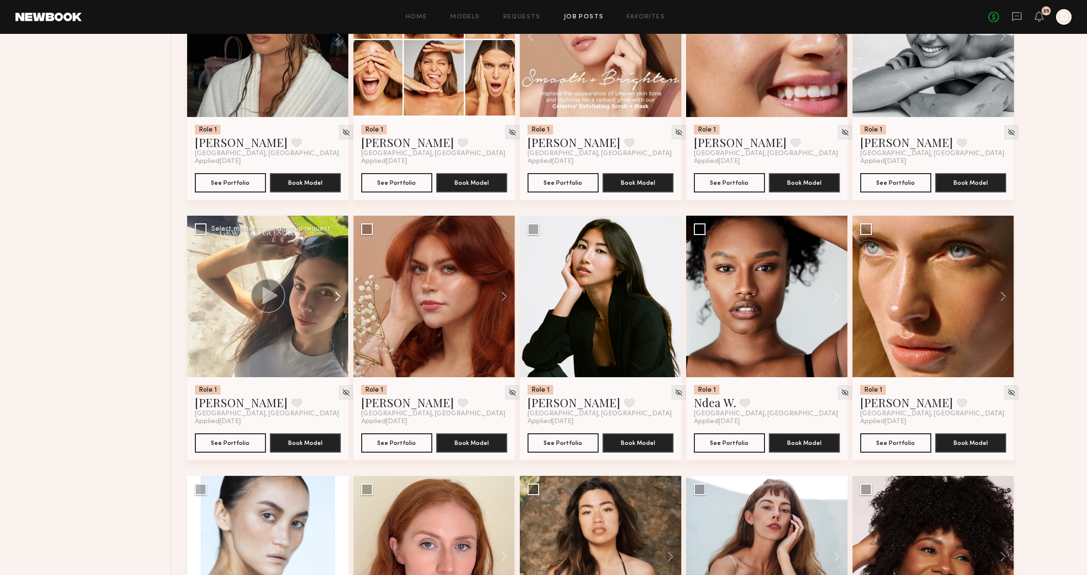
click at [329, 301] on button at bounding box center [333, 297] width 31 height 162
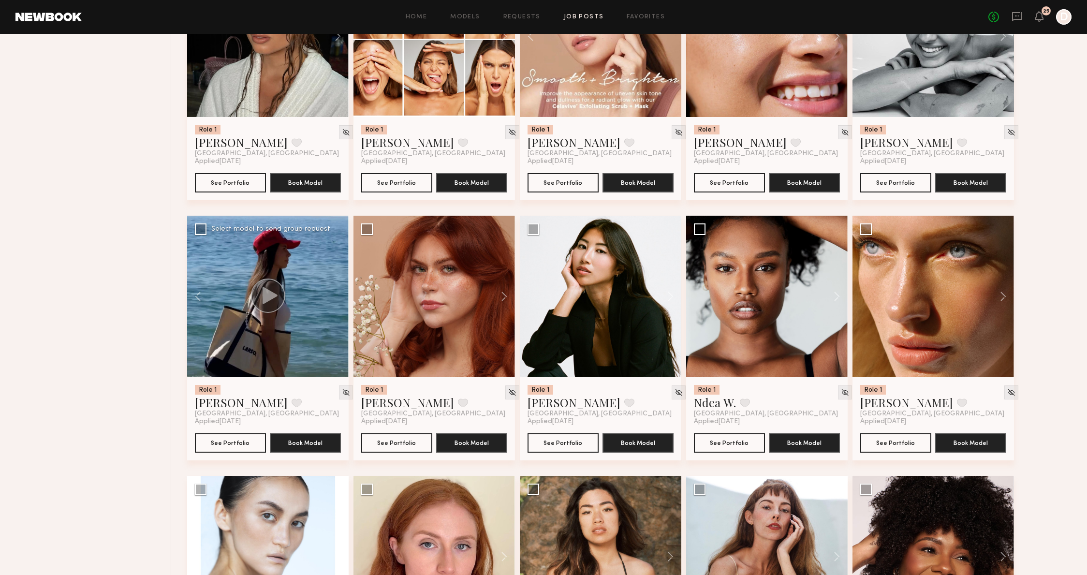
click at [329, 301] on div at bounding box center [268, 297] width 162 height 162
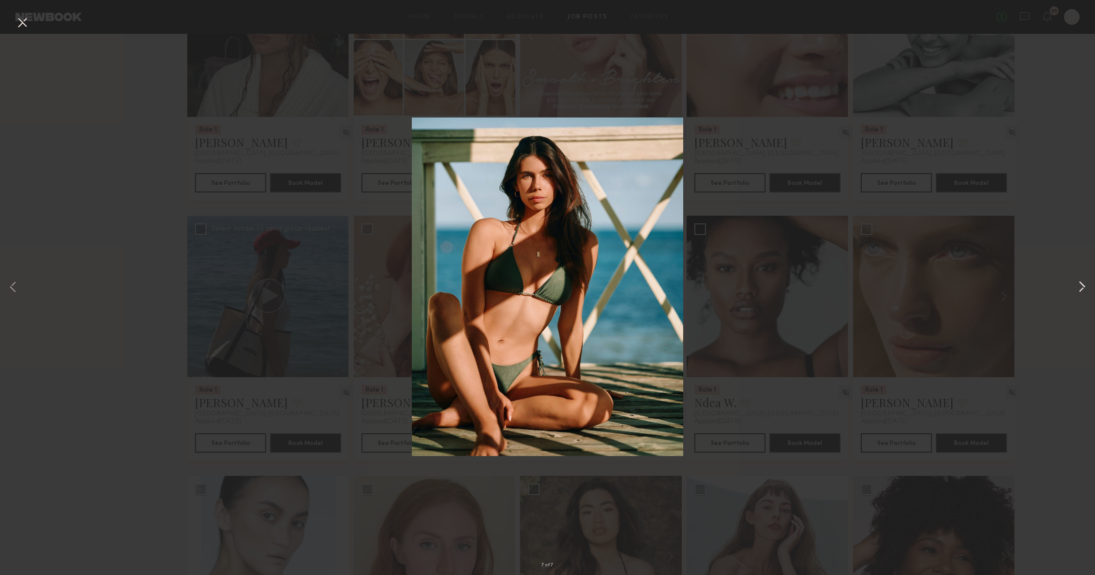
click at [1077, 292] on button at bounding box center [1082, 288] width 12 height 460
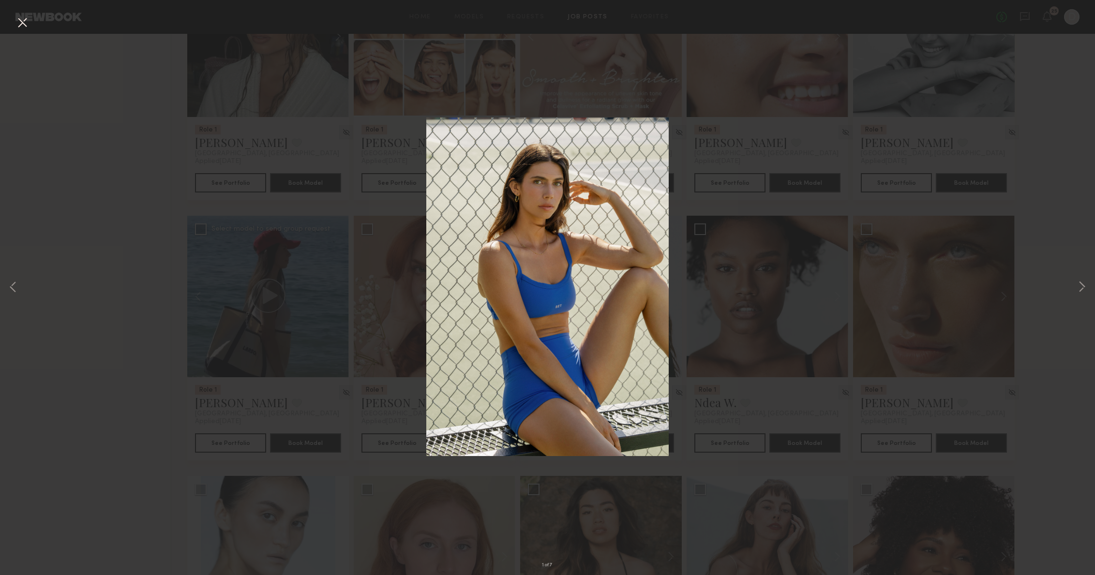
click at [1074, 287] on div "1 of 7" at bounding box center [547, 287] width 1095 height 575
click at [1078, 287] on button at bounding box center [1082, 288] width 12 height 460
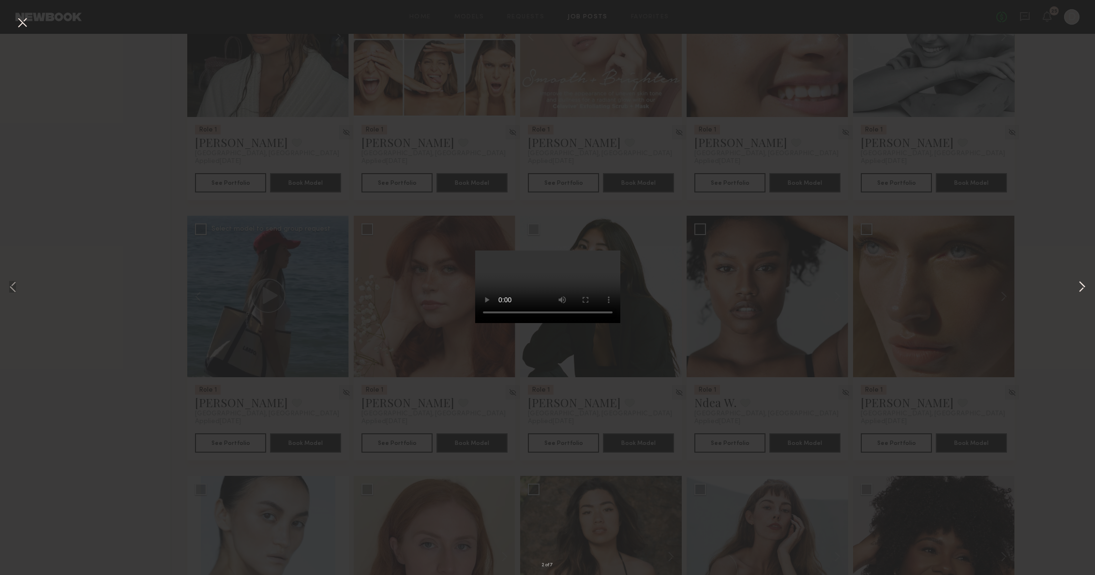
click at [1078, 286] on button at bounding box center [1082, 288] width 12 height 460
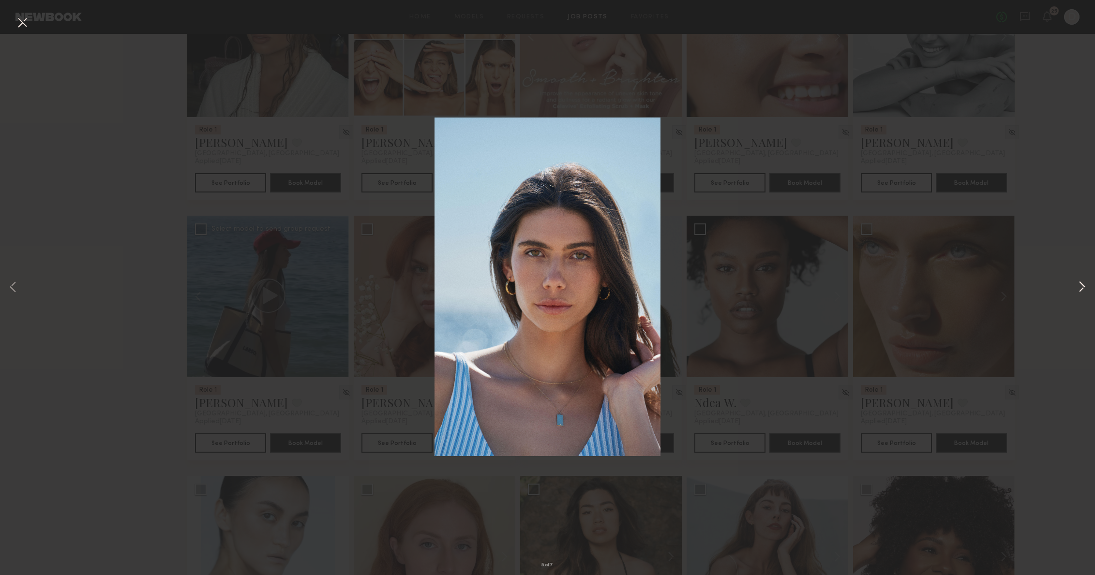
click at [1078, 286] on button at bounding box center [1082, 288] width 12 height 460
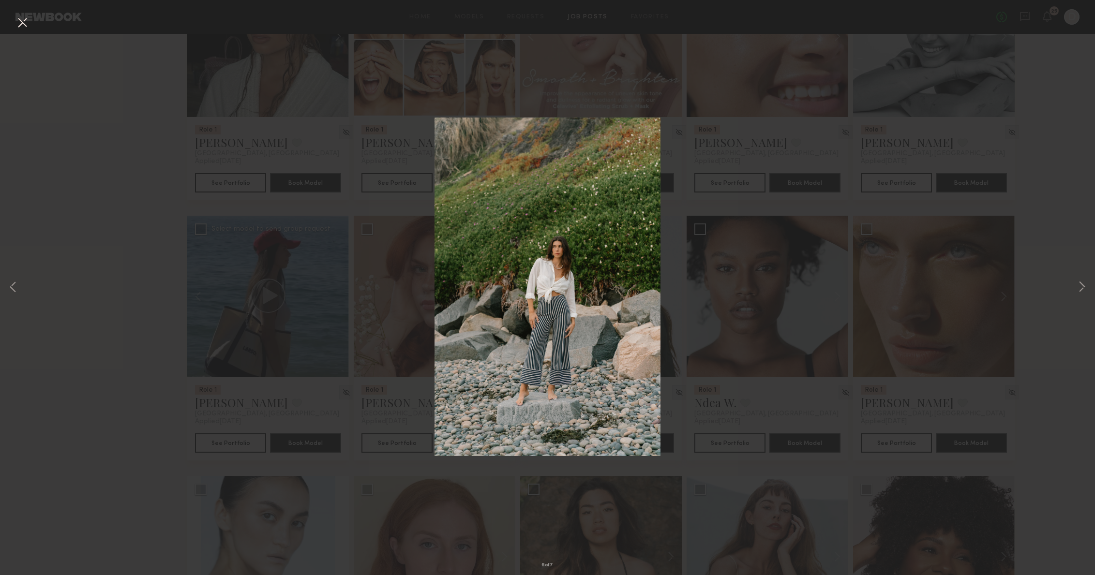
click at [999, 288] on div "6 of 7" at bounding box center [547, 287] width 1095 height 575
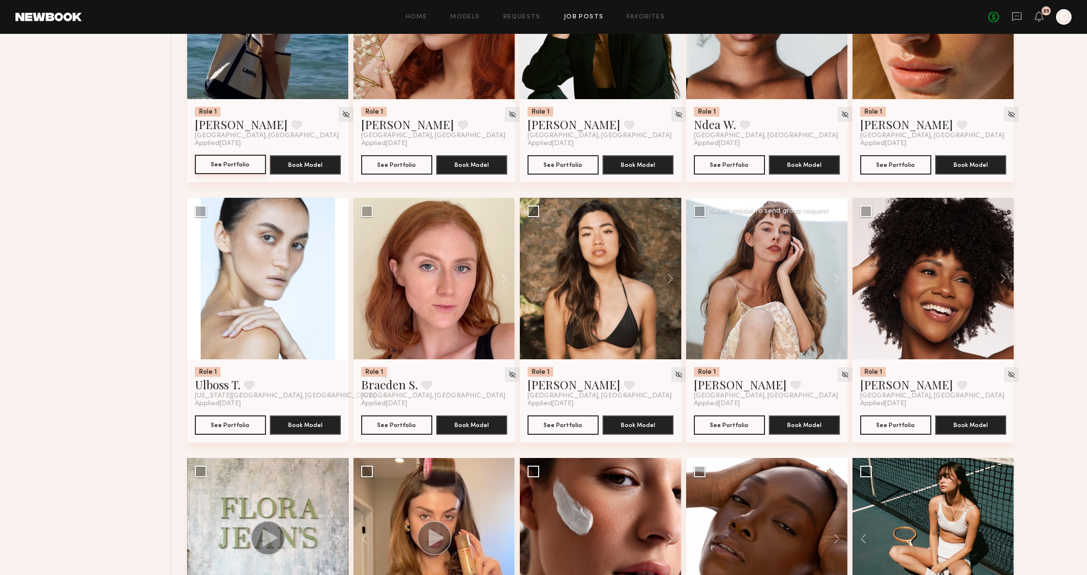
scroll to position [2048, 0]
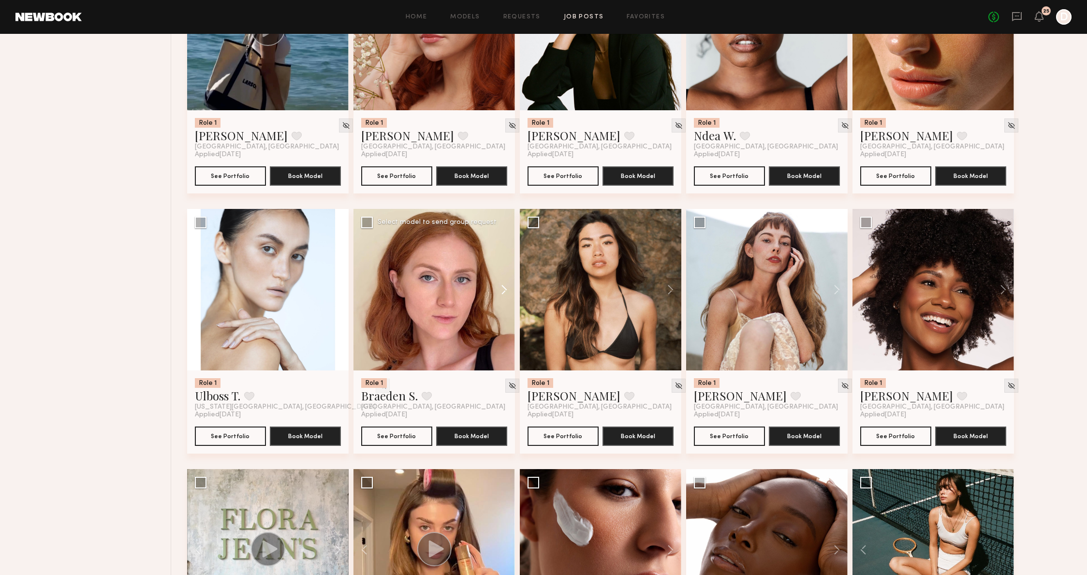
click at [515, 292] on button at bounding box center [499, 290] width 31 height 162
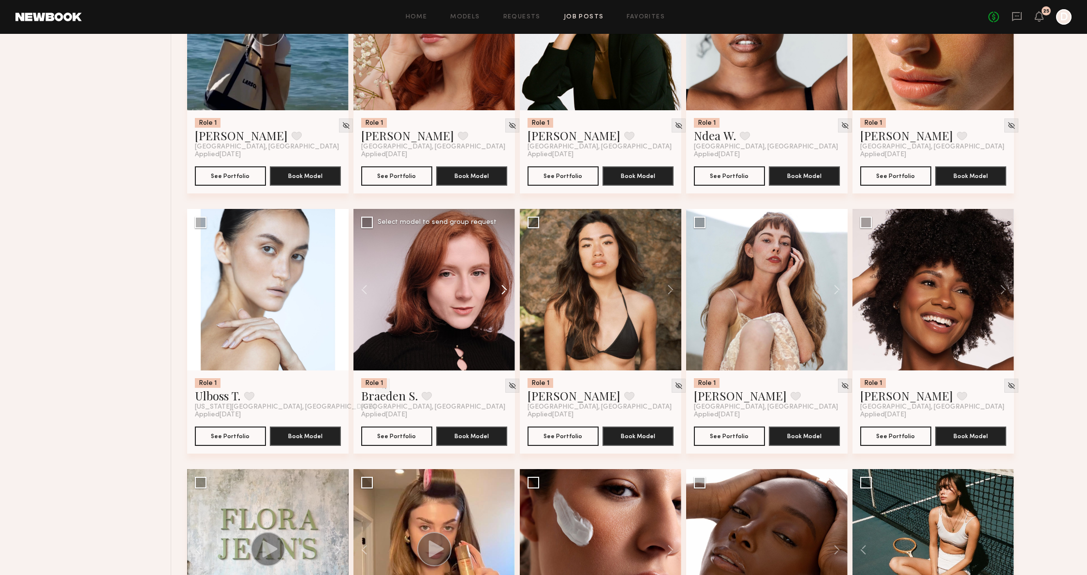
click at [515, 292] on button at bounding box center [499, 290] width 31 height 162
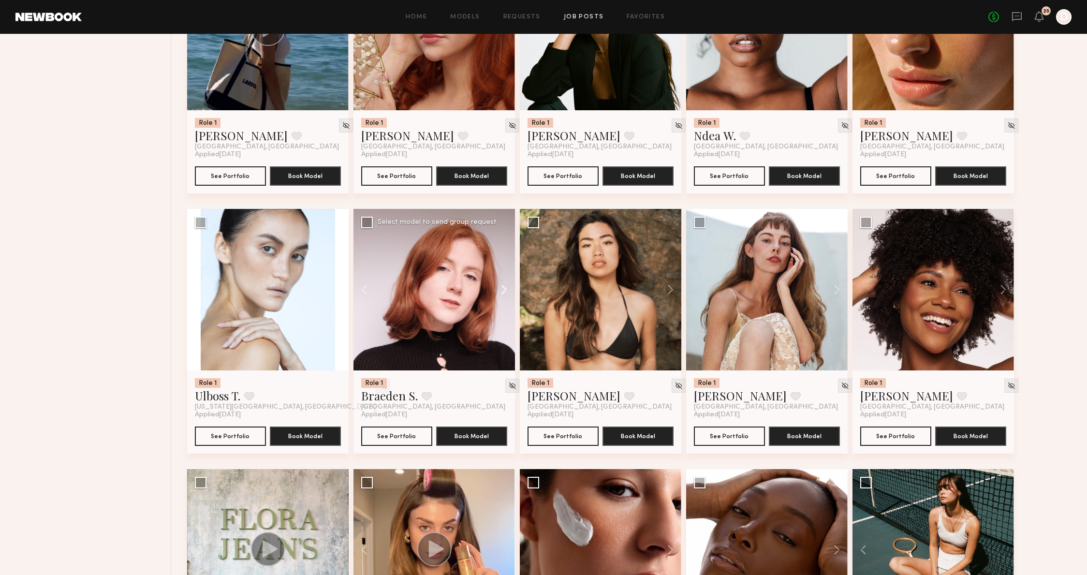
click at [515, 292] on button at bounding box center [499, 290] width 31 height 162
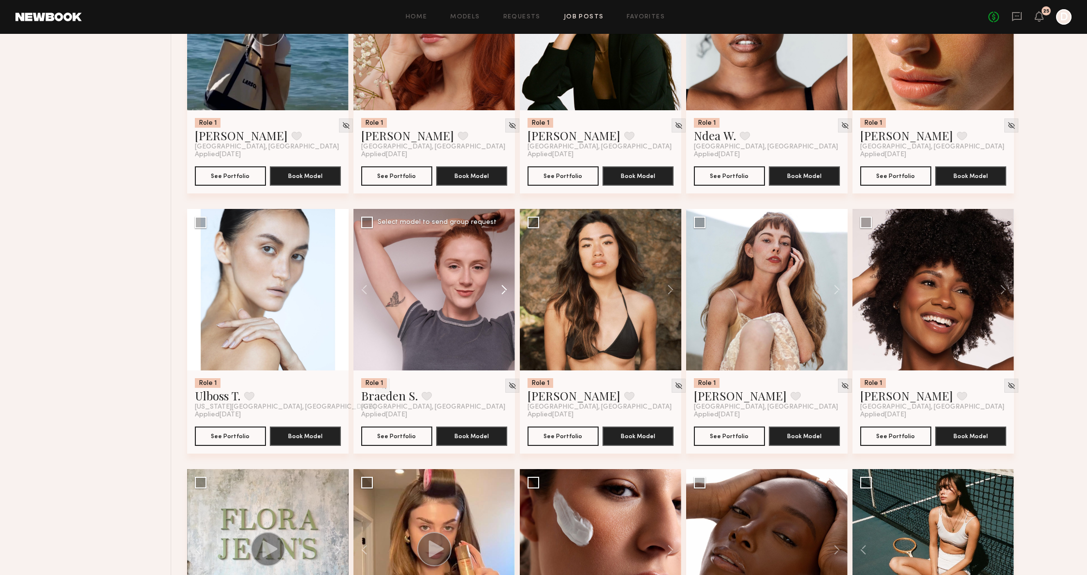
click at [515, 292] on button at bounding box center [499, 290] width 31 height 162
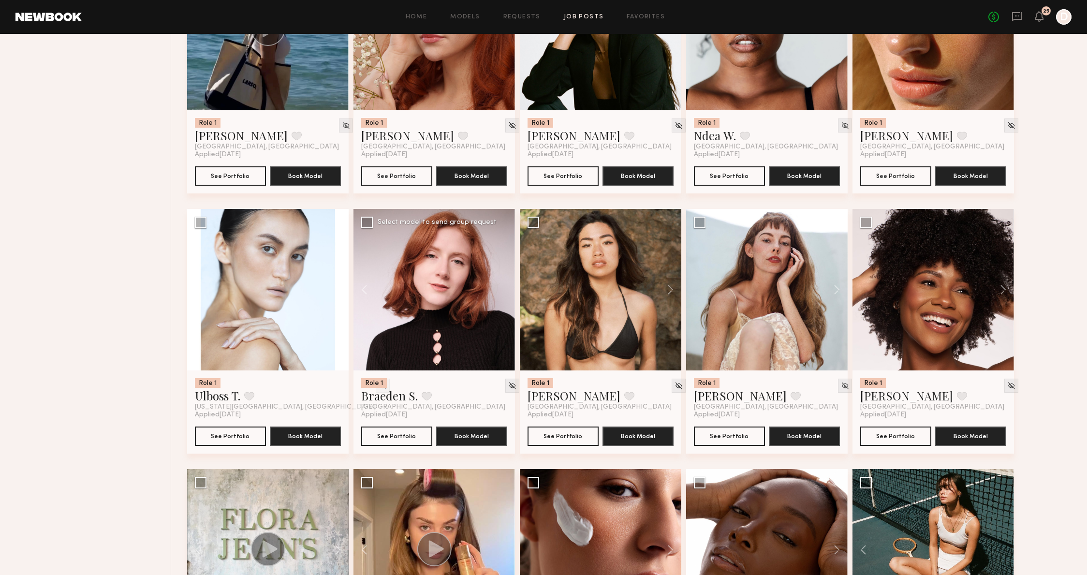
click at [515, 292] on div at bounding box center [435, 290] width 162 height 162
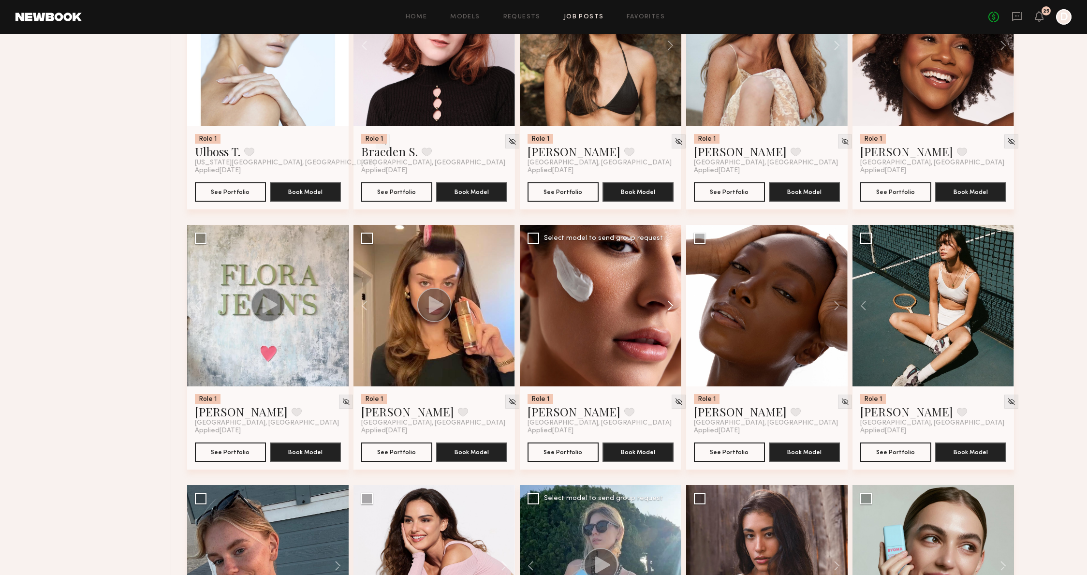
scroll to position [2277, 0]
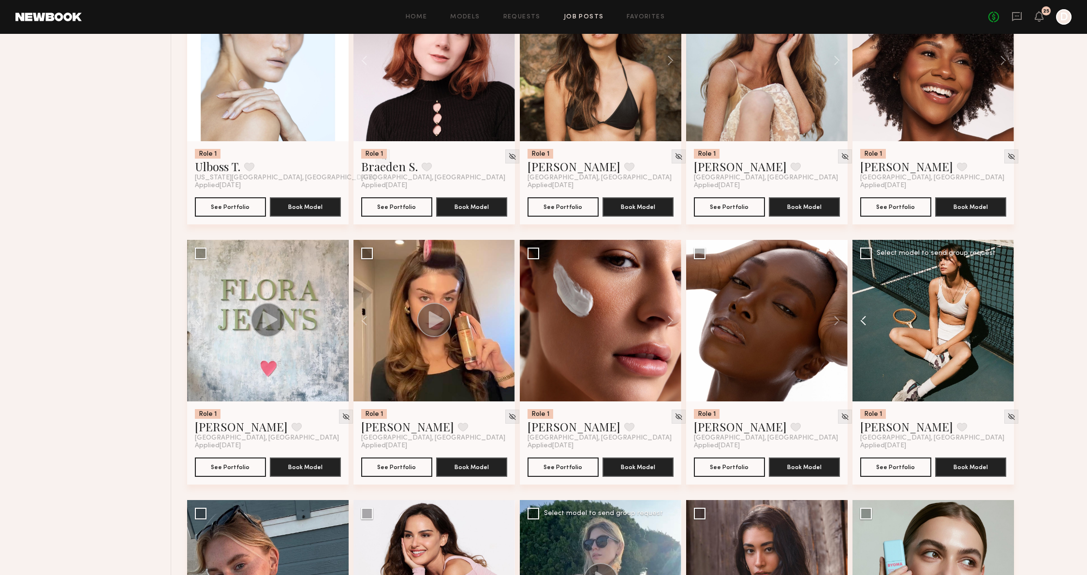
click at [861, 315] on button at bounding box center [868, 321] width 31 height 162
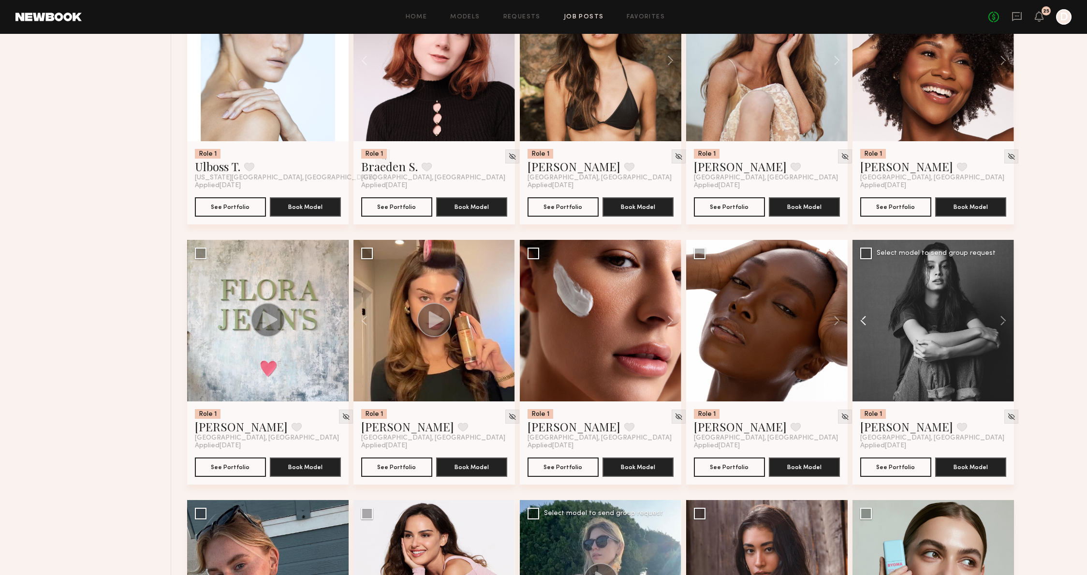
click at [861, 315] on button at bounding box center [868, 321] width 31 height 162
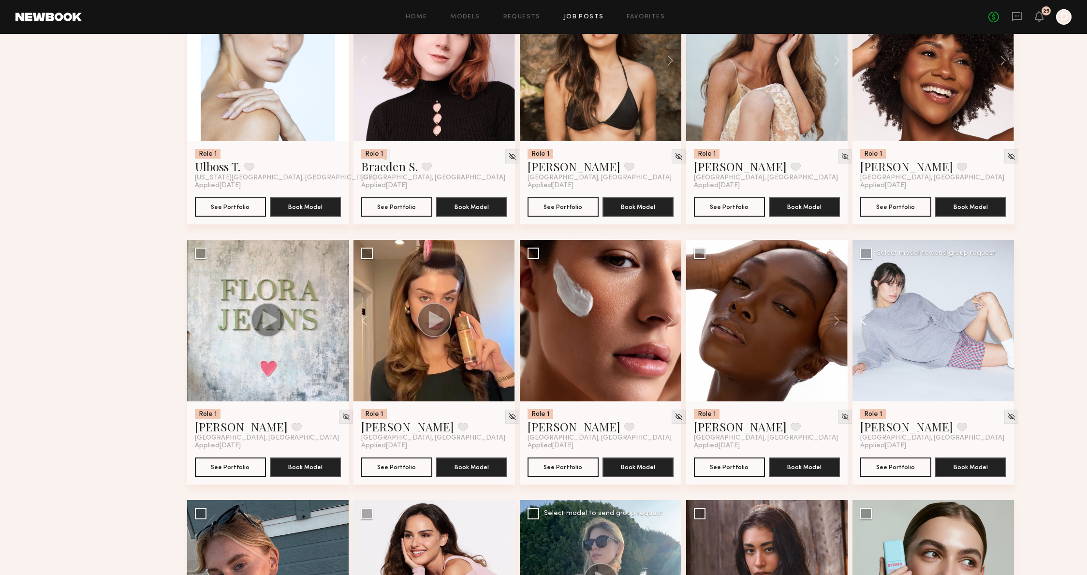
click at [861, 315] on button at bounding box center [868, 321] width 31 height 162
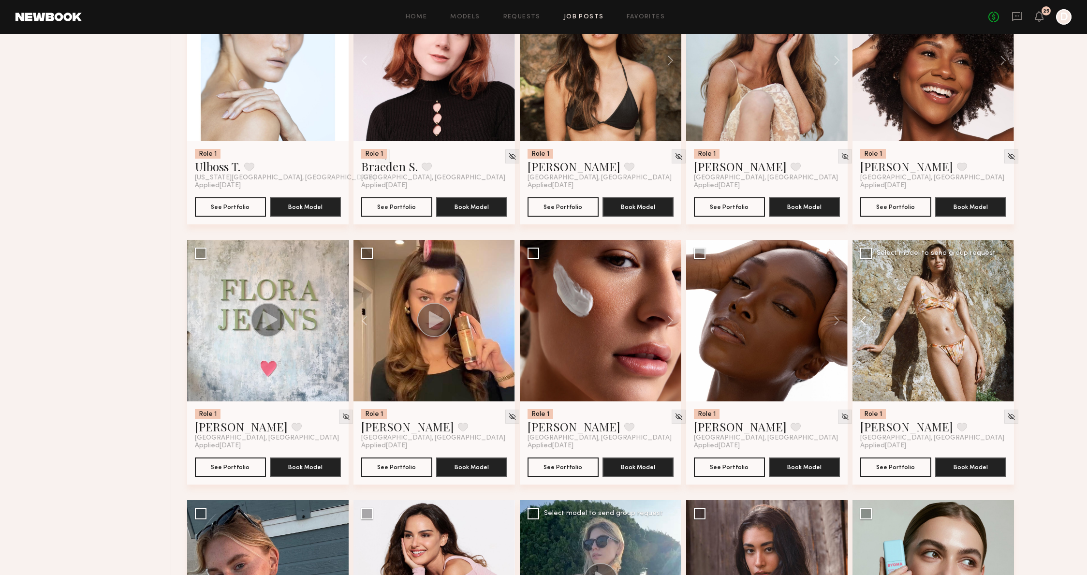
click at [861, 315] on button at bounding box center [868, 321] width 31 height 162
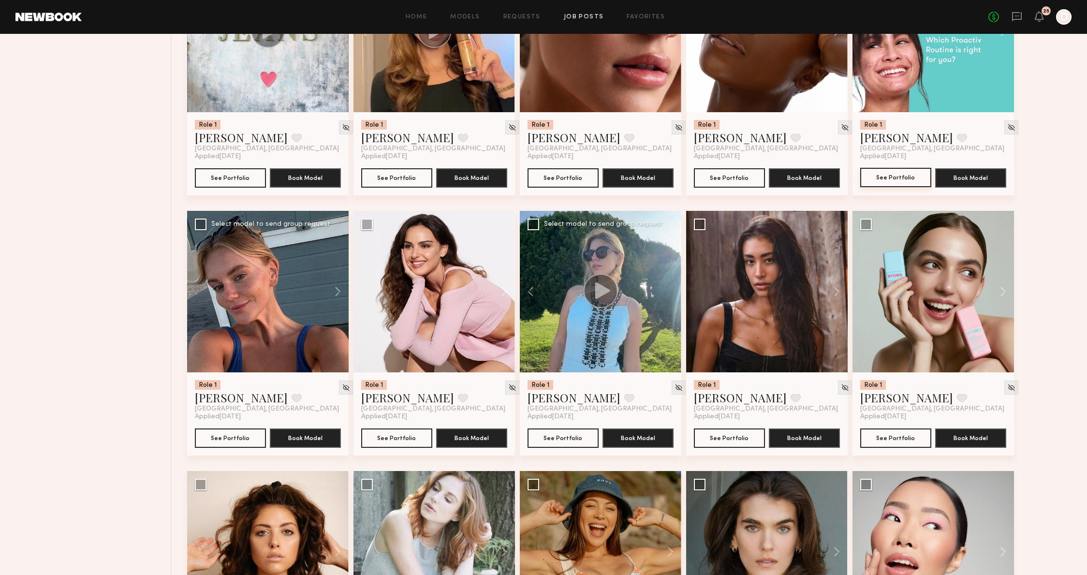
scroll to position [2612, 0]
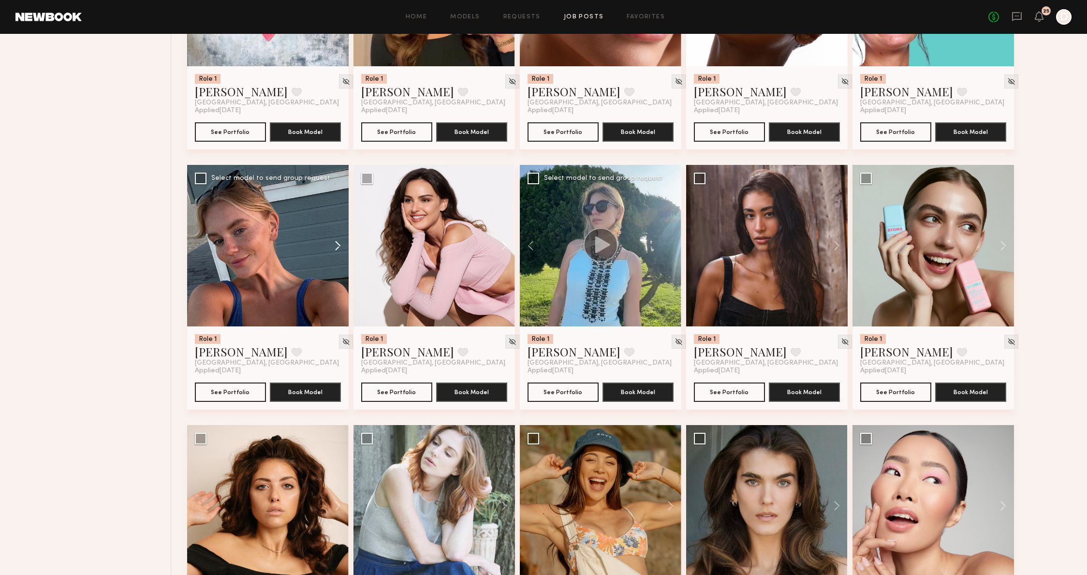
click at [338, 248] on button at bounding box center [333, 246] width 31 height 162
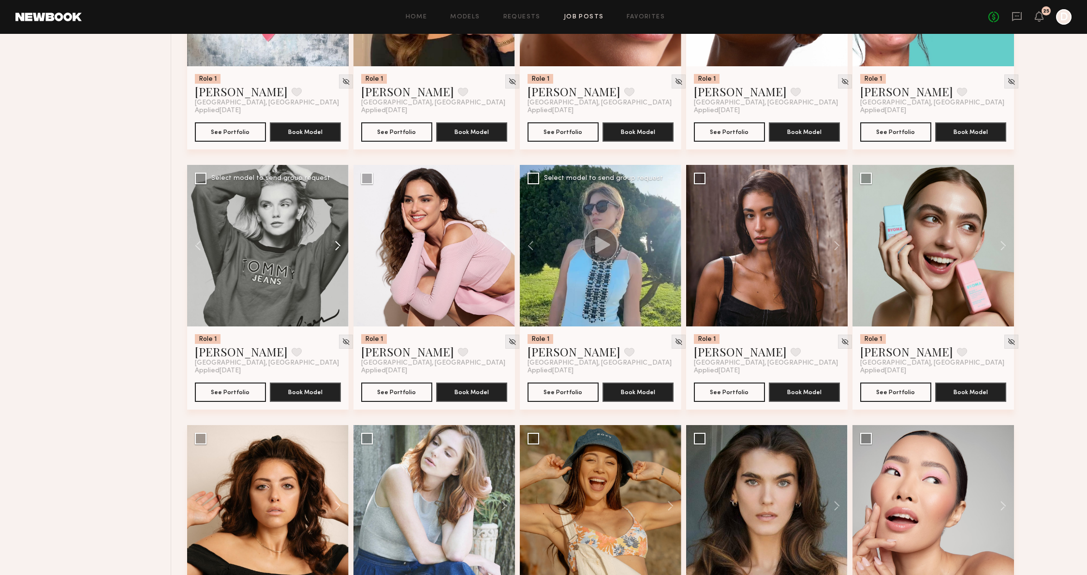
click at [338, 248] on button at bounding box center [333, 246] width 31 height 162
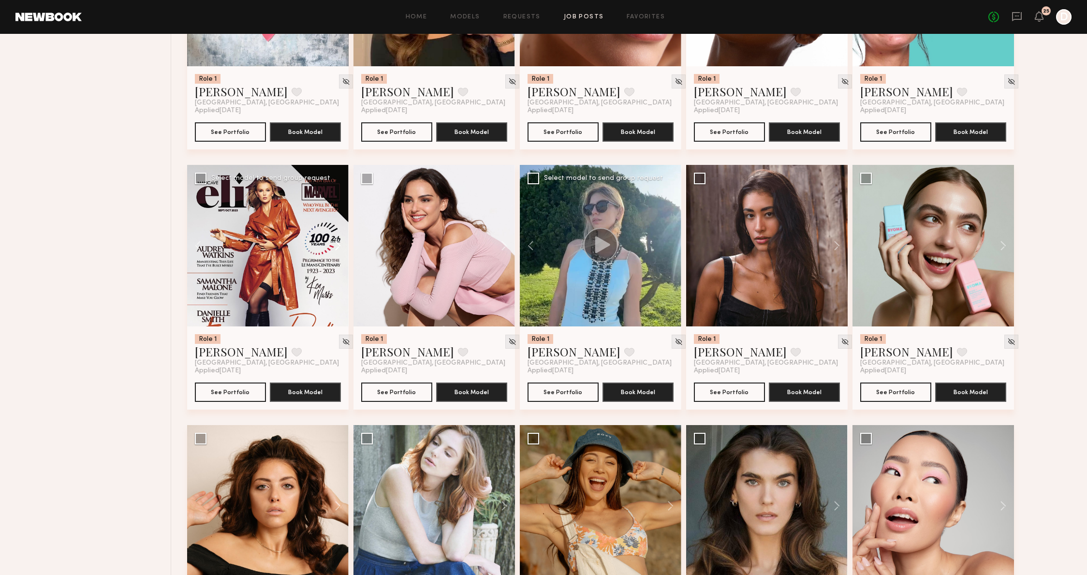
click at [338, 248] on button at bounding box center [333, 246] width 31 height 162
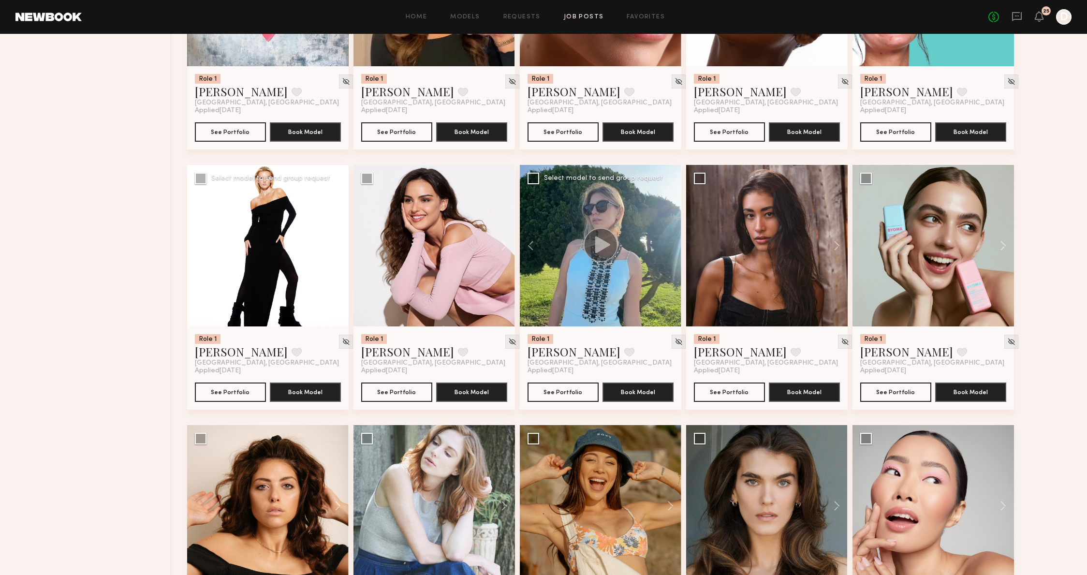
click at [338, 248] on button at bounding box center [333, 246] width 31 height 162
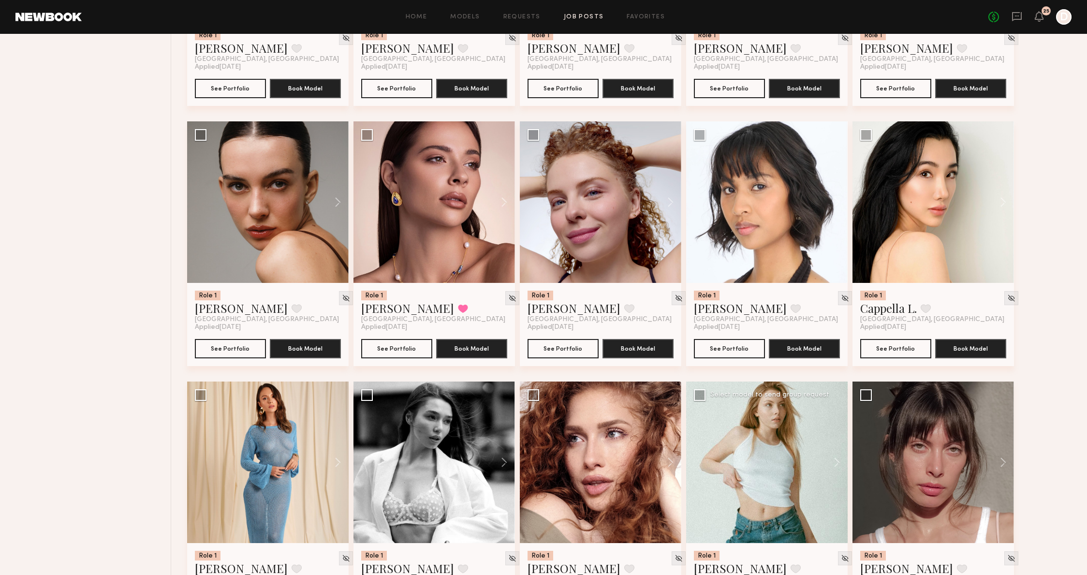
scroll to position [3513, 0]
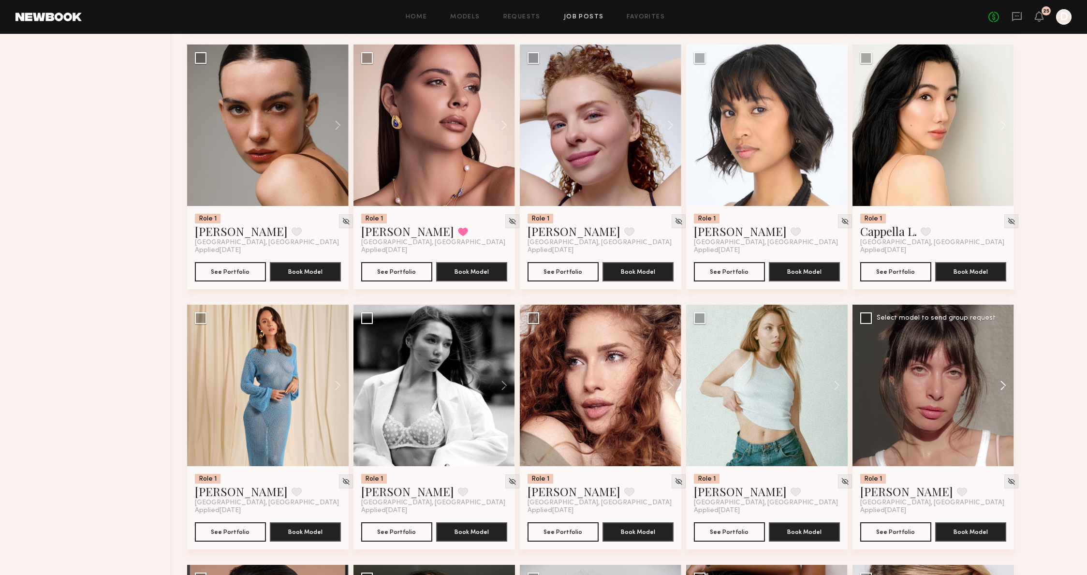
click at [1006, 390] on button at bounding box center [998, 386] width 31 height 162
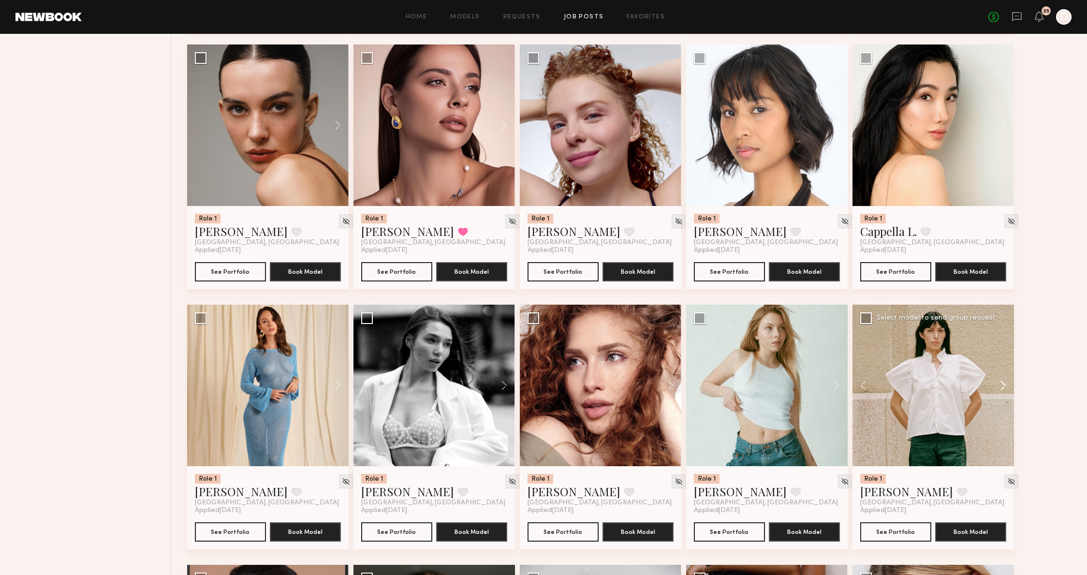
click at [1006, 390] on button at bounding box center [998, 386] width 31 height 162
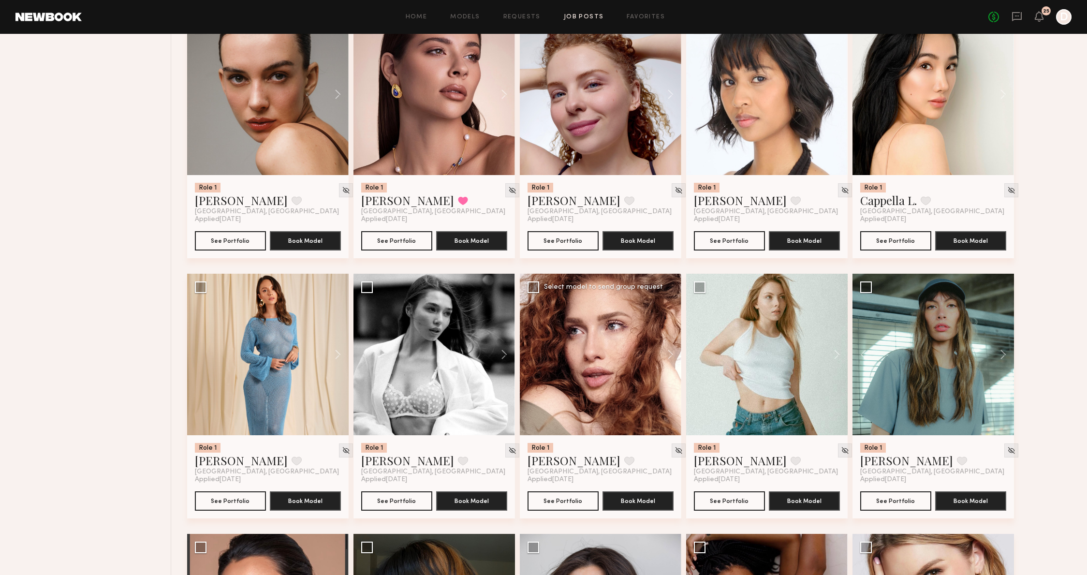
scroll to position [3542, 0]
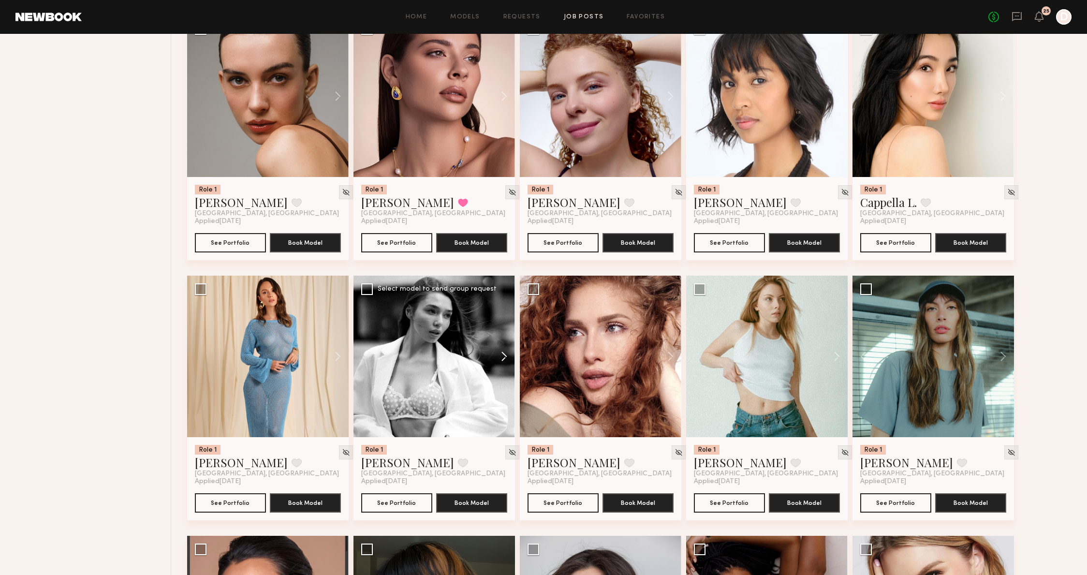
click at [499, 360] on button at bounding box center [499, 357] width 31 height 162
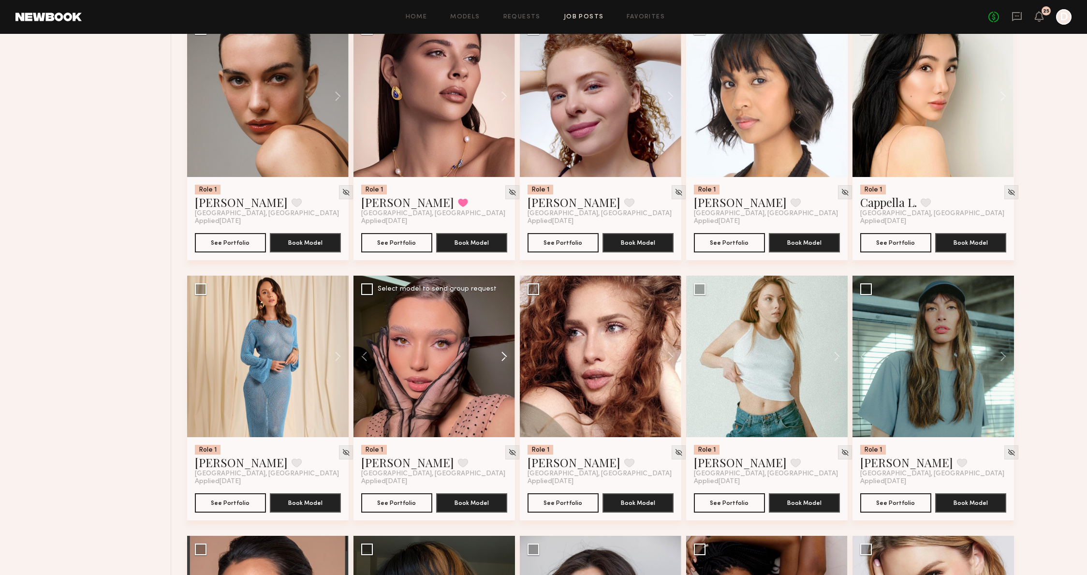
click at [499, 360] on button at bounding box center [499, 357] width 31 height 162
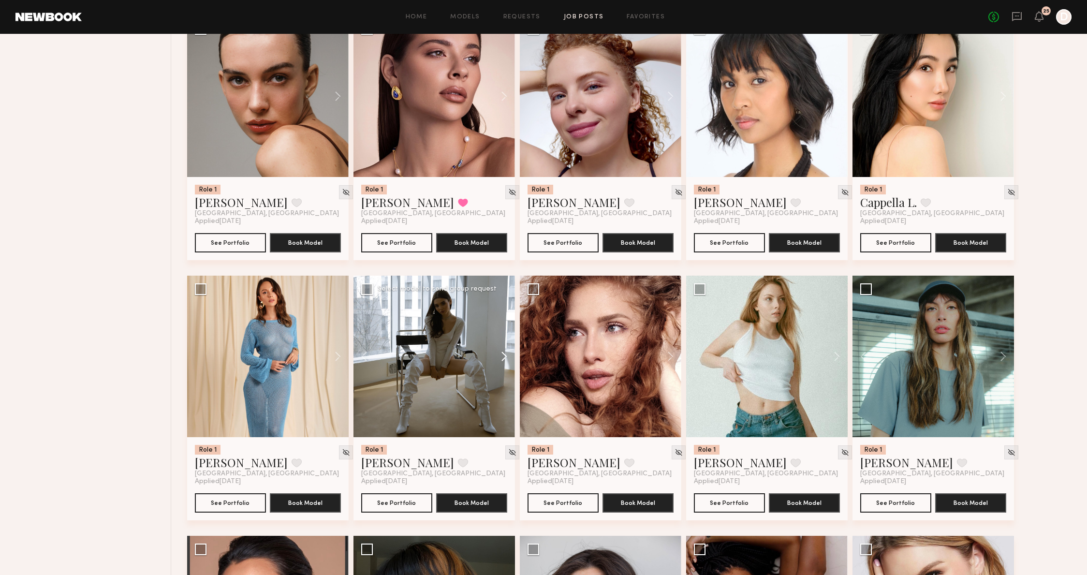
click at [499, 360] on button at bounding box center [499, 357] width 31 height 162
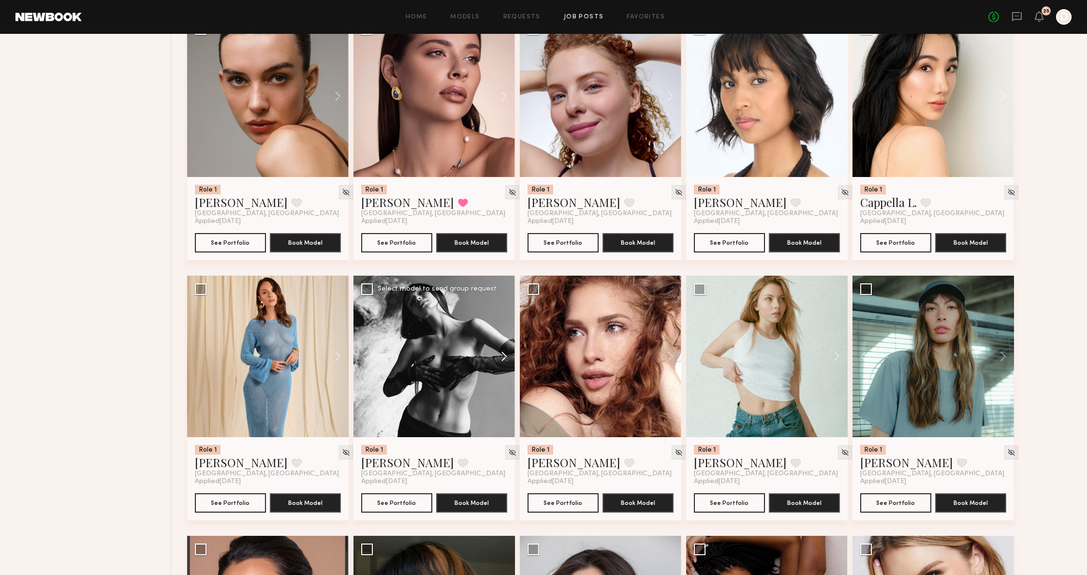
click at [499, 360] on button at bounding box center [499, 357] width 31 height 162
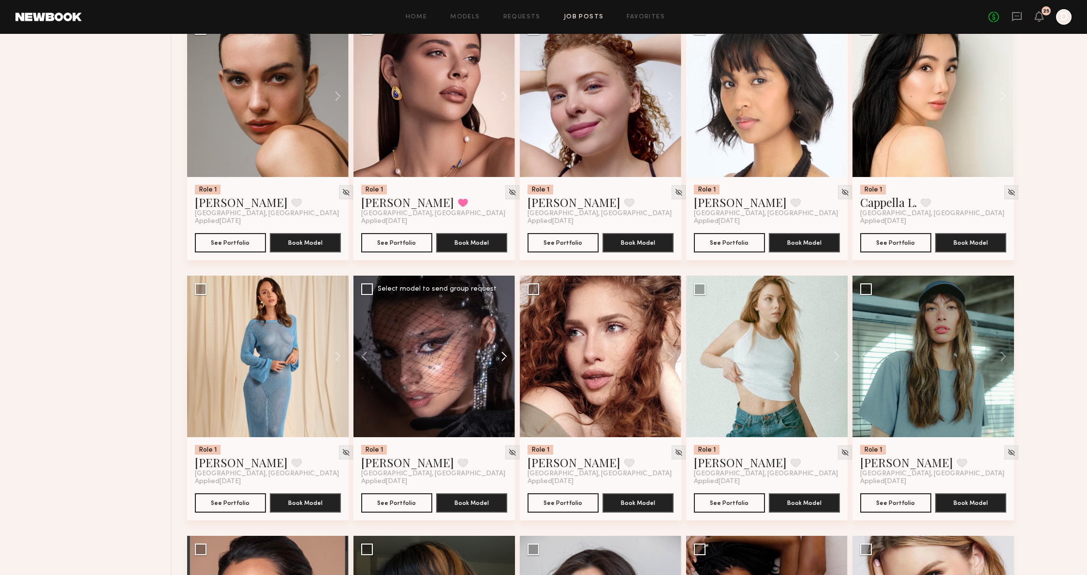
click at [499, 360] on button at bounding box center [499, 357] width 31 height 162
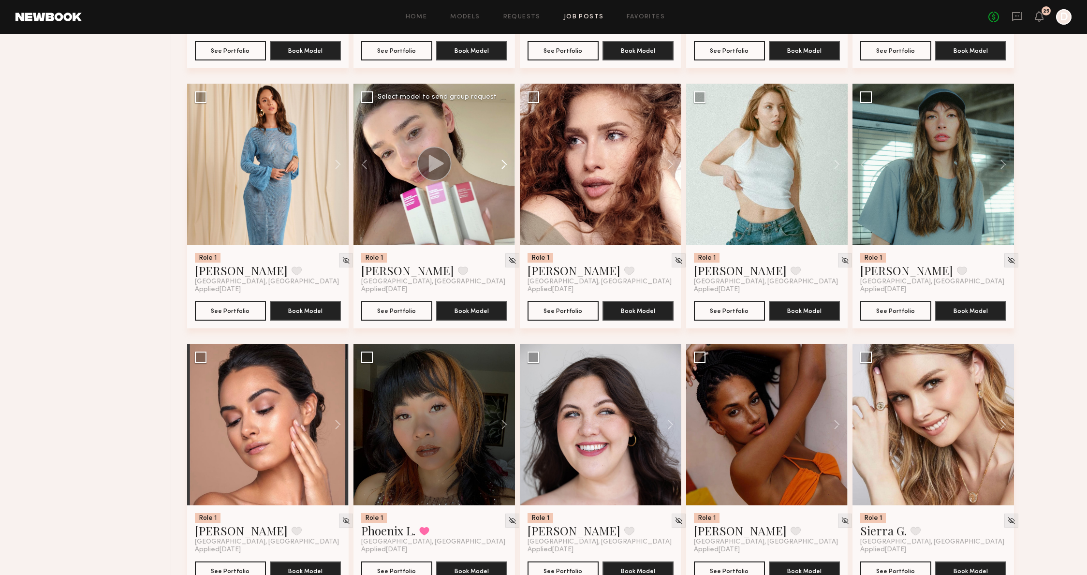
scroll to position [3804, 0]
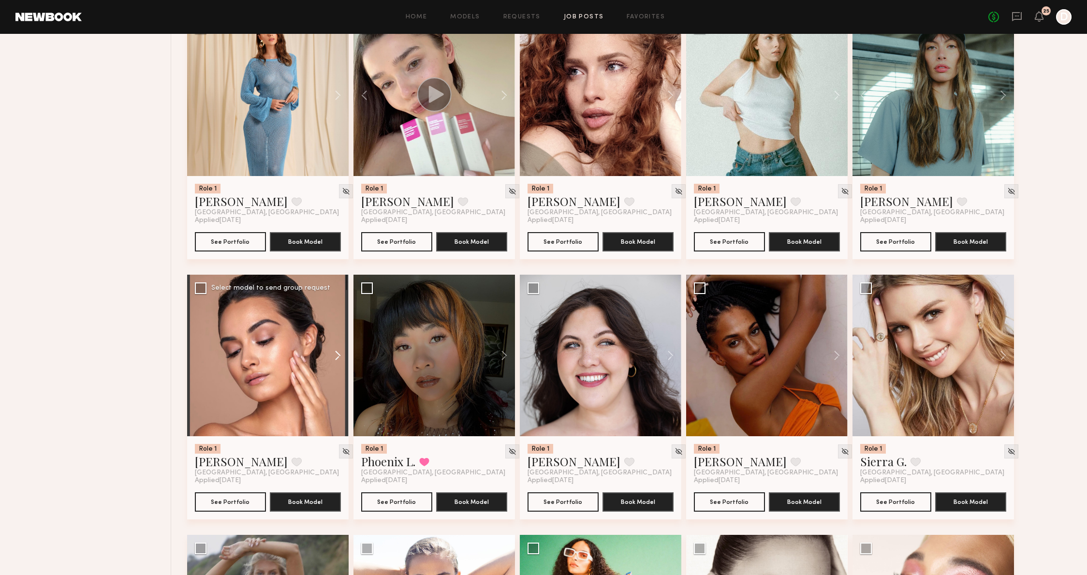
click at [339, 355] on button at bounding box center [333, 356] width 31 height 162
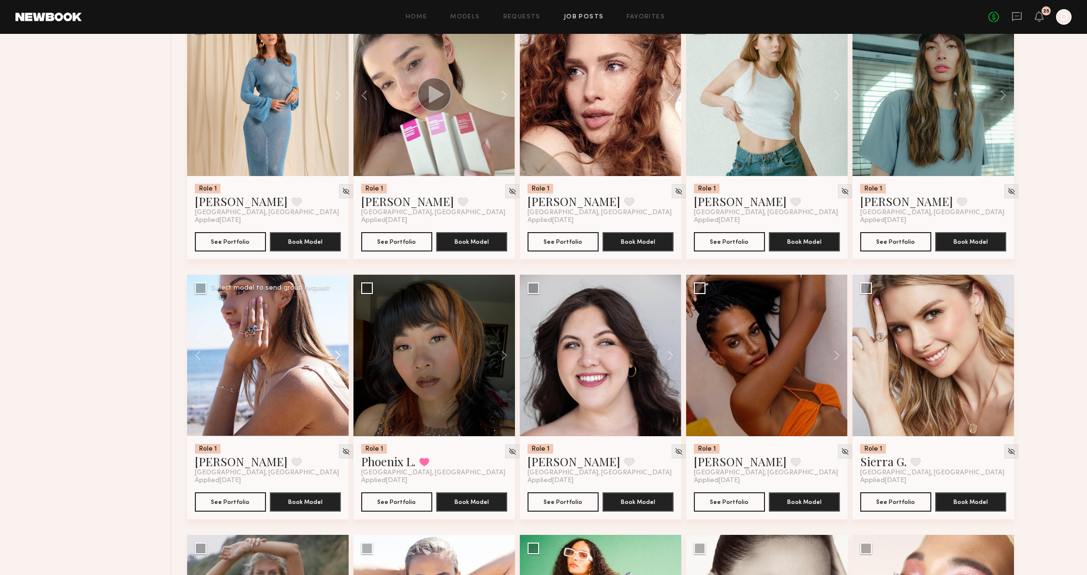
click at [339, 355] on button at bounding box center [333, 356] width 31 height 162
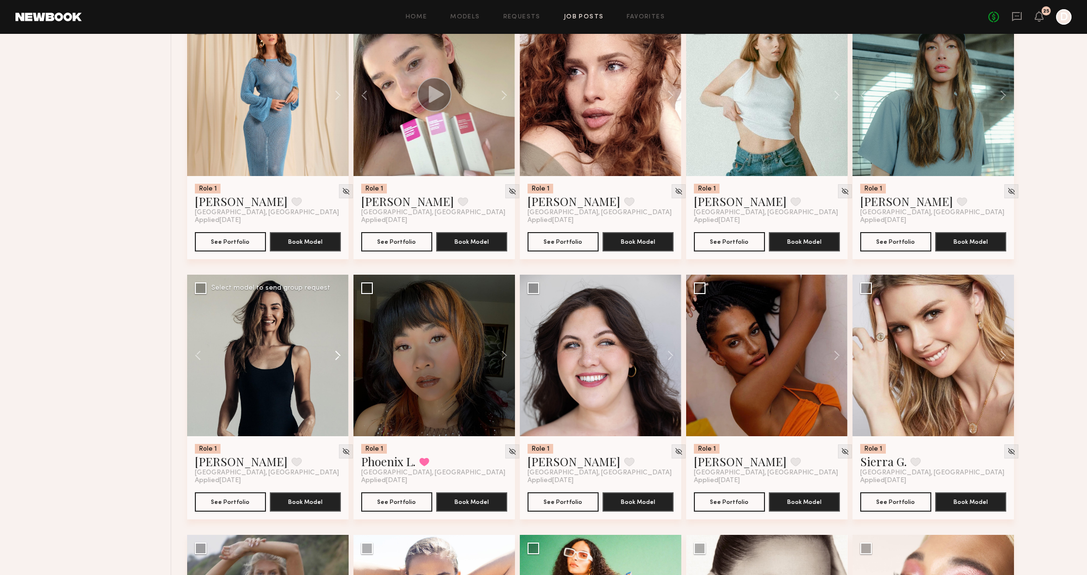
click at [339, 355] on button at bounding box center [333, 356] width 31 height 162
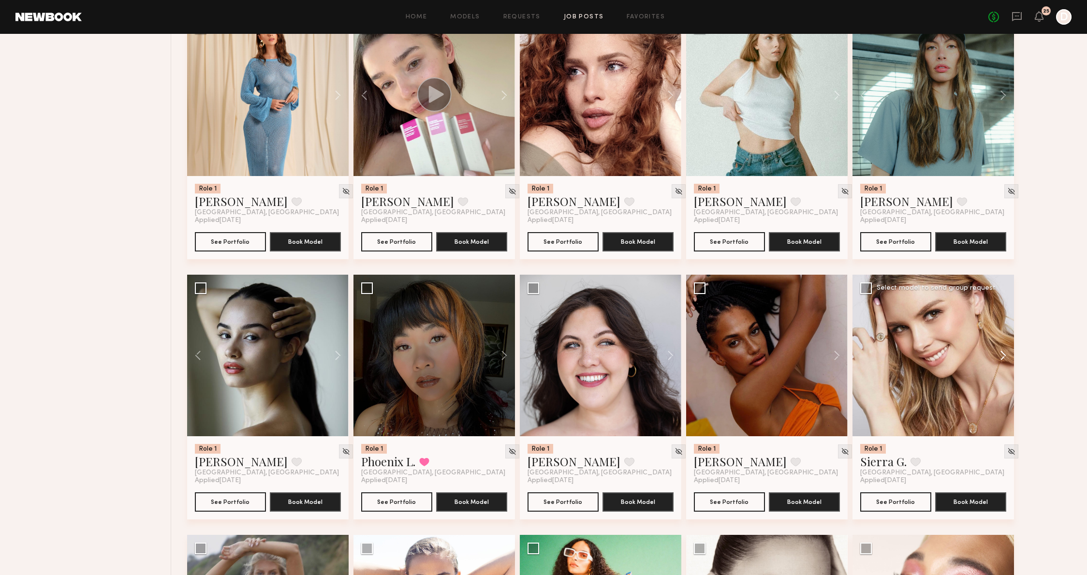
click at [1007, 362] on button at bounding box center [998, 356] width 31 height 162
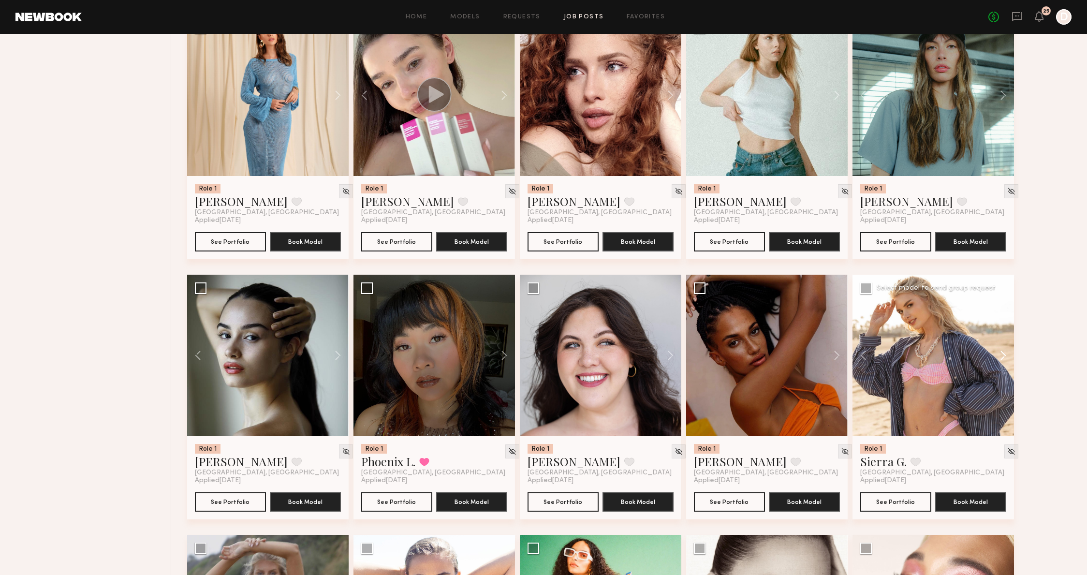
click at [1007, 362] on button at bounding box center [998, 356] width 31 height 162
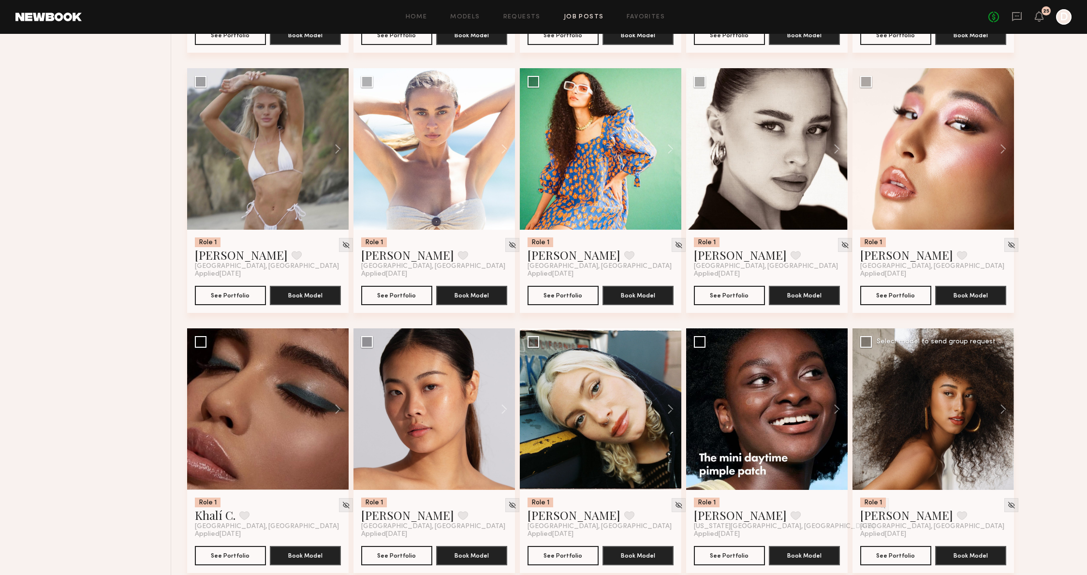
scroll to position [4362, 0]
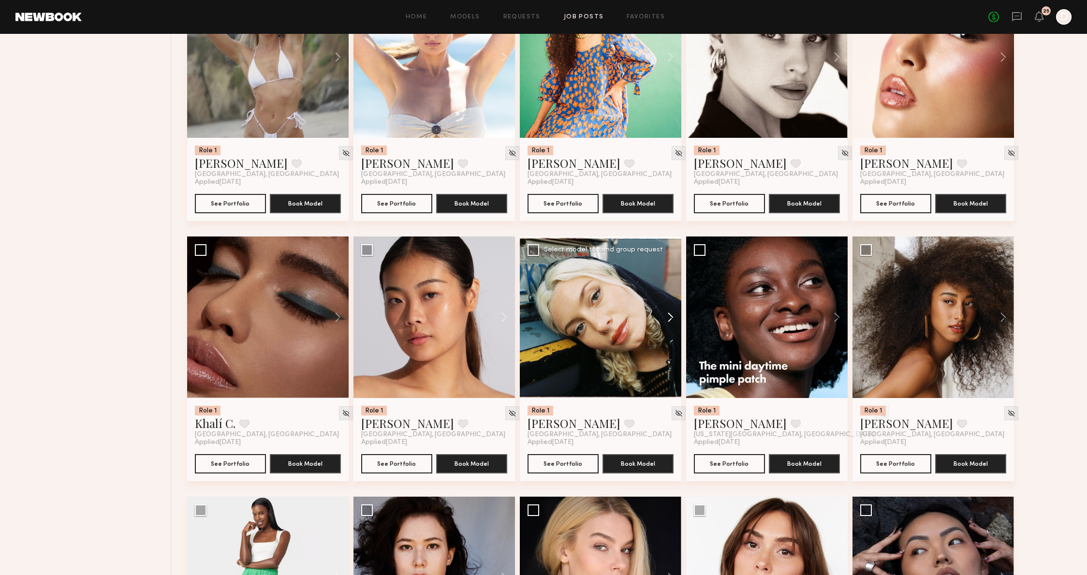
click at [676, 322] on button at bounding box center [666, 318] width 31 height 162
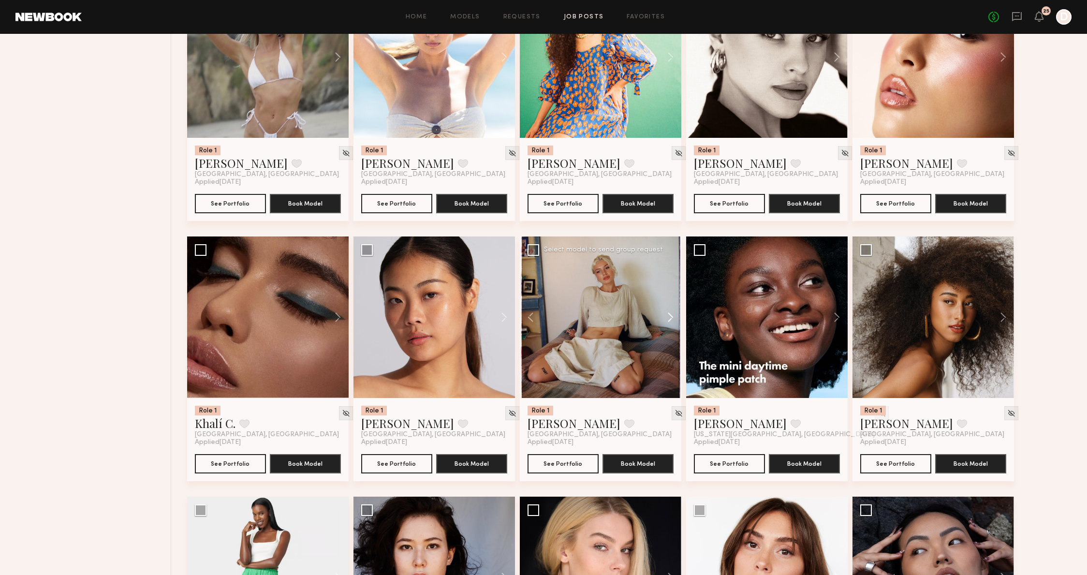
click at [676, 322] on button at bounding box center [666, 318] width 31 height 162
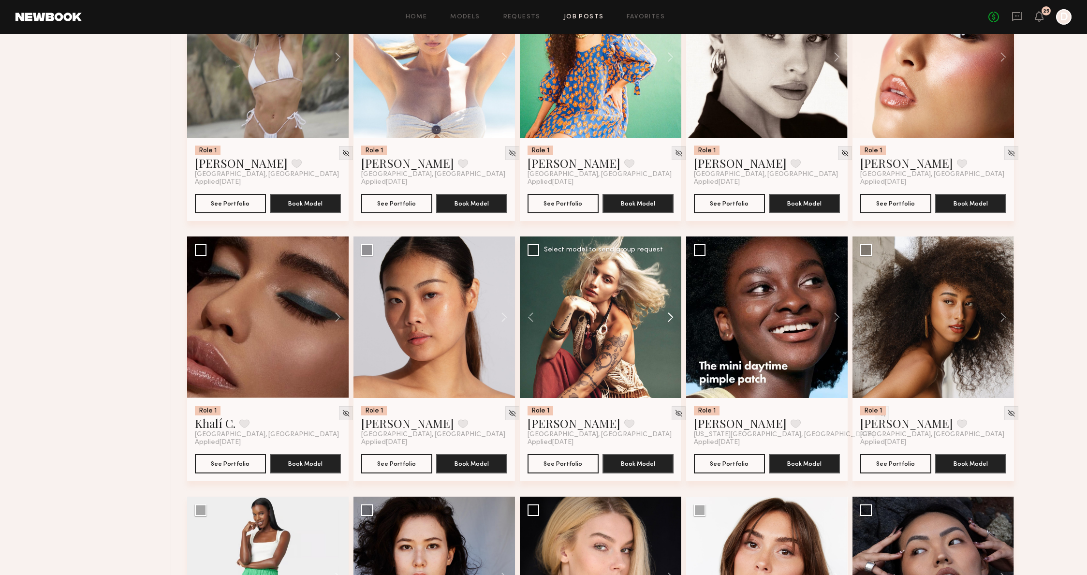
click at [676, 322] on button at bounding box center [666, 318] width 31 height 162
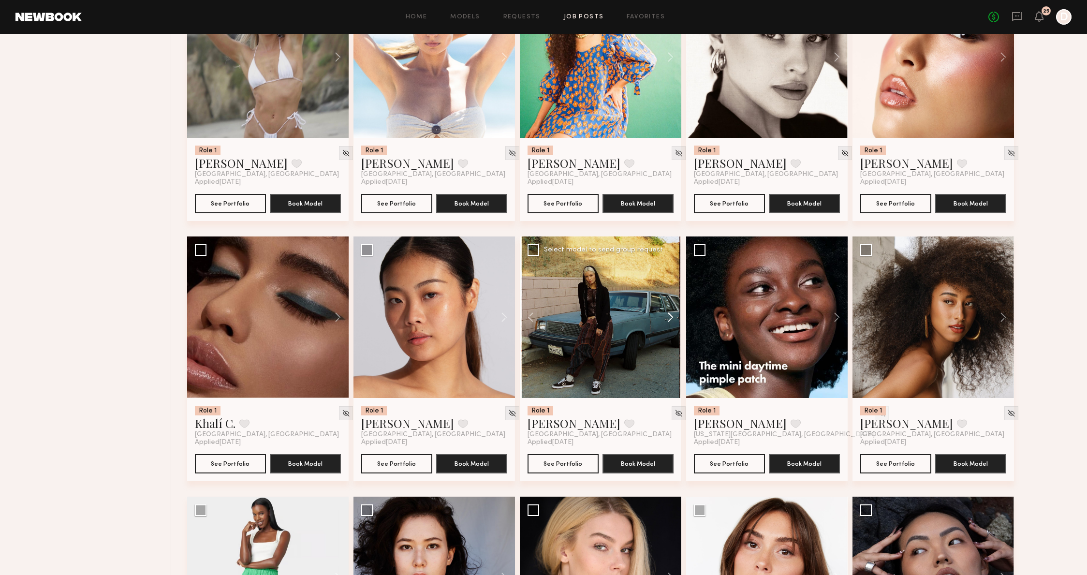
click at [676, 322] on button at bounding box center [666, 318] width 31 height 162
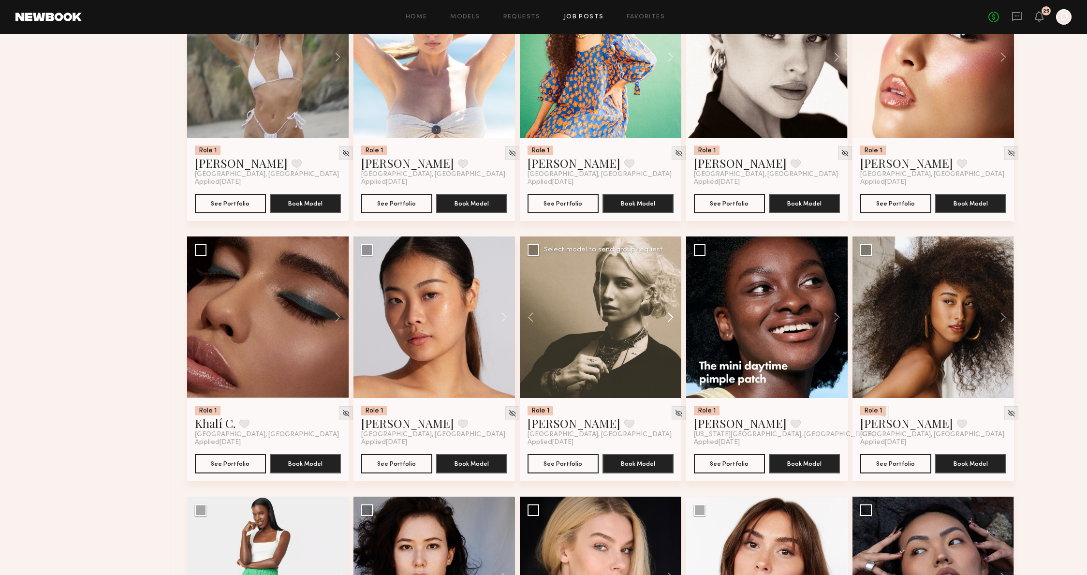
click at [676, 322] on button at bounding box center [666, 318] width 31 height 162
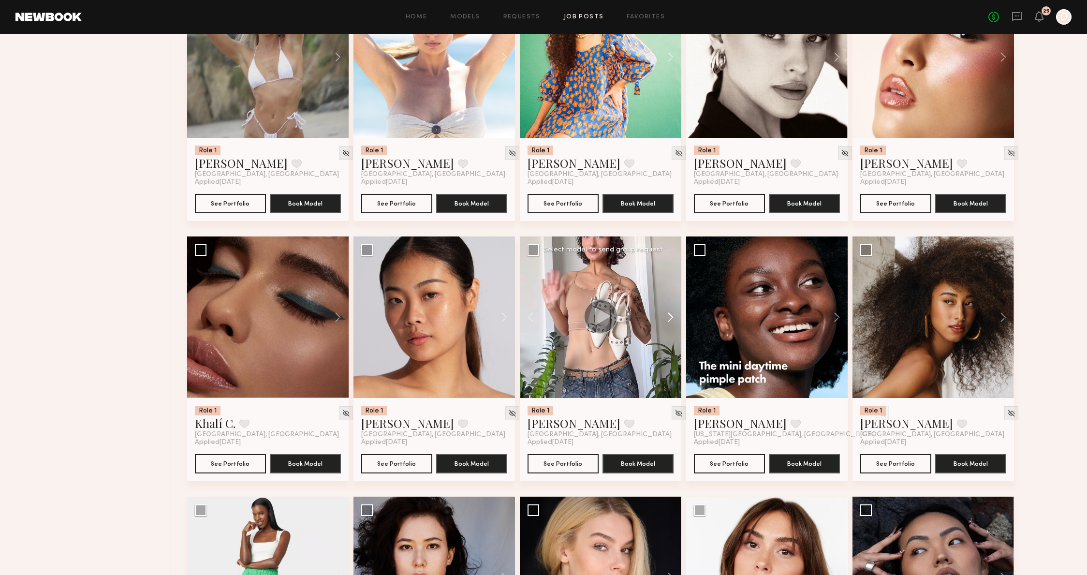
click at [676, 322] on button at bounding box center [666, 318] width 31 height 162
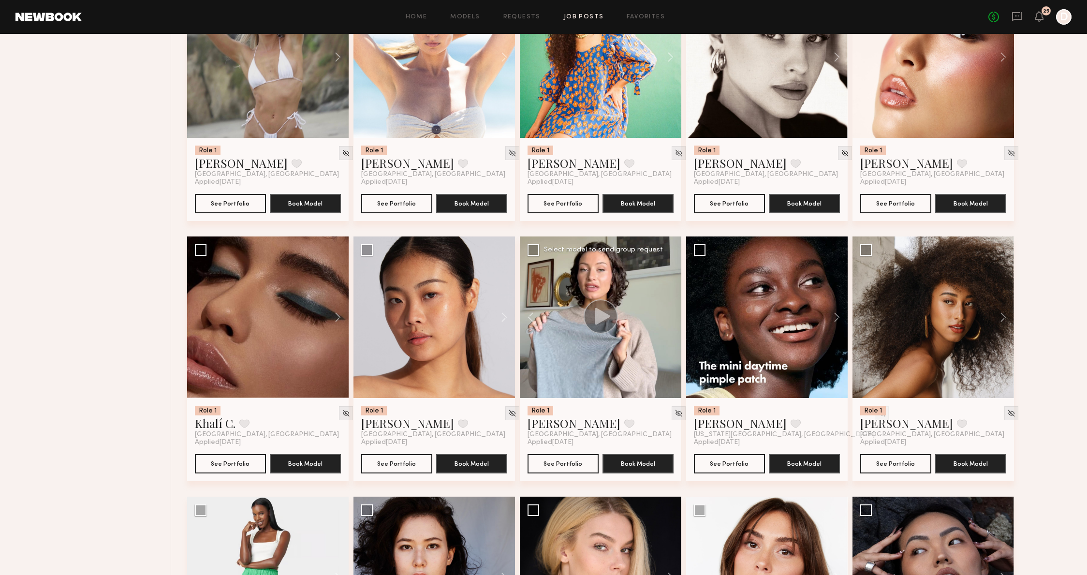
click at [677, 321] on div at bounding box center [601, 318] width 162 height 162
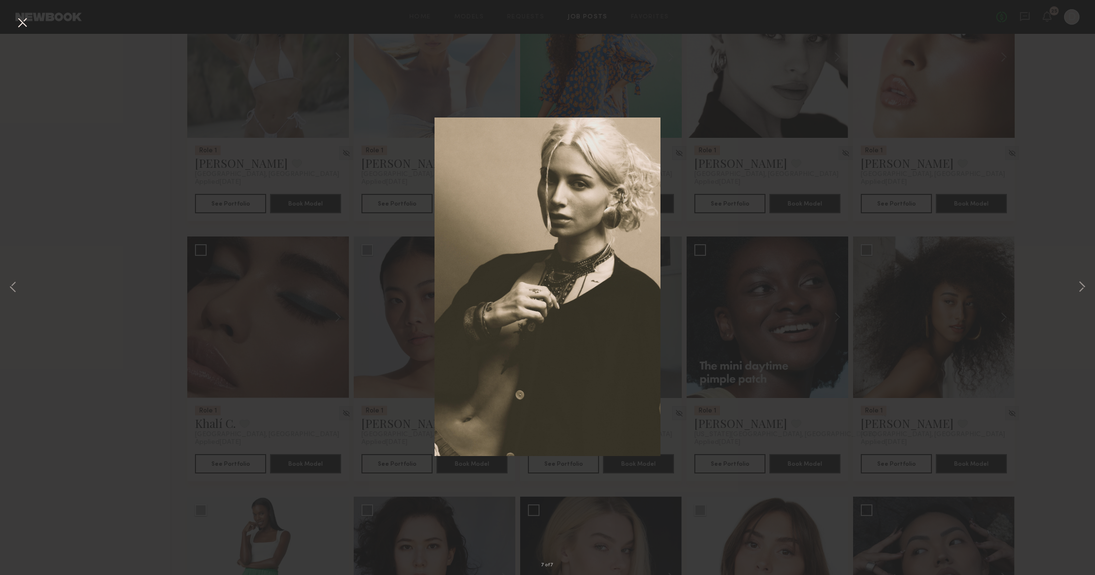
click at [726, 199] on div "7 of 7" at bounding box center [547, 287] width 1095 height 575
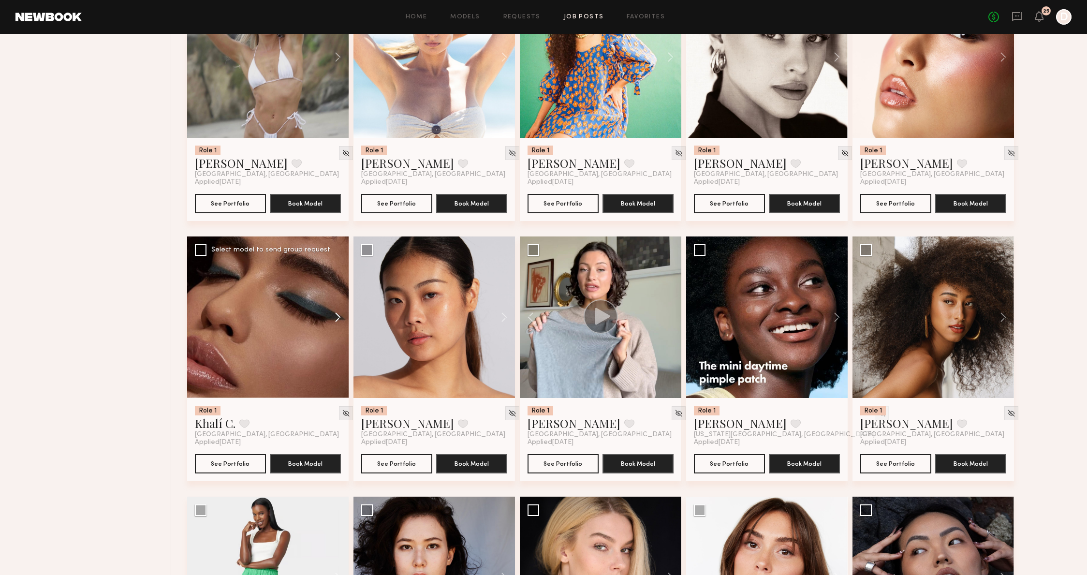
click at [326, 319] on button at bounding box center [333, 318] width 31 height 162
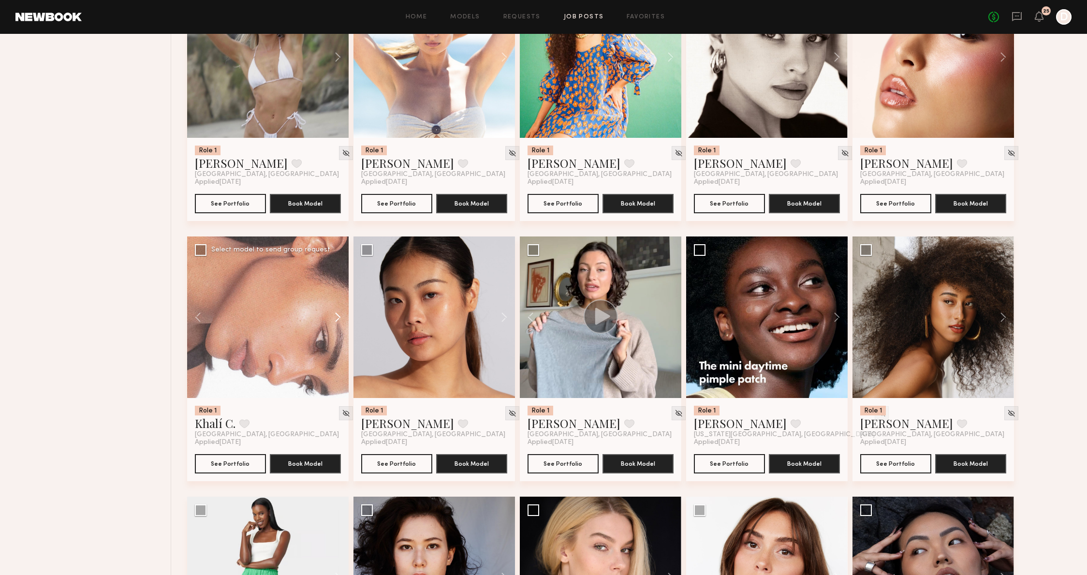
click at [328, 318] on button at bounding box center [333, 318] width 31 height 162
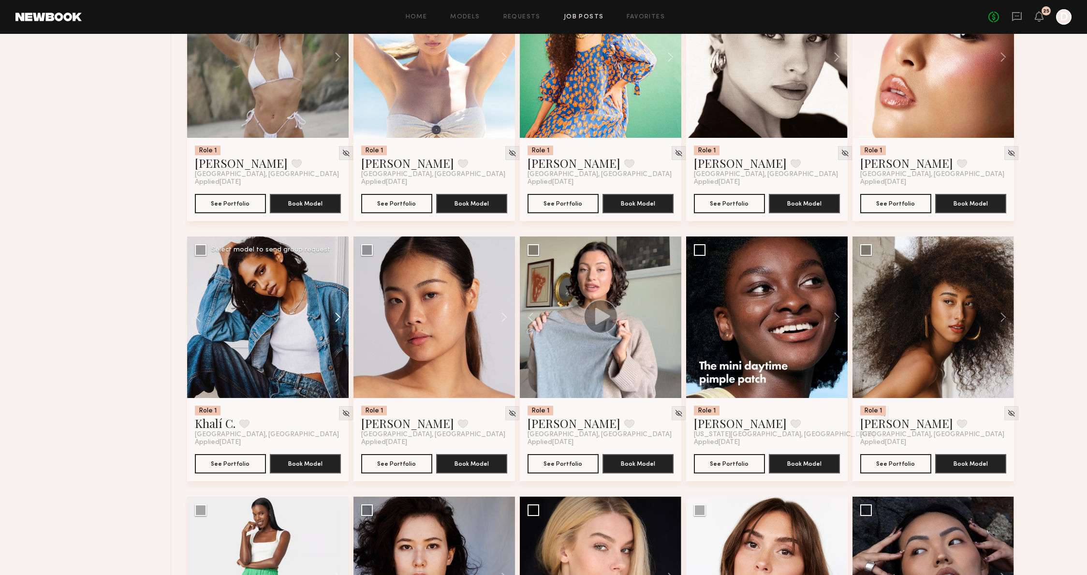
click at [328, 318] on button at bounding box center [333, 318] width 31 height 162
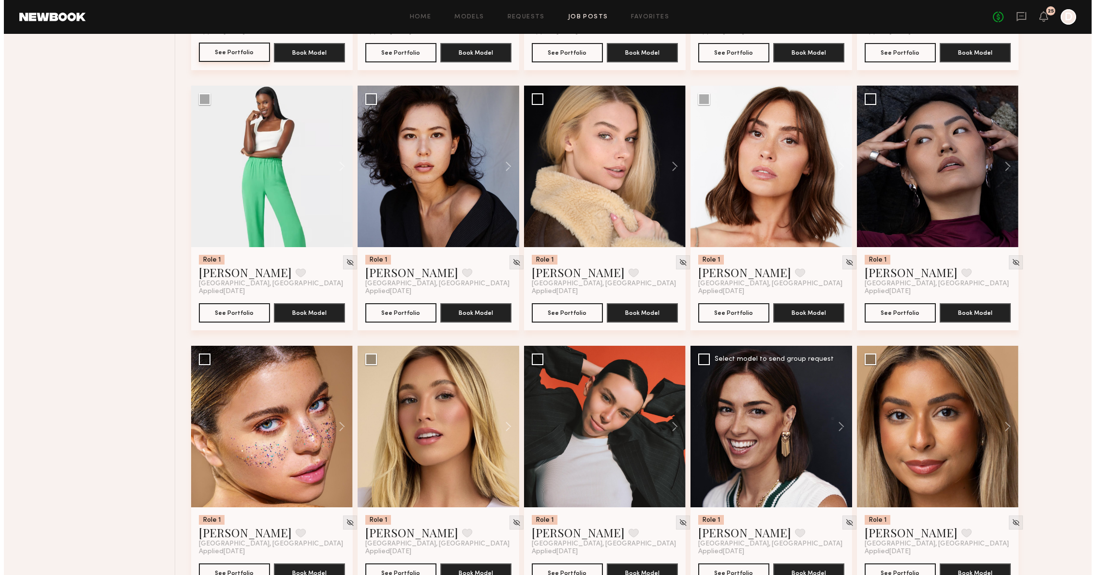
scroll to position [4811, 0]
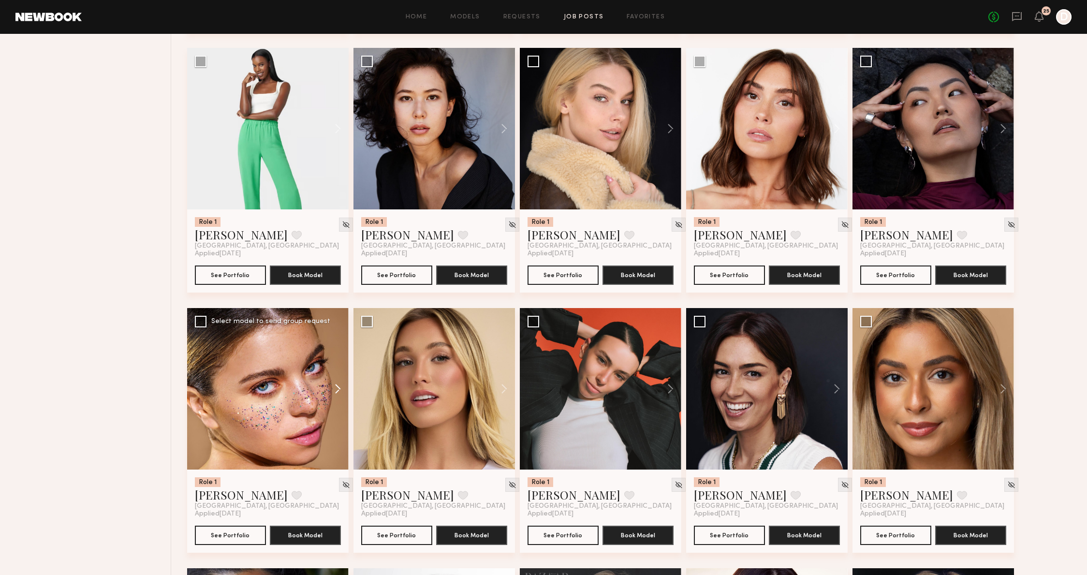
click at [340, 397] on button at bounding box center [333, 389] width 31 height 162
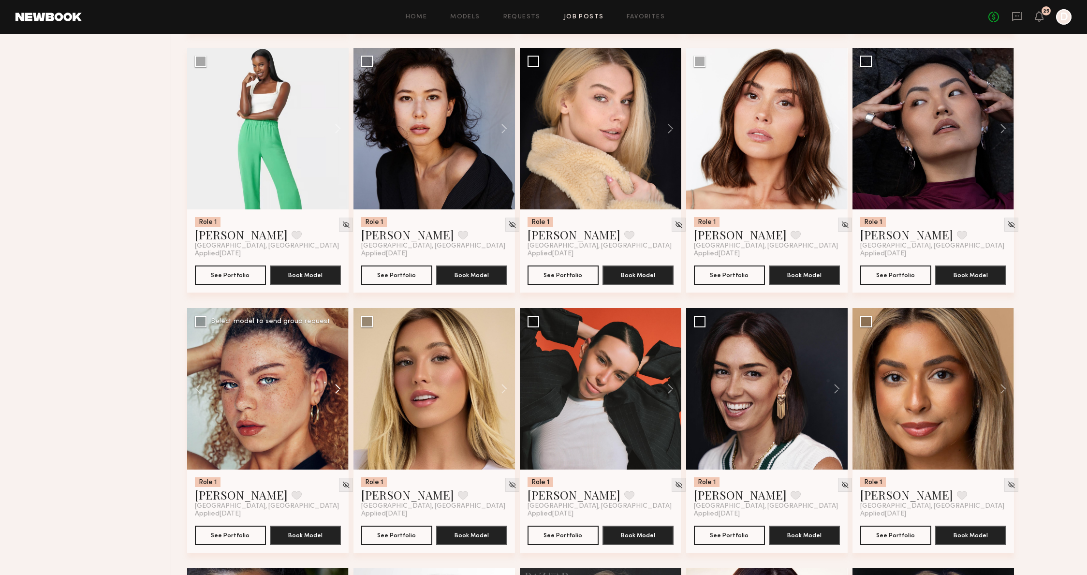
click at [340, 397] on button at bounding box center [333, 389] width 31 height 162
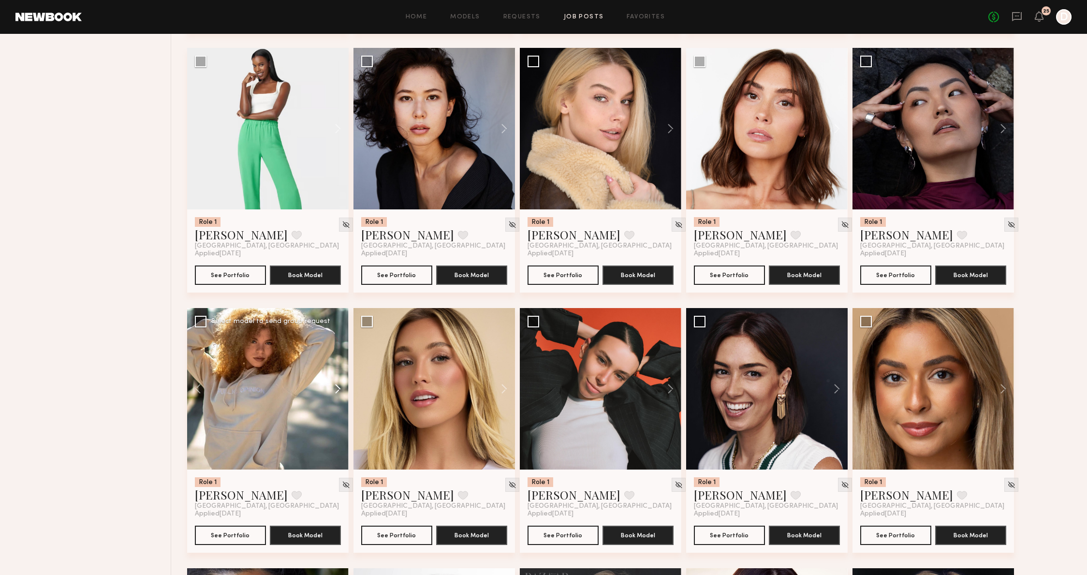
click at [340, 397] on button at bounding box center [333, 389] width 31 height 162
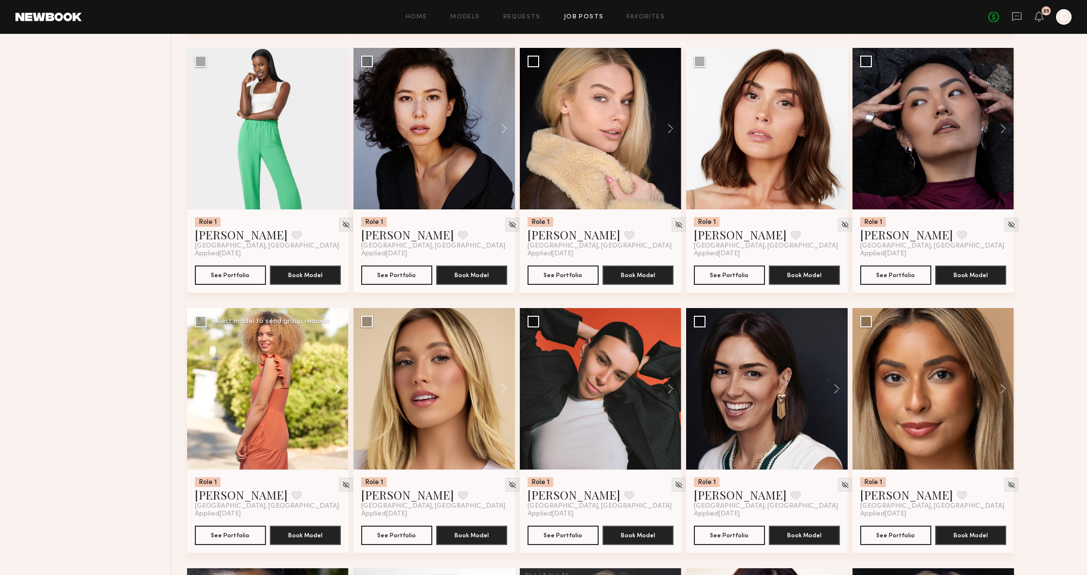
click at [340, 397] on button at bounding box center [333, 389] width 31 height 162
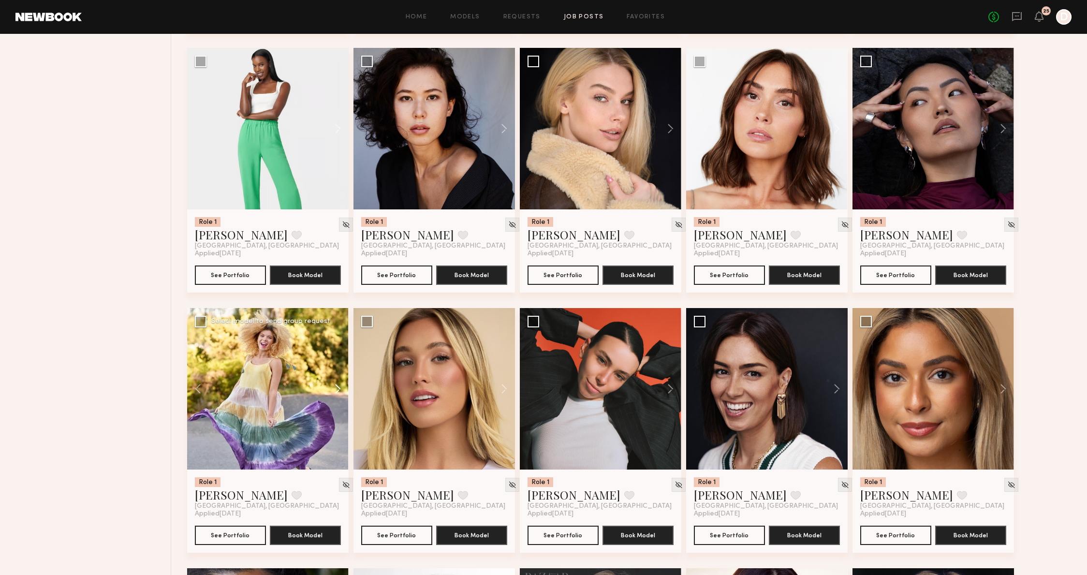
click at [340, 397] on button at bounding box center [333, 389] width 31 height 162
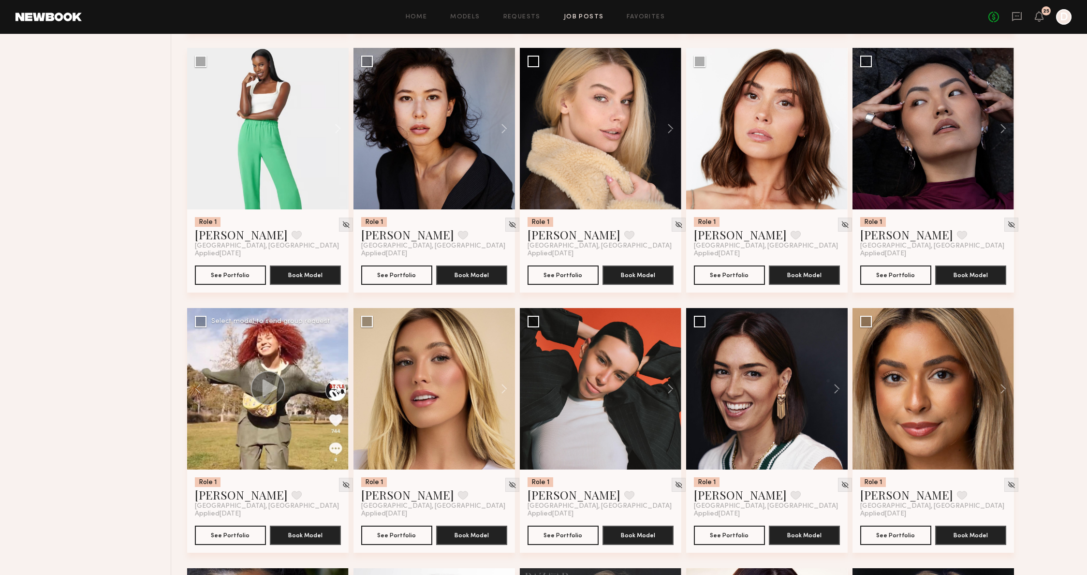
click at [340, 397] on button at bounding box center [333, 389] width 31 height 162
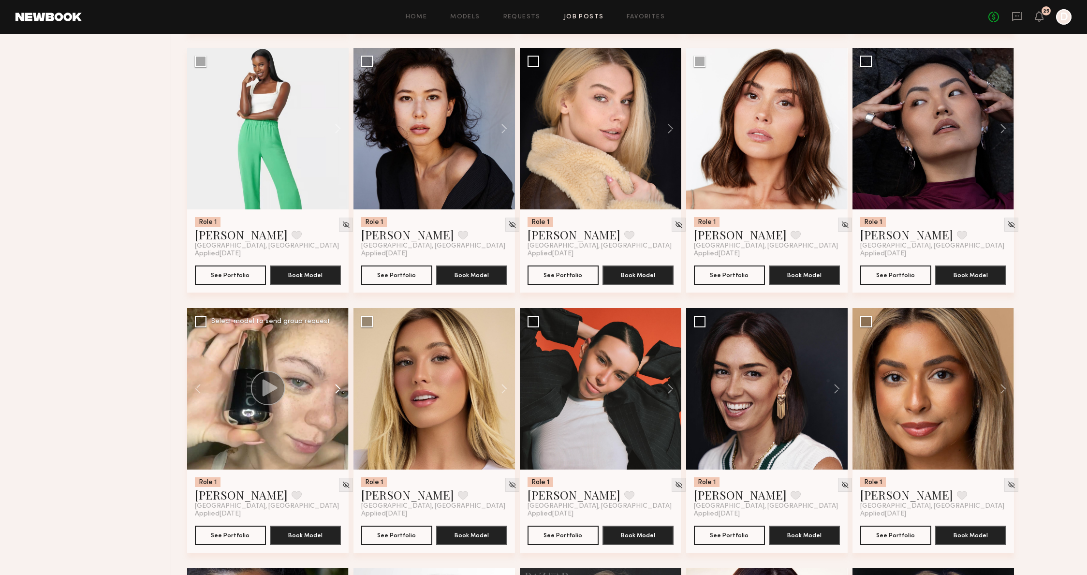
click at [340, 397] on button at bounding box center [333, 389] width 31 height 162
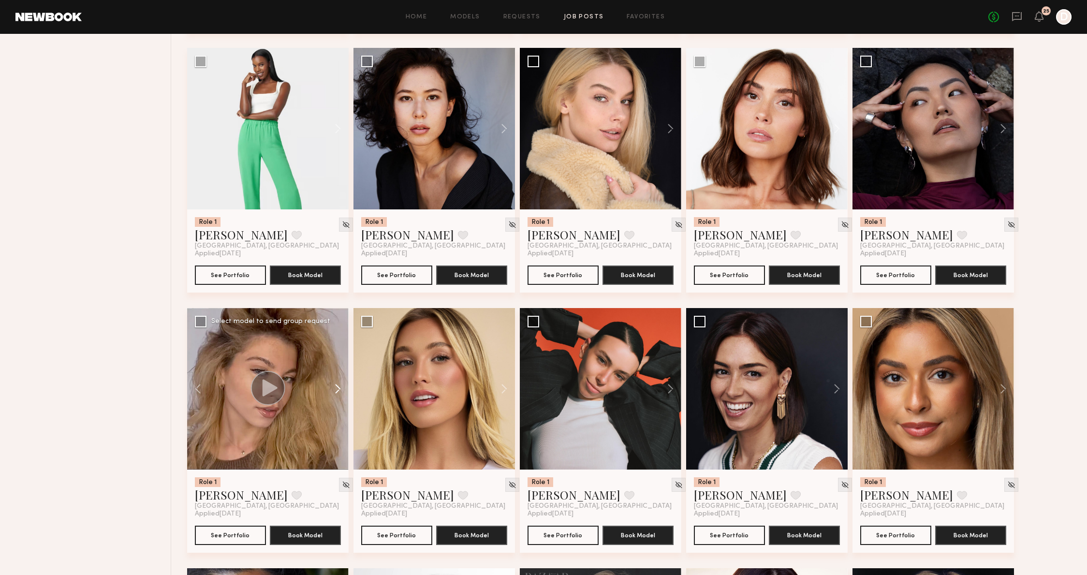
click at [340, 397] on button at bounding box center [333, 389] width 31 height 162
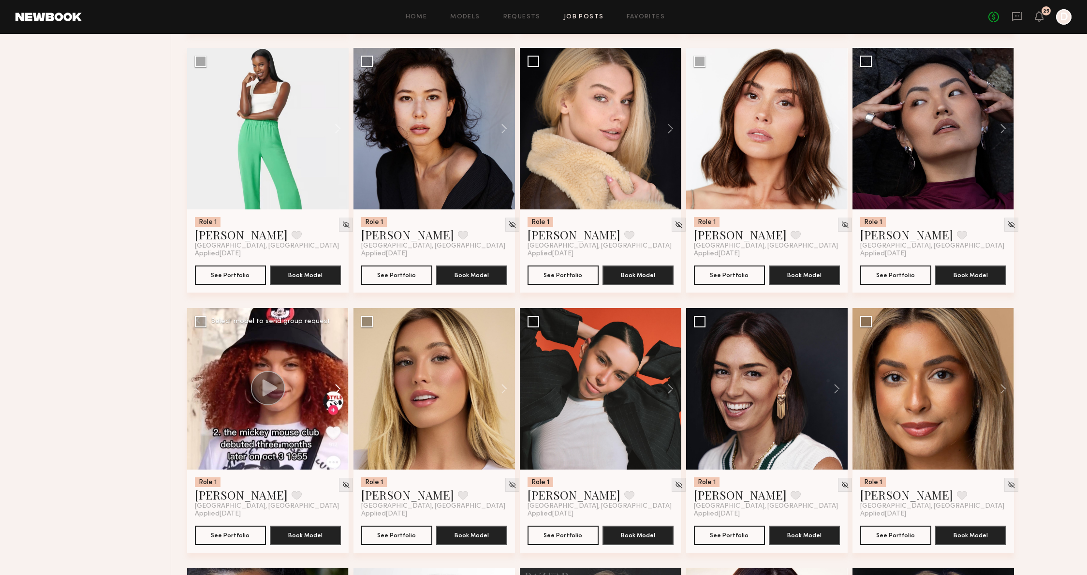
click at [340, 397] on button at bounding box center [333, 389] width 31 height 162
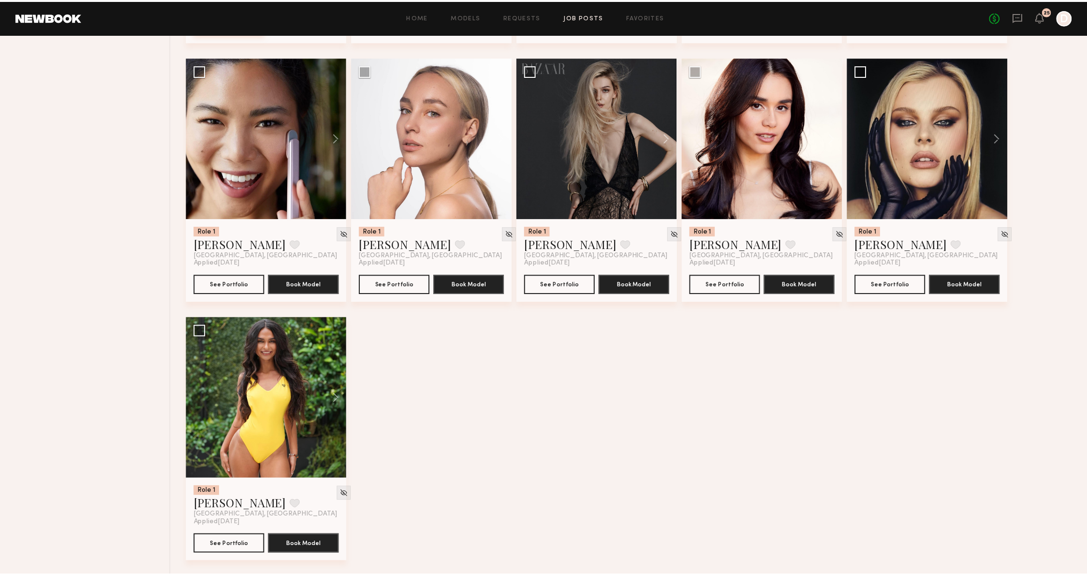
scroll to position [5330, 0]
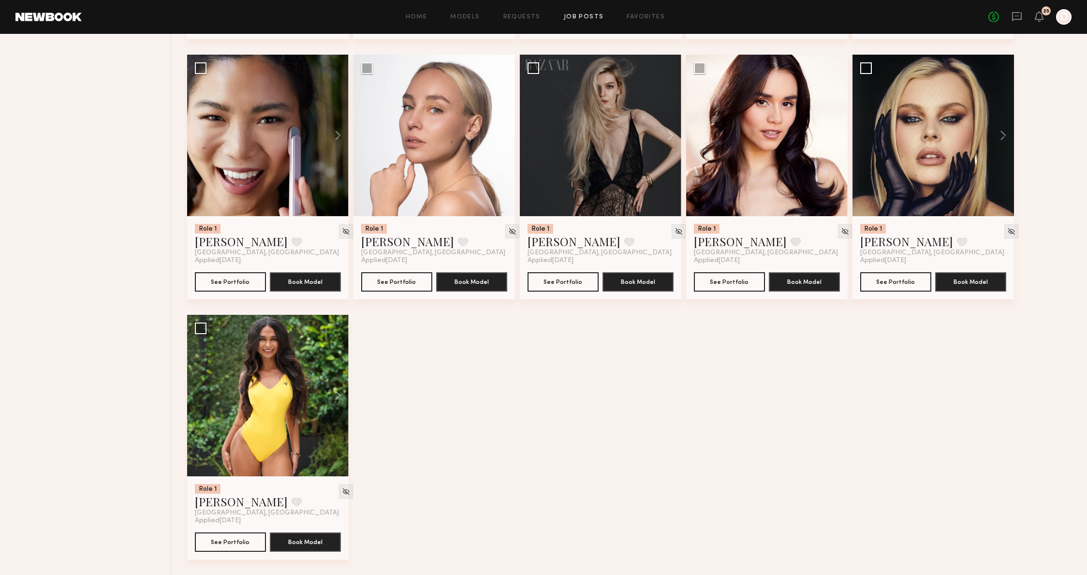
scroll to position [5306, 0]
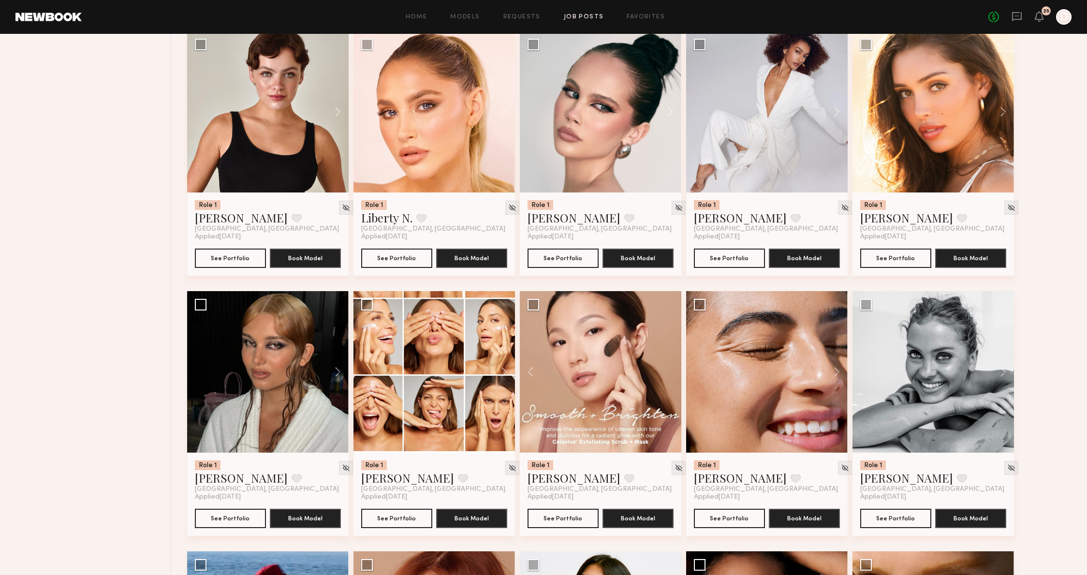
scroll to position [0, 0]
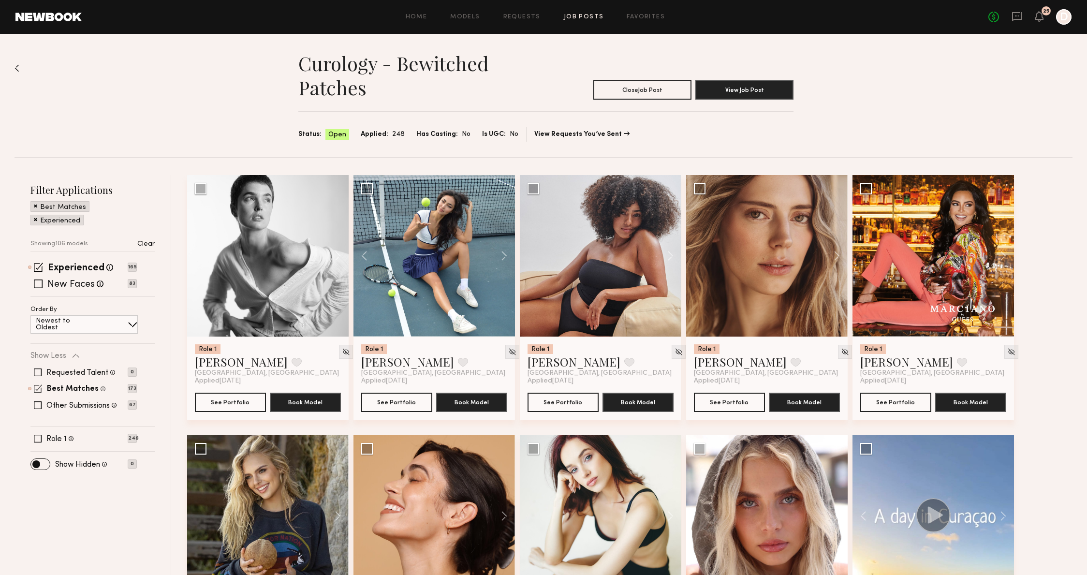
click at [99, 386] on div "Models shown below match all requirements specified in your job post" at bounding box center [102, 389] width 7 height 9
click at [81, 392] on label "Best Matches" at bounding box center [73, 389] width 52 height 8
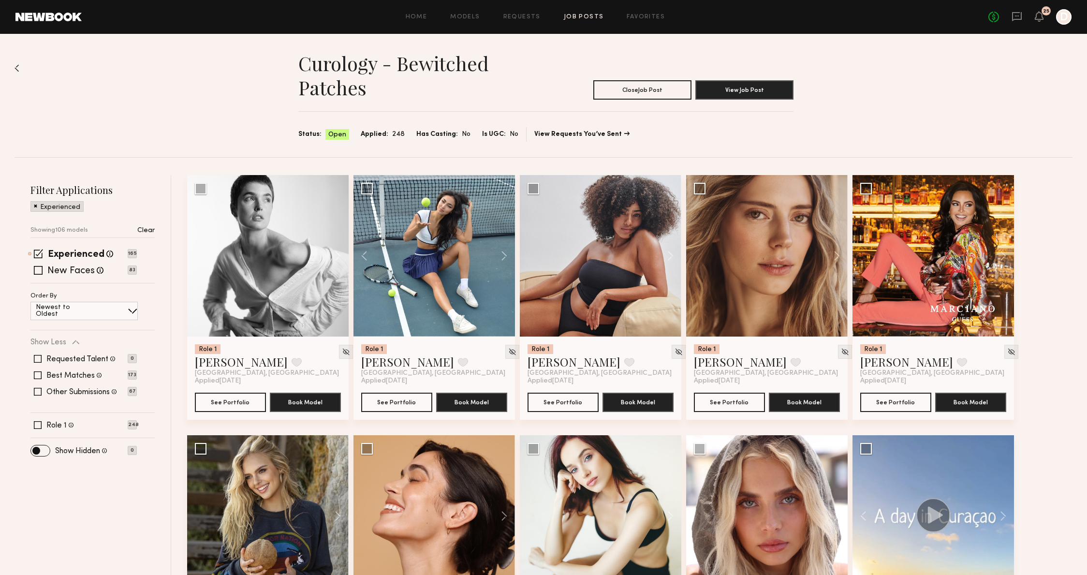
click at [73, 403] on div "Requested Talent Models you have reached out to with requests 0 Best Matches Mo…" at bounding box center [83, 375] width 106 height 58
click at [81, 391] on label "Other Submissions" at bounding box center [77, 392] width 63 height 8
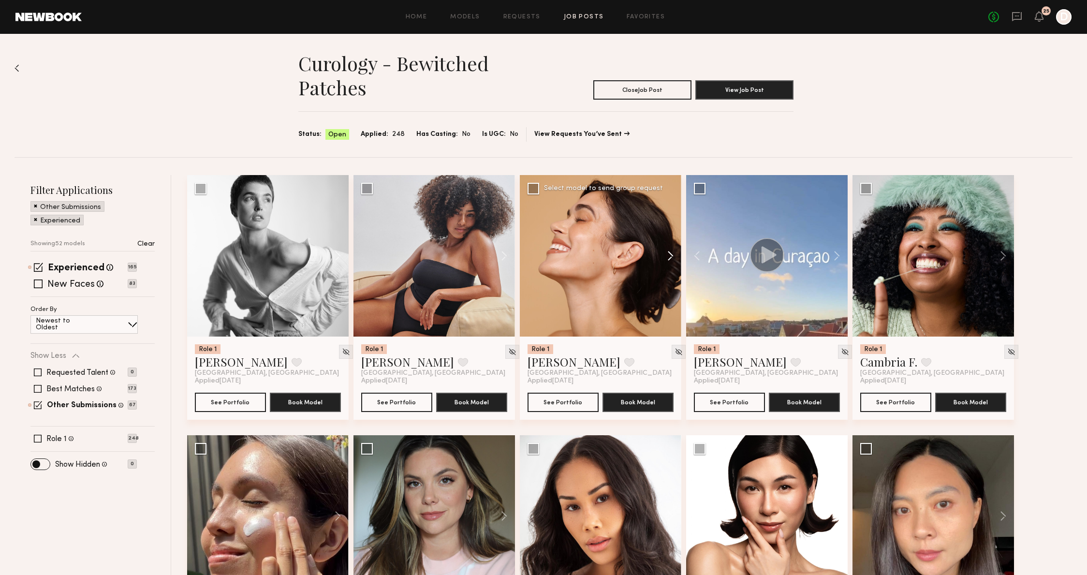
click at [668, 252] on button at bounding box center [666, 256] width 31 height 162
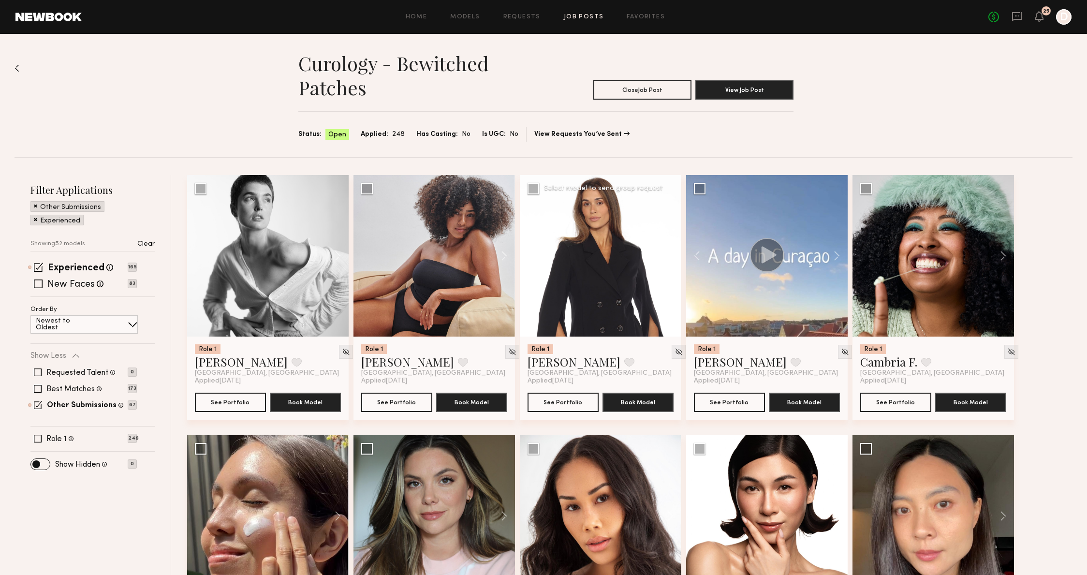
click at [668, 252] on button at bounding box center [666, 256] width 31 height 162
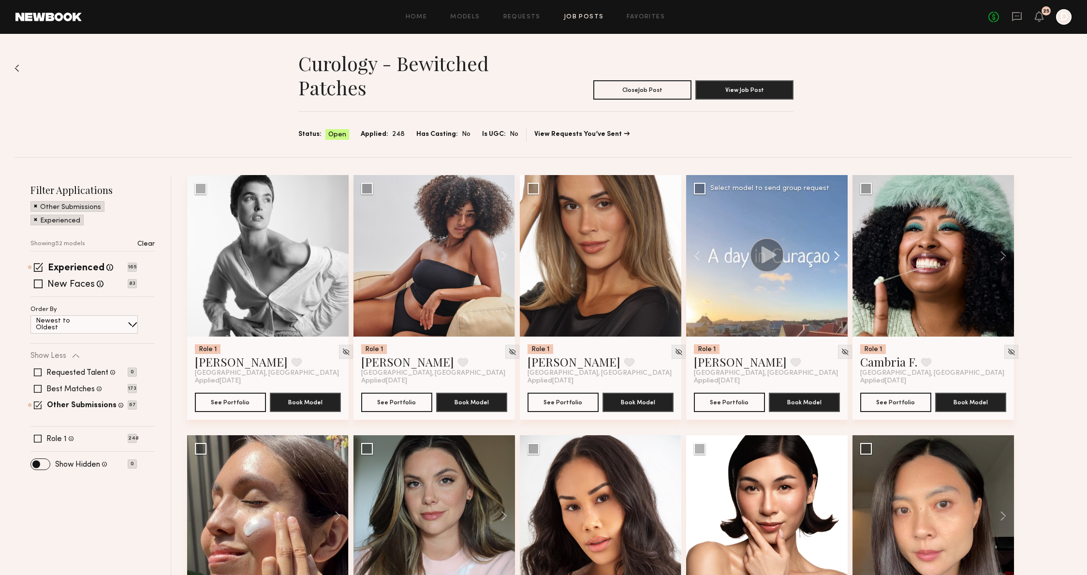
click at [838, 252] on button at bounding box center [832, 256] width 31 height 162
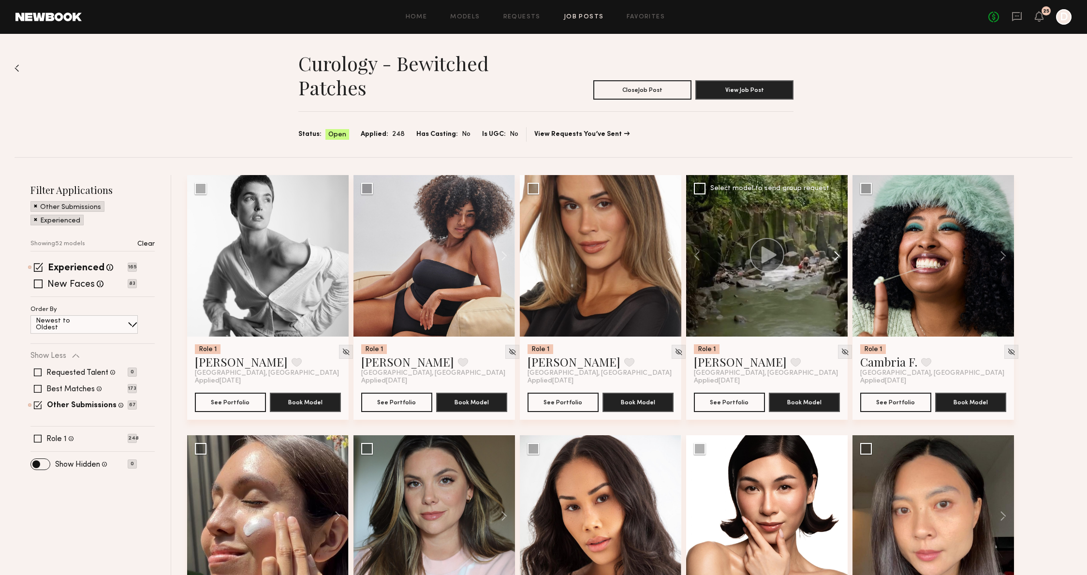
click at [838, 252] on button at bounding box center [832, 256] width 31 height 162
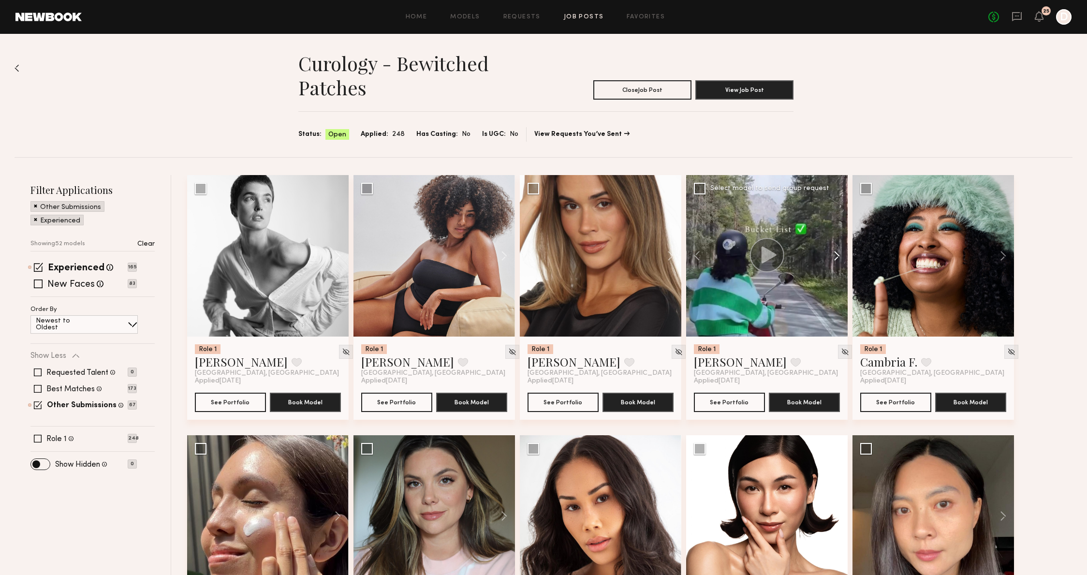
click at [838, 252] on button at bounding box center [832, 256] width 31 height 162
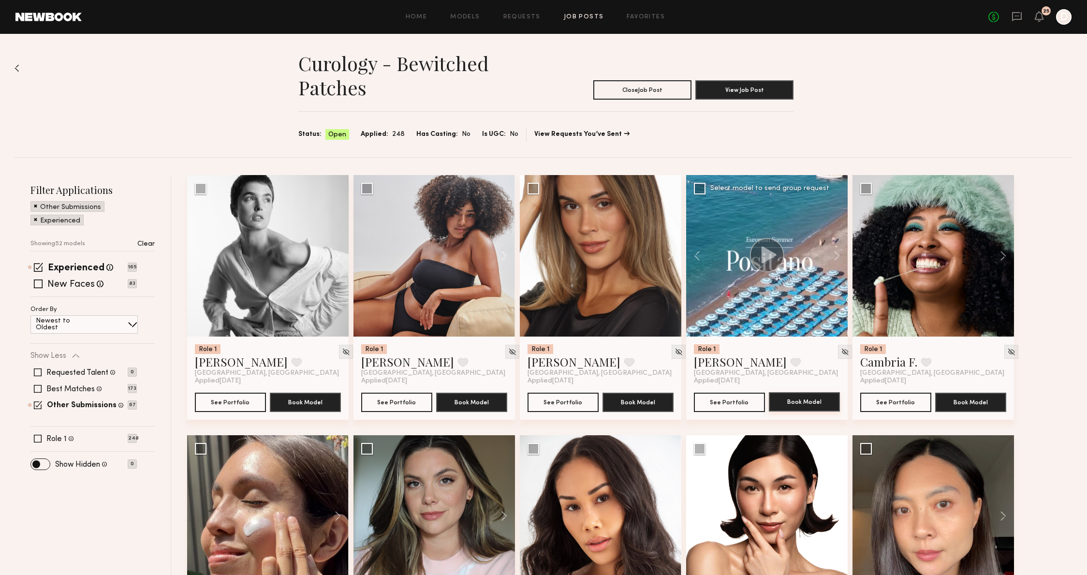
scroll to position [143, 0]
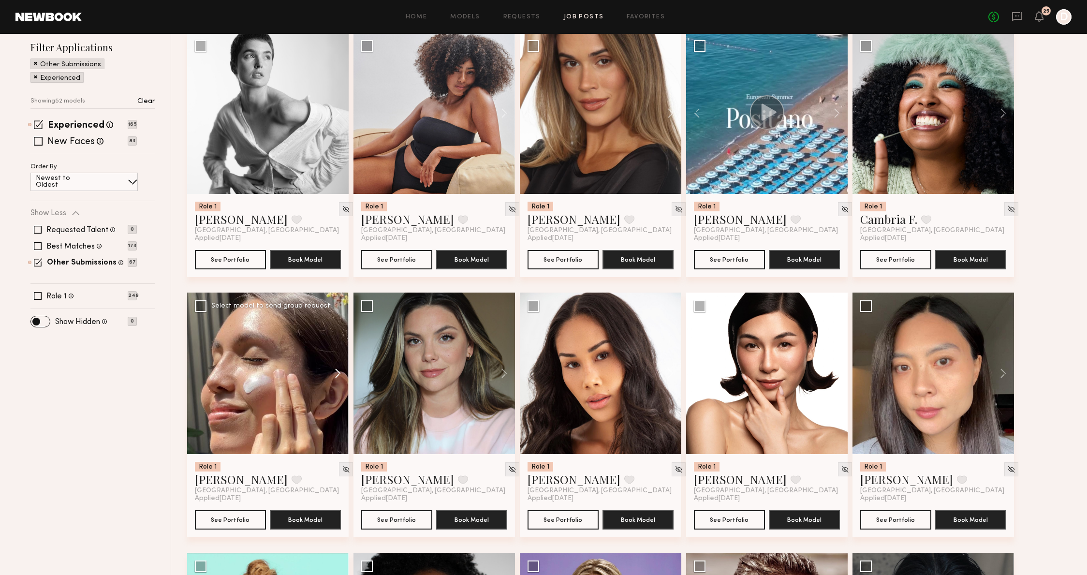
click at [334, 380] on button at bounding box center [333, 374] width 31 height 162
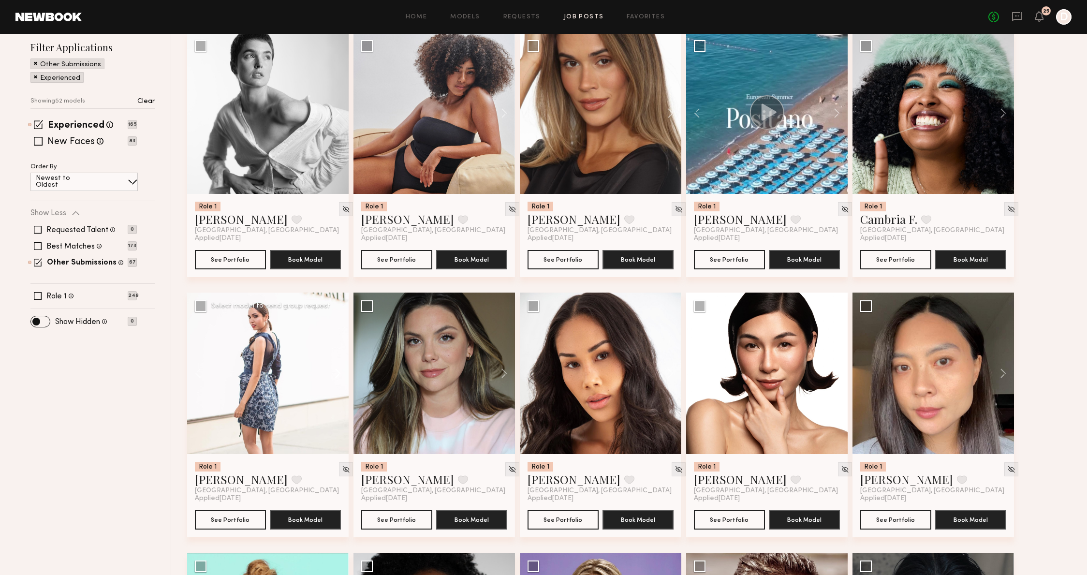
click at [334, 380] on button at bounding box center [333, 374] width 31 height 162
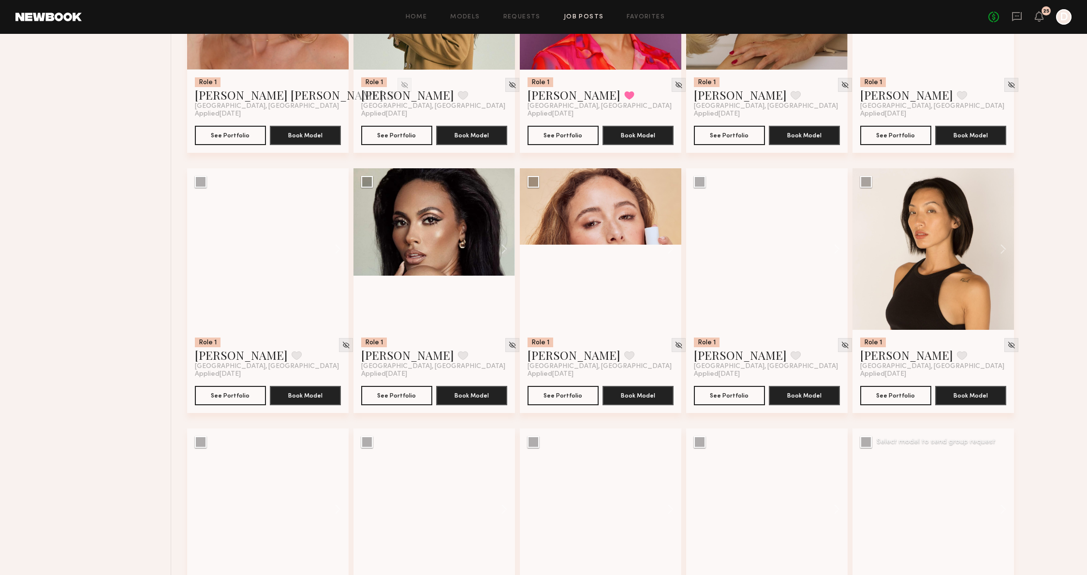
scroll to position [2020, 0]
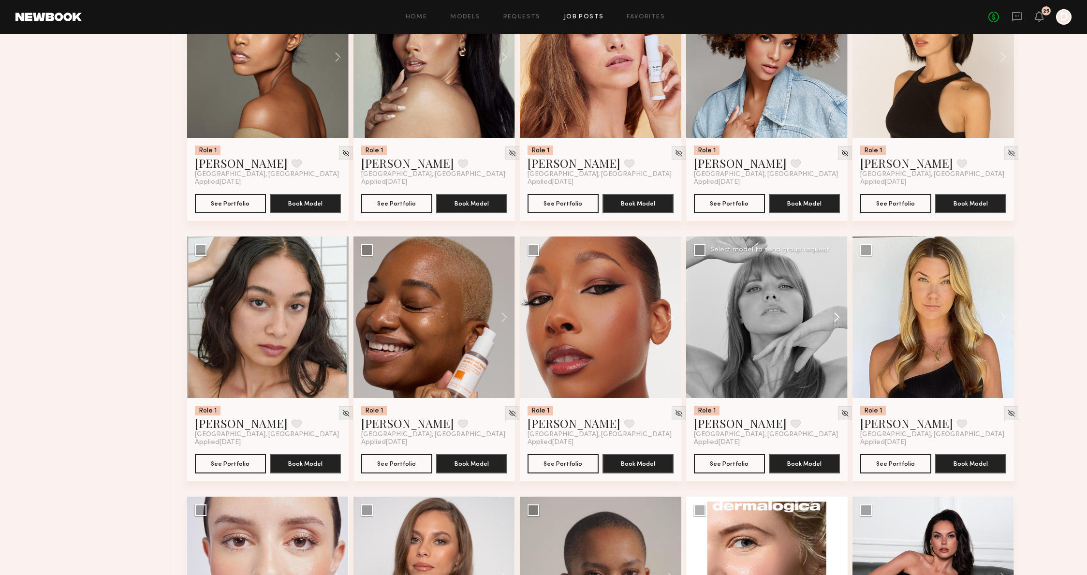
click at [836, 321] on button at bounding box center [832, 318] width 31 height 162
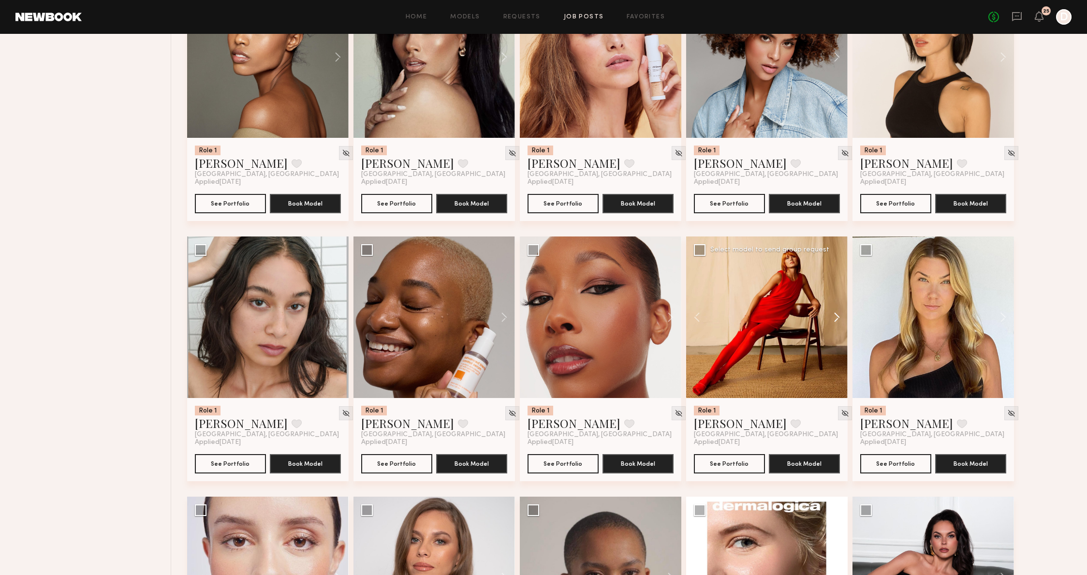
click at [836, 321] on button at bounding box center [832, 318] width 31 height 162
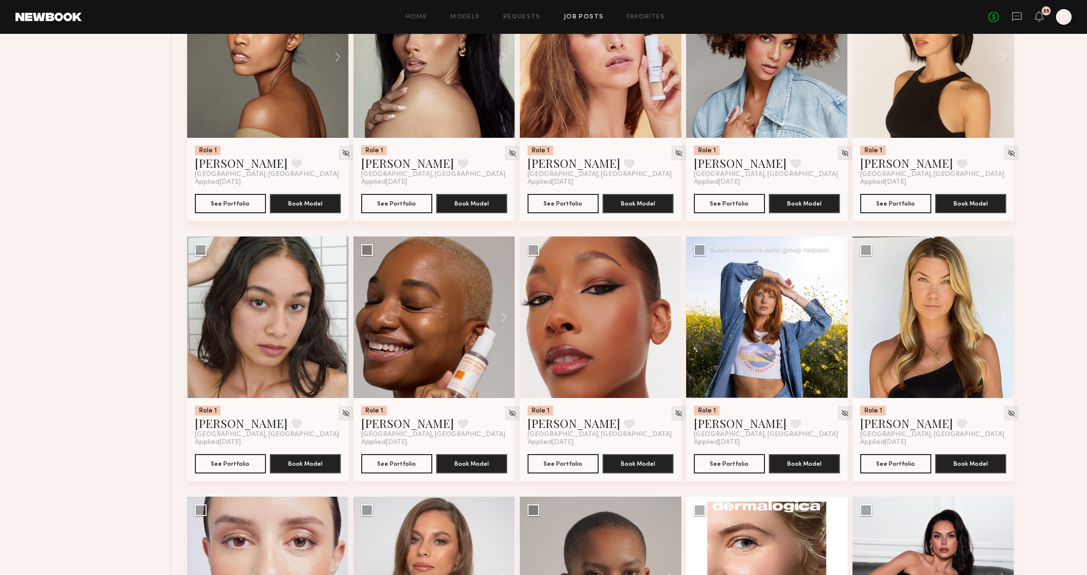
click at [825, 322] on button at bounding box center [832, 318] width 31 height 162
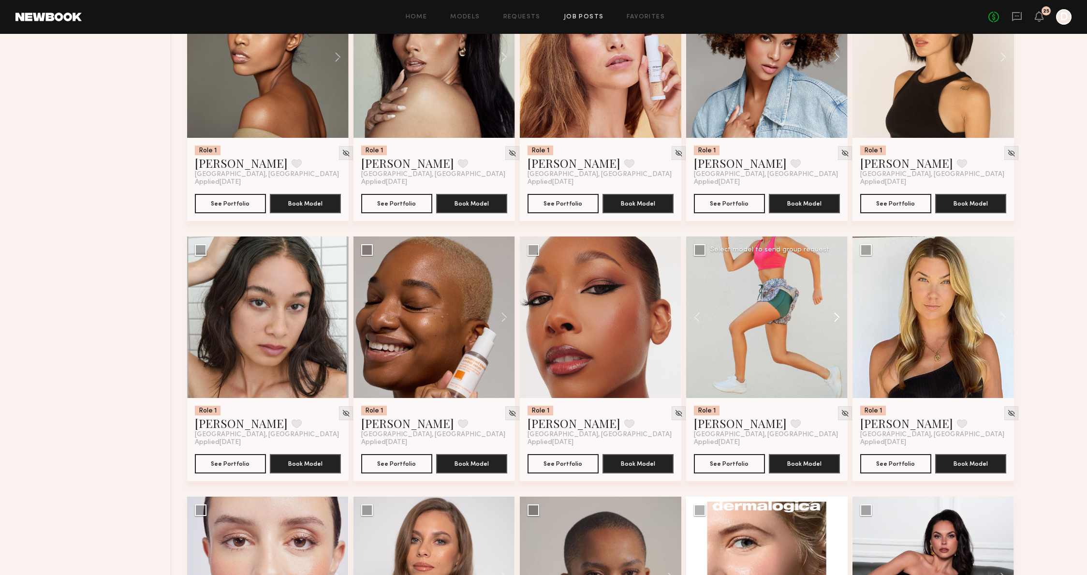
click at [825, 322] on button at bounding box center [832, 318] width 31 height 162
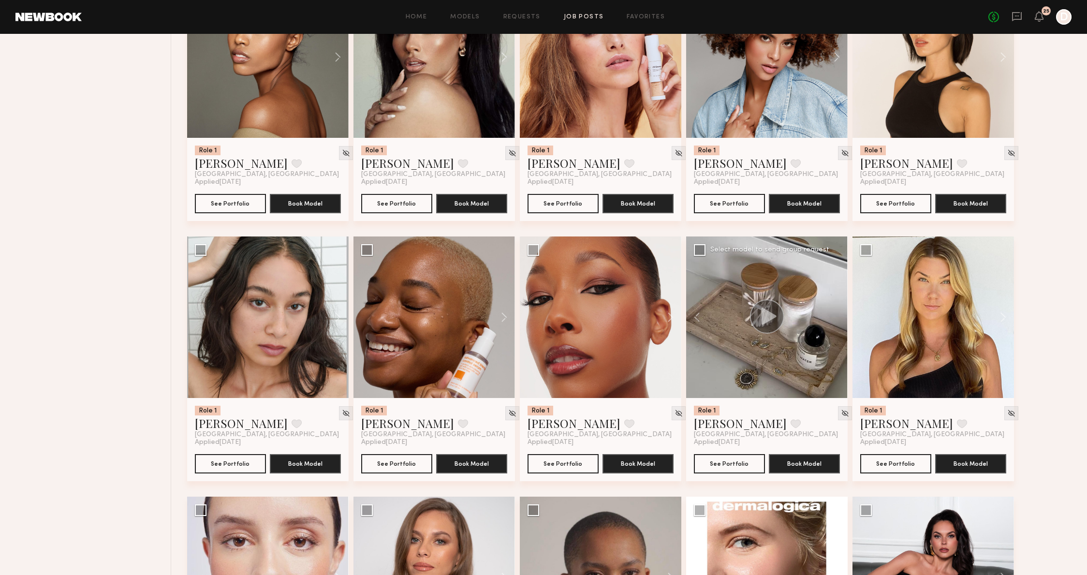
click at [823, 331] on div at bounding box center [767, 318] width 162 height 162
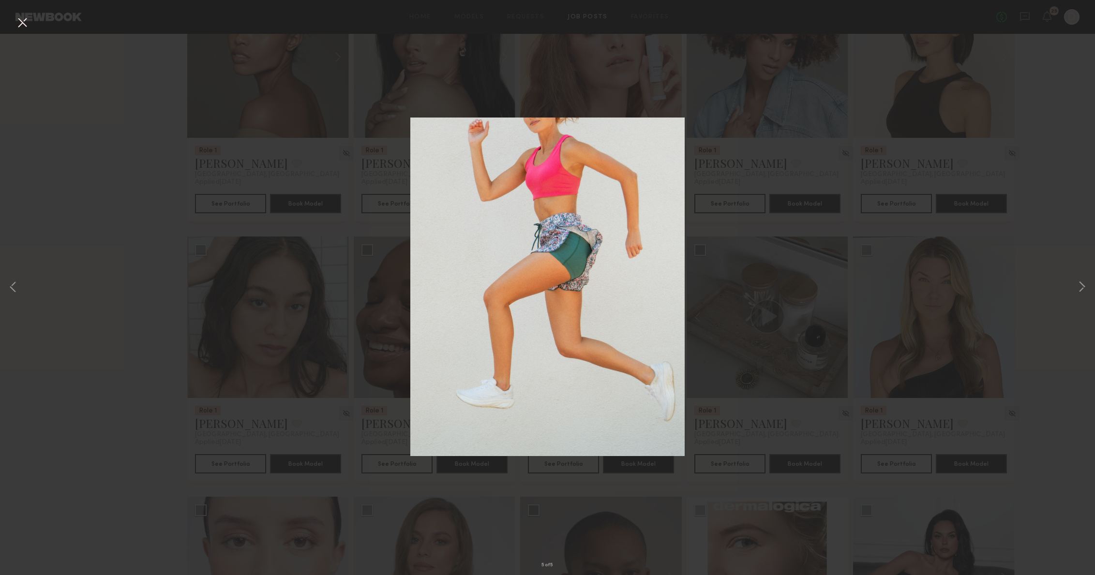
click at [882, 273] on div "5 of 5" at bounding box center [547, 287] width 1095 height 575
click at [883, 269] on div "5 of 5" at bounding box center [547, 287] width 1095 height 575
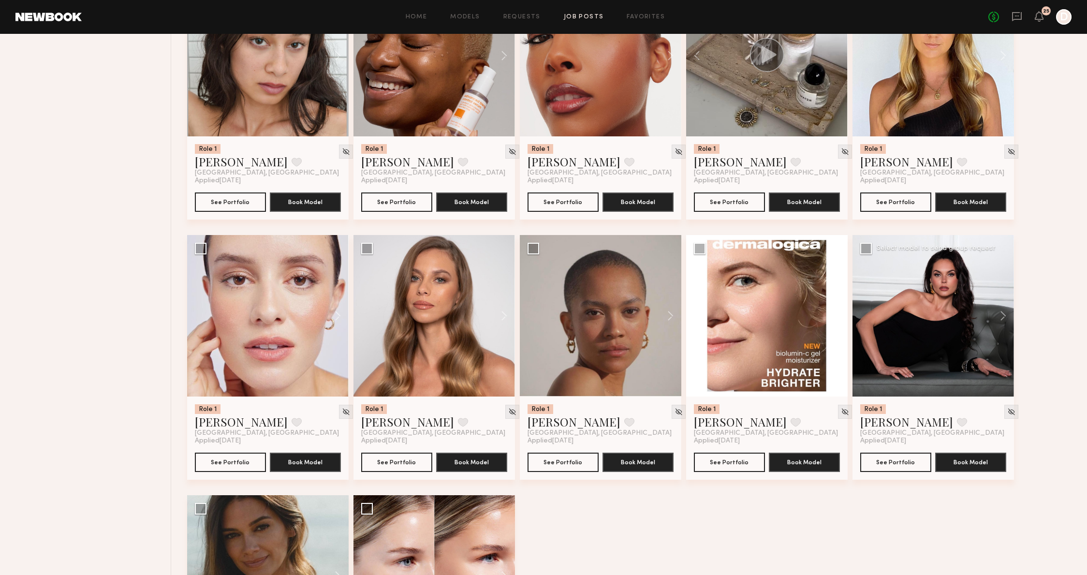
scroll to position [2465, 0]
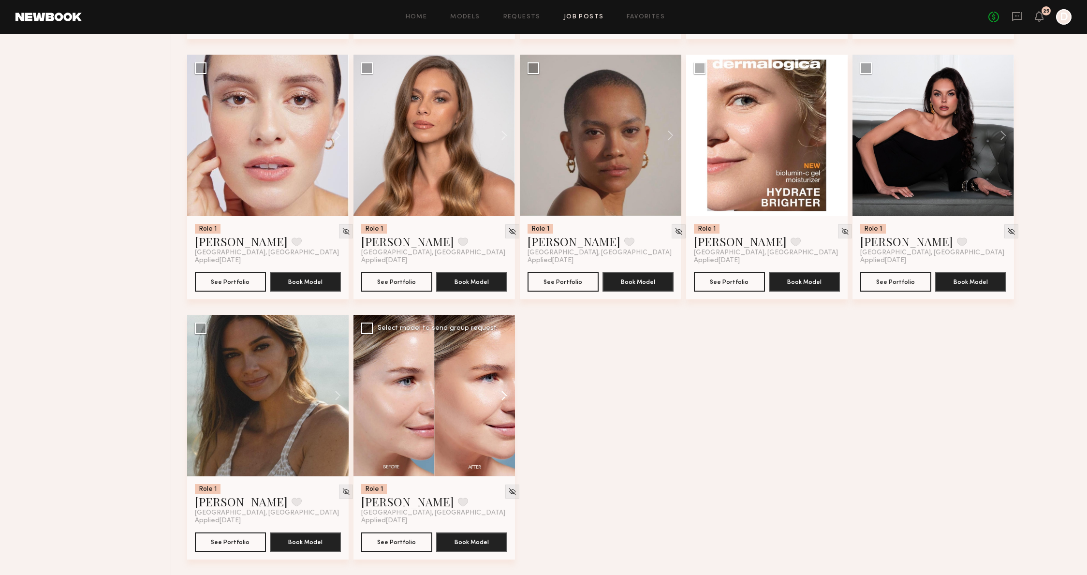
click at [501, 404] on button at bounding box center [499, 396] width 31 height 162
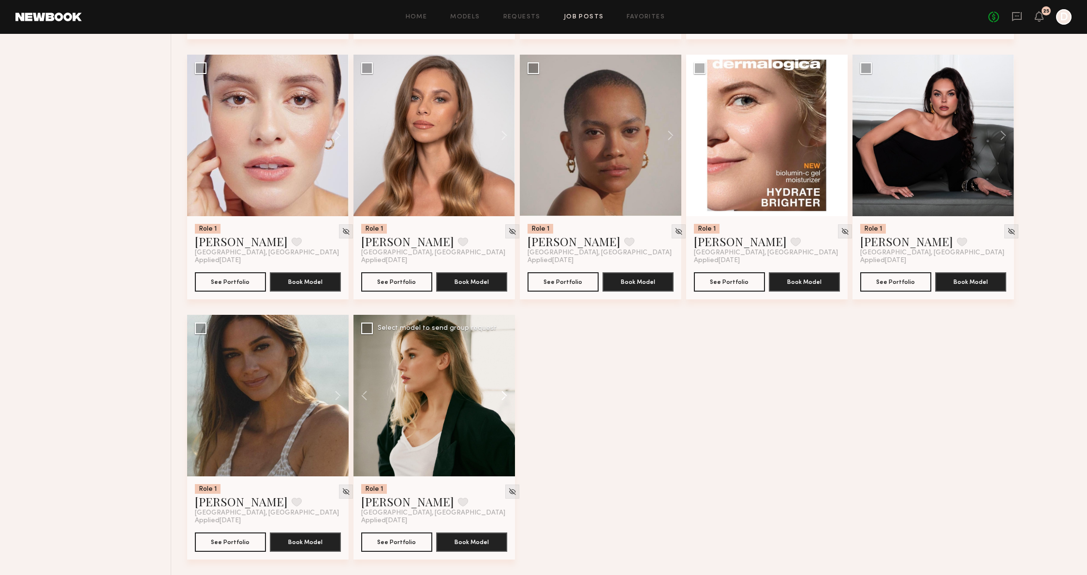
click at [501, 404] on button at bounding box center [499, 396] width 31 height 162
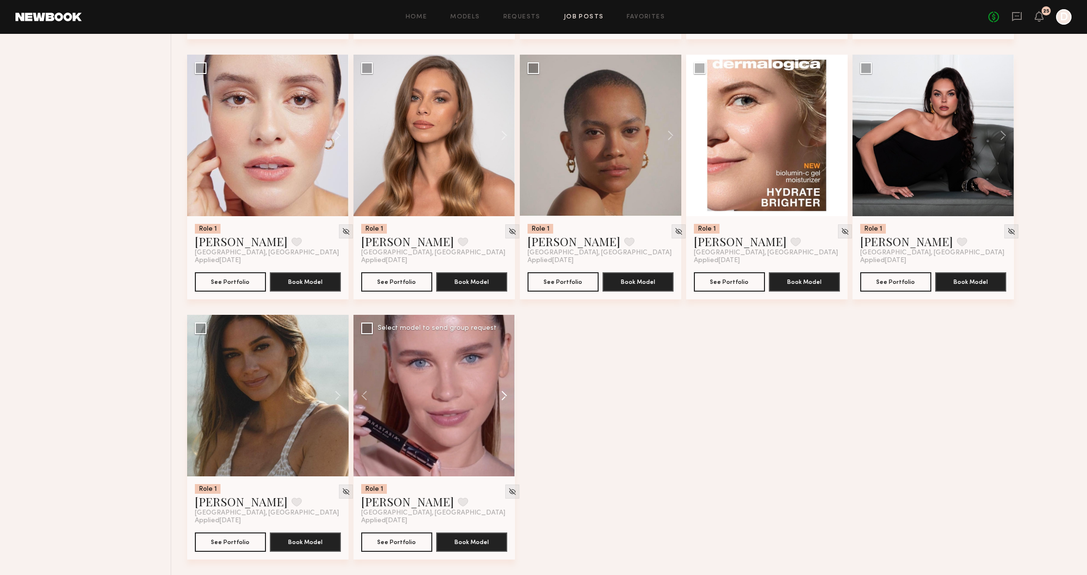
click at [501, 404] on button at bounding box center [499, 396] width 31 height 162
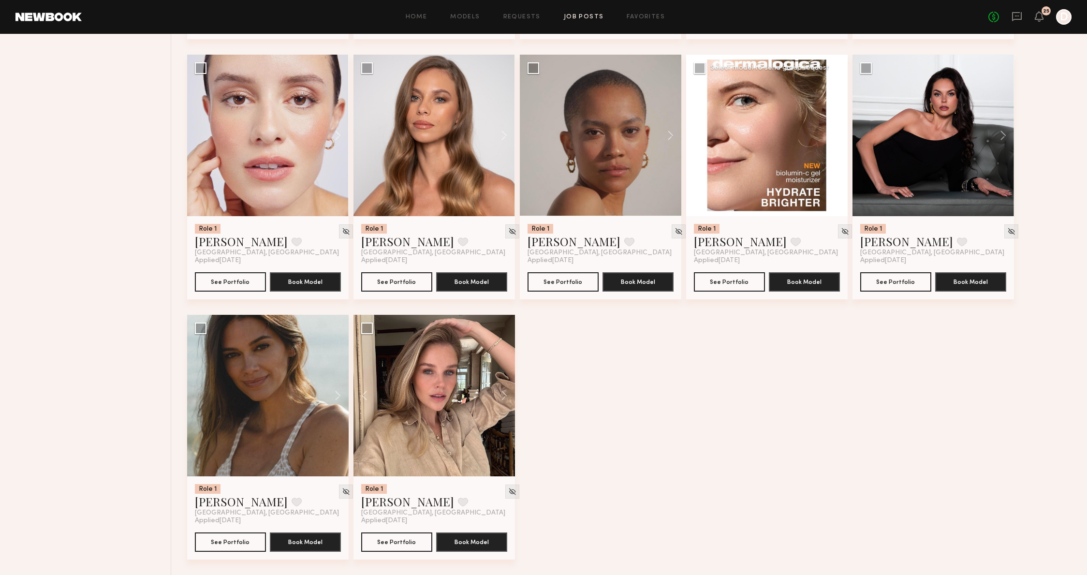
click at [840, 132] on button at bounding box center [832, 136] width 31 height 162
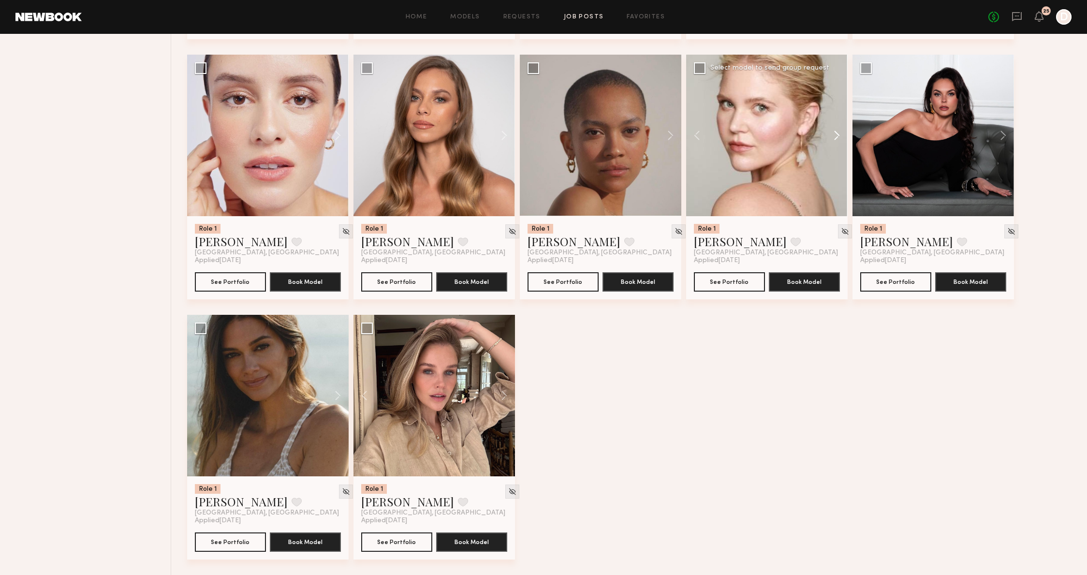
click at [840, 132] on button at bounding box center [832, 136] width 31 height 162
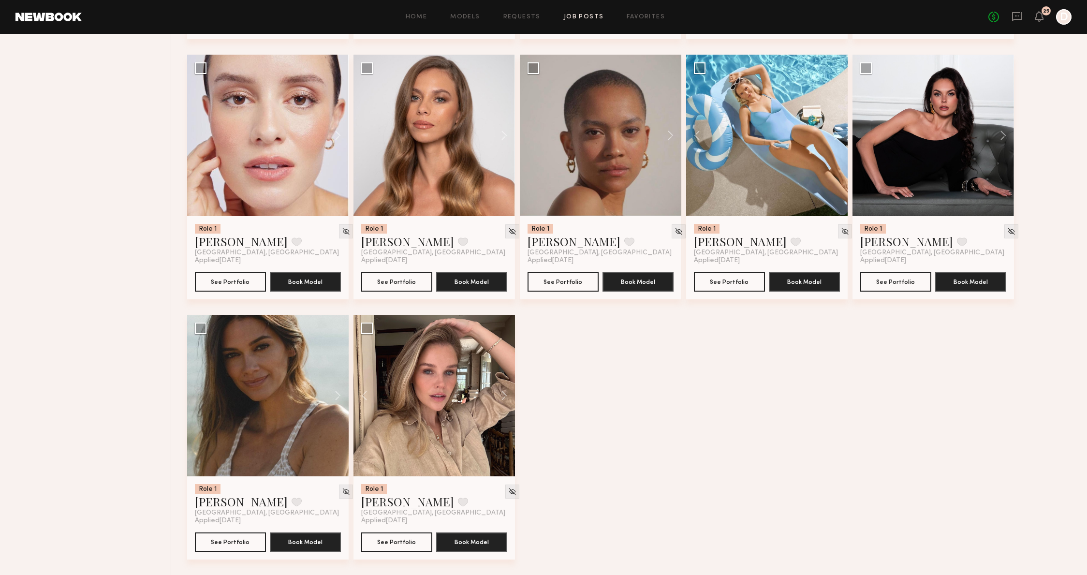
scroll to position [0, 0]
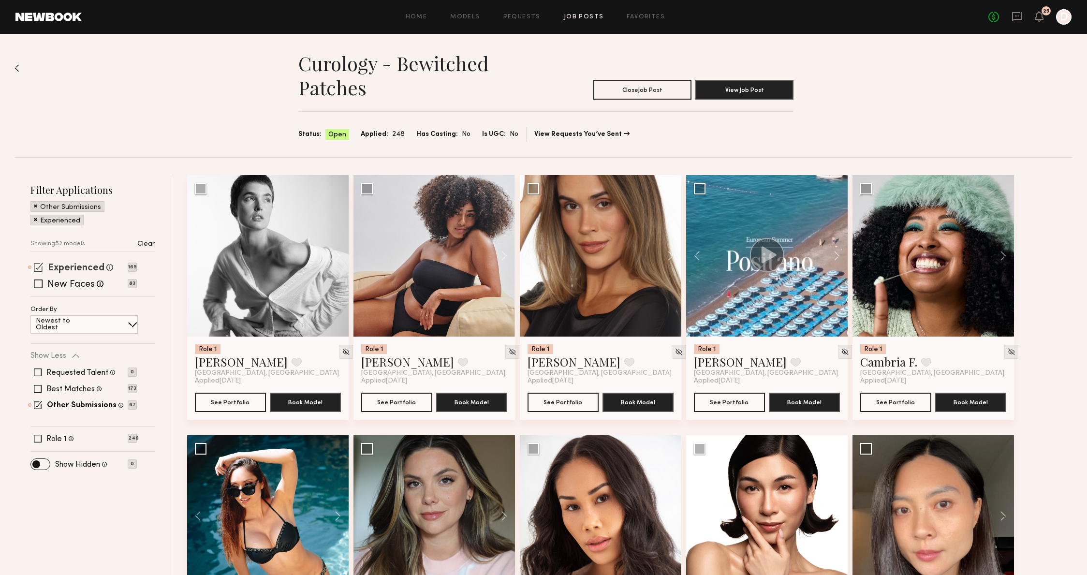
click at [94, 272] on label "Experienced" at bounding box center [76, 269] width 57 height 10
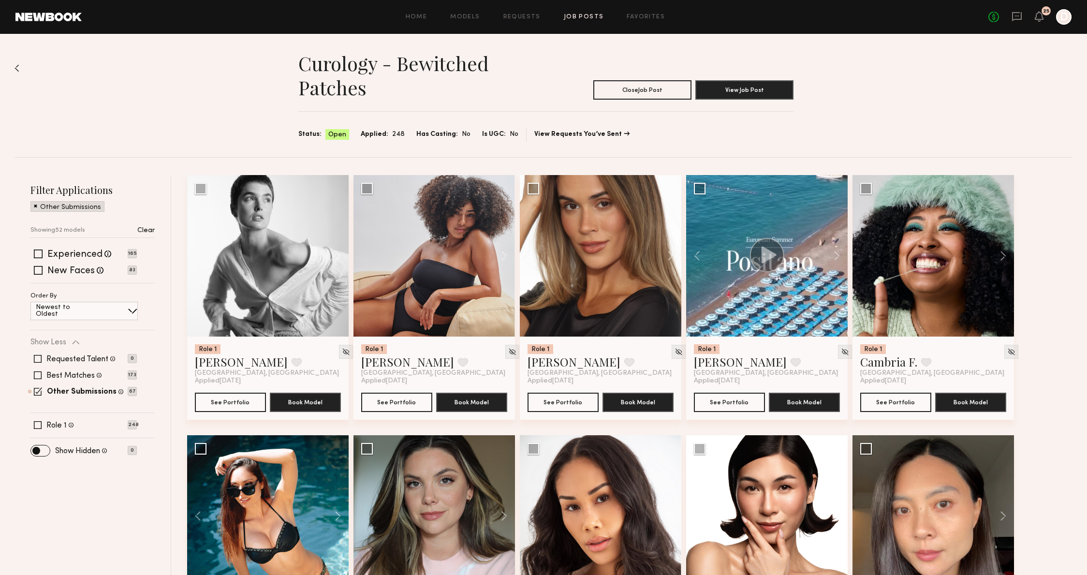
click at [79, 278] on div "Experienced Talent we've deemed to have ample paid, professional modeling exper…" at bounding box center [92, 266] width 124 height 33
click at [54, 396] on div "Requested Talent Models you have reached out to with requests 0 Best Matches Mo…" at bounding box center [83, 375] width 106 height 58
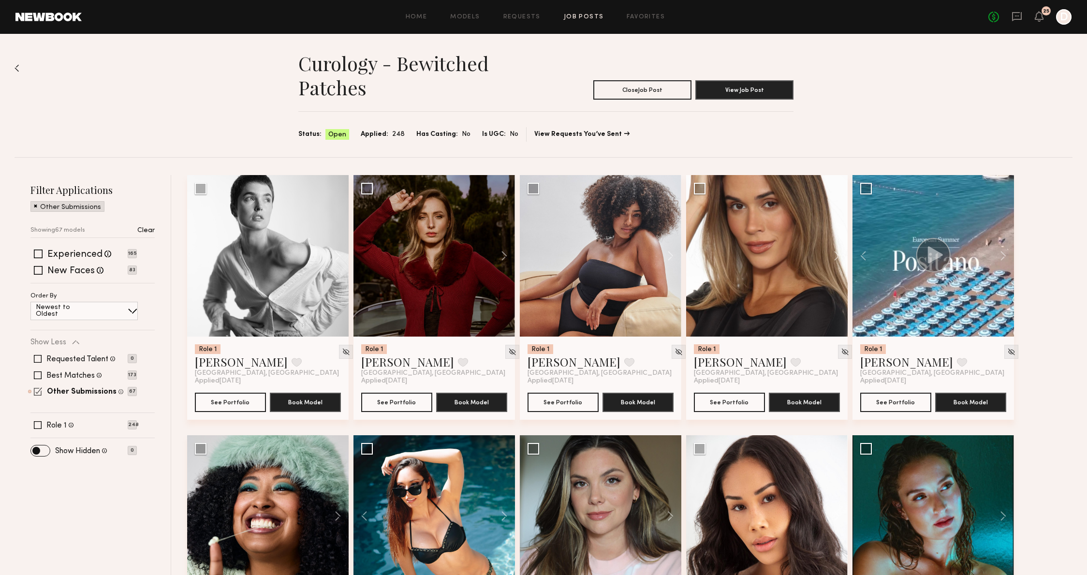
click at [34, 394] on span at bounding box center [38, 391] width 8 height 8
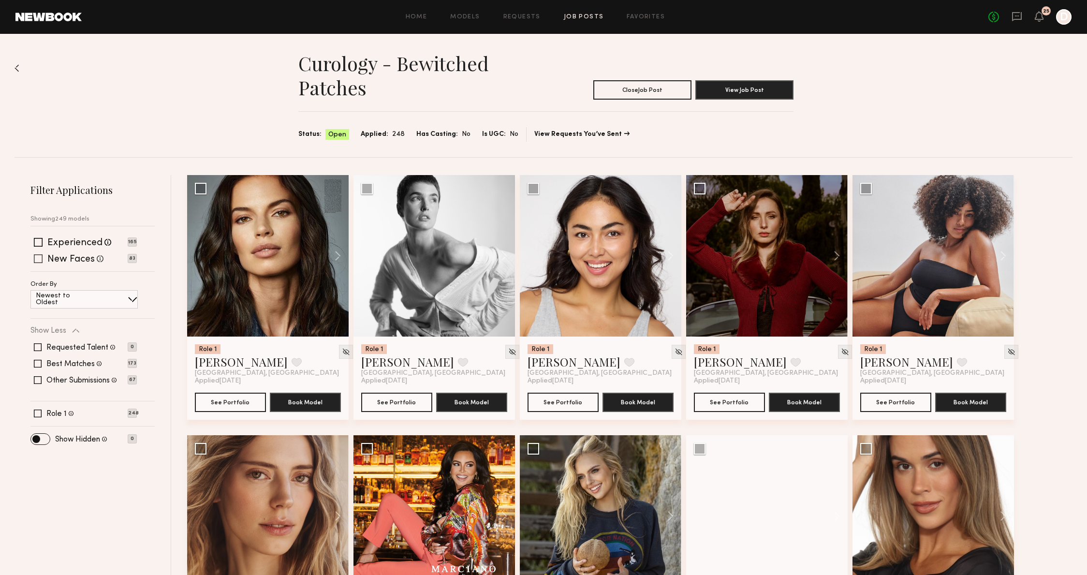
click at [39, 260] on span at bounding box center [38, 258] width 9 height 9
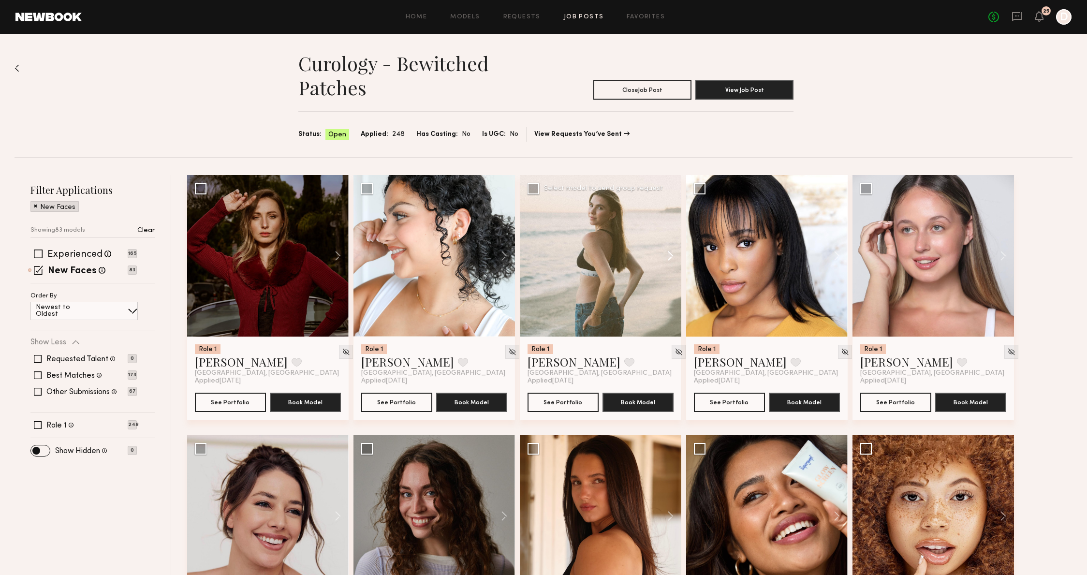
click at [678, 254] on button at bounding box center [666, 256] width 31 height 162
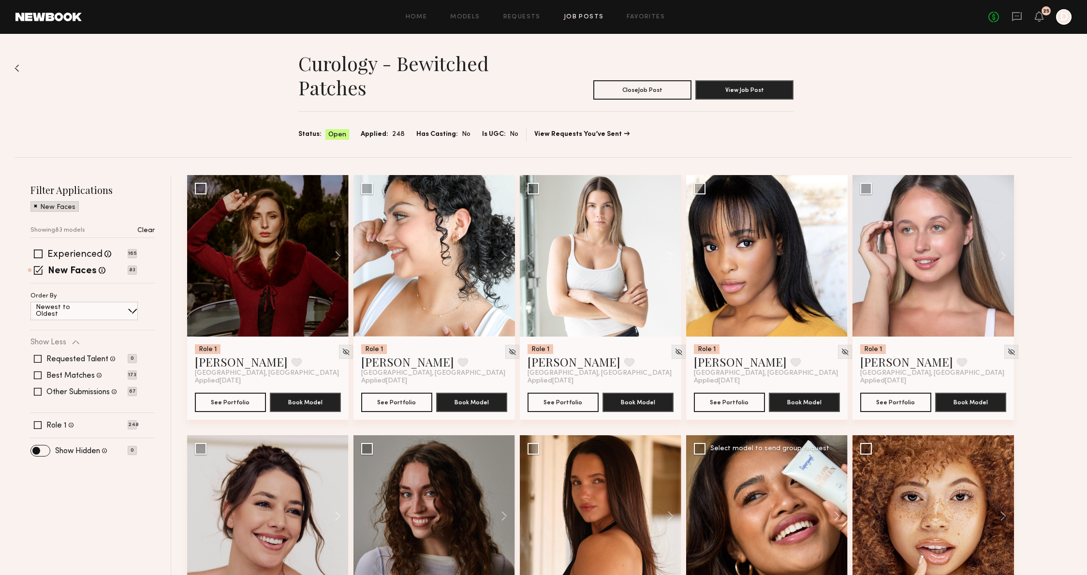
scroll to position [277, 0]
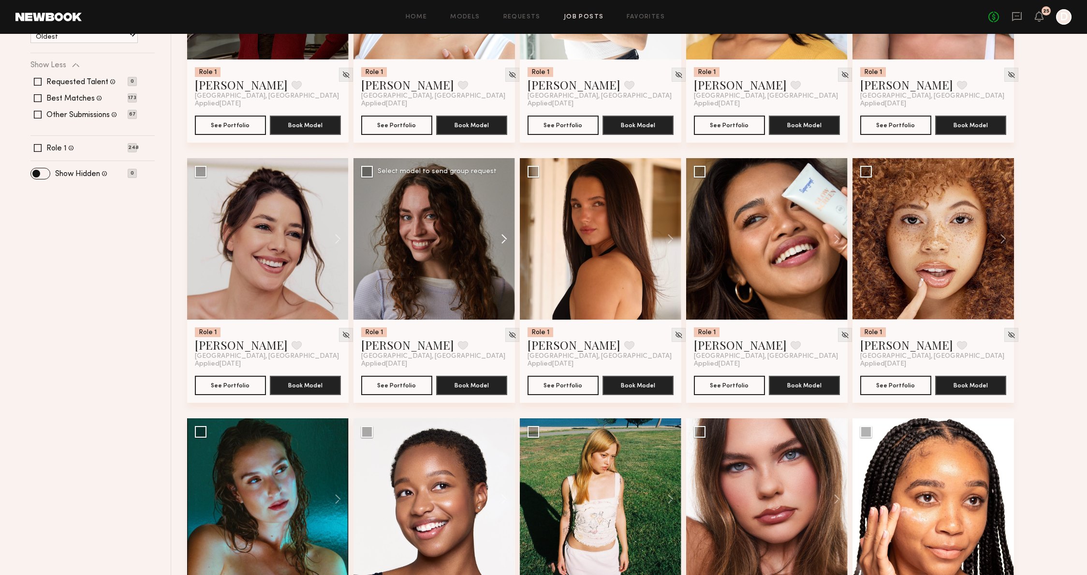
click at [507, 237] on button at bounding box center [499, 239] width 31 height 162
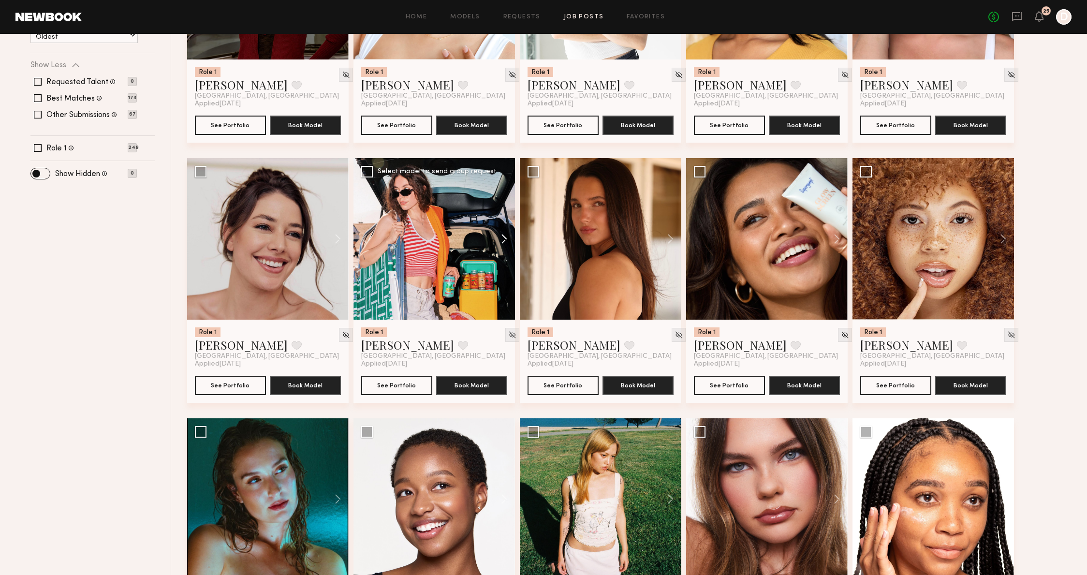
click at [507, 237] on button at bounding box center [499, 239] width 31 height 162
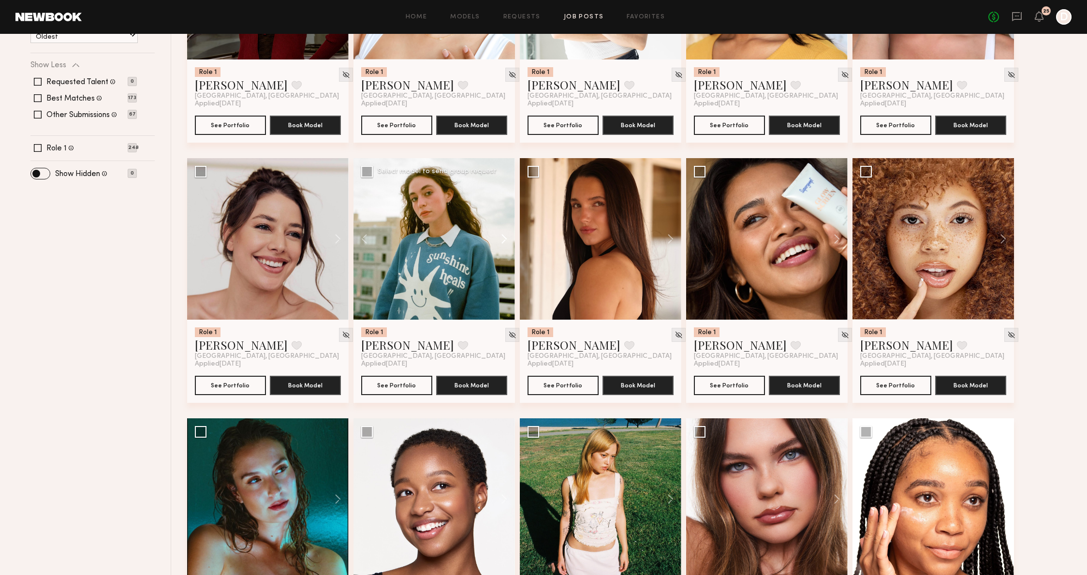
click at [507, 237] on button at bounding box center [499, 239] width 31 height 162
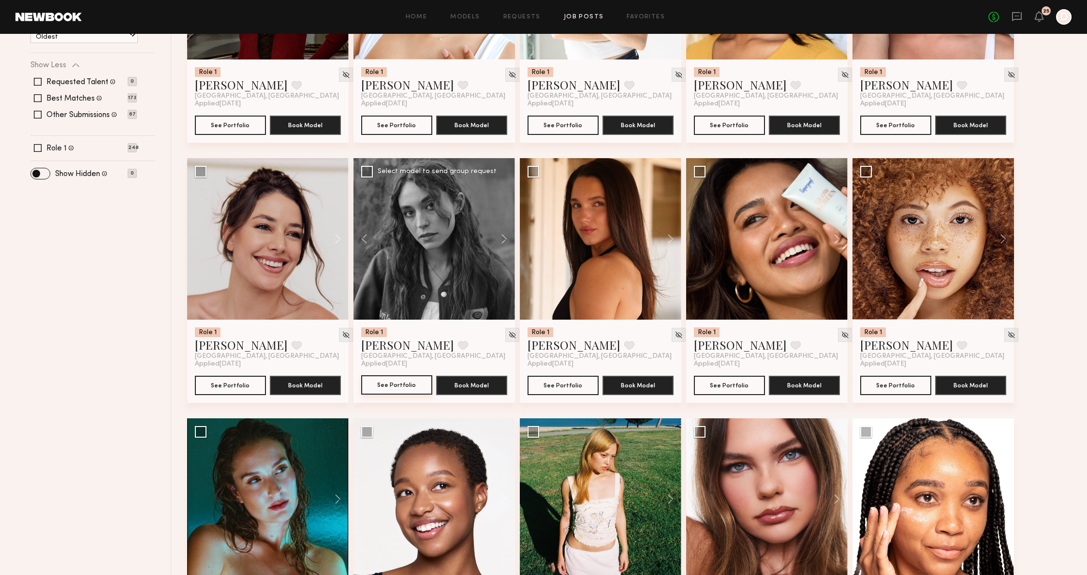
scroll to position [278, 0]
click at [672, 234] on button at bounding box center [666, 239] width 31 height 162
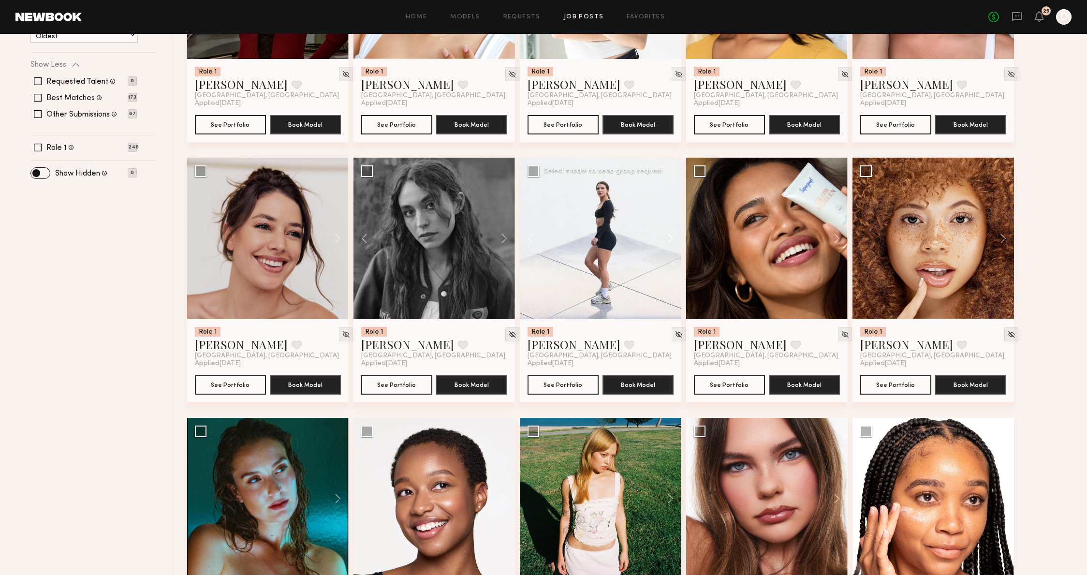
click at [672, 239] on button at bounding box center [666, 239] width 31 height 162
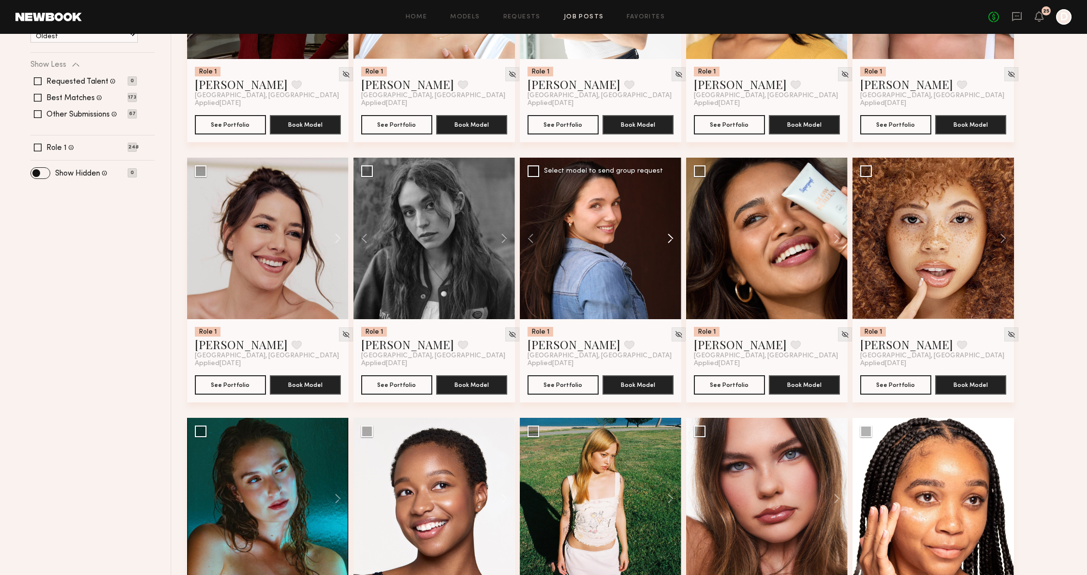
click at [672, 239] on button at bounding box center [666, 239] width 31 height 162
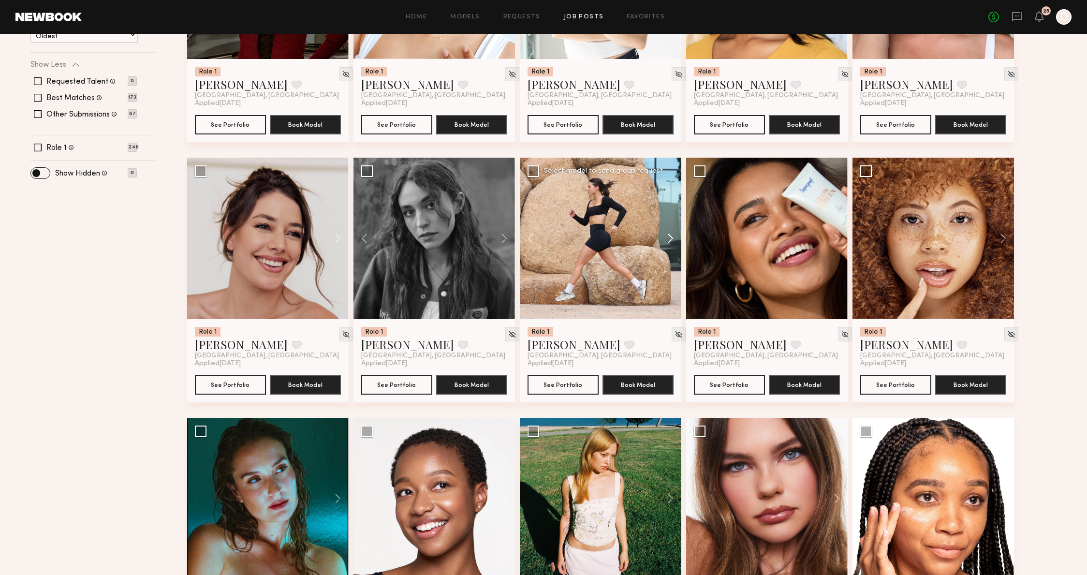
click at [675, 239] on button at bounding box center [666, 239] width 31 height 162
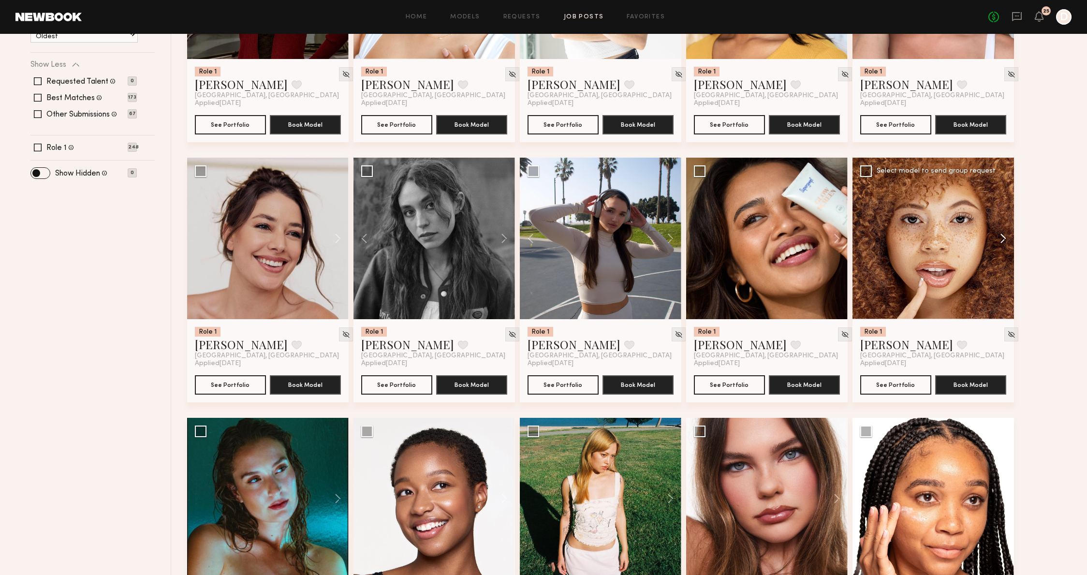
click at [1007, 246] on button at bounding box center [998, 239] width 31 height 162
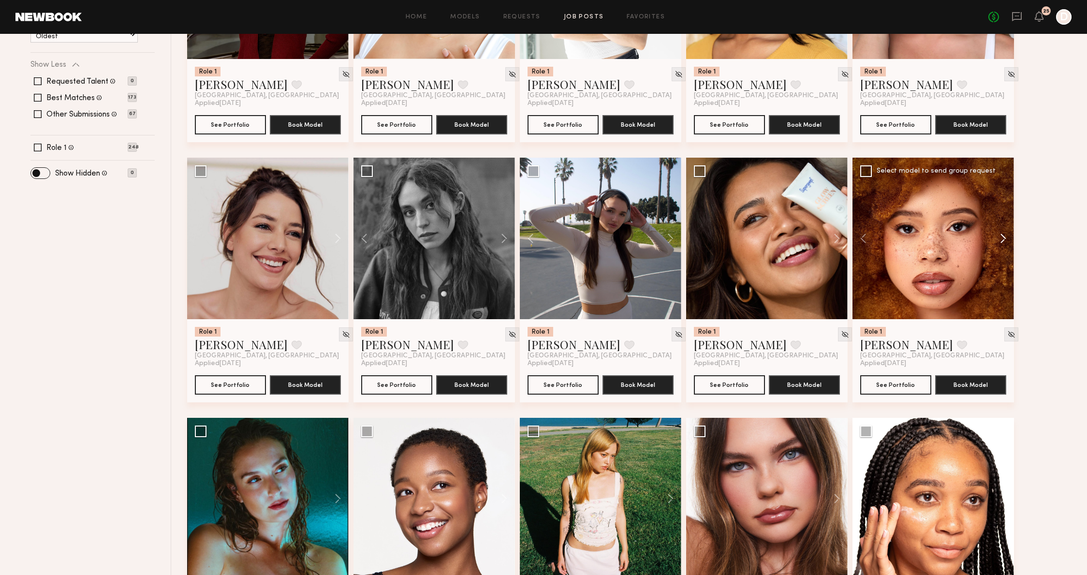
click at [1006, 242] on button at bounding box center [998, 239] width 31 height 162
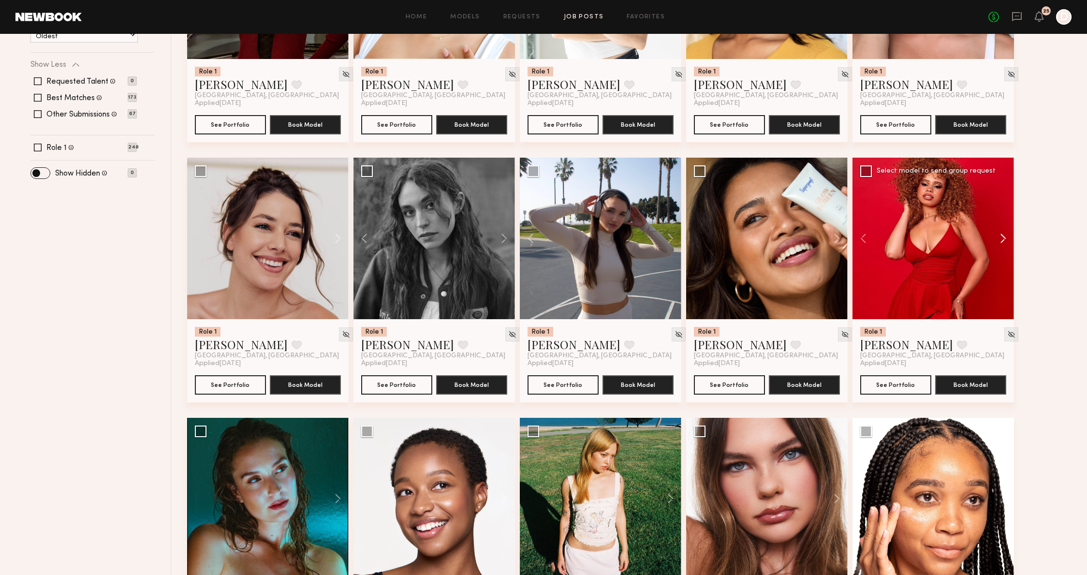
click at [1006, 242] on button at bounding box center [998, 239] width 31 height 162
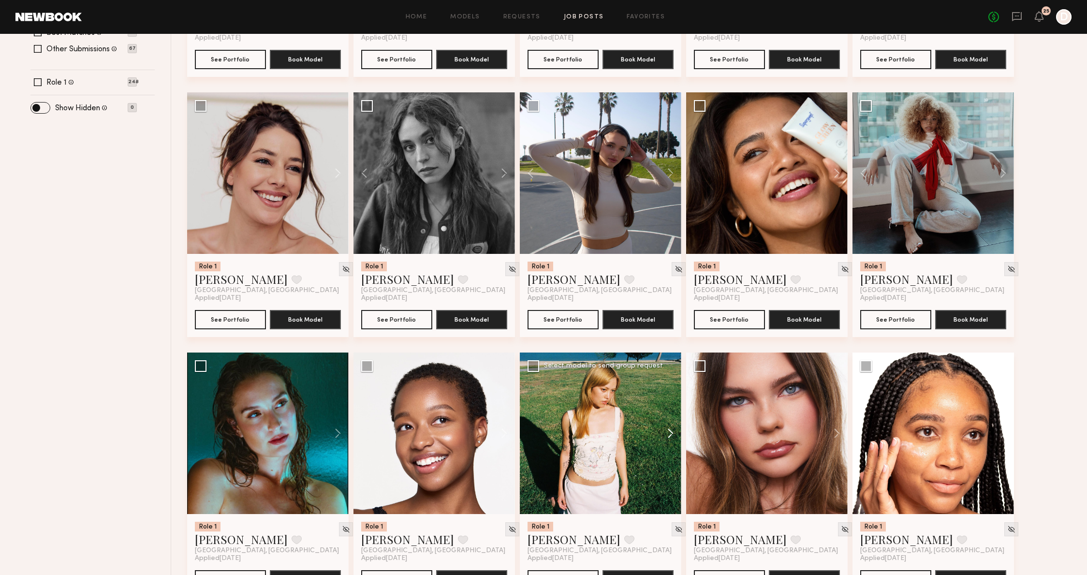
scroll to position [366, 0]
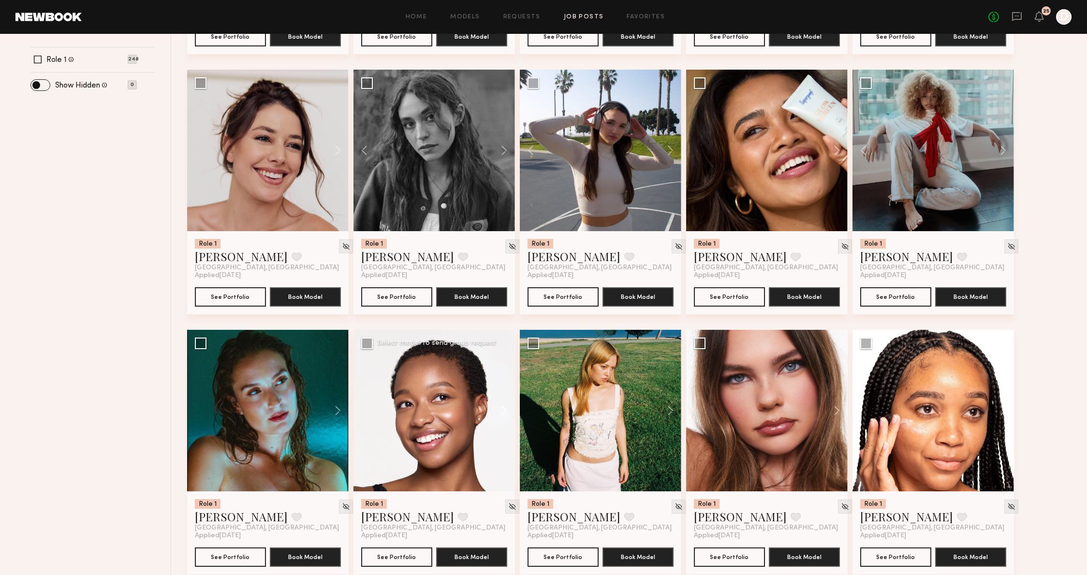
click at [496, 406] on button at bounding box center [499, 411] width 31 height 162
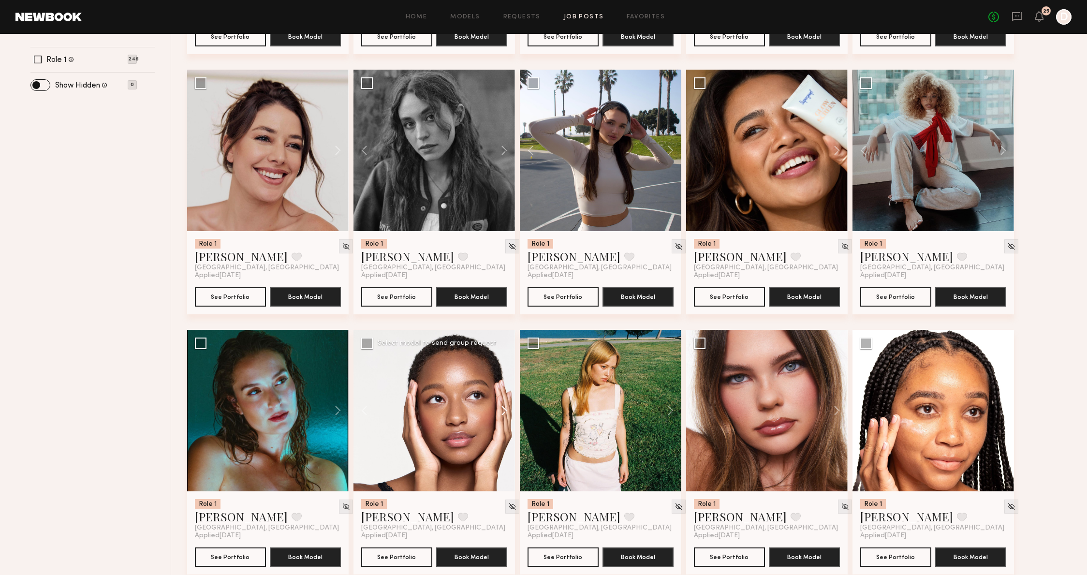
click at [495, 406] on button at bounding box center [499, 411] width 31 height 162
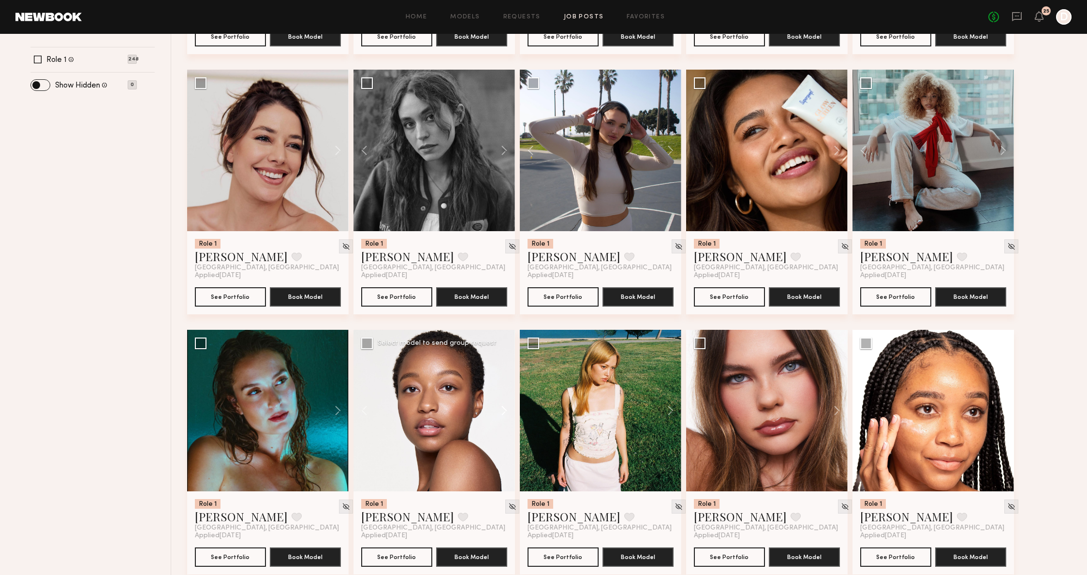
click at [495, 406] on button at bounding box center [499, 411] width 31 height 162
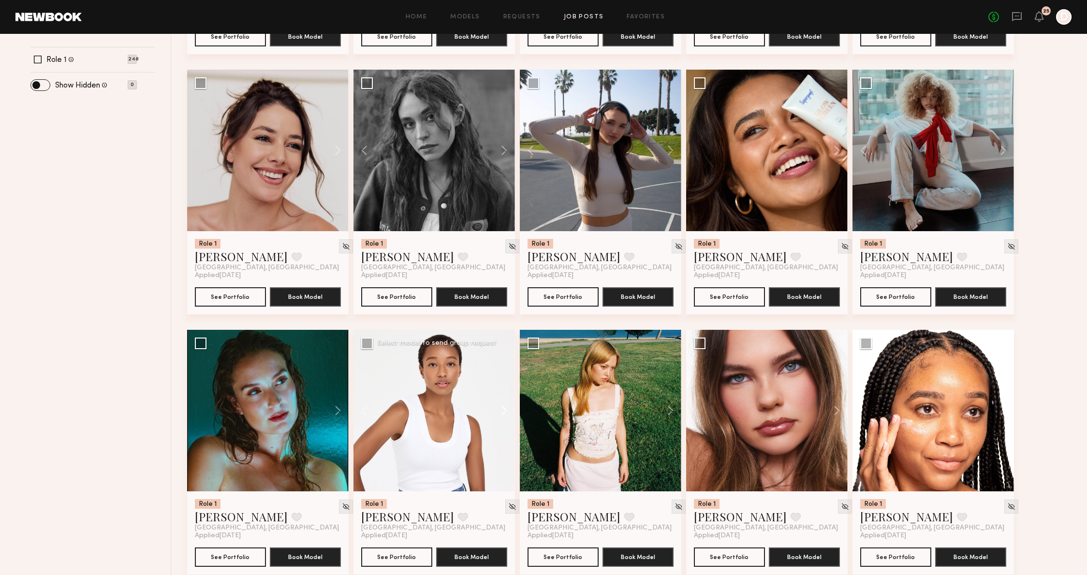
click at [495, 406] on button at bounding box center [499, 411] width 31 height 162
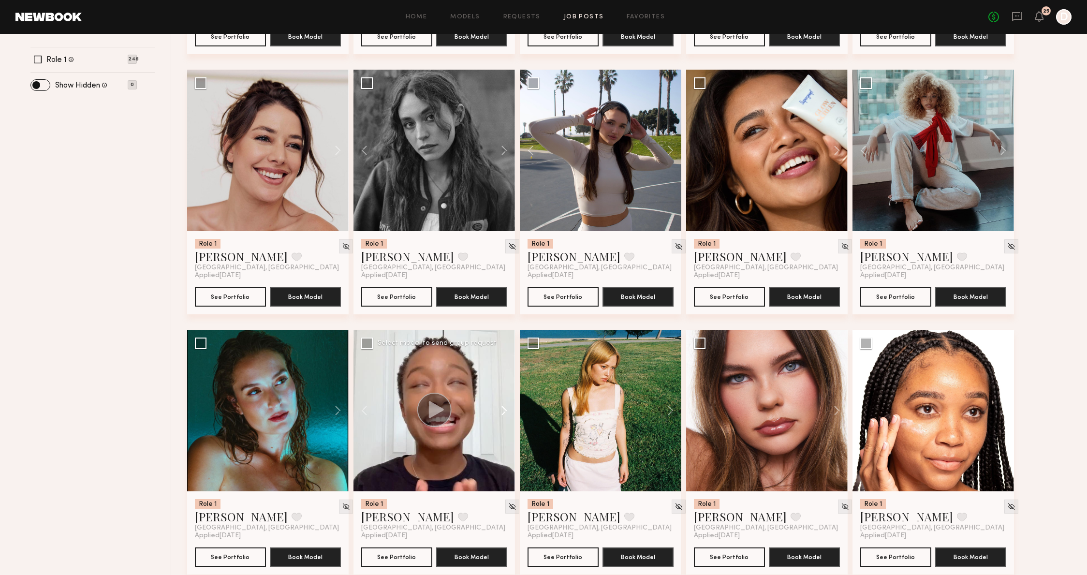
click at [495, 406] on button at bounding box center [499, 411] width 31 height 162
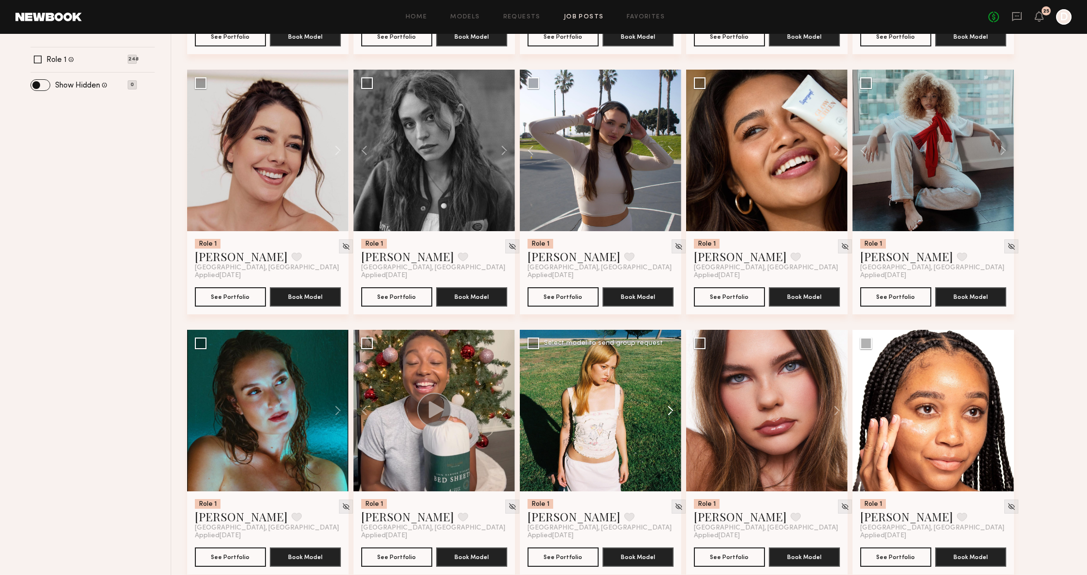
click at [671, 409] on button at bounding box center [666, 411] width 31 height 162
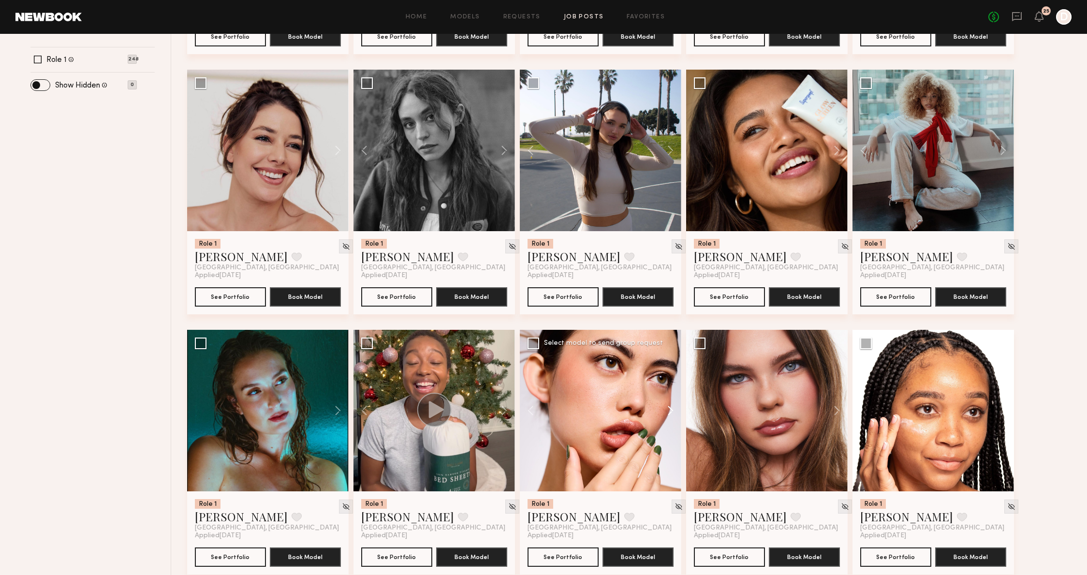
click at [671, 409] on button at bounding box center [666, 411] width 31 height 162
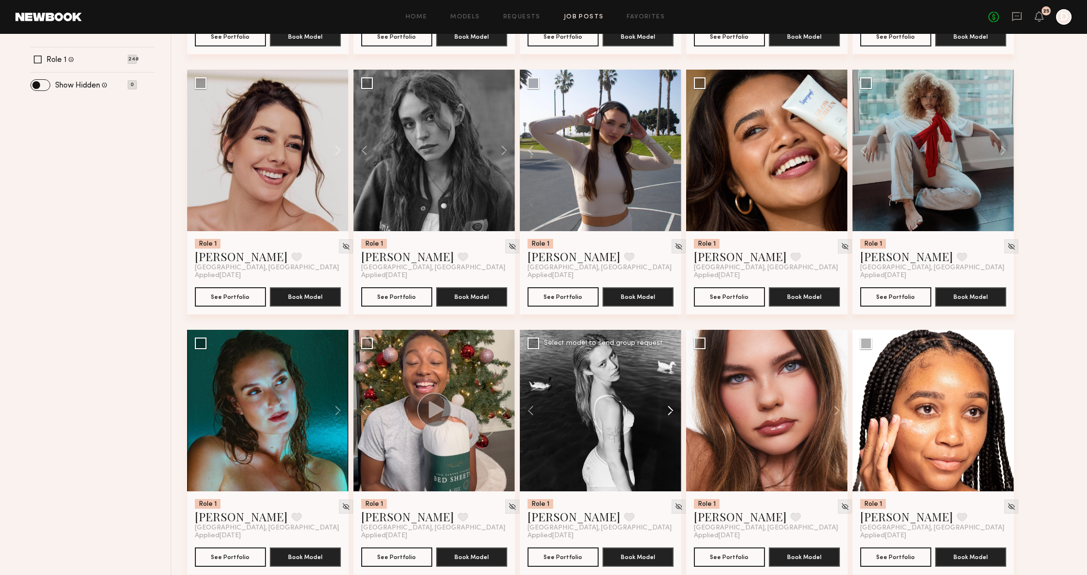
click at [671, 409] on button at bounding box center [666, 411] width 31 height 162
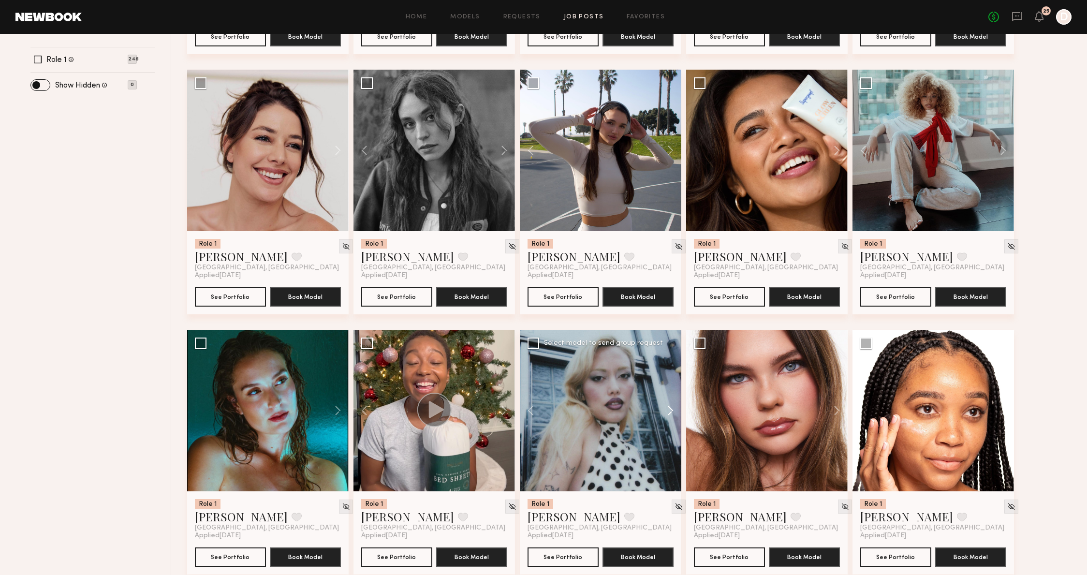
click at [671, 409] on button at bounding box center [666, 411] width 31 height 162
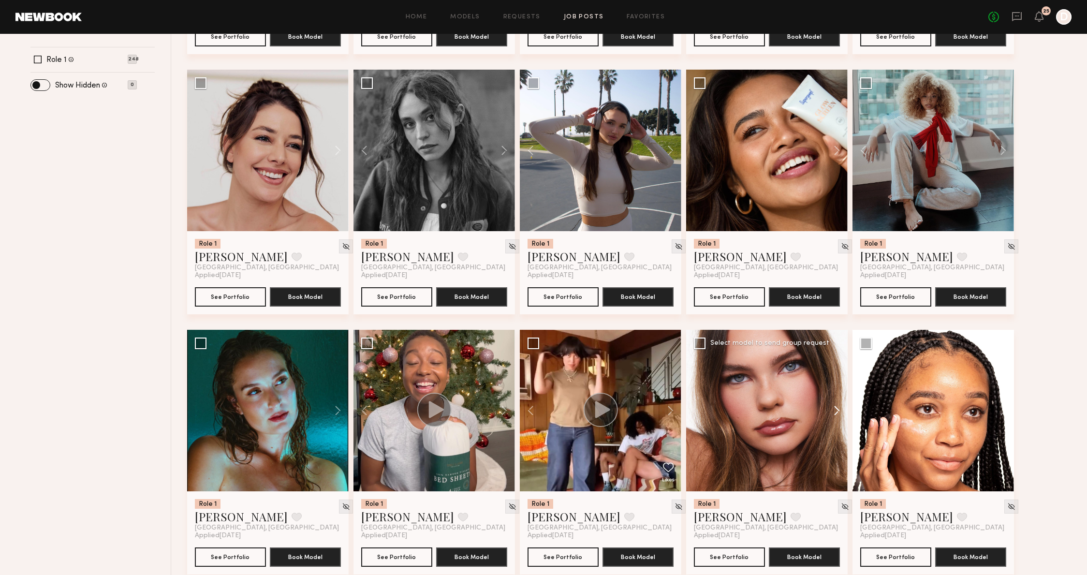
click at [837, 411] on button at bounding box center [832, 411] width 31 height 162
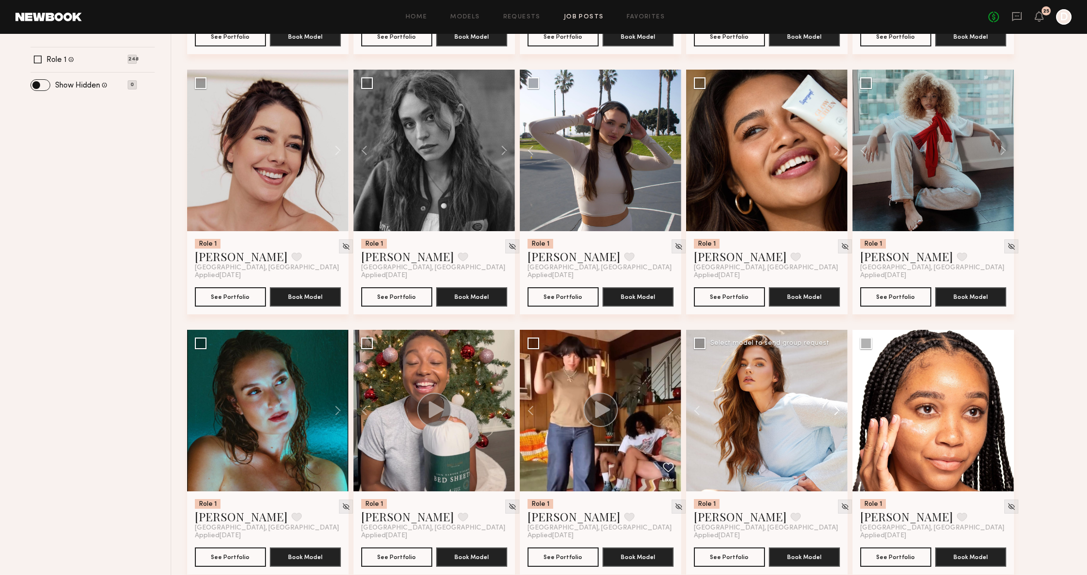
click at [837, 411] on button at bounding box center [832, 411] width 31 height 162
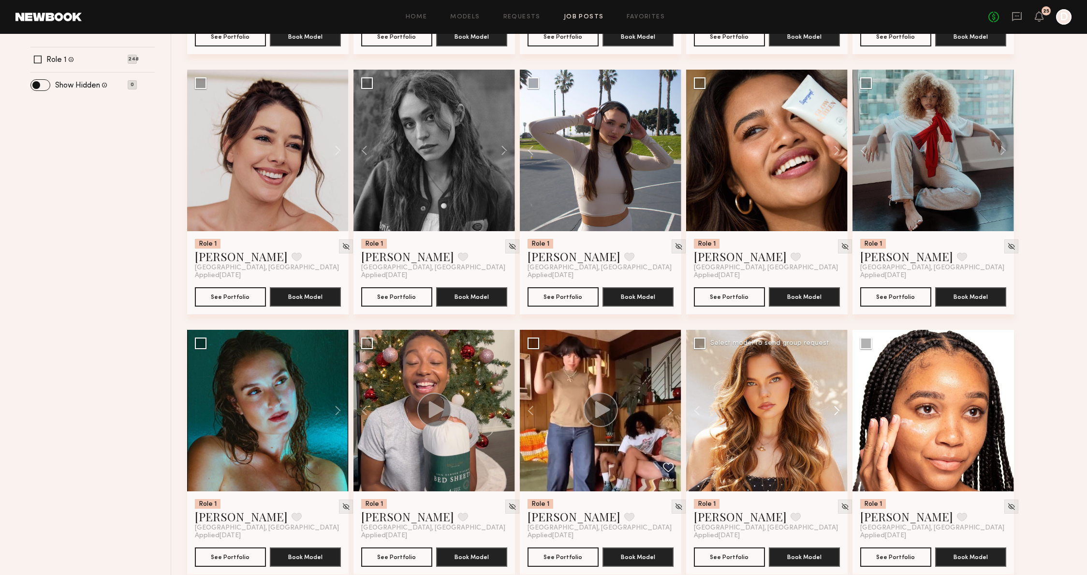
click at [837, 411] on button at bounding box center [832, 411] width 31 height 162
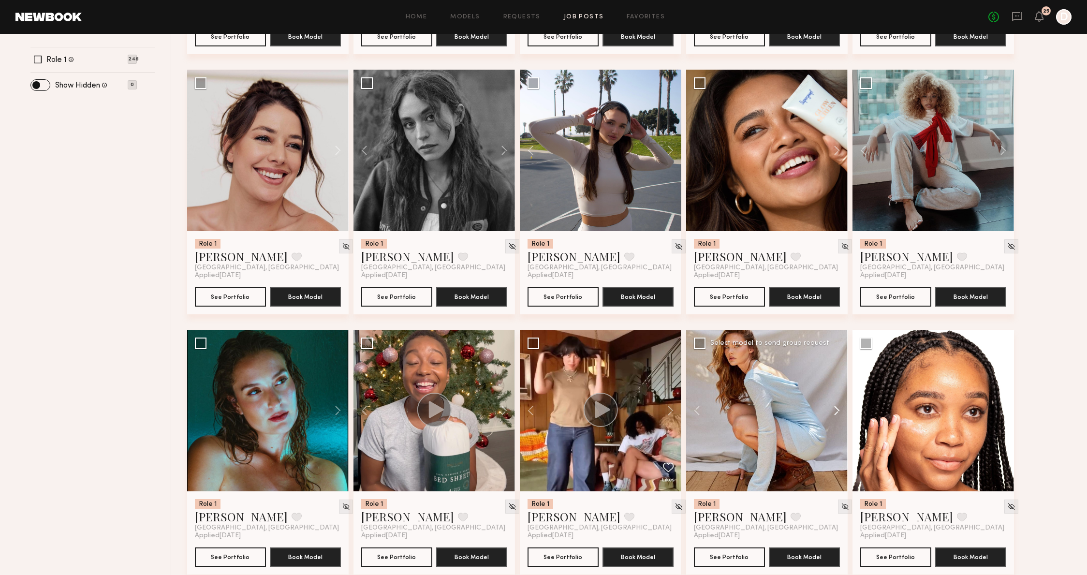
click at [837, 412] on button at bounding box center [832, 411] width 31 height 162
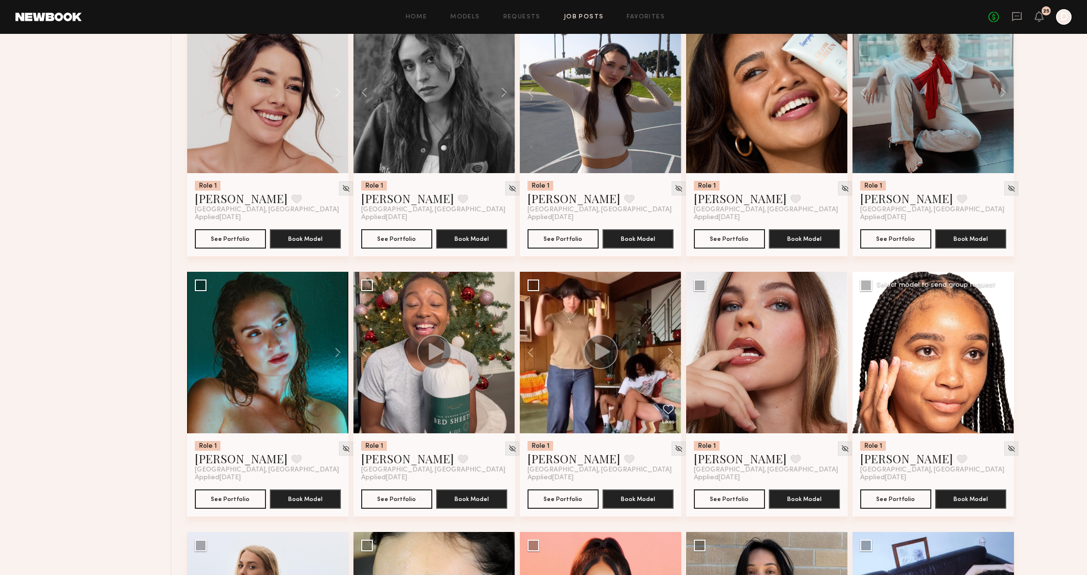
scroll to position [531, 0]
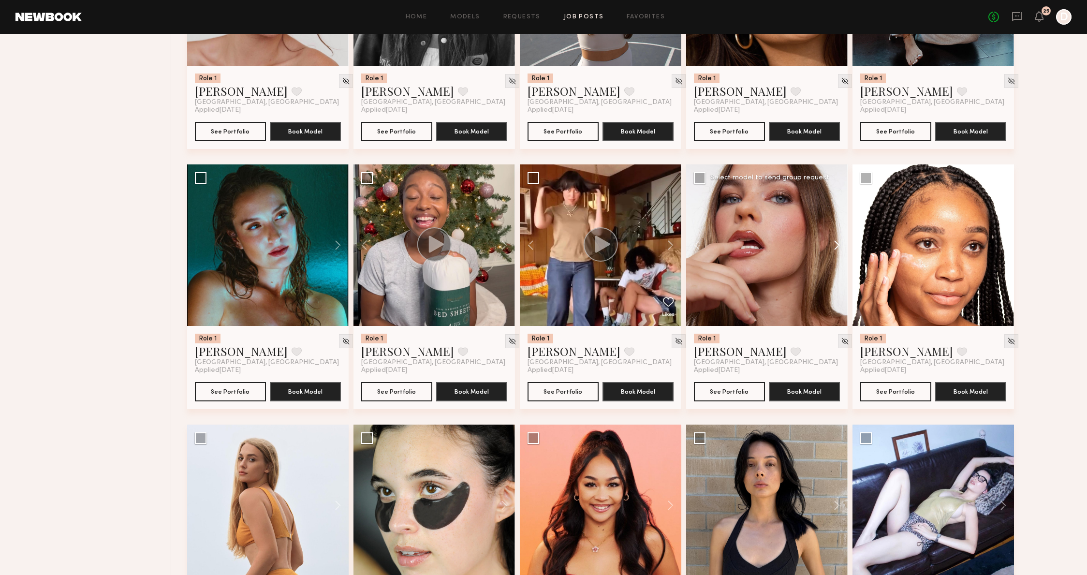
click at [842, 249] on button at bounding box center [832, 245] width 31 height 162
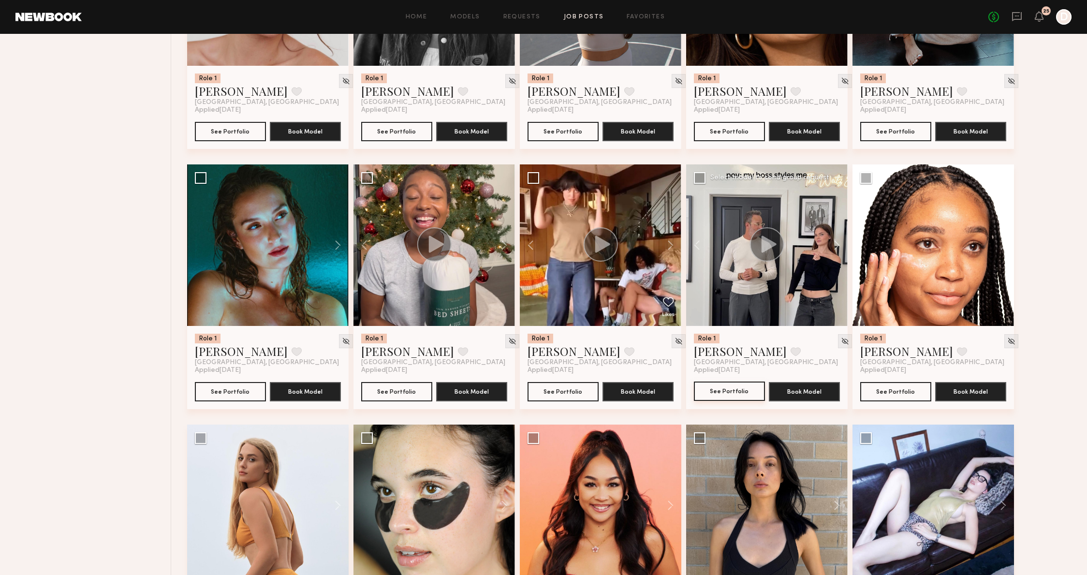
scroll to position [531, 0]
click at [995, 247] on button at bounding box center [998, 246] width 31 height 162
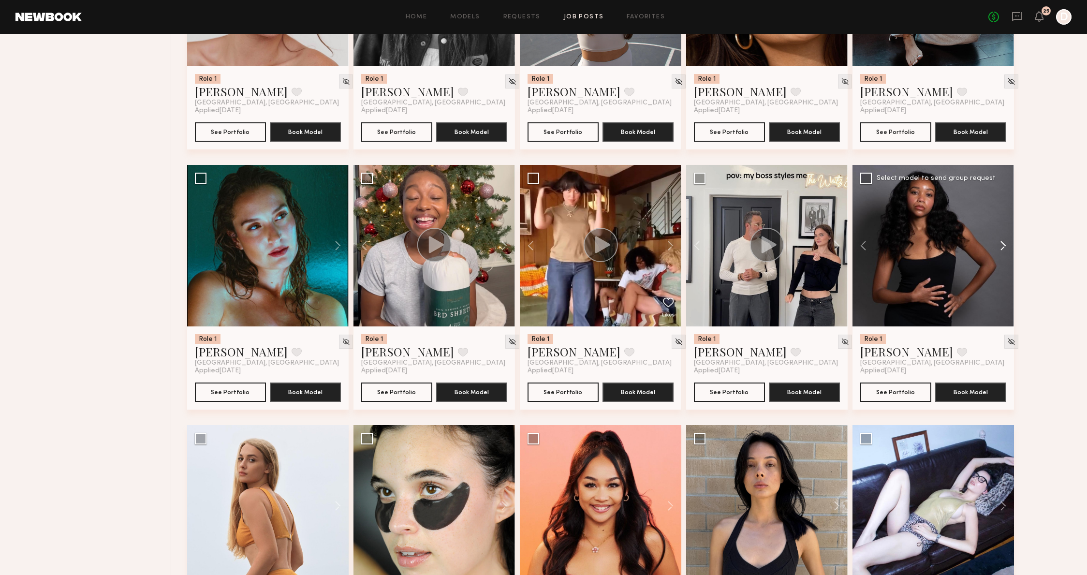
click at [995, 247] on button at bounding box center [998, 246] width 31 height 162
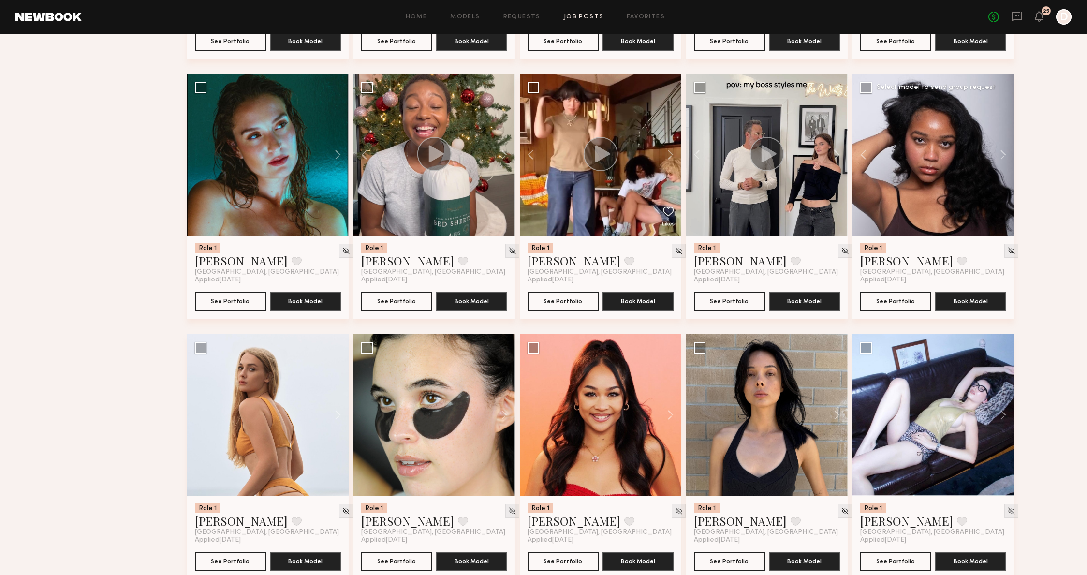
scroll to position [744, 0]
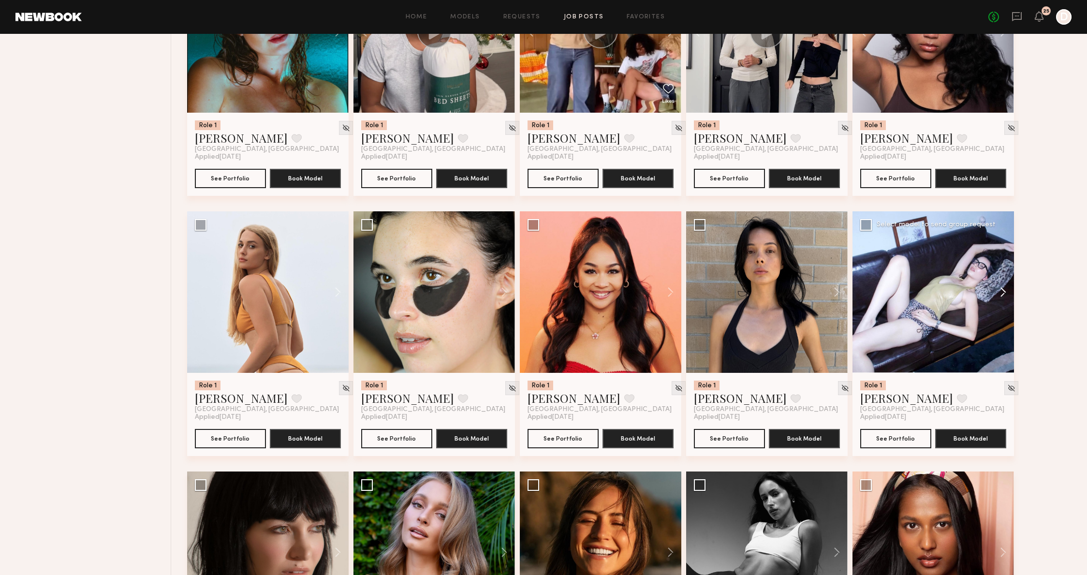
click at [1007, 287] on button at bounding box center [998, 292] width 31 height 162
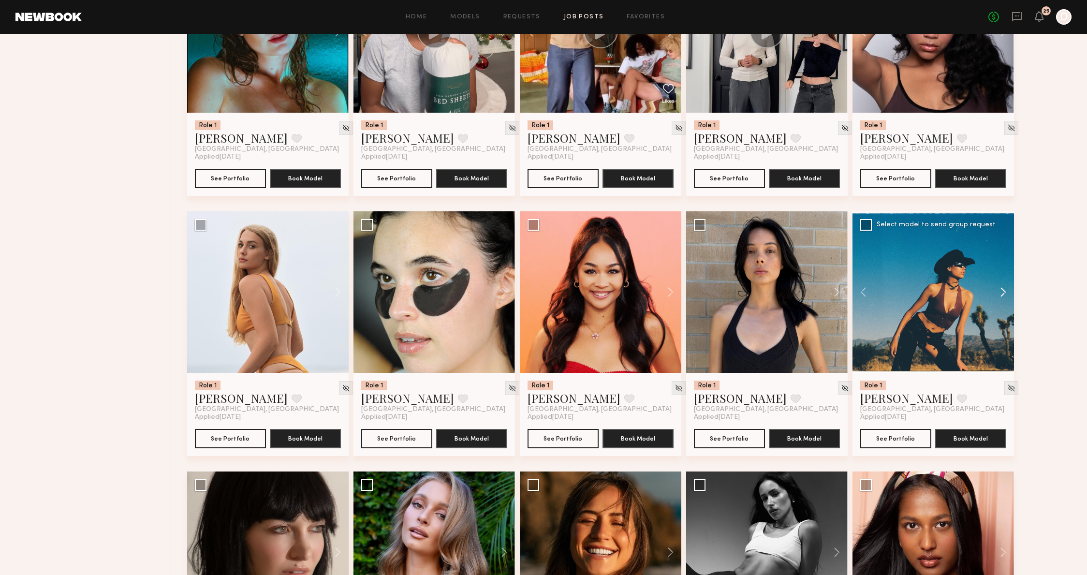
click at [1007, 287] on button at bounding box center [998, 292] width 31 height 162
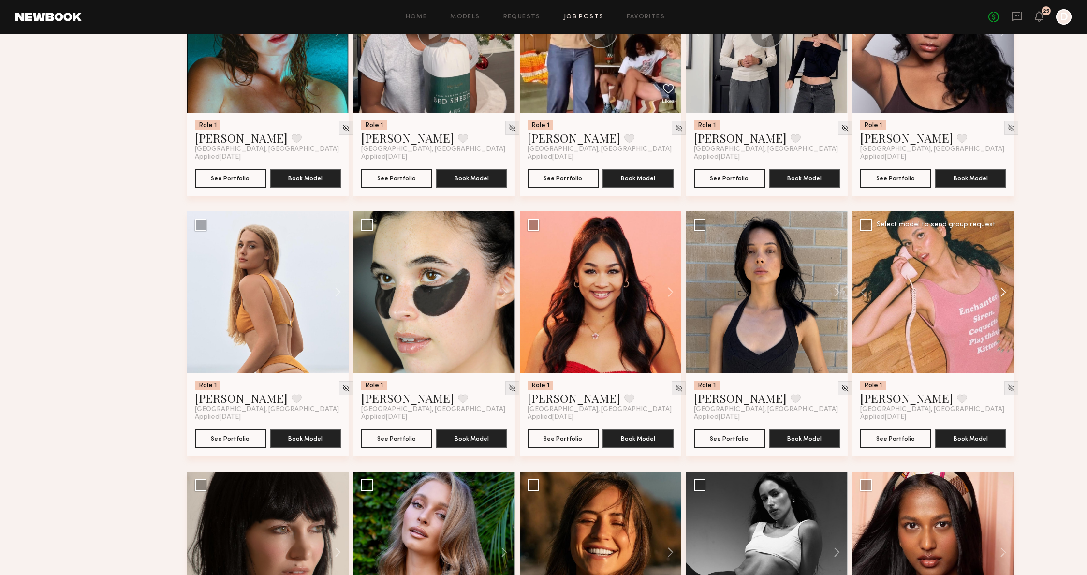
click at [1007, 287] on button at bounding box center [998, 292] width 31 height 162
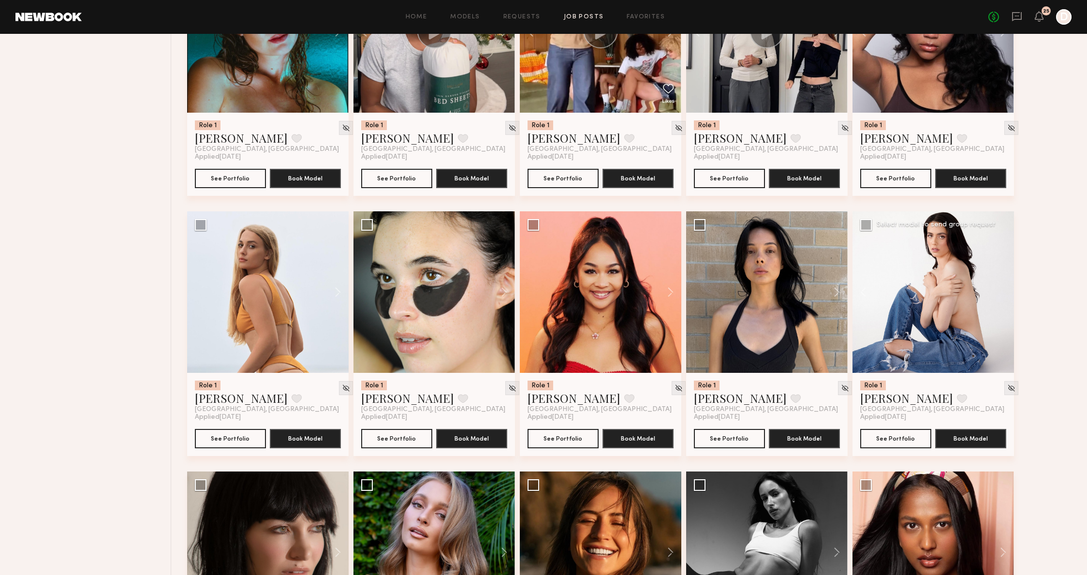
click at [1007, 287] on div at bounding box center [934, 292] width 162 height 162
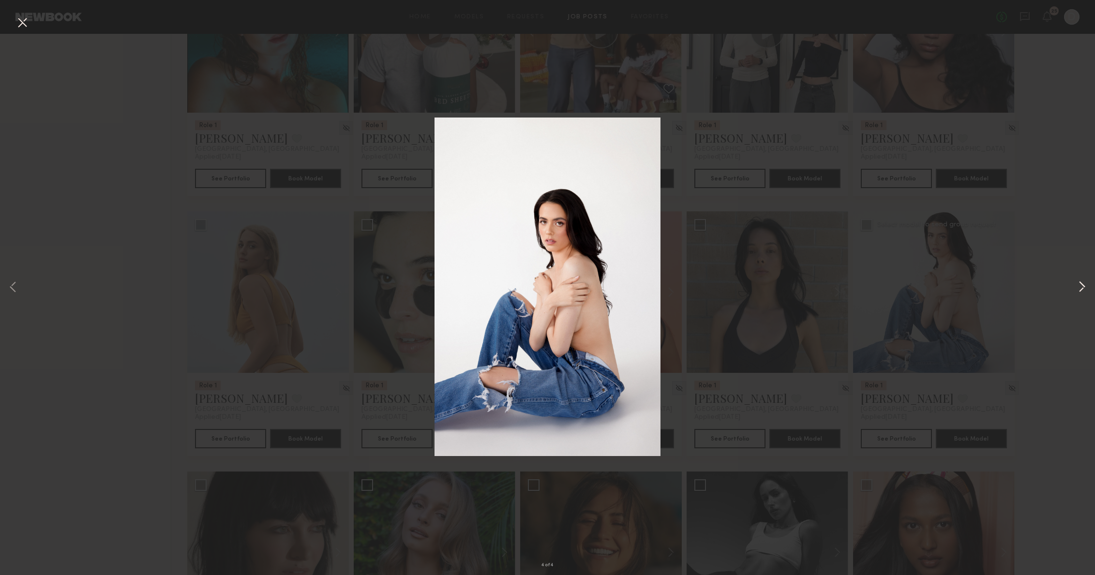
click at [1081, 284] on button at bounding box center [1082, 288] width 12 height 460
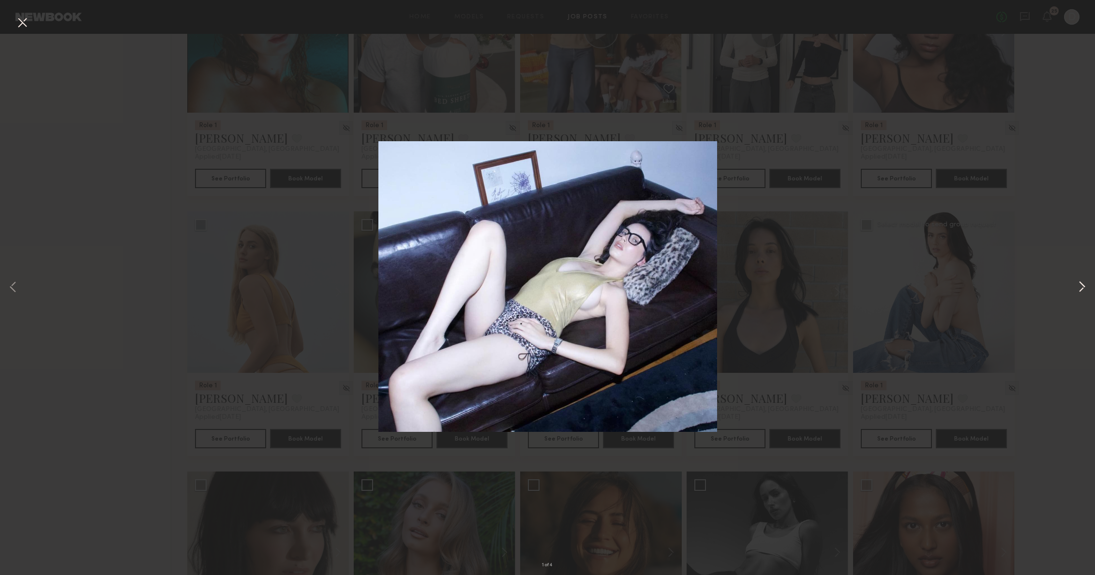
click at [1081, 284] on button at bounding box center [1082, 288] width 12 height 460
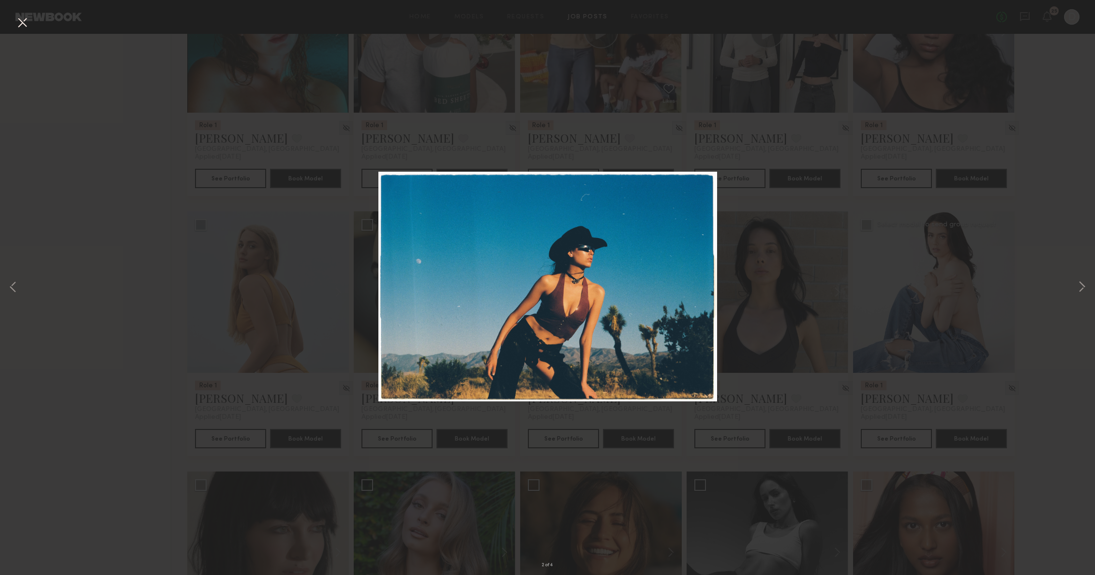
click at [1043, 270] on div "2 of 4" at bounding box center [547, 287] width 1095 height 575
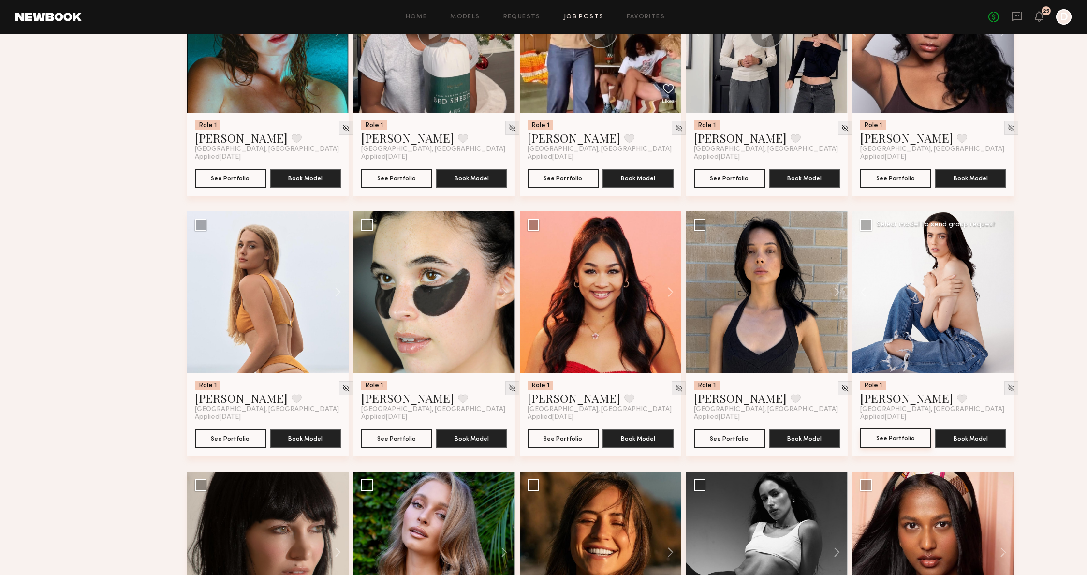
scroll to position [745, 0]
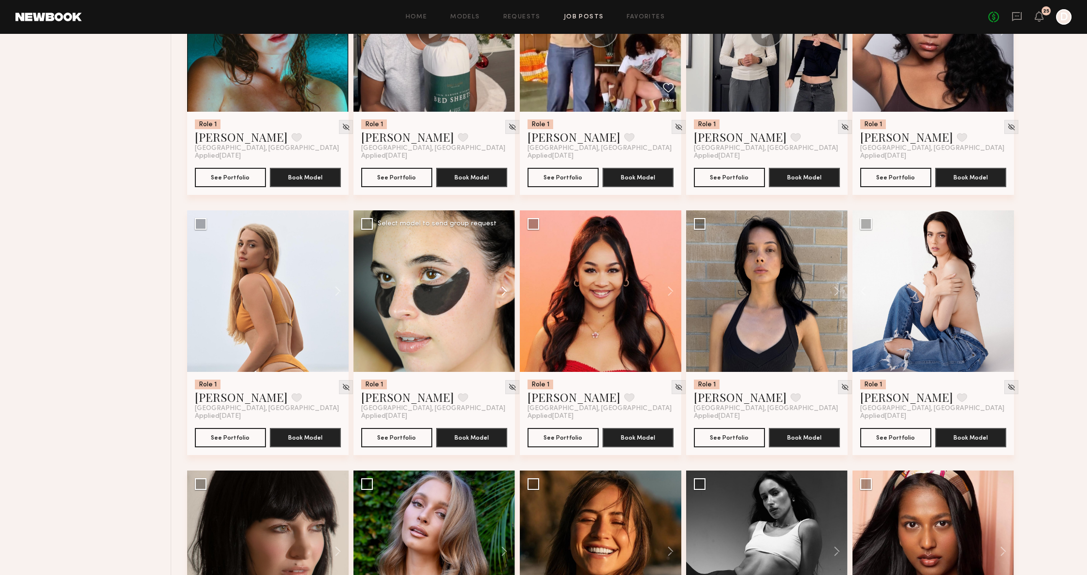
click at [500, 291] on button at bounding box center [499, 291] width 31 height 162
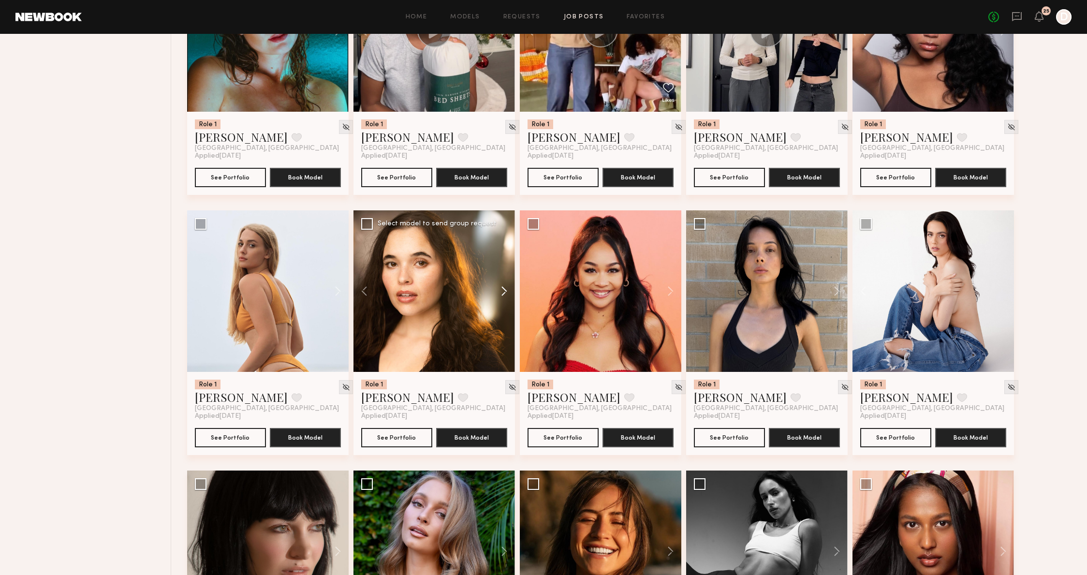
click at [500, 291] on button at bounding box center [499, 291] width 31 height 162
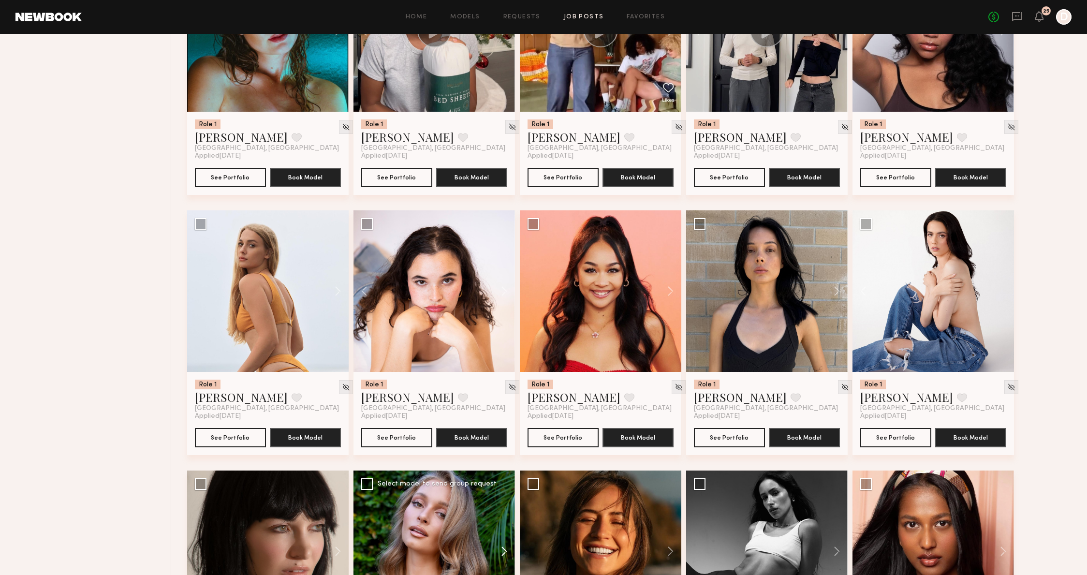
scroll to position [895, 0]
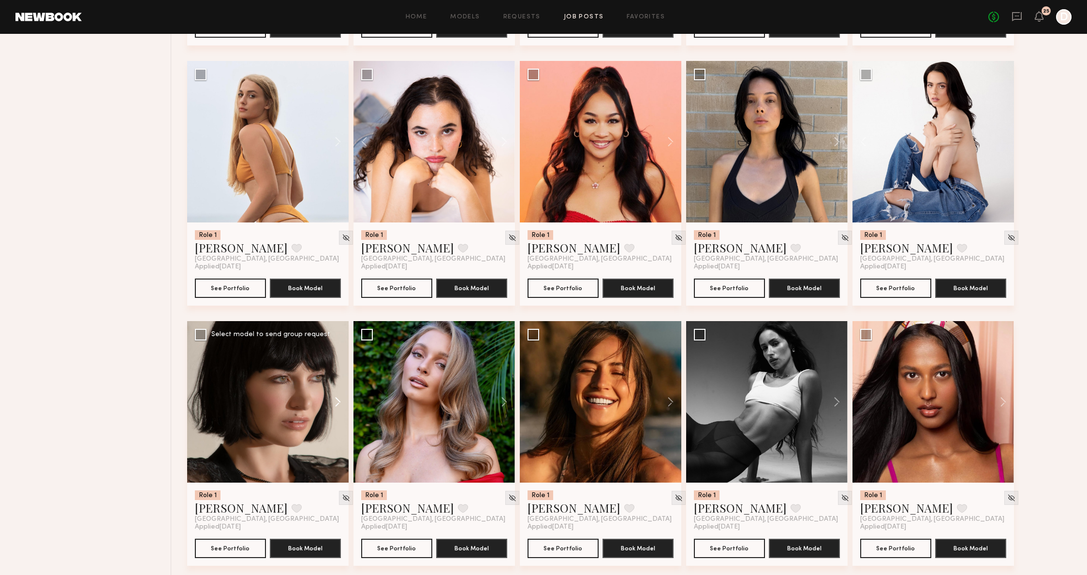
click at [343, 406] on button at bounding box center [333, 402] width 31 height 162
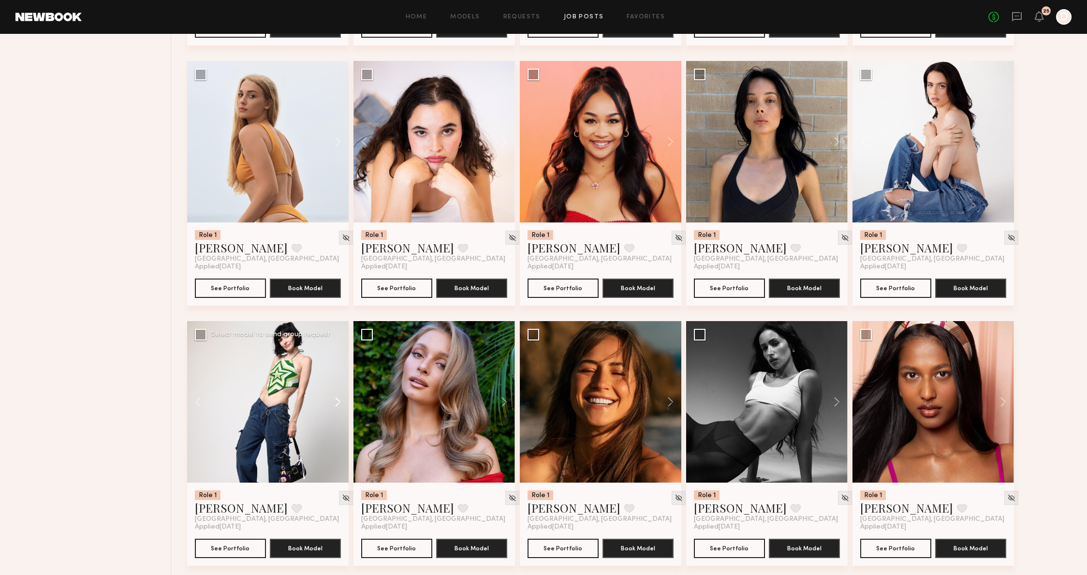
click at [343, 406] on button at bounding box center [333, 402] width 31 height 162
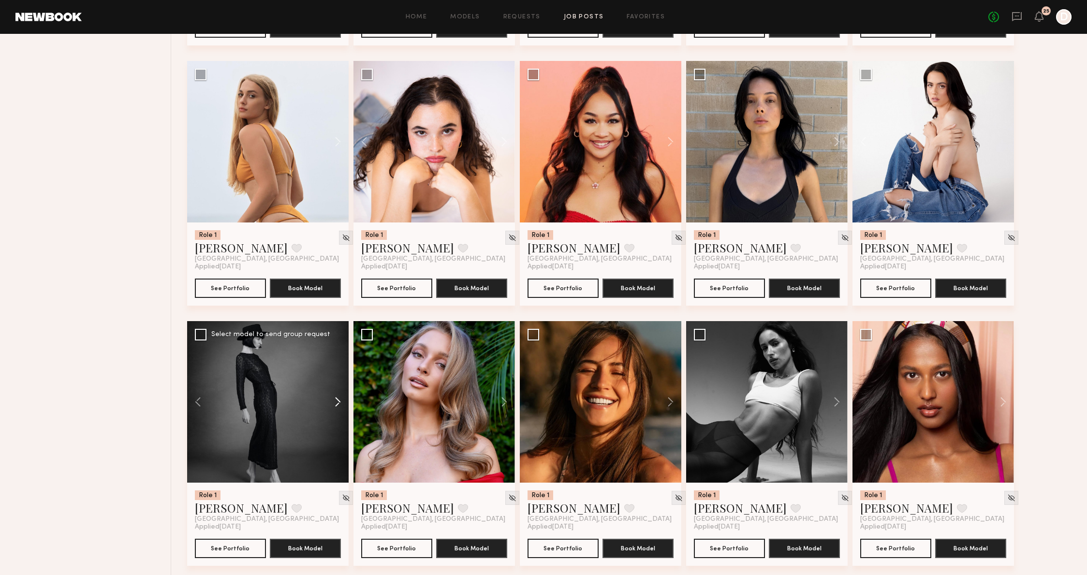
click at [343, 406] on button at bounding box center [333, 402] width 31 height 162
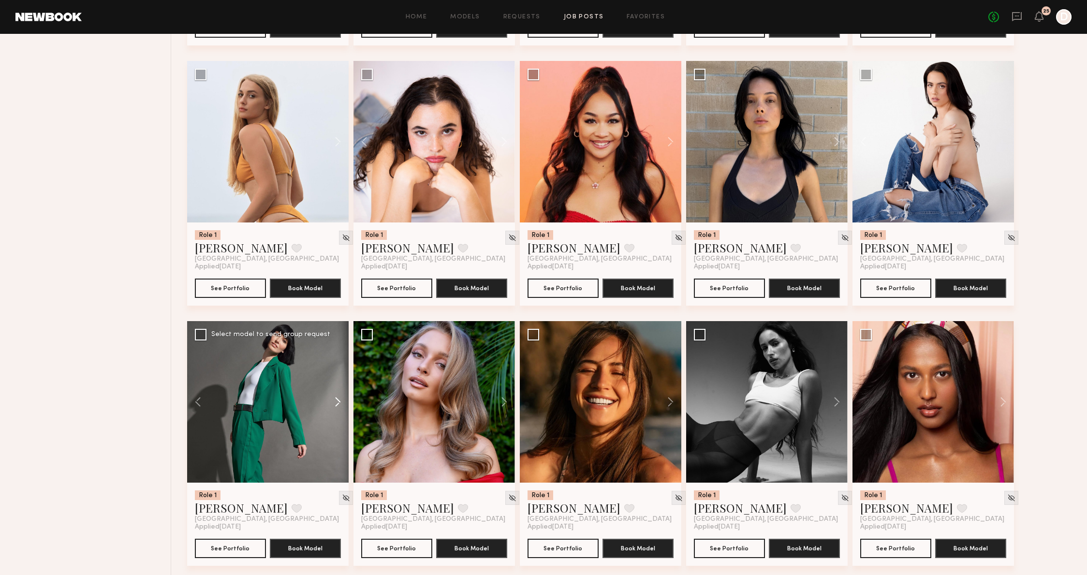
click at [343, 406] on button at bounding box center [333, 402] width 31 height 162
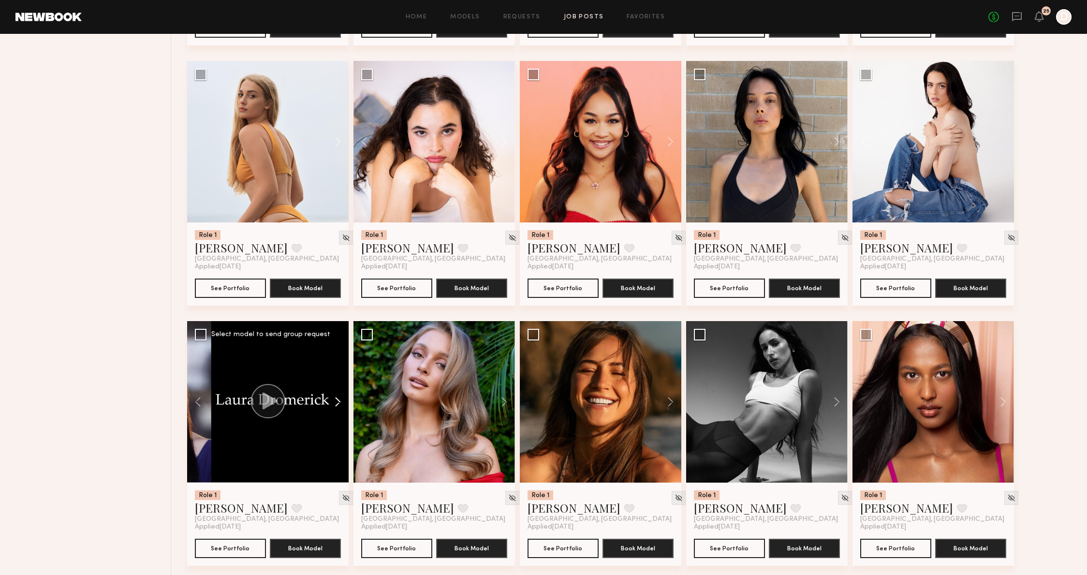
click at [343, 406] on button at bounding box center [333, 402] width 31 height 162
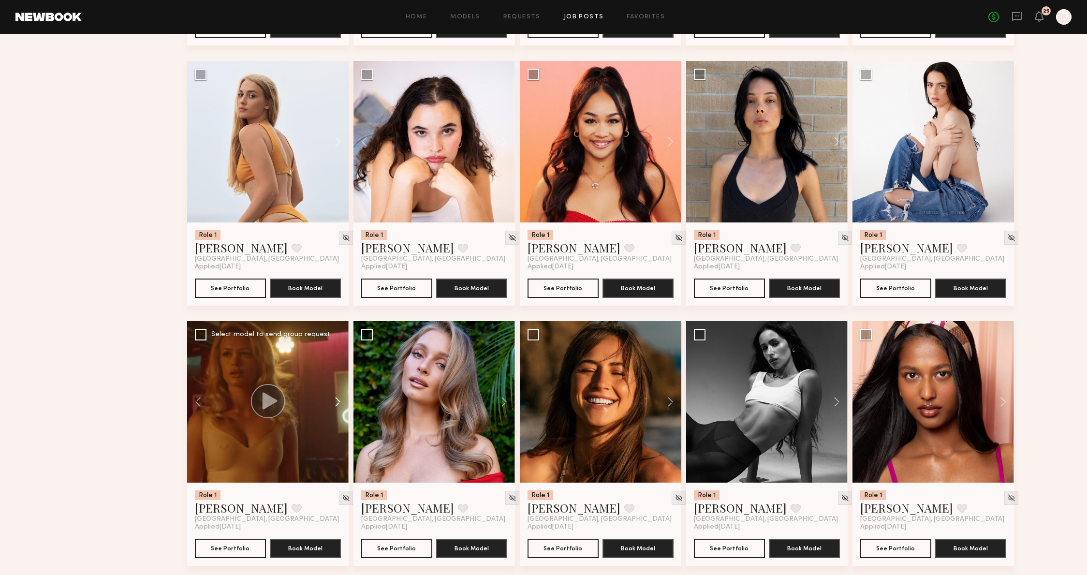
click at [343, 406] on button at bounding box center [333, 402] width 31 height 162
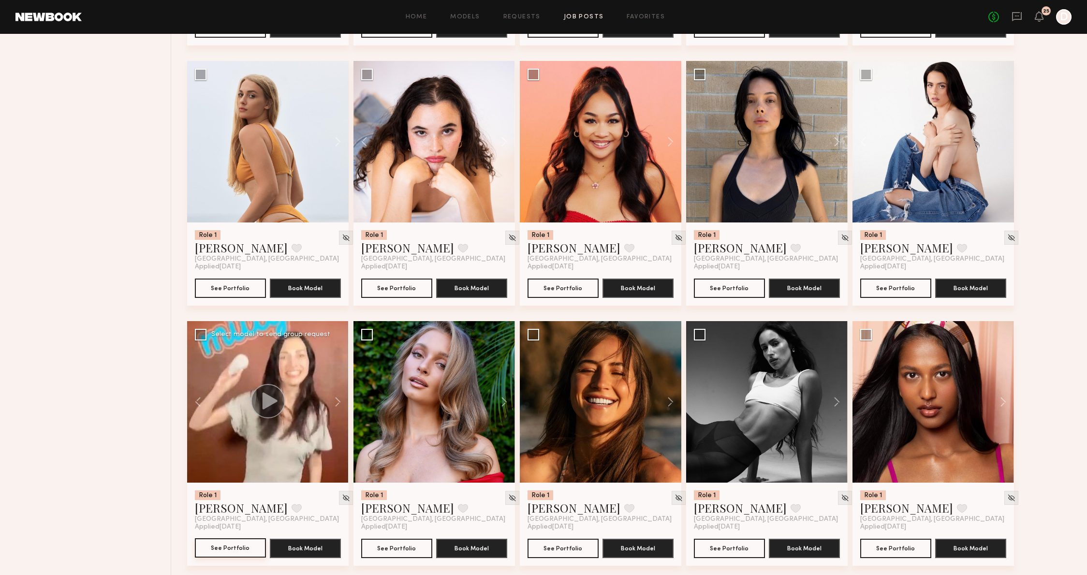
scroll to position [895, 0]
click at [667, 401] on button at bounding box center [666, 402] width 31 height 162
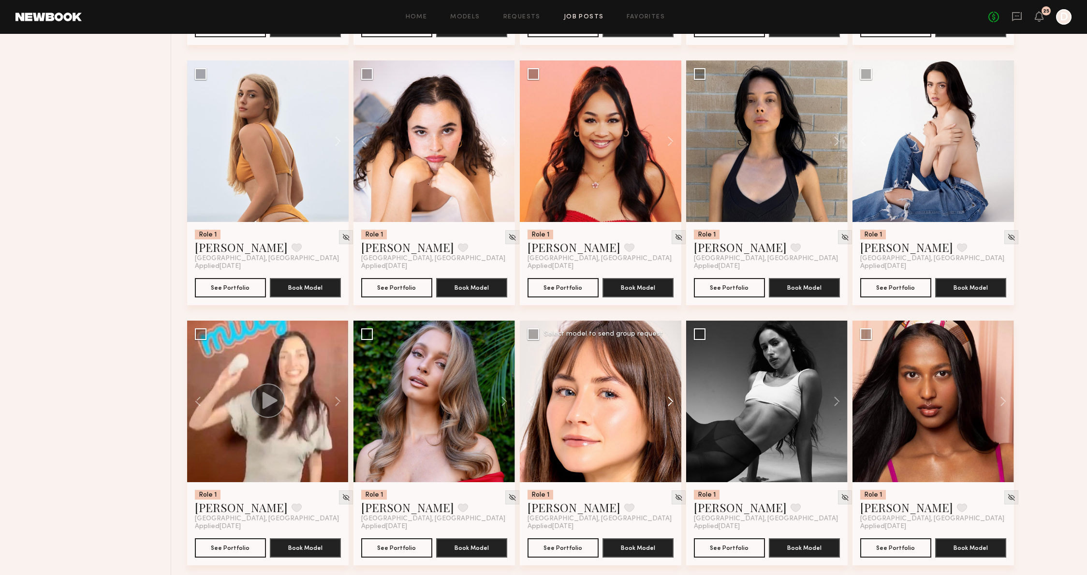
click at [667, 401] on button at bounding box center [666, 402] width 31 height 162
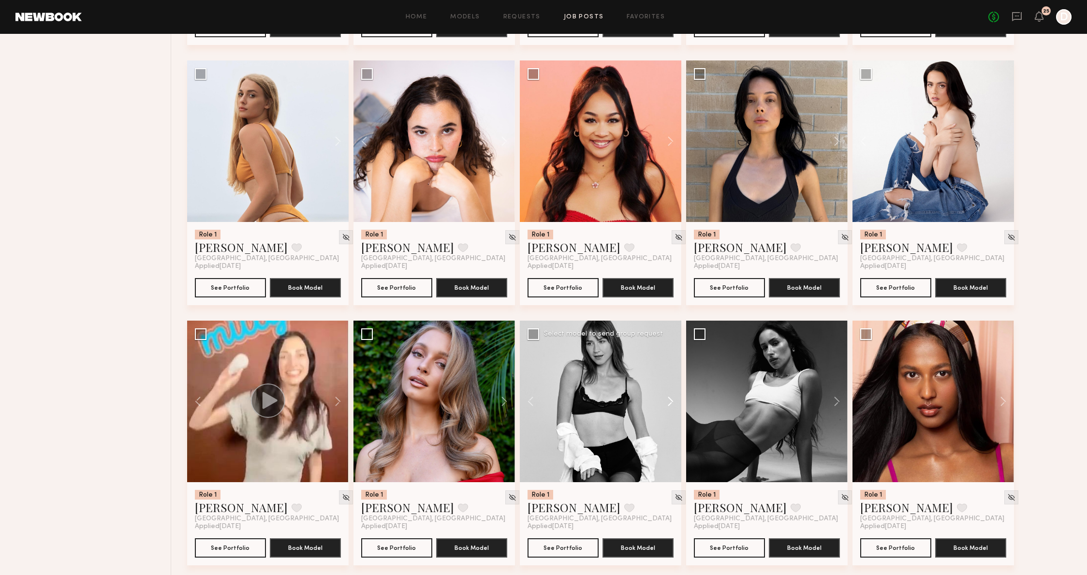
click at [667, 401] on button at bounding box center [666, 402] width 31 height 162
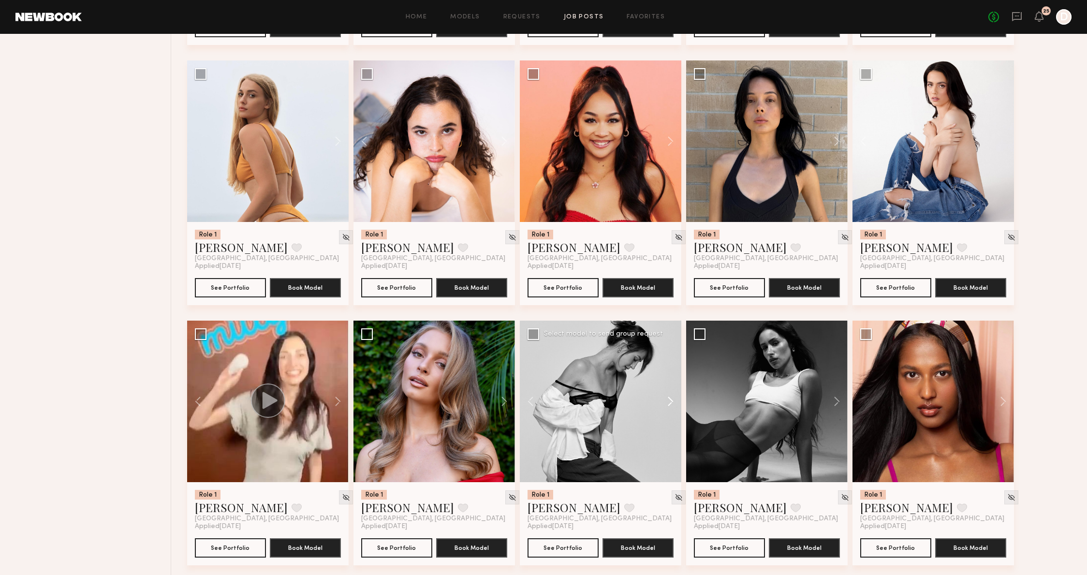
click at [667, 401] on button at bounding box center [666, 402] width 31 height 162
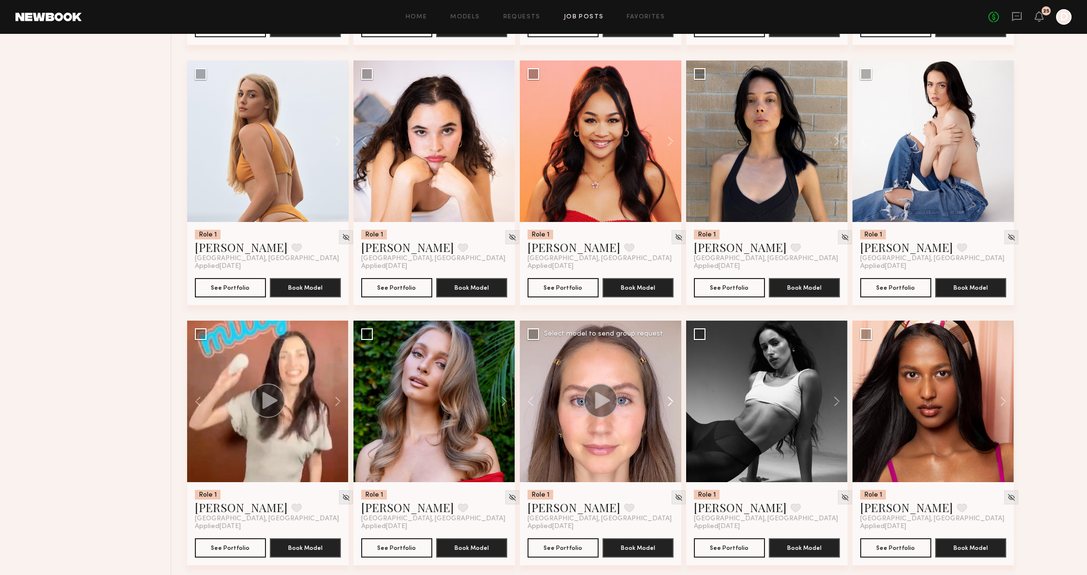
click at [667, 401] on button at bounding box center [666, 402] width 31 height 162
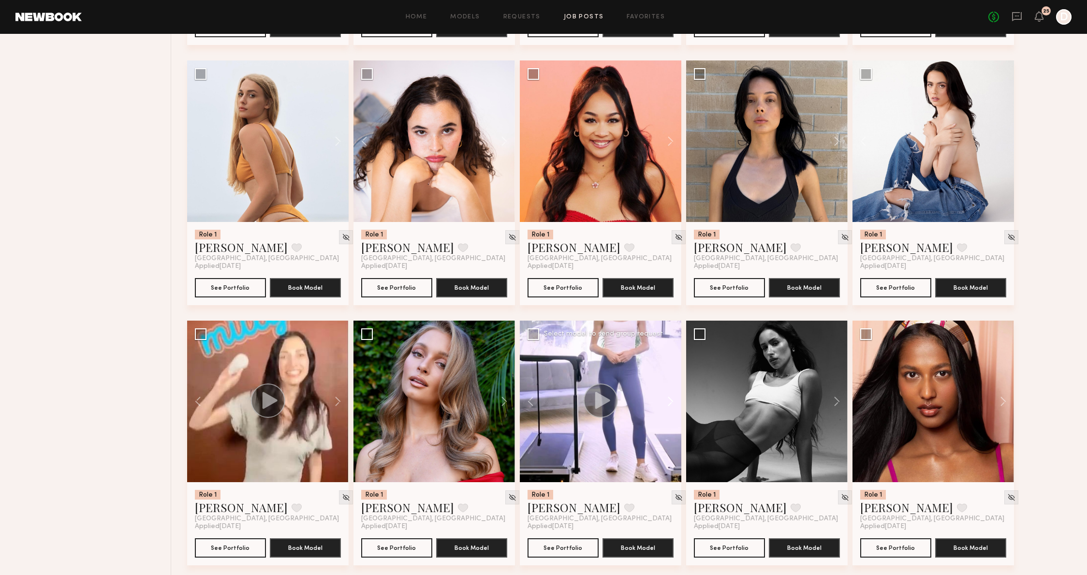
click at [667, 401] on button at bounding box center [666, 402] width 31 height 162
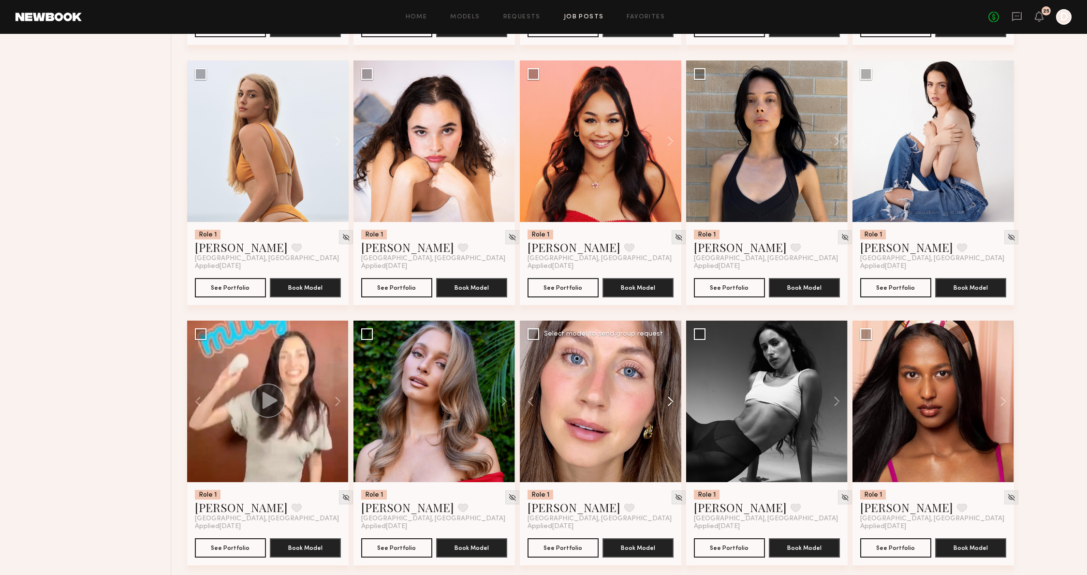
click at [667, 401] on button at bounding box center [666, 402] width 31 height 162
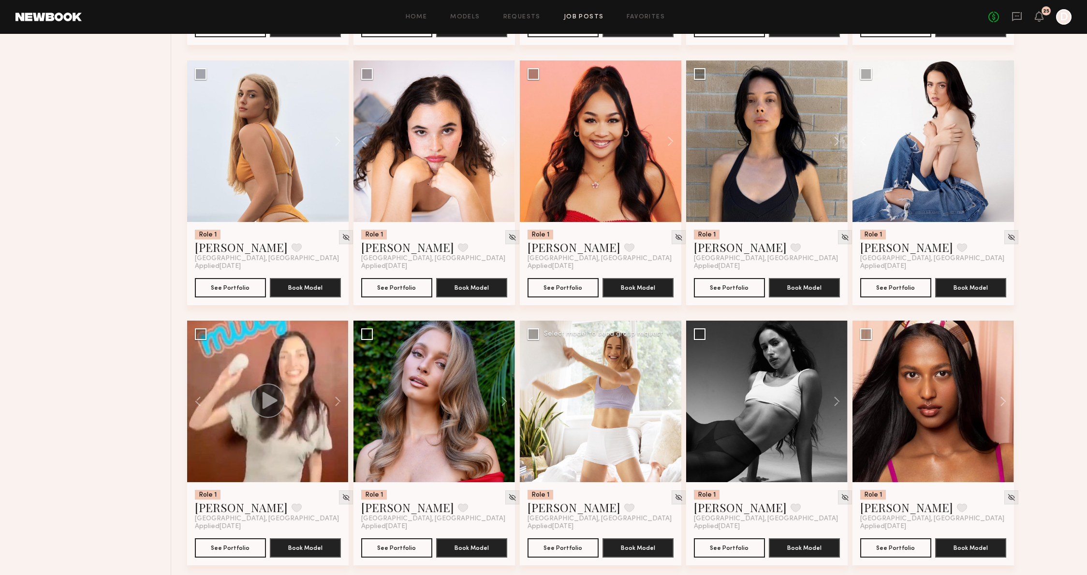
click at [667, 401] on button at bounding box center [666, 402] width 31 height 162
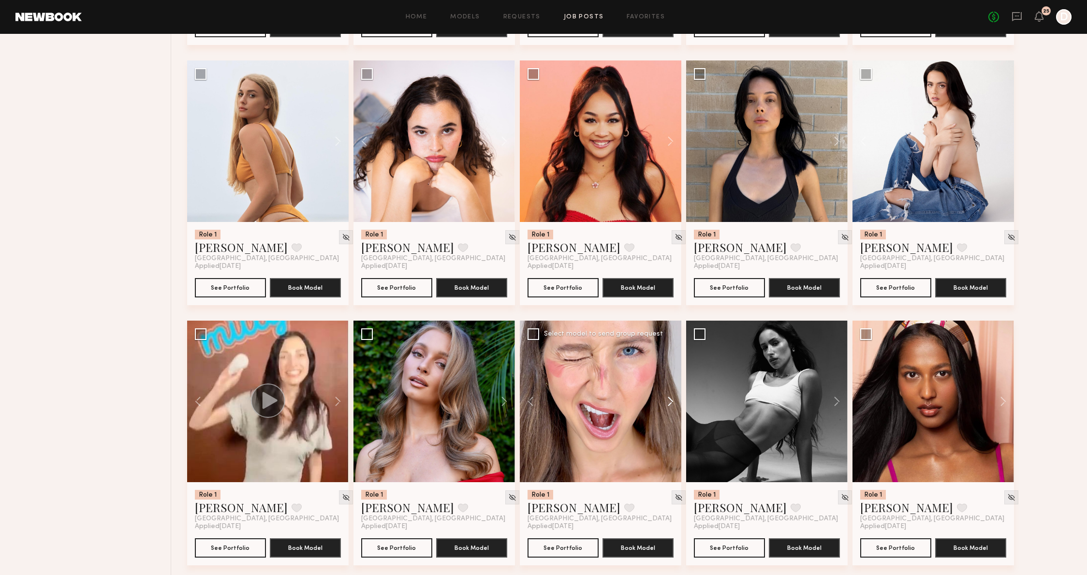
click at [667, 401] on button at bounding box center [666, 402] width 31 height 162
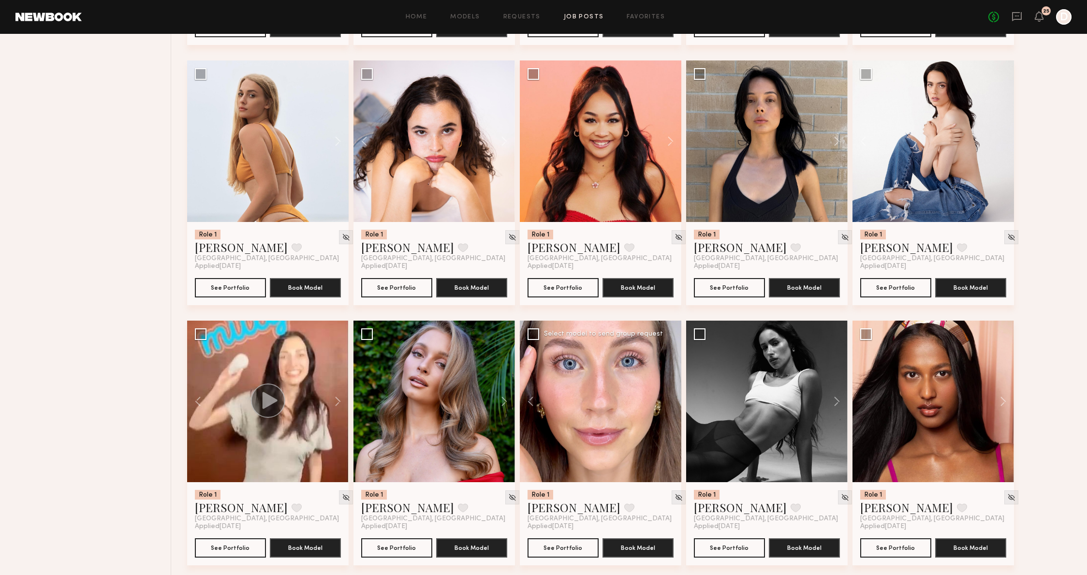
click at [667, 401] on div at bounding box center [601, 402] width 162 height 162
click at [841, 398] on button at bounding box center [832, 402] width 31 height 162
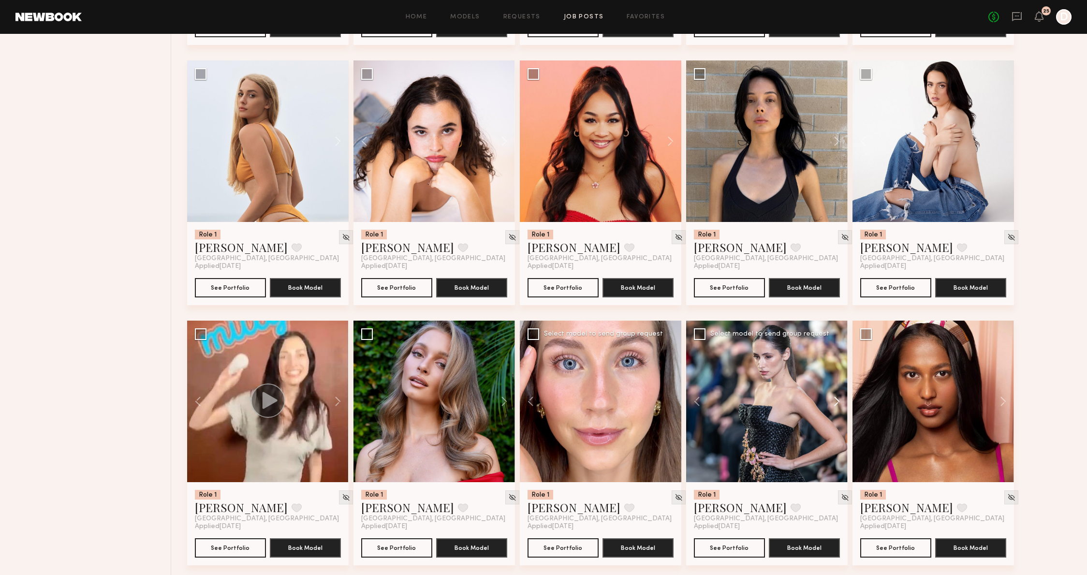
click at [841, 398] on button at bounding box center [832, 402] width 31 height 162
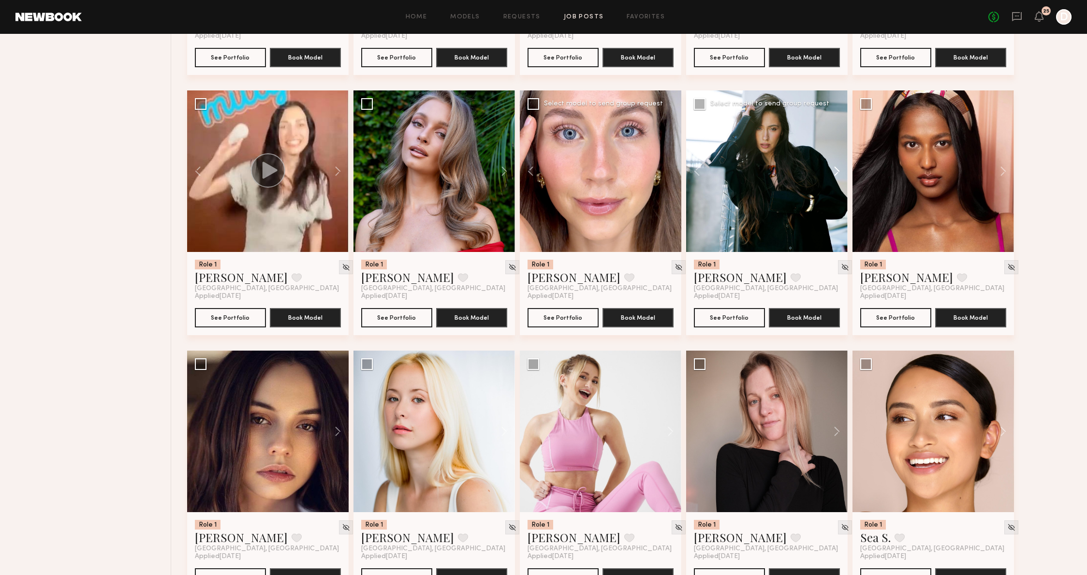
scroll to position [1210, 0]
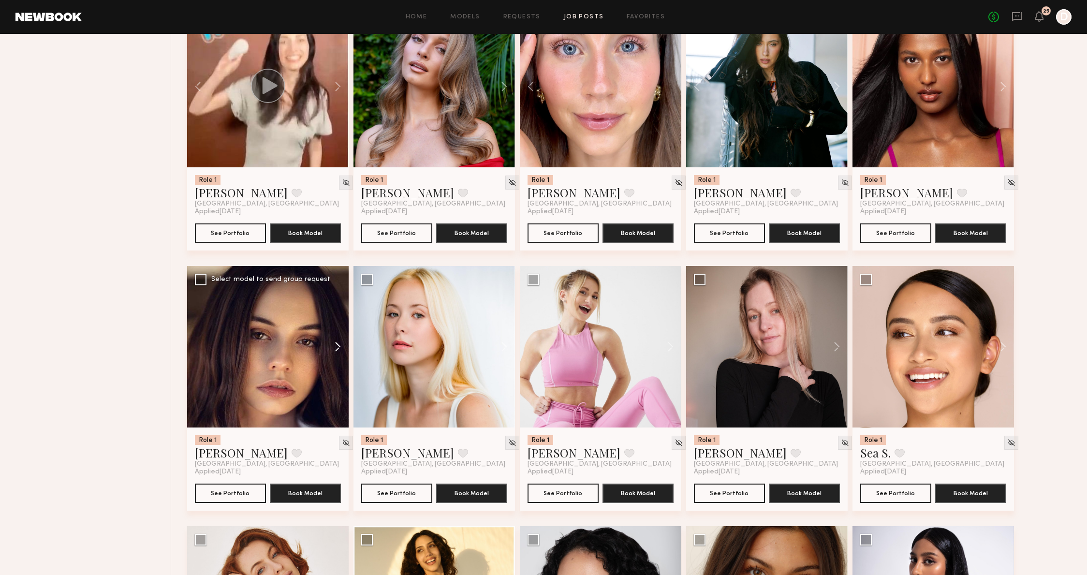
click at [341, 353] on button at bounding box center [333, 347] width 31 height 162
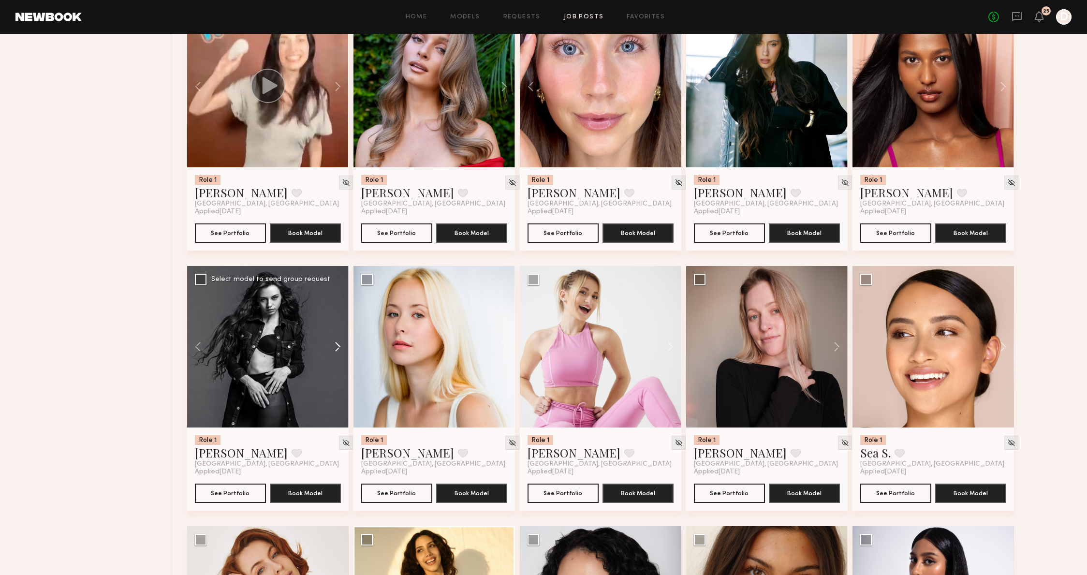
click at [341, 353] on button at bounding box center [333, 347] width 31 height 162
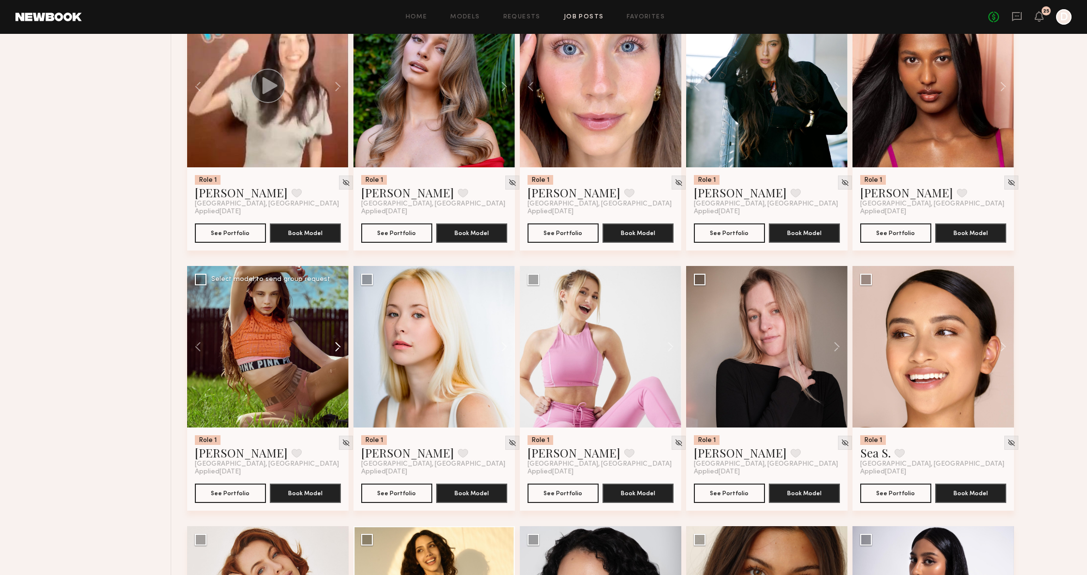
click at [341, 353] on button at bounding box center [333, 347] width 31 height 162
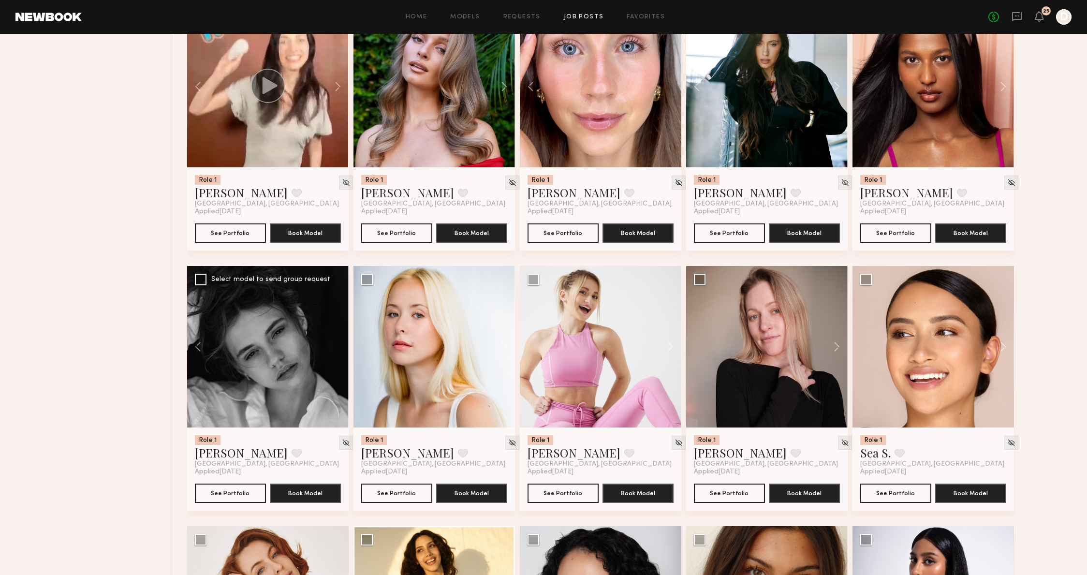
click at [341, 353] on div at bounding box center [268, 347] width 162 height 162
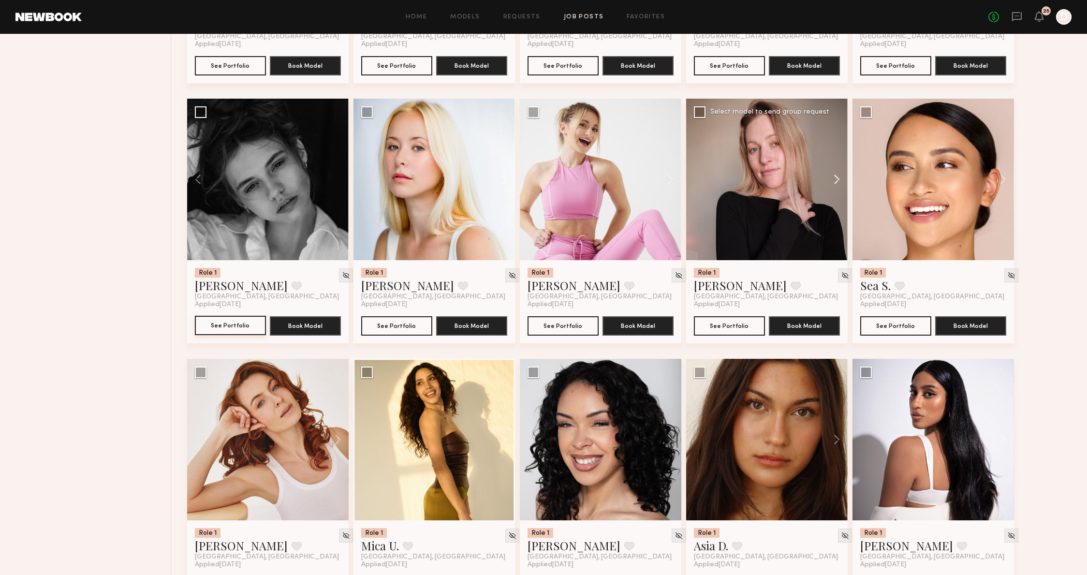
scroll to position [1408, 0]
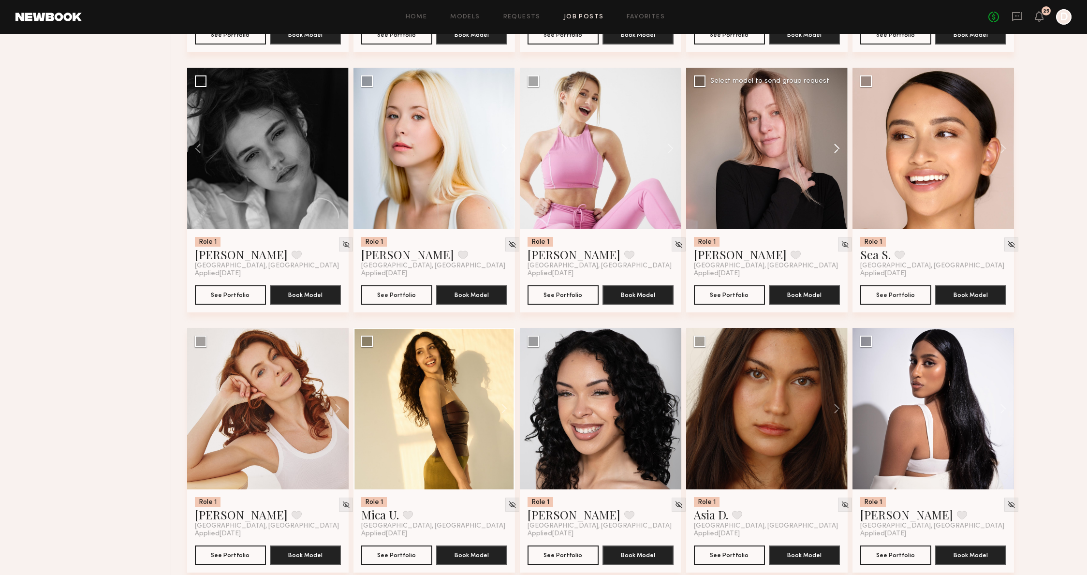
click at [837, 150] on button at bounding box center [832, 149] width 31 height 162
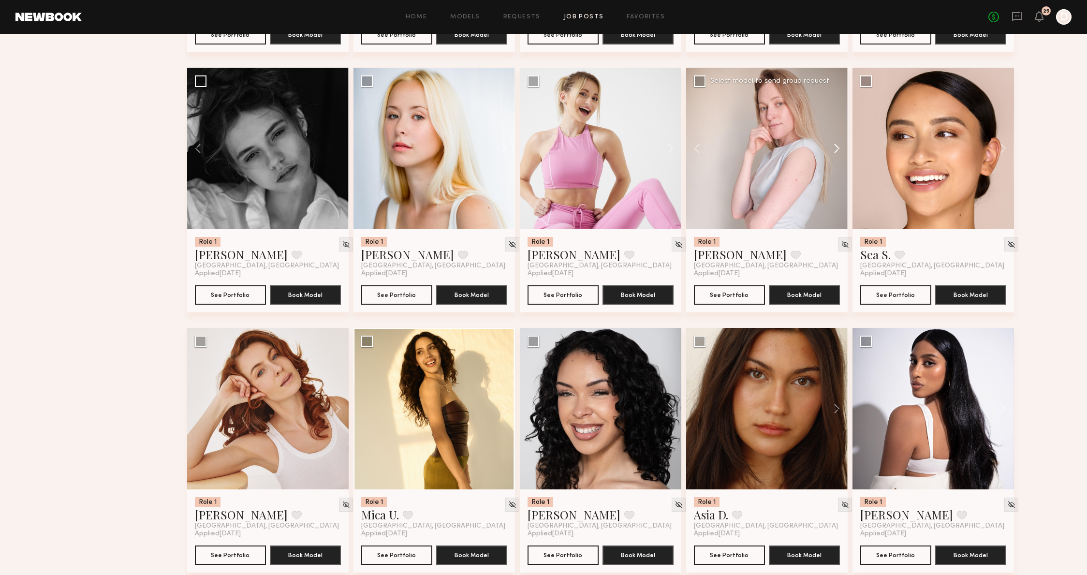
click at [837, 150] on button at bounding box center [832, 149] width 31 height 162
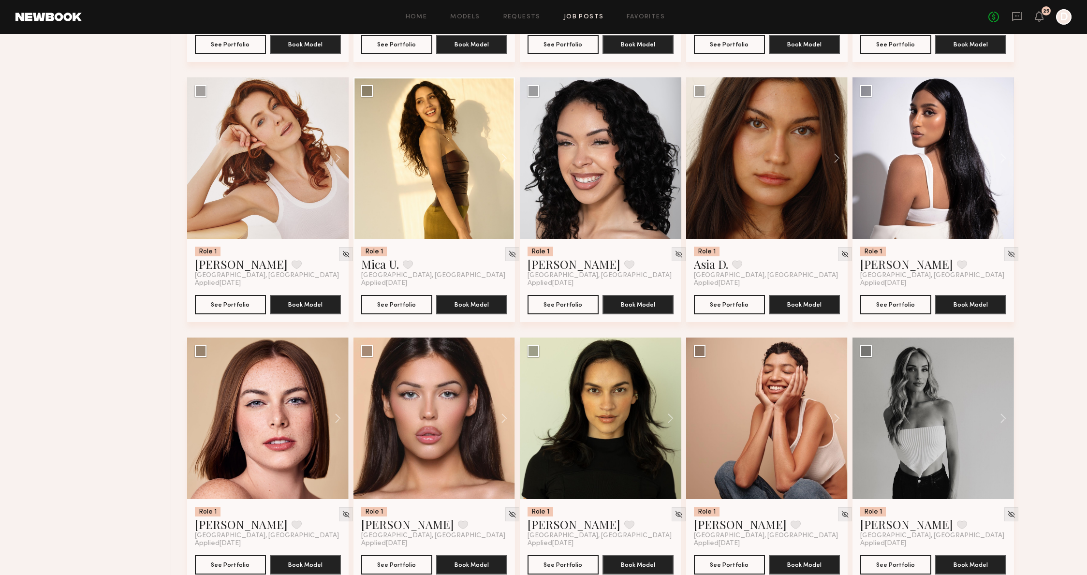
scroll to position [1694, 0]
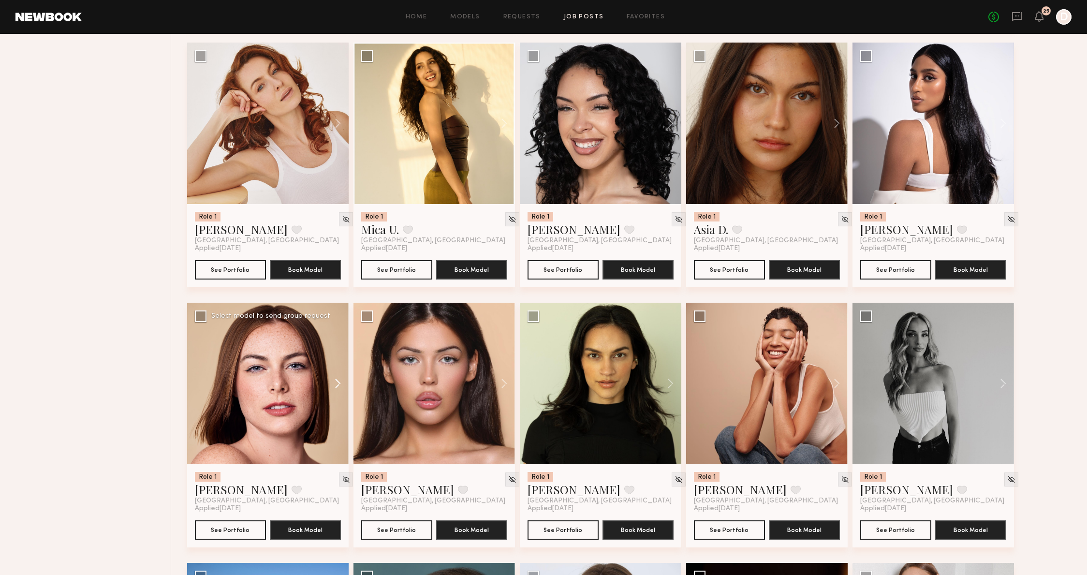
click at [330, 385] on button at bounding box center [333, 384] width 31 height 162
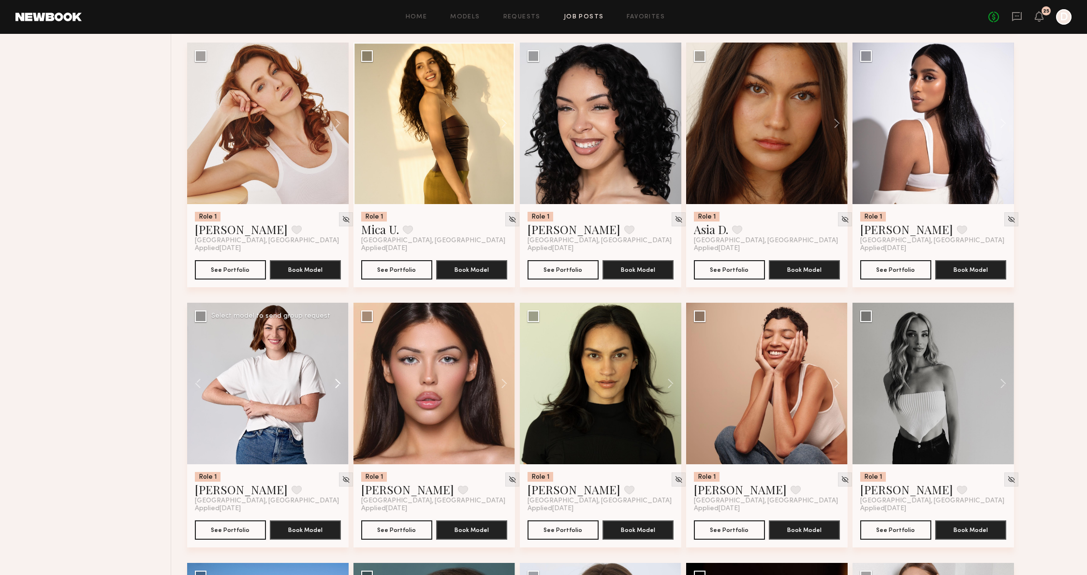
click at [331, 385] on button at bounding box center [333, 384] width 31 height 162
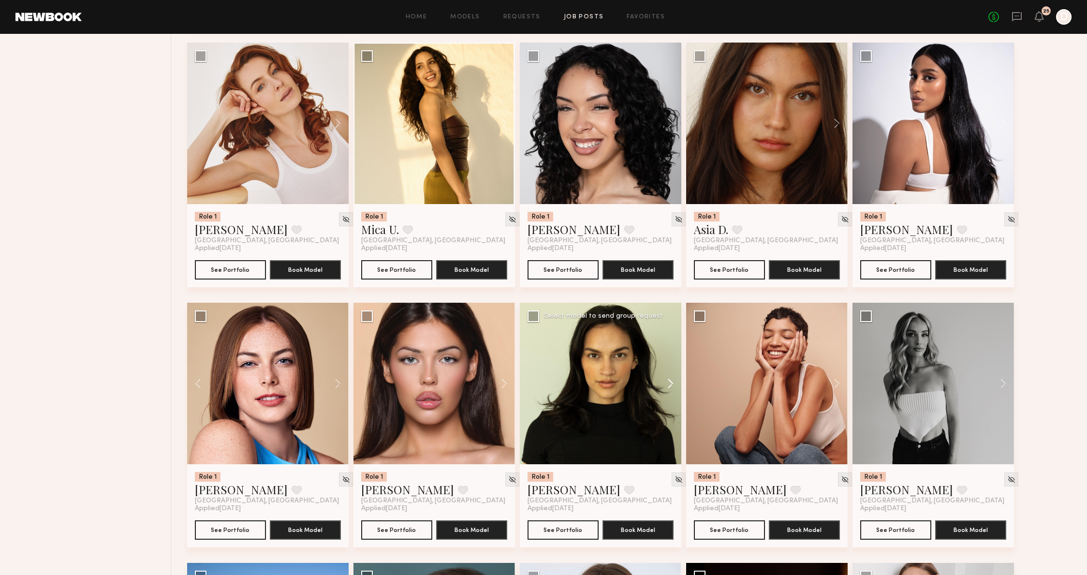
click at [661, 388] on button at bounding box center [666, 384] width 31 height 162
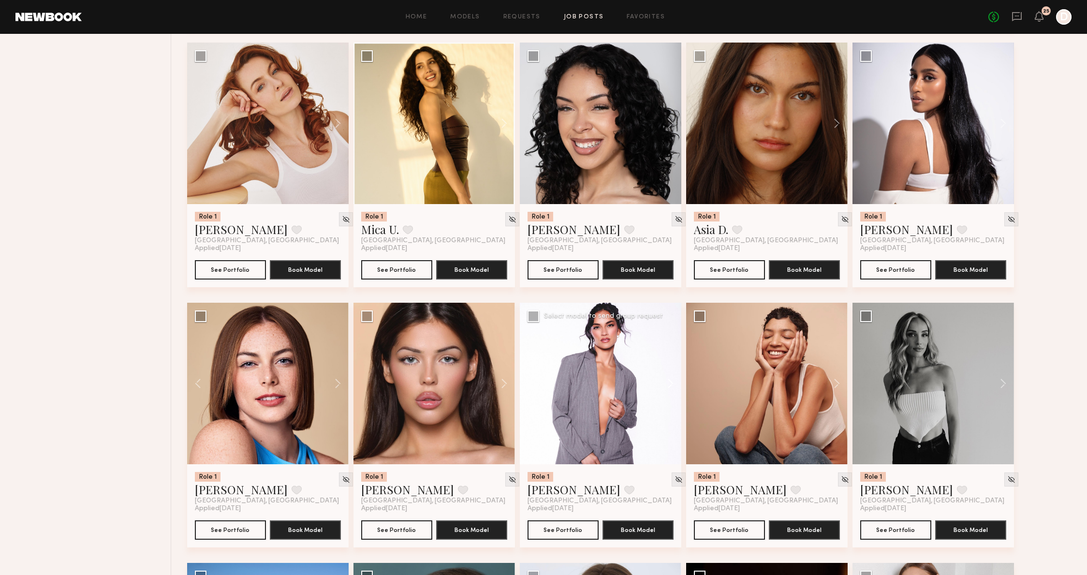
click at [661, 388] on button at bounding box center [666, 384] width 31 height 162
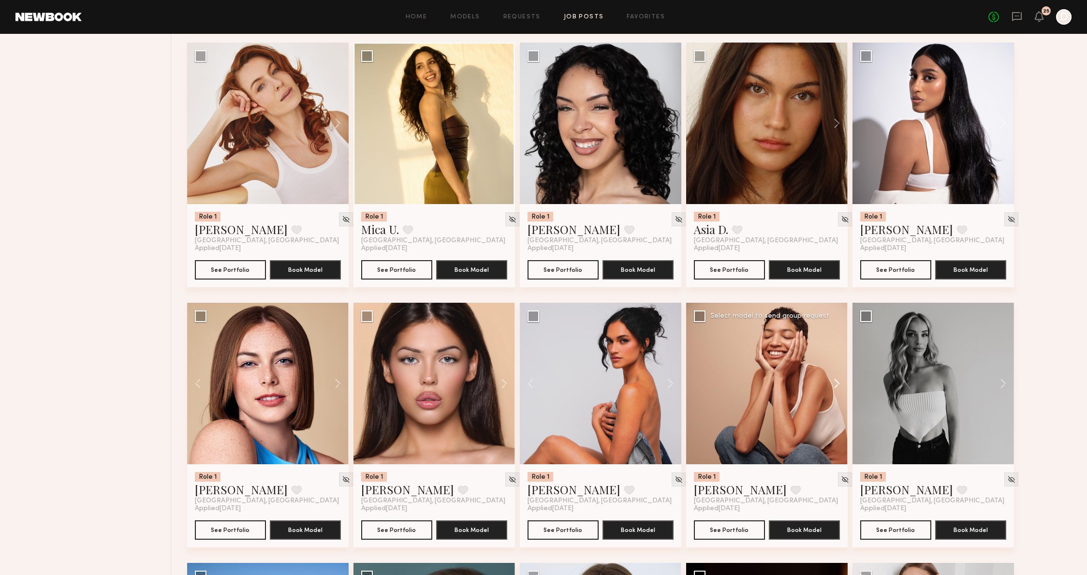
click at [843, 386] on button at bounding box center [832, 384] width 31 height 162
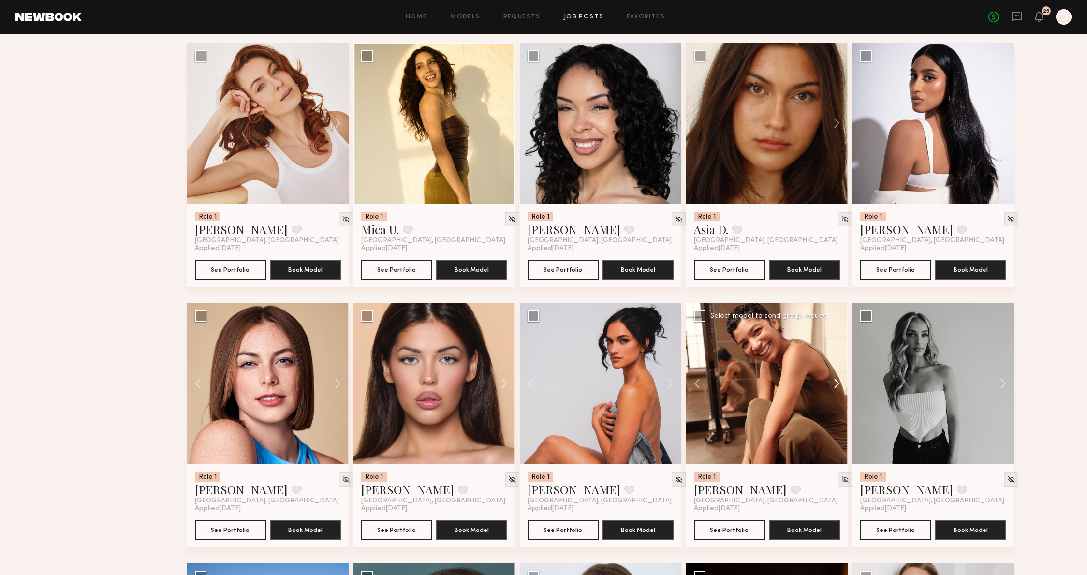
click at [843, 385] on button at bounding box center [832, 384] width 31 height 162
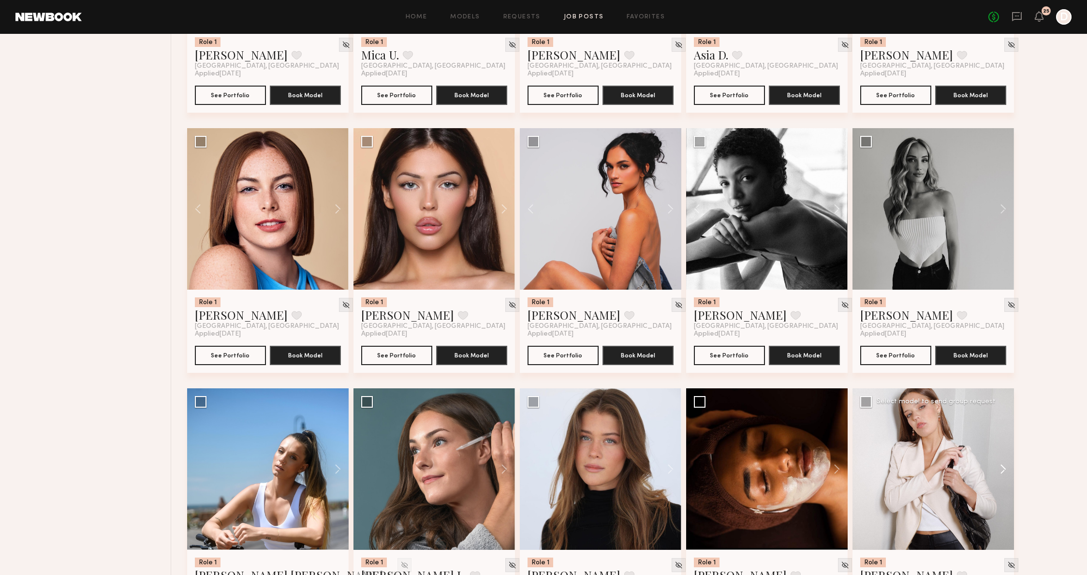
scroll to position [1961, 0]
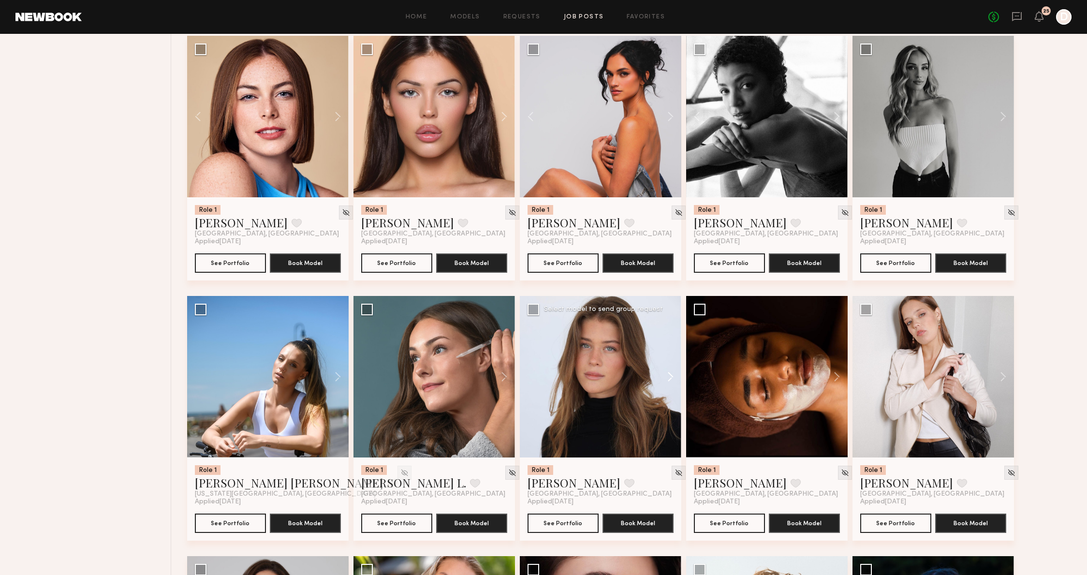
click at [665, 381] on button at bounding box center [666, 377] width 31 height 162
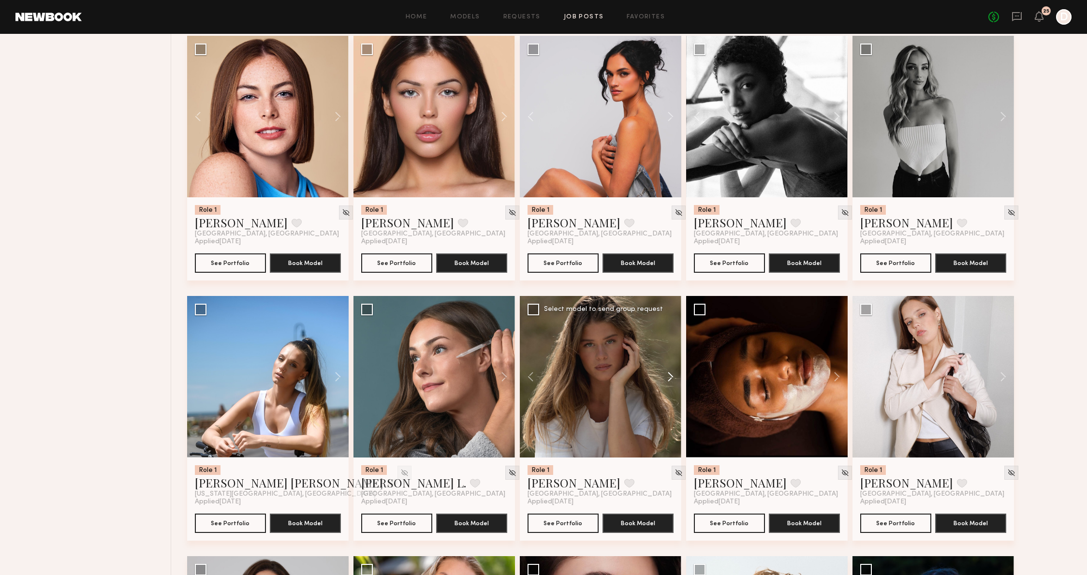
click at [665, 381] on button at bounding box center [666, 377] width 31 height 162
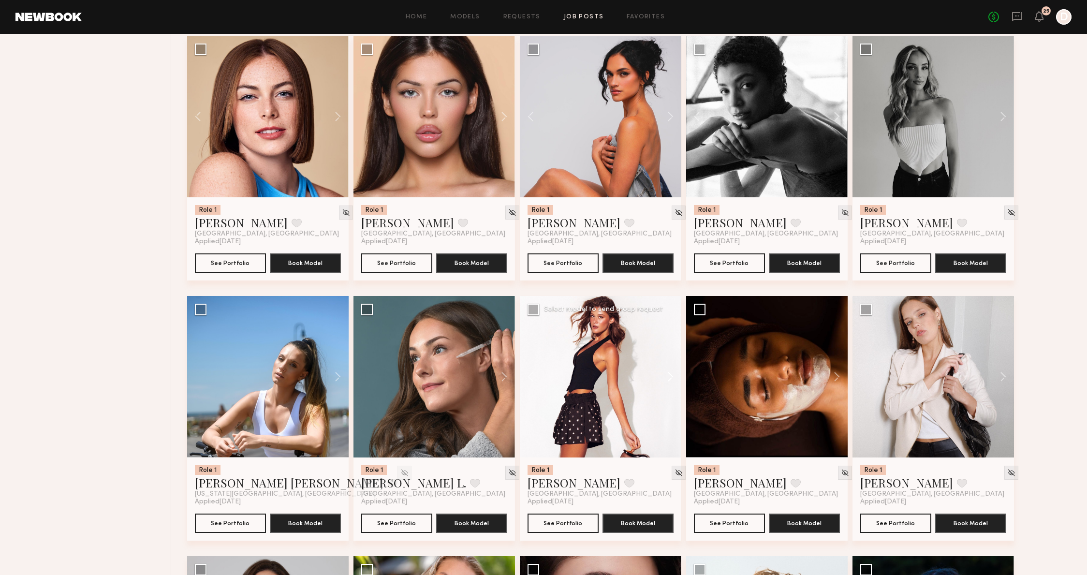
click at [665, 380] on button at bounding box center [666, 377] width 31 height 162
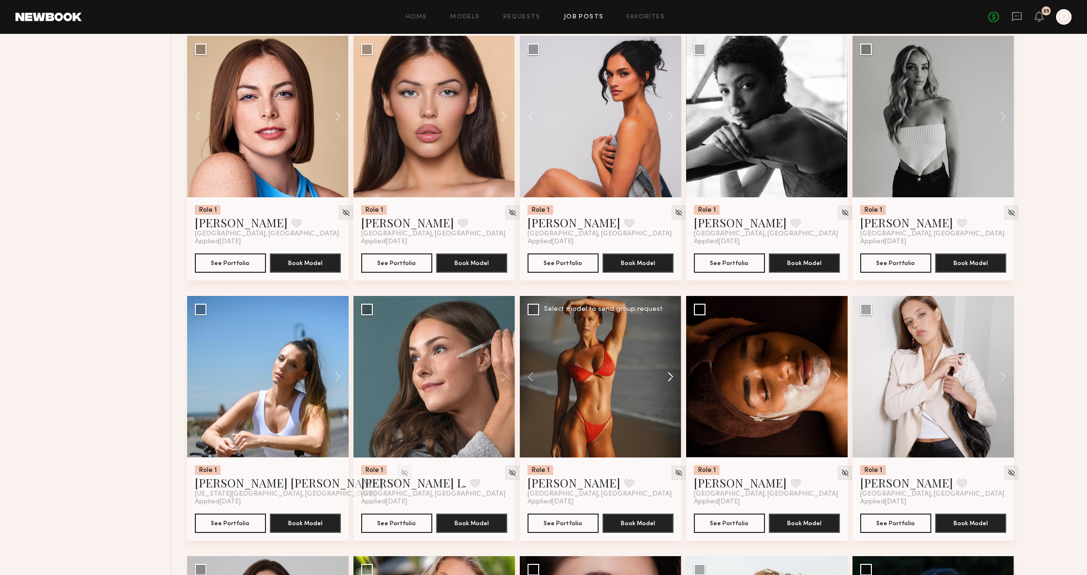
click at [670, 381] on button at bounding box center [666, 377] width 31 height 162
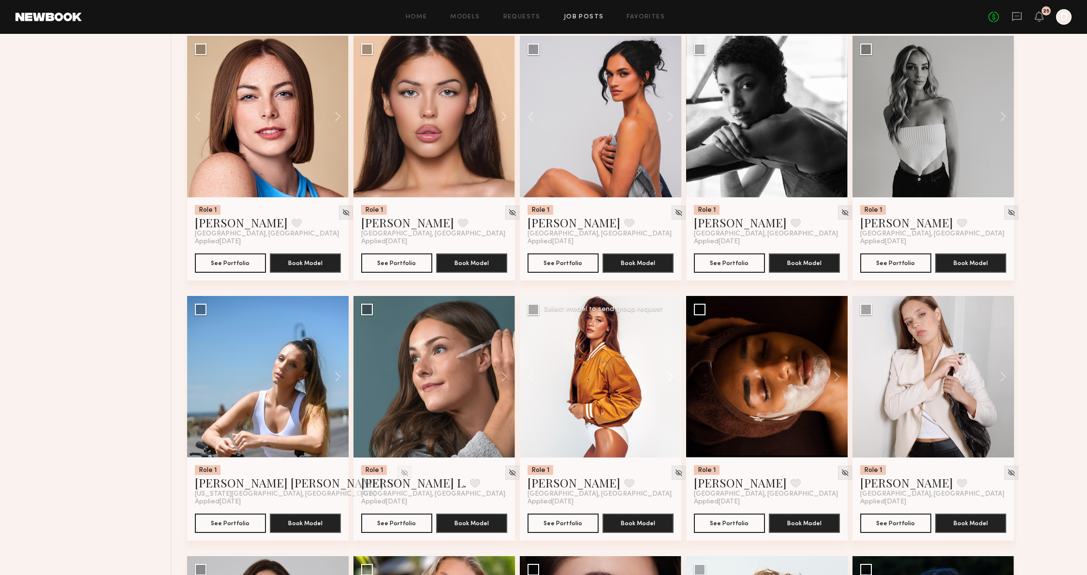
click at [670, 381] on button at bounding box center [666, 377] width 31 height 162
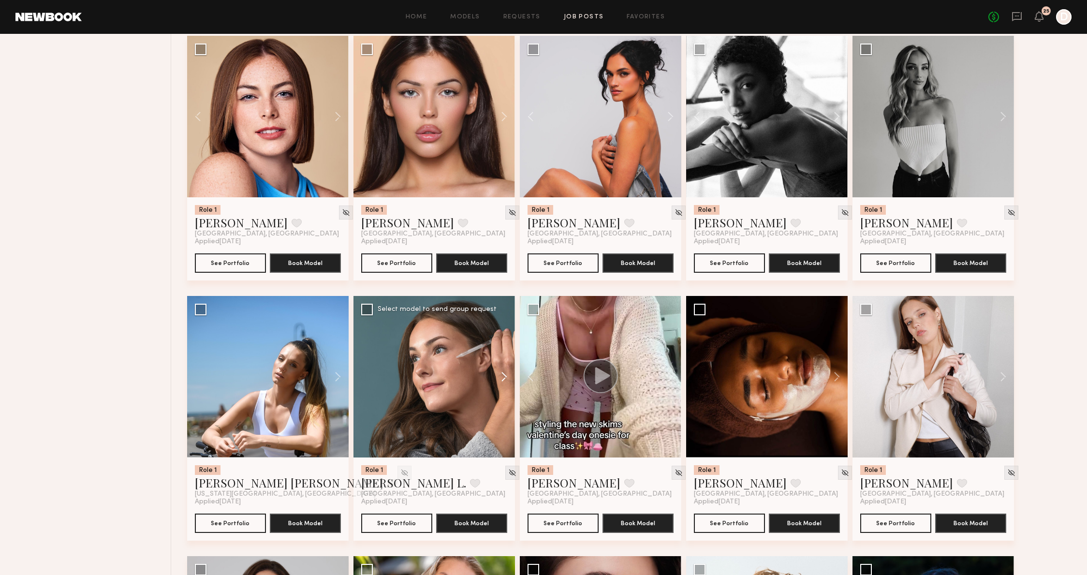
click at [497, 380] on button at bounding box center [499, 377] width 31 height 162
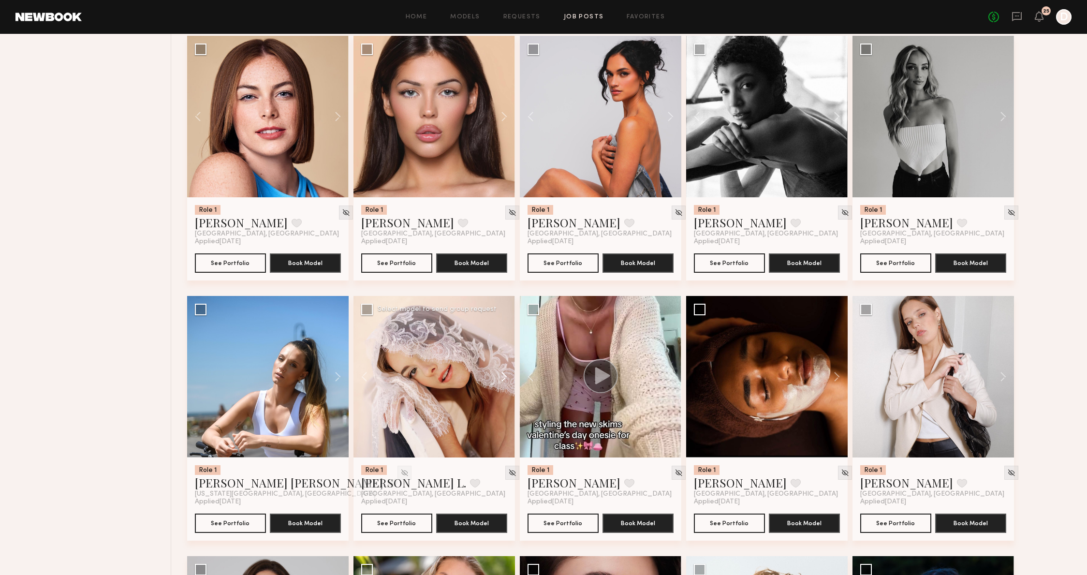
click at [497, 380] on button at bounding box center [499, 377] width 31 height 162
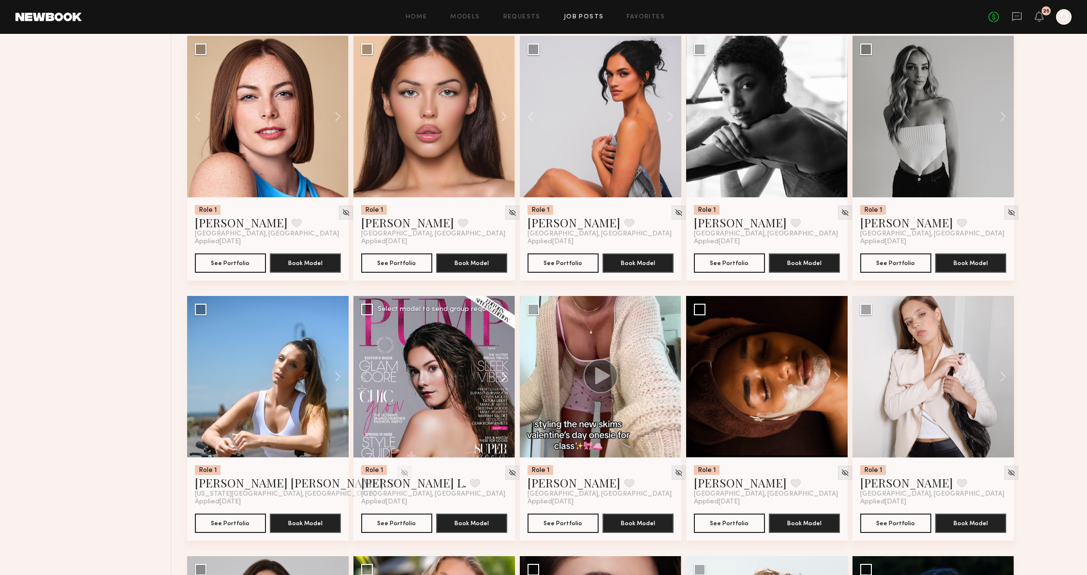
click at [497, 380] on button at bounding box center [499, 377] width 31 height 162
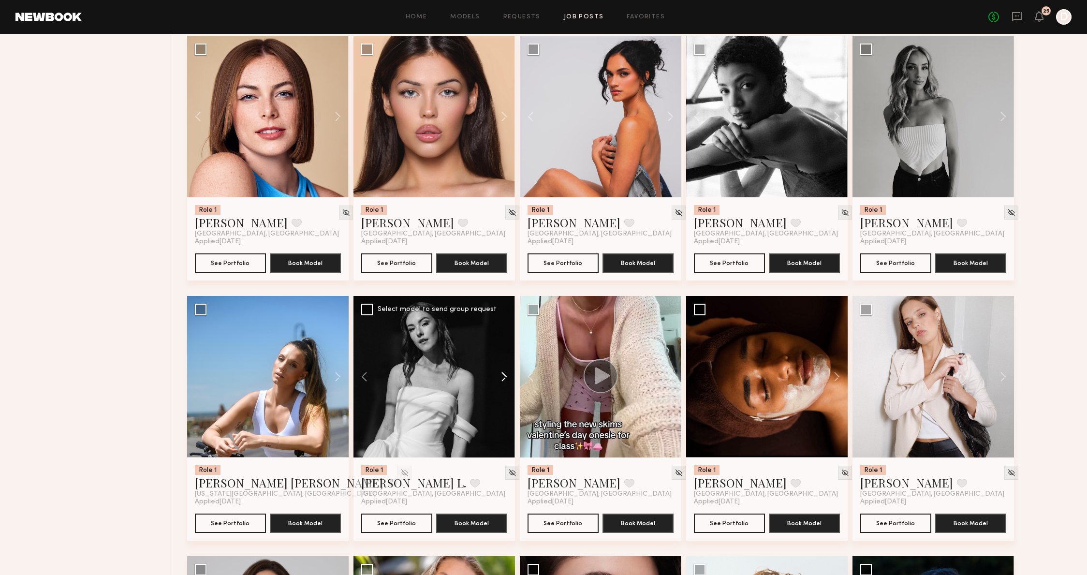
click at [497, 380] on button at bounding box center [499, 377] width 31 height 162
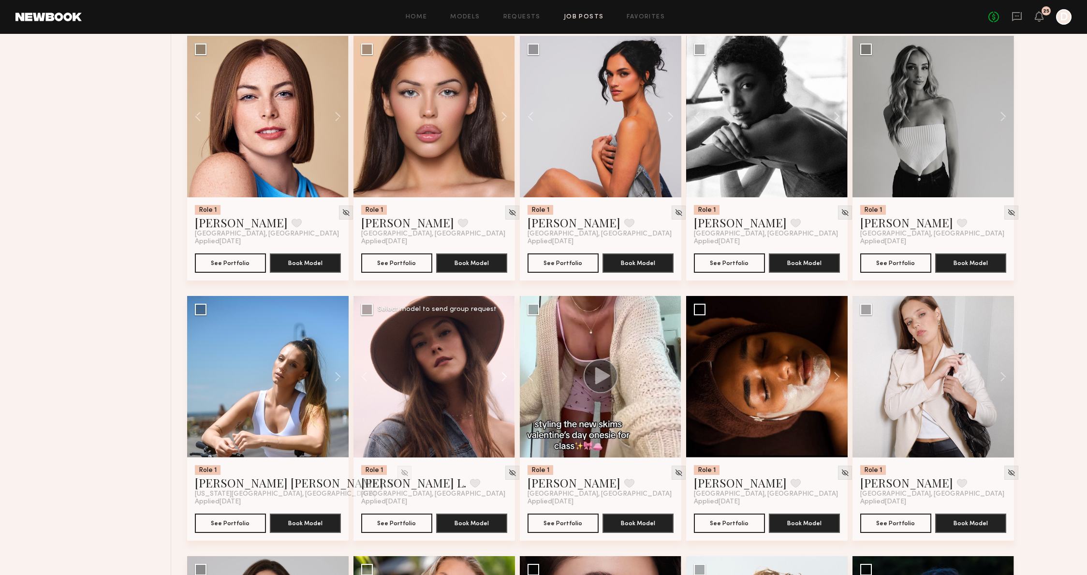
click at [497, 380] on button at bounding box center [499, 377] width 31 height 162
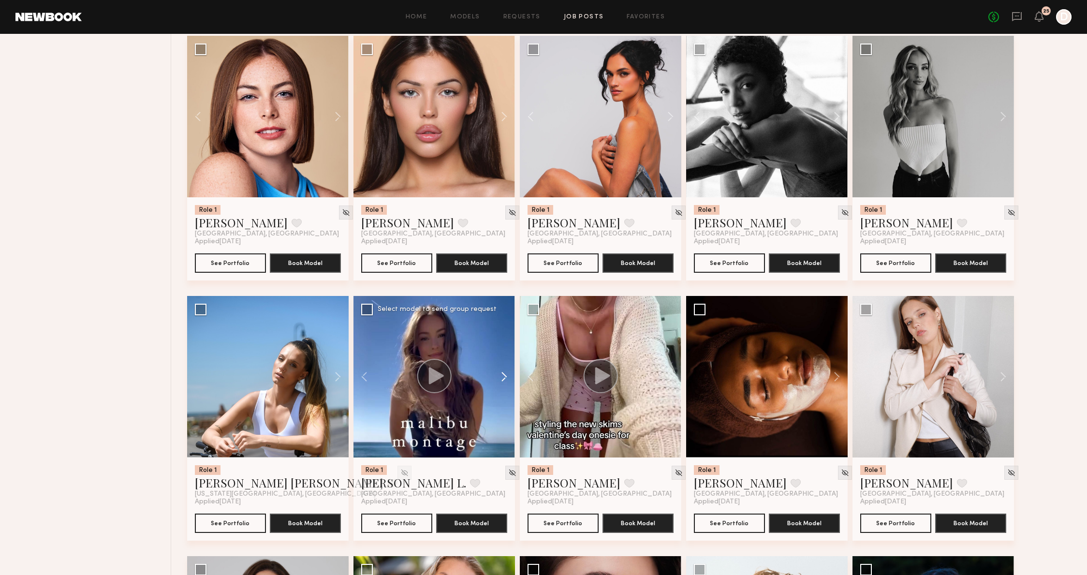
click at [500, 372] on button at bounding box center [499, 377] width 31 height 162
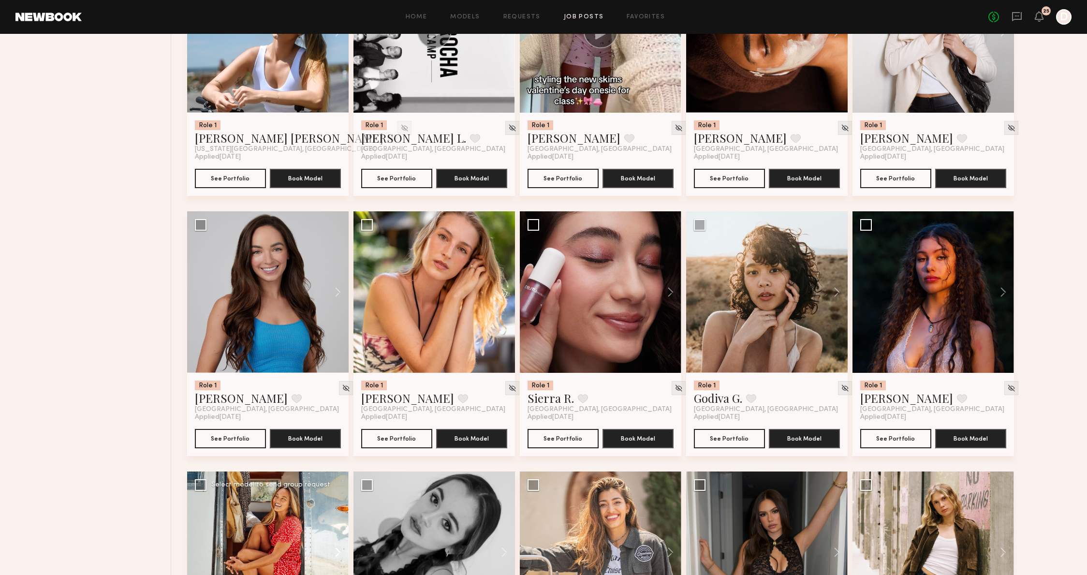
scroll to position [2439, 0]
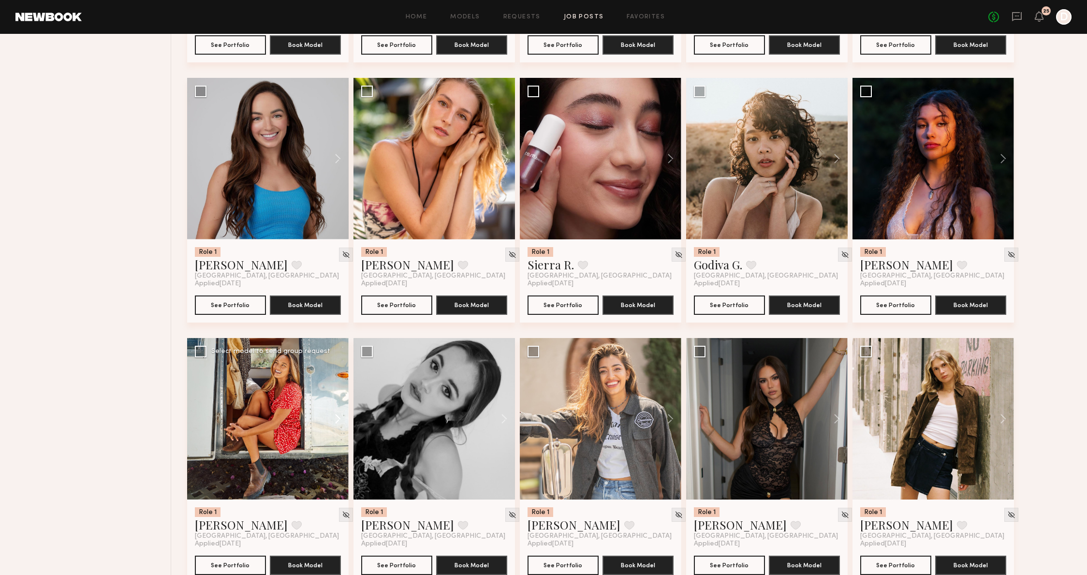
click at [342, 425] on button at bounding box center [333, 419] width 31 height 162
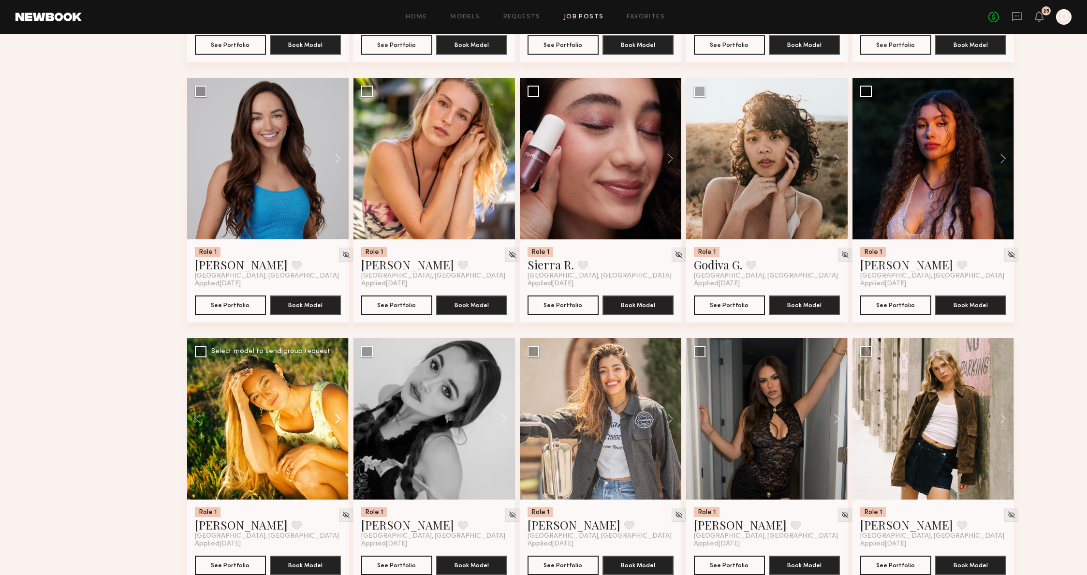
click at [342, 425] on button at bounding box center [333, 419] width 31 height 162
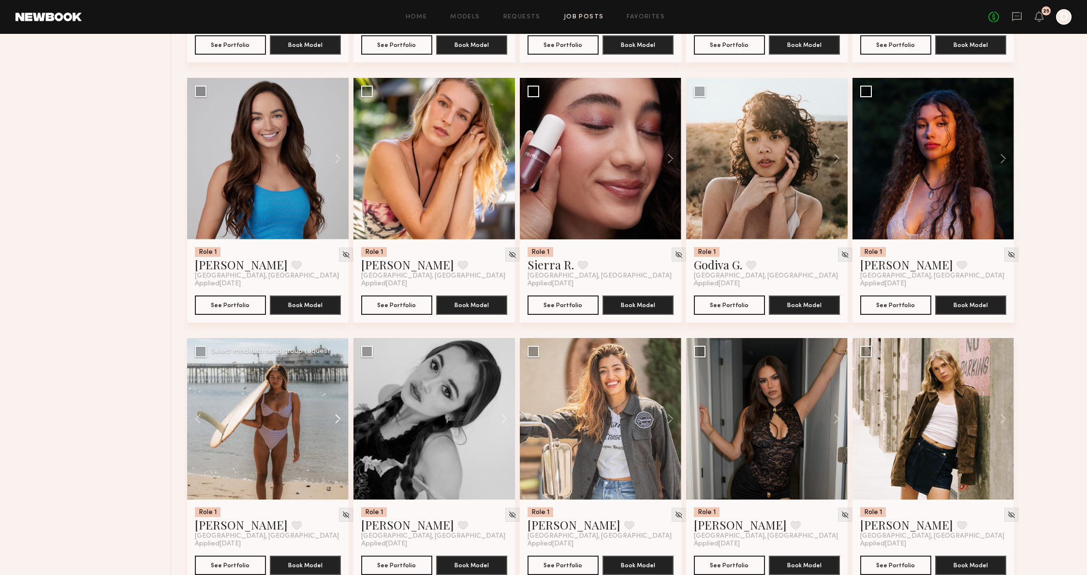
click at [342, 425] on button at bounding box center [333, 419] width 31 height 162
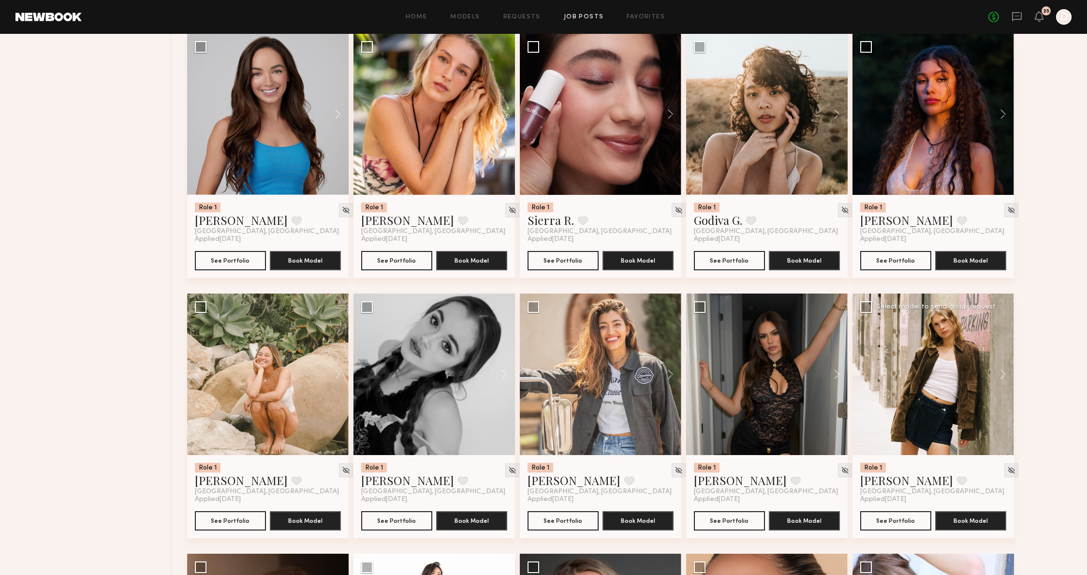
scroll to position [2485, 0]
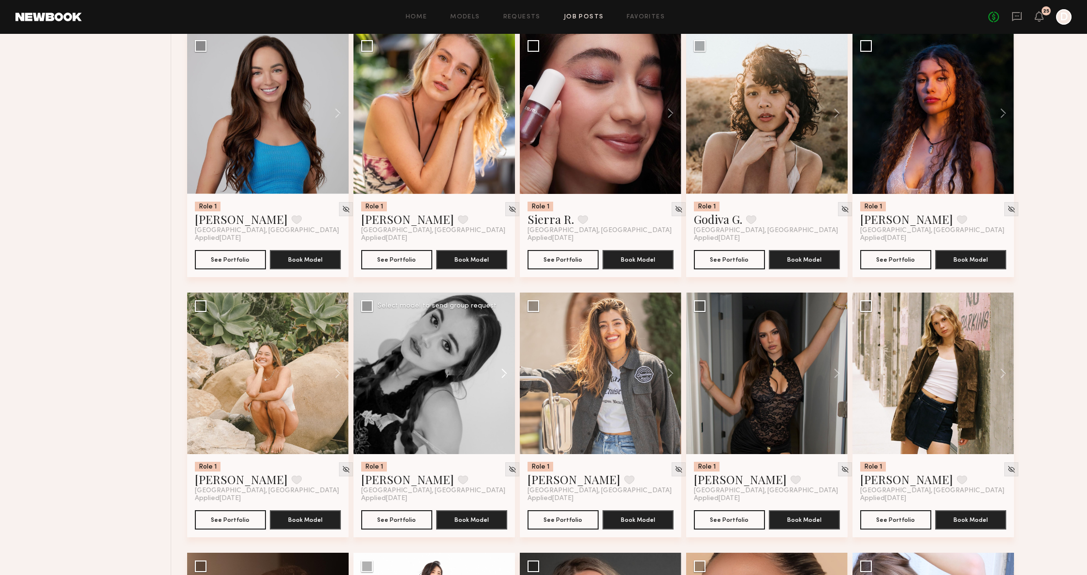
click at [502, 368] on button at bounding box center [499, 374] width 31 height 162
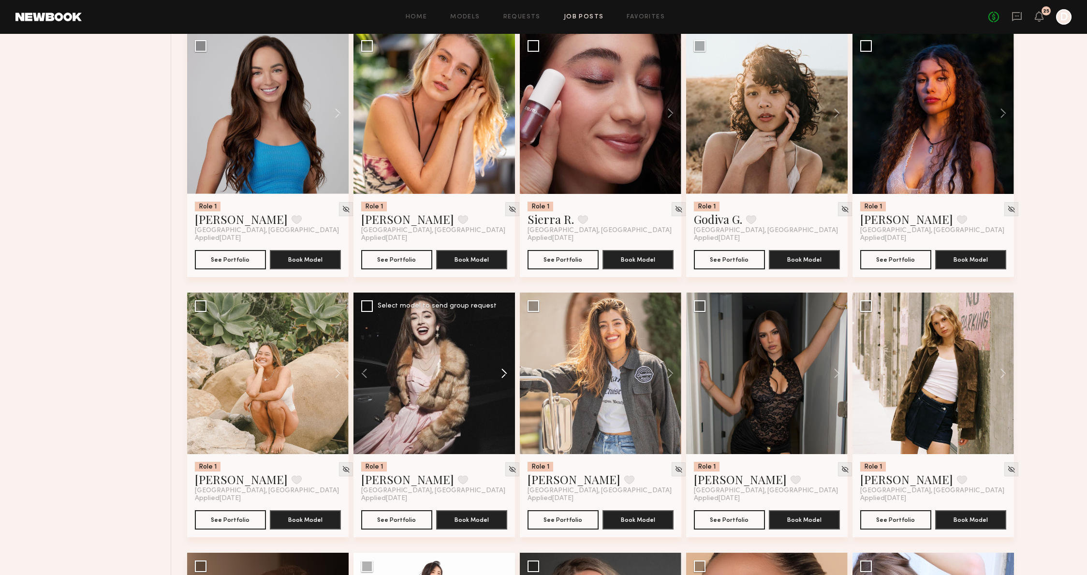
click at [502, 368] on button at bounding box center [499, 374] width 31 height 162
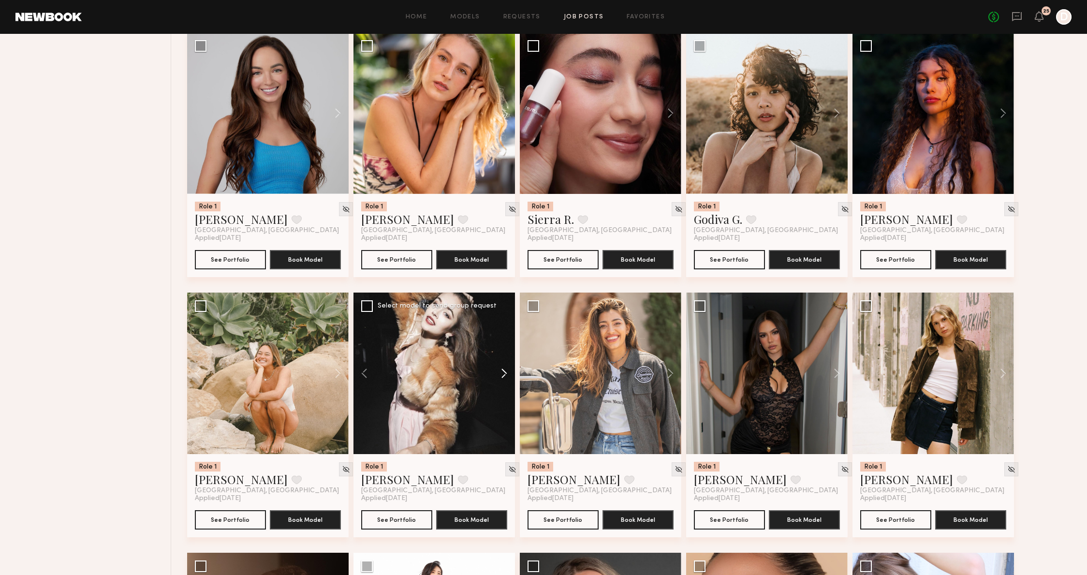
click at [502, 368] on button at bounding box center [499, 374] width 31 height 162
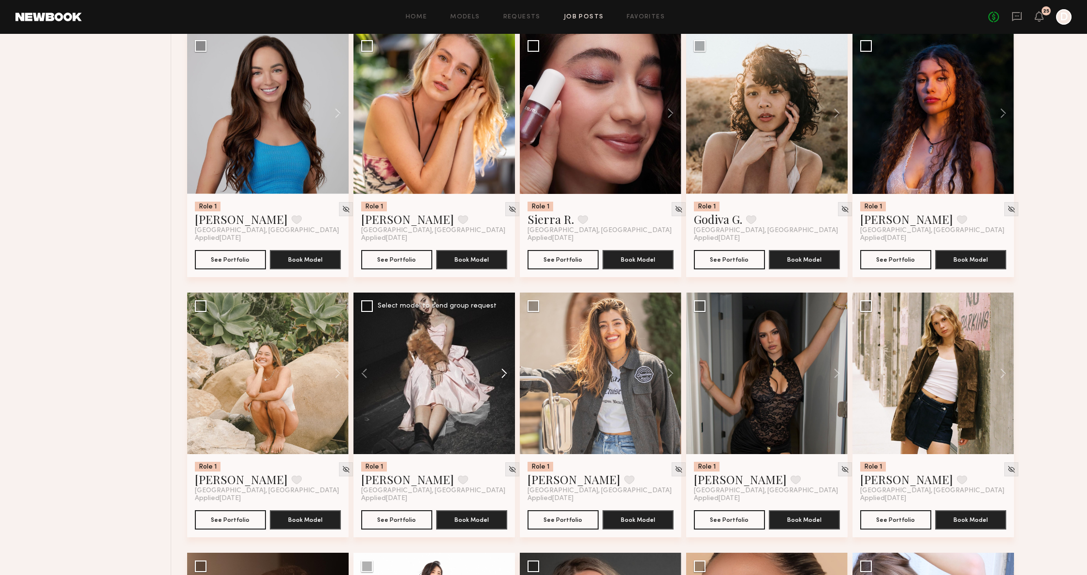
click at [502, 368] on button at bounding box center [499, 374] width 31 height 162
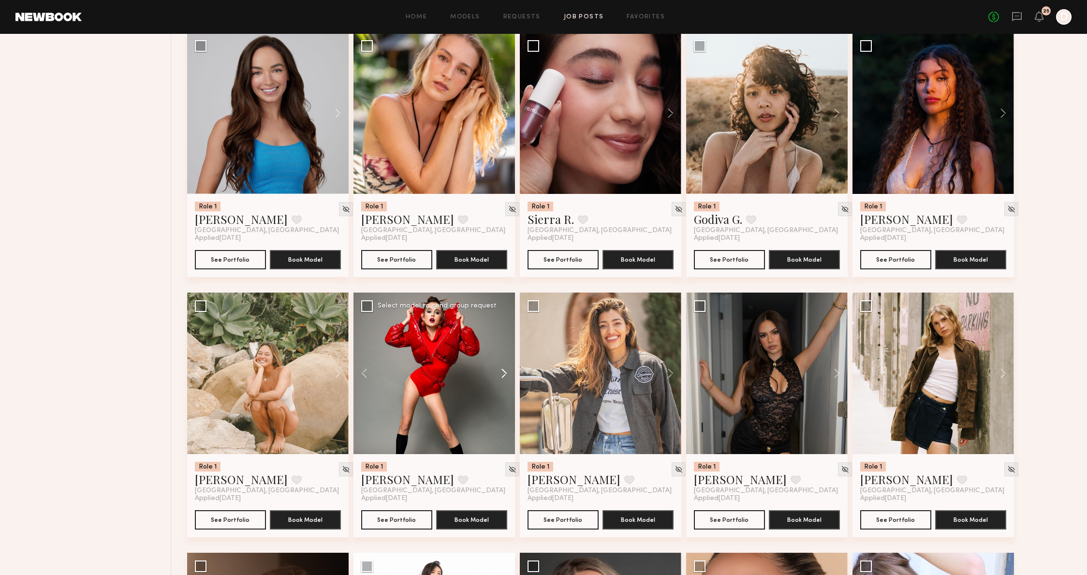
click at [503, 369] on button at bounding box center [499, 374] width 31 height 162
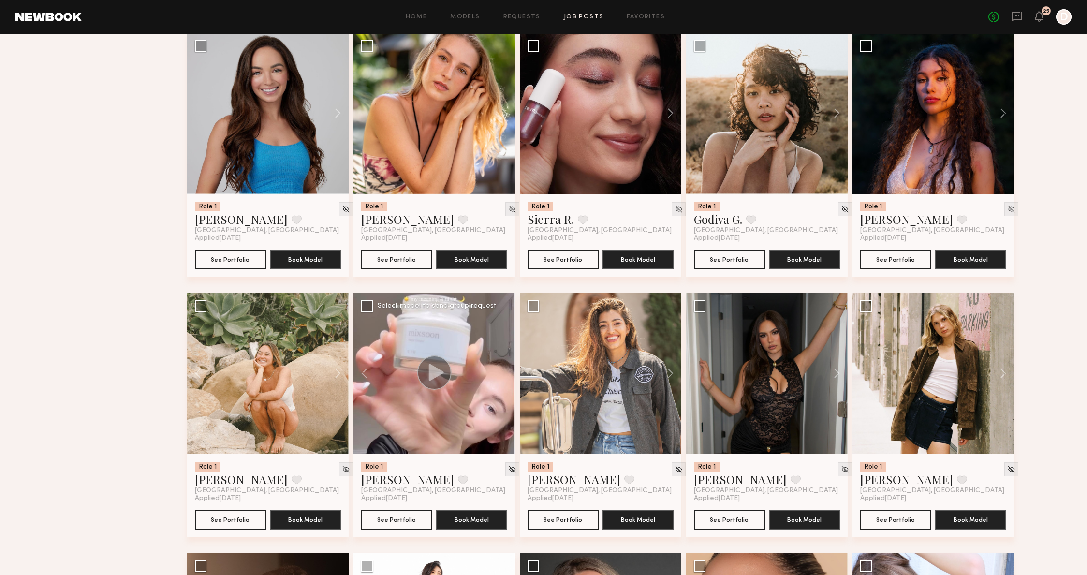
click at [503, 369] on div at bounding box center [435, 374] width 162 height 162
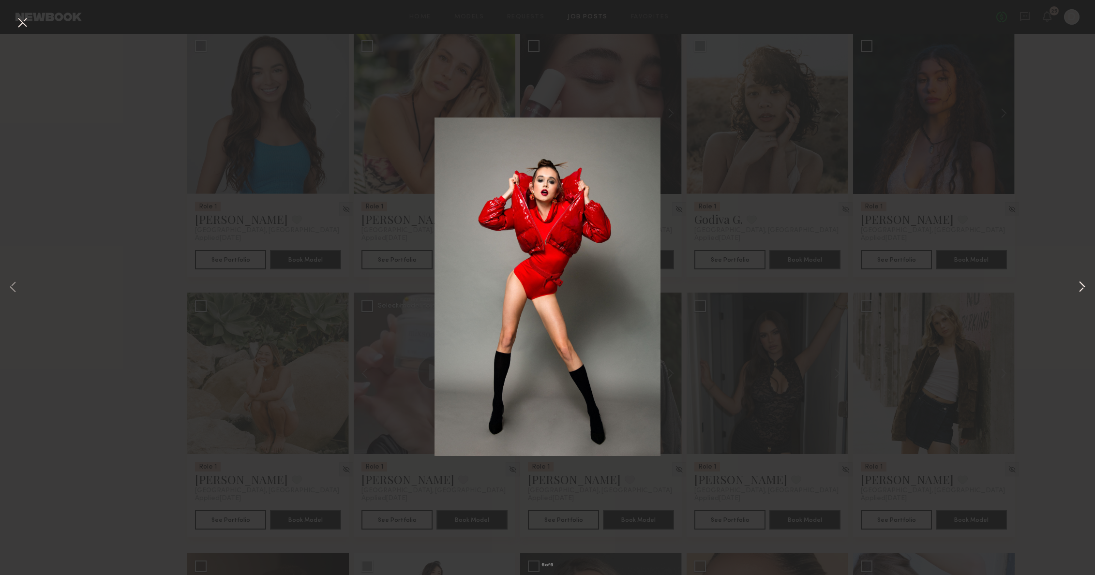
click at [1086, 281] on button at bounding box center [1082, 288] width 12 height 460
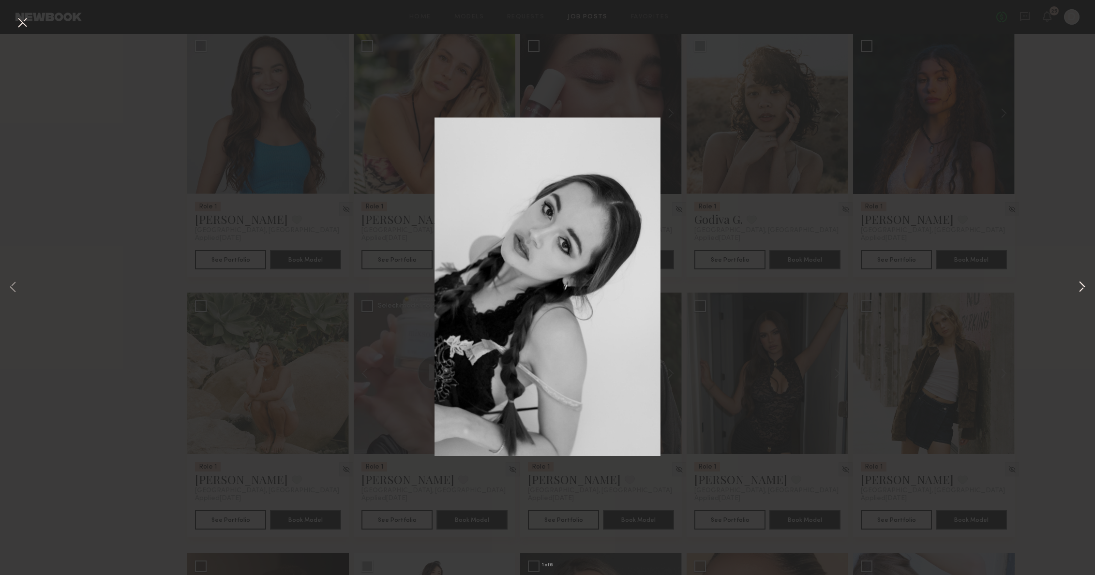
click at [1086, 281] on button at bounding box center [1082, 288] width 12 height 460
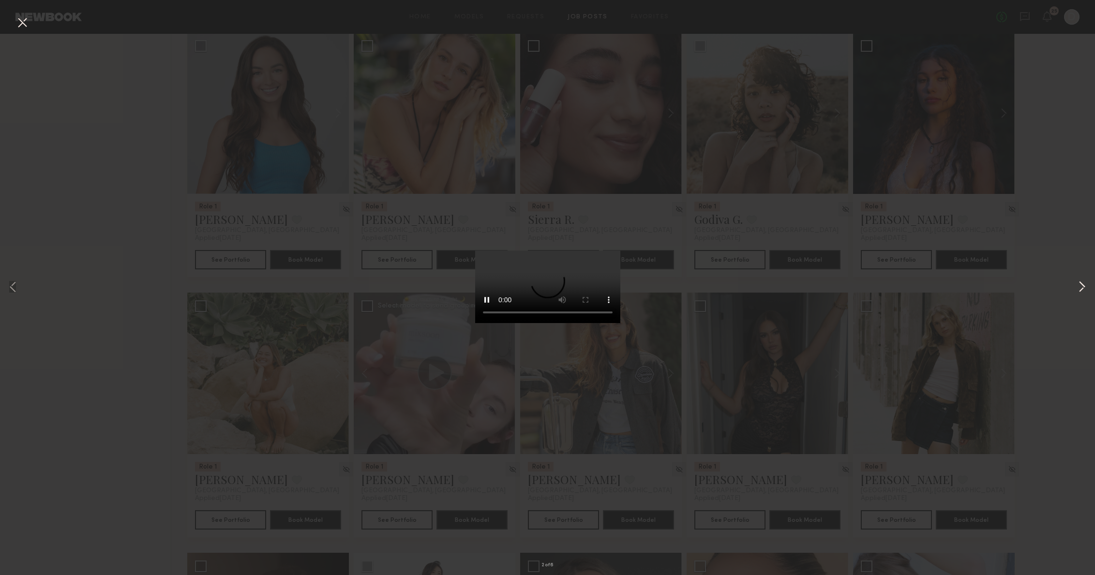
click at [1086, 281] on button at bounding box center [1082, 288] width 12 height 460
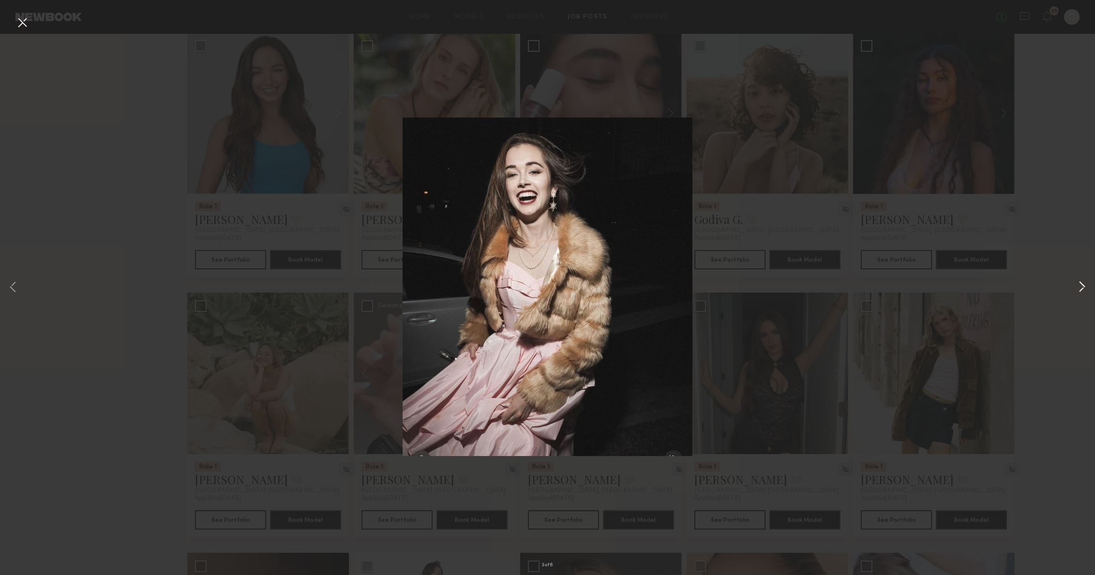
click at [1086, 281] on button at bounding box center [1082, 288] width 12 height 460
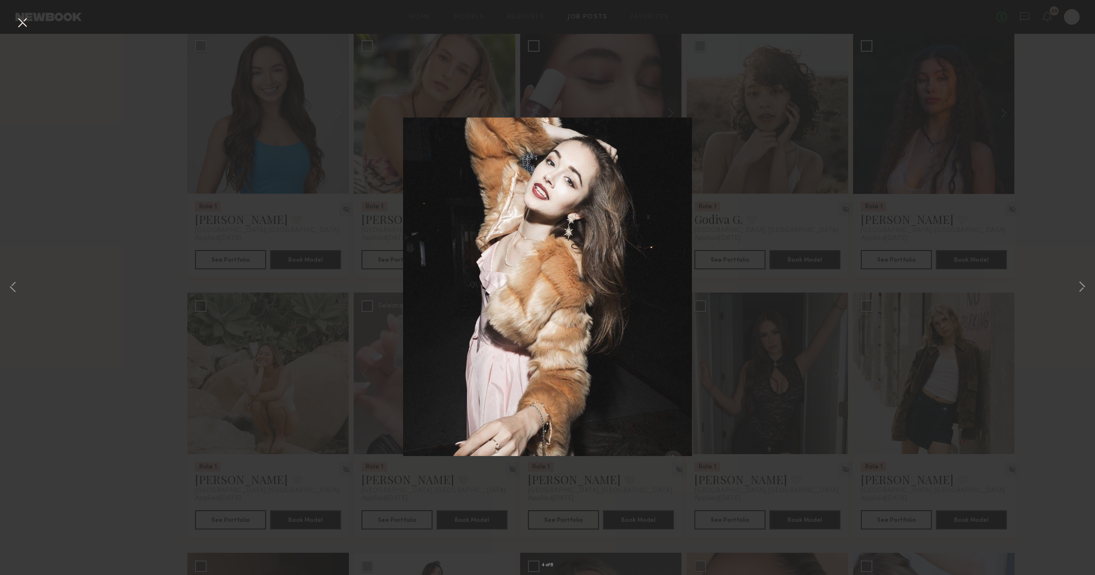
click at [1064, 286] on div "4 of 6" at bounding box center [547, 287] width 1095 height 575
click at [1079, 285] on button at bounding box center [1082, 288] width 12 height 460
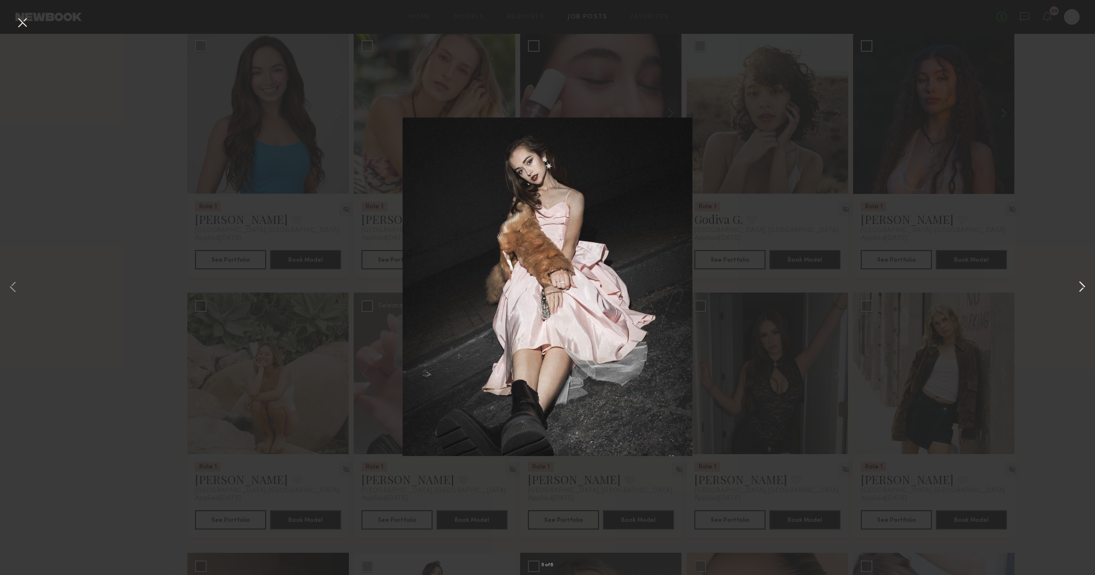
click at [1079, 285] on button at bounding box center [1082, 288] width 12 height 460
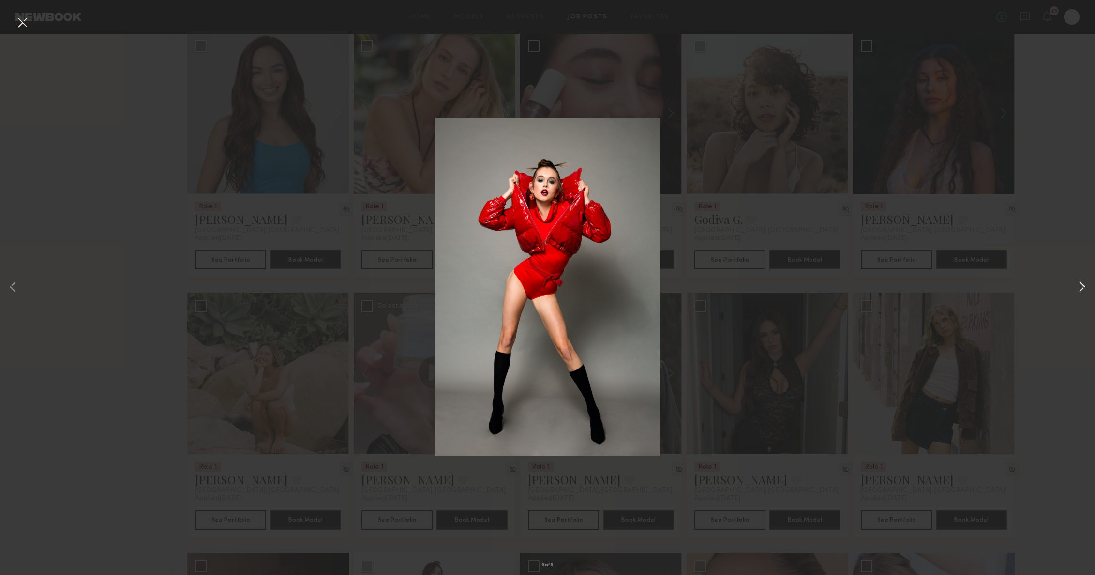
click at [1079, 285] on button at bounding box center [1082, 288] width 12 height 460
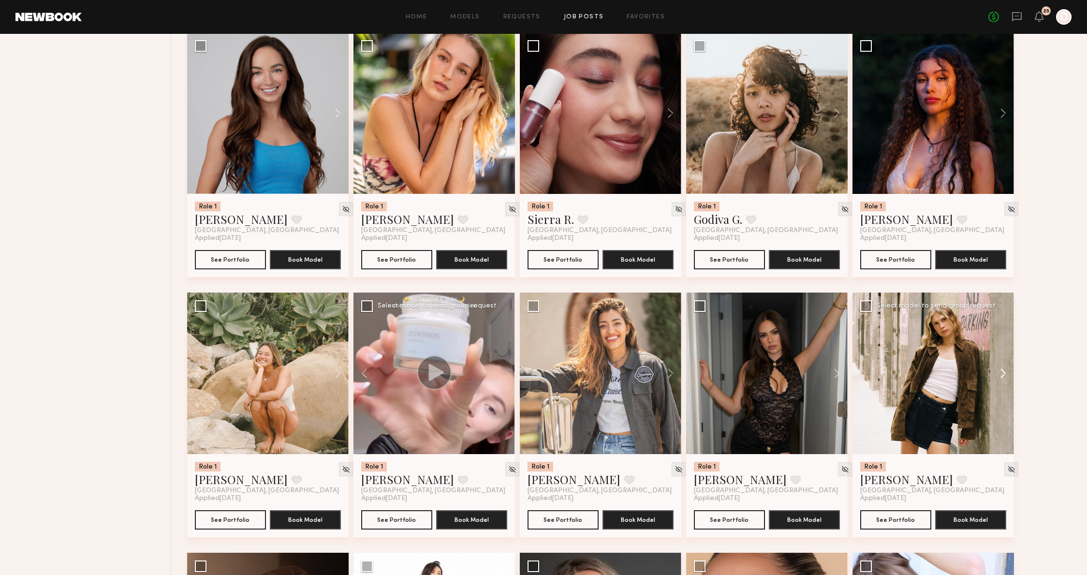
click at [1006, 373] on button at bounding box center [998, 374] width 31 height 162
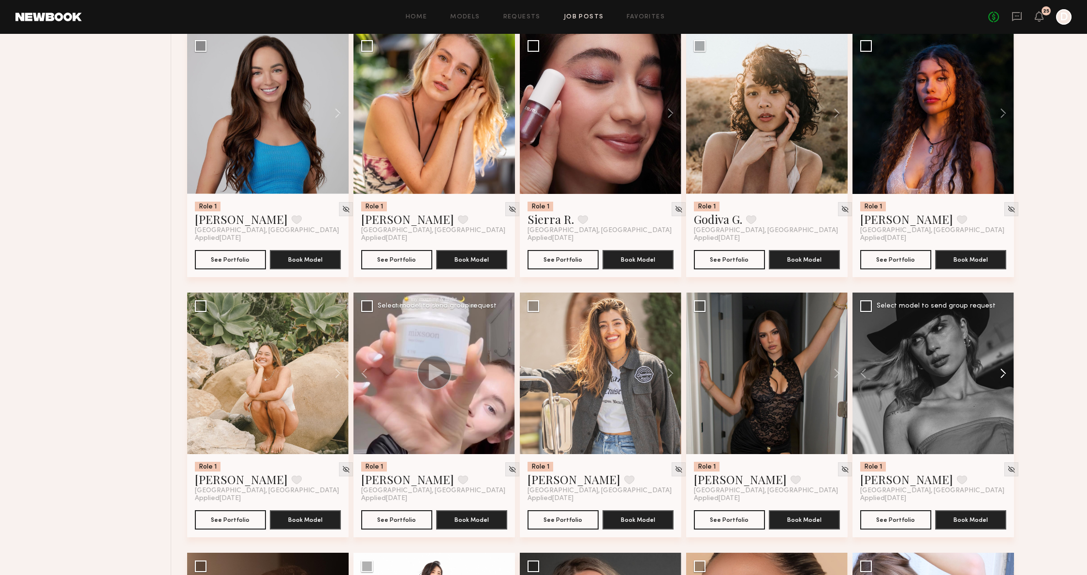
click at [1006, 372] on button at bounding box center [998, 374] width 31 height 162
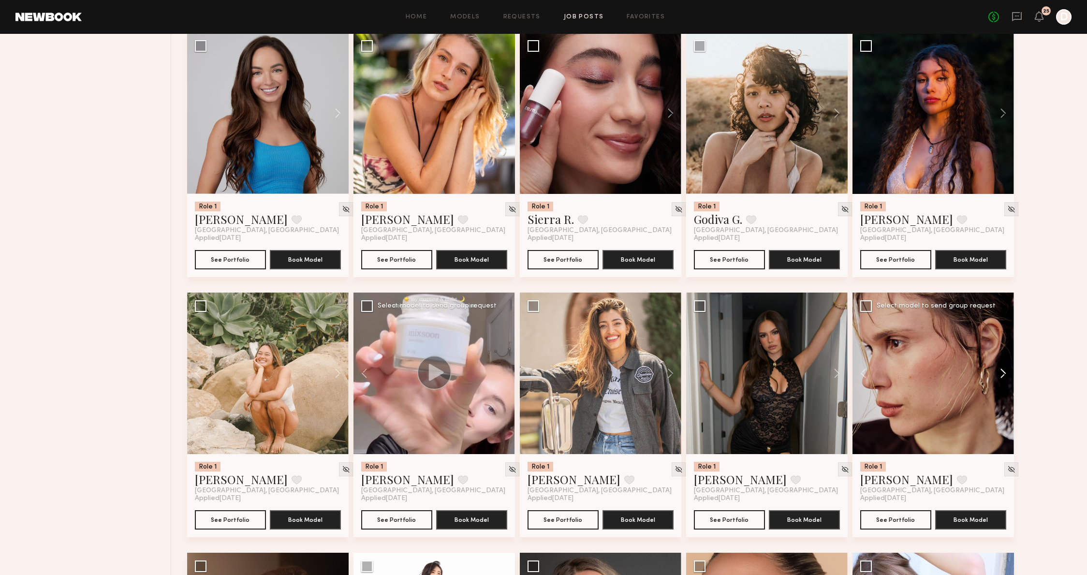
click at [1006, 372] on button at bounding box center [998, 374] width 31 height 162
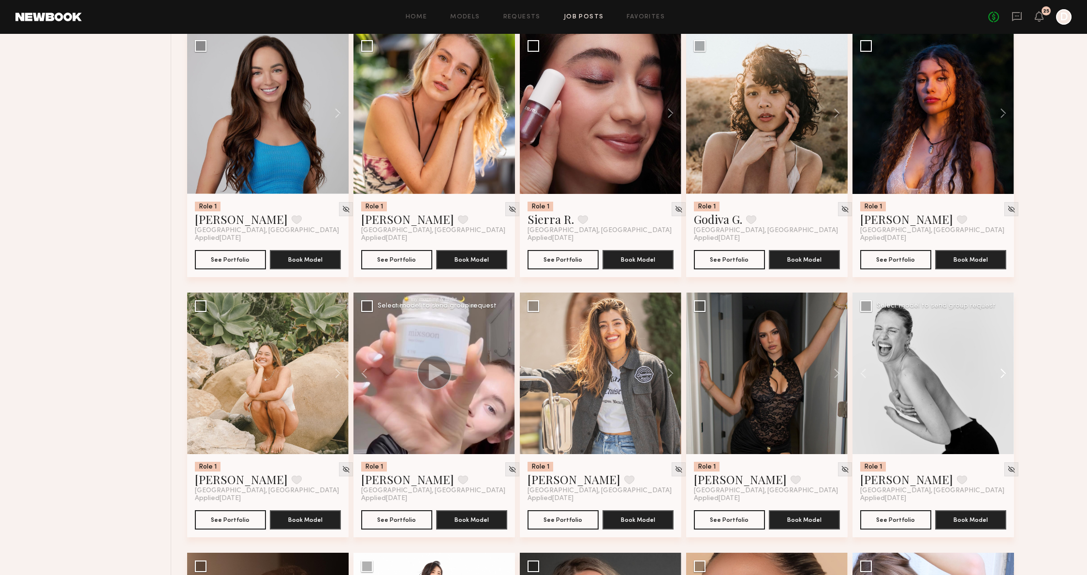
click at [1003, 374] on button at bounding box center [998, 374] width 31 height 162
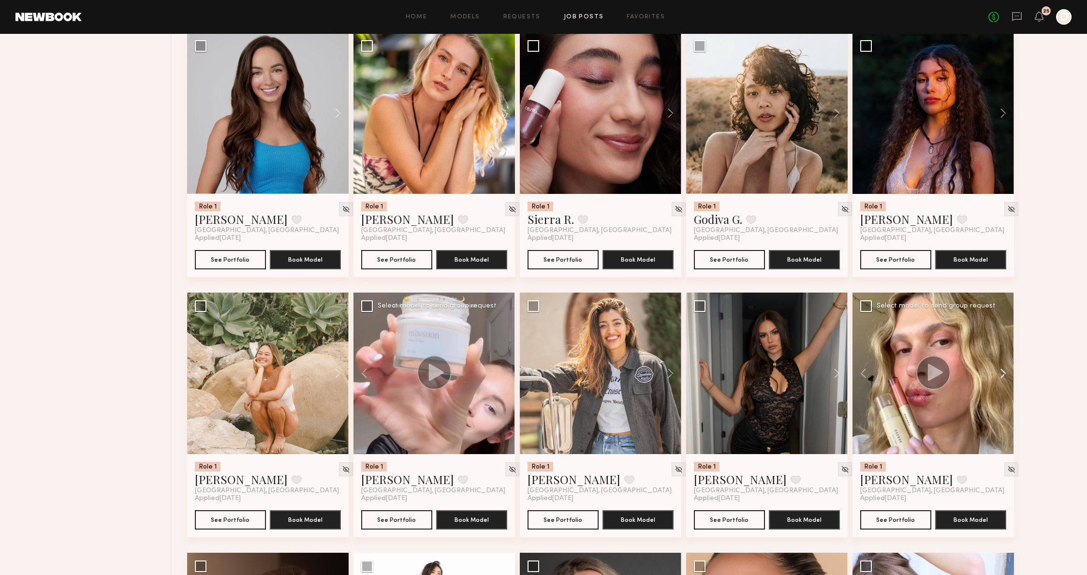
click at [1003, 374] on button at bounding box center [998, 374] width 31 height 162
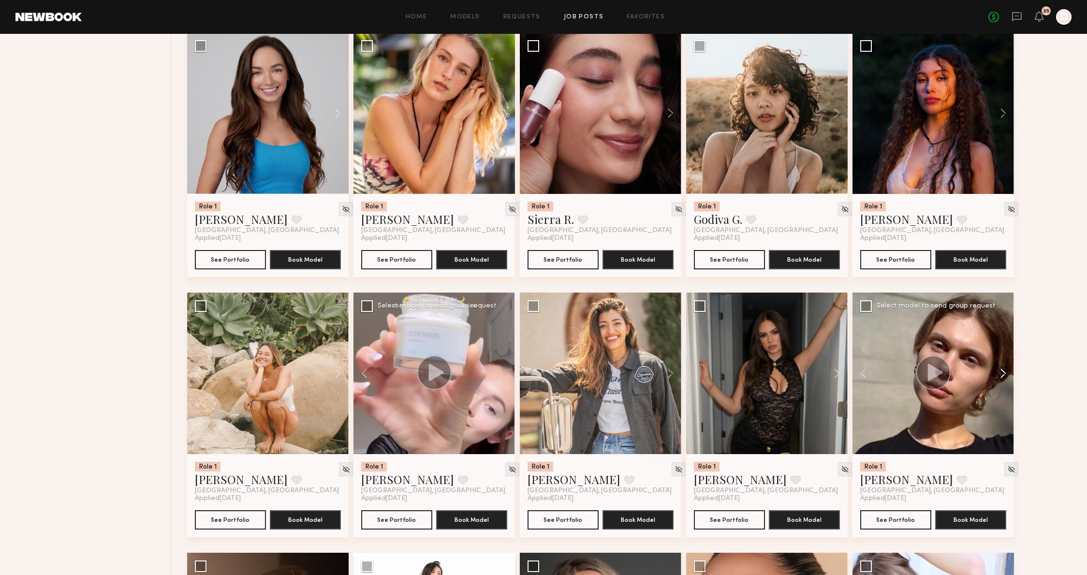
click at [1003, 374] on button at bounding box center [998, 374] width 31 height 162
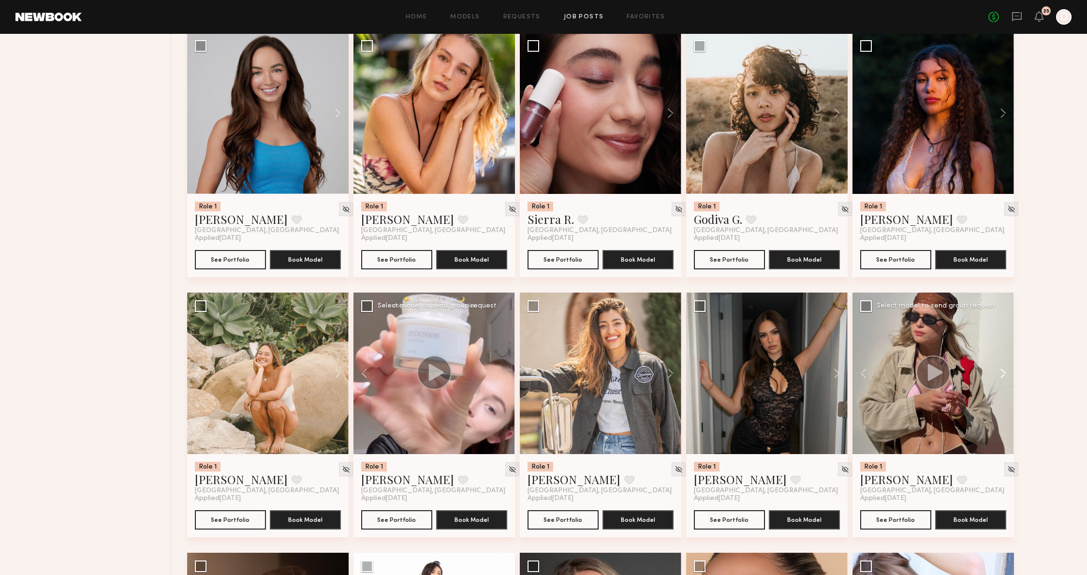
click at [1003, 374] on button at bounding box center [998, 374] width 31 height 162
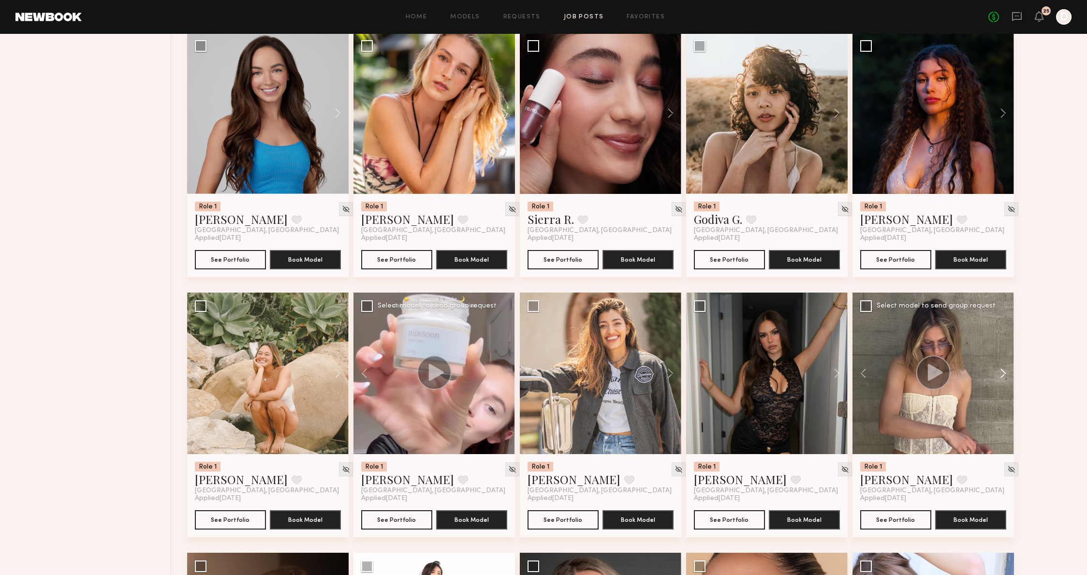
click at [1003, 374] on button at bounding box center [998, 374] width 31 height 162
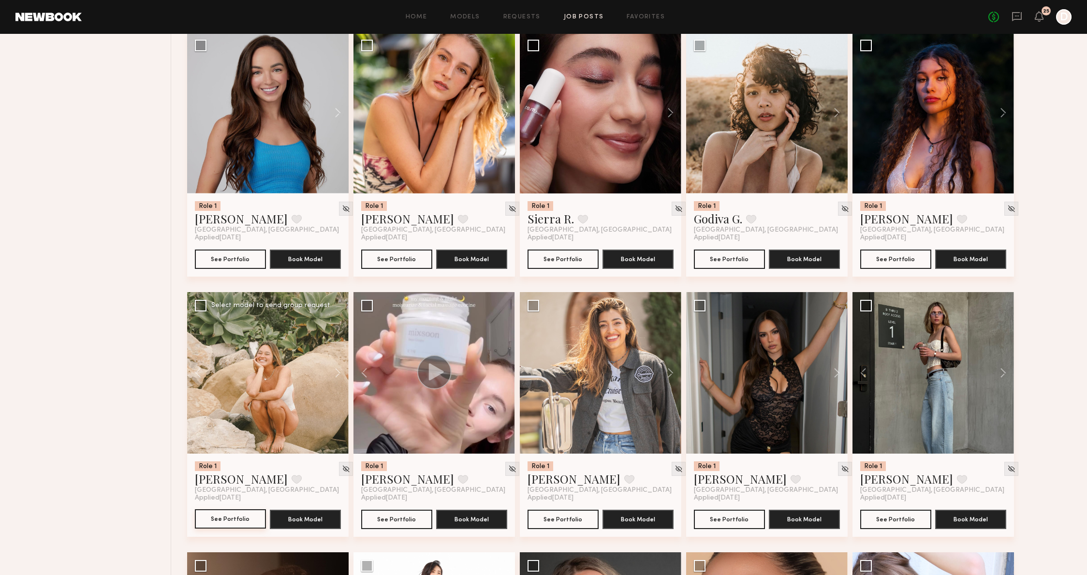
scroll to position [2736, 0]
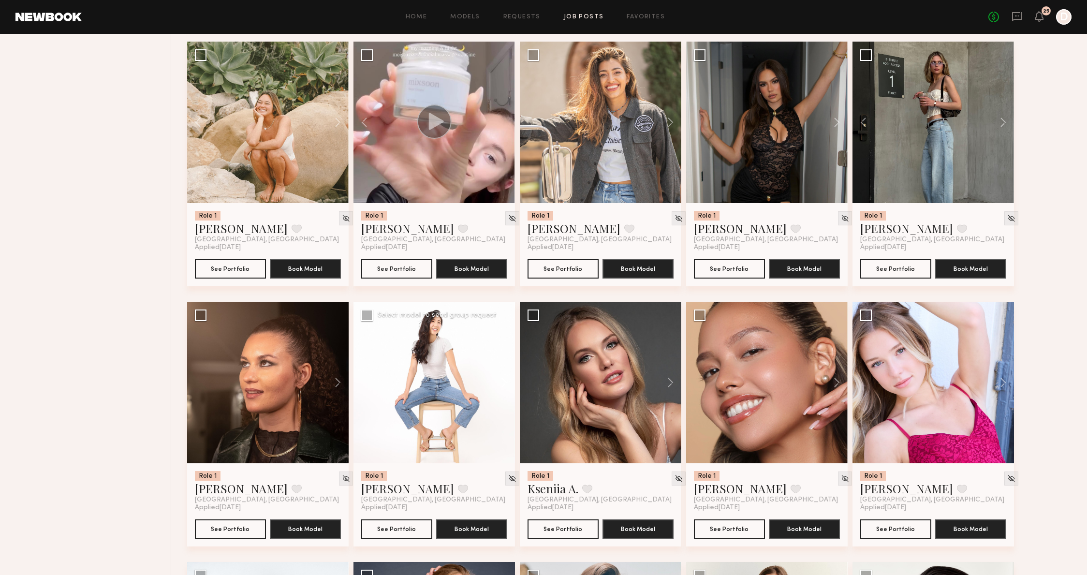
click at [501, 386] on button at bounding box center [499, 383] width 31 height 162
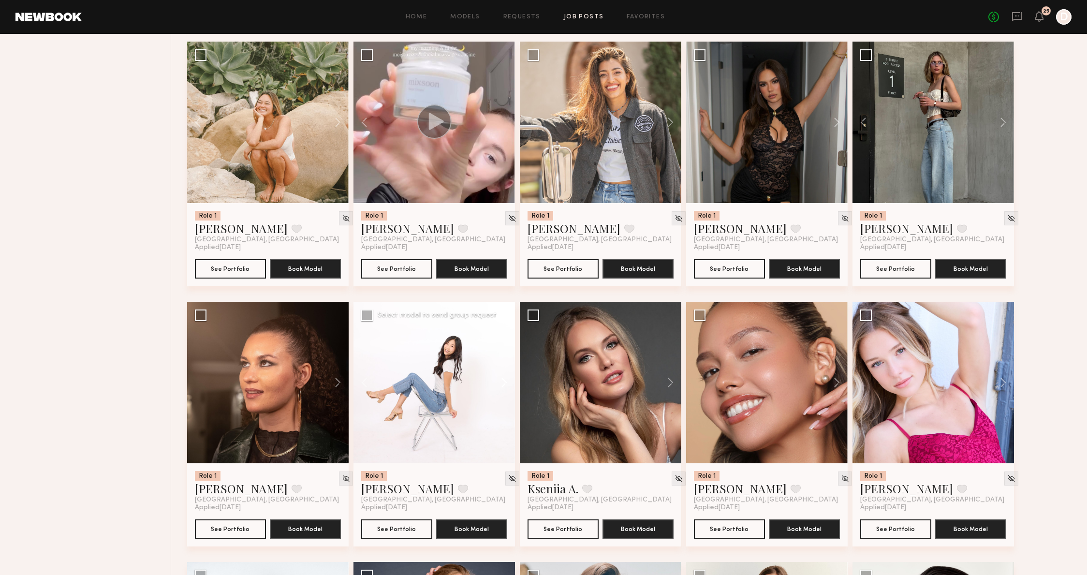
click at [501, 386] on button at bounding box center [499, 383] width 31 height 162
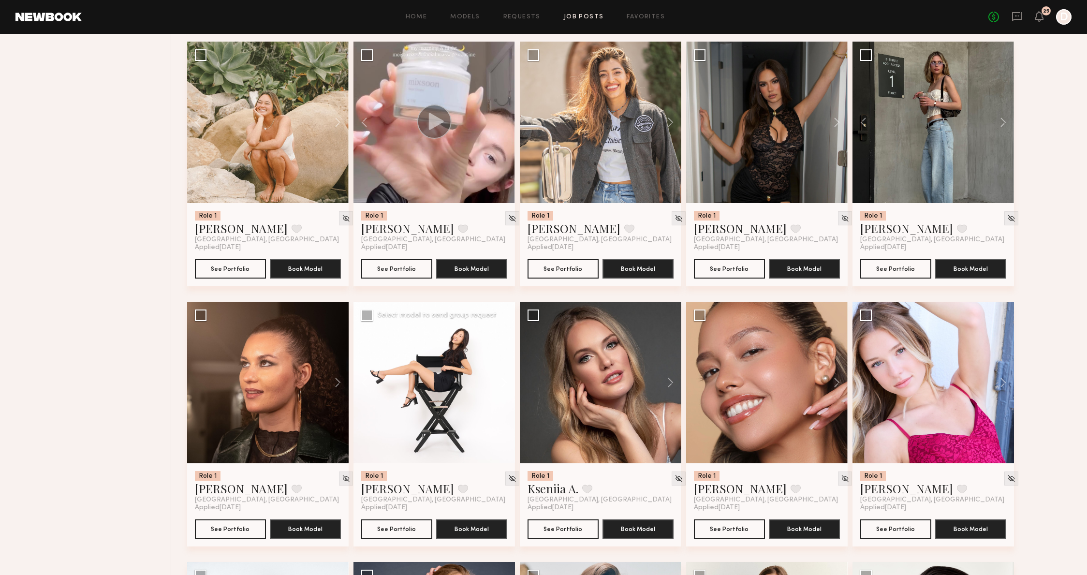
click at [501, 386] on button at bounding box center [499, 383] width 31 height 162
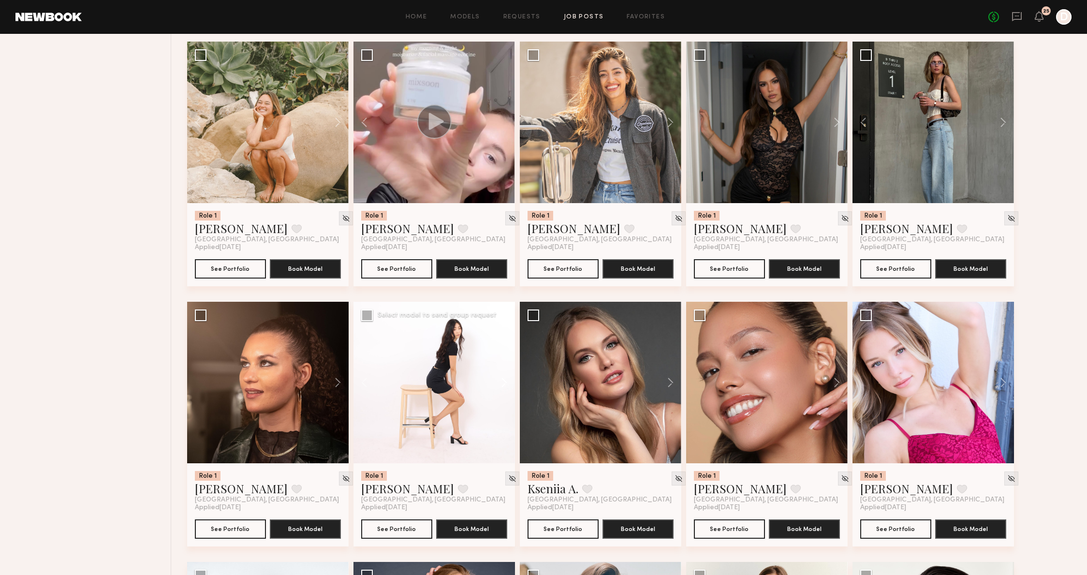
click at [501, 386] on button at bounding box center [499, 383] width 31 height 162
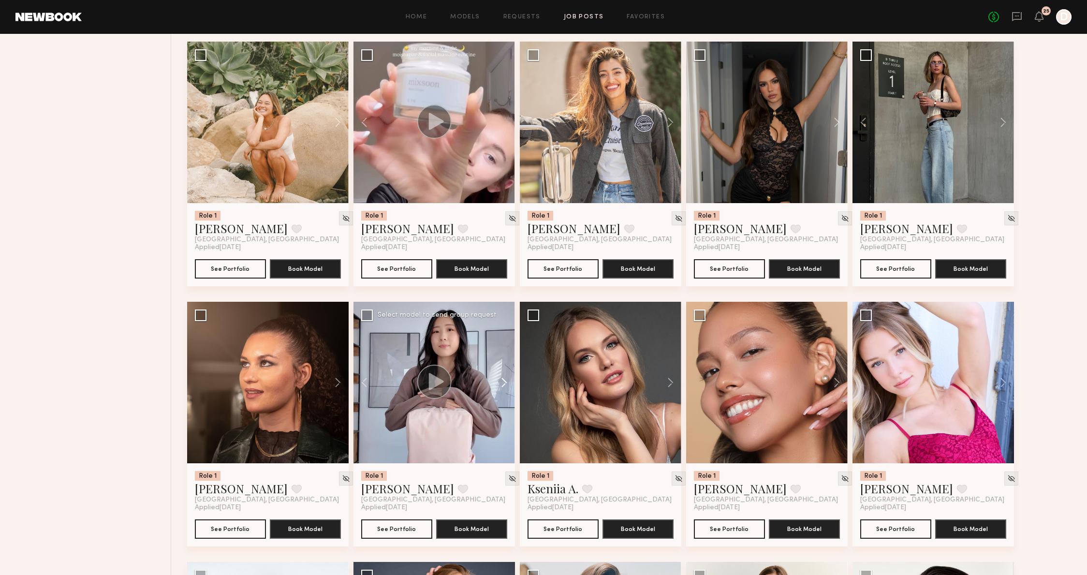
click at [501, 386] on button at bounding box center [499, 383] width 31 height 162
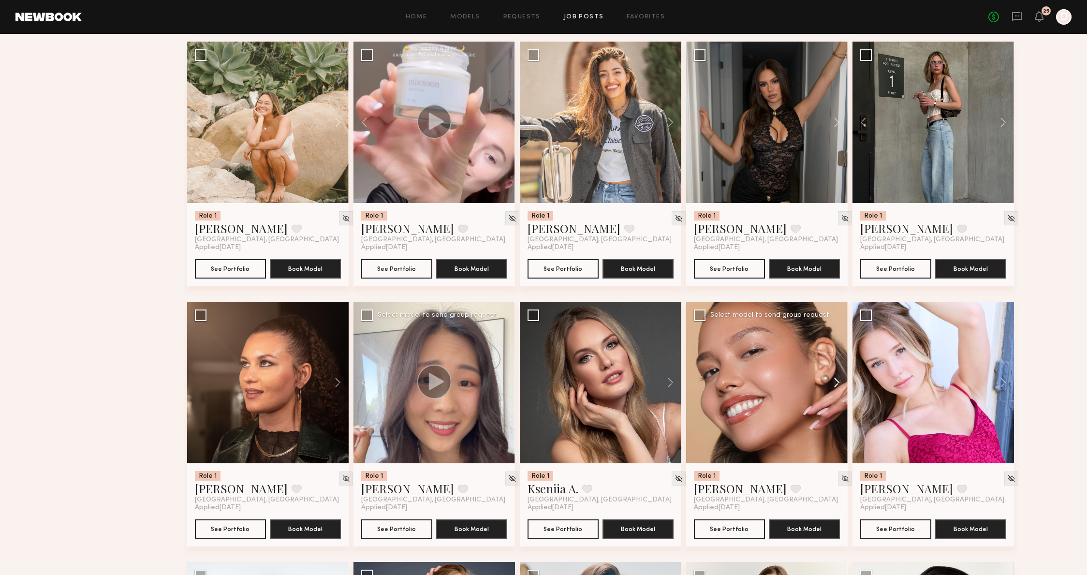
click at [830, 384] on button at bounding box center [832, 383] width 31 height 162
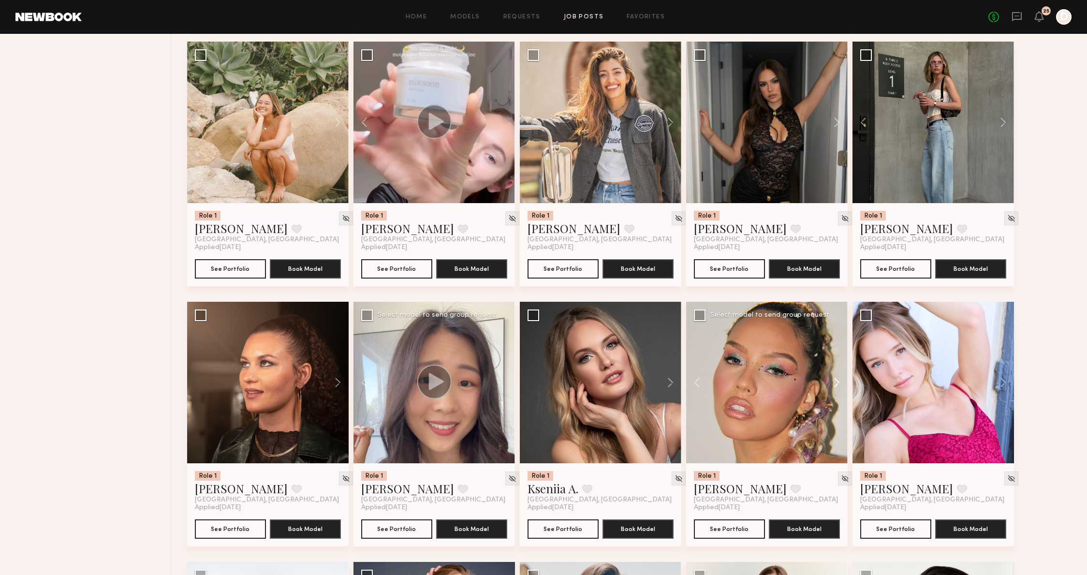
click at [830, 384] on button at bounding box center [832, 383] width 31 height 162
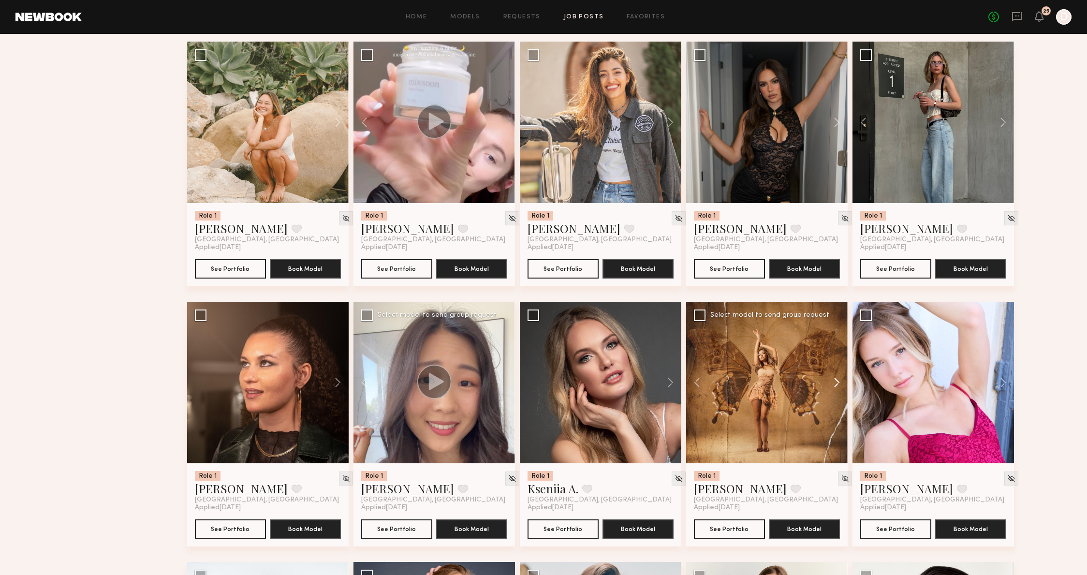
click at [830, 384] on button at bounding box center [832, 383] width 31 height 162
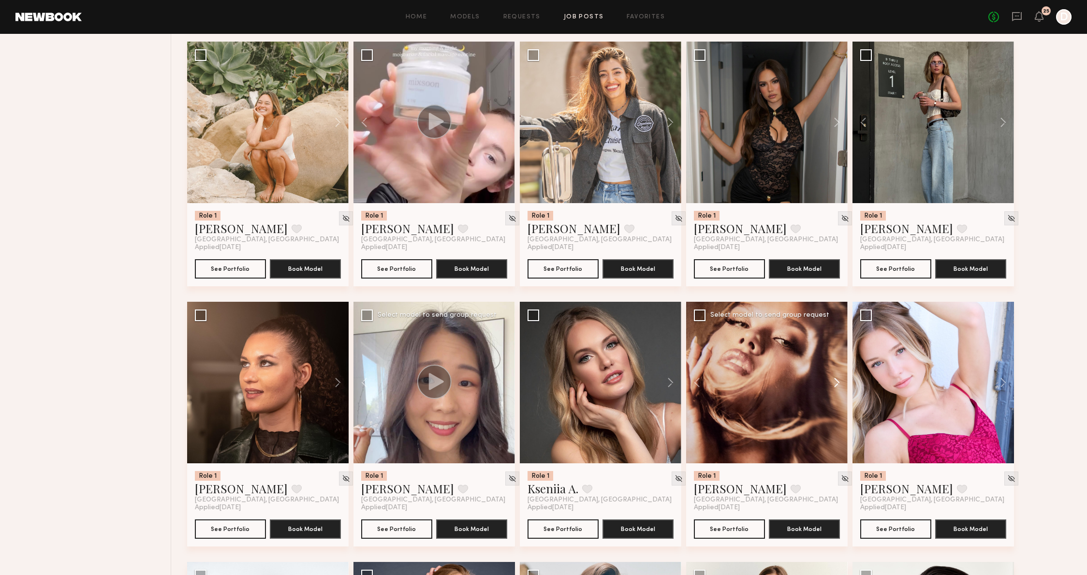
click at [830, 384] on button at bounding box center [832, 383] width 31 height 162
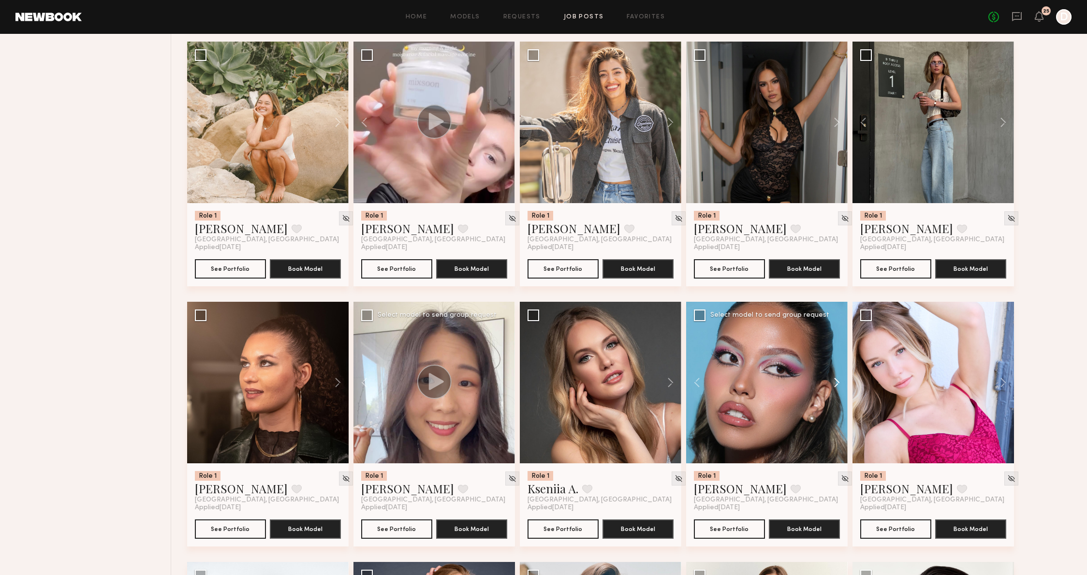
click at [830, 384] on button at bounding box center [832, 383] width 31 height 162
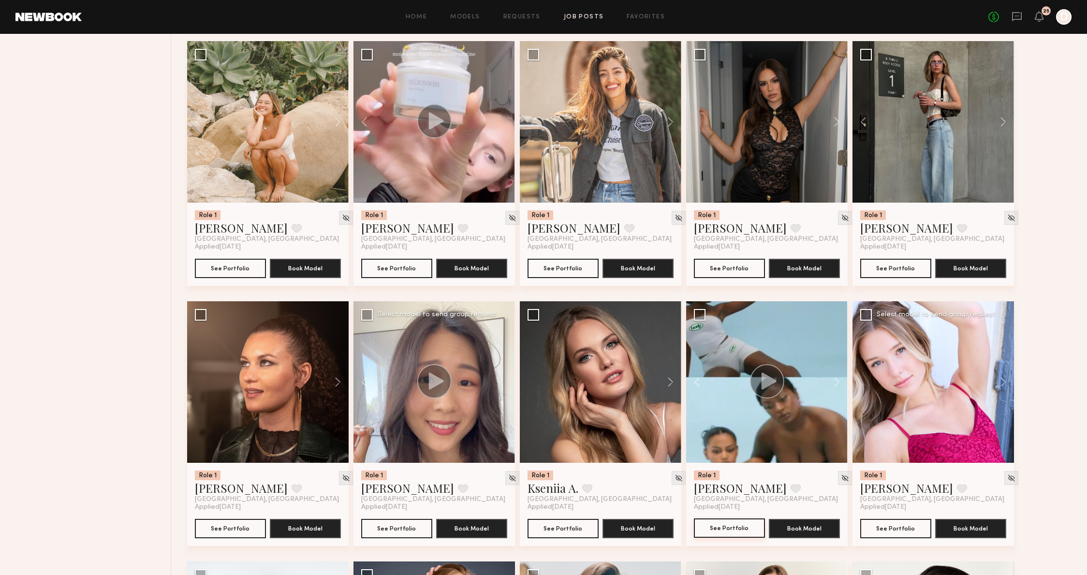
scroll to position [2776, 0]
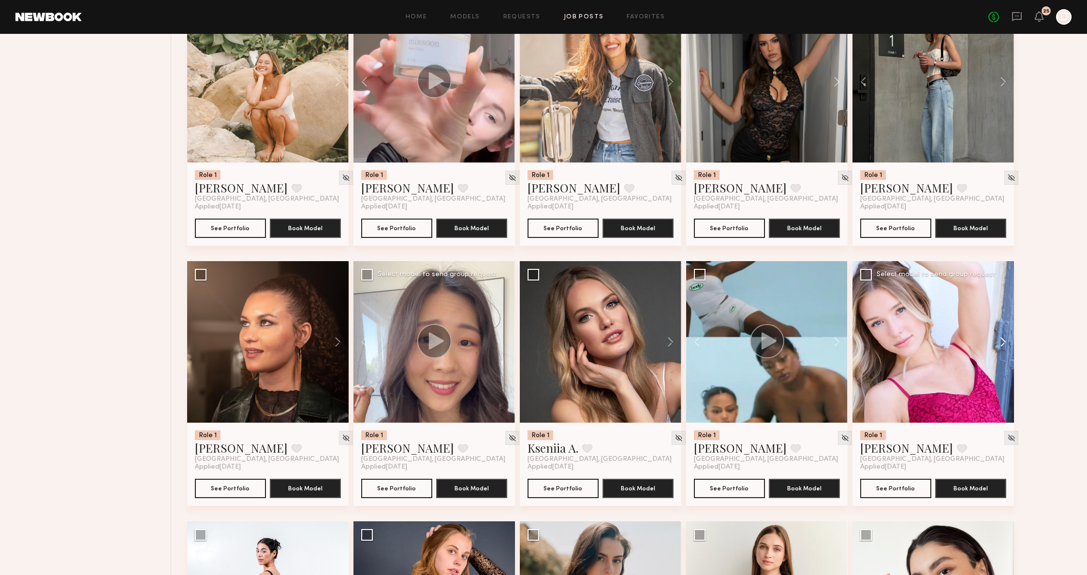
click at [1005, 342] on button at bounding box center [998, 342] width 31 height 162
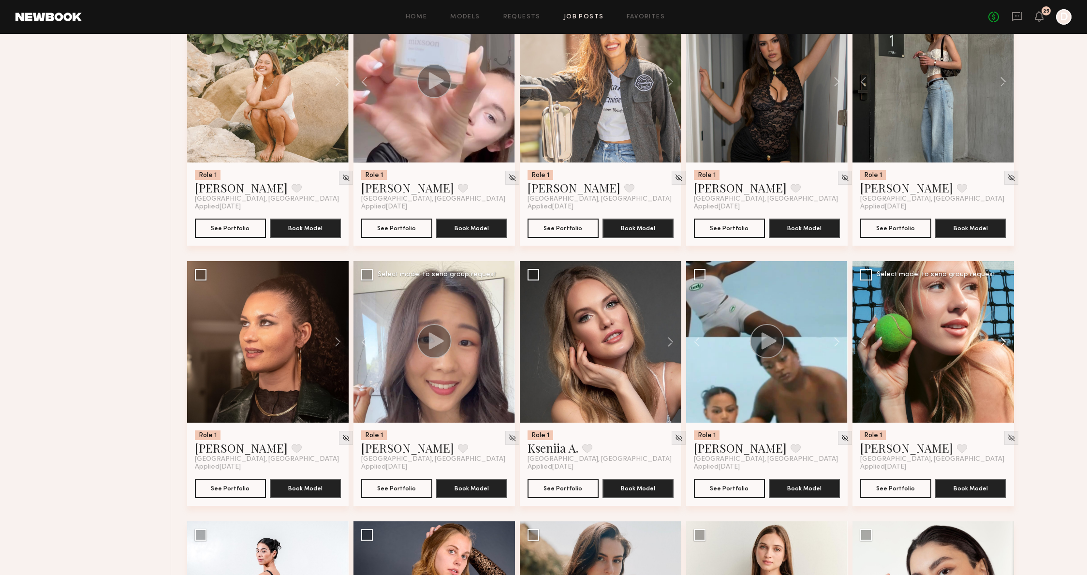
click at [1005, 342] on button at bounding box center [998, 342] width 31 height 162
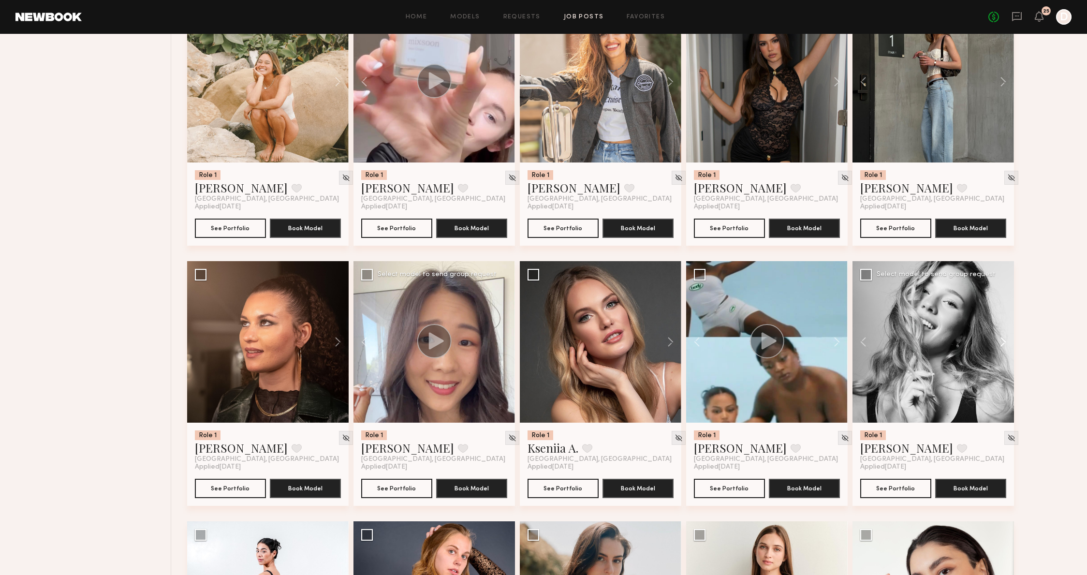
click at [1005, 342] on button at bounding box center [998, 342] width 31 height 162
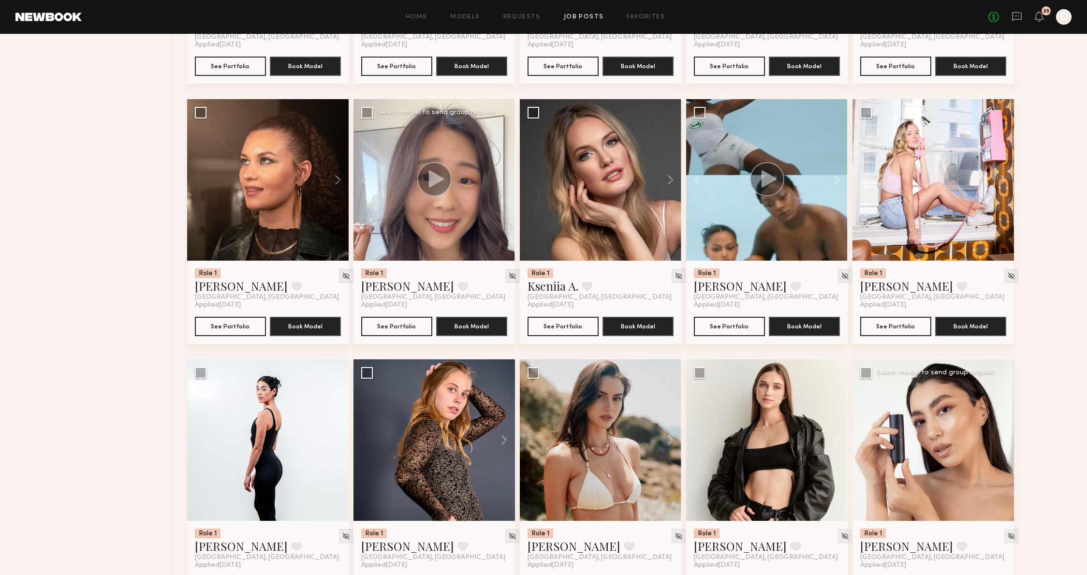
scroll to position [2965, 0]
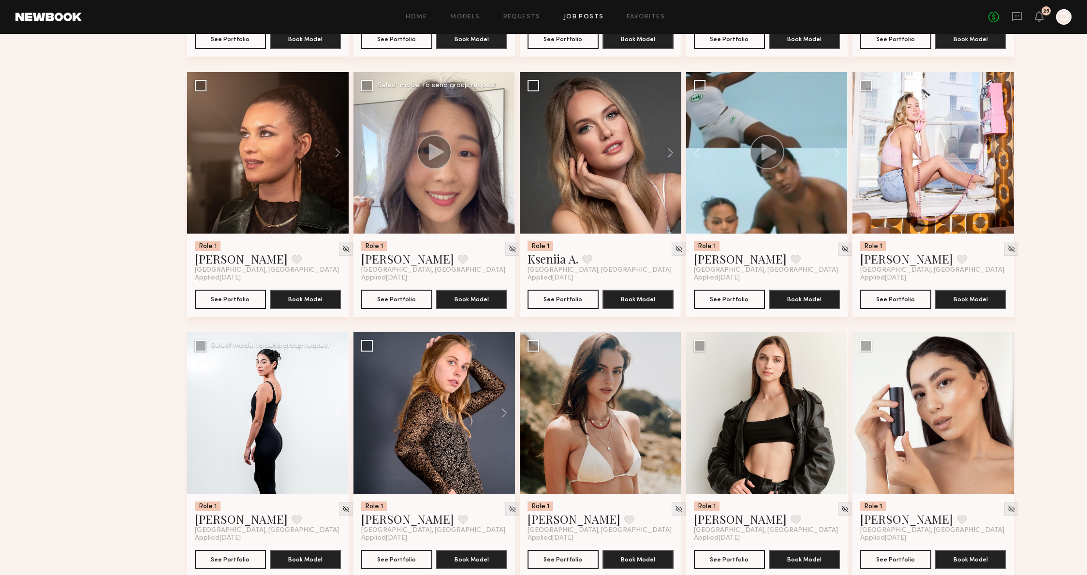
click at [338, 408] on button at bounding box center [333, 413] width 31 height 162
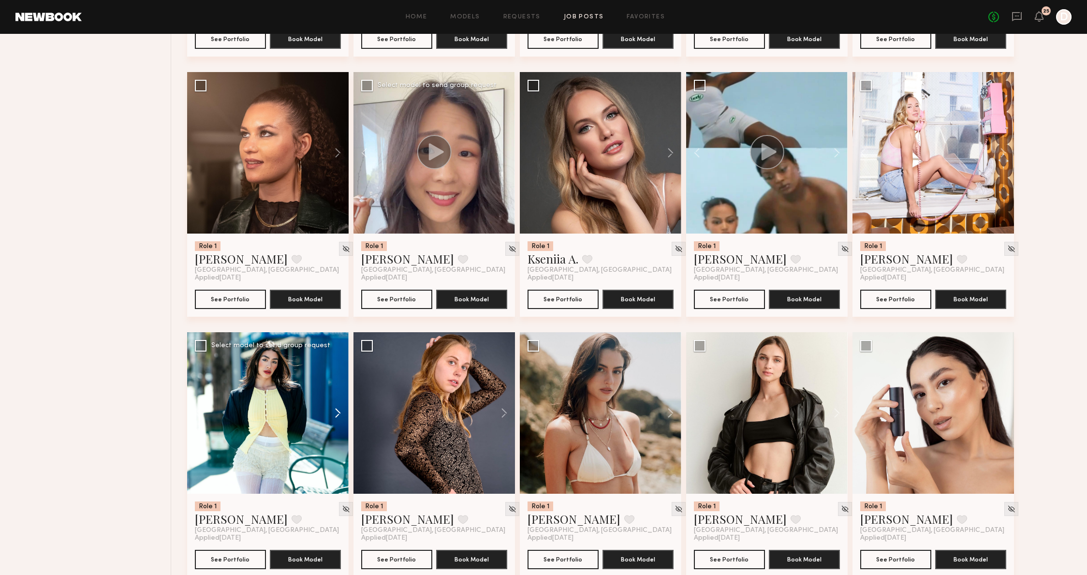
click at [338, 408] on button at bounding box center [333, 413] width 31 height 162
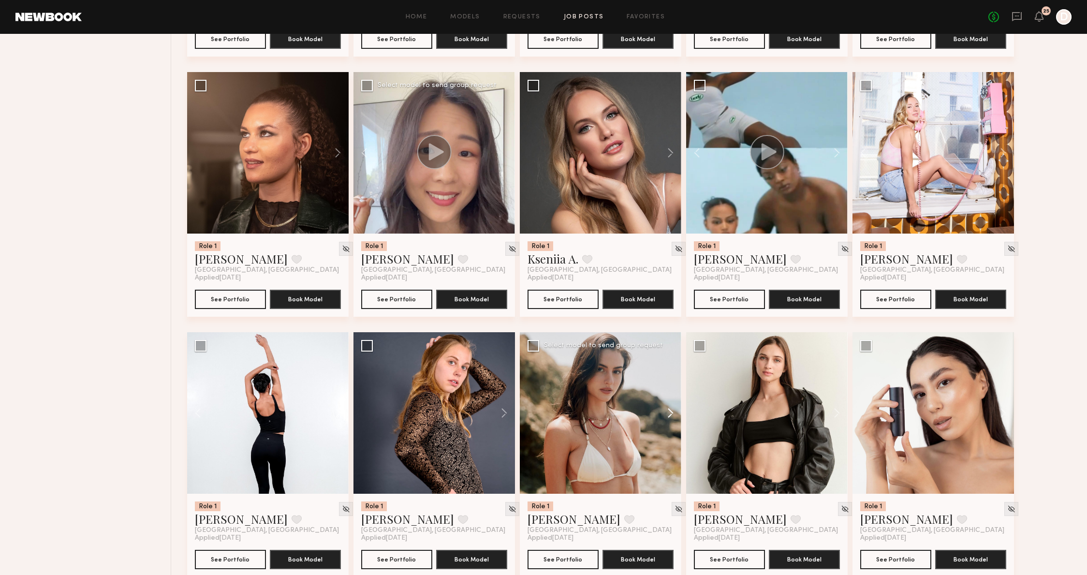
click at [671, 407] on button at bounding box center [666, 413] width 31 height 162
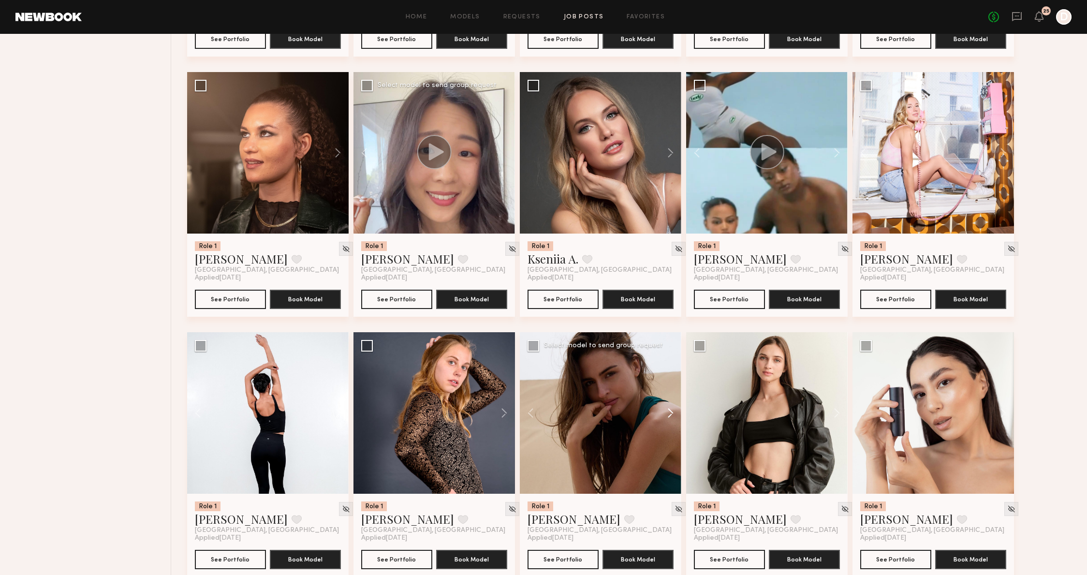
click at [671, 407] on button at bounding box center [666, 413] width 31 height 162
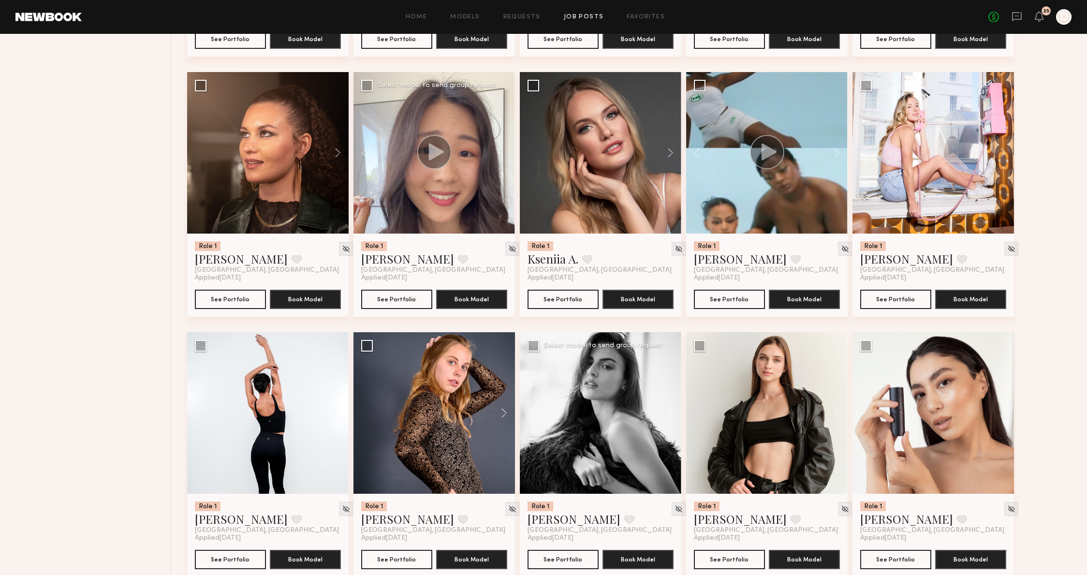
click at [671, 407] on button at bounding box center [666, 413] width 31 height 162
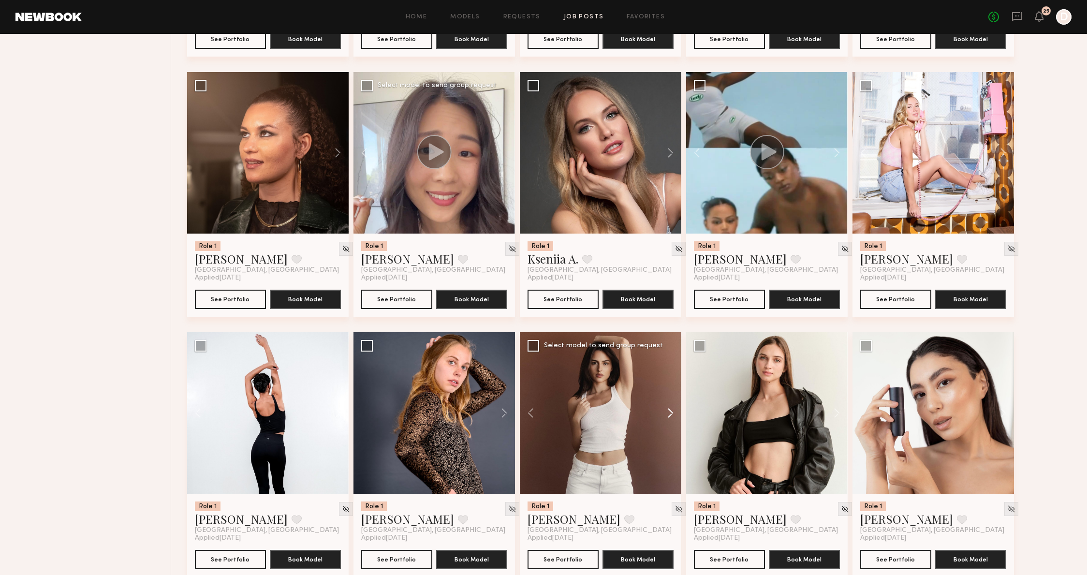
click at [671, 407] on button at bounding box center [666, 413] width 31 height 162
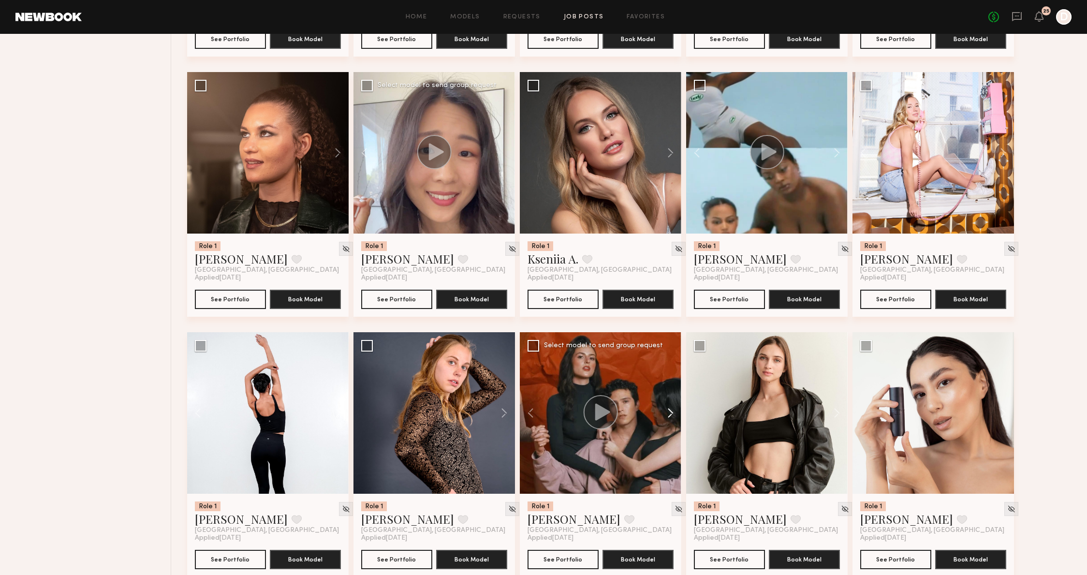
click at [671, 407] on button at bounding box center [666, 413] width 31 height 162
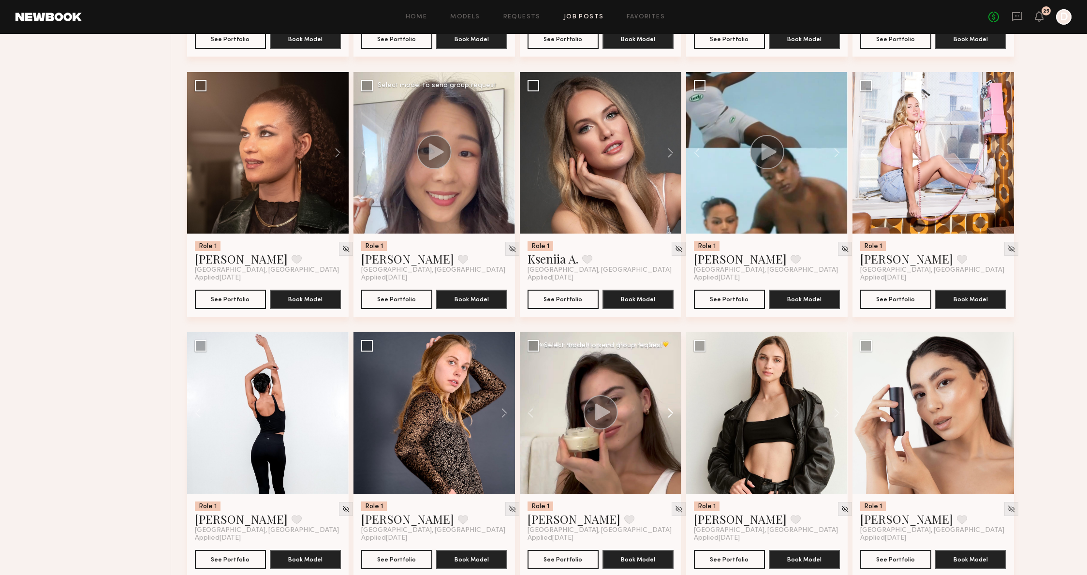
click at [671, 407] on button at bounding box center [666, 413] width 31 height 162
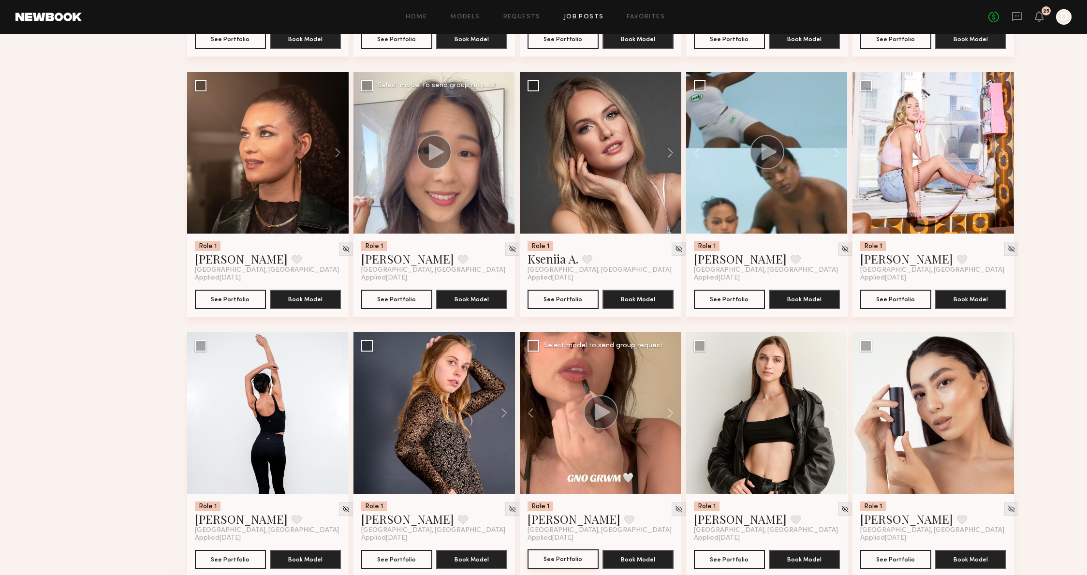
scroll to position [2966, 0]
click at [836, 416] on button at bounding box center [832, 413] width 31 height 162
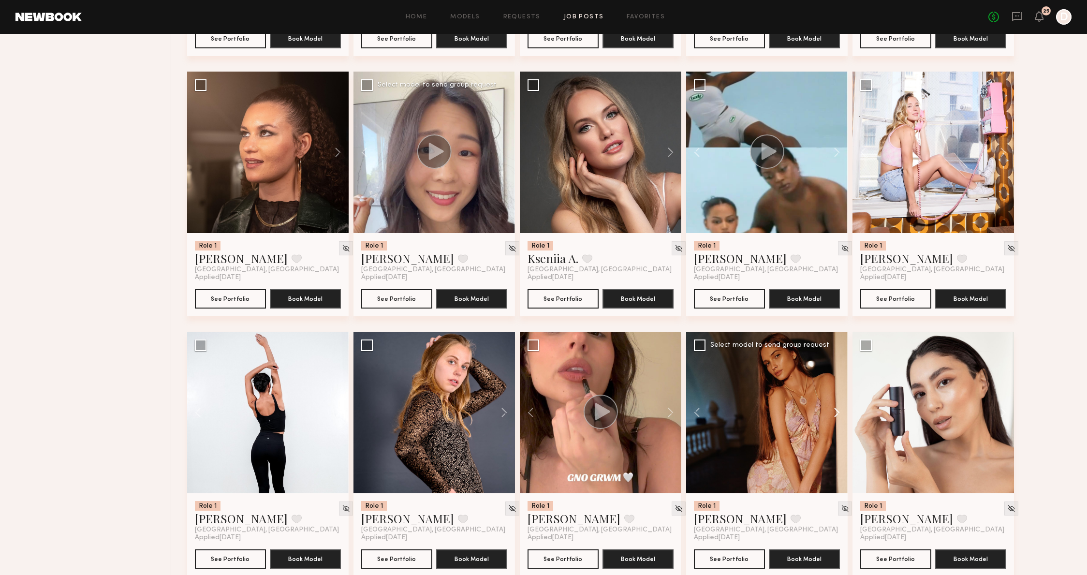
click at [836, 416] on button at bounding box center [832, 413] width 31 height 162
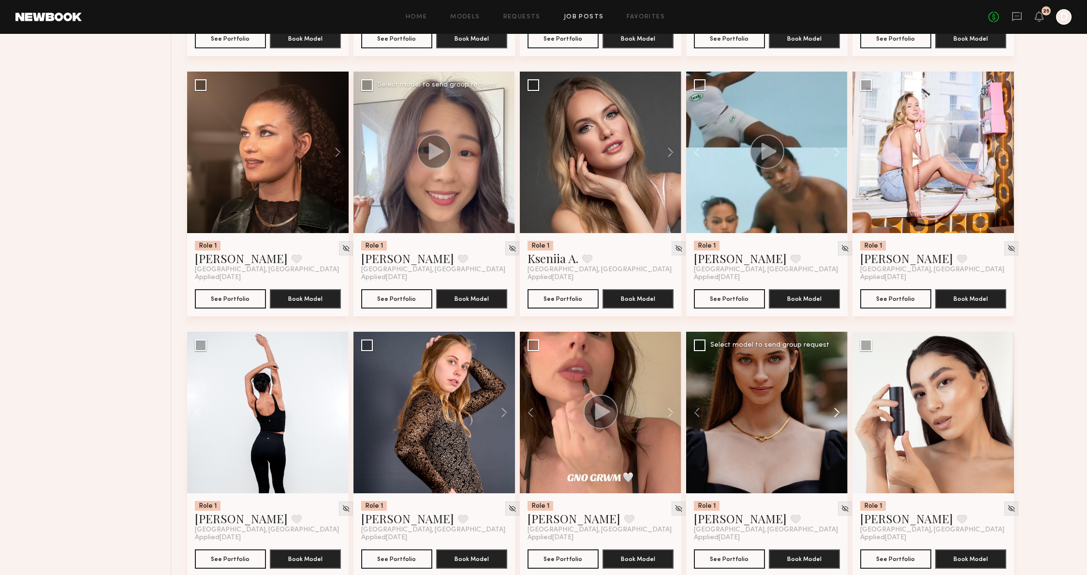
click at [836, 416] on button at bounding box center [832, 413] width 31 height 162
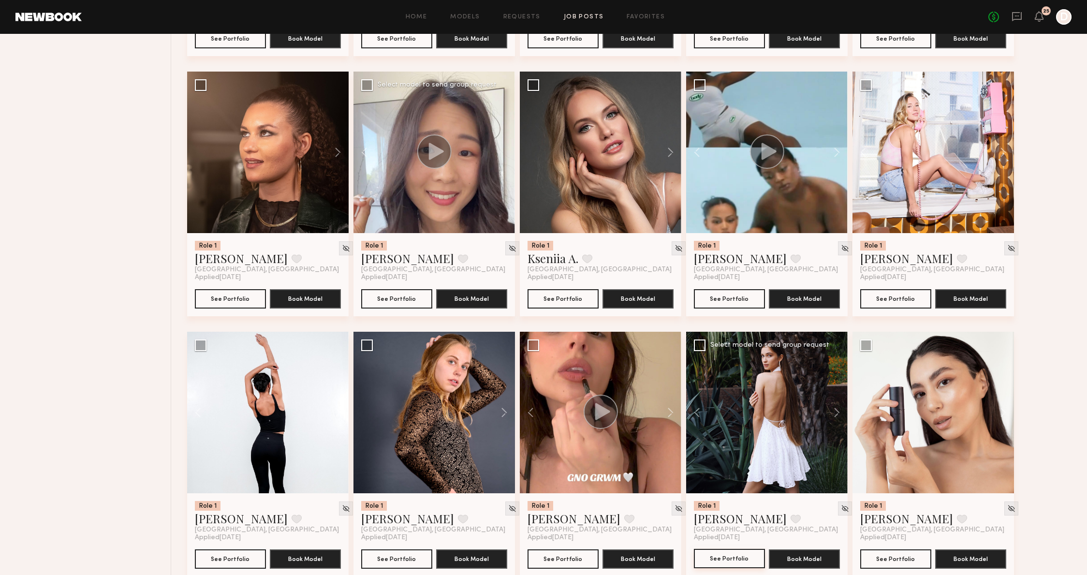
scroll to position [2967, 0]
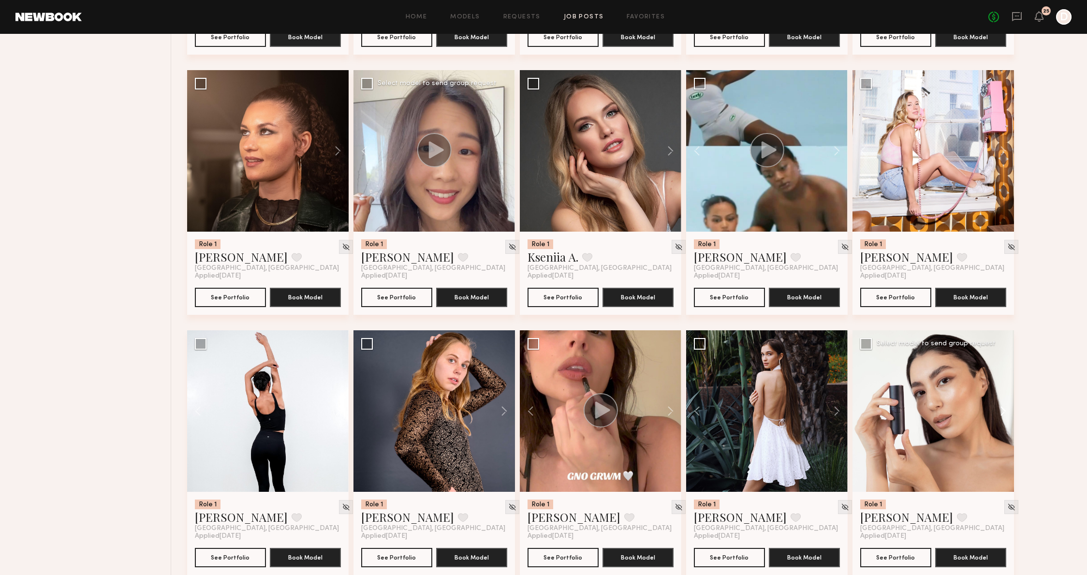
click at [997, 413] on button at bounding box center [998, 411] width 31 height 162
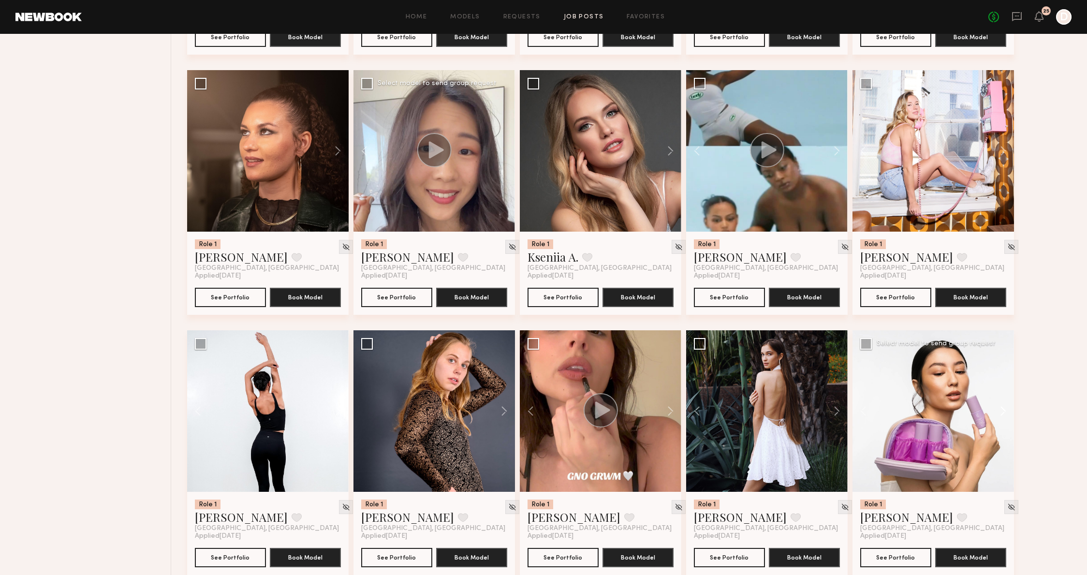
click at [997, 413] on button at bounding box center [998, 411] width 31 height 162
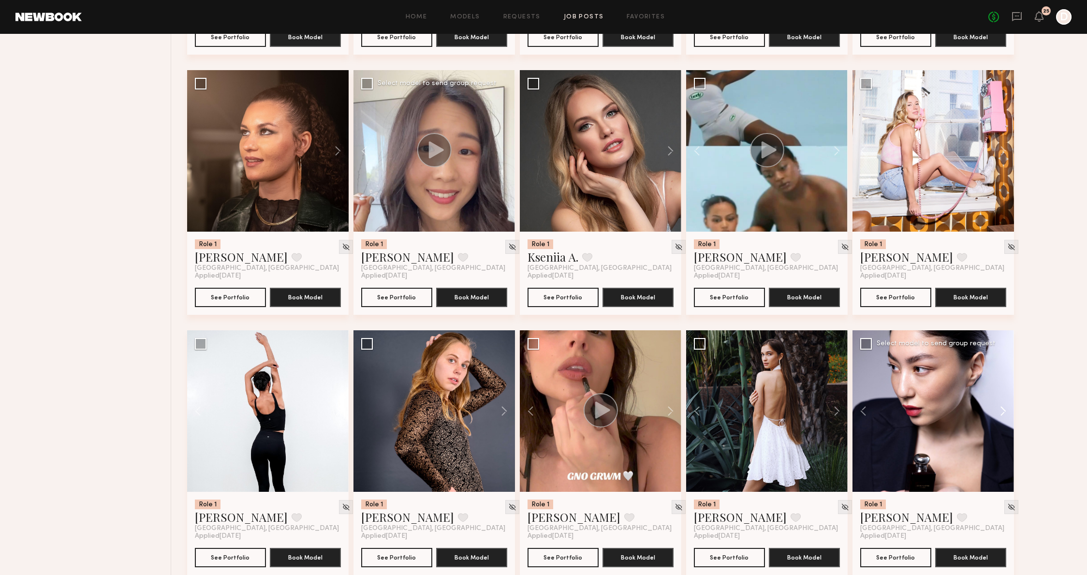
click at [997, 413] on button at bounding box center [998, 411] width 31 height 162
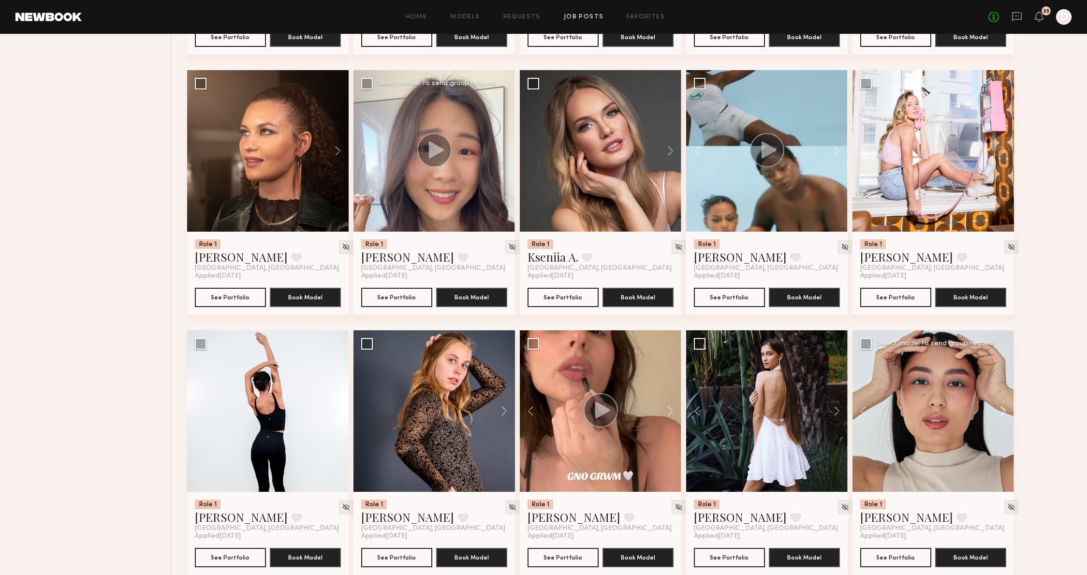
scroll to position [3226, 0]
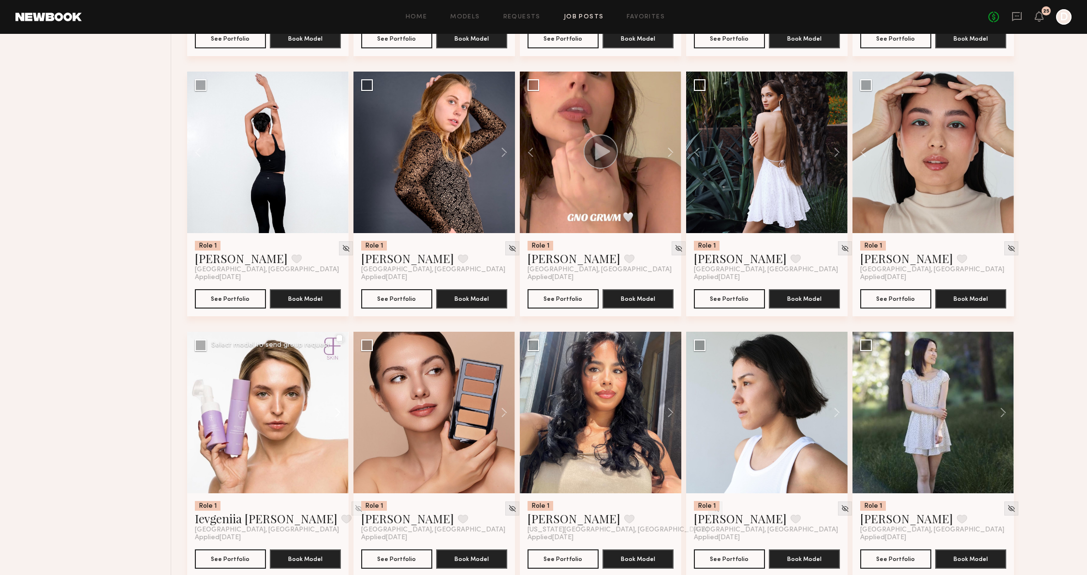
drag, startPoint x: 341, startPoint y: 425, endPoint x: 339, endPoint y: 419, distance: 6.3
click at [339, 419] on button at bounding box center [333, 413] width 31 height 162
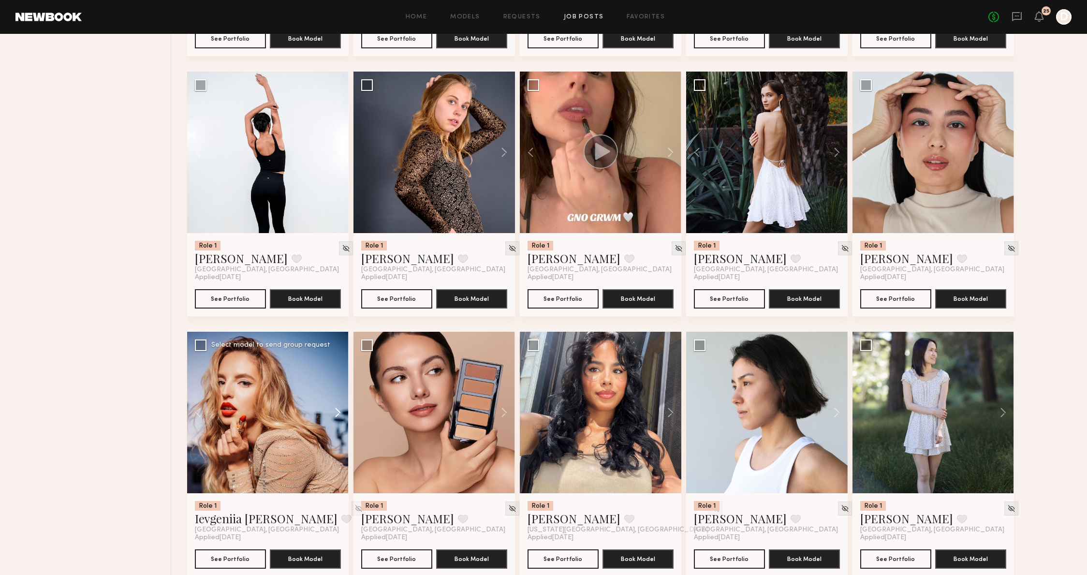
click at [339, 419] on button at bounding box center [333, 413] width 31 height 162
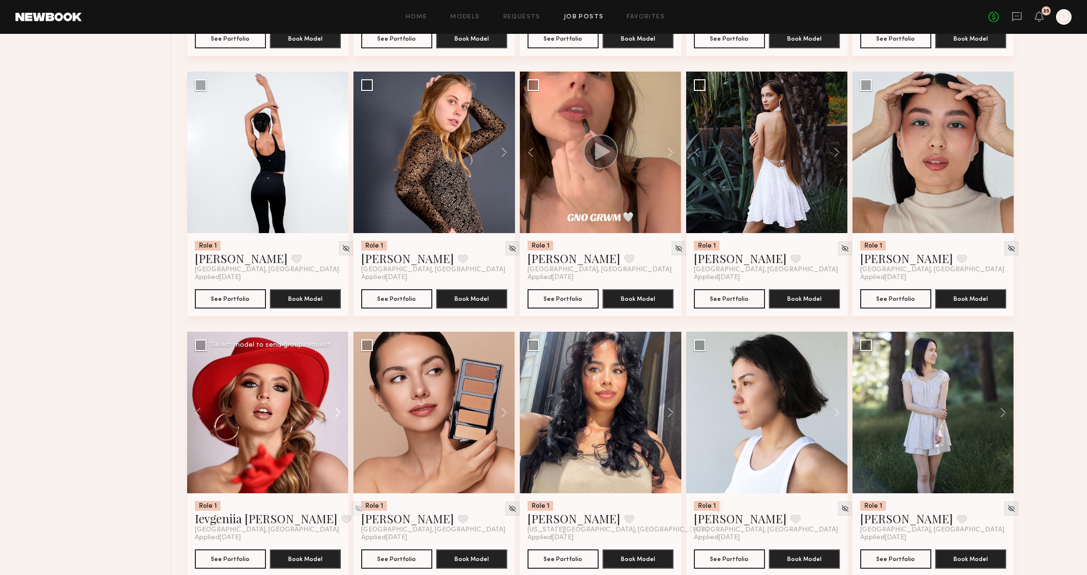
click at [339, 419] on button at bounding box center [333, 413] width 31 height 162
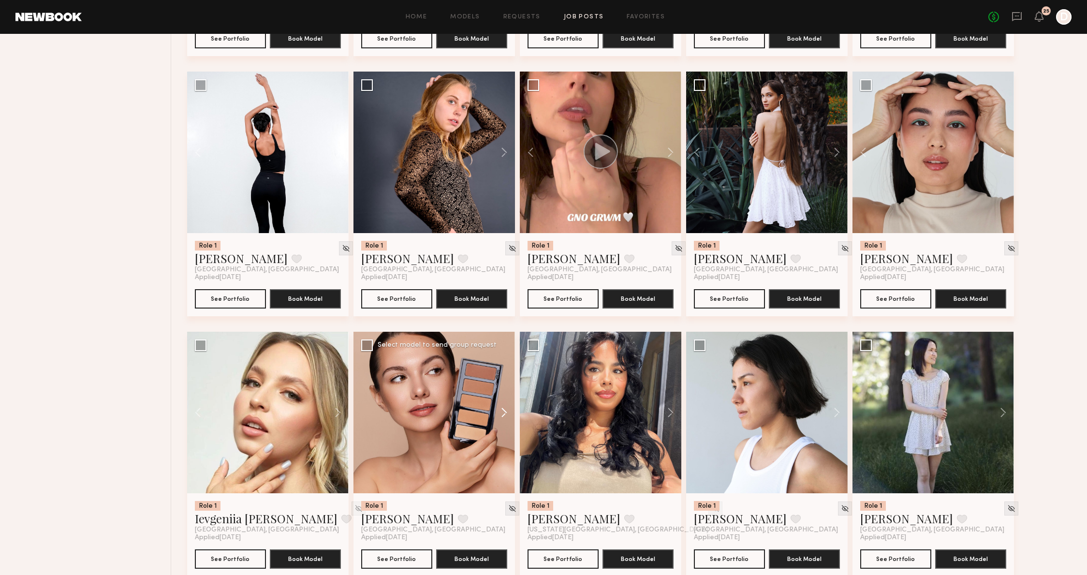
click at [503, 407] on button at bounding box center [499, 413] width 31 height 162
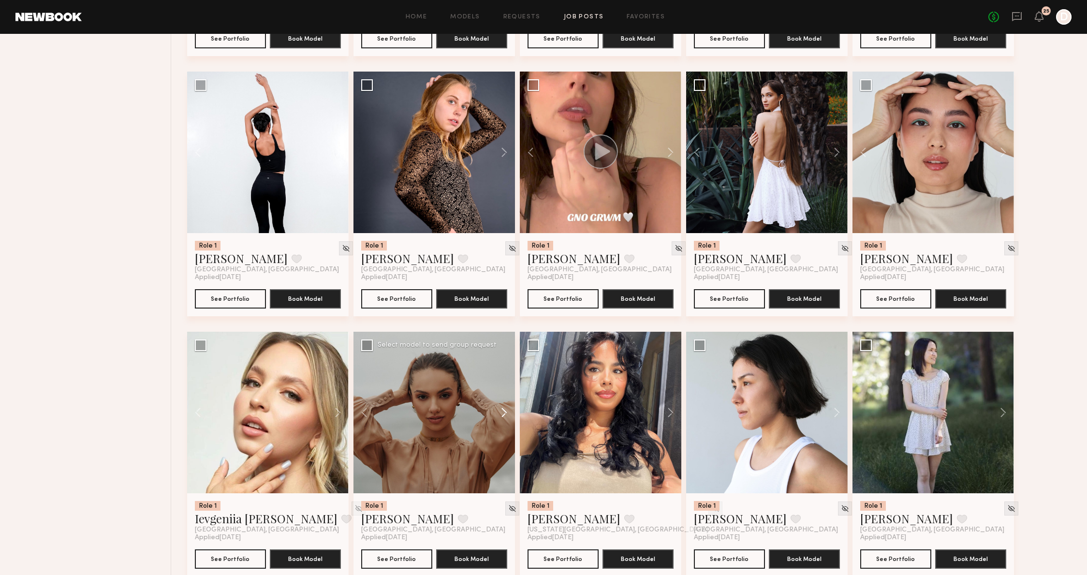
click at [503, 407] on button at bounding box center [499, 413] width 31 height 162
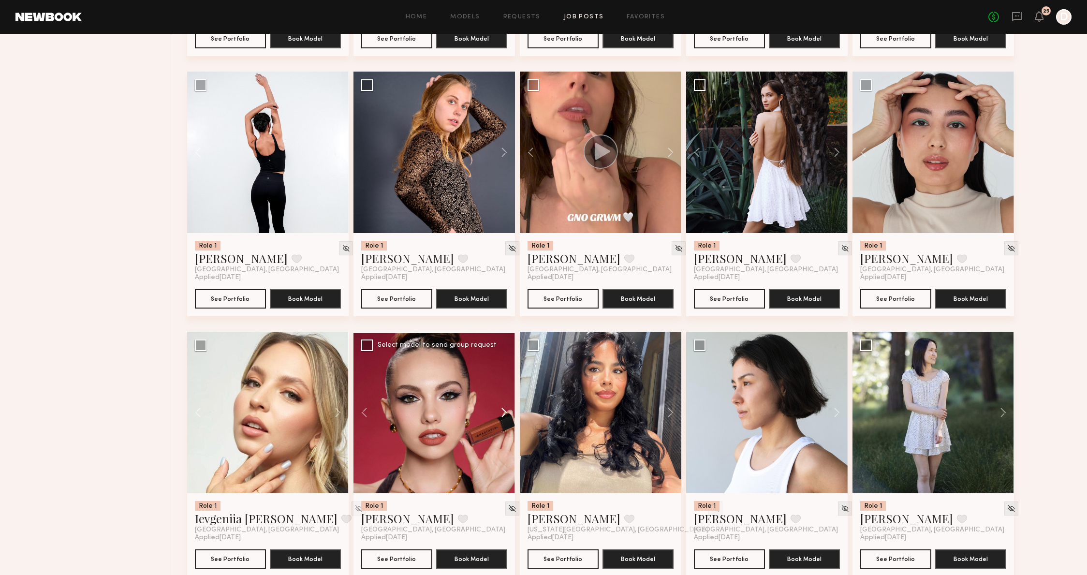
click at [503, 407] on button at bounding box center [499, 413] width 31 height 162
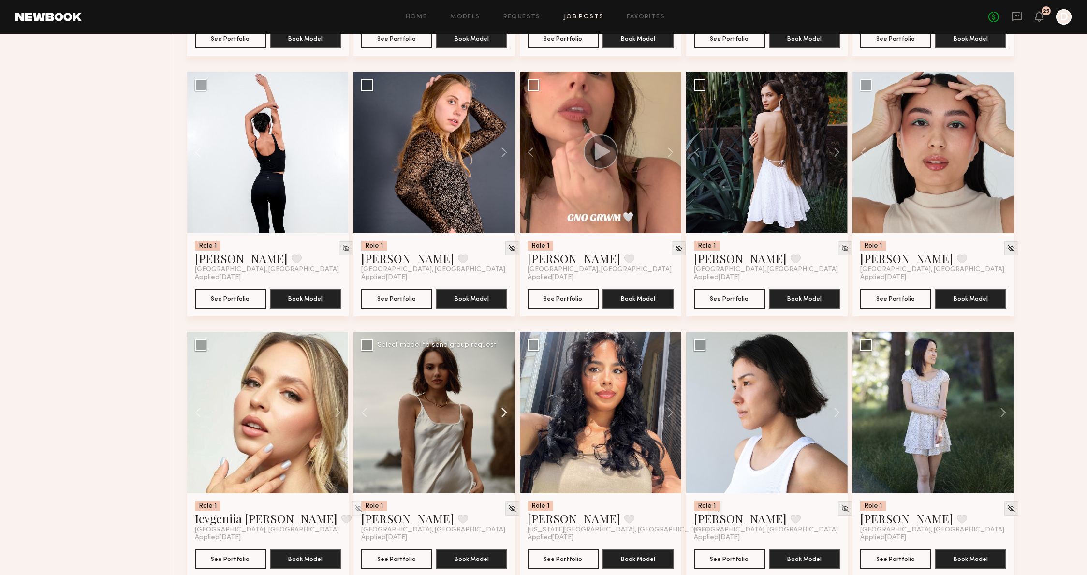
click at [503, 407] on button at bounding box center [499, 413] width 31 height 162
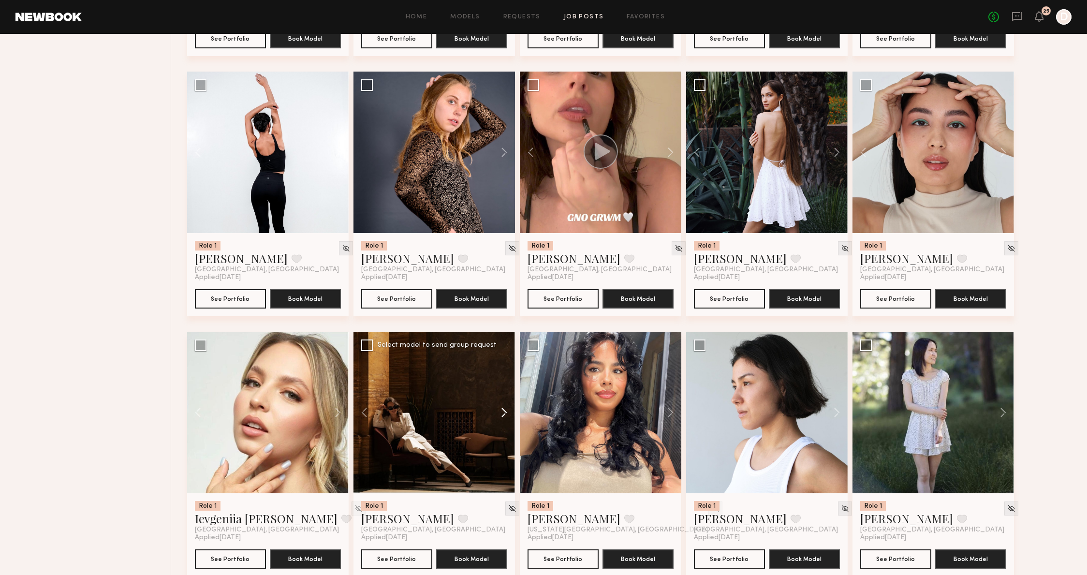
click at [503, 407] on button at bounding box center [499, 413] width 31 height 162
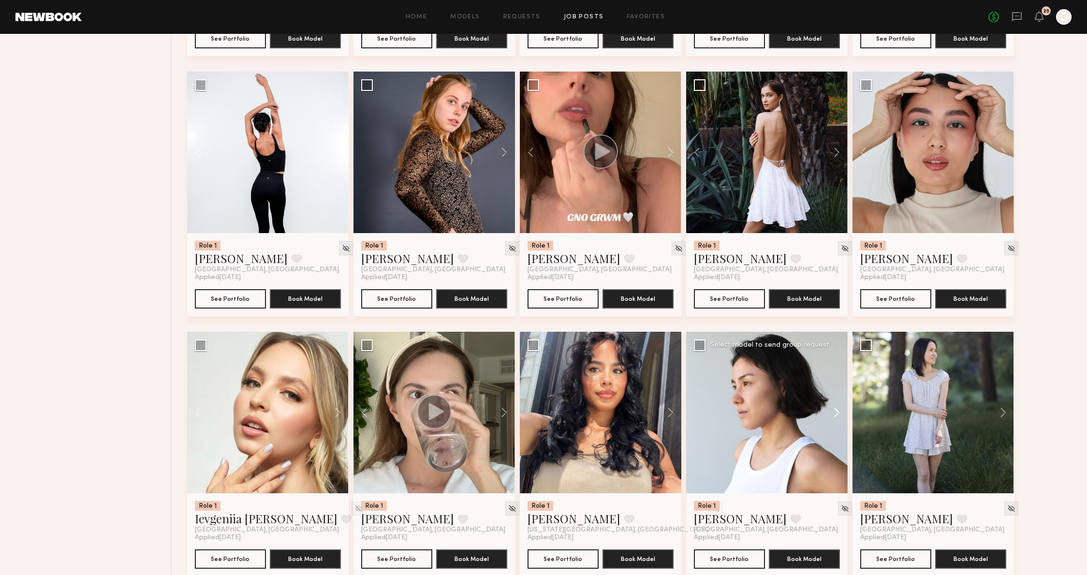
click at [838, 409] on button at bounding box center [832, 413] width 31 height 162
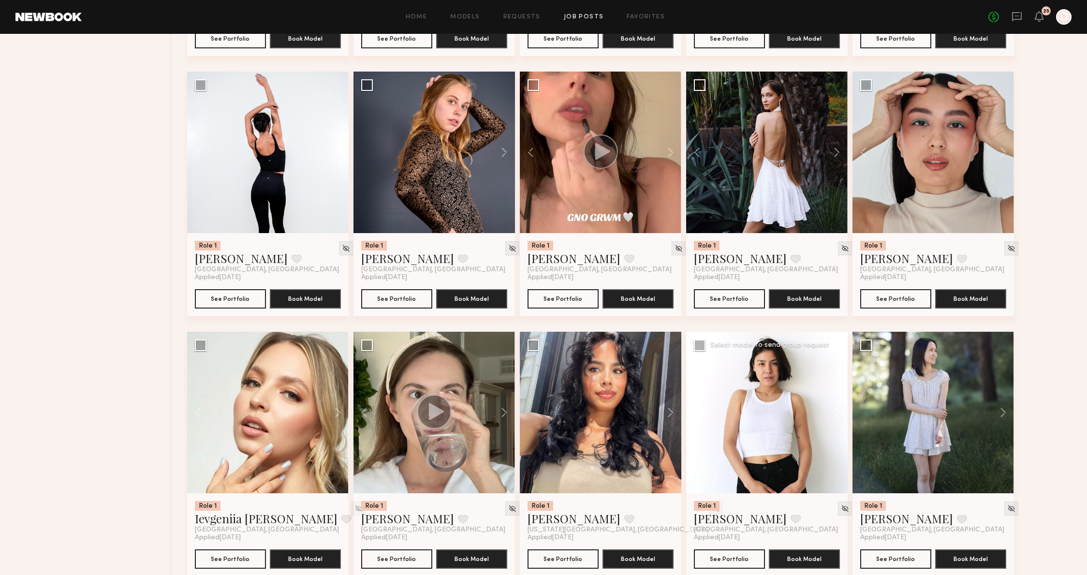
click at [838, 409] on button at bounding box center [832, 413] width 31 height 162
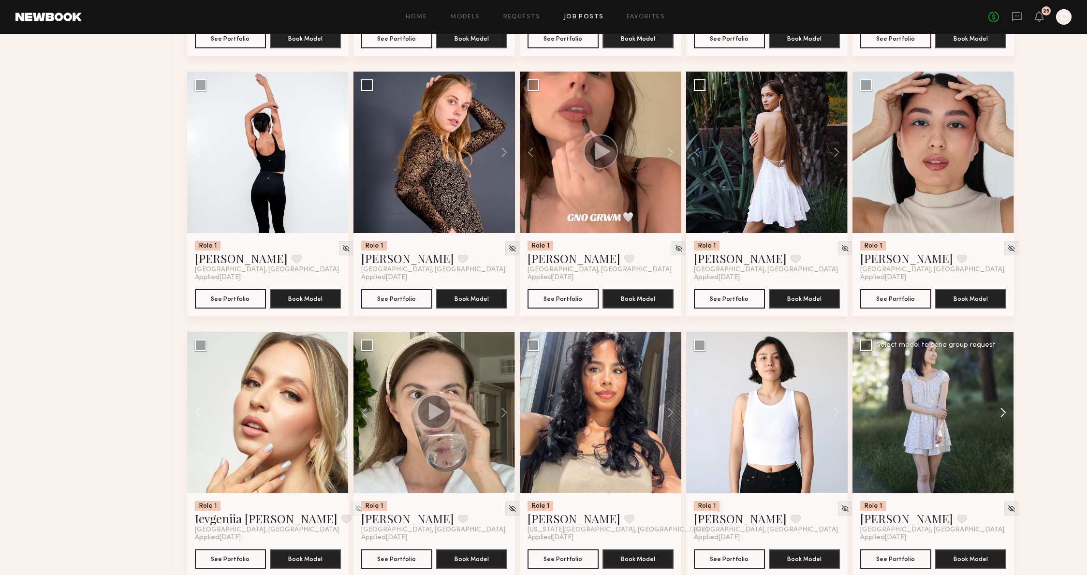
click at [1000, 401] on button at bounding box center [998, 413] width 31 height 162
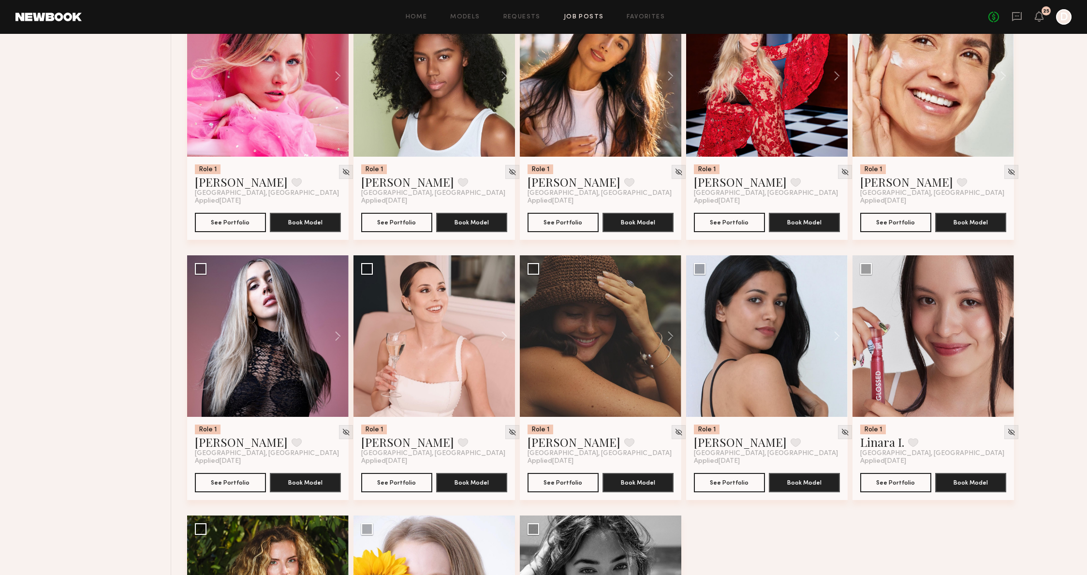
scroll to position [4028, 0]
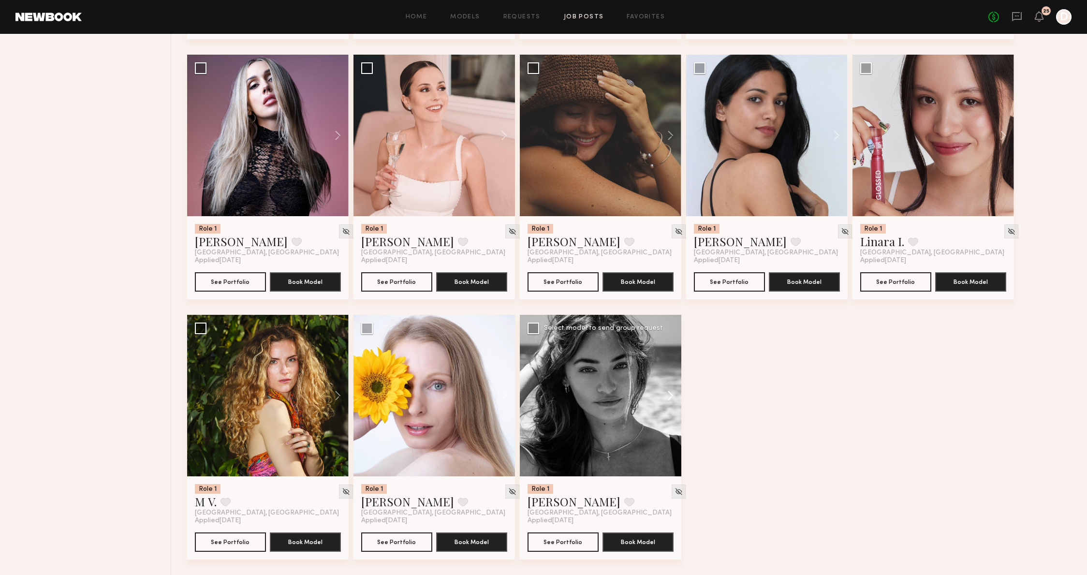
click at [678, 385] on button at bounding box center [666, 396] width 31 height 162
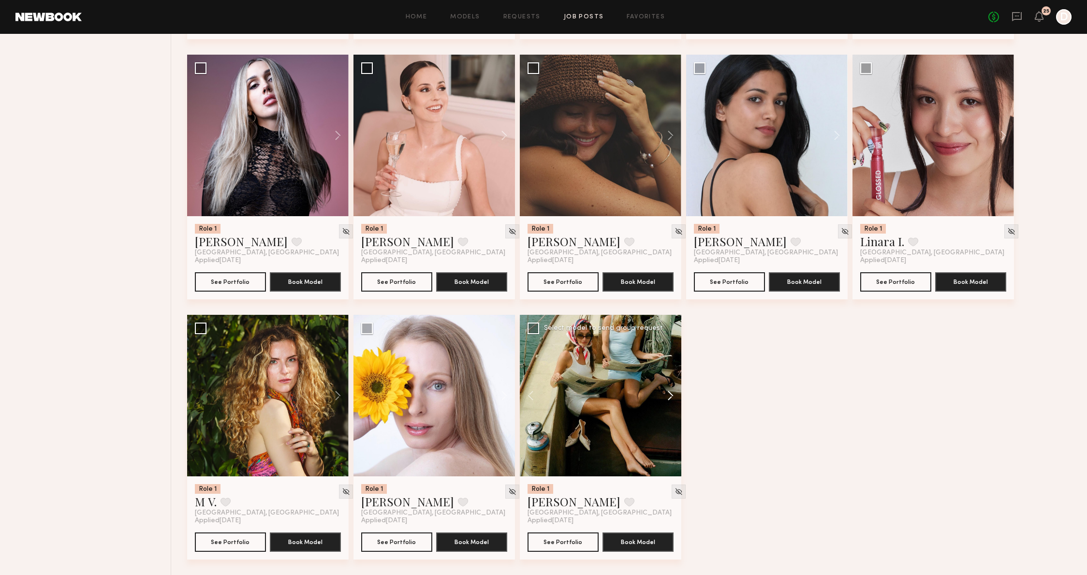
click at [676, 387] on button at bounding box center [666, 396] width 31 height 162
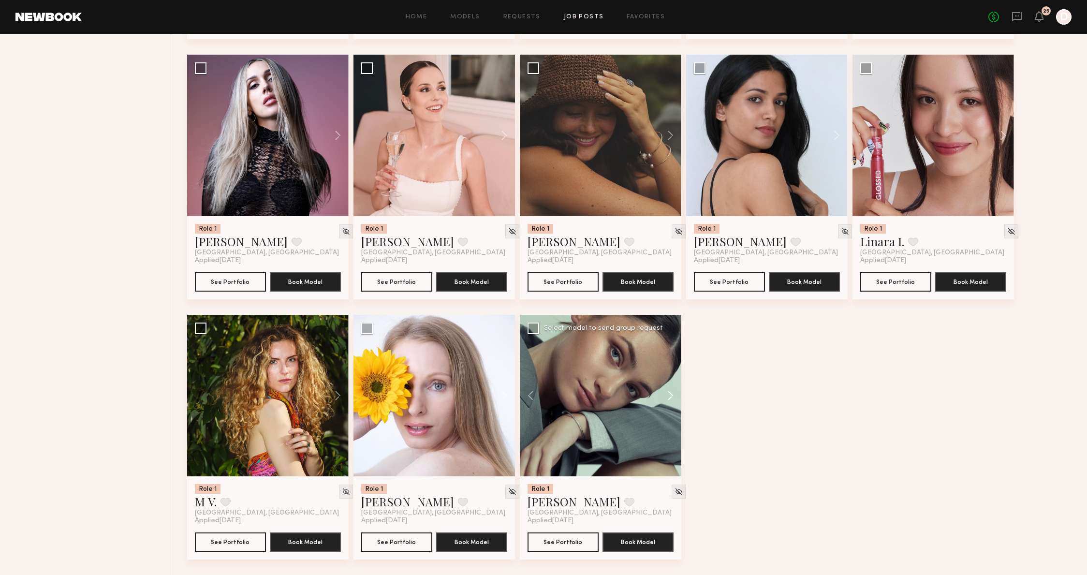
click at [676, 387] on button at bounding box center [666, 396] width 31 height 162
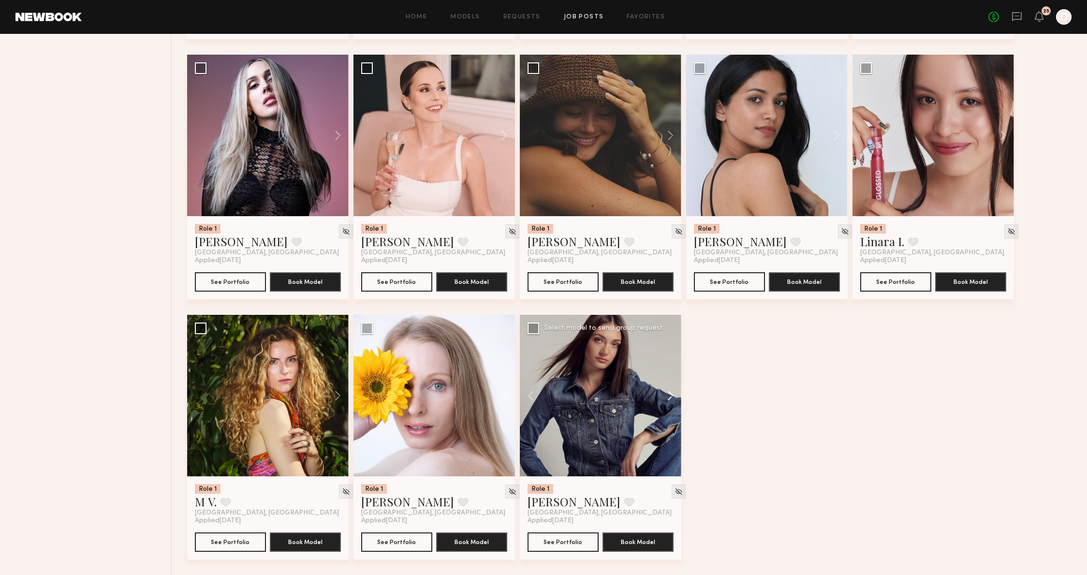
click at [676, 387] on button at bounding box center [666, 396] width 31 height 162
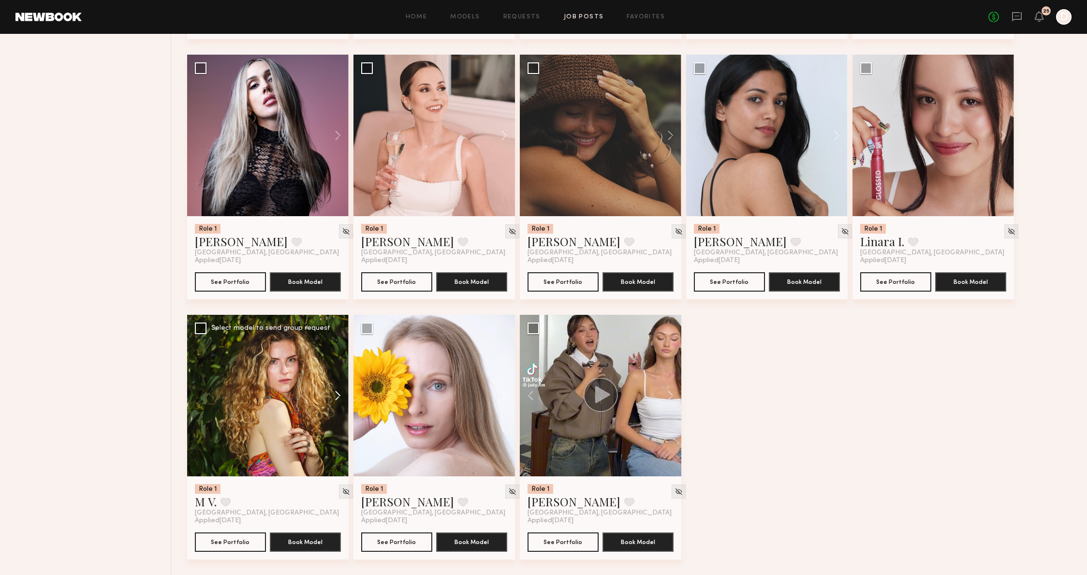
click at [339, 396] on button at bounding box center [333, 396] width 31 height 162
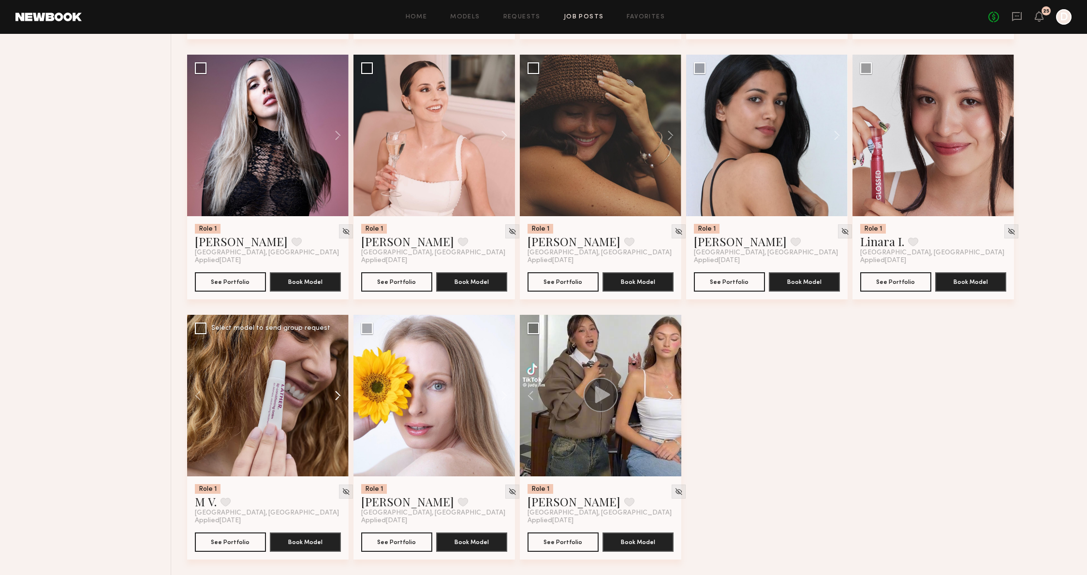
click at [339, 396] on button at bounding box center [333, 396] width 31 height 162
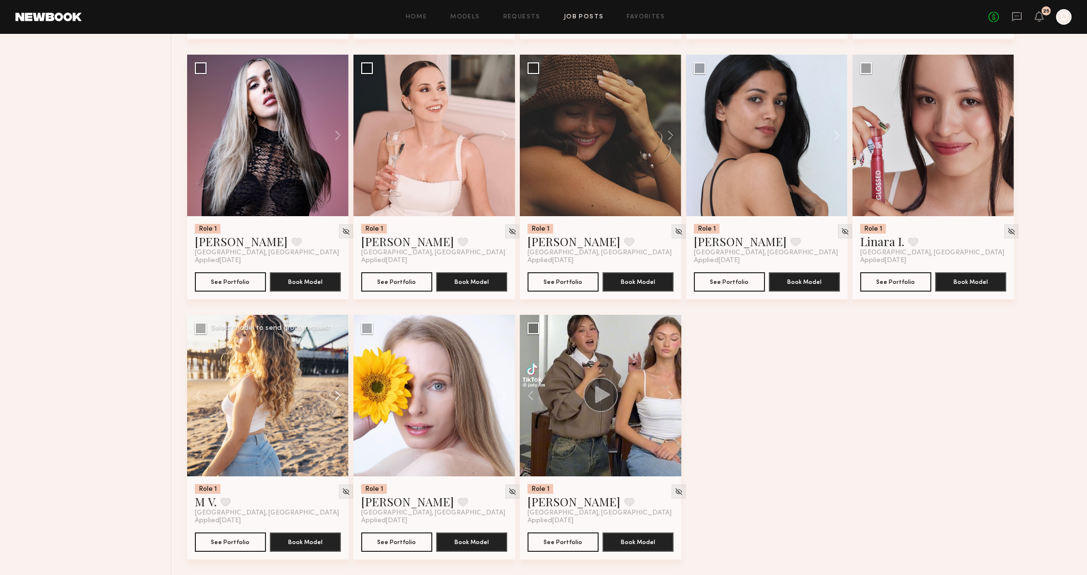
click at [339, 396] on button at bounding box center [333, 396] width 31 height 162
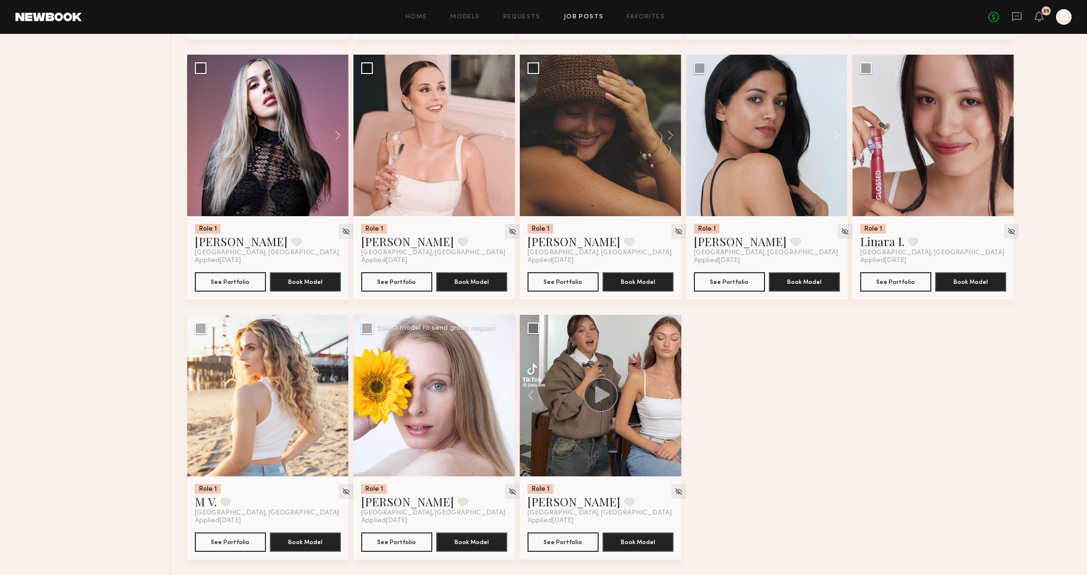
click at [495, 388] on button at bounding box center [499, 396] width 31 height 162
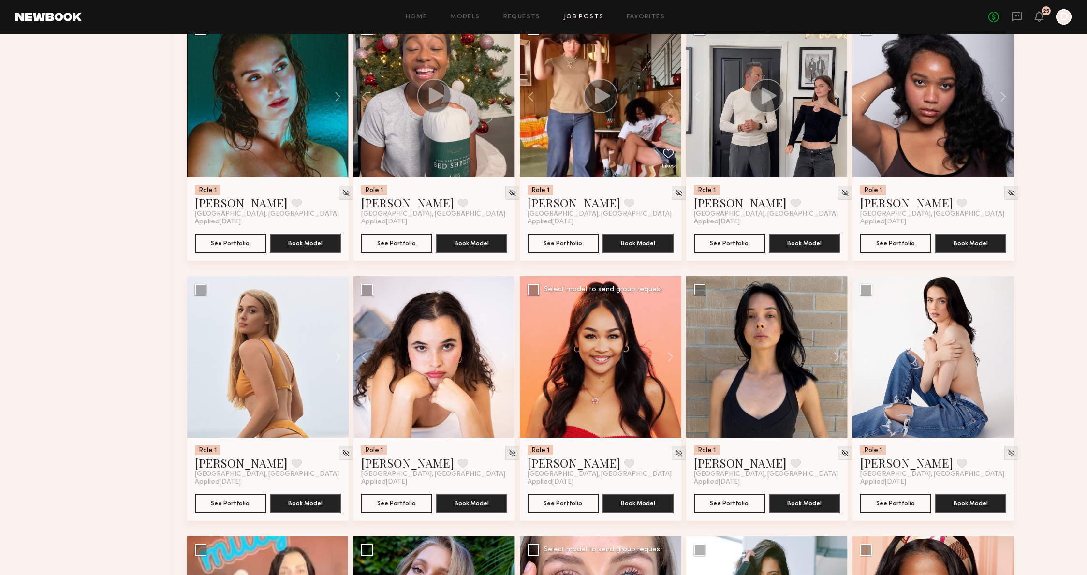
scroll to position [0, 0]
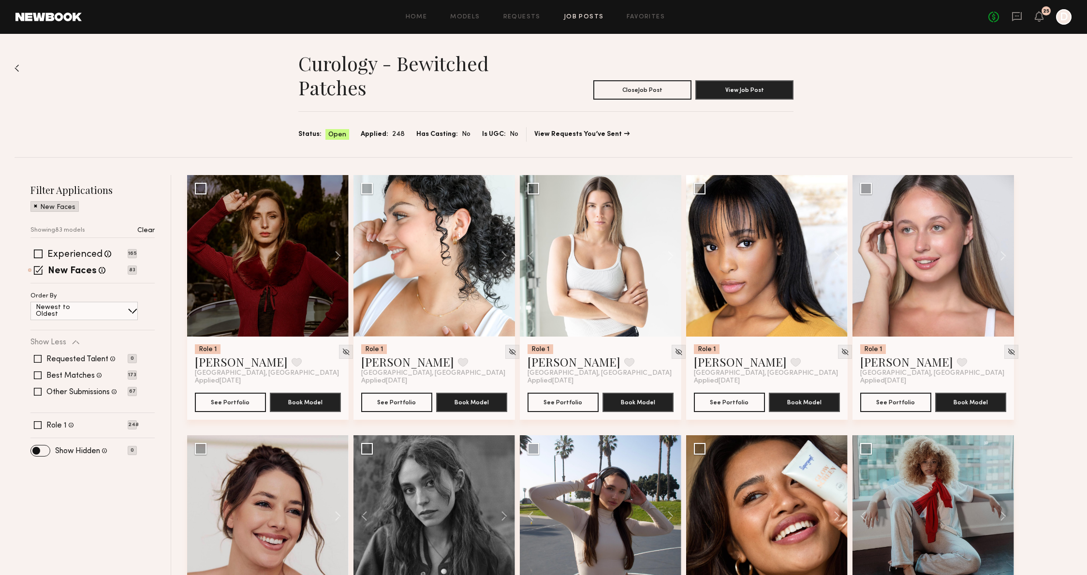
click at [154, 89] on div "Curology - Bewitched Patches Close Job Post View Job Post Status: Open Applied:…" at bounding box center [544, 95] width 1058 height 123
click at [423, 27] on header "Home Models Requests Job Posts Favorites Sign Out No fees up to $5,000 25 D" at bounding box center [543, 17] width 1087 height 34
click at [425, 22] on div "Home Models Requests Job Posts Favorites Sign Out No fees up to $5,000 25 D" at bounding box center [577, 16] width 990 height 15
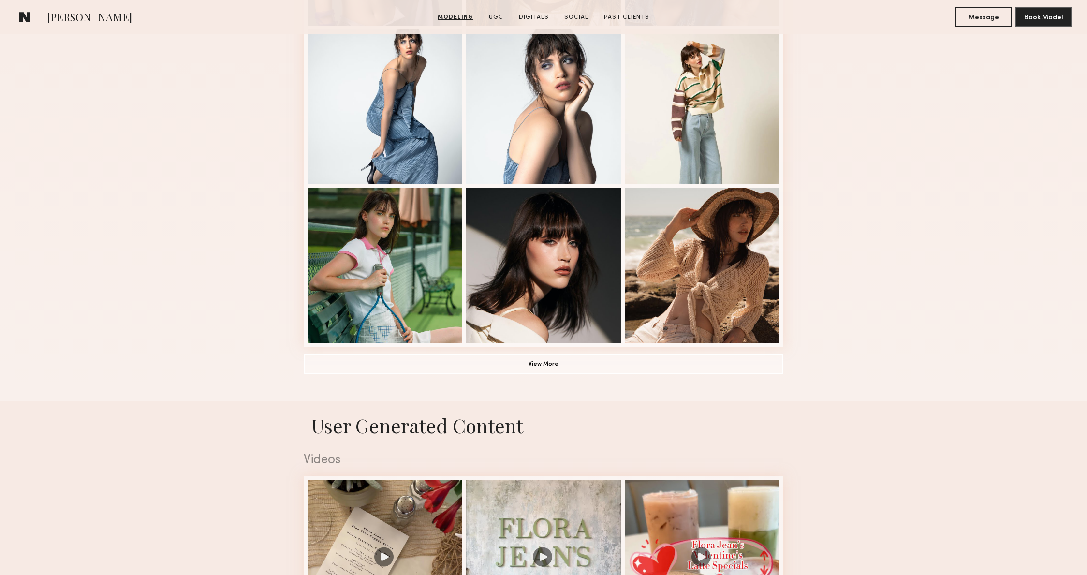
scroll to position [612, 0]
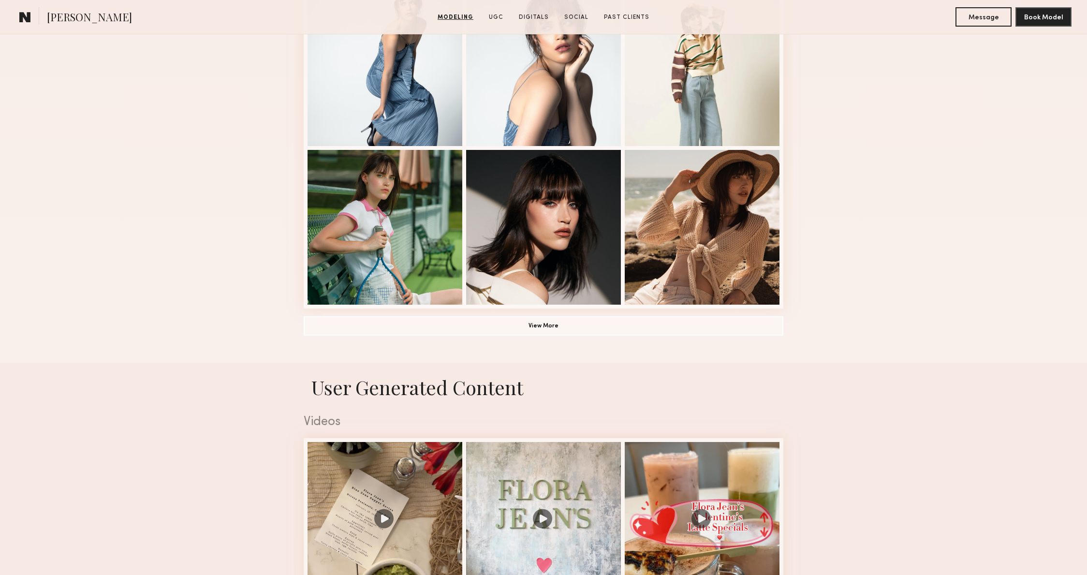
click at [697, 328] on button "View More" at bounding box center [544, 325] width 480 height 19
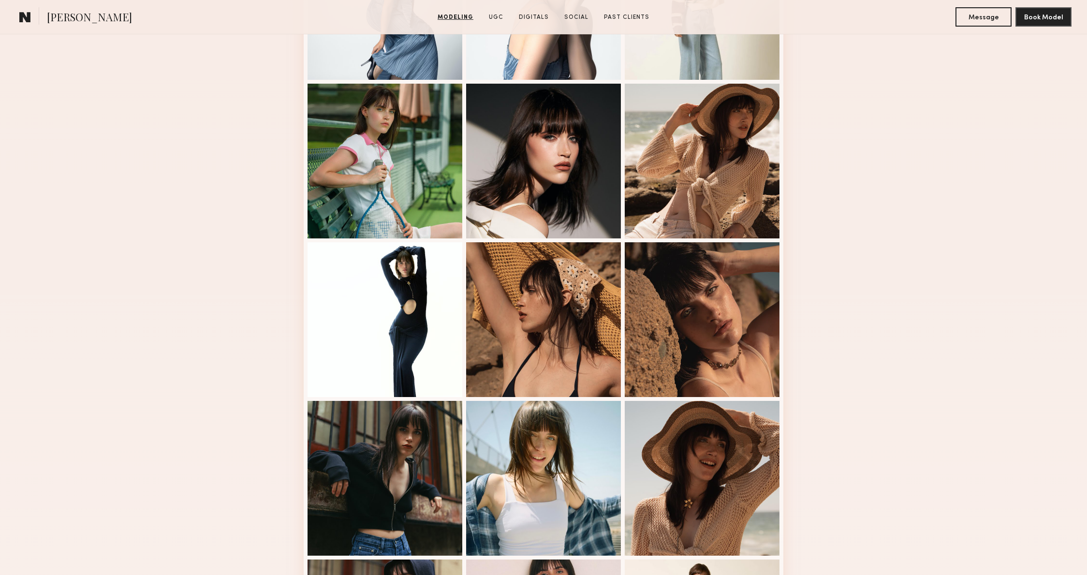
click at [935, 191] on div "Modeling Portfolio" at bounding box center [543, 223] width 1087 height 1361
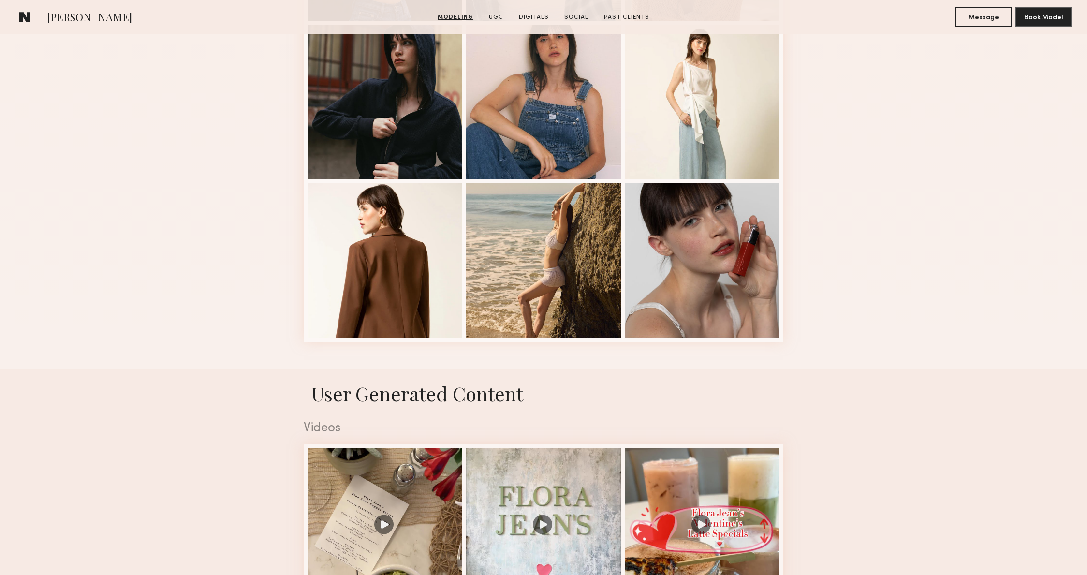
scroll to position [1212, 0]
click at [689, 240] on div at bounding box center [702, 260] width 155 height 155
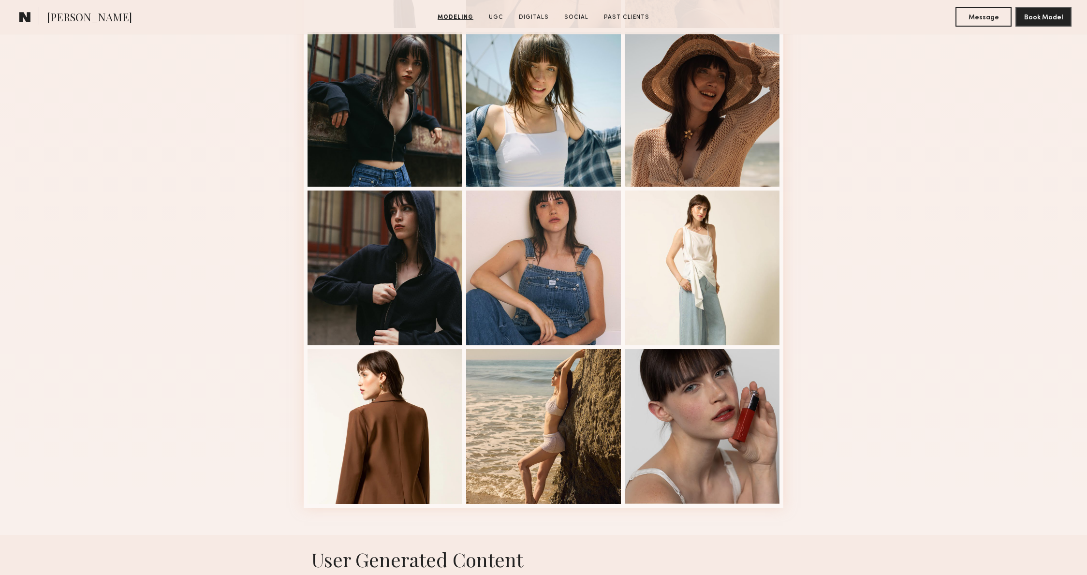
scroll to position [917, 0]
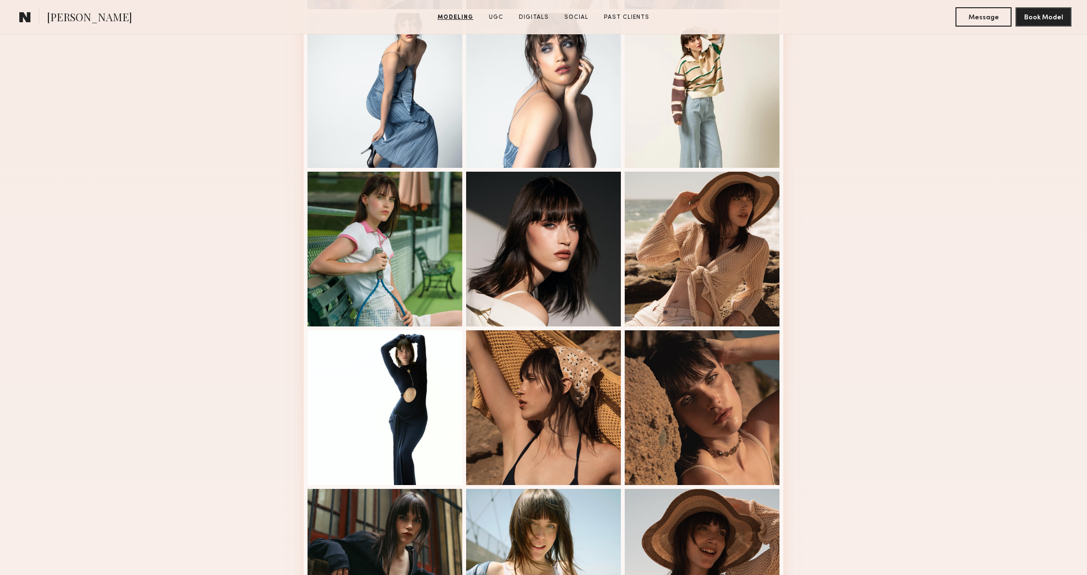
scroll to position [593, 0]
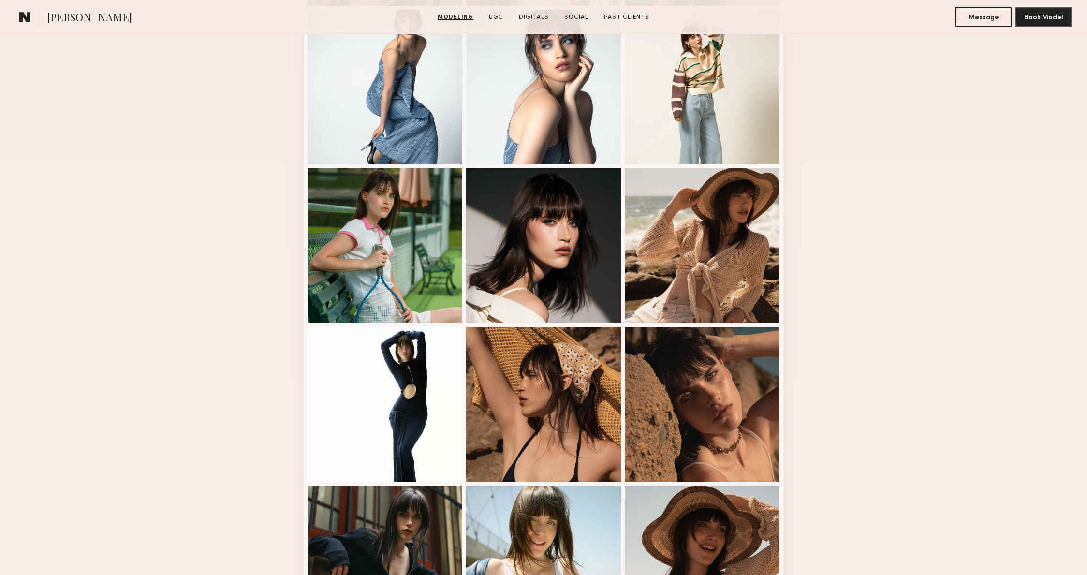
drag, startPoint x: 895, startPoint y: 118, endPoint x: 862, endPoint y: 62, distance: 64.8
click at [895, 118] on div "Modeling Portfolio" at bounding box center [543, 308] width 1087 height 1361
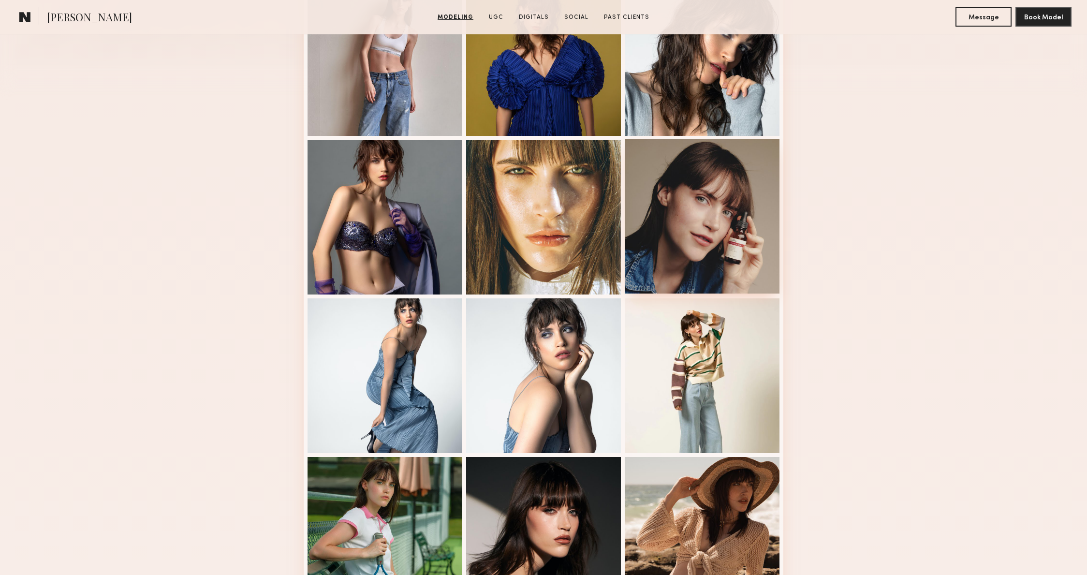
scroll to position [304, 0]
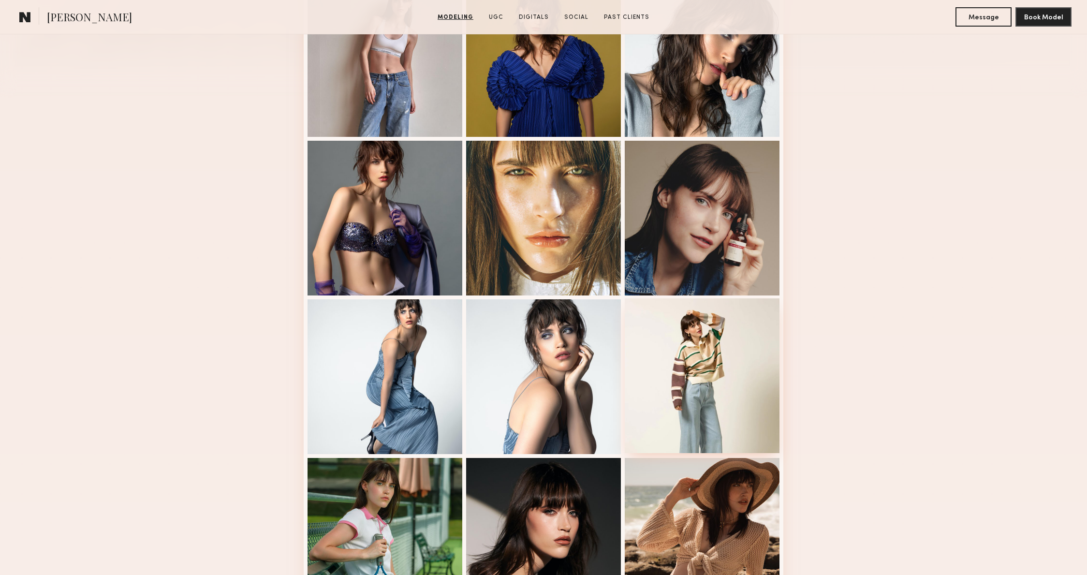
click at [721, 308] on div at bounding box center [702, 375] width 155 height 155
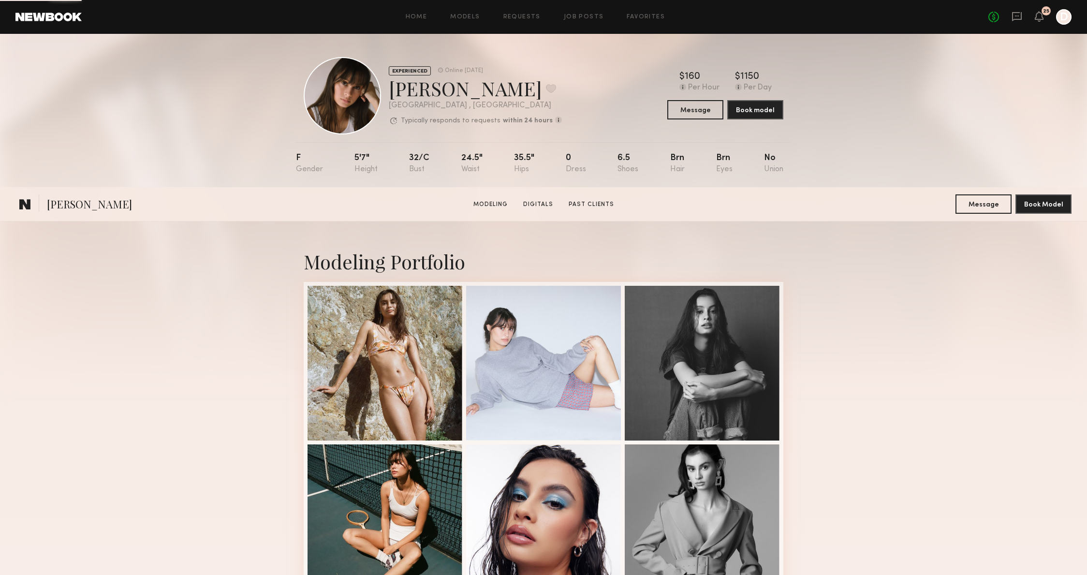
scroll to position [432, 0]
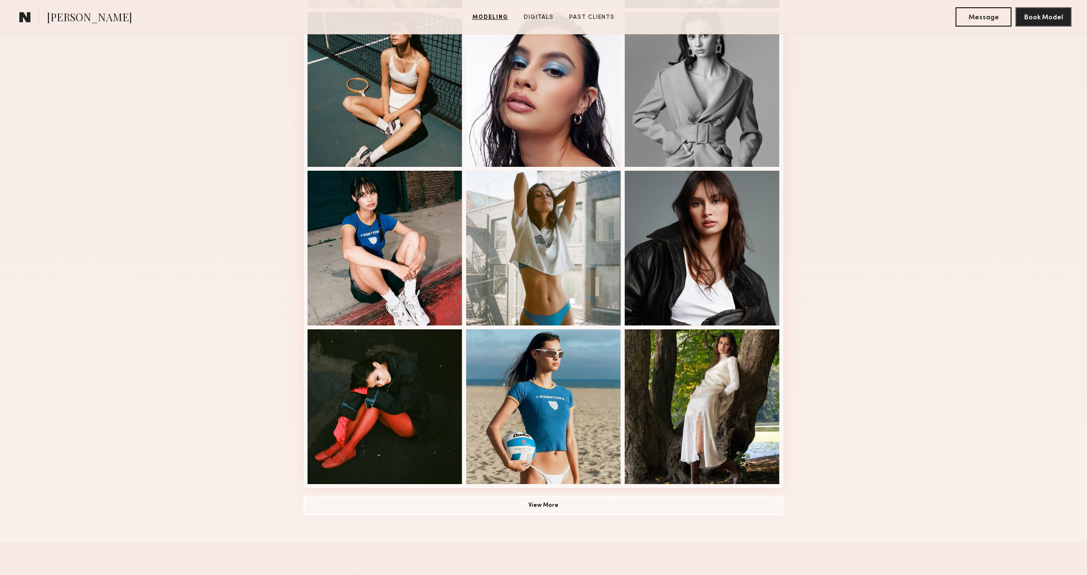
click at [883, 353] on div "Modeling Portfolio View More" at bounding box center [543, 165] width 1087 height 753
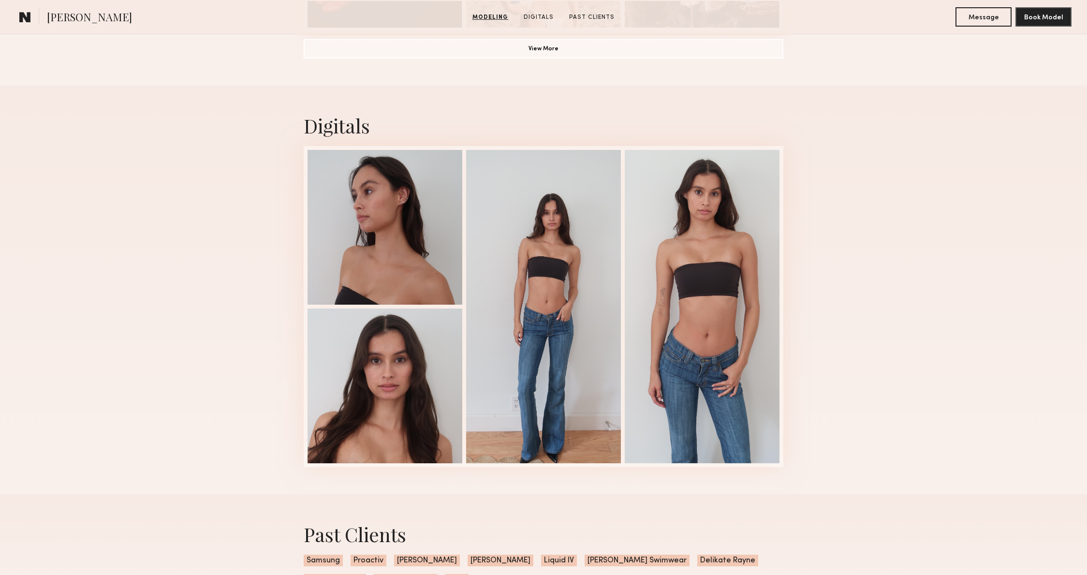
scroll to position [962, 0]
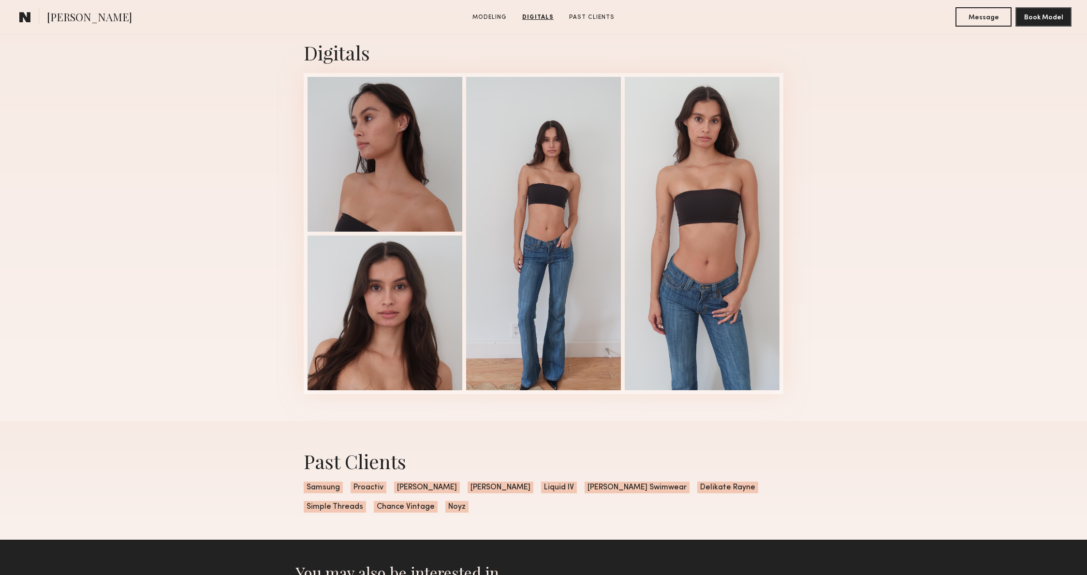
click at [886, 335] on div "Digitals 1 of 4" at bounding box center [543, 217] width 1087 height 409
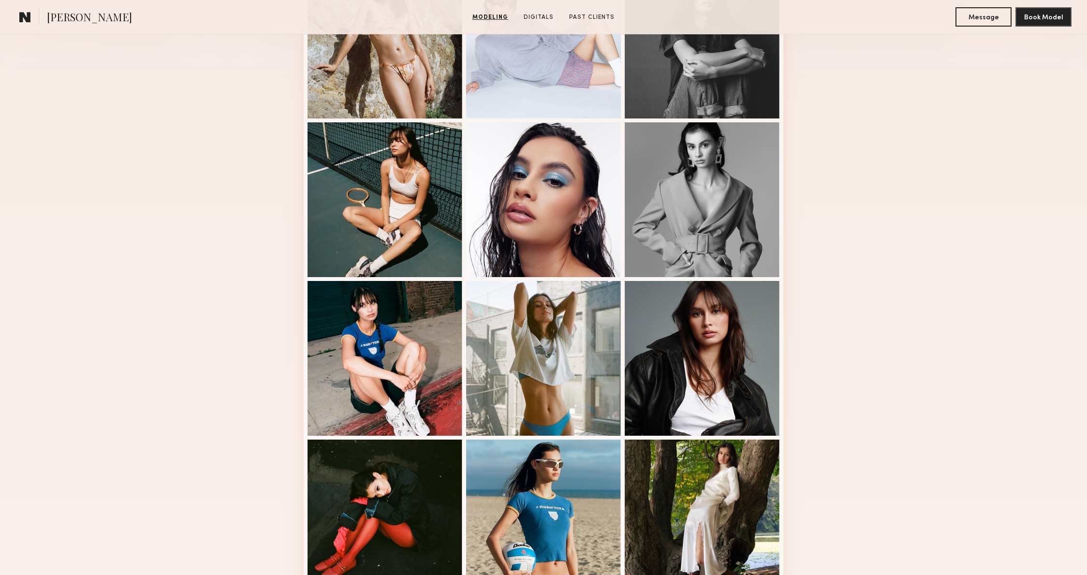
scroll to position [165, 0]
